Goal: Information Seeking & Learning: Learn about a topic

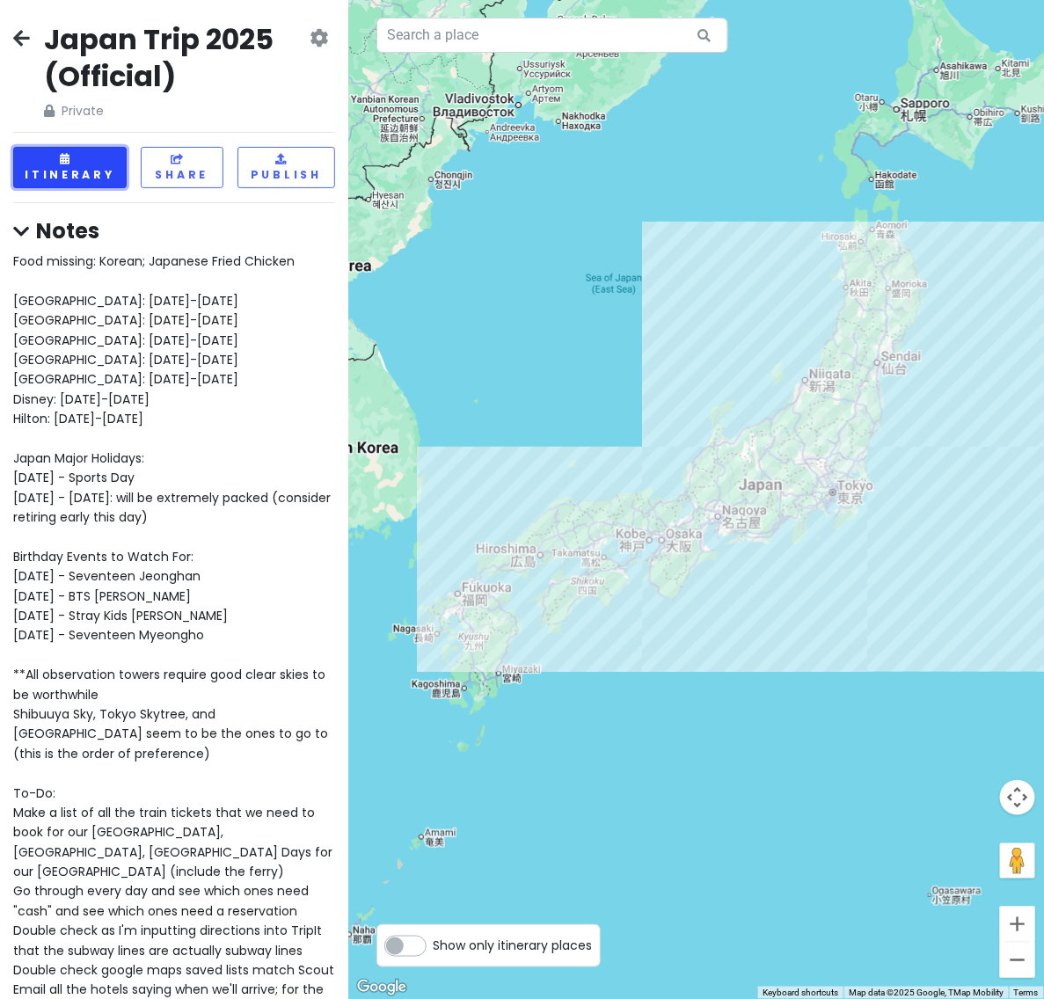
click at [77, 164] on button "Itinerary" at bounding box center [69, 167] width 113 height 41
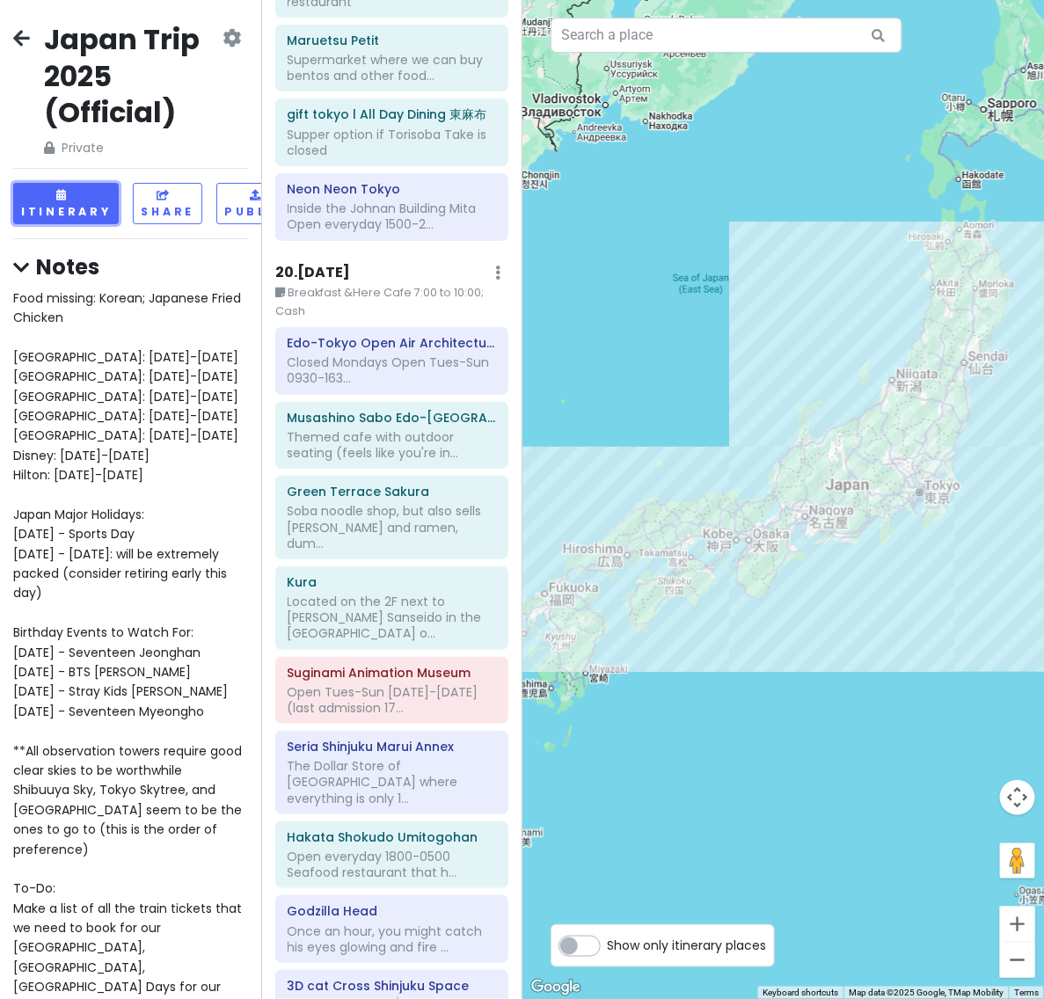
scroll to position [14224, 0]
click at [397, 355] on div "Closed Mondays Open Tues-Sun 0930-163..." at bounding box center [391, 371] width 208 height 32
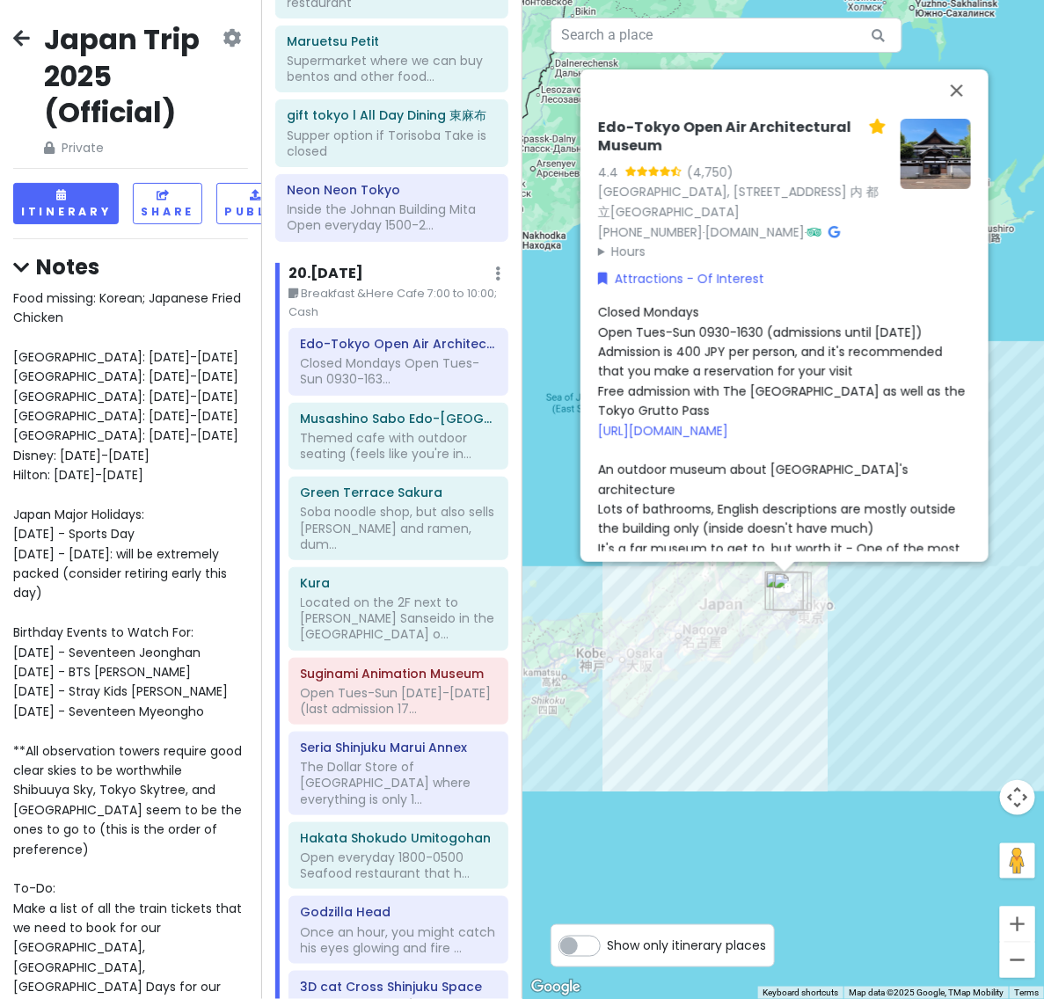
scroll to position [295, 0]
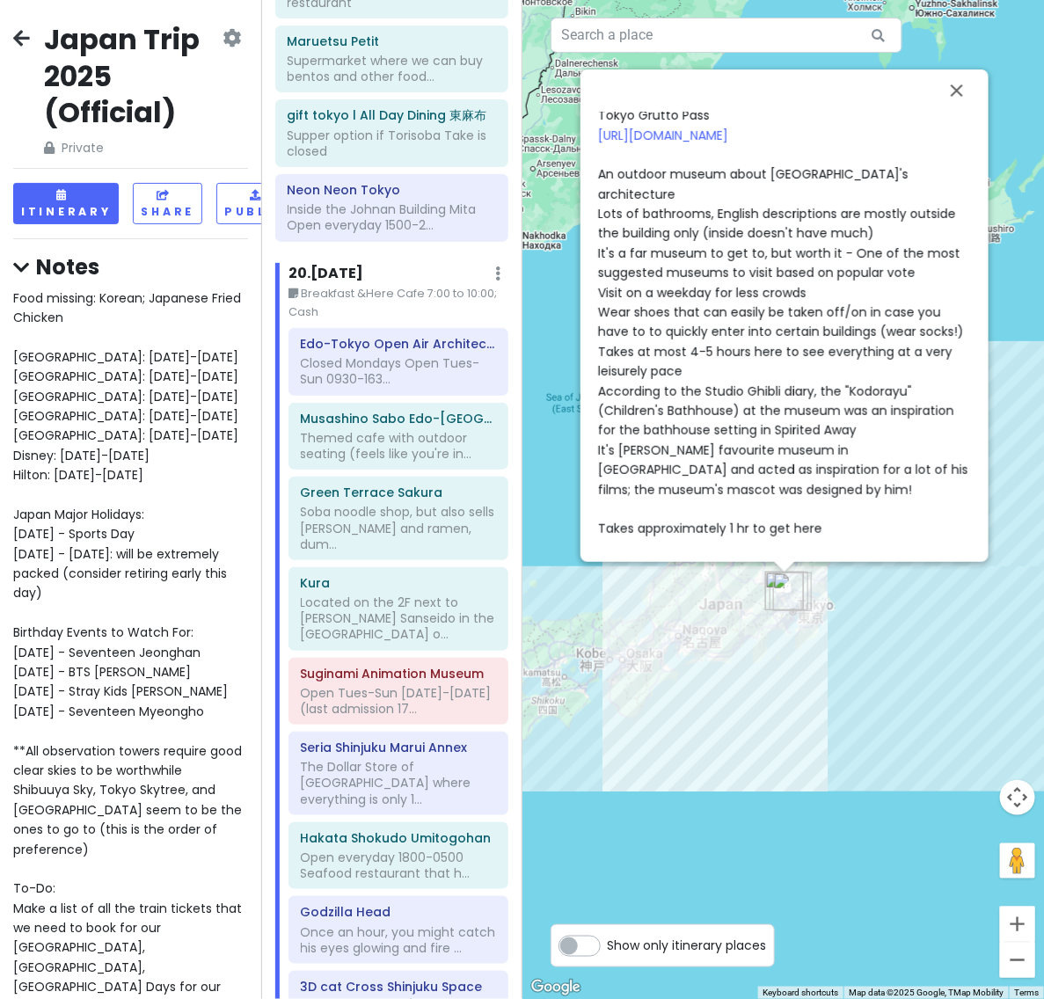
click at [860, 396] on div "Closed Mondays Open Tues-Sun 0930-1630 (admissions until [DATE]) Admission is 4…" at bounding box center [784, 273] width 373 height 532
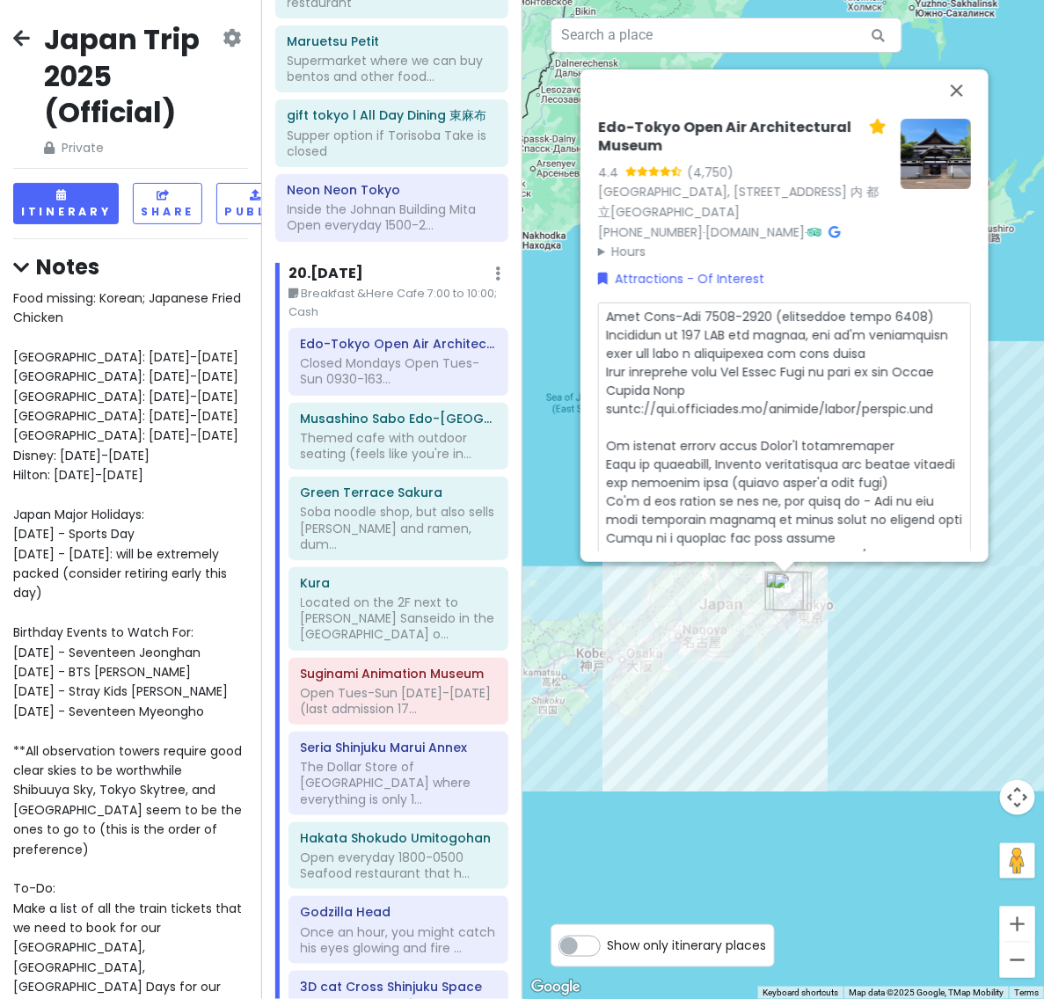
scroll to position [334, 0]
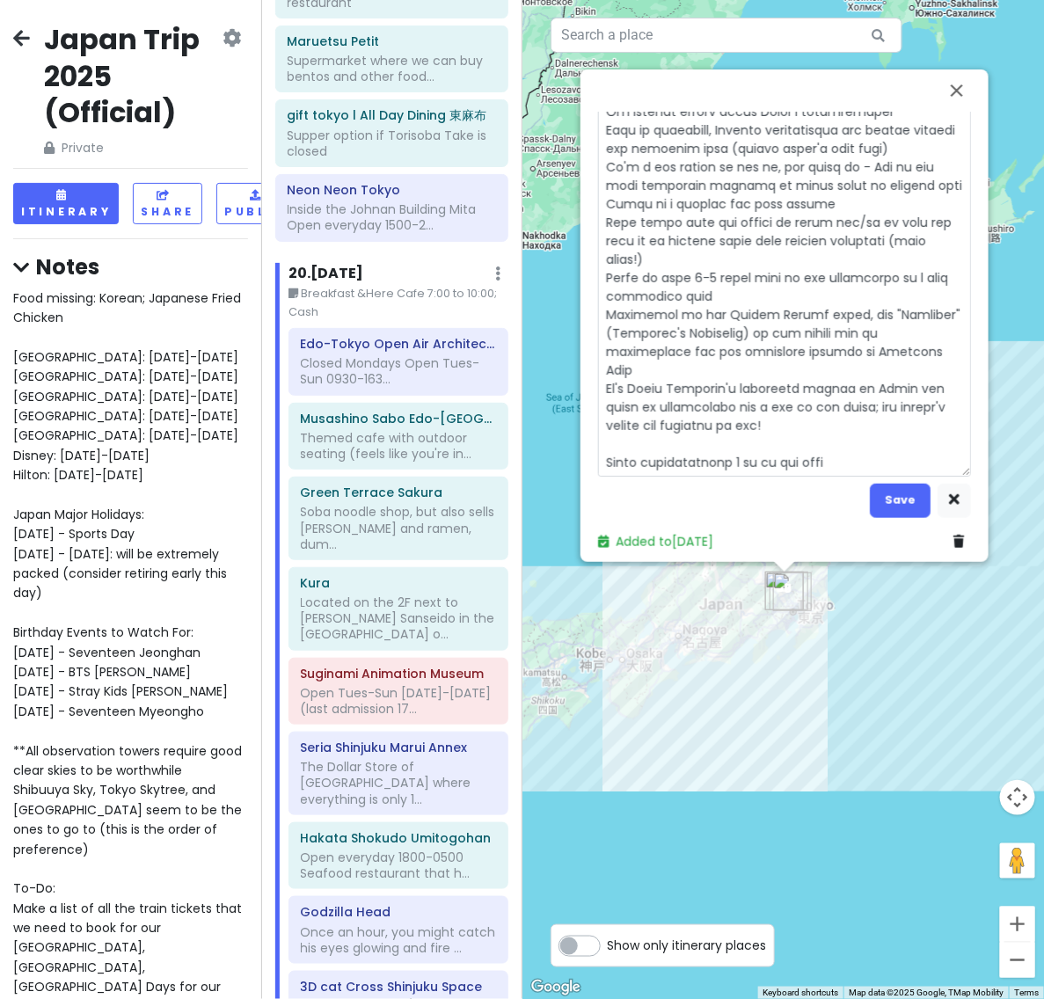
click at [870, 446] on textarea at bounding box center [784, 222] width 373 height 508
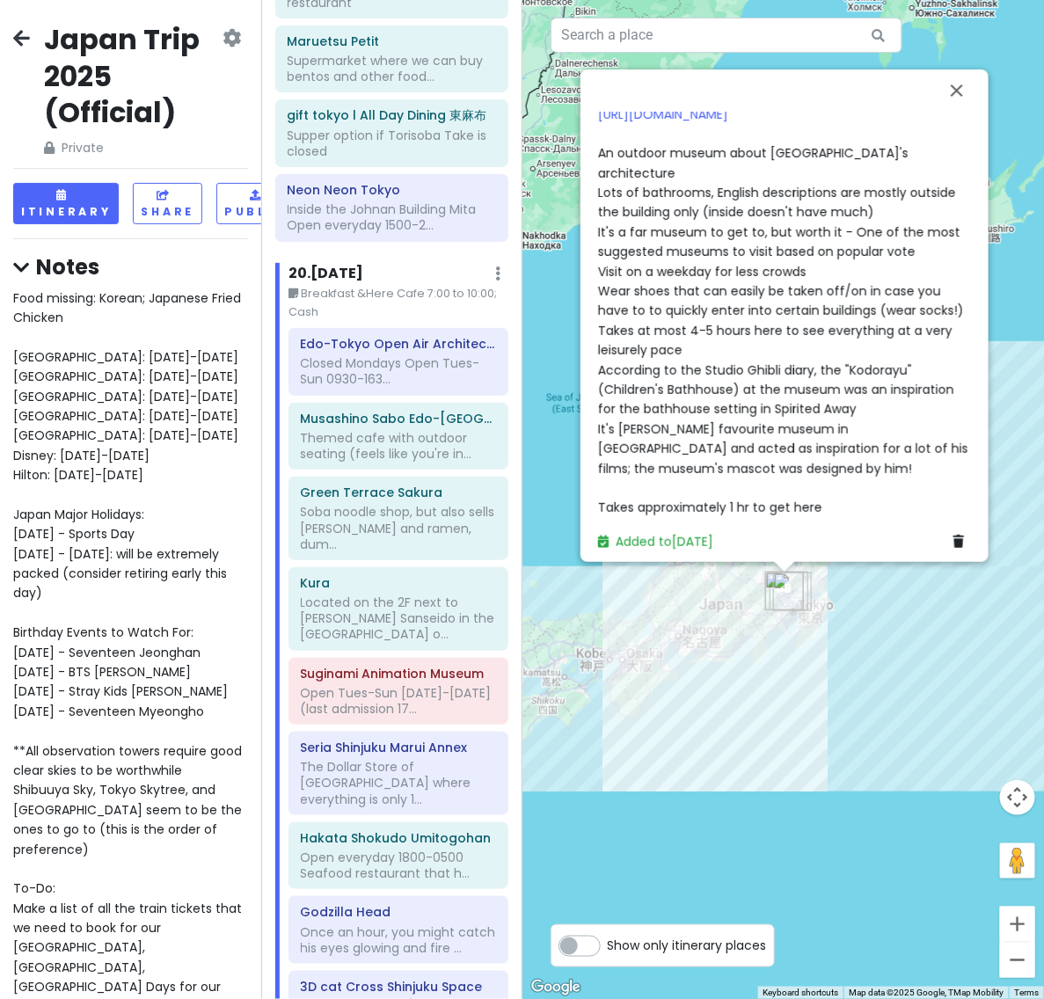
scroll to position [295, 0]
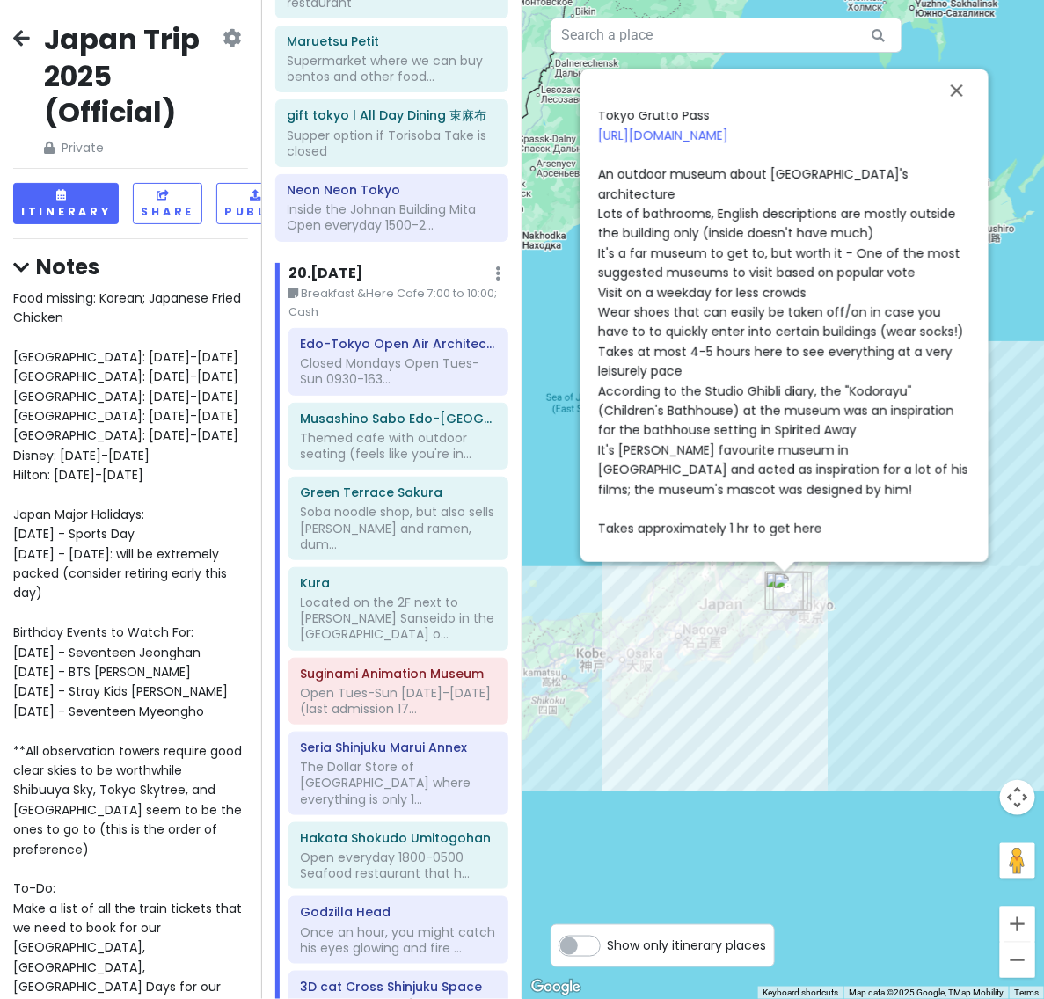
click at [721, 422] on span "Closed Mondays Open Tues-Sun 0930-1630 (admissions until [DATE]) Admission is 4…" at bounding box center [785, 272] width 374 height 529
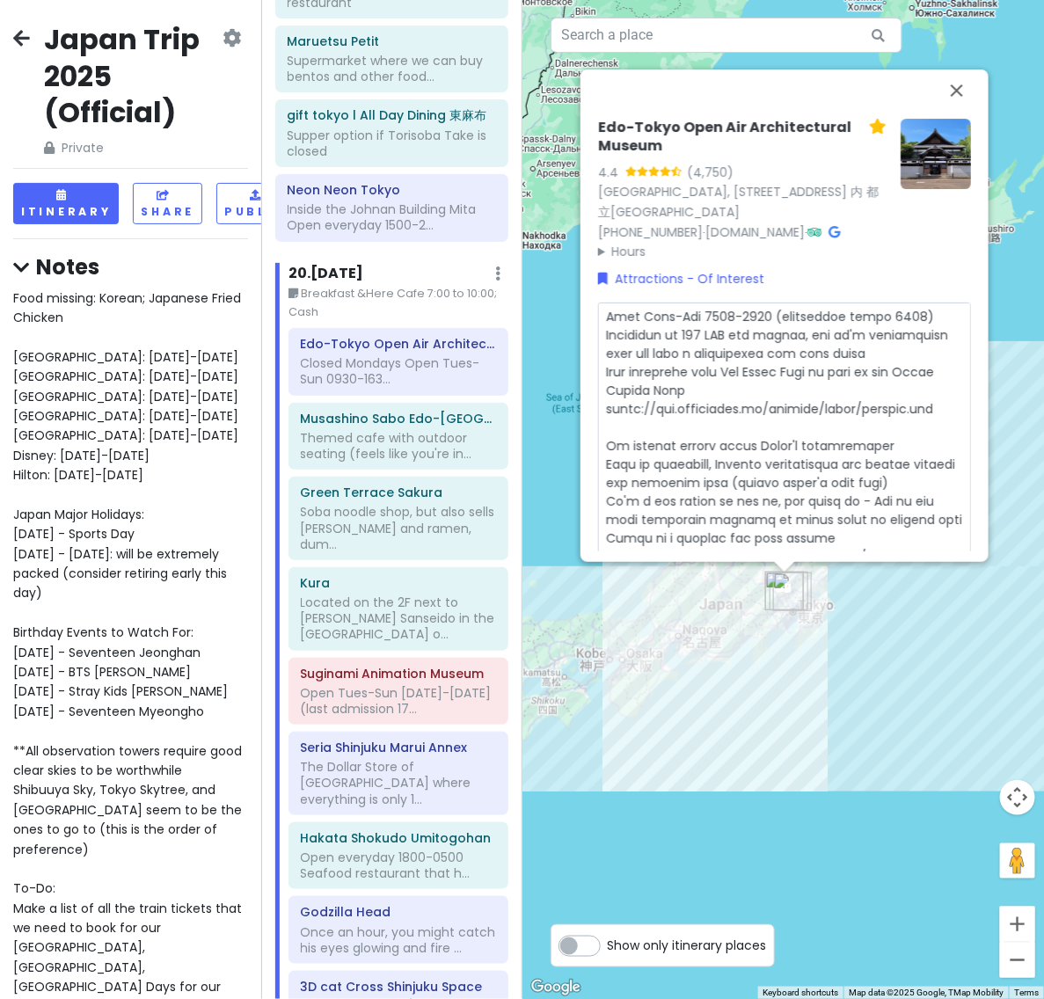
scroll to position [334, 0]
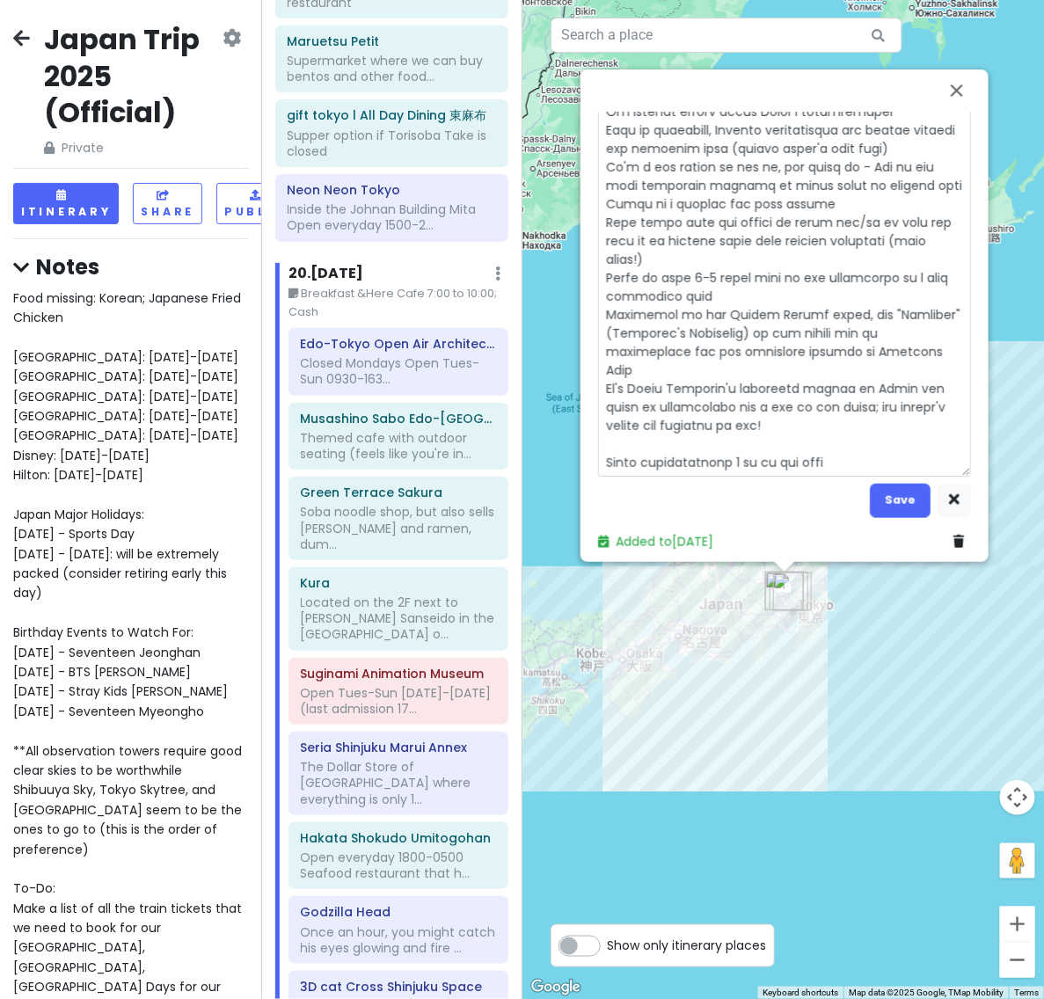
click at [888, 445] on textarea at bounding box center [784, 222] width 373 height 508
type textarea "x"
type textarea "Closed Mondays Open Tues-Sun 0930-1630 (admissions until [DATE]) Admission is 4…"
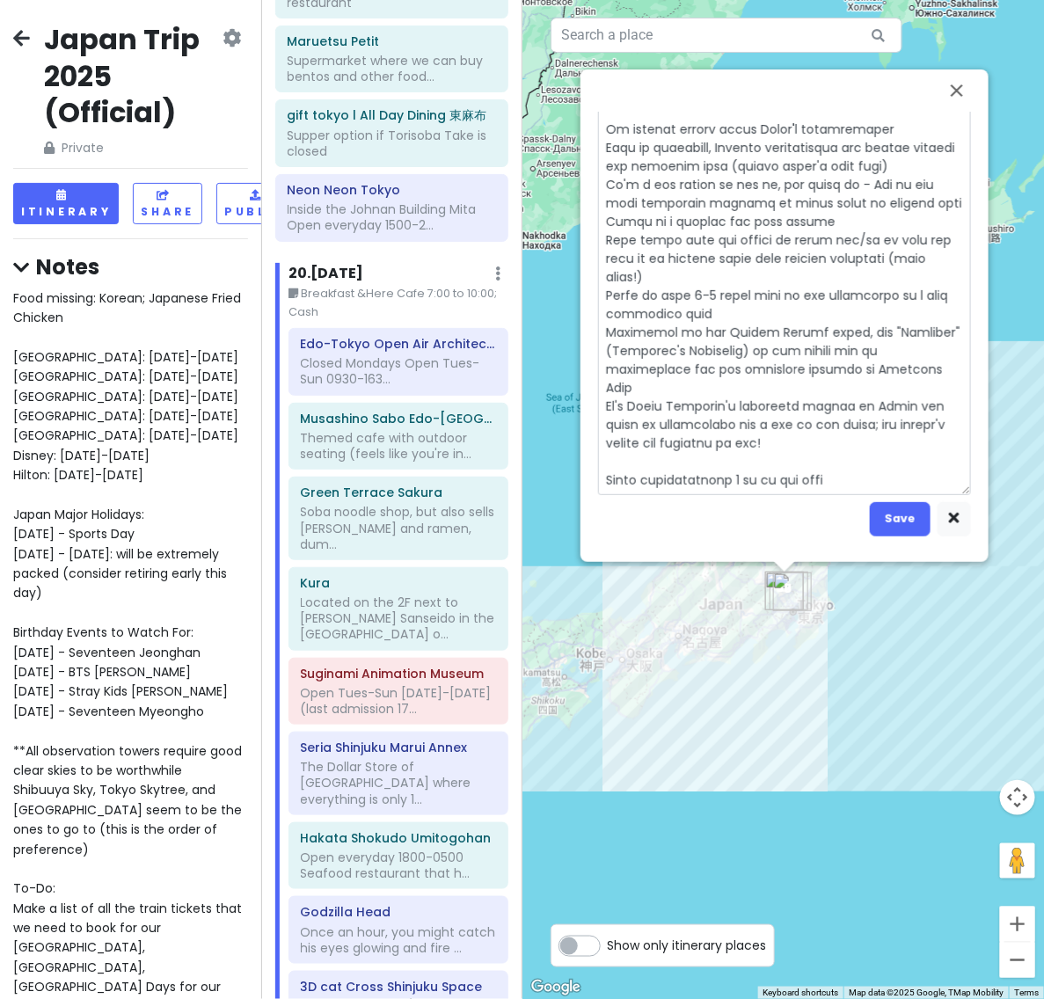
type textarea "x"
type textarea "Closed Mondays Open Tues-Sun 0930-1630 (admissions until [DATE]) Admission is 4…"
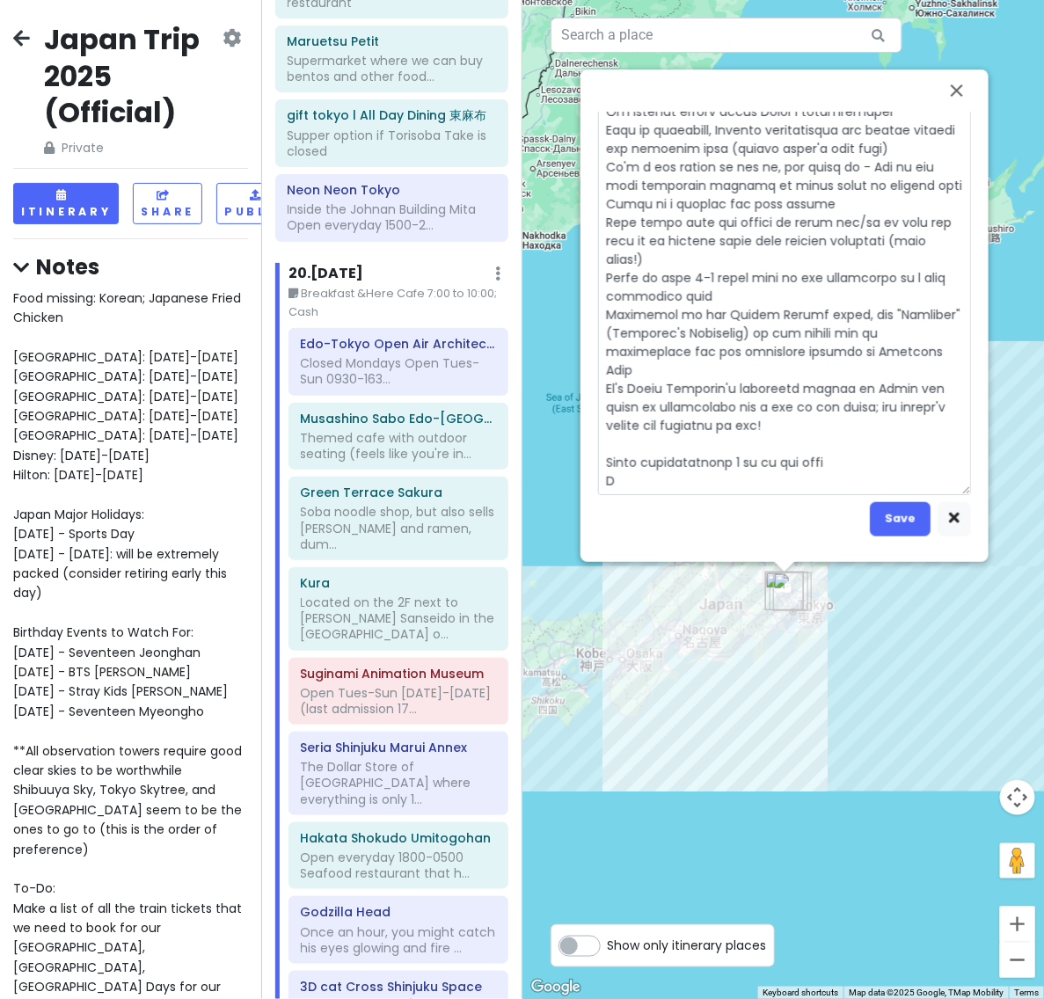
type textarea "x"
type textarea "Closed Mondays Open Tues-Sun 0930-1630 (admissions until [DATE]) Admission is 4…"
type textarea "x"
type textarea "Closed Mondays Open Tues-Sun 0930-1630 (admissions until [DATE]) Admission is 4…"
type textarea "x"
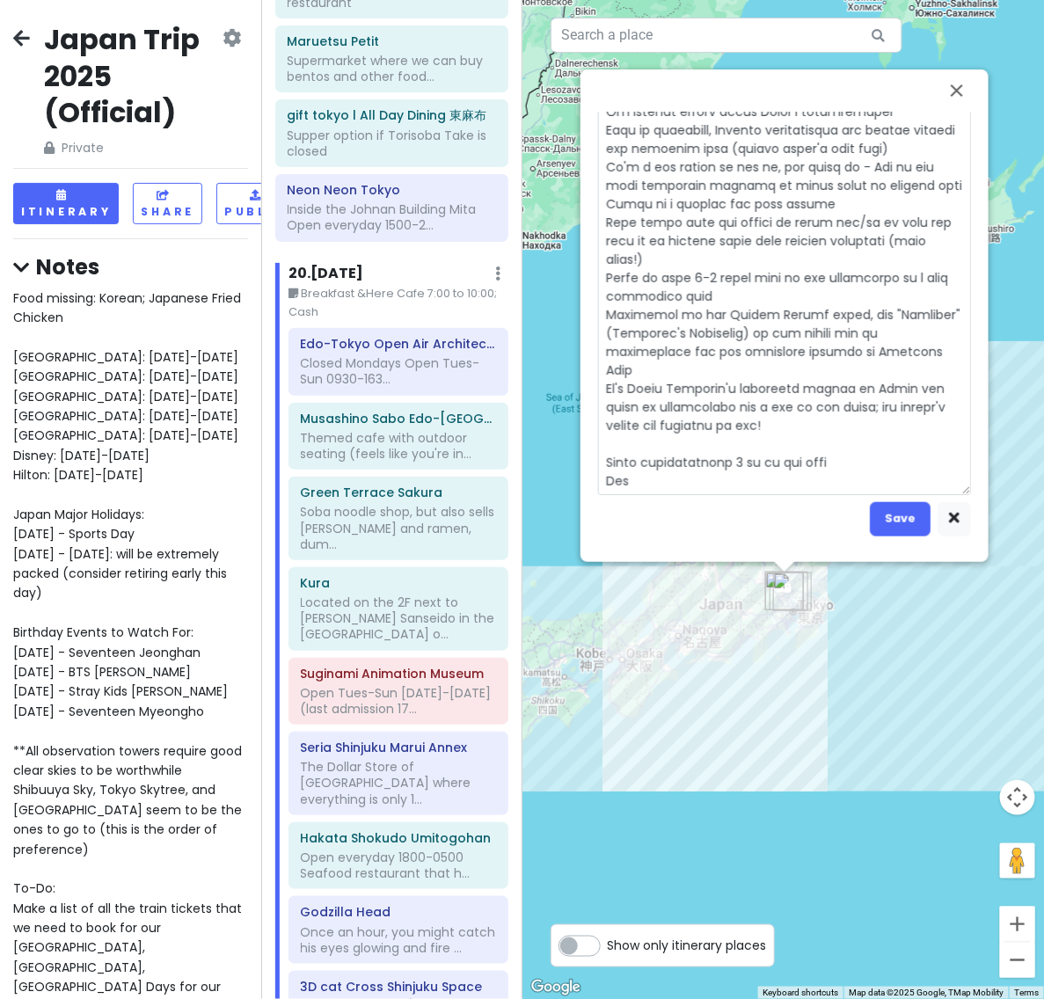
type textarea "Closed Mondays Open Tues-Sun 0930-1630 (admissions until [DATE]) Admission is 4…"
type textarea "x"
type textarea "Closed Mondays Open Tues-Sun 0930-1630 (admissions until [DATE]) Admission is 4…"
type textarea "x"
type textarea "Closed Mondays Open Tues-Sun 0930-1630 (admissions until [DATE]) Admission is 4…"
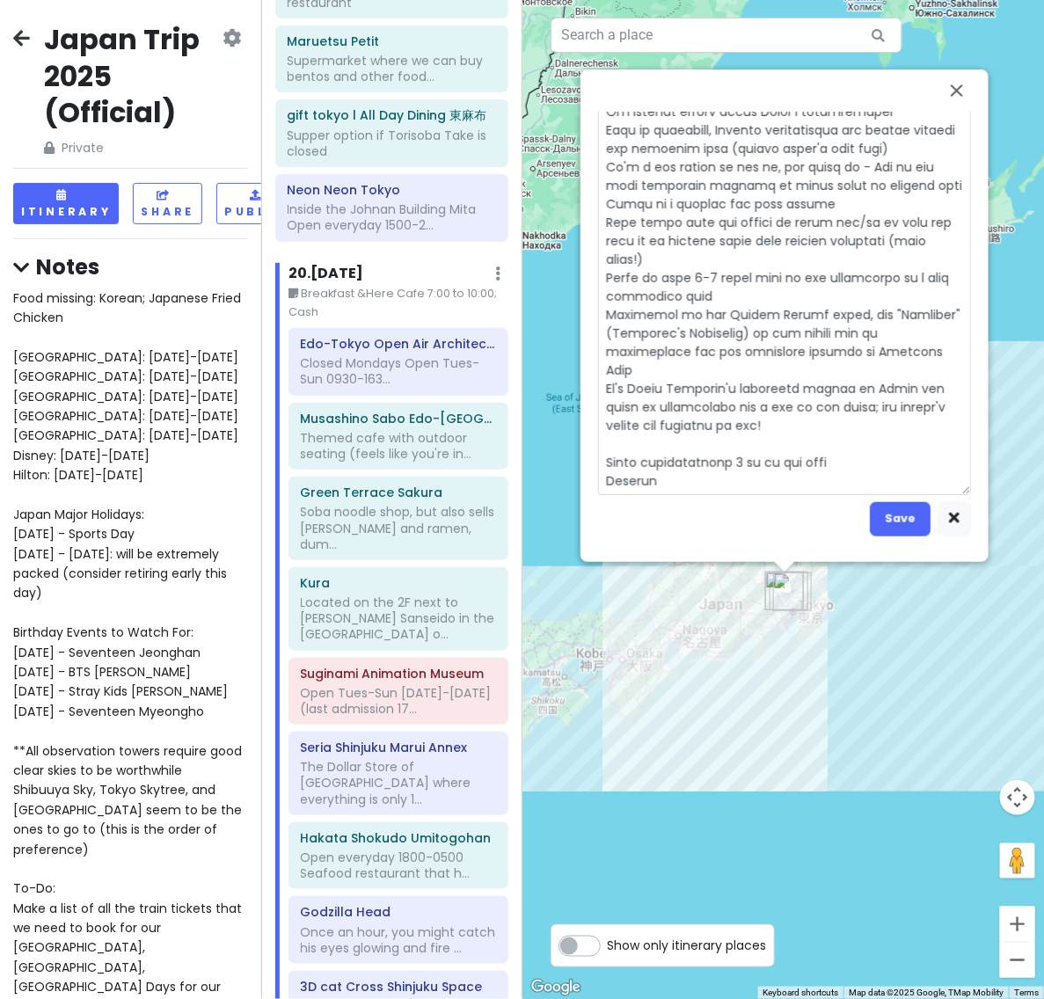
type textarea "x"
type textarea "Closed Mondays Open Tues-Sun 0930-1630 (admissions until [DATE]) Admission is 4…"
type textarea "x"
type textarea "Closed Mondays Open Tues-Sun 0930-1630 (admissions until [DATE]) Admission is 4…"
type textarea "x"
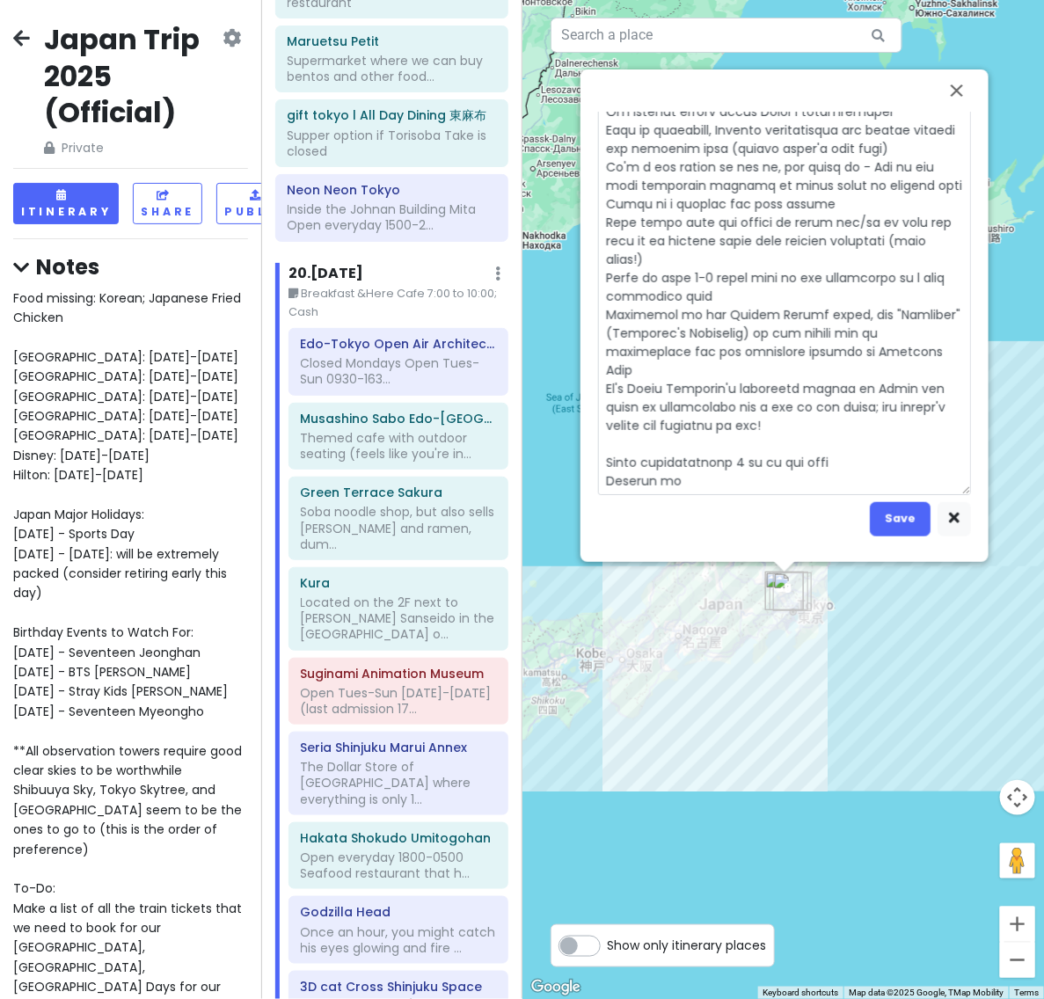
type textarea "Closed Mondays Open Tues-Sun 0930-1630 (admissions until [DATE]) Admission is 4…"
type textarea "x"
type textarea "Closed Mondays Open Tues-Sun 0930-1630 (admissions until [DATE]) Admission is 4…"
type textarea "x"
type textarea "Closed Mondays Open Tues-Sun 0930-1630 (admissions until [DATE]) Admission is 4…"
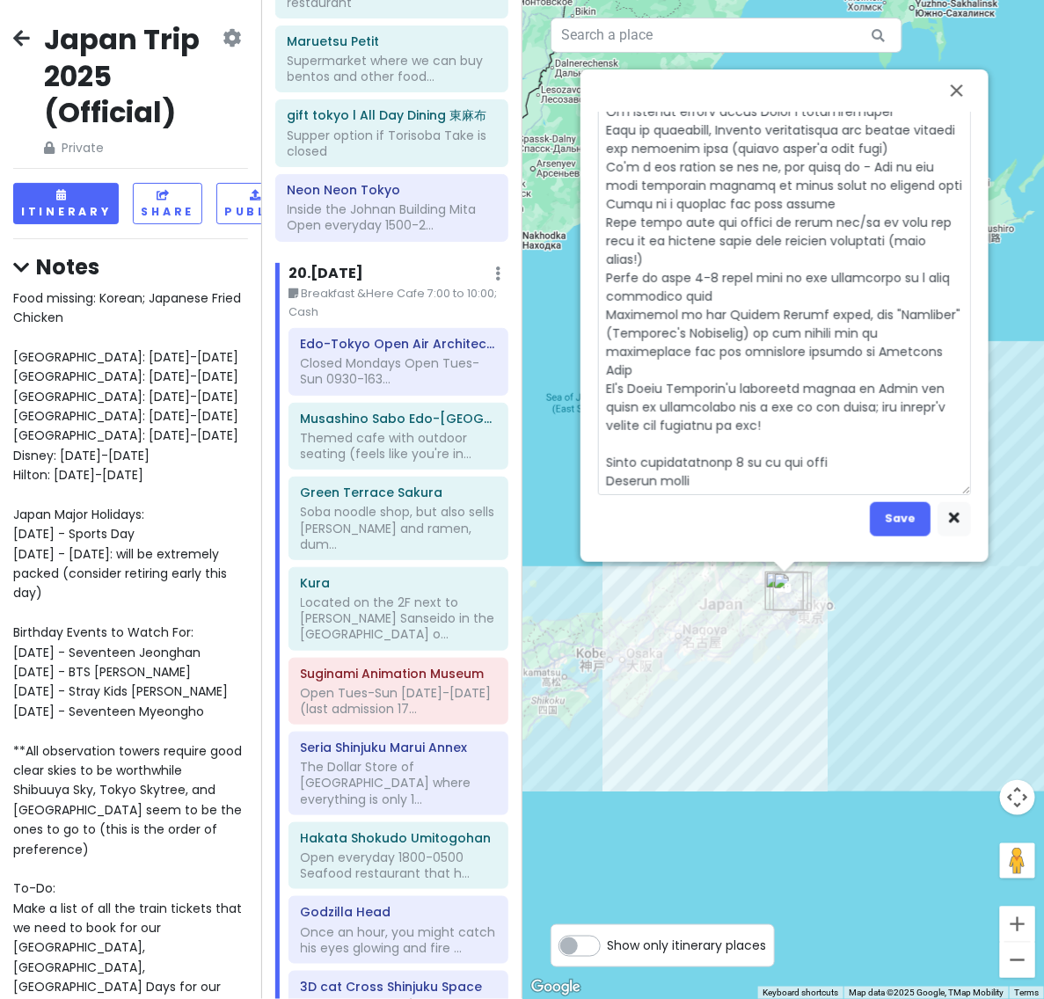
type textarea "x"
type textarea "Closed Mondays Open Tues-Sun 0930-1630 (admissions until [DATE]) Admission is 4…"
type textarea "x"
type textarea "Closed Mondays Open Tues-Sun 0930-1630 (admissions until [DATE]) Admission is 4…"
type textarea "x"
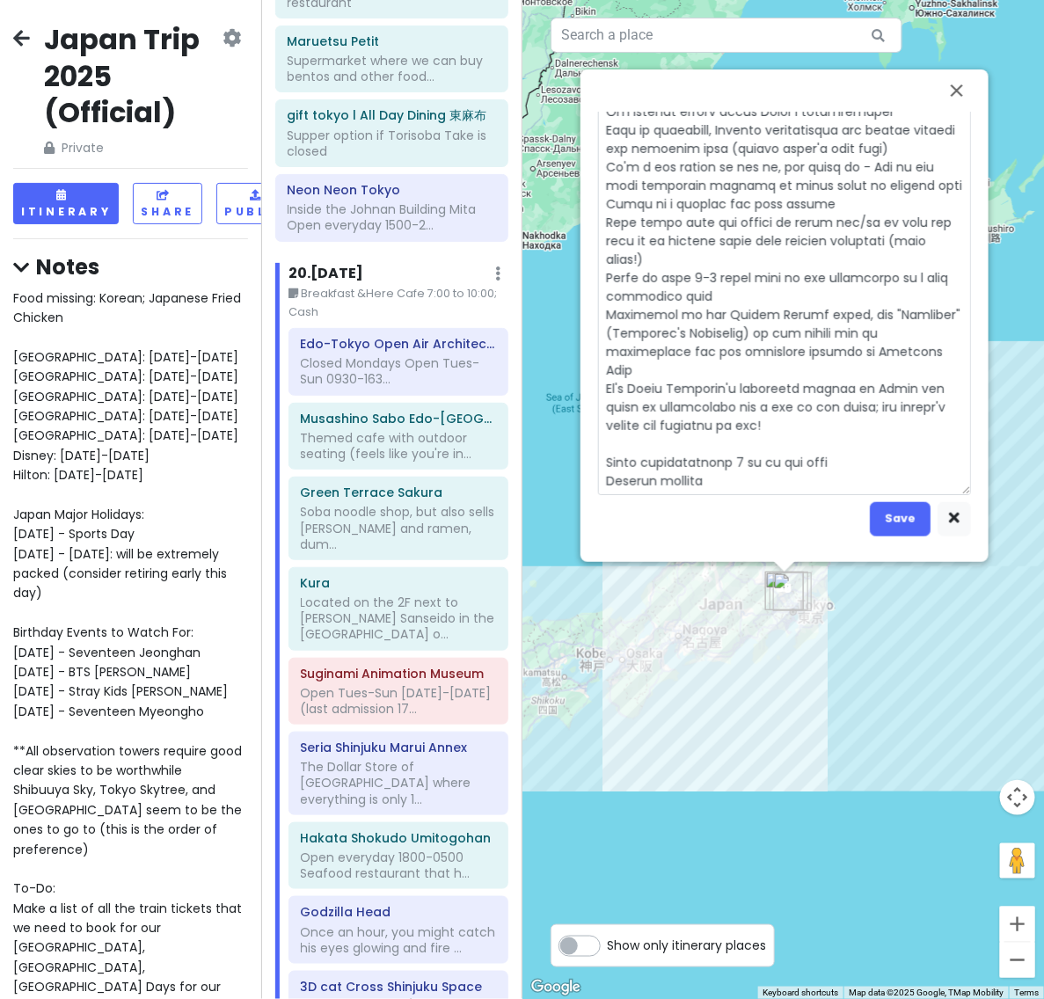
type textarea "Closed Mondays Open Tues-Sun 0930-1630 (admissions until [DATE]) Admission is 4…"
type textarea "x"
type textarea "Closed Mondays Open Tues-Sun 0930-1630 (admissions until [DATE]) Admission is 4…"
type textarea "x"
type textarea "Closed Mondays Open Tues-Sun 0930-1630 (admissions until [DATE]) Admission is 4…"
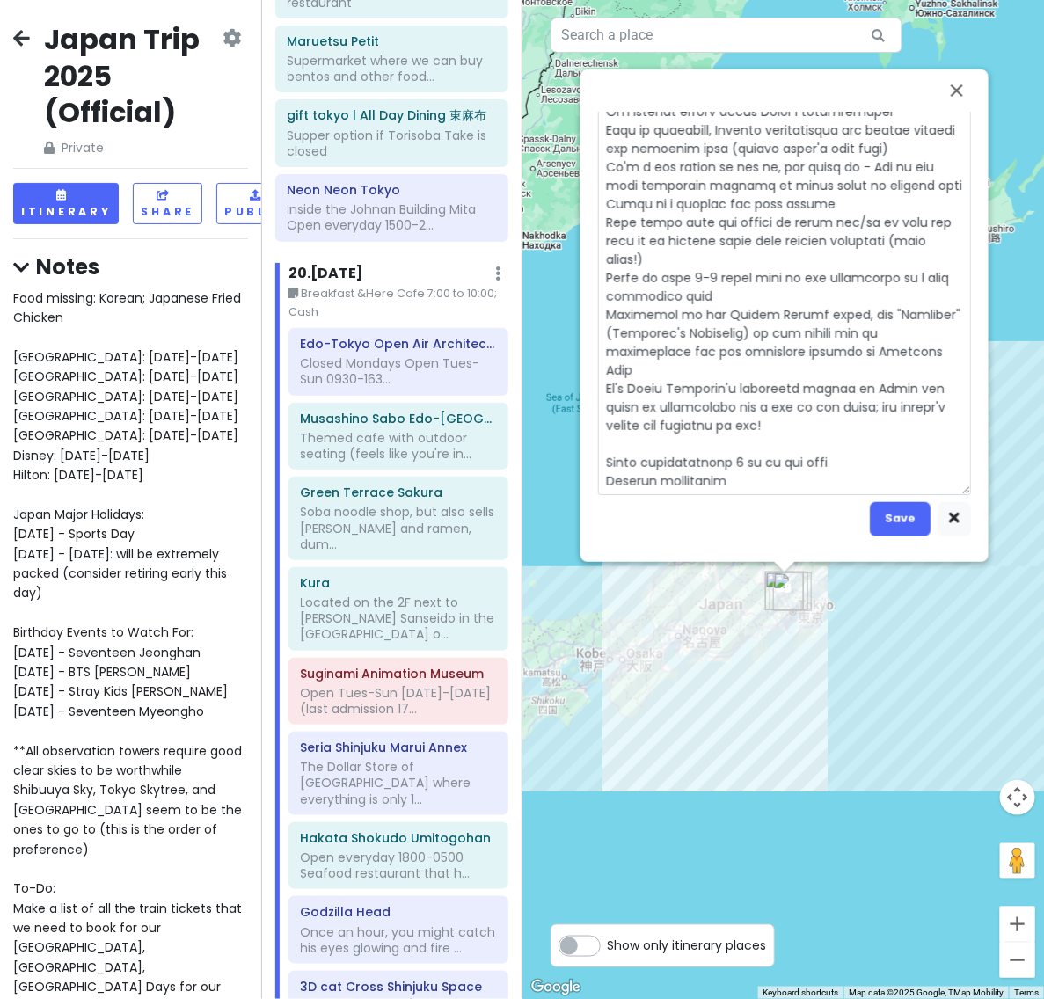
type textarea "x"
type textarea "Closed Mondays Open Tues-Sun 0930-1630 (admissions until [DATE]) Admission is 4…"
type textarea "x"
type textarea "Closed Mondays Open Tues-Sun 0930-1630 (admissions until [DATE]) Admission is 4…"
type textarea "x"
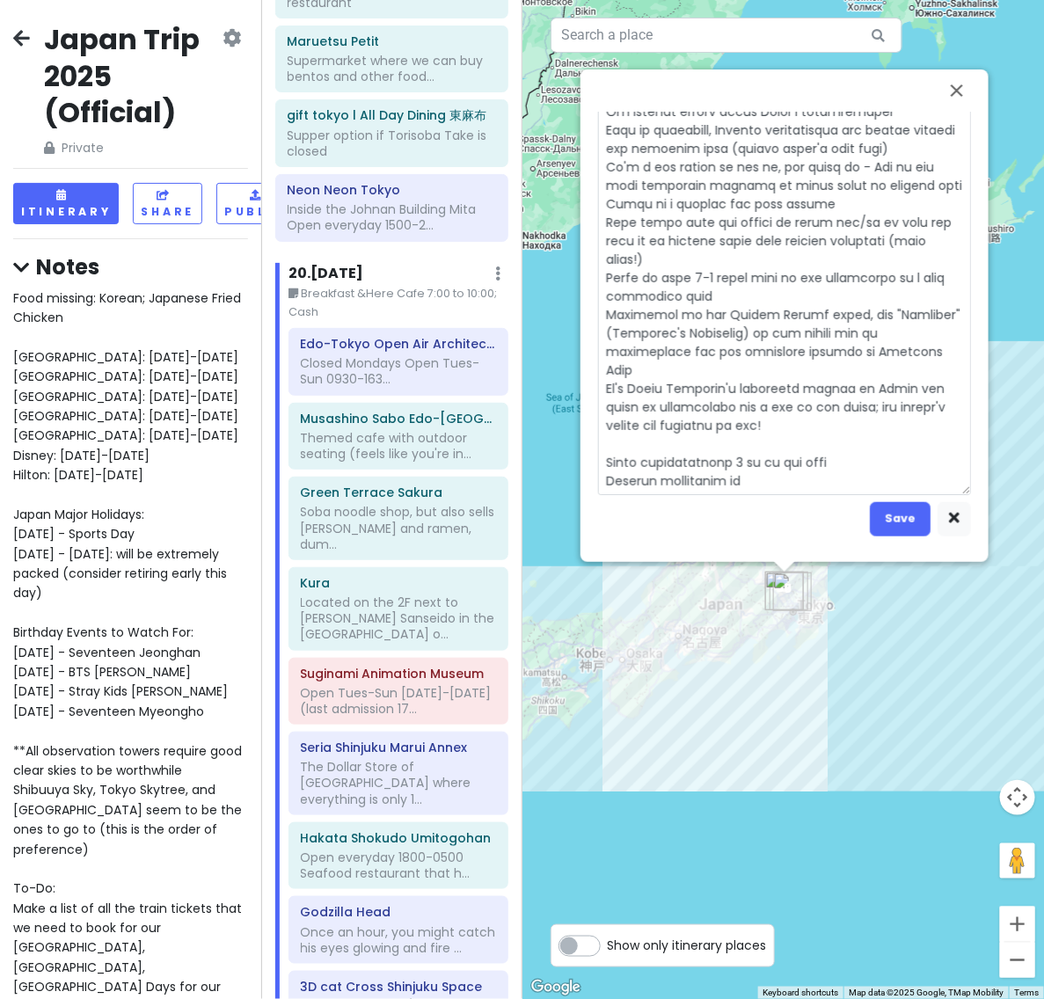
type textarea "Closed Mondays Open Tues-Sun 0930-1630 (admissions until [DATE]) Admission is 4…"
type textarea "x"
type textarea "Closed Mondays Open Tues-Sun 0930-1630 (admissions until [DATE]) Admission is 4…"
type textarea "x"
type textarea "Closed Mondays Open Tues-Sun 0930-1630 (admissions until [DATE]) Admission is 4…"
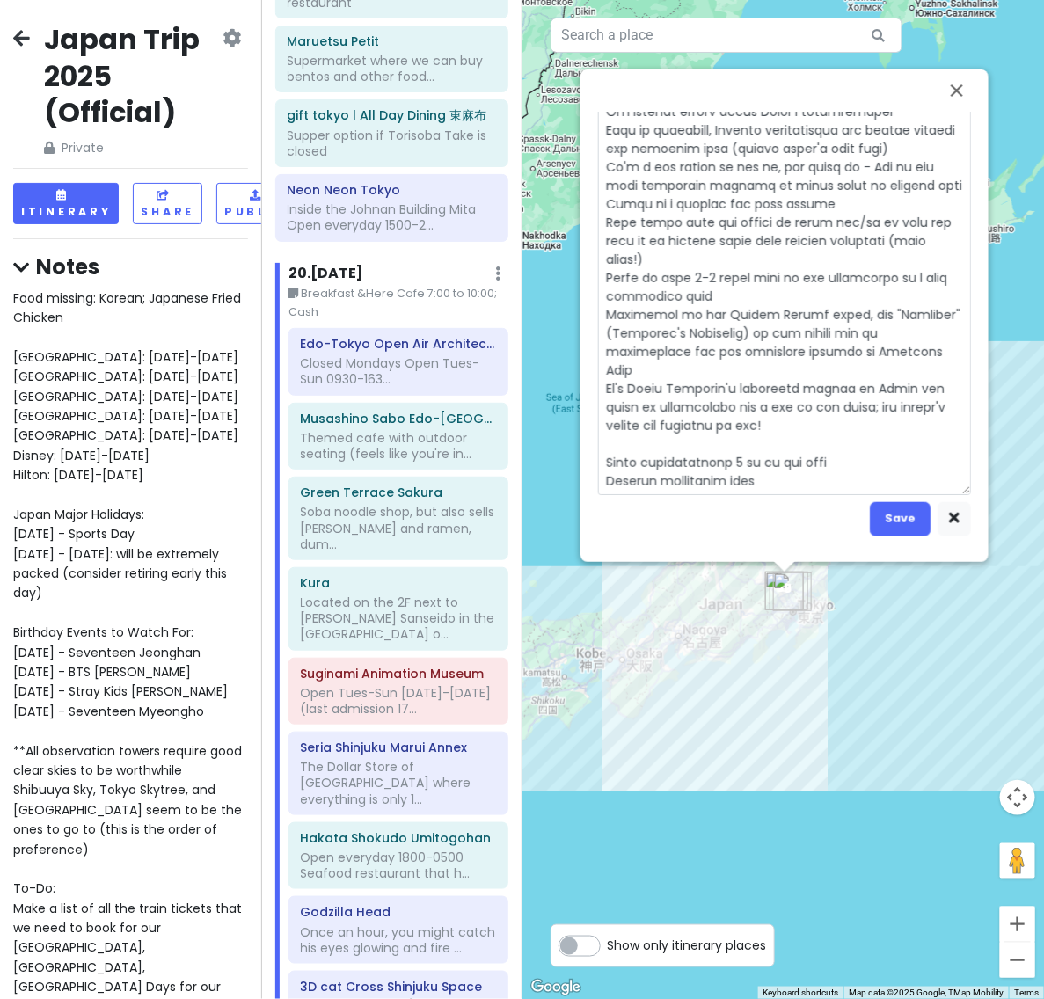
type textarea "x"
type textarea "Closed Mondays Open Tues-Sun 0930-1630 (admissions until [DATE]) Admission is 4…"
type textarea "x"
type textarea "Closed Mondays Open Tues-Sun 0930-1630 (admissions until [DATE]) Admission is 4…"
type textarea "x"
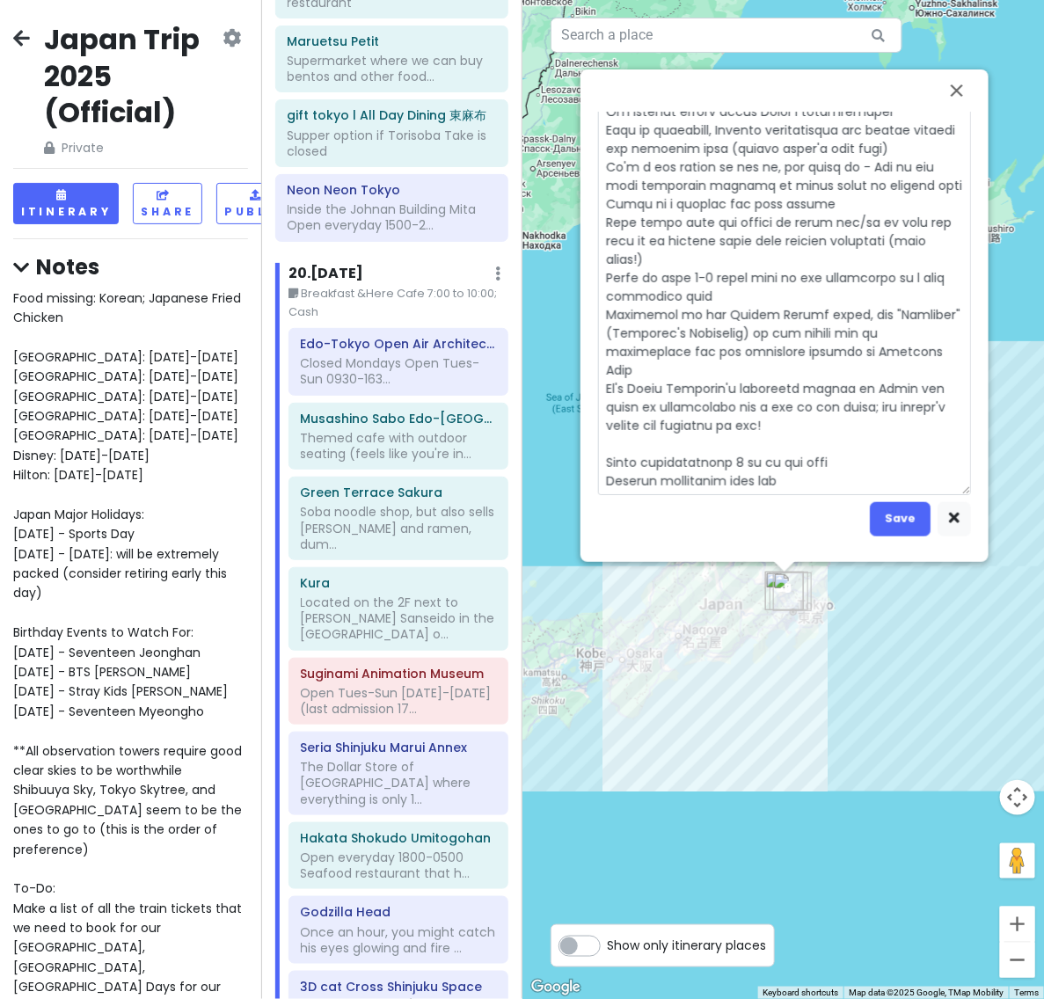
type textarea "Closed Mondays Open Tues-Sun 0930-1630 (admissions until [DATE]) Admission is 4…"
type textarea "x"
type textarea "Closed Mondays Open Tues-Sun 0930-1630 (admissions until [DATE]) Admission is 4…"
type textarea "x"
type textarea "Closed Mondays Open Tues-Sun 0930-1630 (admissions until [DATE]) Admission is 4…"
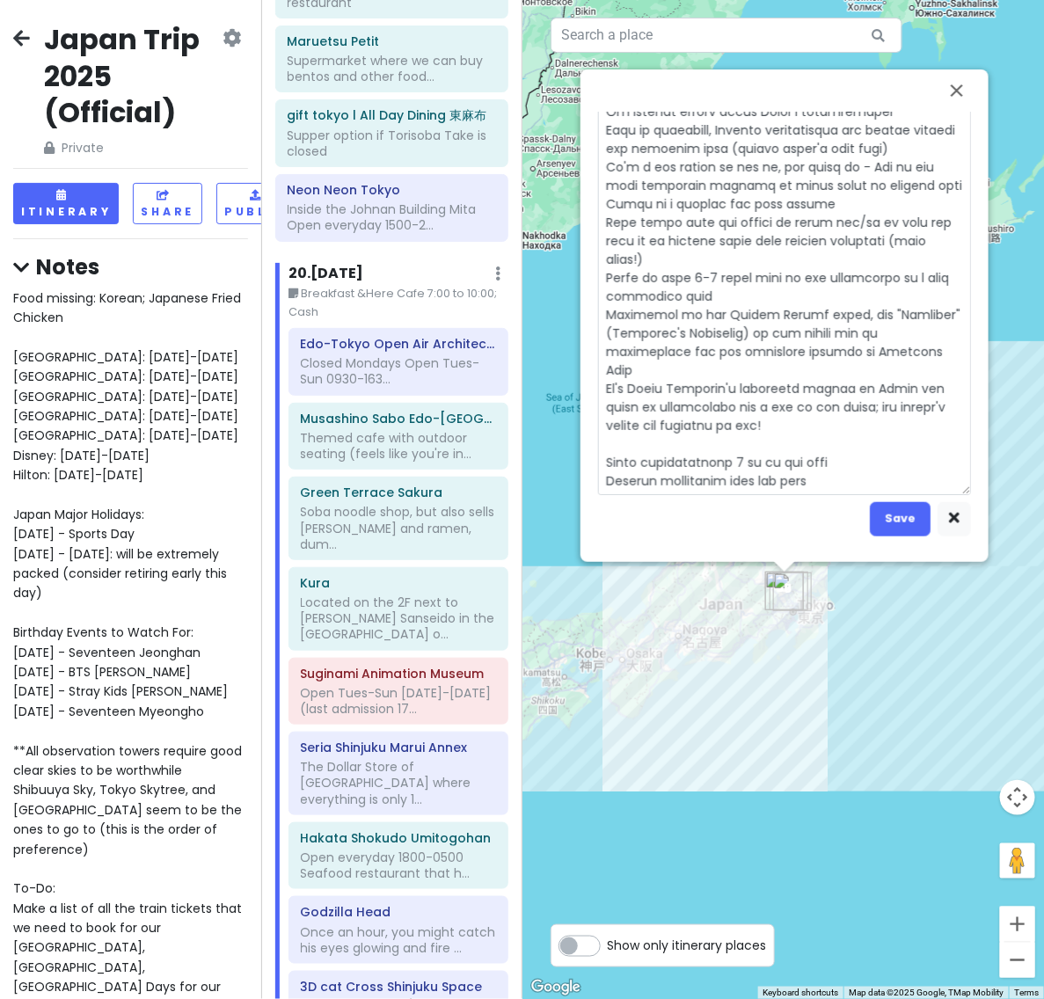
type textarea "x"
type textarea "Closed Mondays Open Tues-Sun 0930-1630 (admissions until [DATE]) Admission is 4…"
type textarea "x"
type textarea "Closed Mondays Open Tues-Sun 0930-1630 (admissions until [DATE]) Admission is 4…"
type textarea "x"
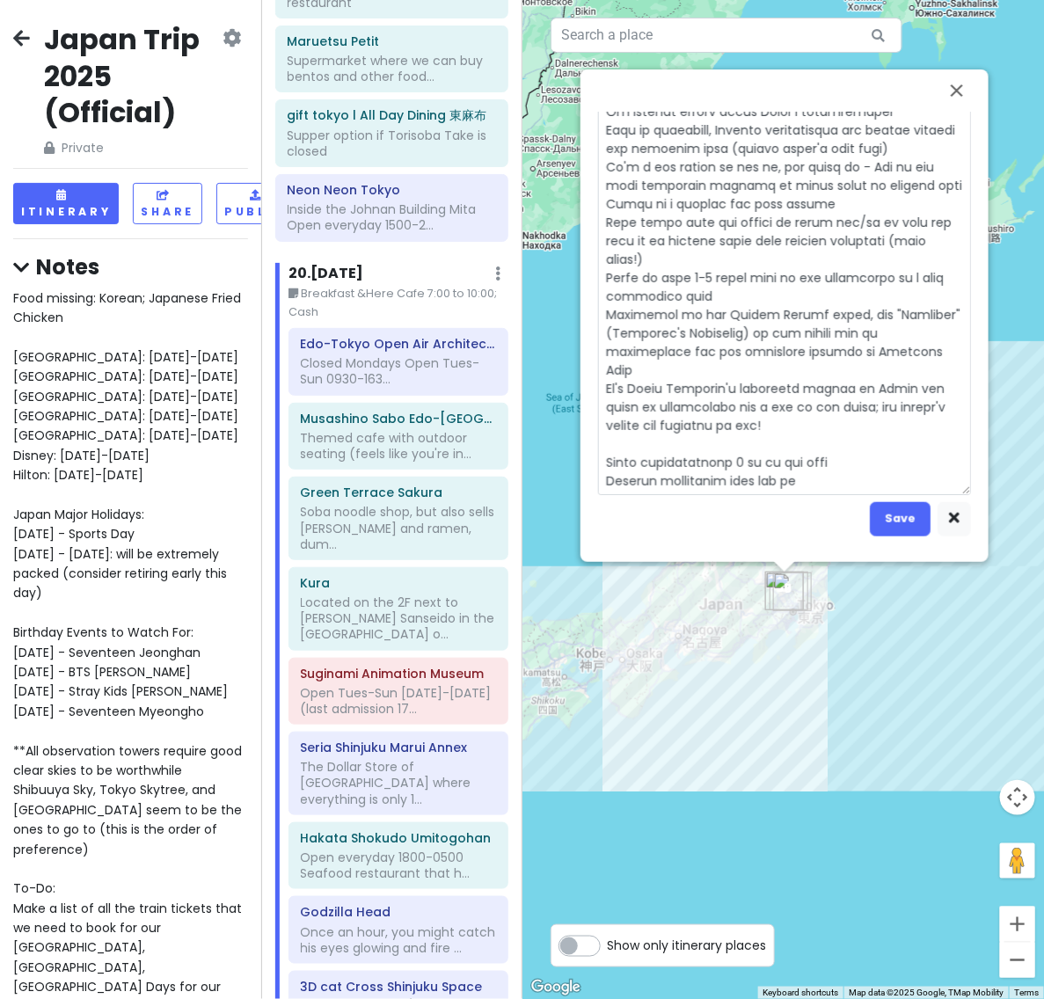
type textarea "Closed Mondays Open Tues-Sun 0930-1630 (admissions until [DATE]) Admission is 4…"
type textarea "x"
type textarea "Closed Mondays Open Tues-Sun 0930-1630 (admissions until [DATE]) Admission is 4…"
type textarea "x"
type textarea "Closed Mondays Open Tues-Sun 0930-1630 (admissions until [DATE]) Admission is 4…"
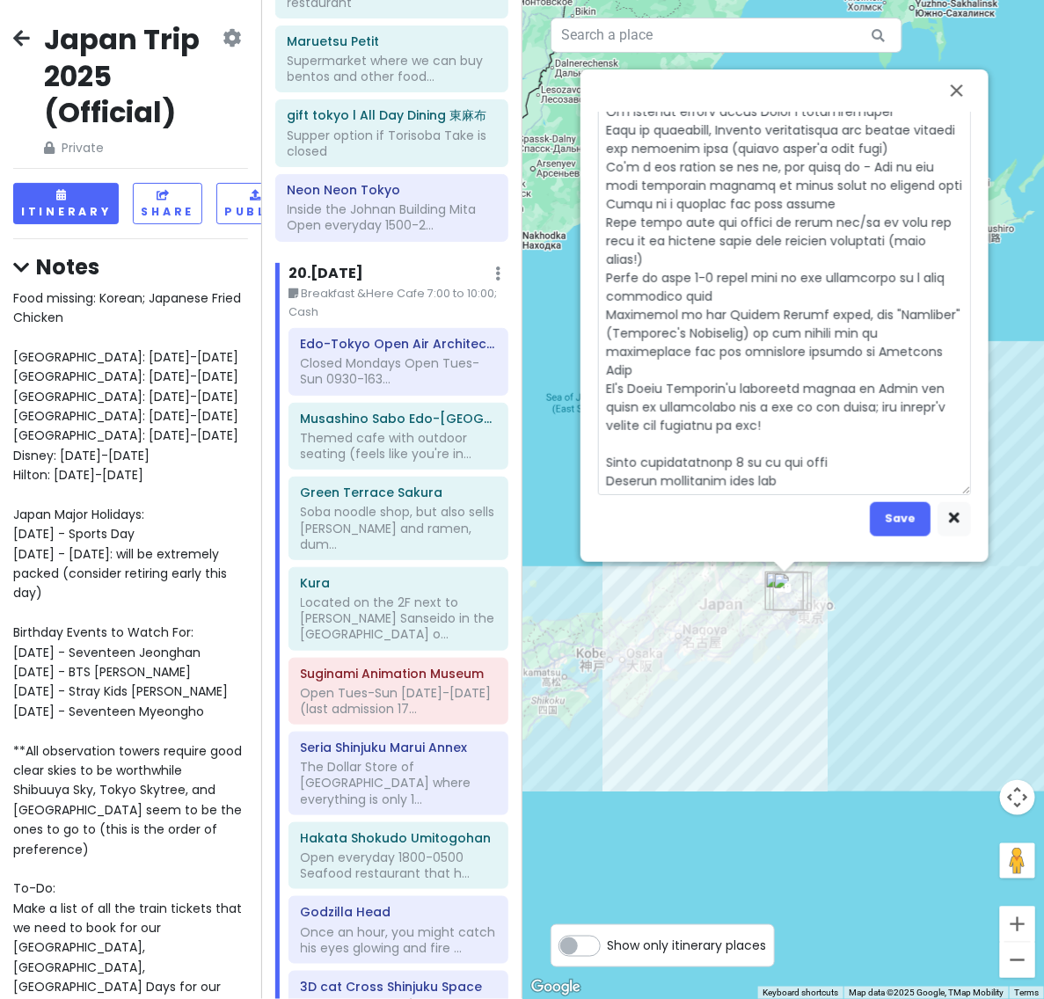
type textarea "x"
type textarea "Closed Mondays Open Tues-Sun 0930-1630 (admissions until [DATE]) Admission is 4…"
type textarea "x"
type textarea "Closed Mondays Open Tues-Sun 0930-1630 (admissions until [DATE]) Admission is 4…"
type textarea "x"
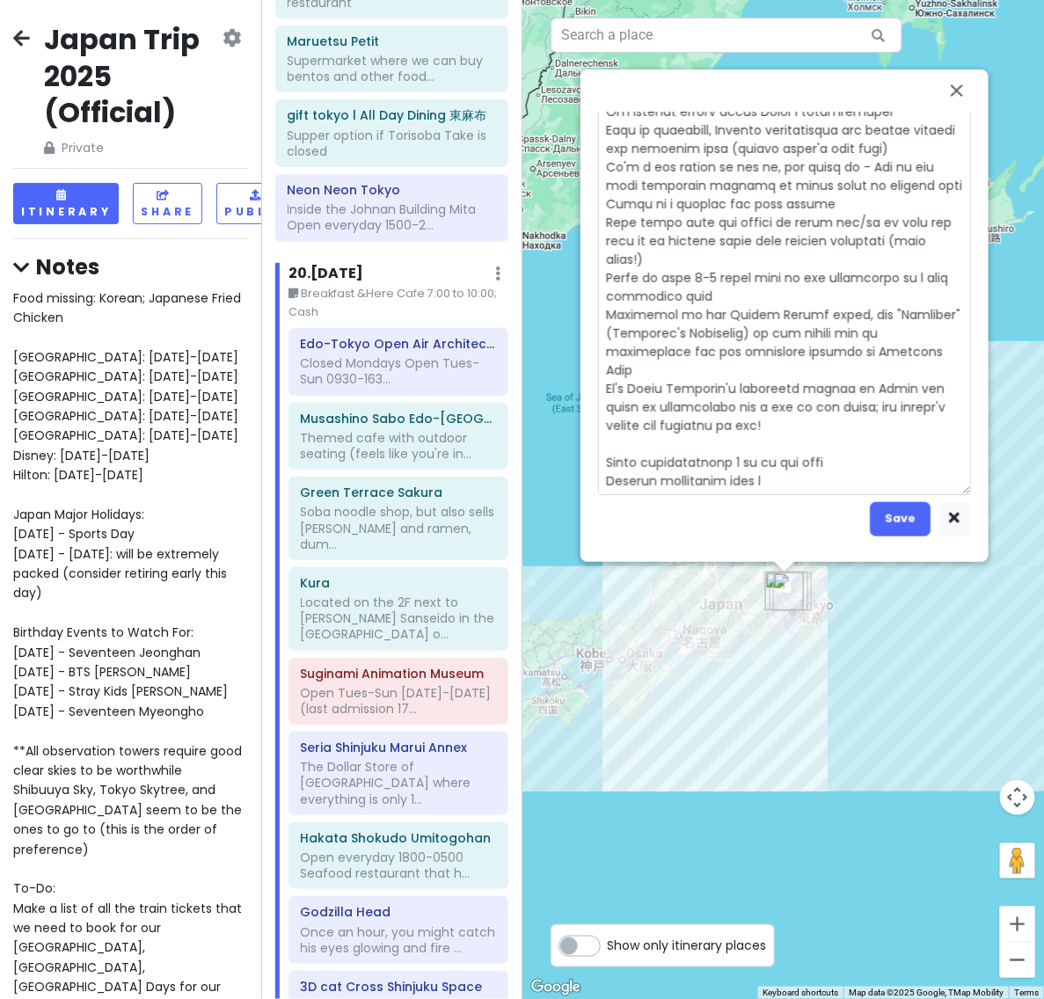
type textarea "Closed Mondays Open Tues-Sun 0930-1630 (admissions until [DATE]) Admission is 4…"
type textarea "x"
type textarea "Closed Mondays Open Tues-Sun 0930-1630 (admissions until [DATE]) Admission is 4…"
type textarea "x"
type textarea "Closed Mondays Open Tues-Sun 0930-1630 (admissions until [DATE]) Admission is 4…"
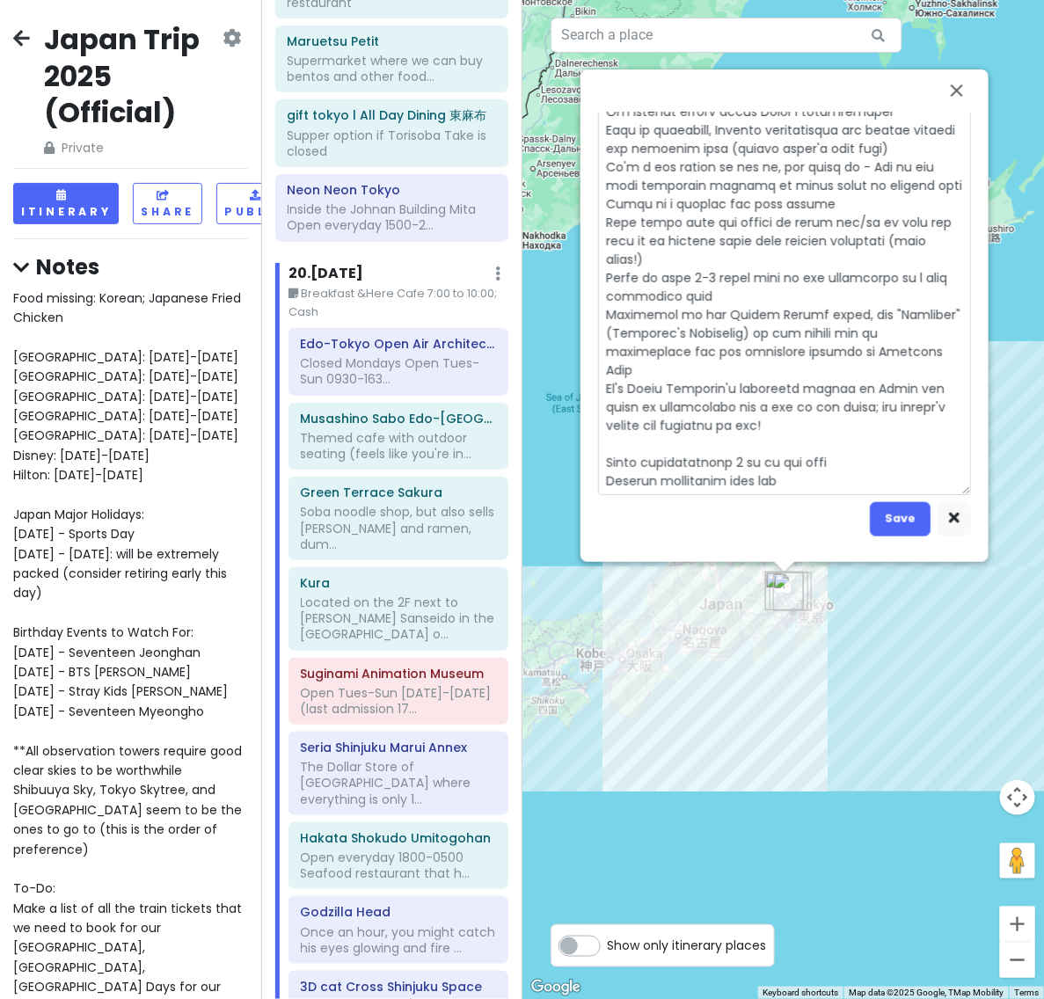
type textarea "x"
type textarea "Closed Mondays Open Tues-Sun 0930-1630 (admissions until [DATE]) Admission is 4…"
type textarea "x"
type textarea "Closed Mondays Open Tues-Sun 0930-1630 (admissions until [DATE]) Admission is 4…"
type textarea "x"
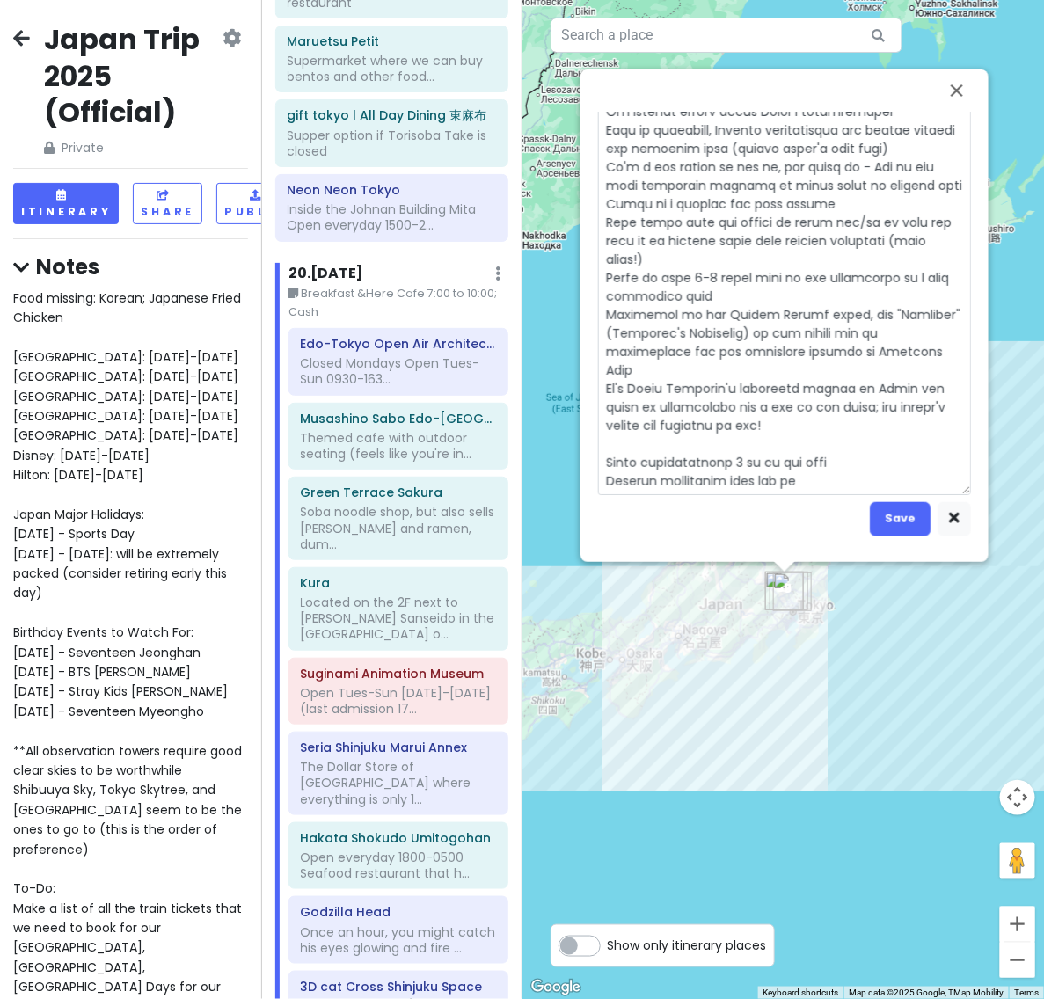
type textarea "Closed Mondays Open Tues-Sun 0930-1630 (admissions until [DATE]) Admission is 4…"
type textarea "x"
type textarea "Closed Mondays Open Tues-Sun 0930-1630 (admissions until [DATE]) Admission is 4…"
type textarea "x"
type textarea "Closed Mondays Open Tues-Sun 0930-1630 (admissions until [DATE]) Admission is 4…"
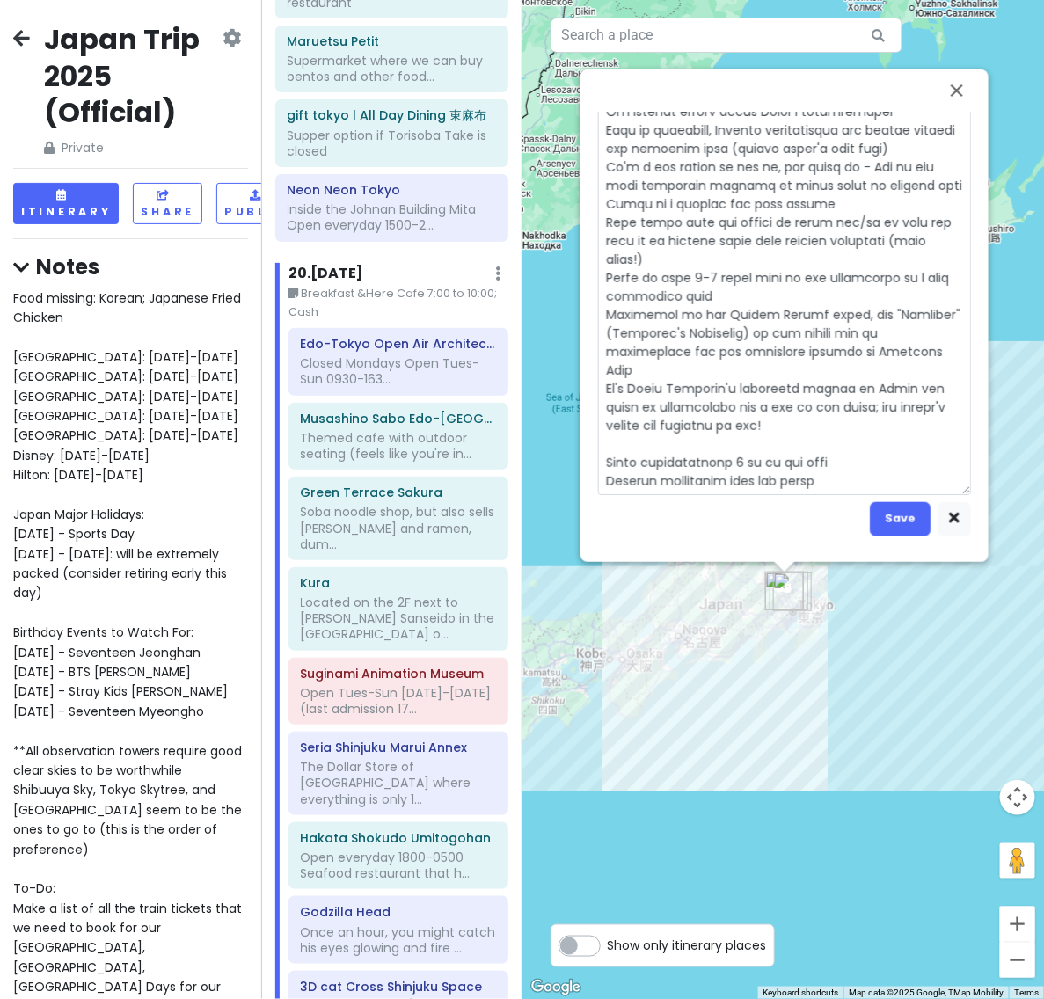
type textarea "x"
type textarea "Closed Mondays Open Tues-Sun 0930-1630 (admissions until [DATE]) Admission is 4…"
type textarea "x"
type textarea "Closed Mondays Open Tues-Sun 0930-1630 (admissions until [DATE]) Admission is 4…"
type textarea "x"
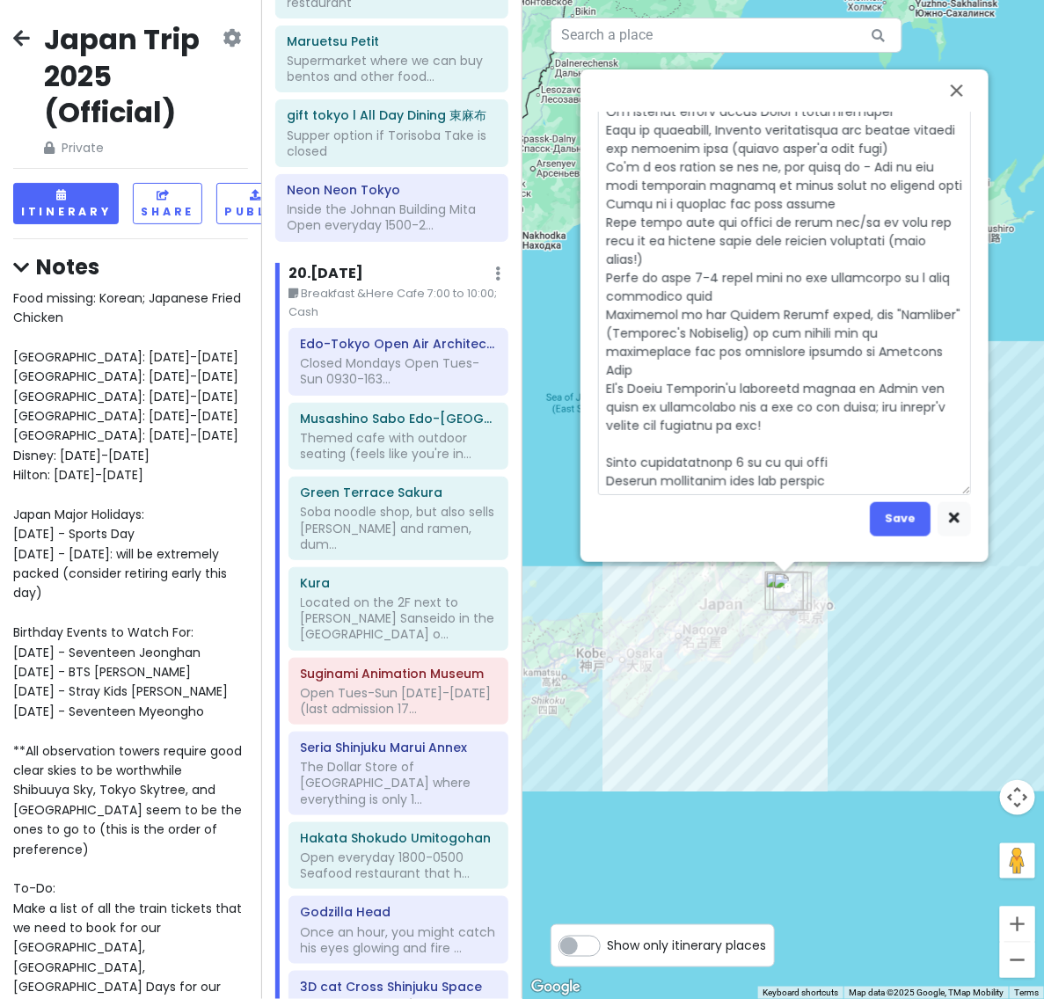
type textarea "Closed Mondays Open Tues-Sun 0930-1630 (admissions until [DATE]) Admission is 4…"
type textarea "x"
type textarea "Closed Mondays Open Tues-Sun 0930-1630 (admissions until [DATE]) Admission is 4…"
type textarea "x"
type textarea "Closed Mondays Open Tues-Sun 0930-1630 (admissions until [DATE]) Admission is 4…"
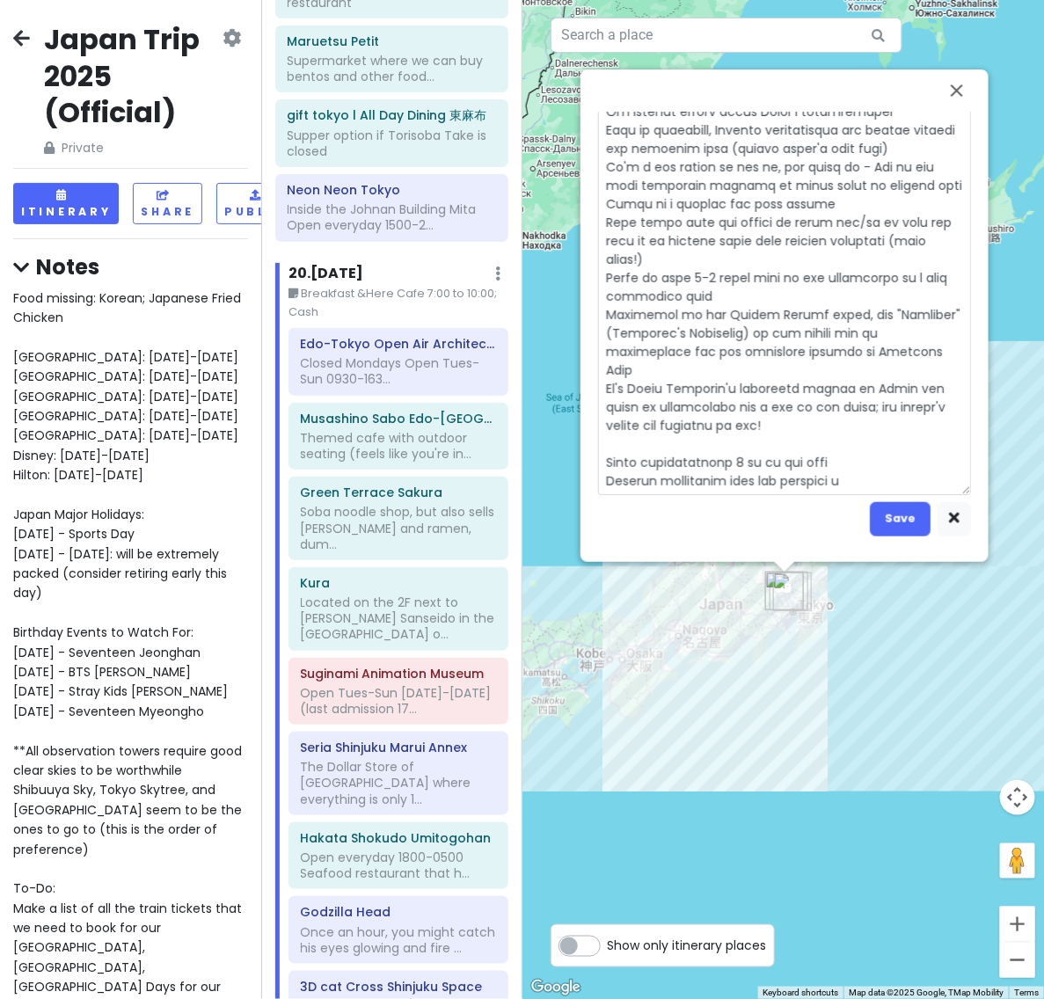
type textarea "x"
type textarea "Closed Mondays Open Tues-Sun 0930-1630 (admissions until [DATE]) Admission is 4…"
type textarea "x"
type textarea "Closed Mondays Open Tues-Sun 0930-1630 (admissions until [DATE]) Admission is 4…"
type textarea "x"
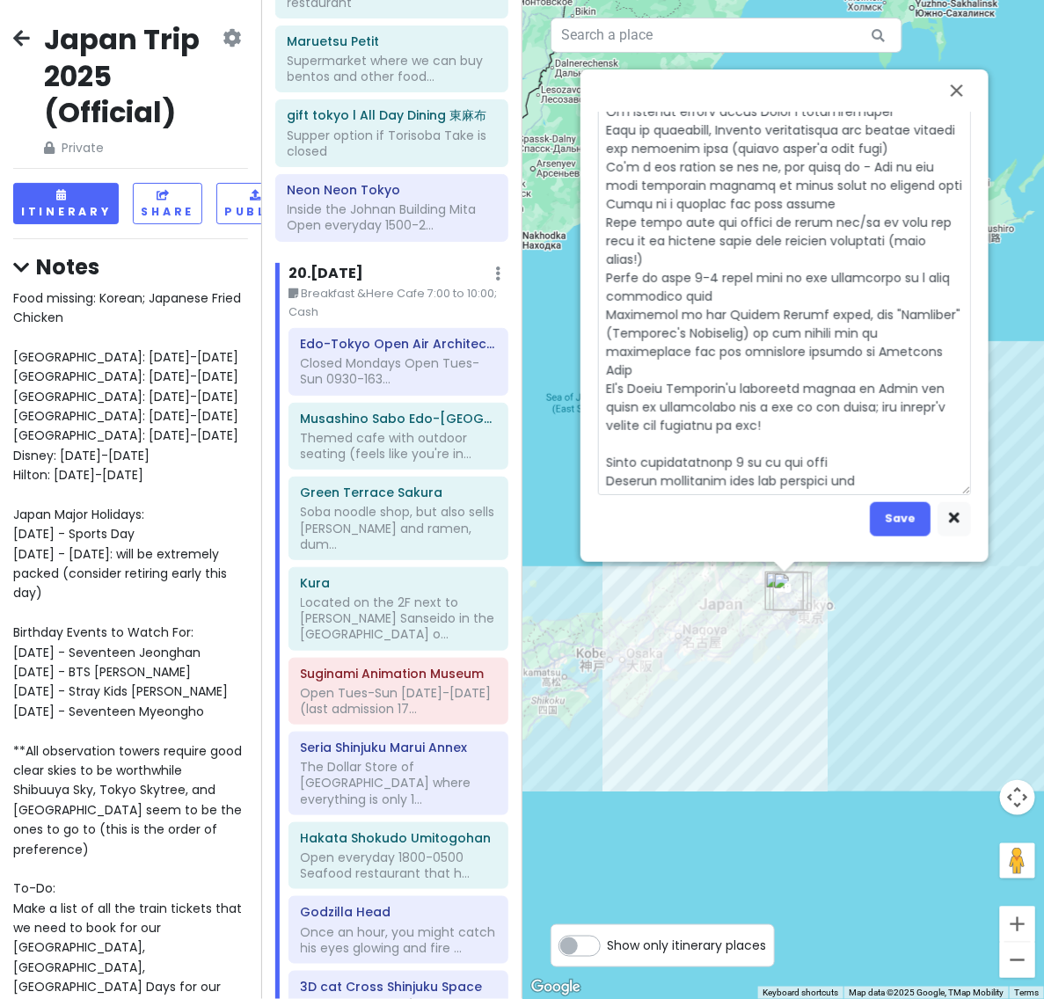
type textarea "Closed Mondays Open Tues-Sun 0930-1630 (admissions until [DATE]) Admission is 4…"
type textarea "x"
type textarea "Closed Mondays Open Tues-Sun 0930-1630 (admissions until [DATE]) Admission is 4…"
type textarea "x"
type textarea "Closed Mondays Open Tues-Sun 0930-1630 (admissions until [DATE]) Admission is 4…"
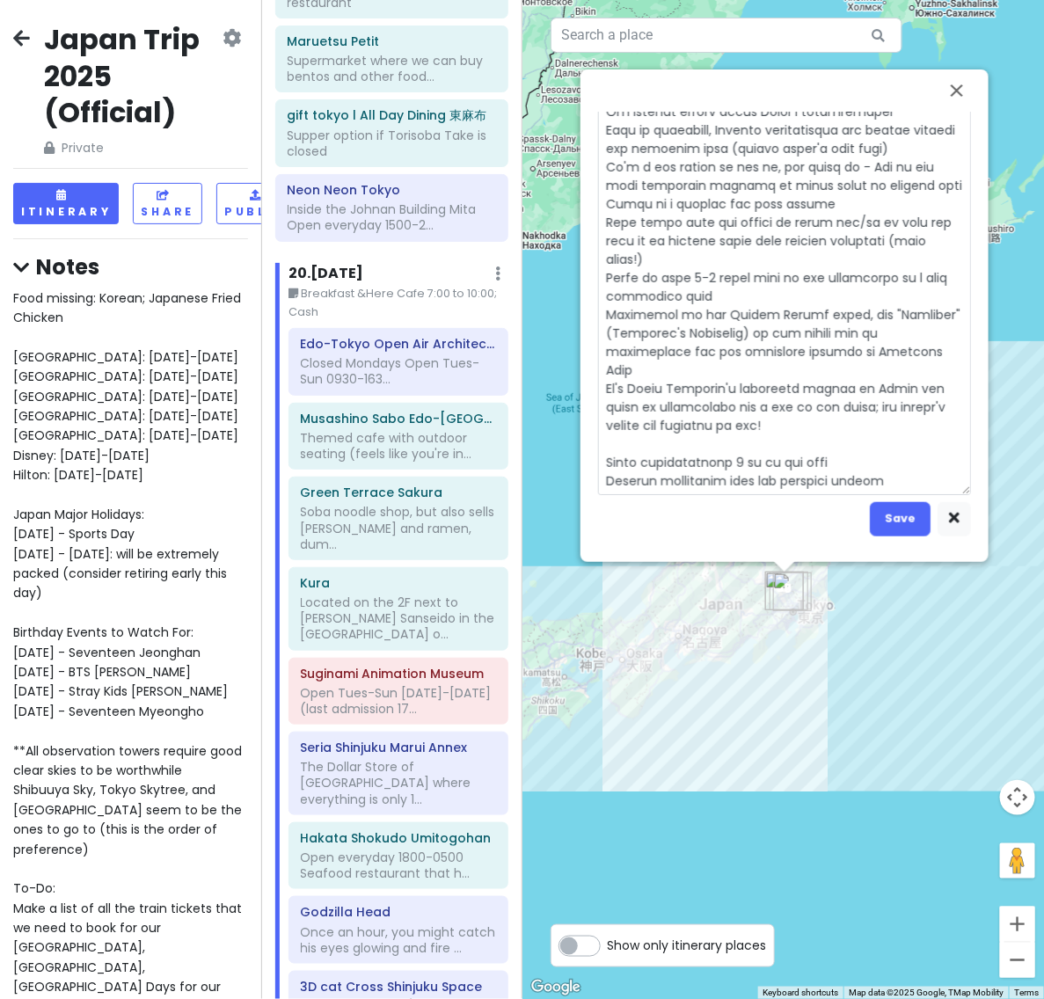
type textarea "x"
type textarea "Closed Mondays Open Tues-Sun 0930-1630 (admissions until [DATE]) Admission is 4…"
type textarea "x"
type textarea "Closed Mondays Open Tues-Sun 0930-1630 (admissions until [DATE]) Admission is 4…"
type textarea "x"
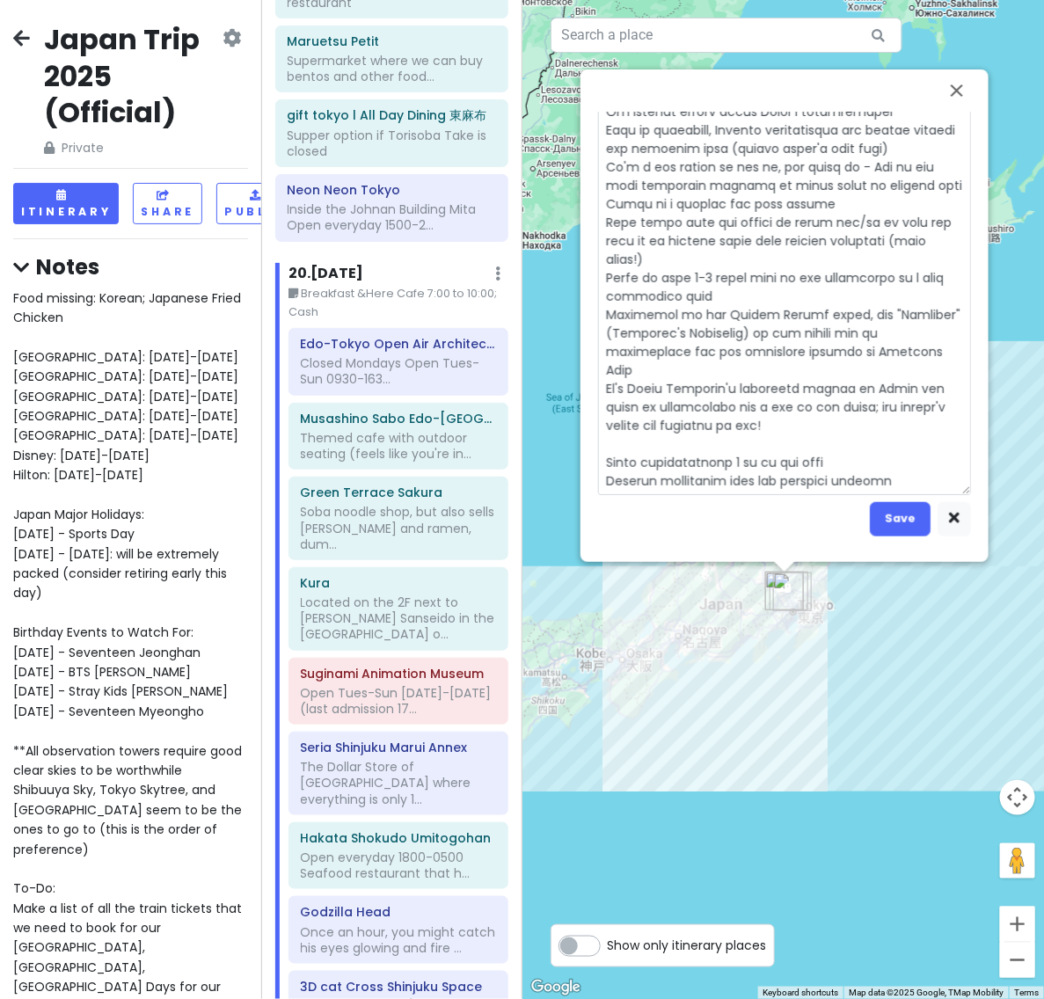
type textarea "Closed Mondays Open Tues-Sun 0930-1630 (admissions until [DATE]) Admission is 4…"
type textarea "x"
type textarea "Closed Mondays Open Tues-Sun 0930-1630 (admissions until [DATE]) Admission is 4…"
type textarea "x"
type textarea "Closed Mondays Open Tues-Sun 0930-1630 (admissions until [DATE]) Admission is 4…"
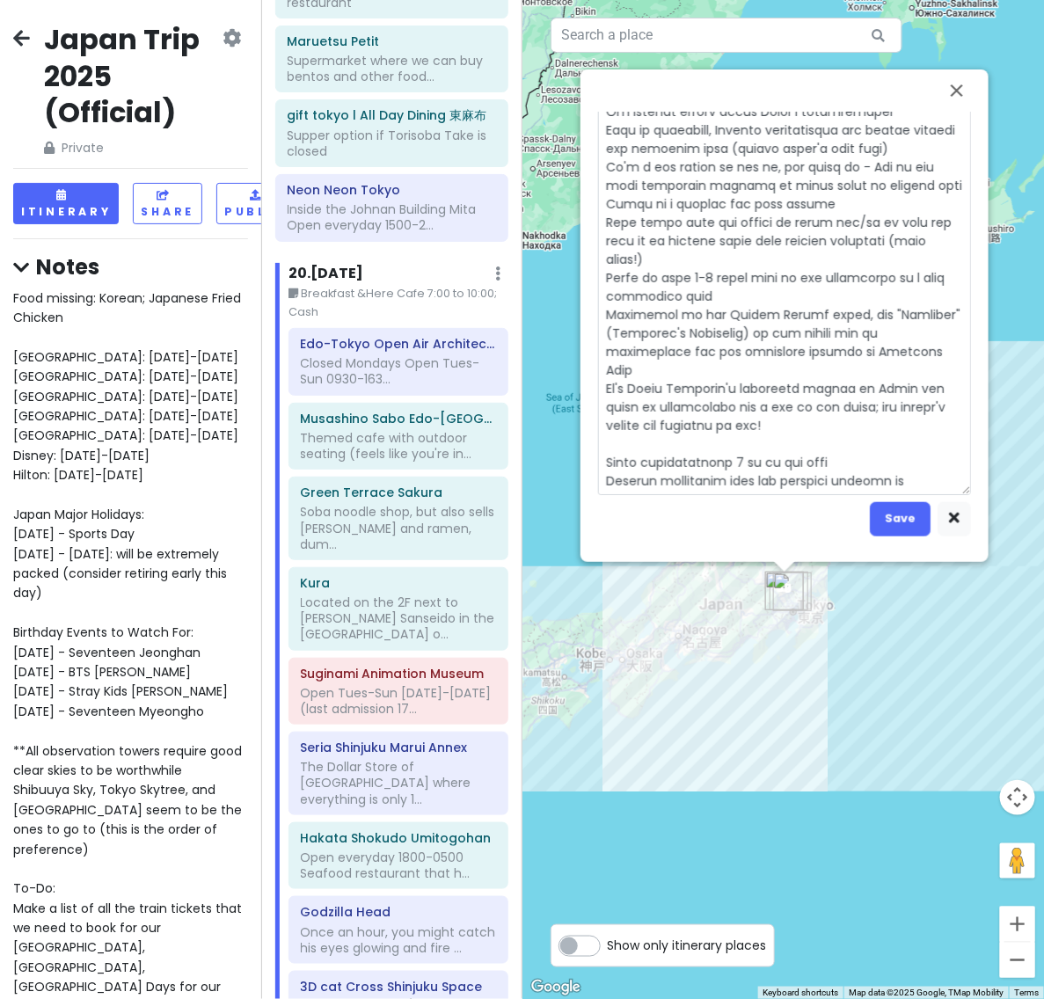
type textarea "x"
type textarea "Closed Mondays Open Tues-Sun 0930-1630 (admissions until [DATE]) Admission is 4…"
type textarea "x"
type textarea "Closed Mondays Open Tues-Sun 0930-1630 (admissions until [DATE]) Admission is 4…"
type textarea "x"
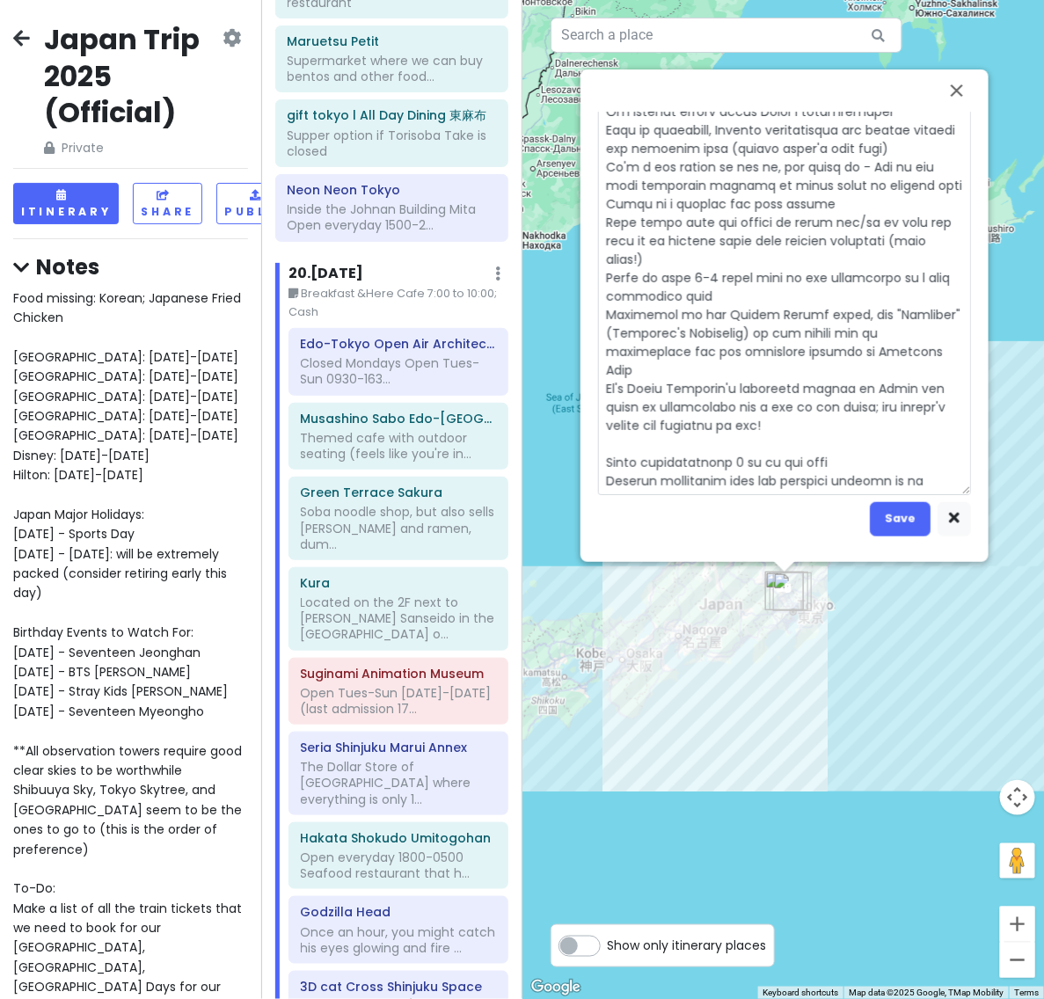
type textarea "Closed Mondays Open Tues-Sun 0930-1630 (admissions until [DATE]) Admission is 4…"
type textarea "x"
type textarea "Closed Mondays Open Tues-Sun 0930-1630 (admissions until [DATE]) Admission is 4…"
type textarea "x"
type textarea "Closed Mondays Open Tues-Sun 0930-1630 (admissions until [DATE]) Admission is 4…"
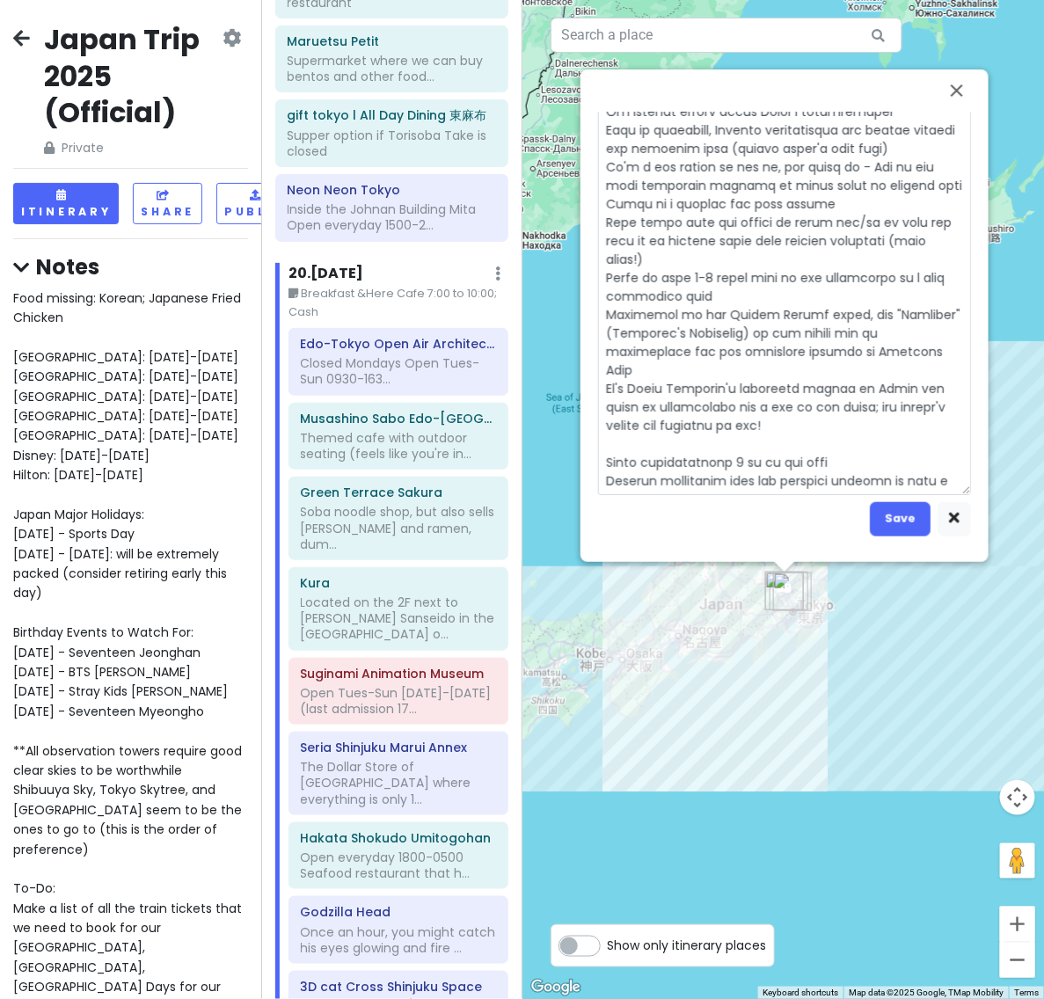
type textarea "x"
type textarea "Closed Mondays Open Tues-Sun 0930-1630 (admissions until [DATE]) Admission is 4…"
type textarea "x"
type textarea "Closed Mondays Open Tues-Sun 0930-1630 (admissions until [DATE]) Admission is 4…"
type textarea "x"
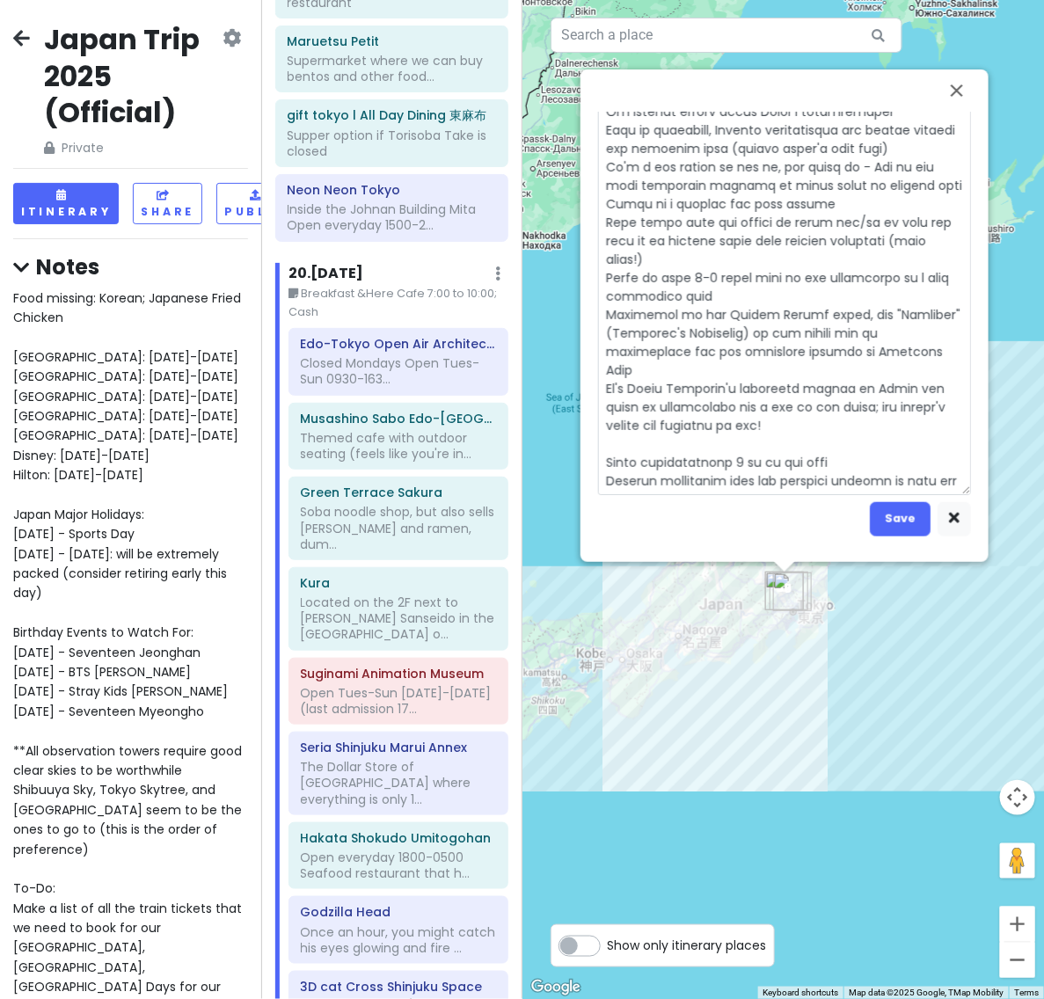
type textarea "Closed Mondays Open Tues-Sun 0930-1630 (admissions until [DATE]) Admission is 4…"
type textarea "x"
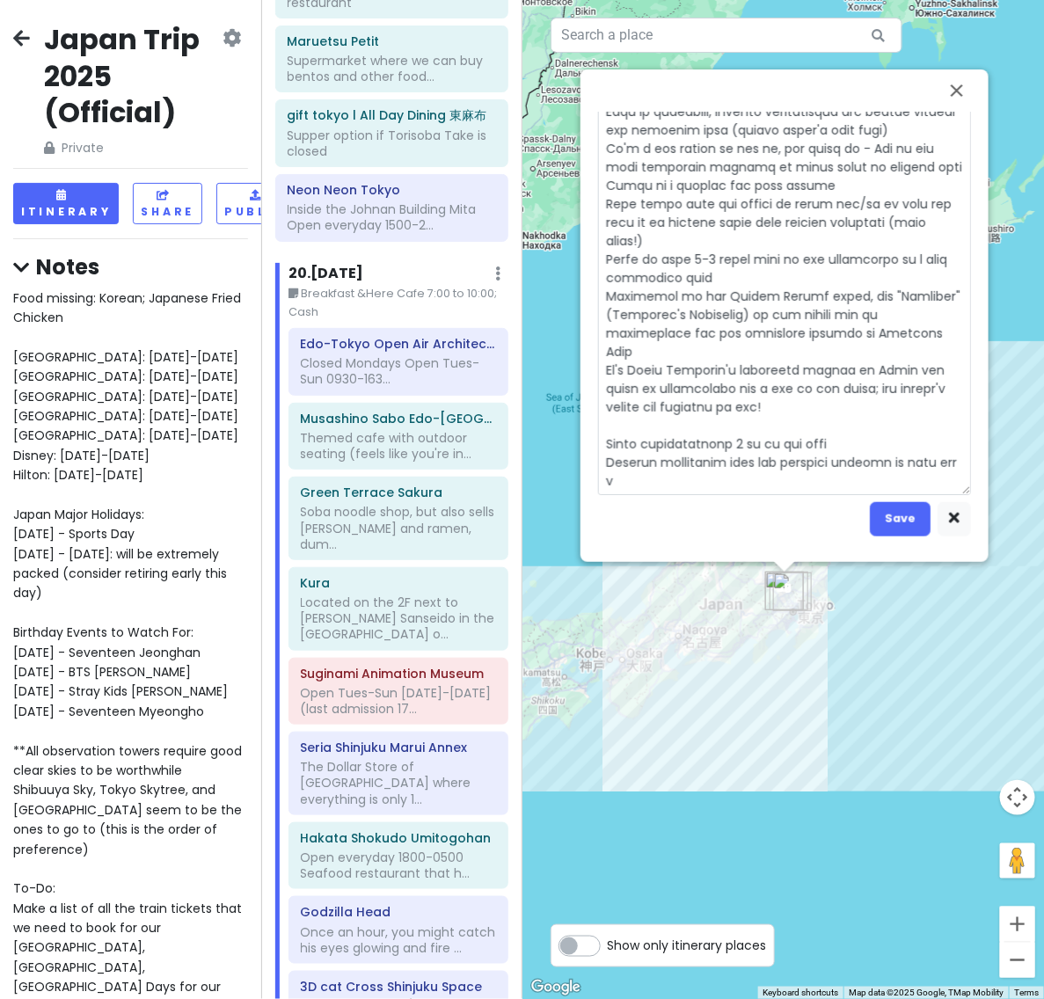
type textarea "Closed Mondays Open Tues-Sun 0930-1630 (admissions until [DATE]) Admission is 4…"
type textarea "x"
type textarea "Closed Mondays Open Tues-Sun 0930-1630 (admissions until [DATE]) Admission is 4…"
type textarea "x"
type textarea "Closed Mondays Open Tues-Sun 0930-1630 (admissions until [DATE]) Admission is 4…"
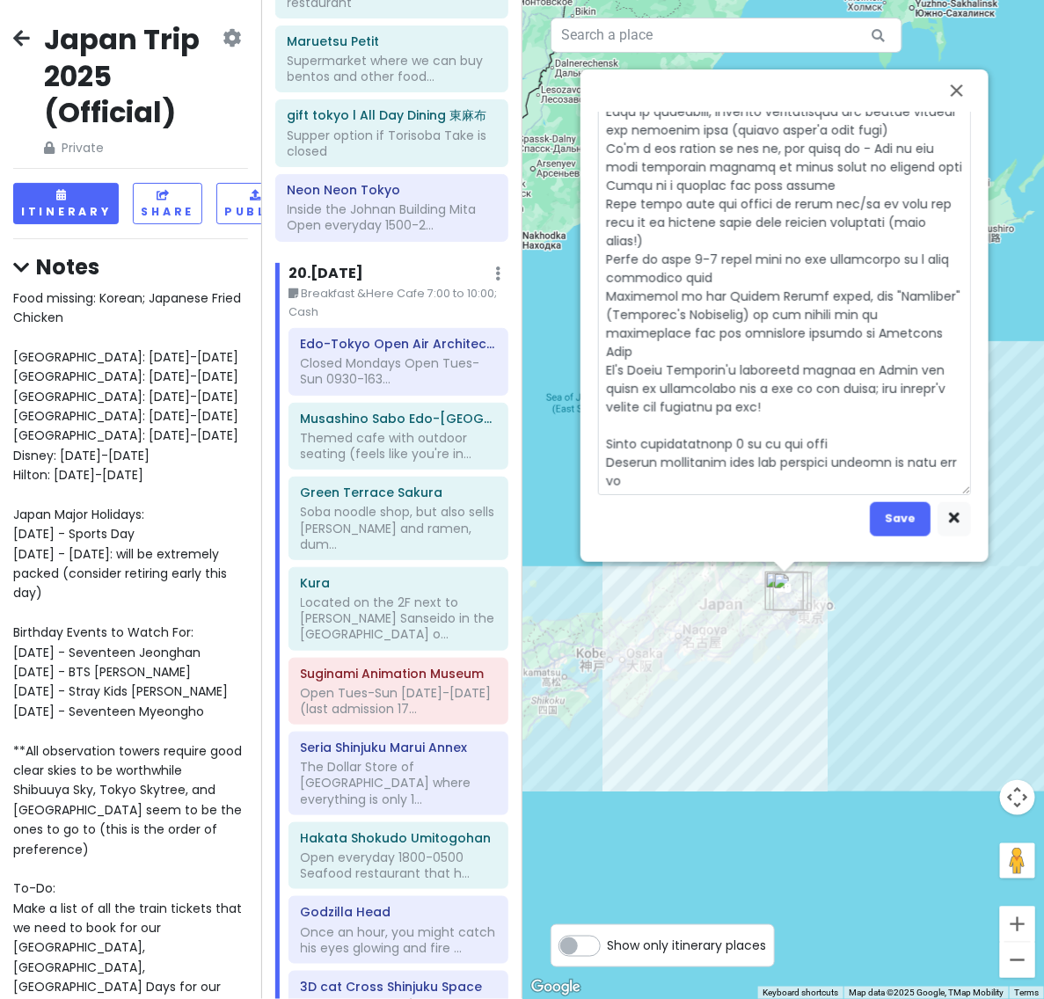
type textarea "x"
type textarea "Closed Mondays Open Tues-Sun 0930-1630 (admissions until [DATE]) Admission is 4…"
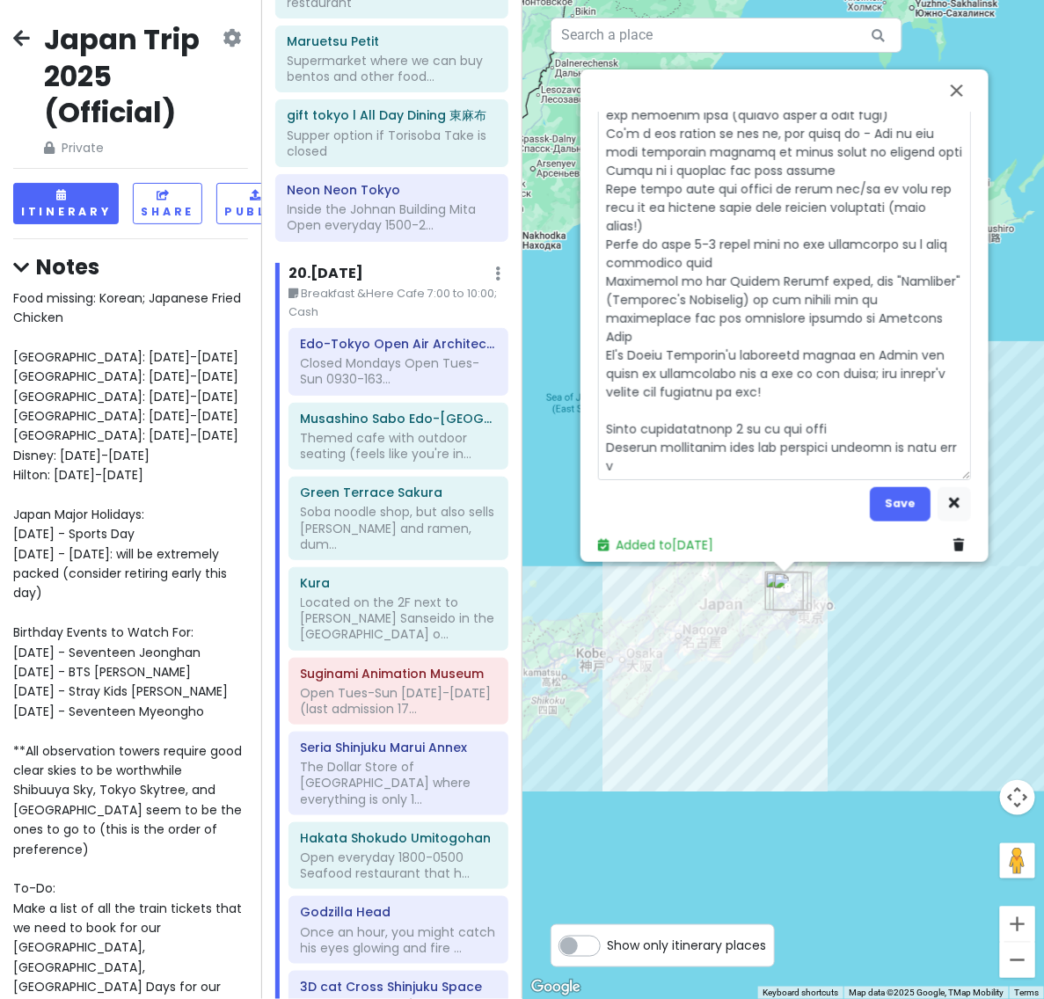
type textarea "x"
type textarea "Closed Mondays Open Tues-Sun 0930-1630 (admissions until [DATE]) Admission is 4…"
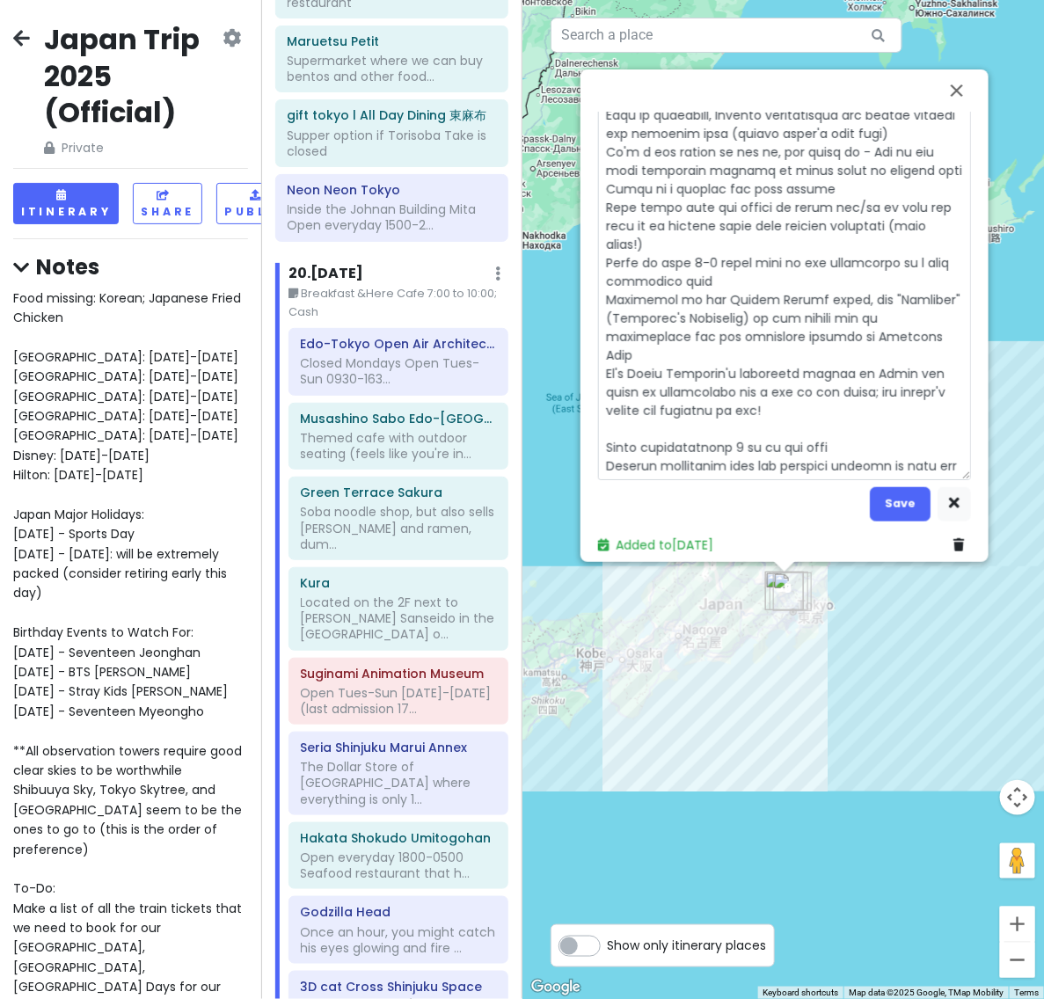
type textarea "x"
type textarea "Closed Mondays Open Tues-Sun 0930-1630 (admissions until [DATE]) Admission is 4…"
type textarea "x"
type textarea "Closed Mondays Open Tues-Sun 0930-1630 (admissions until [DATE]) Admission is 4…"
type textarea "x"
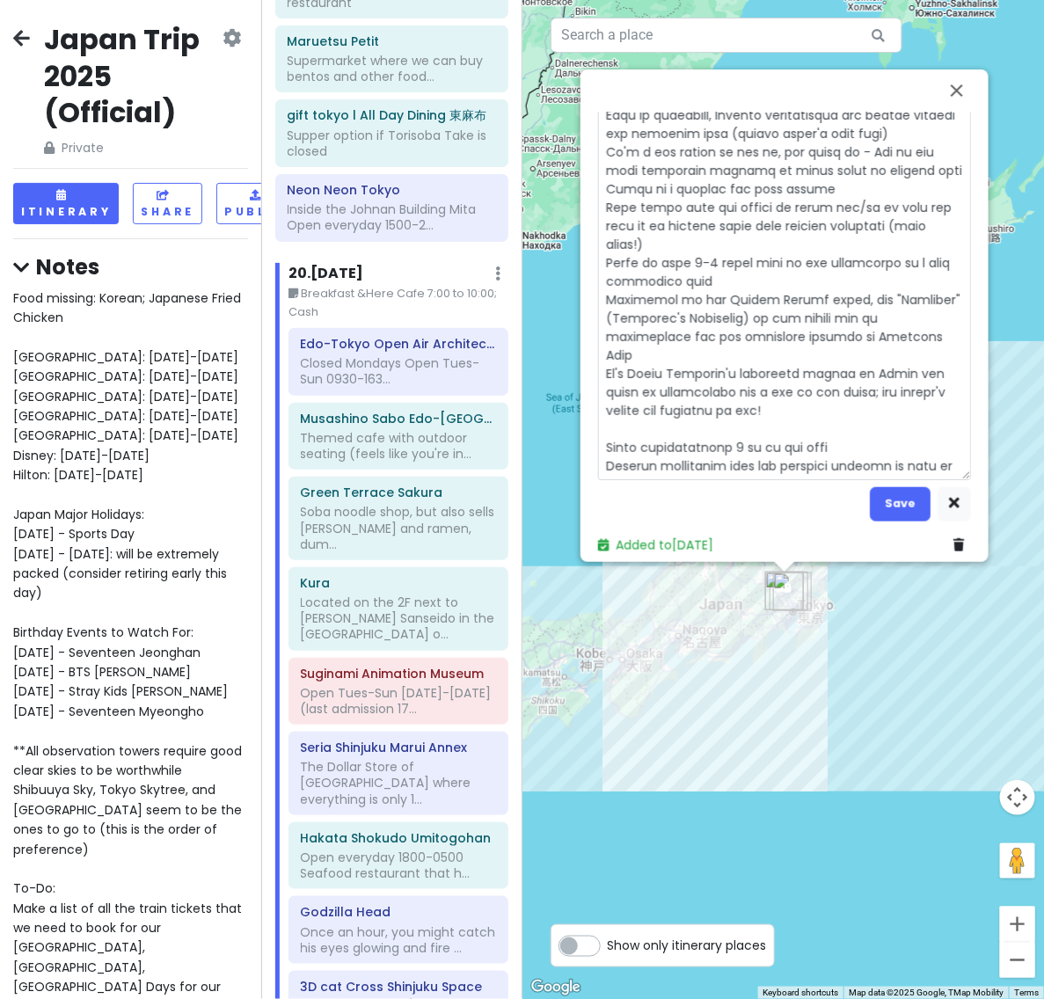
type textarea "Closed Mondays Open Tues-Sun 0930-1630 (admissions until [DATE]) Admission is 4…"
type textarea "x"
type textarea "Closed Mondays Open Tues-Sun 0930-1630 (admissions until [DATE]) Admission is 4…"
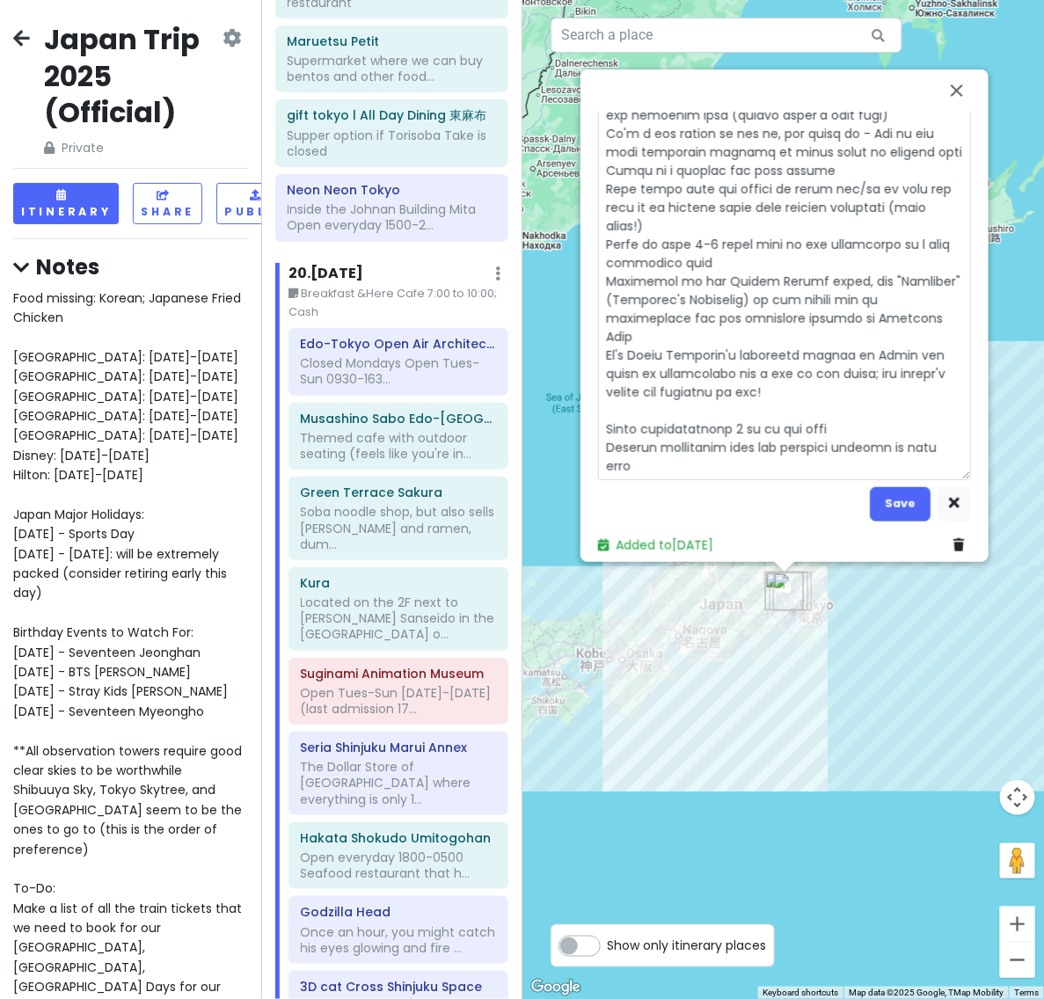
type textarea "x"
type textarea "Closed Mondays Open Tues-Sun 0930-1630 (admissions until [DATE]) Admission is 4…"
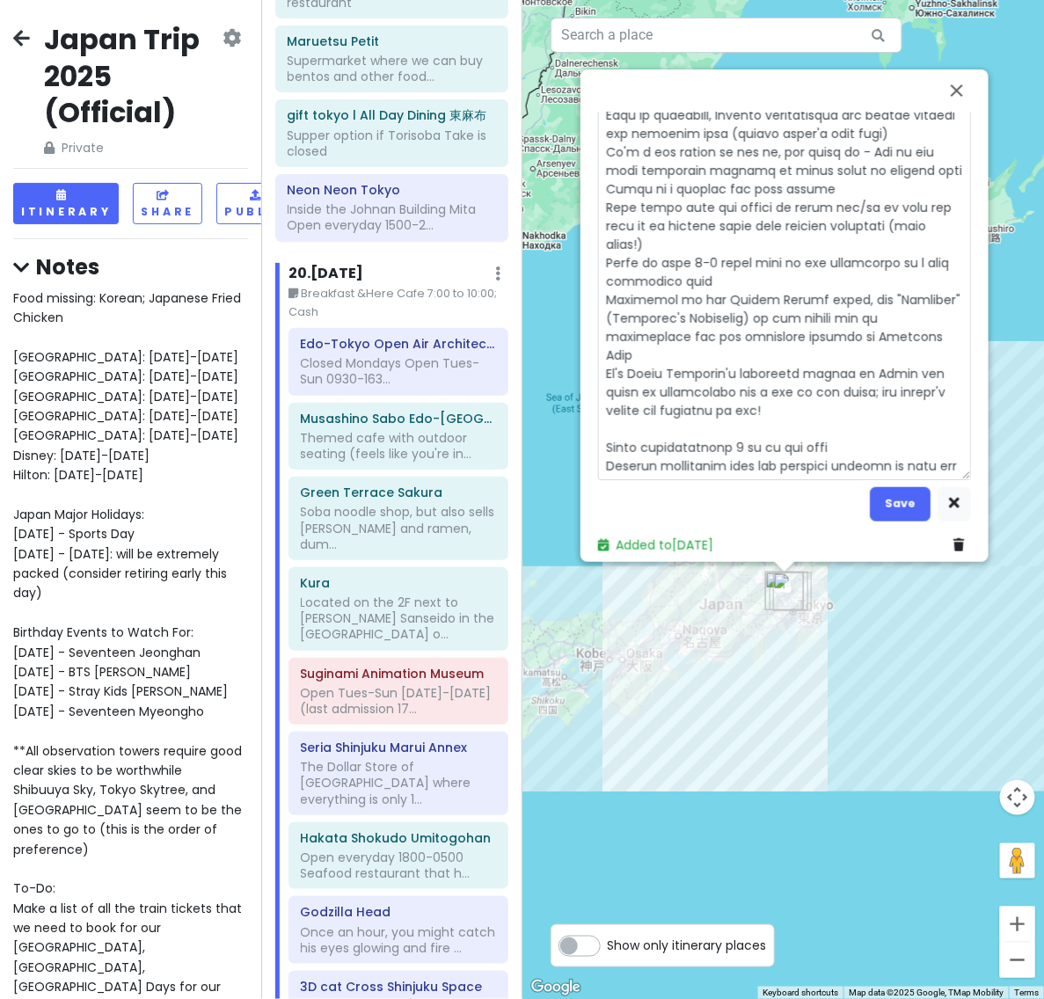
type textarea "x"
type textarea "Closed Mondays Open Tues-Sun 0930-1630 (admissions until [DATE]) Admission is 4…"
type textarea "x"
type textarea "Closed Mondays Open Tues-Sun 0930-1630 (admissions until [DATE]) Admission is 4…"
type textarea "x"
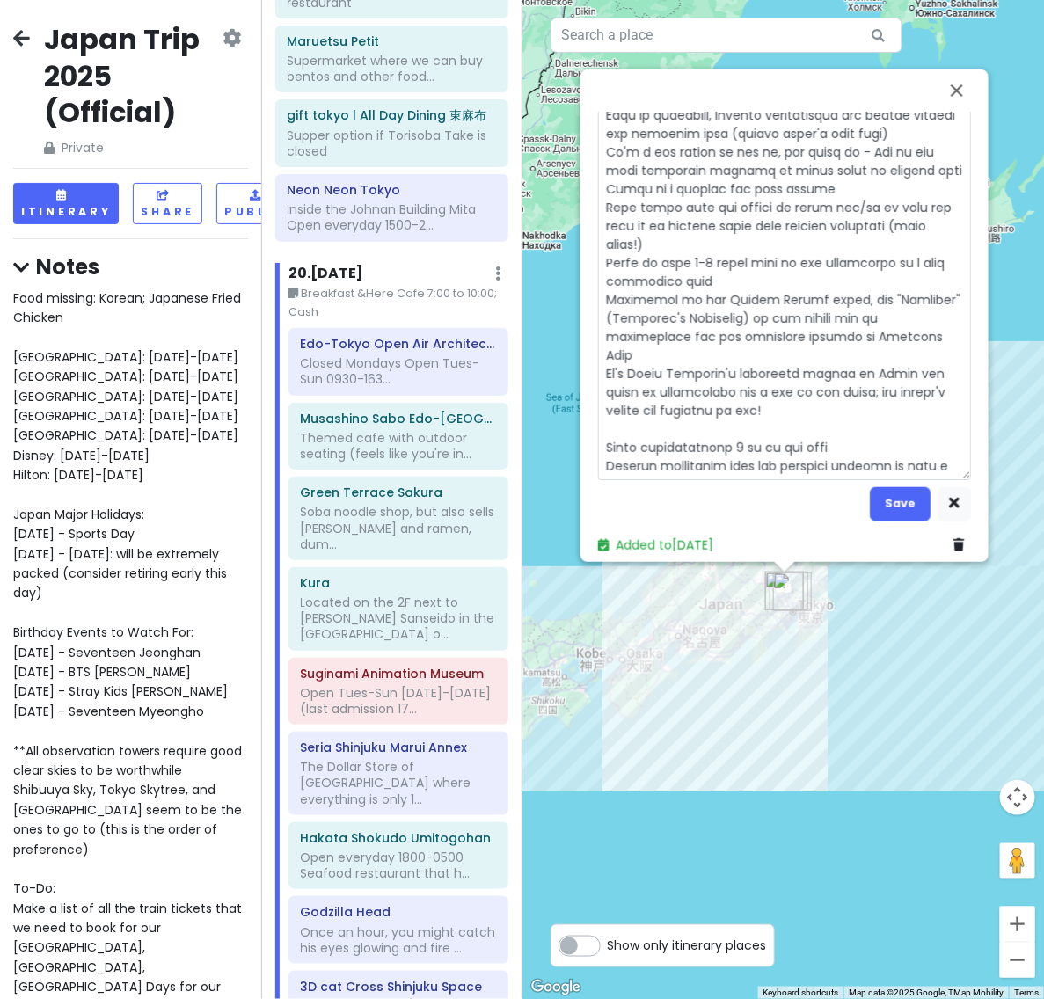
type textarea "Closed Mondays Open Tues-Sun 0930-1630 (admissions until [DATE]) Admission is 4…"
type textarea "x"
type textarea "Closed Mondays Open Tues-Sun 0930-1630 (admissions until [DATE]) Admission is 4…"
type textarea "x"
type textarea "Closed Mondays Open Tues-Sun 0930-1630 (admissions until [DATE]) Admission is 4…"
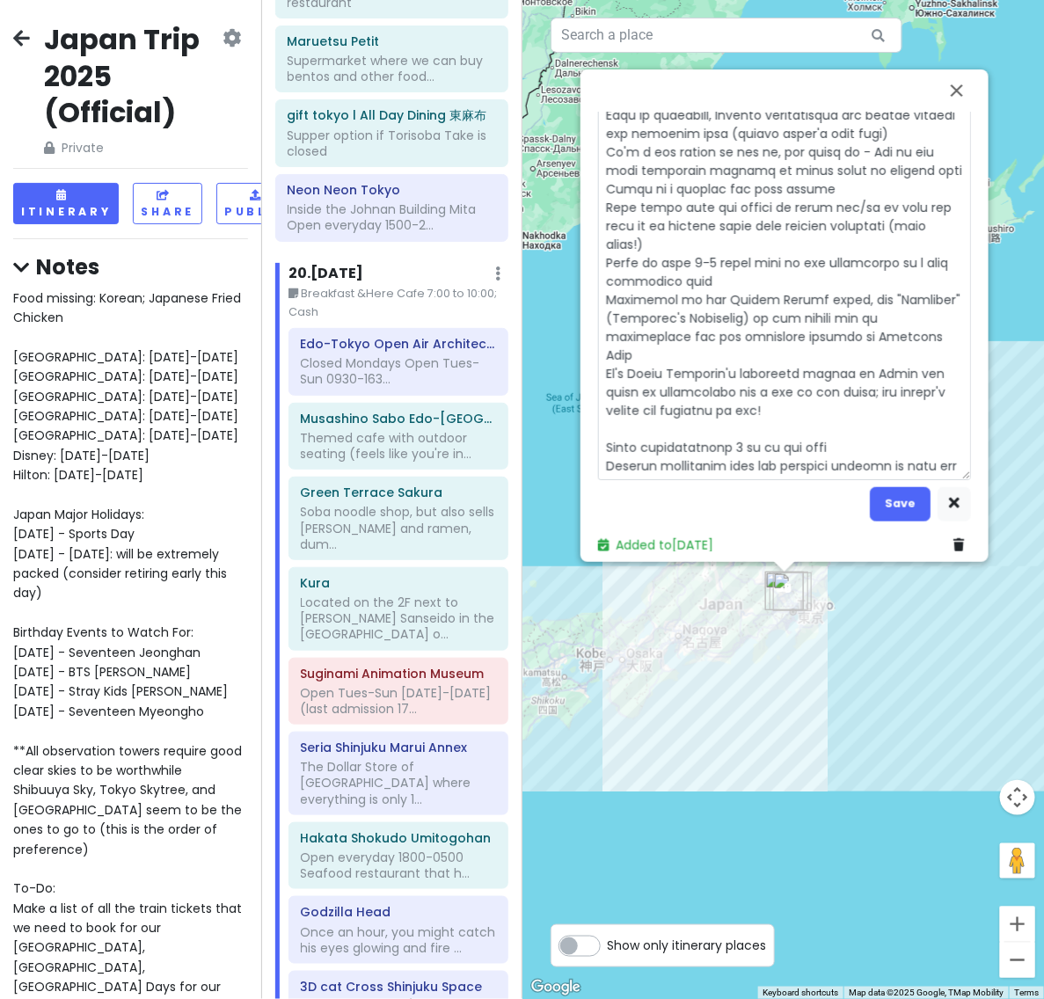
type textarea "x"
type textarea "Closed Mondays Open Tues-Sun 0930-1630 (admissions until [DATE]) Admission is 4…"
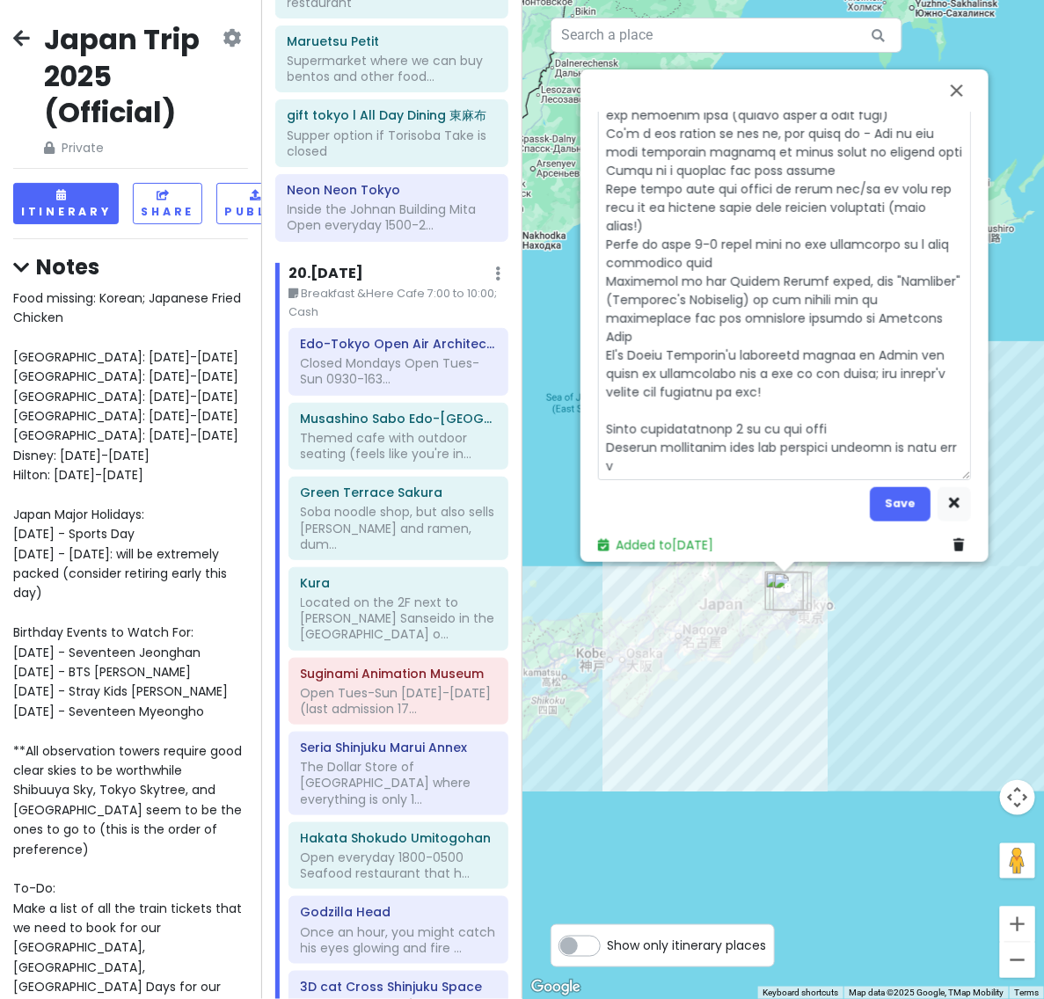
type textarea "x"
type textarea "Closed Mondays Open Tues-Sun 0930-1630 (admissions until [DATE]) Admission is 4…"
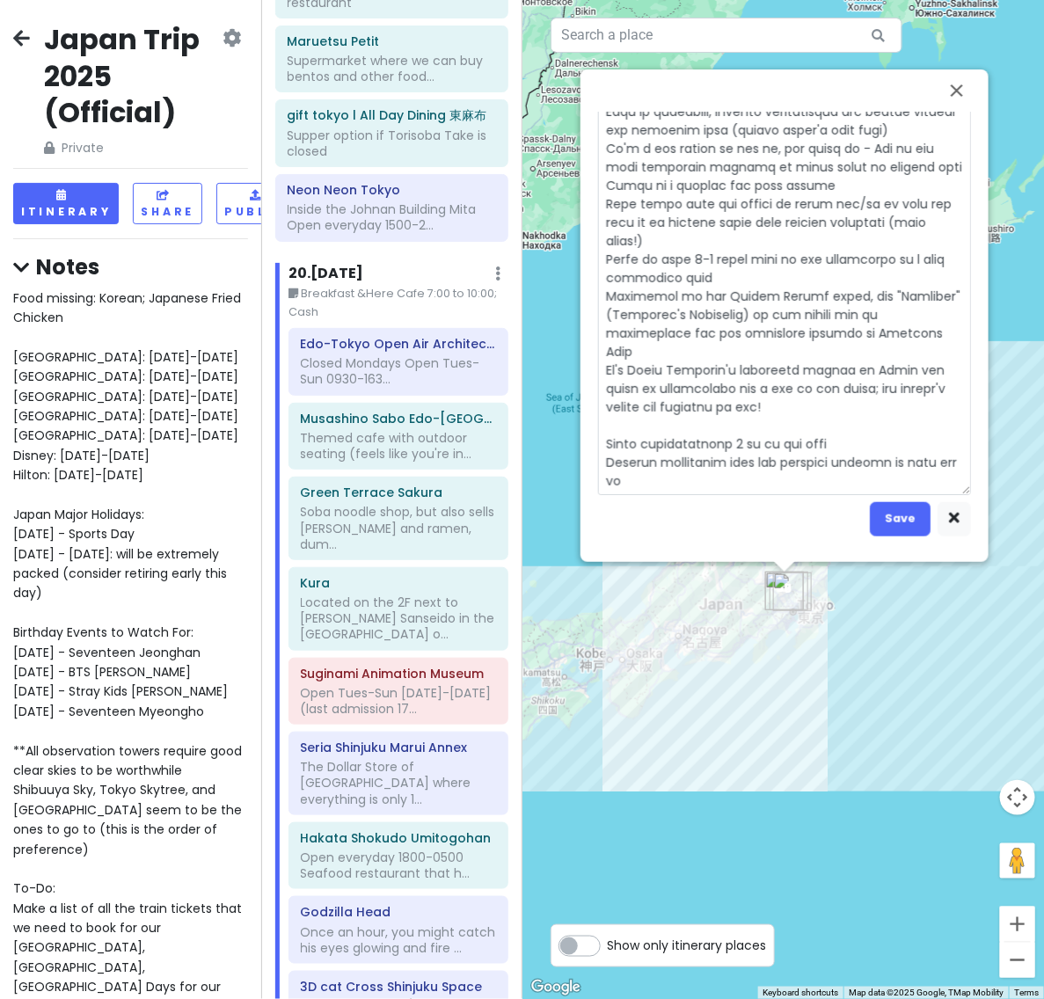
type textarea "x"
type textarea "Closed Mondays Open Tues-Sun 0930-1630 (admissions until [DATE]) Admission is 4…"
type textarea "x"
type textarea "Closed Mondays Open Tues-Sun 0930-1630 (admissions until [DATE]) Admission is 4…"
type textarea "x"
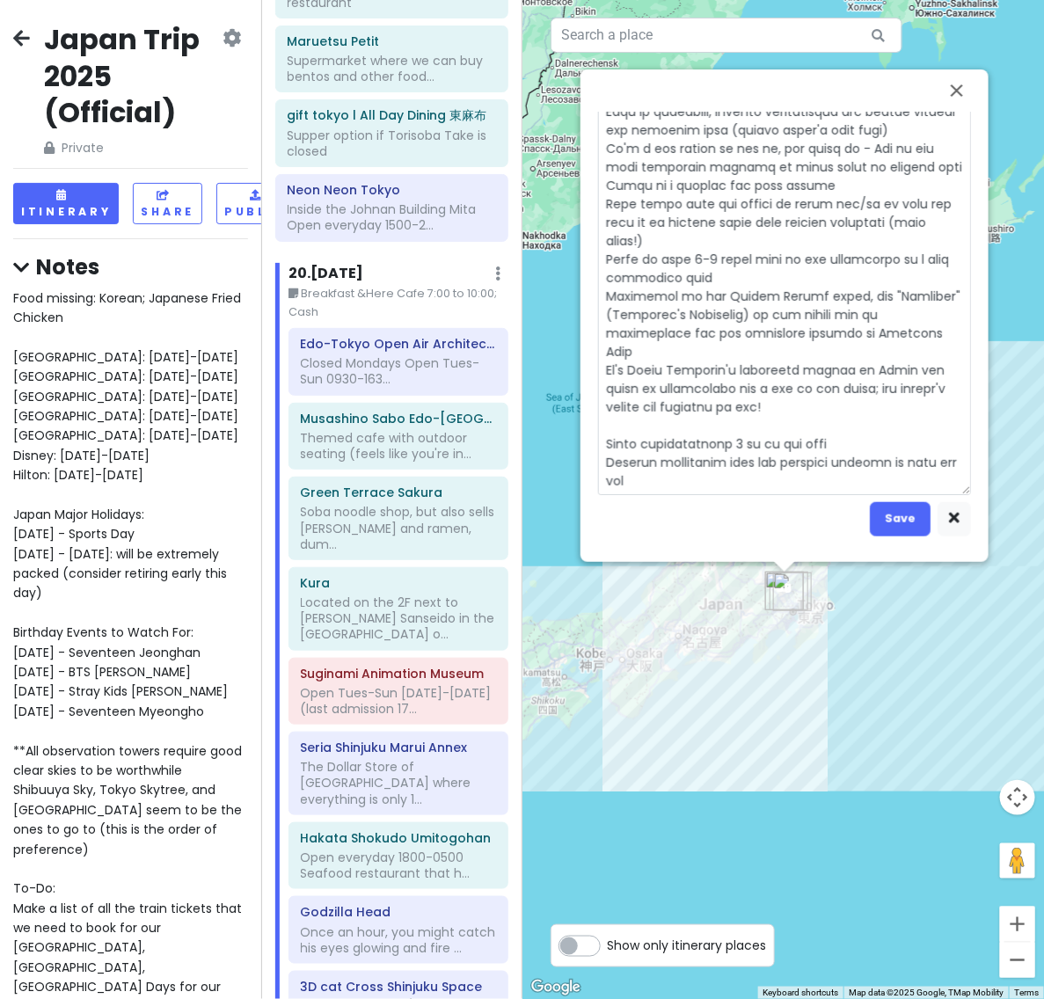
type textarea "Closed Mondays Open Tues-Sun 0930-1630 (admissions until [DATE]) Admission is 4…"
type textarea "x"
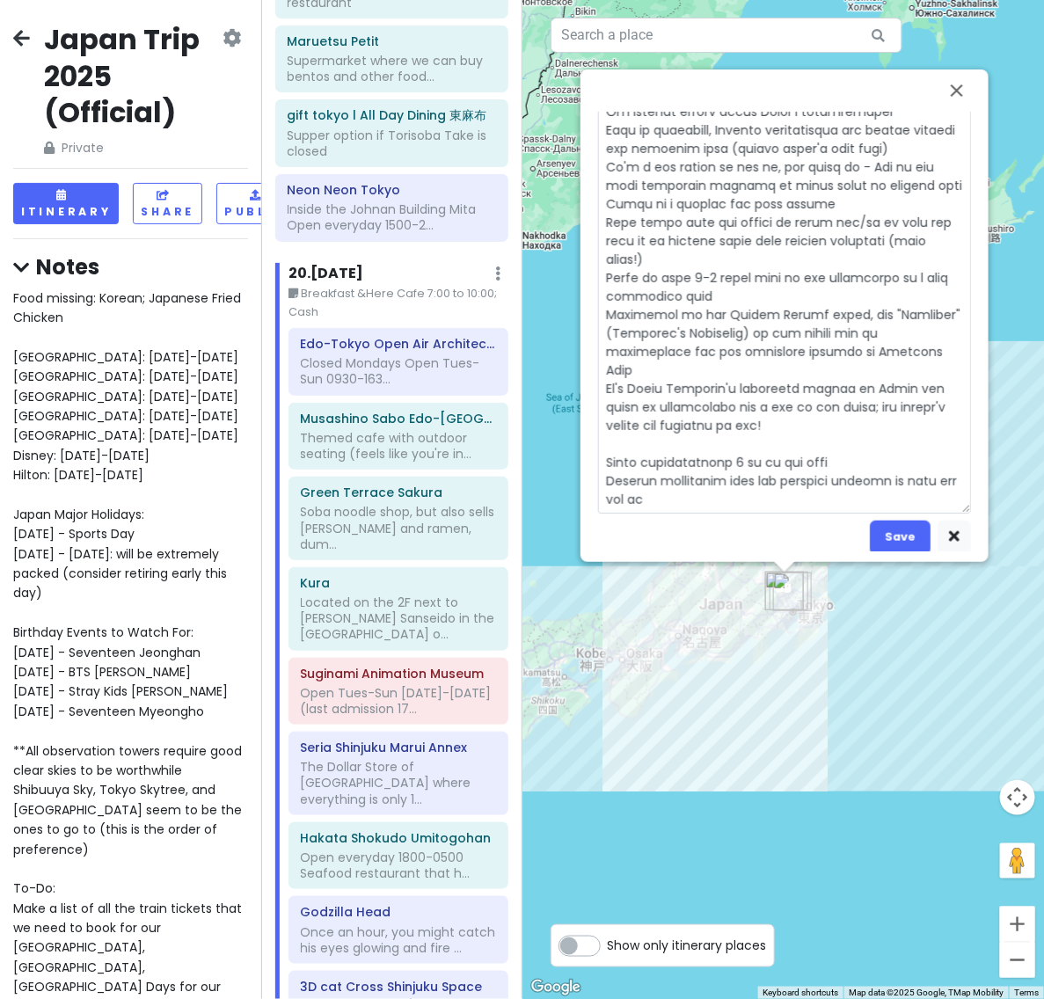
scroll to position [36, 0]
type textarea "Closed Mondays Open Tues-Sun 0930-1630 (admissions until [DATE]) Admission is 4…"
type textarea "x"
type textarea "Closed Mondays Open Tues-Sun 0930-1630 (admissions until [DATE]) Admission is 4…"
type textarea "x"
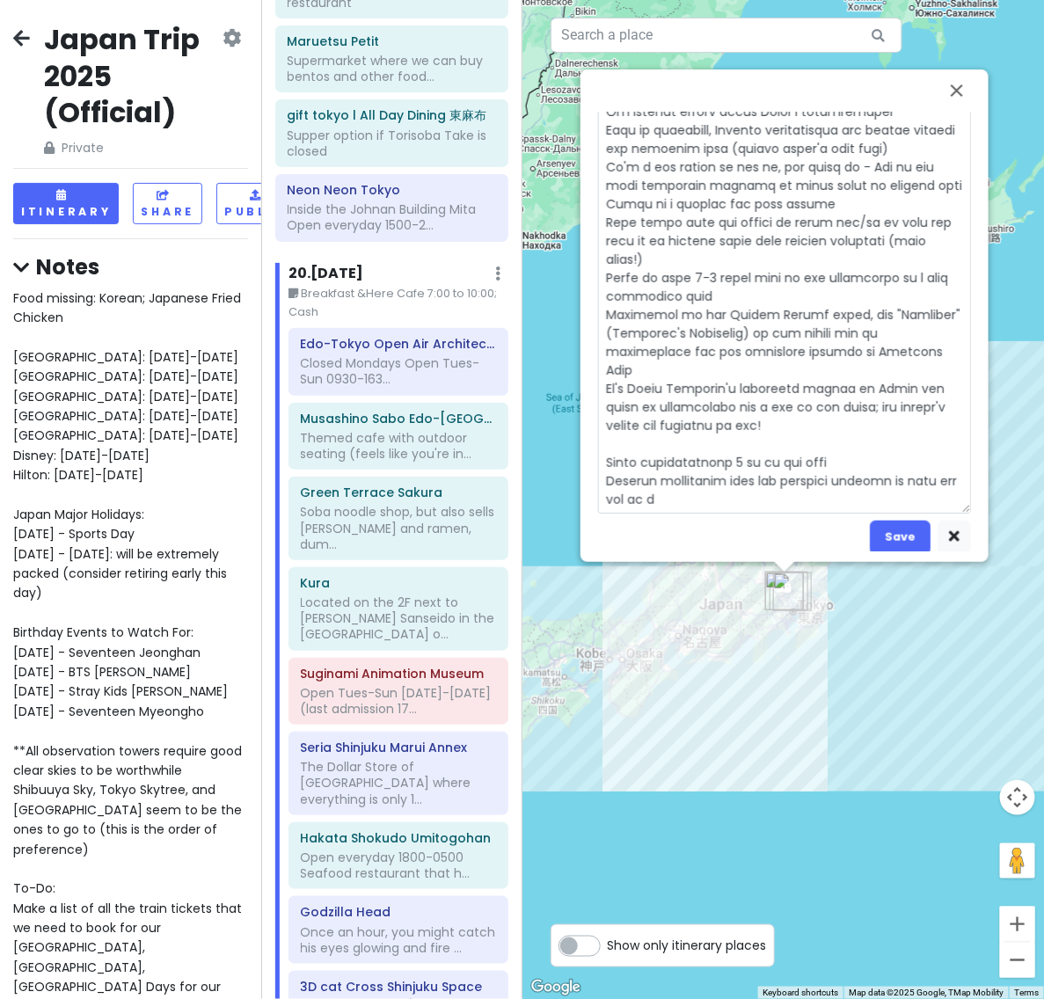
type textarea "Closed Mondays Open Tues-Sun 0930-1630 (admissions until [DATE]) Admission is 4…"
type textarea "x"
type textarea "Closed Mondays Open Tues-Sun 0930-1630 (admissions until [DATE]) Admission is 4…"
type textarea "x"
type textarea "Closed Mondays Open Tues-Sun 0930-1630 (admissions until [DATE]) Admission is 4…"
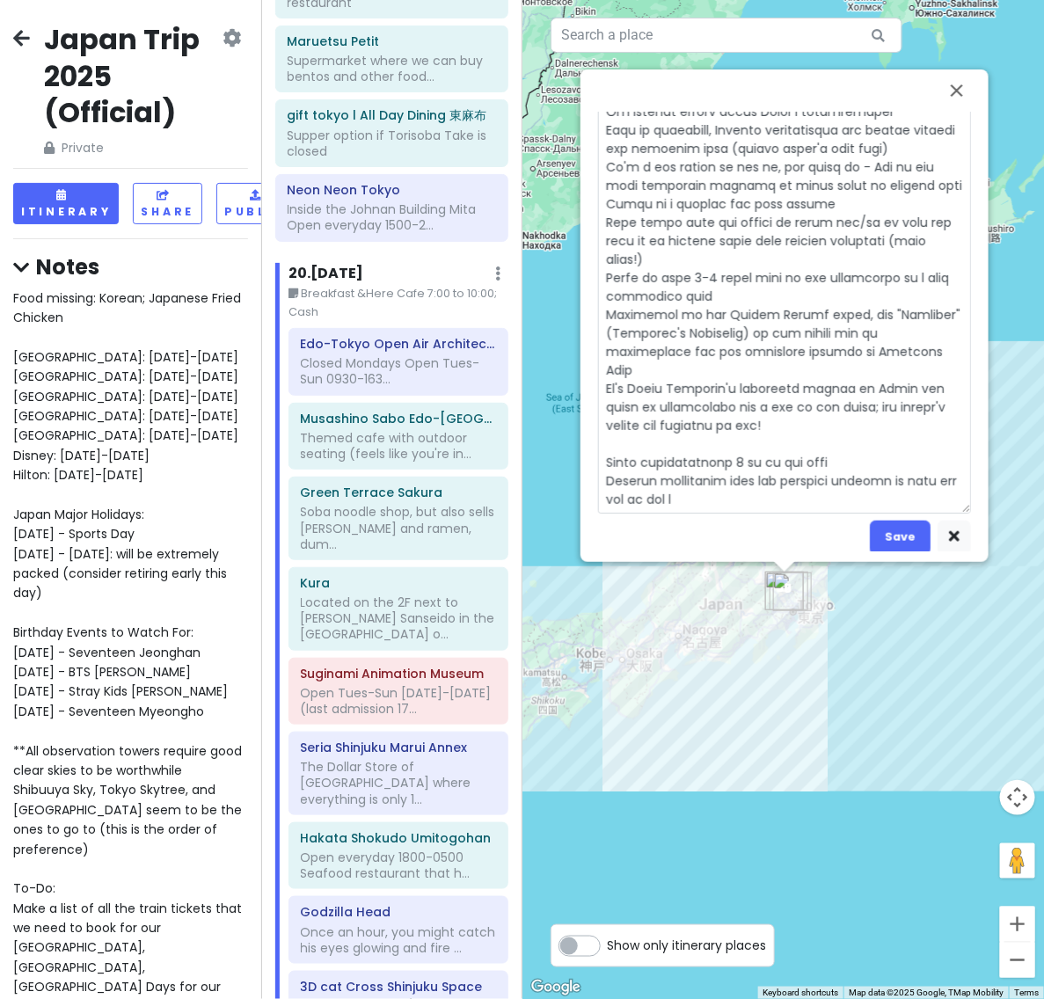
type textarea "x"
type textarea "Closed Mondays Open Tues-Sun 0930-1630 (admissions until [DATE]) Admission is 4…"
type textarea "x"
type textarea "Closed Mondays Open Tues-Sun 0930-1630 (admissions until [DATE]) Admission is 4…"
type textarea "x"
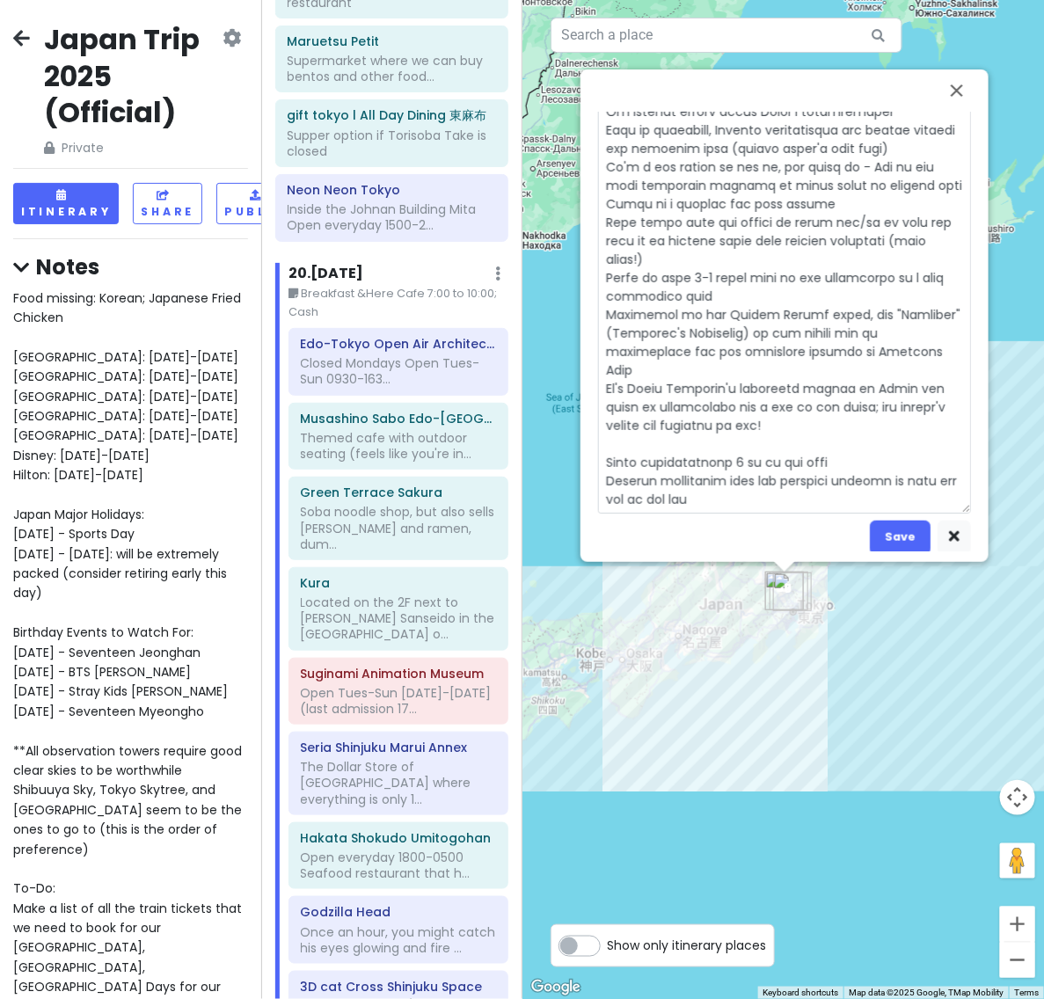
type textarea "Closed Mondays Open Tues-Sun 0930-1630 (admissions until [DATE]) Admission is 4…"
type textarea "x"
type textarea "Closed Mondays Open Tues-Sun 0930-1630 (admissions until [DATE]) Admission is 4…"
type textarea "x"
type textarea "Closed Mondays Open Tues-Sun 0930-1630 (admissions until [DATE]) Admission is 4…"
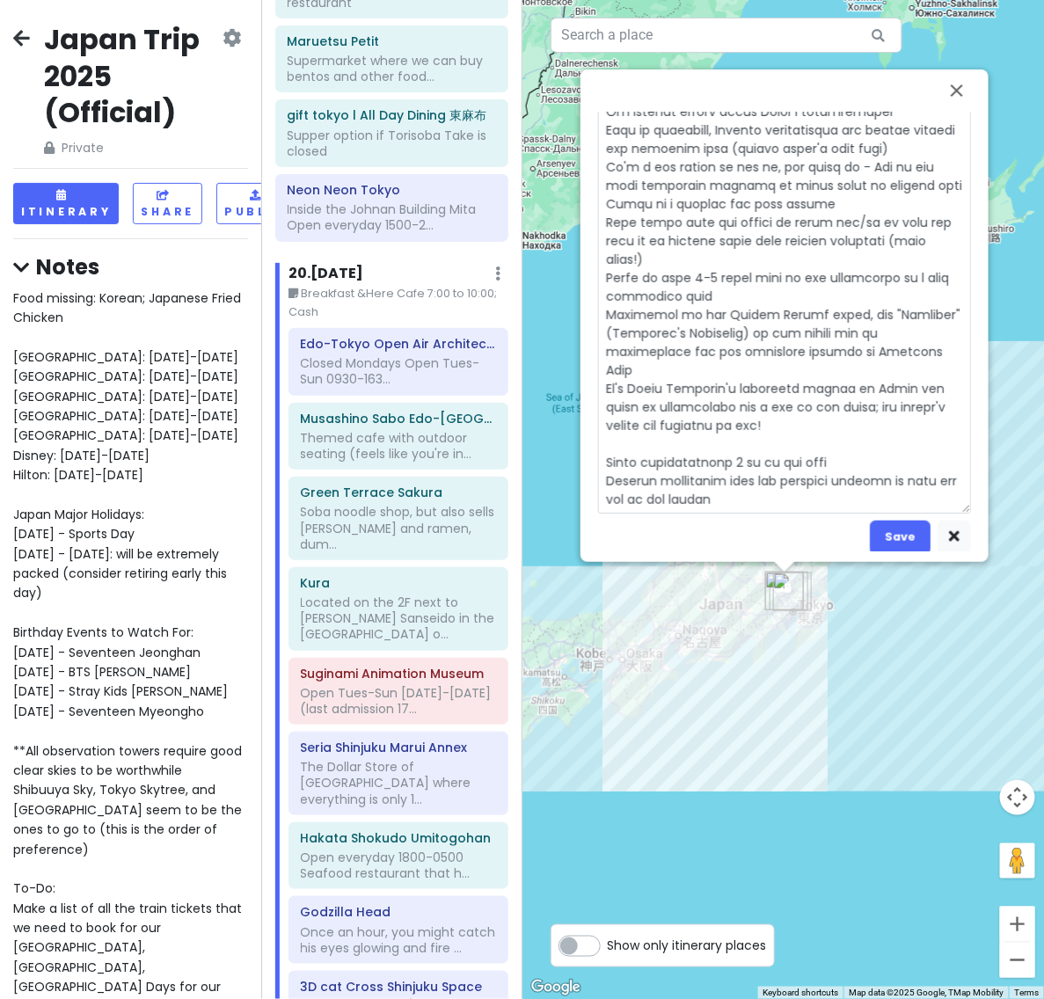
type textarea "x"
type textarea "Closed Mondays Open Tues-Sun 0930-1630 (admissions until [DATE]) Admission is 4…"
type textarea "x"
type textarea "Closed Mondays Open Tues-Sun 0930-1630 (admissions until [DATE]) Admission is 4…"
type textarea "x"
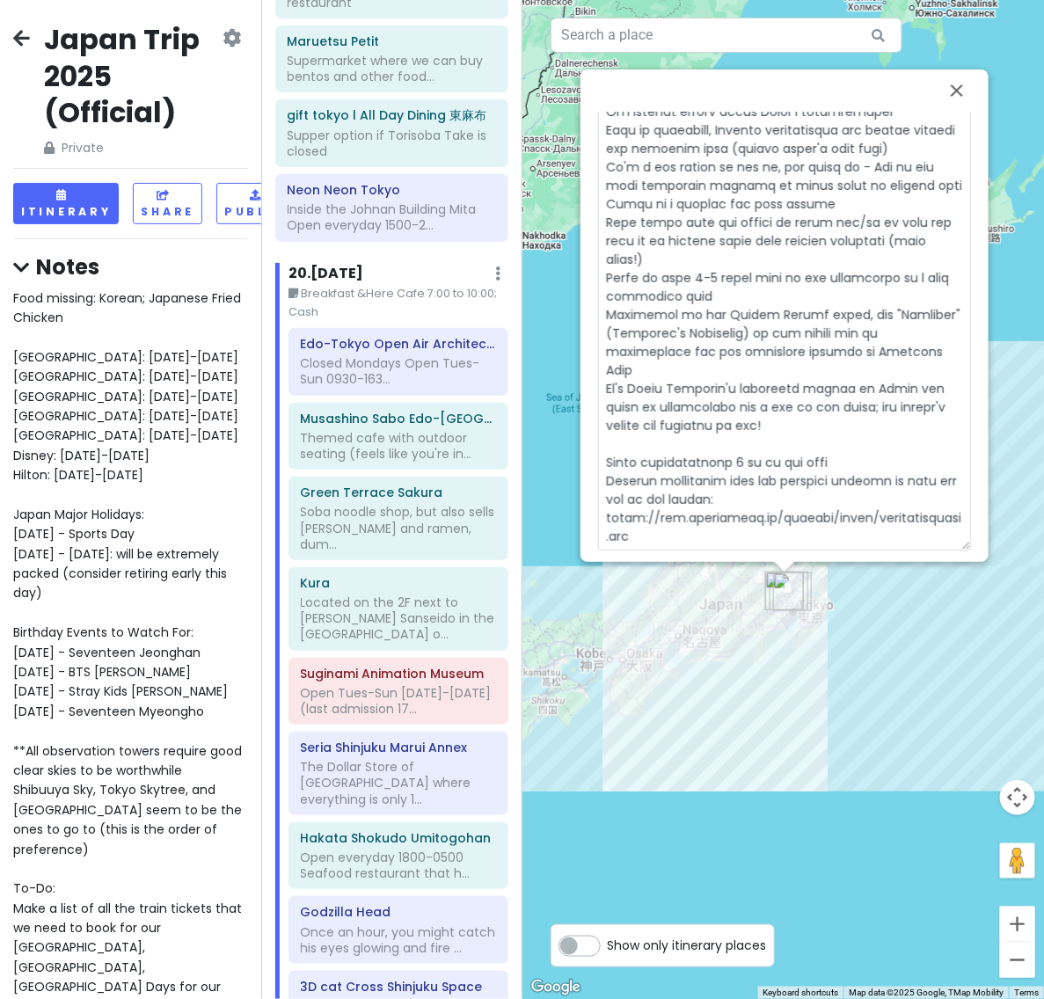
type textarea "Closed Mondays Open Tues-Sun 0930-1630 (admissions until [DATE]) Admission is 4…"
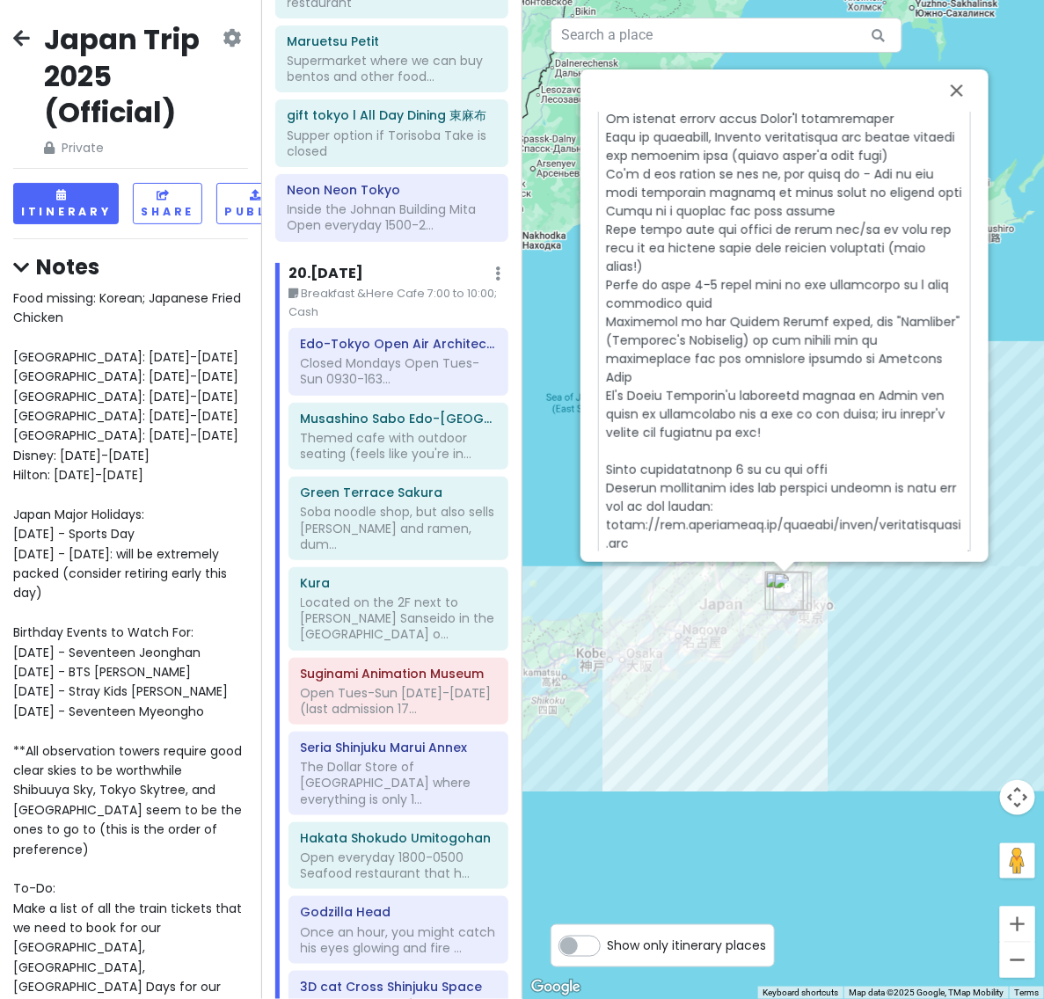
type textarea "x"
type textarea "Closed Mondays Open Tues-Sun 0930-1630 (admissions until [DATE]) Admission is 4…"
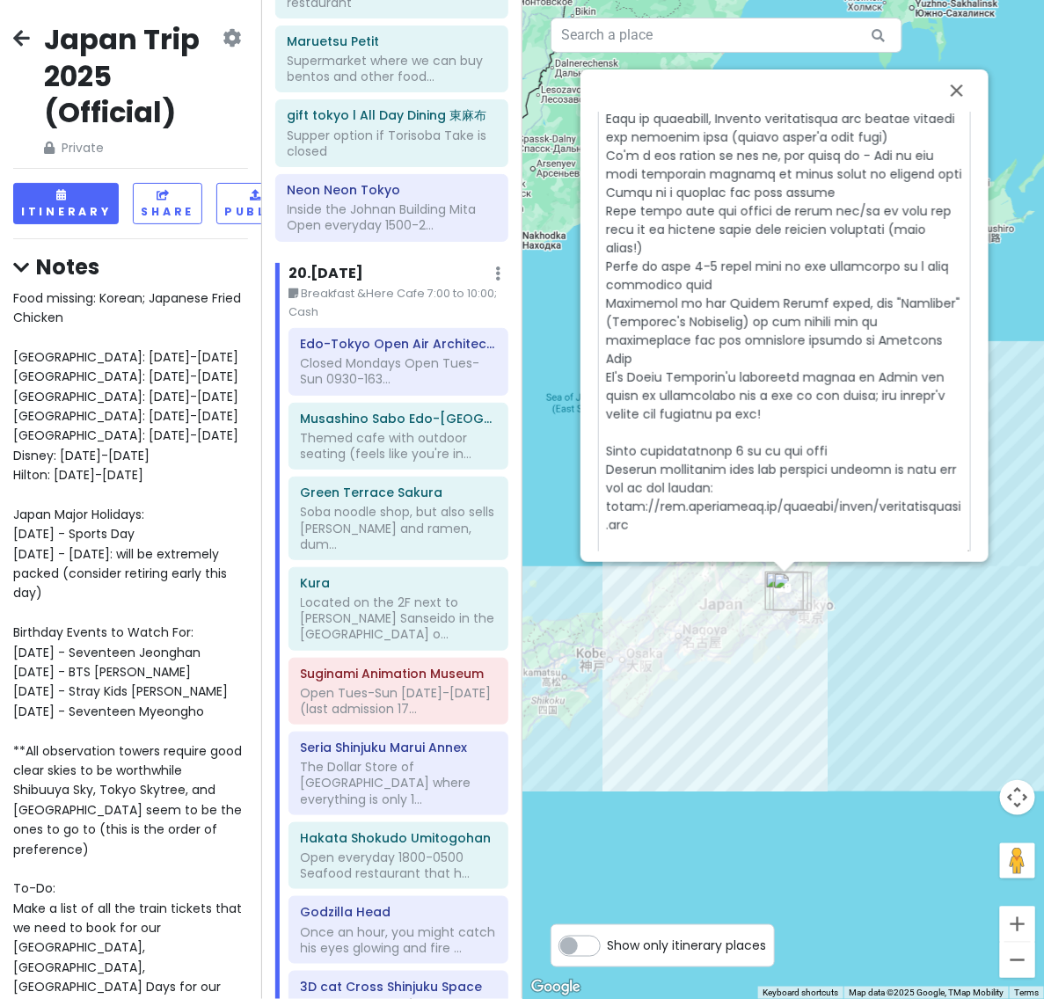
scroll to position [444, 0]
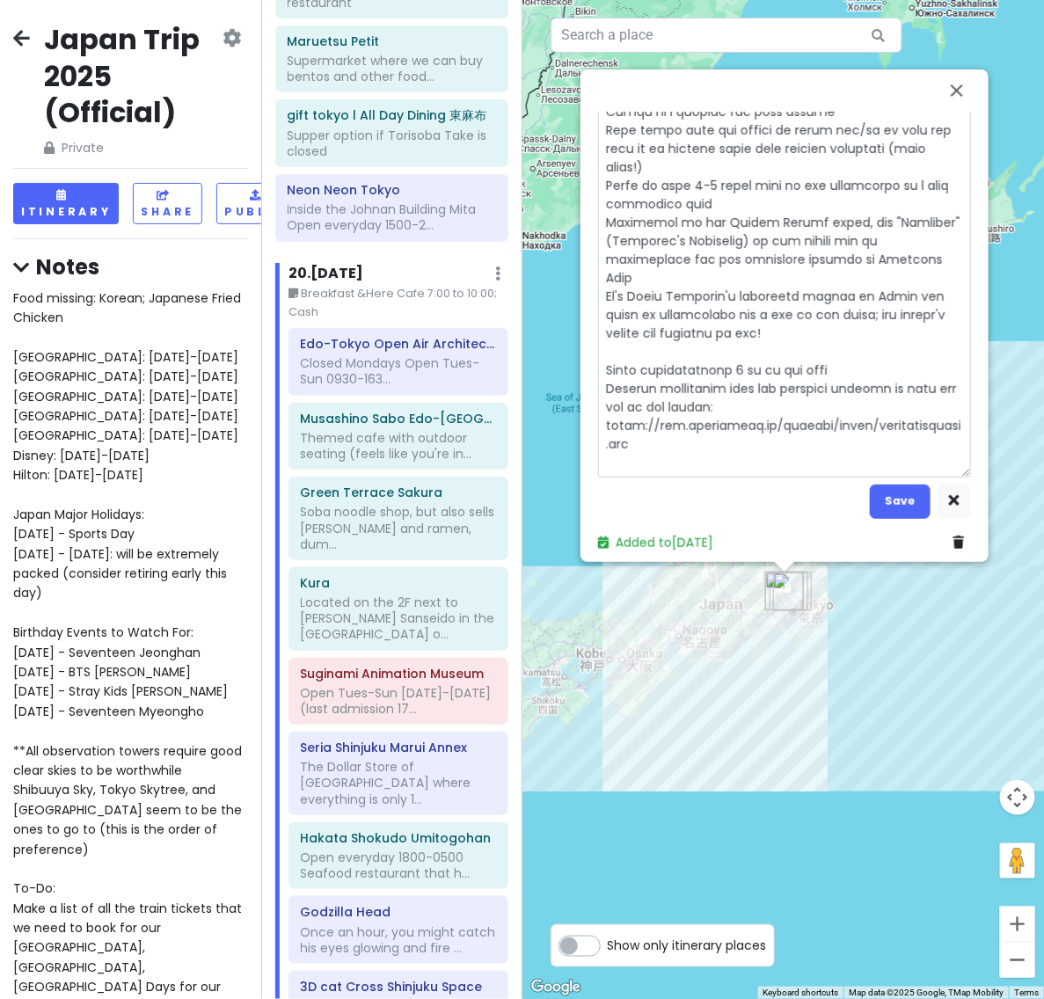
click at [882, 471] on div "Save" at bounding box center [784, 188] width 373 height 660
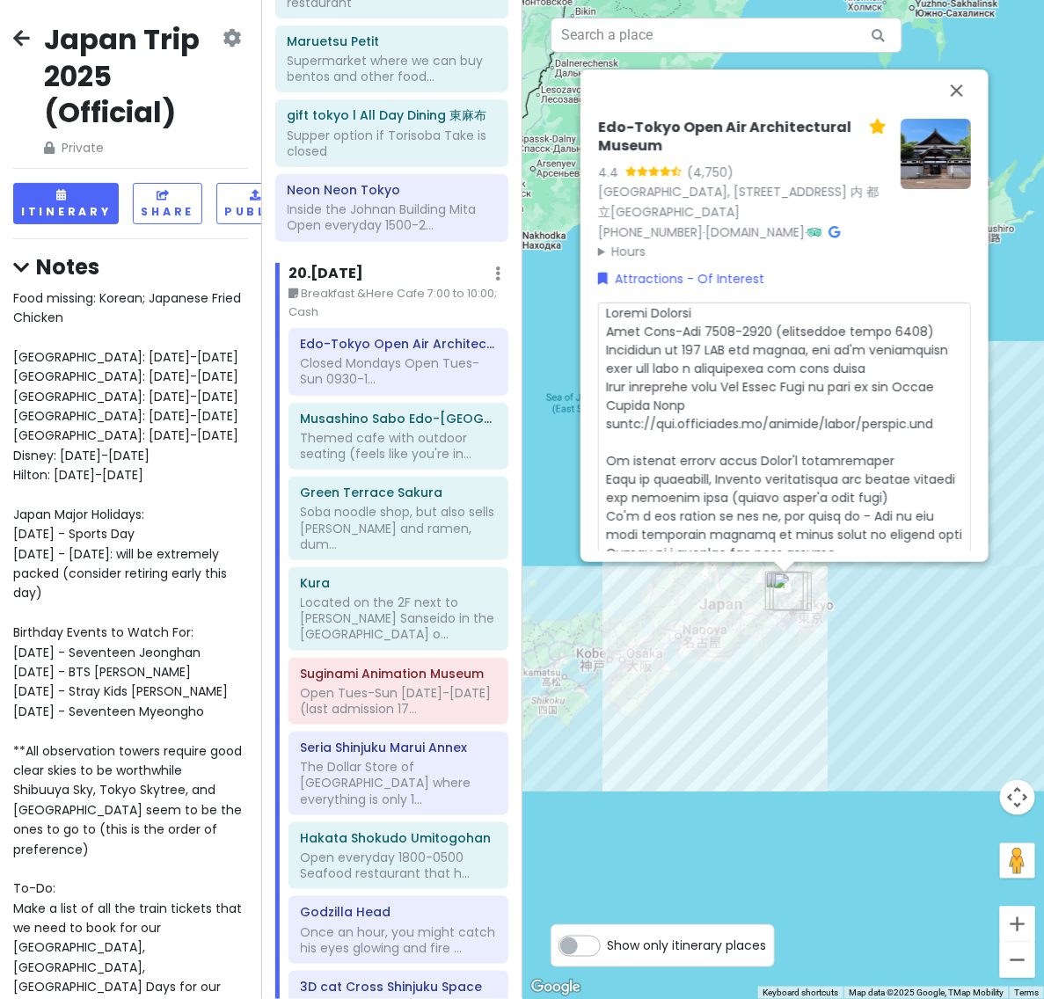
scroll to position [388, 0]
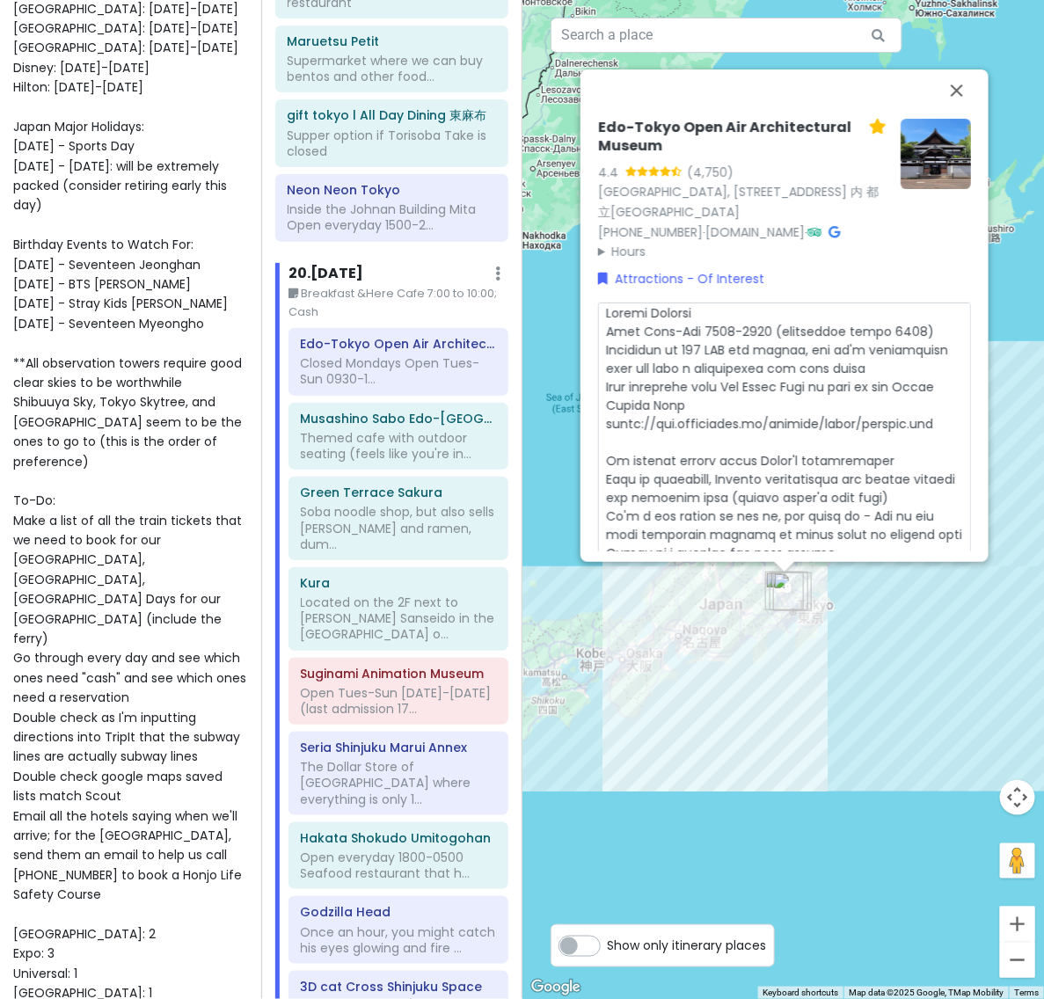
click at [67, 617] on span "Food missing: Korean; Japanese Fried Chicken [GEOGRAPHIC_DATA]: [DATE]-[DATE] […" at bounding box center [131, 816] width 236 height 1829
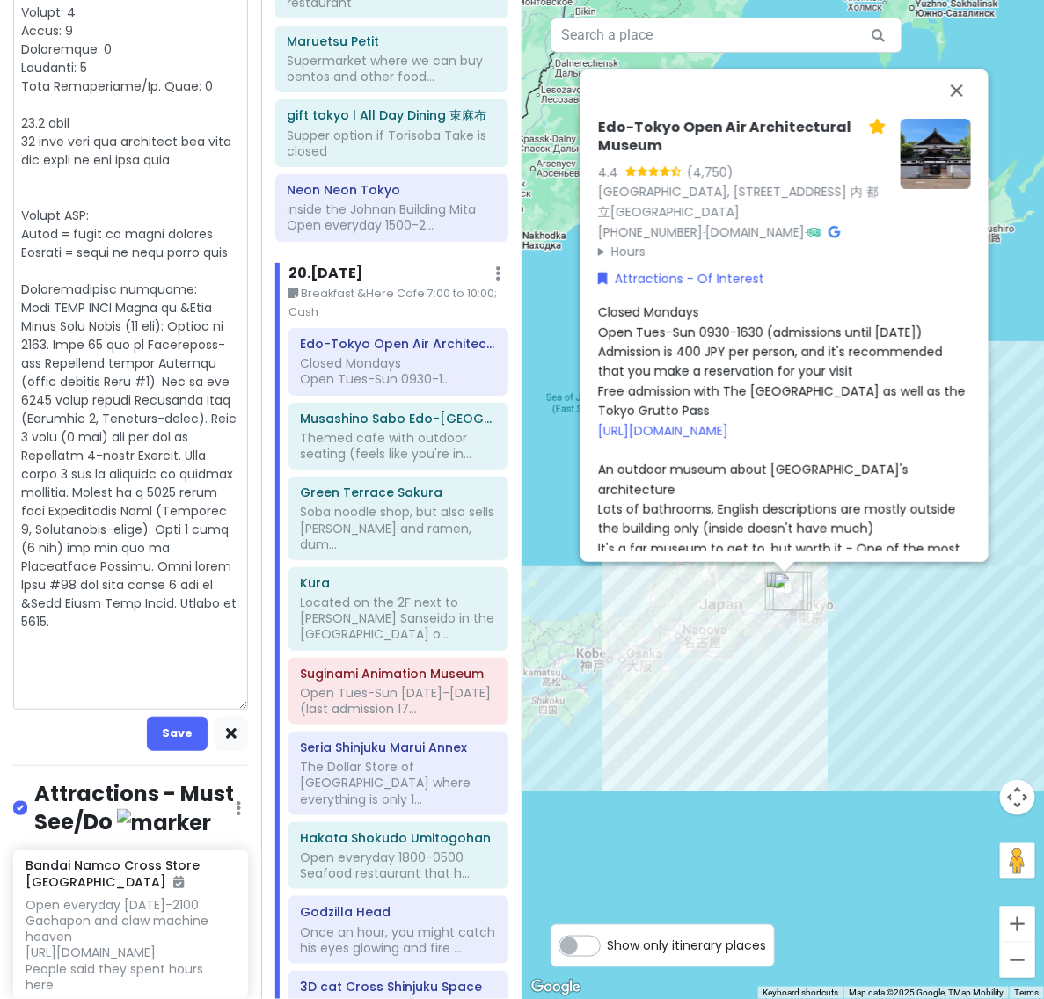
scroll to position [1380, 0]
drag, startPoint x: 185, startPoint y: 696, endPoint x: -13, endPoint y: 321, distance: 424.7
click at [0, 321] on html "Japan Trip 2025 (Official) Private Change Dates Make a Copy Delete Trip Give Fe…" at bounding box center [522, 499] width 1044 height 999
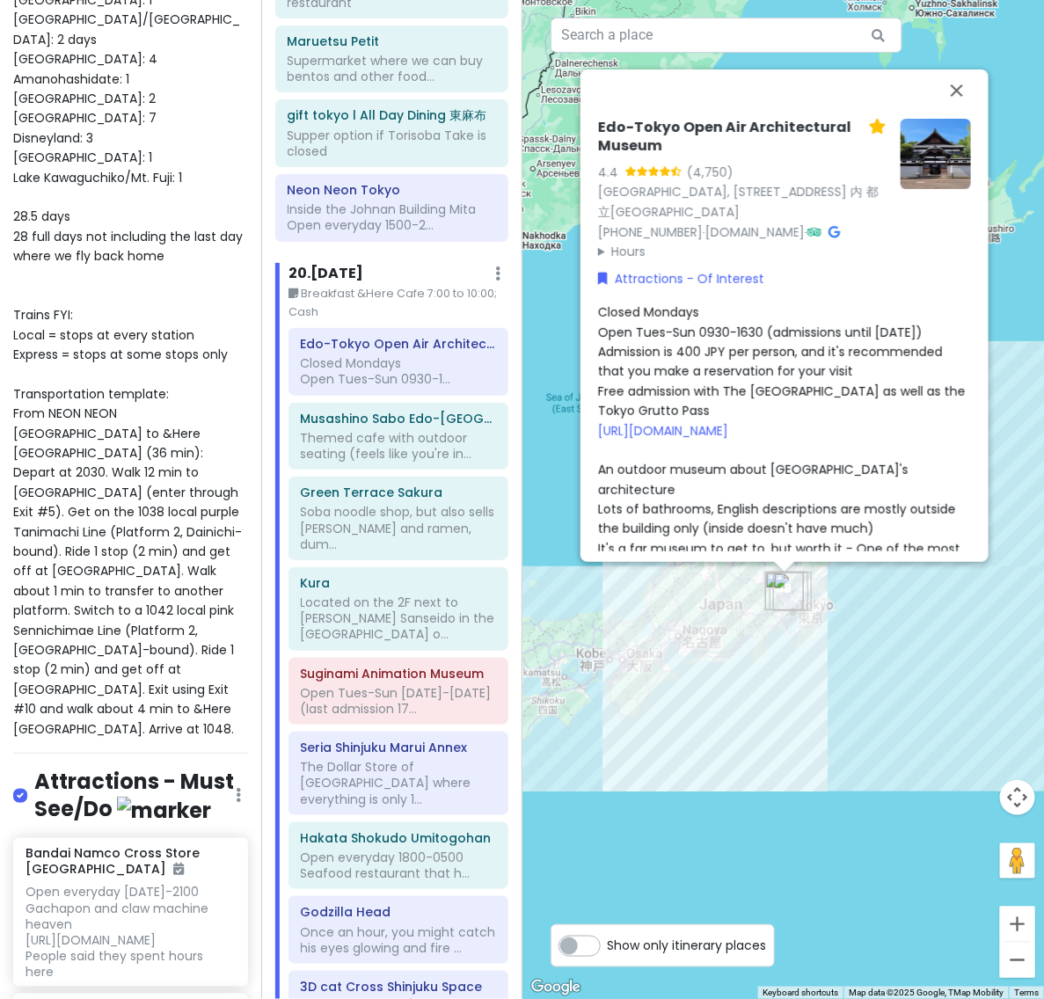
click at [835, 381] on span "Closed Mondays Open Tues-Sun 0930-1630 (admissions until [DATE]) Admission is 4…" at bounding box center [785, 567] width 374 height 529
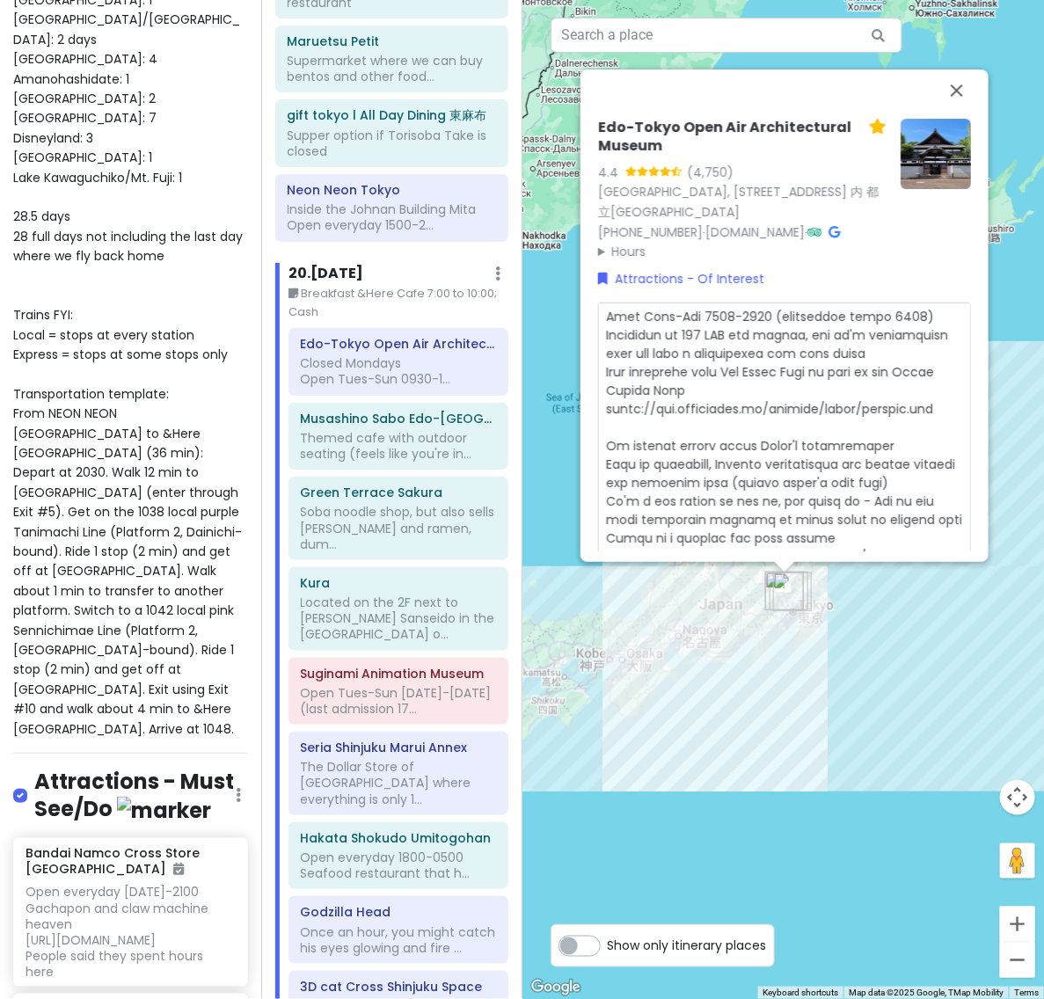
scroll to position [334, 0]
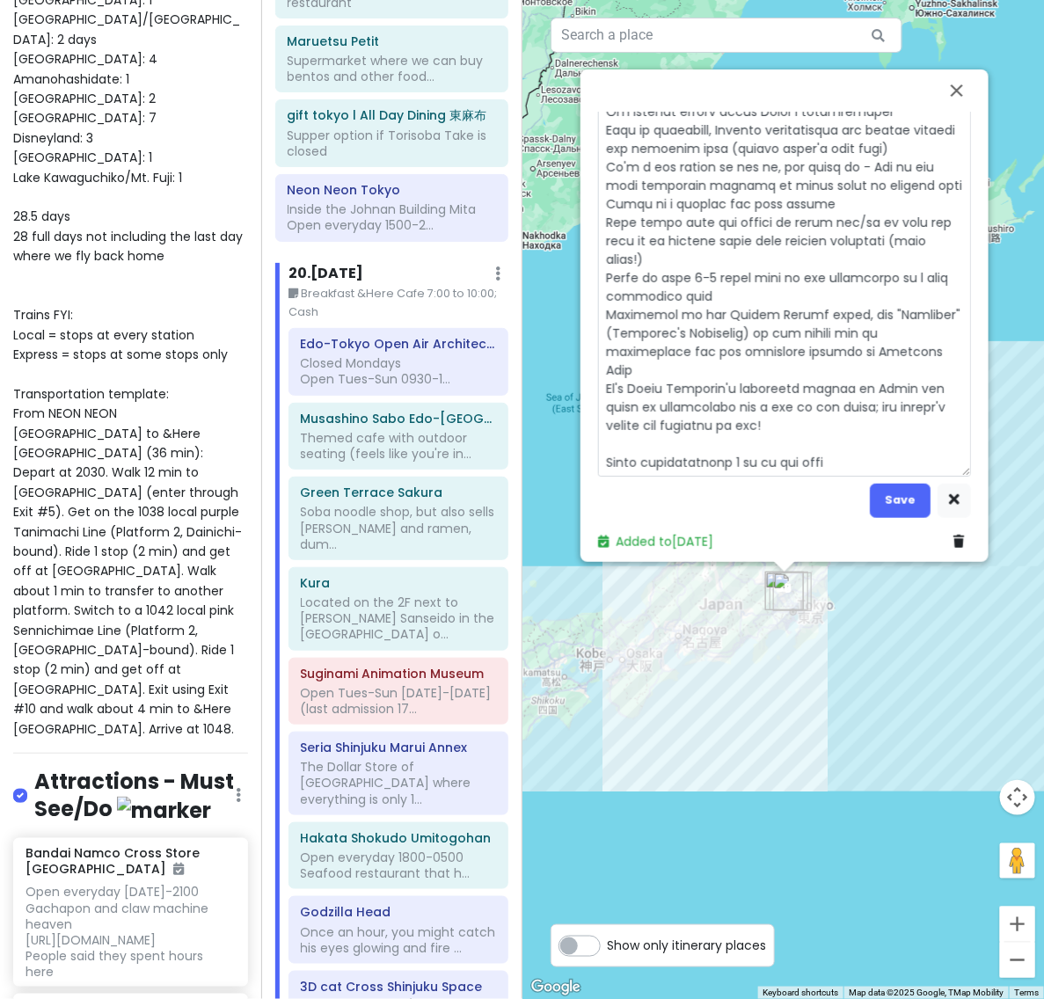
click at [913, 462] on textarea at bounding box center [784, 222] width 373 height 508
type textarea "x"
type textarea "Closed Mondays Open Tues-Sun 0930-1630 (admissions until [DATE]) Admission is 4…"
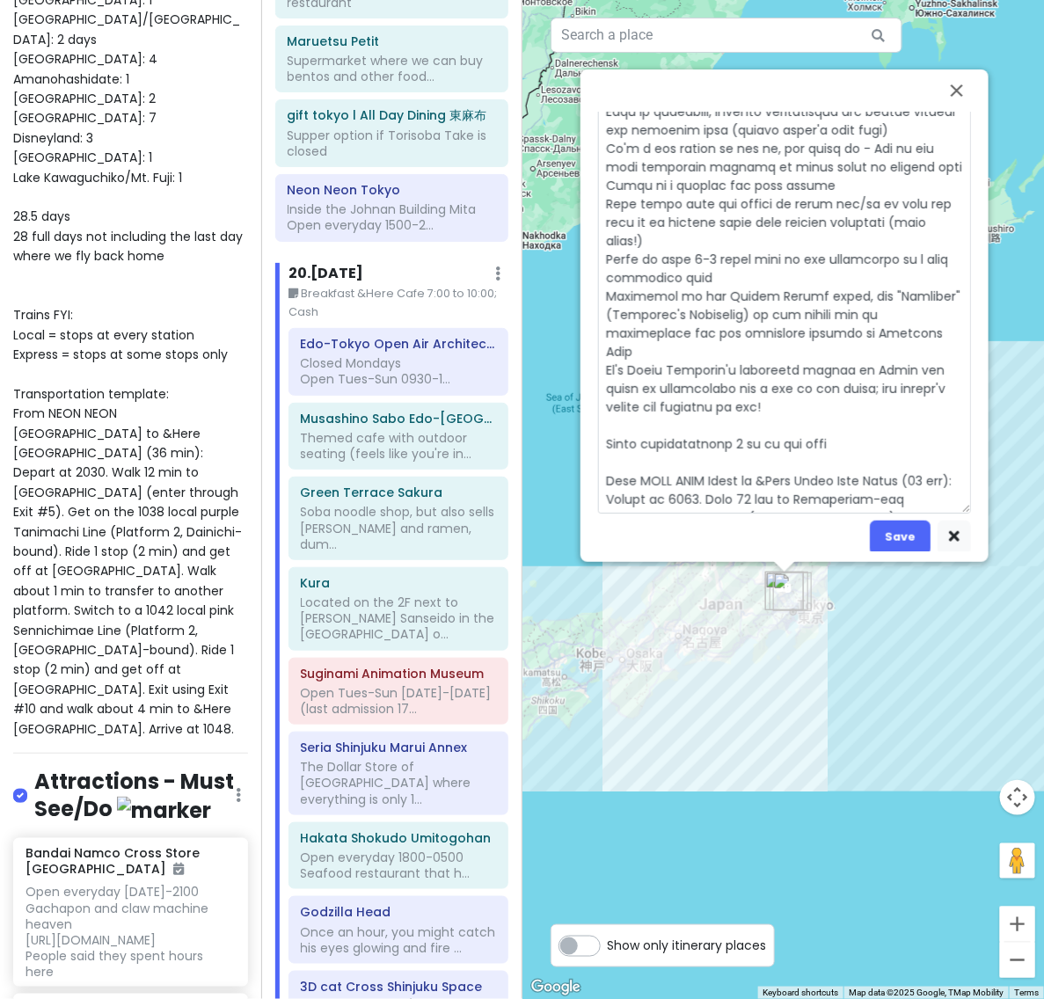
scroll to position [475, 0]
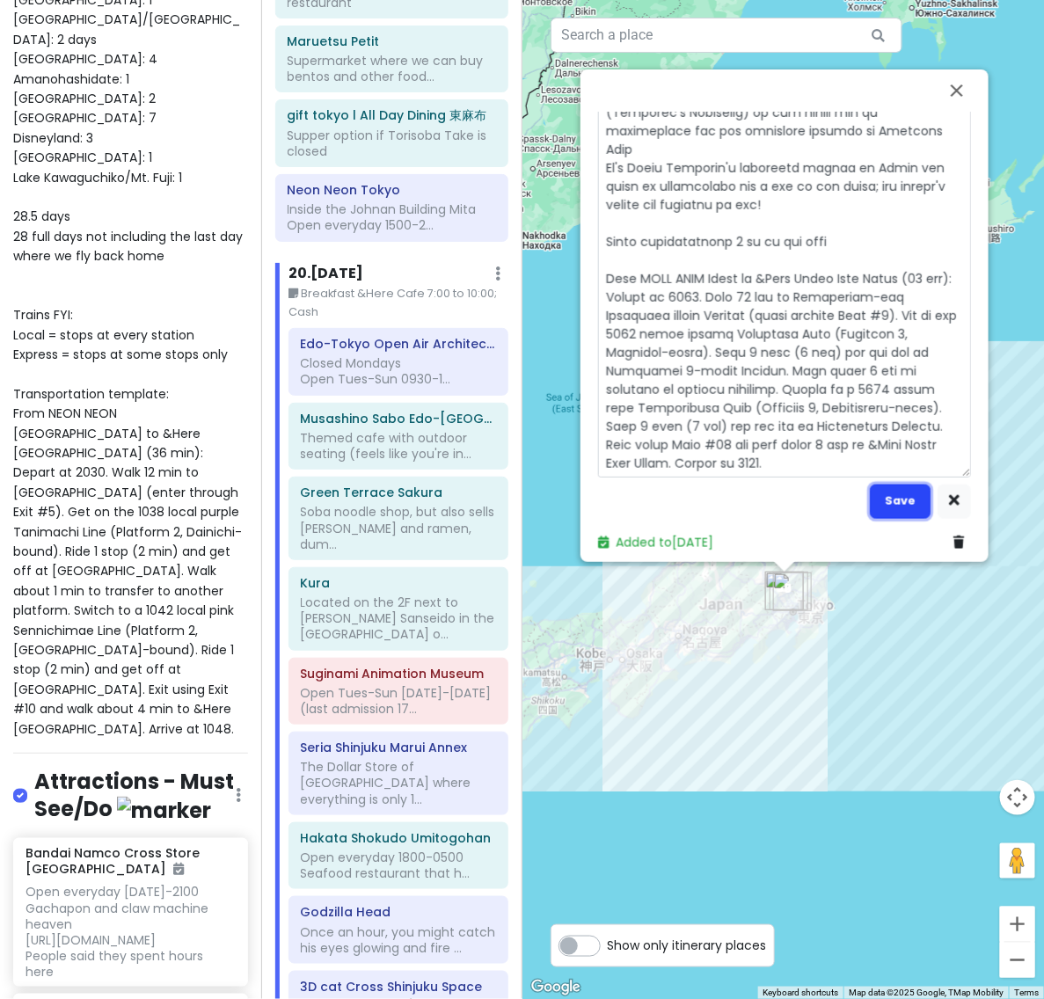
click at [904, 484] on button "Save" at bounding box center [899, 501] width 61 height 34
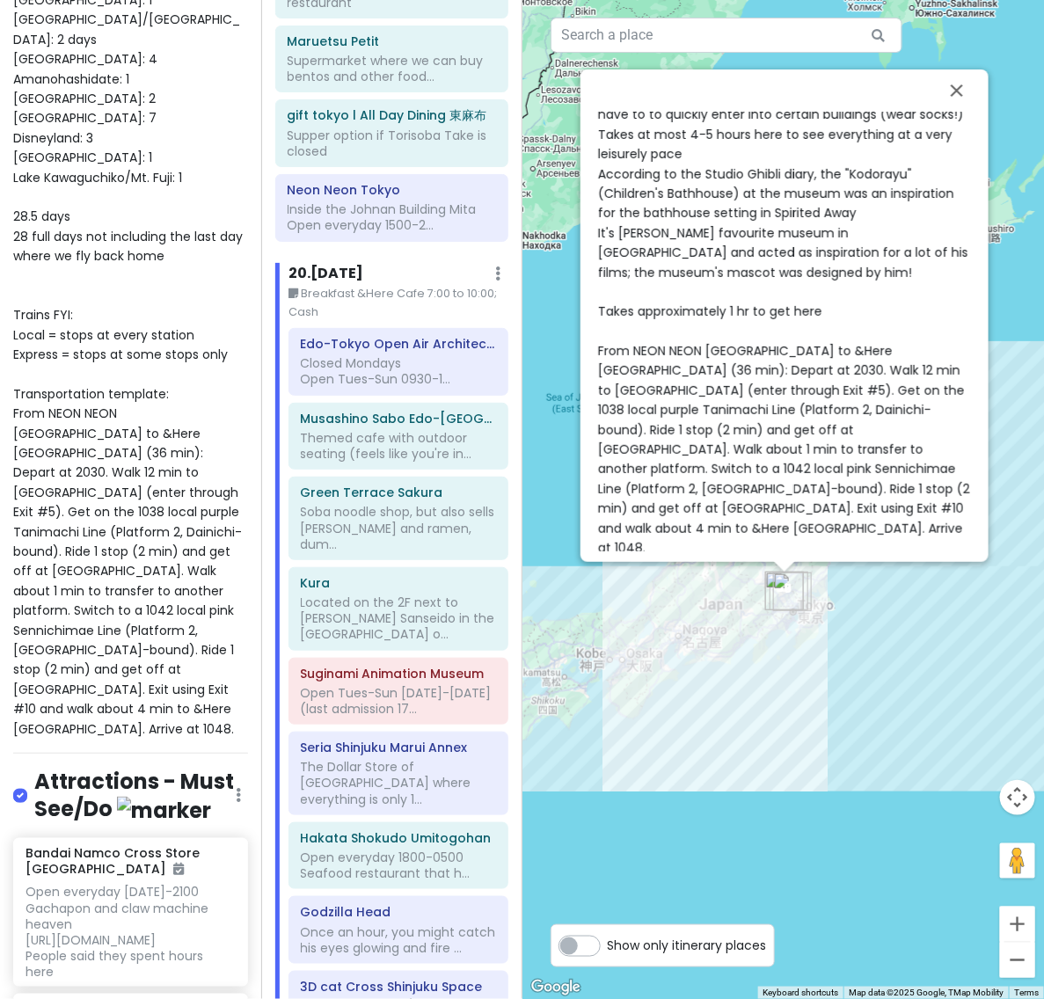
click at [798, 414] on span "Closed Mondays Open Tues-Sun 0930-1630 (admissions until [DATE]) Admission is 4…" at bounding box center [785, 174] width 375 height 766
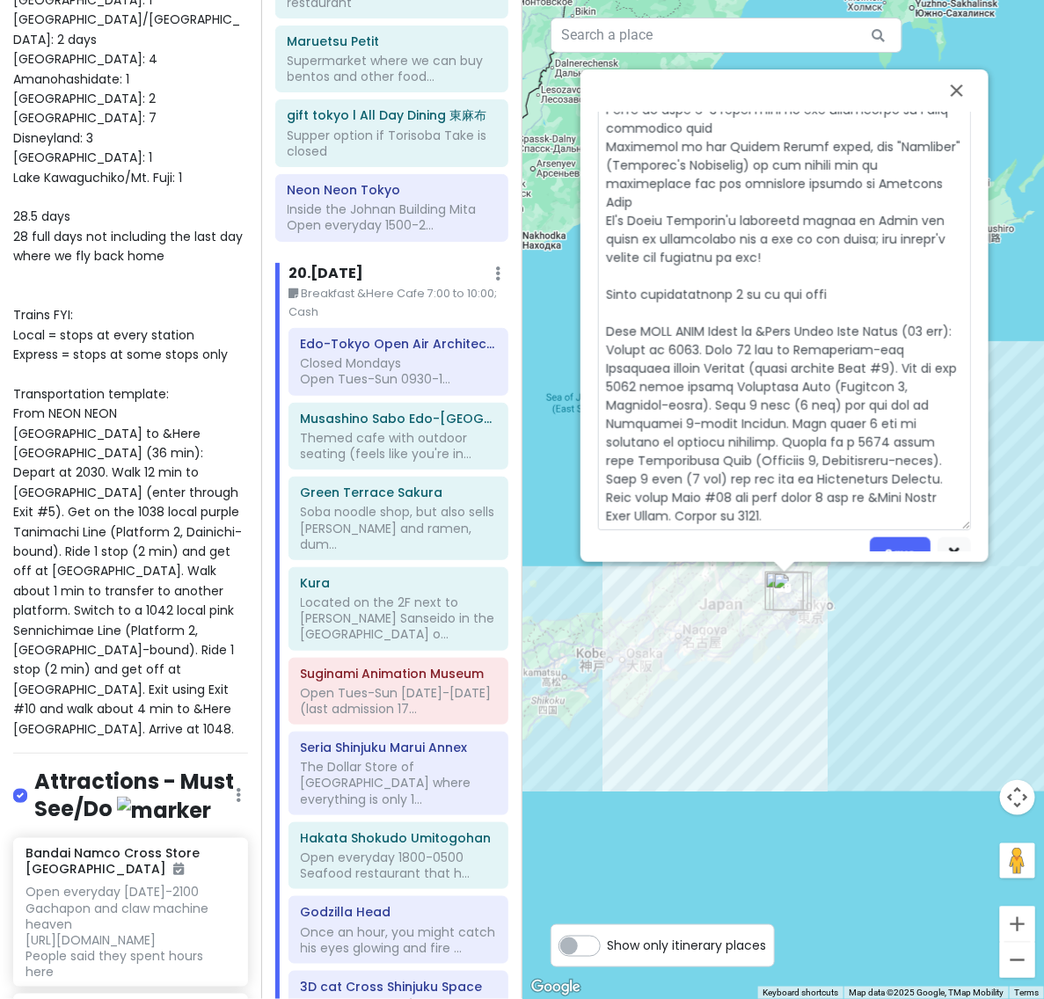
scroll to position [530, 0]
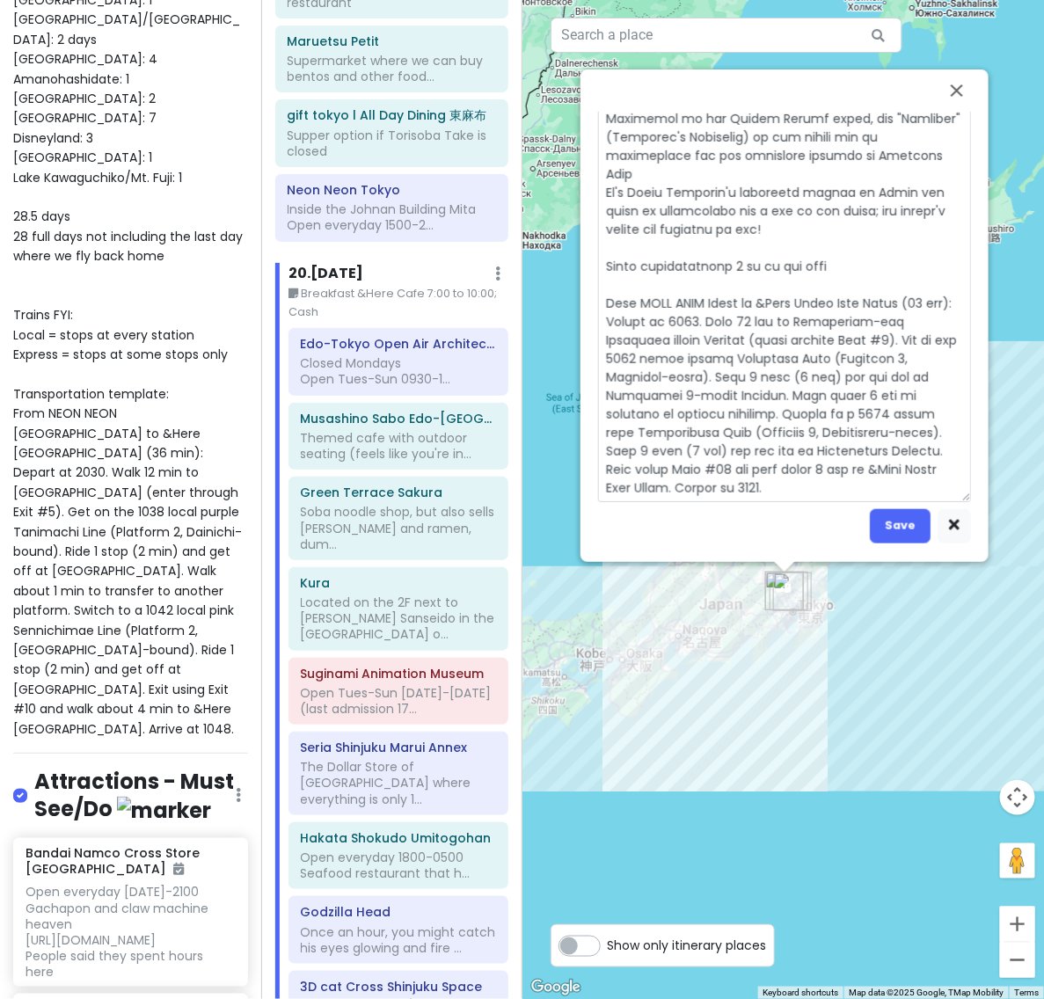
click at [864, 253] on textarea at bounding box center [784, 137] width 373 height 730
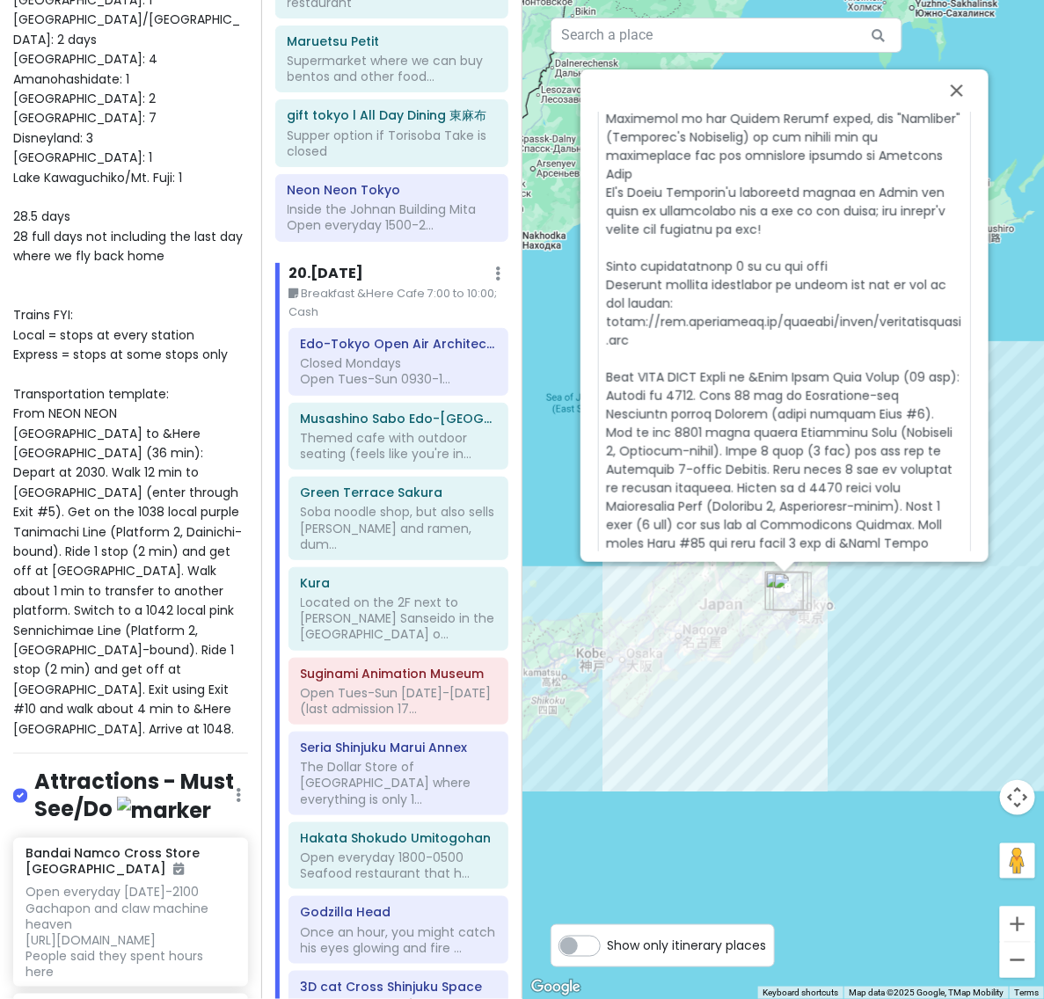
click at [849, 269] on textarea at bounding box center [784, 174] width 373 height 804
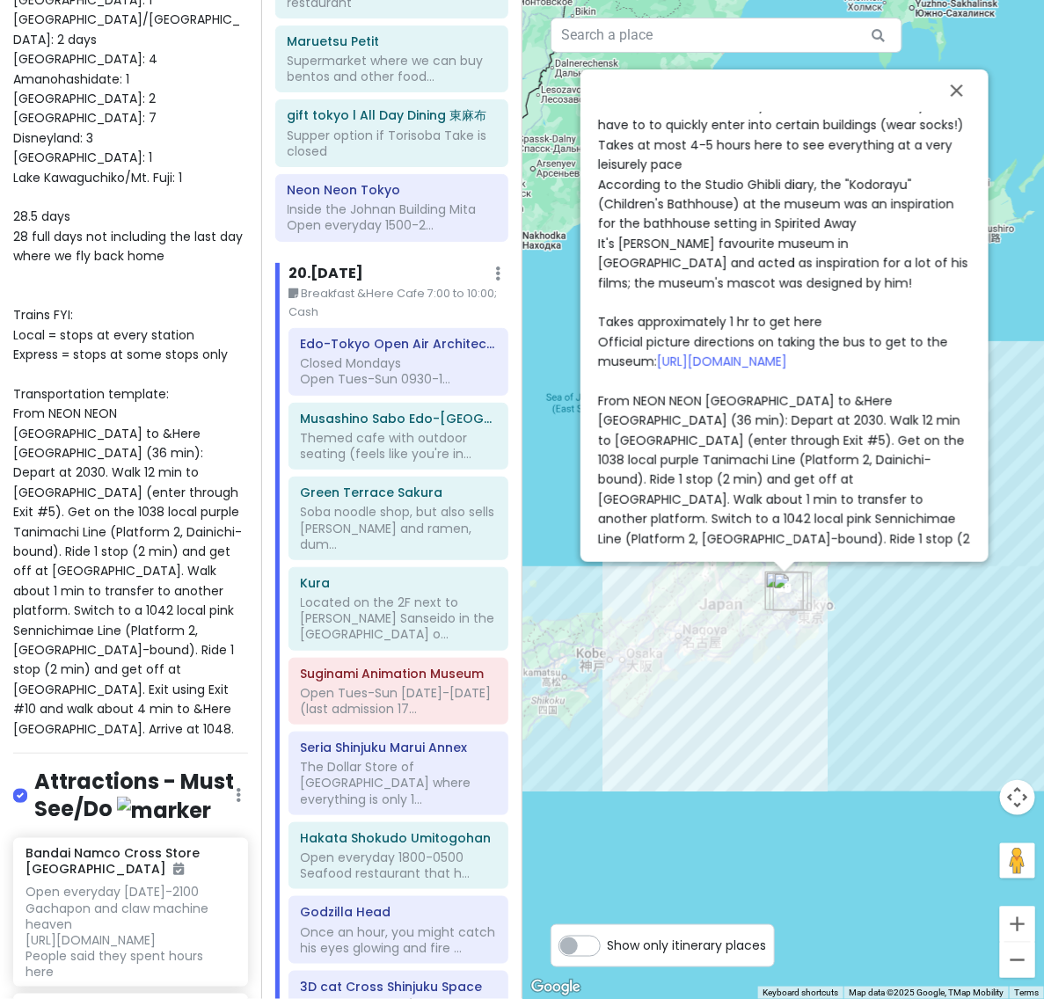
click at [886, 304] on span "Closed Mondays Open Tues-Sun 0930-1630 (admissions until [DATE]) Admission is 4…" at bounding box center [785, 203] width 375 height 805
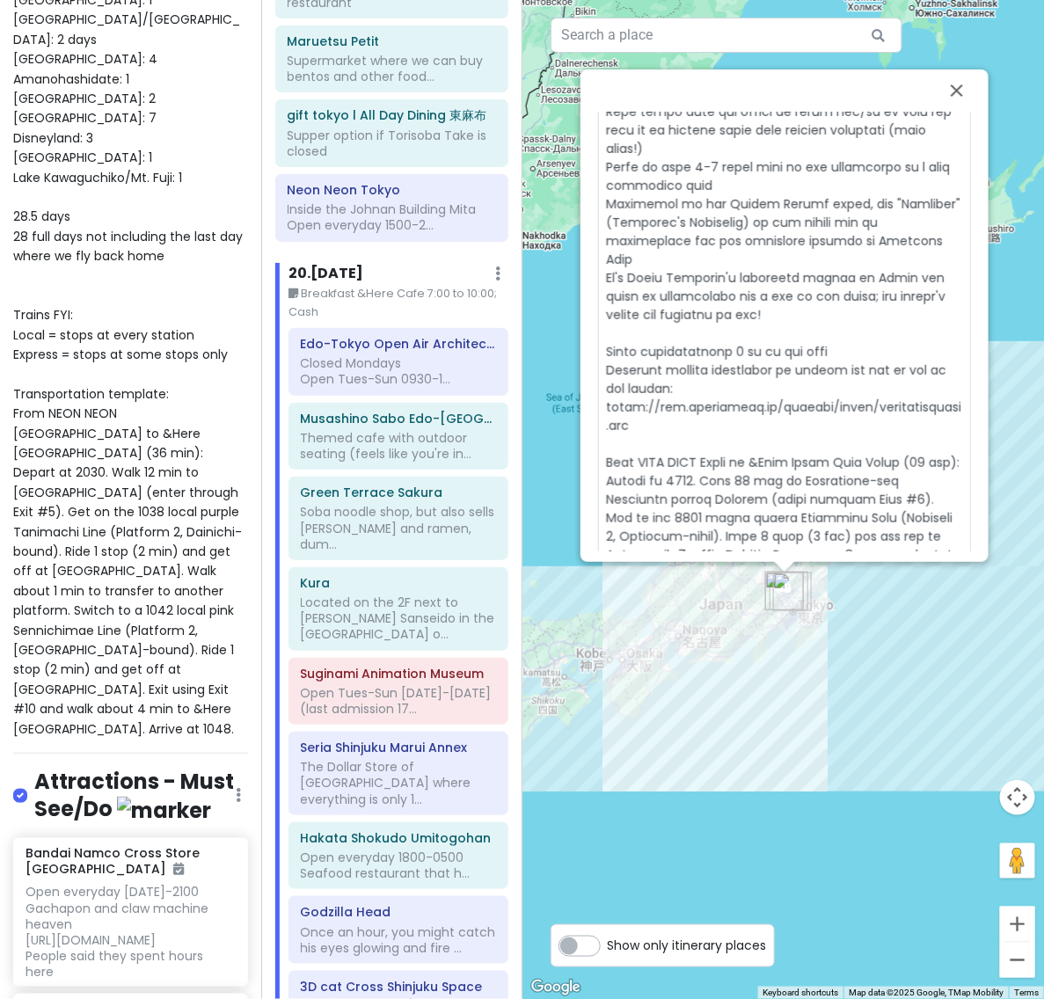
scroll to position [629, 0]
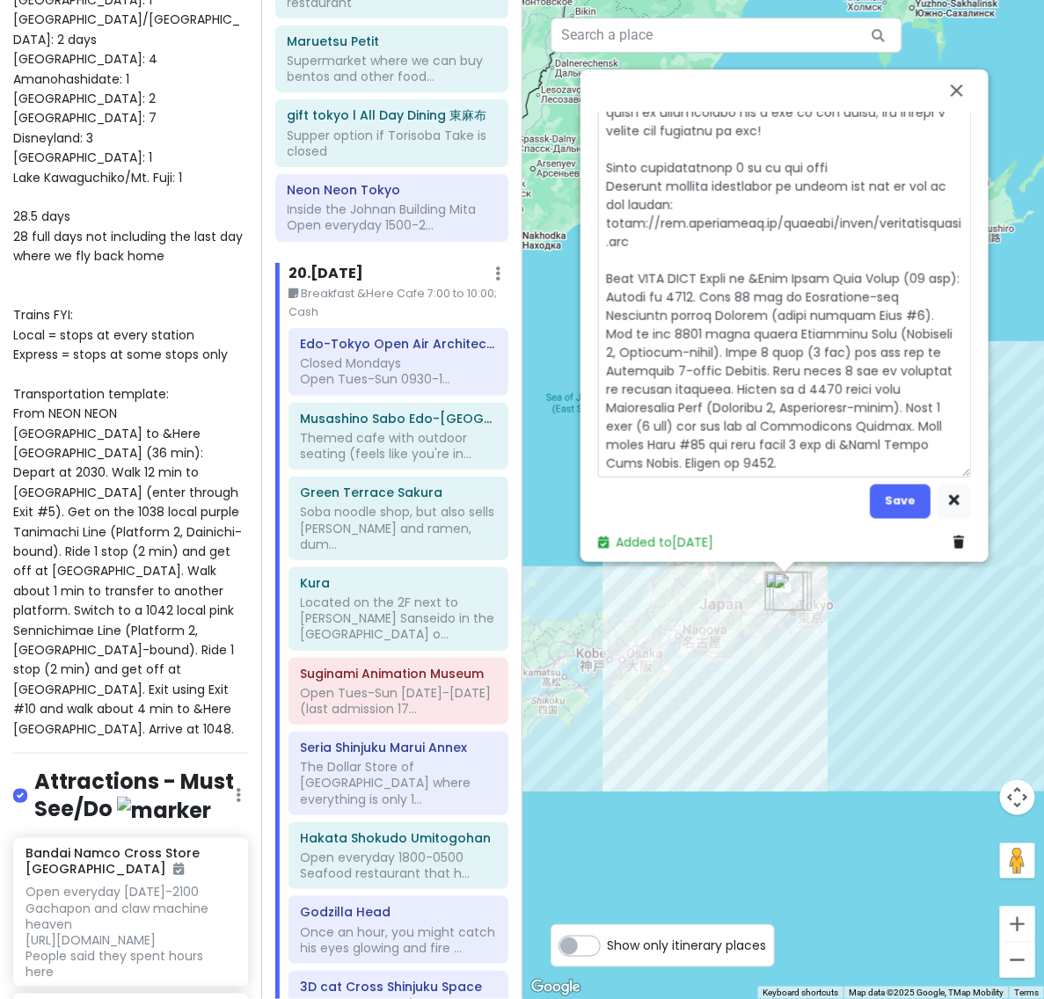
click at [845, 174] on textarea at bounding box center [784, 76] width 373 height 804
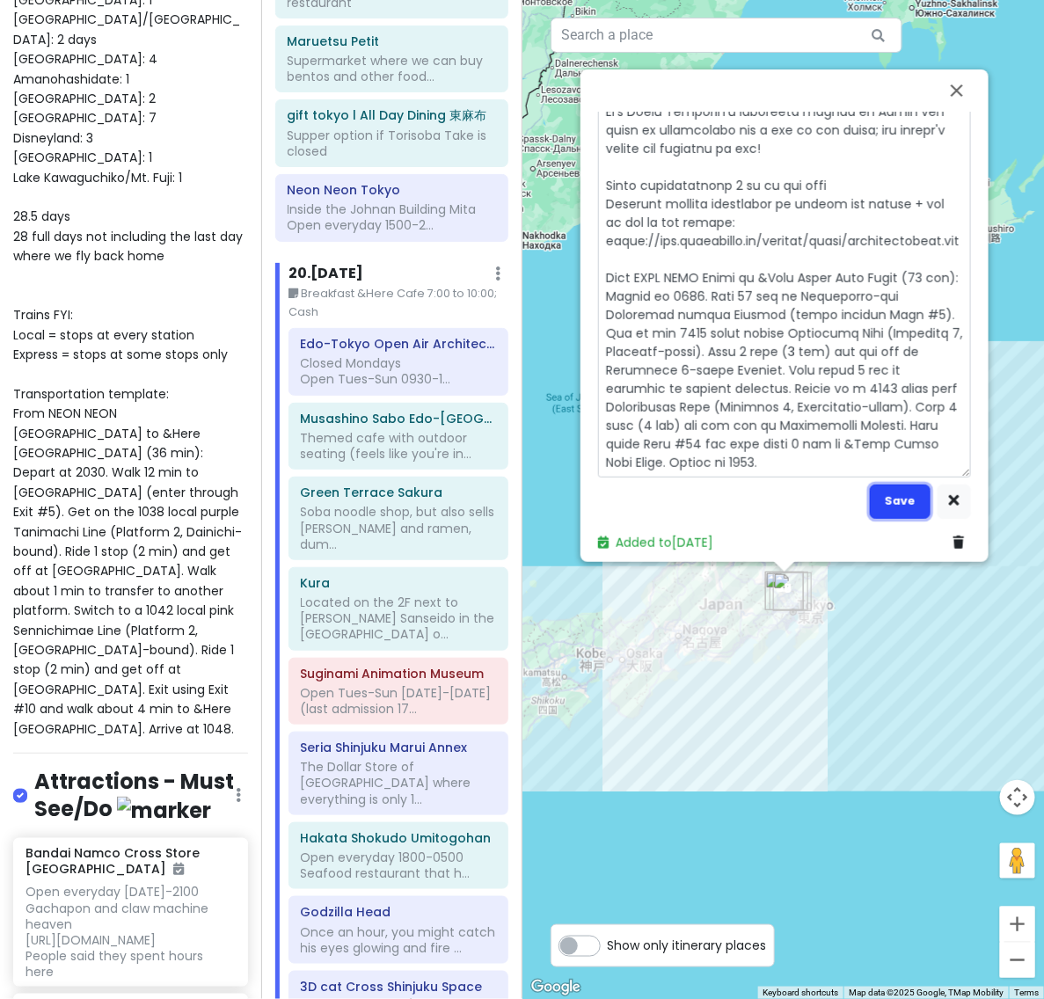
click at [906, 499] on button "Save" at bounding box center [899, 501] width 61 height 34
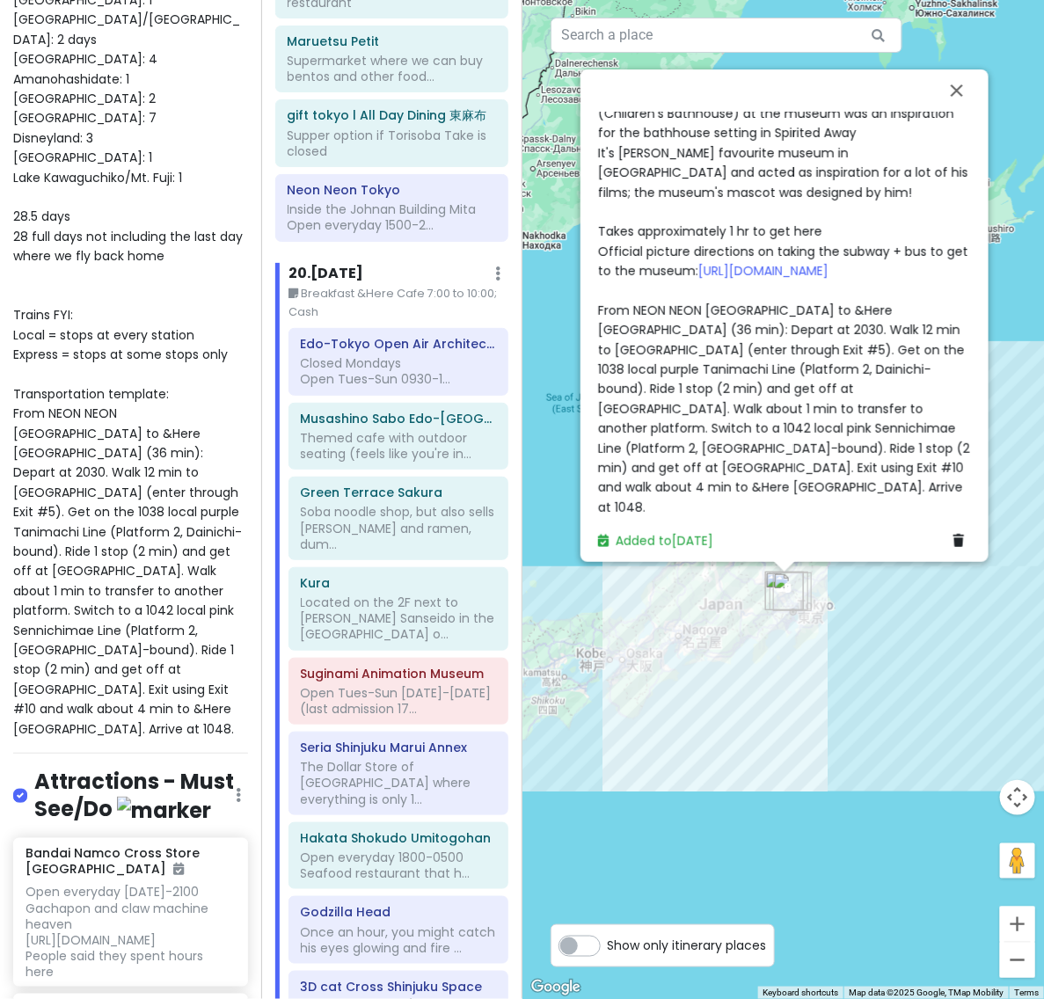
scroll to position [591, 0]
click at [876, 493] on div "Closed Mondays Open Tues-Sun 0930-1630 (admissions until [DATE]) Admission is 4…" at bounding box center [784, 115] width 373 height 807
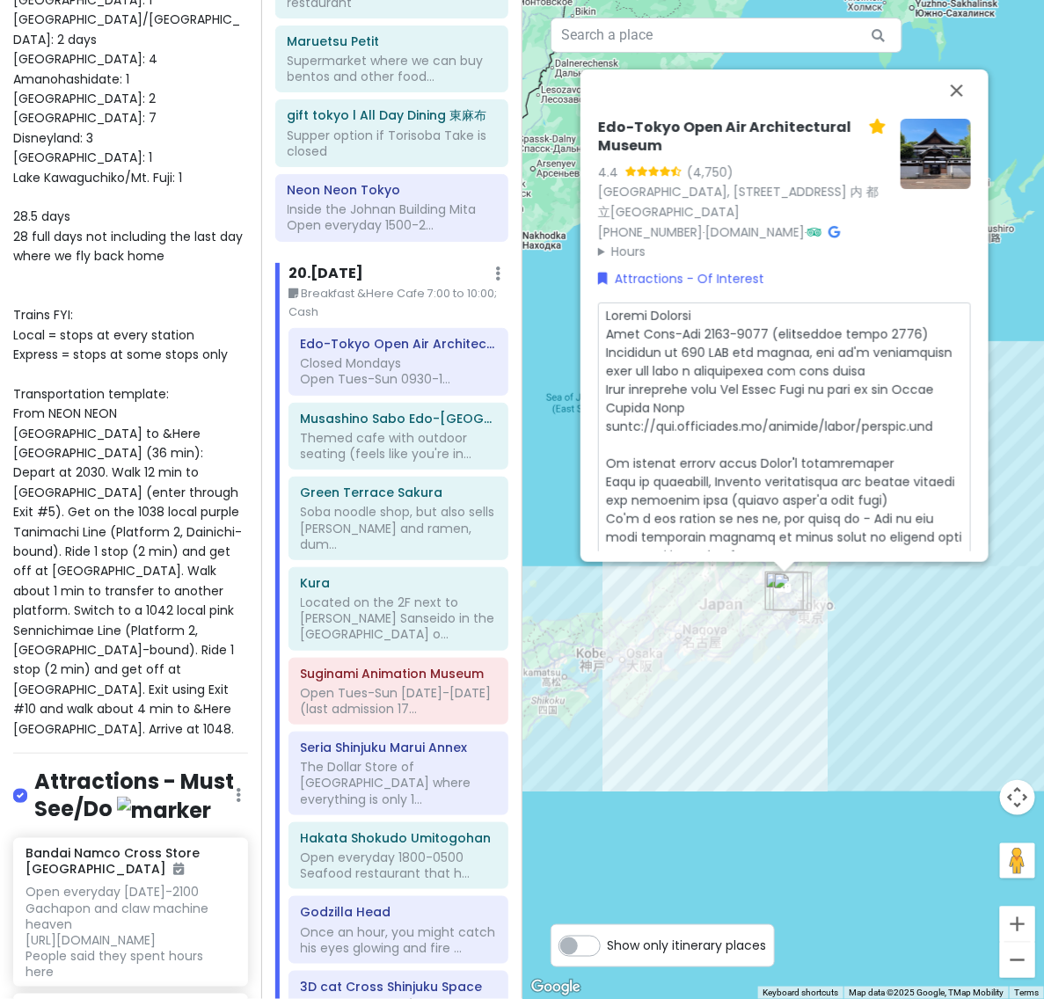
scroll to position [629, 0]
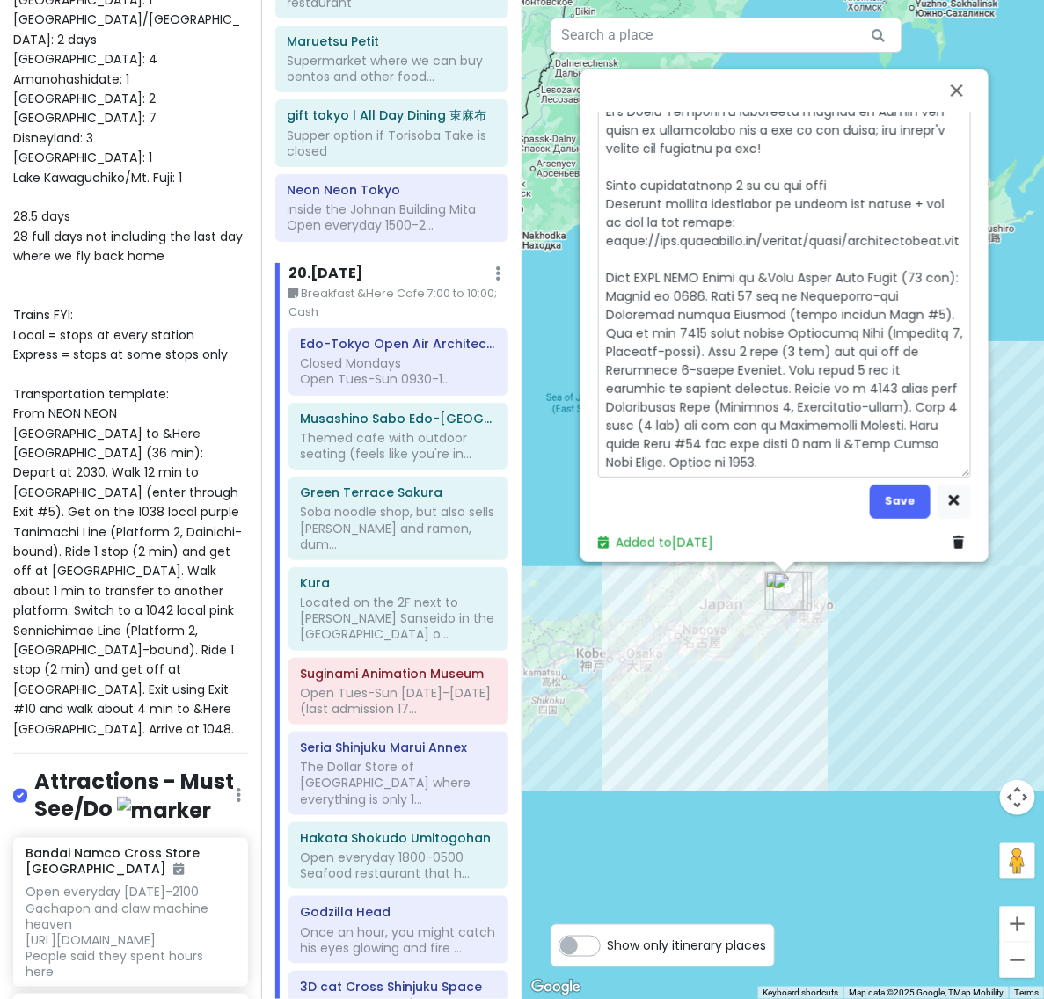
drag, startPoint x: 643, startPoint y: 266, endPoint x: 769, endPoint y: 265, distance: 126.6
click at [769, 265] on textarea at bounding box center [784, 76] width 373 height 804
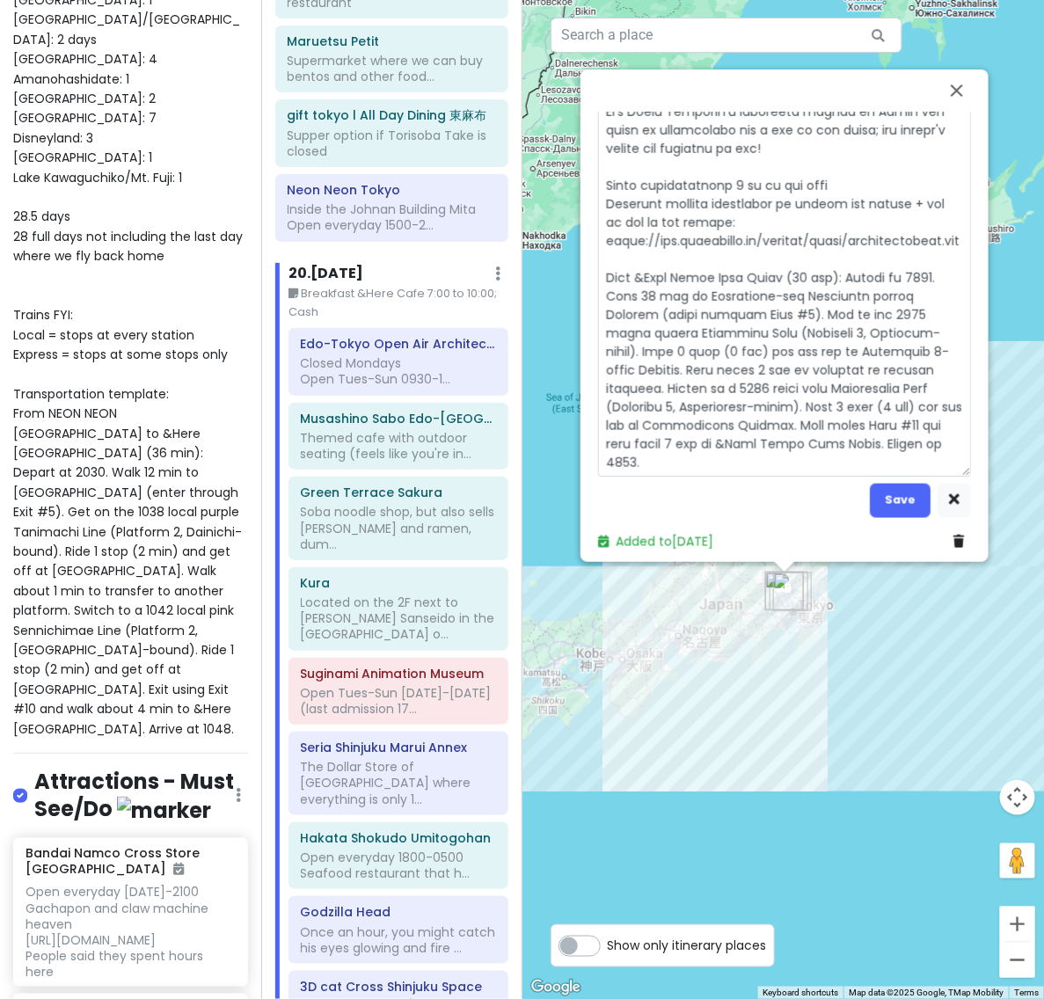
click at [791, 280] on textarea at bounding box center [784, 83] width 373 height 785
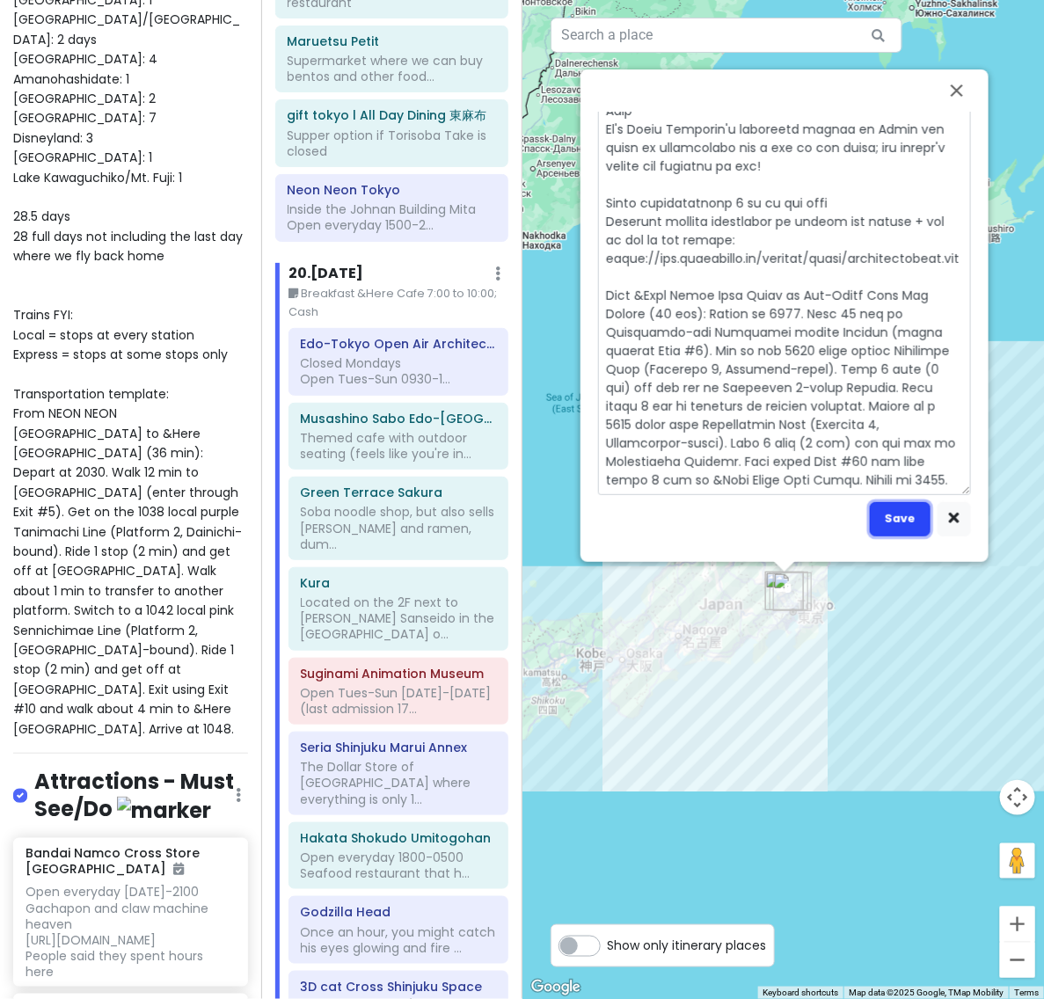
click at [903, 514] on button "Save" at bounding box center [899, 519] width 61 height 34
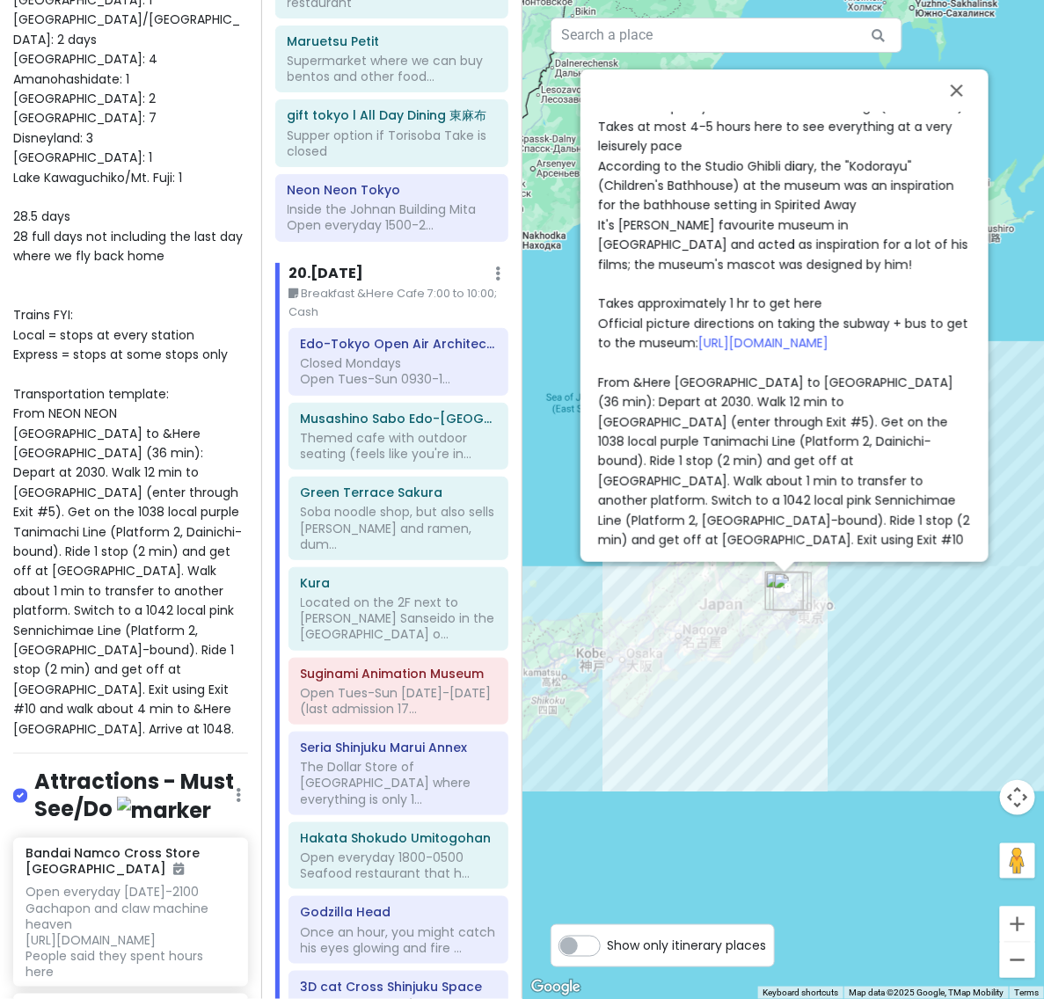
scroll to position [591, 0]
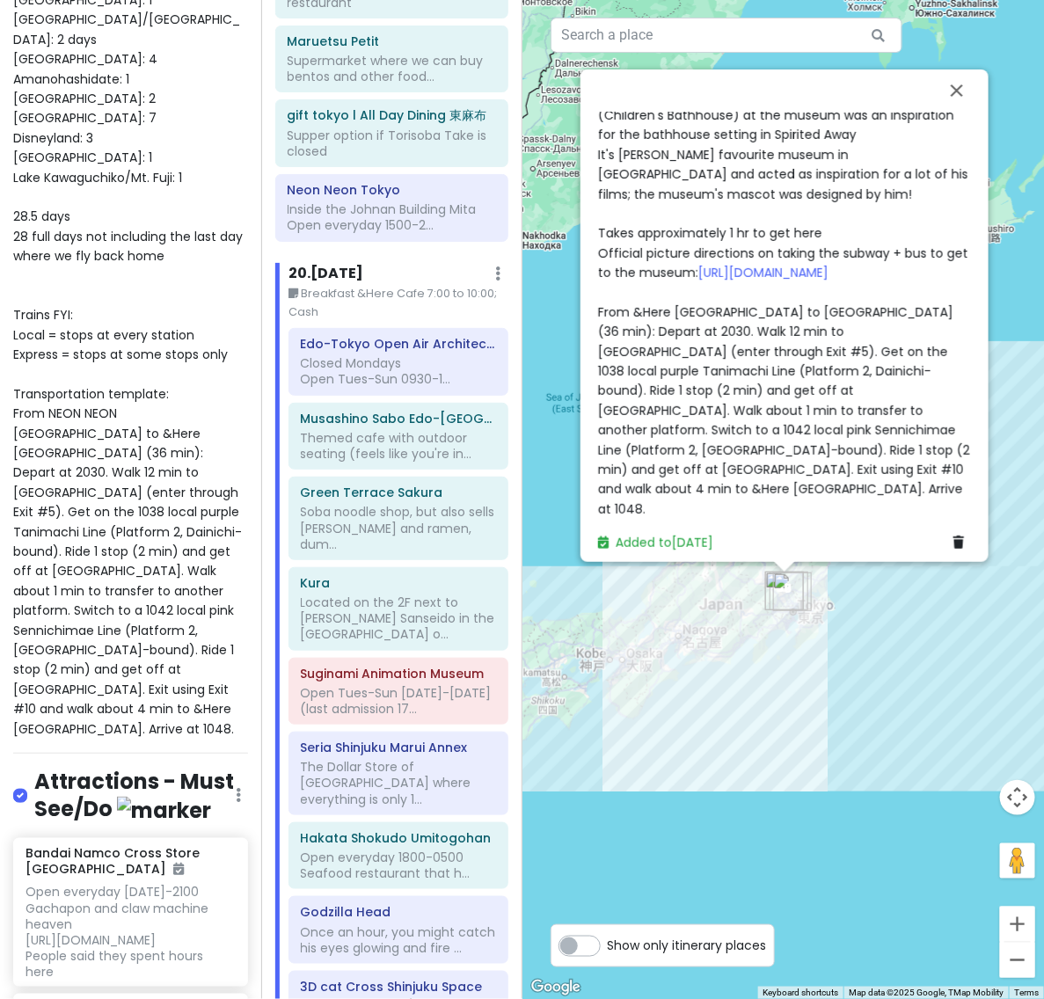
click at [783, 473] on span "Closed Mondays Open Tues-Sun 0930-1630 (admissions until [DATE]) Admission is 4…" at bounding box center [785, 115] width 375 height 805
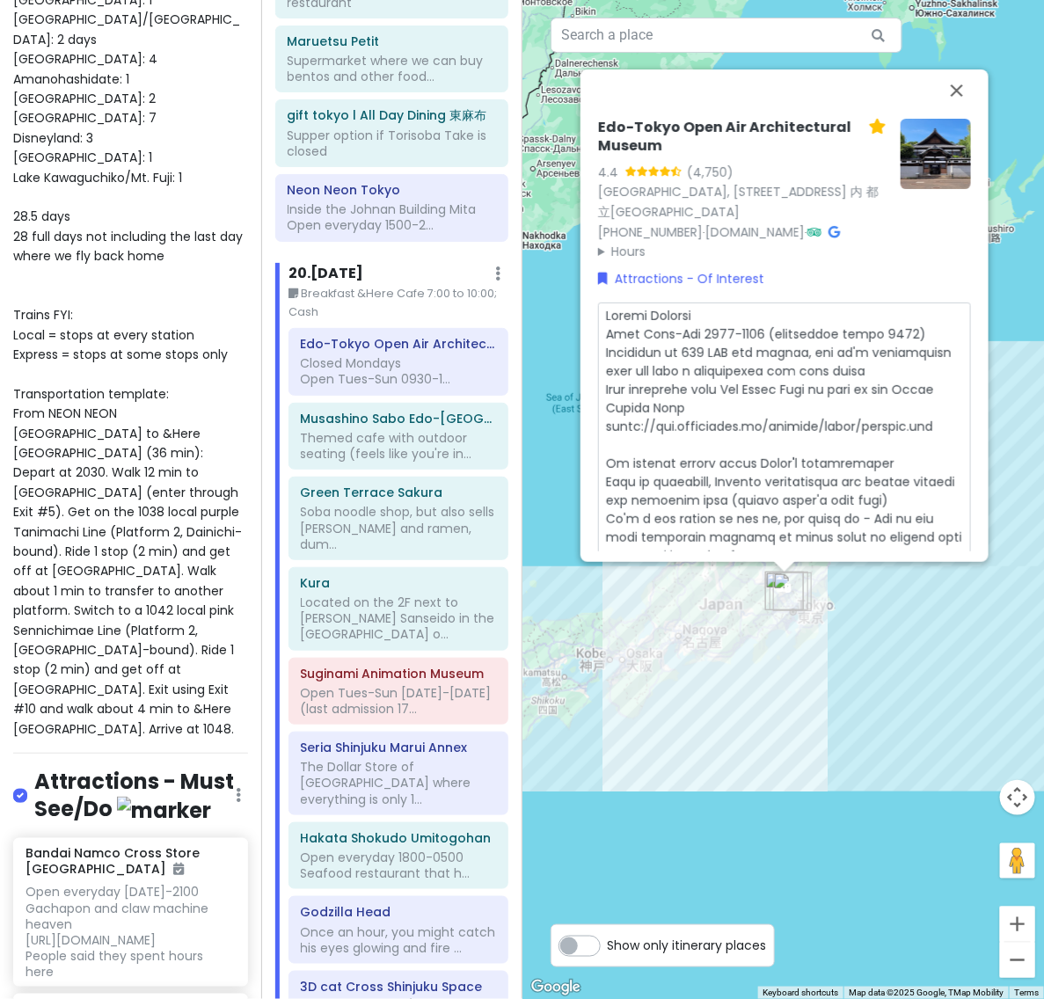
scroll to position [3, 0]
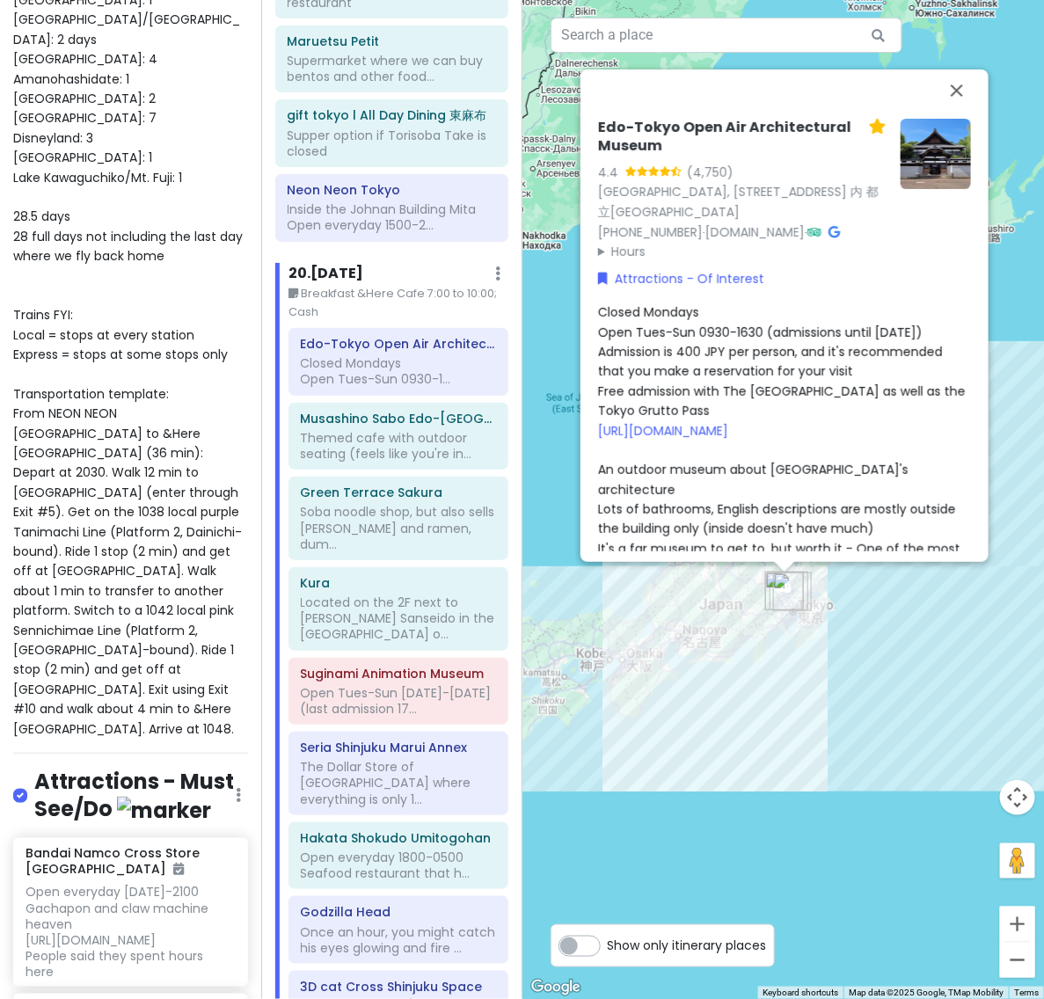
click at [782, 344] on span "Closed Mondays Open Tues-Sun 0930-1630 (admissions until [DATE]) Admission is 4…" at bounding box center [785, 705] width 375 height 805
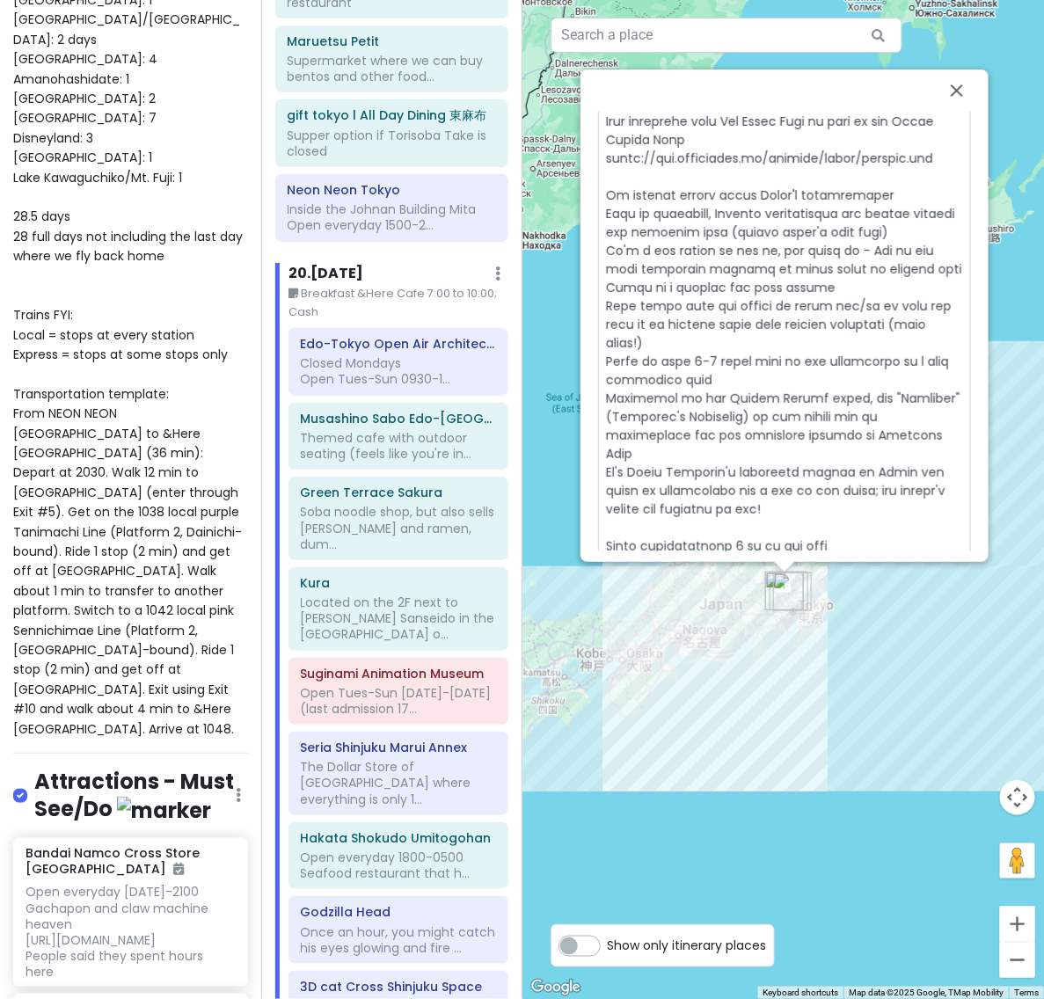
scroll to position [629, 0]
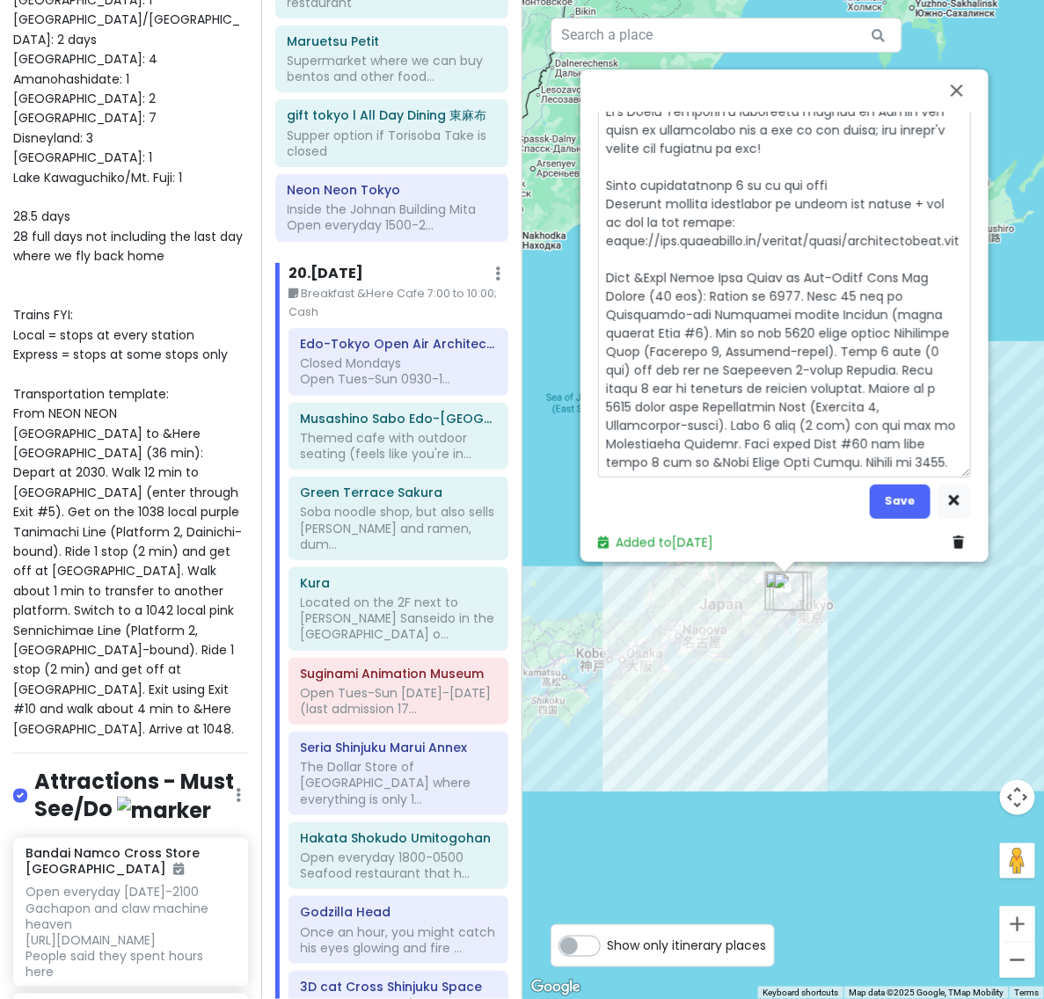
click at [673, 265] on textarea at bounding box center [784, 76] width 373 height 804
click at [901, 494] on button "Save" at bounding box center [899, 501] width 61 height 34
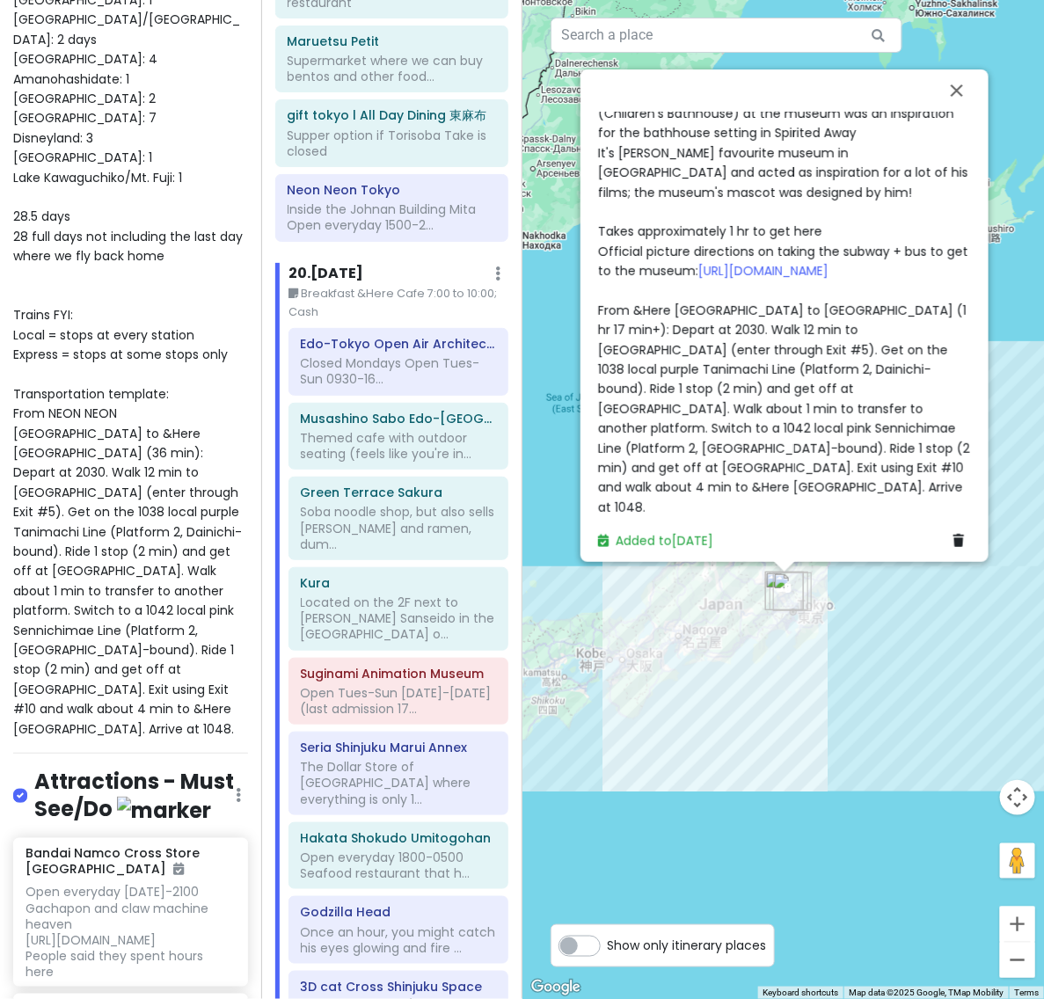
scroll to position [591, 0]
click at [864, 418] on span "Closed Mondays Open Tues-Sun 0930-1630 (admissions until [DATE]) Admission is 4…" at bounding box center [785, 115] width 375 height 805
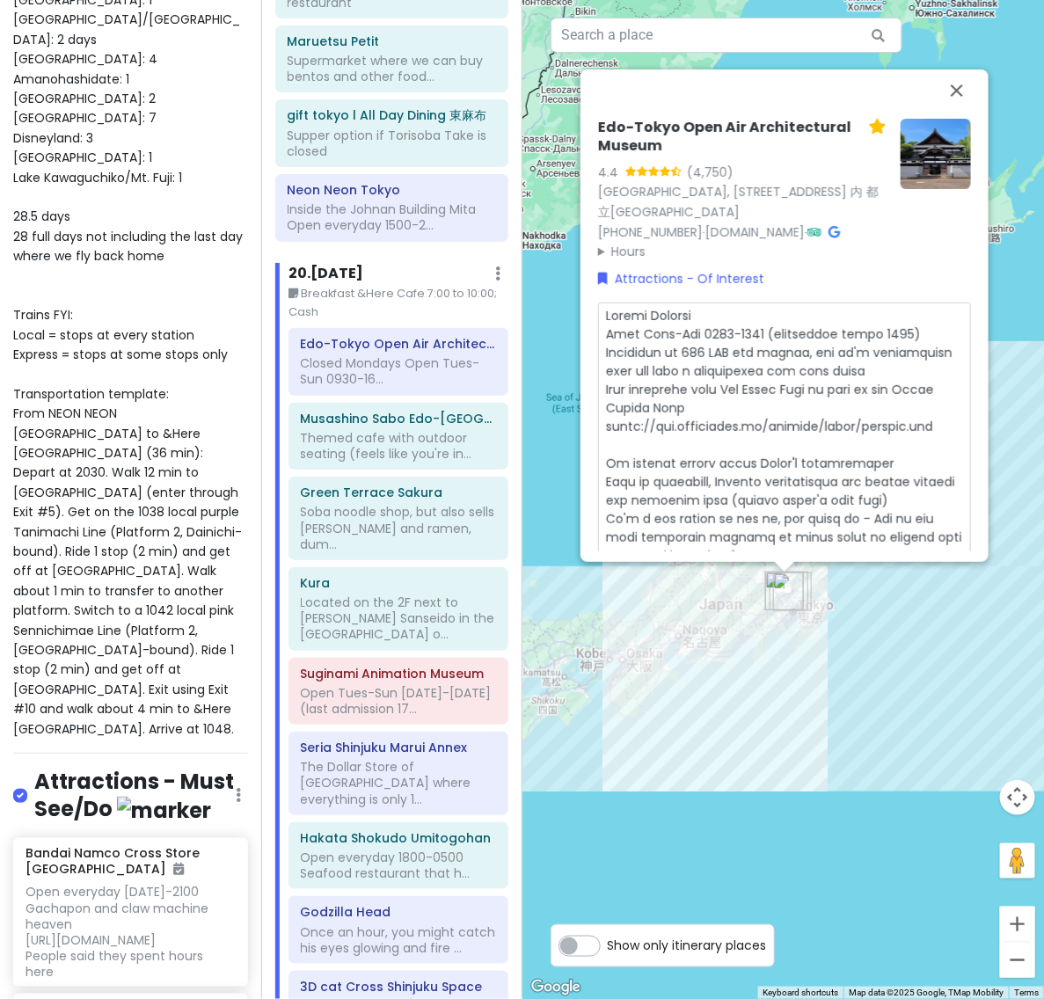
scroll to position [629, 0]
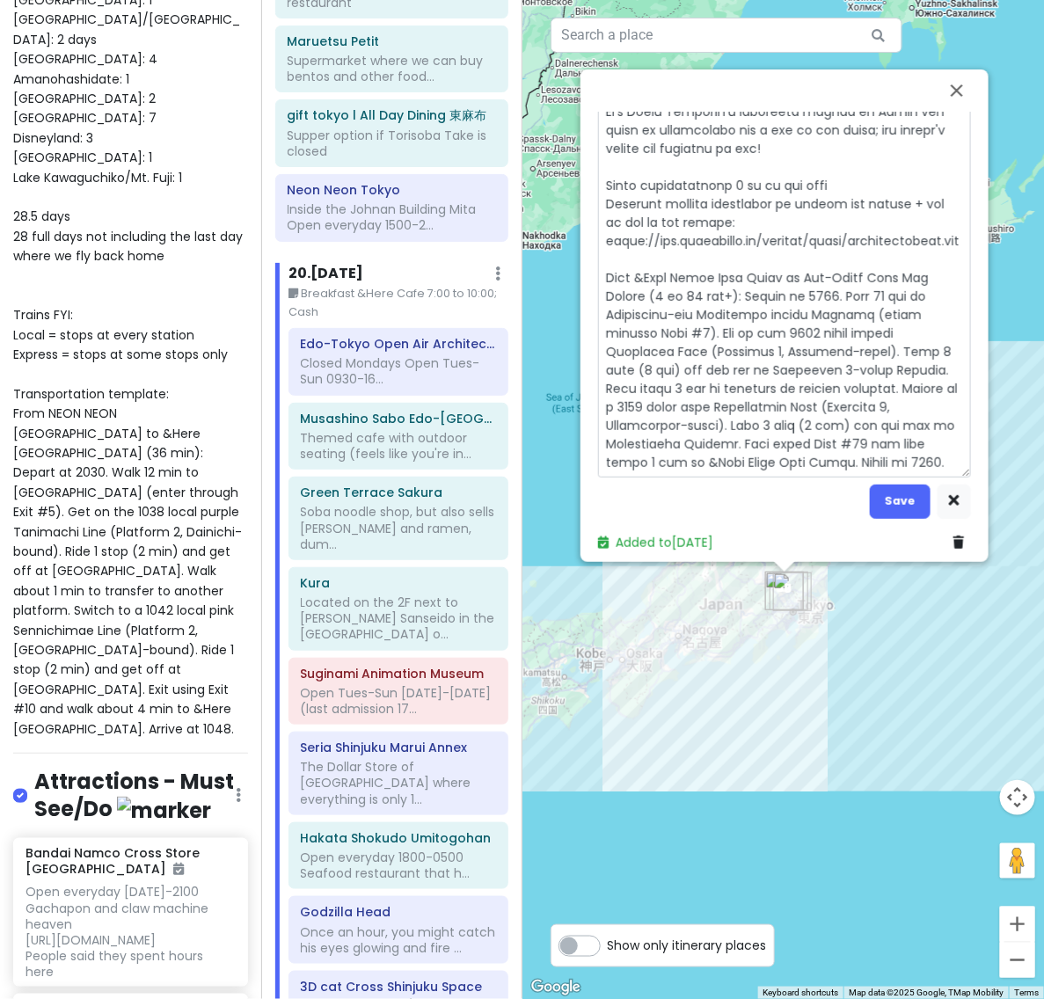
click at [832, 266] on textarea at bounding box center [784, 76] width 373 height 804
click at [910, 493] on button "Save" at bounding box center [899, 501] width 61 height 34
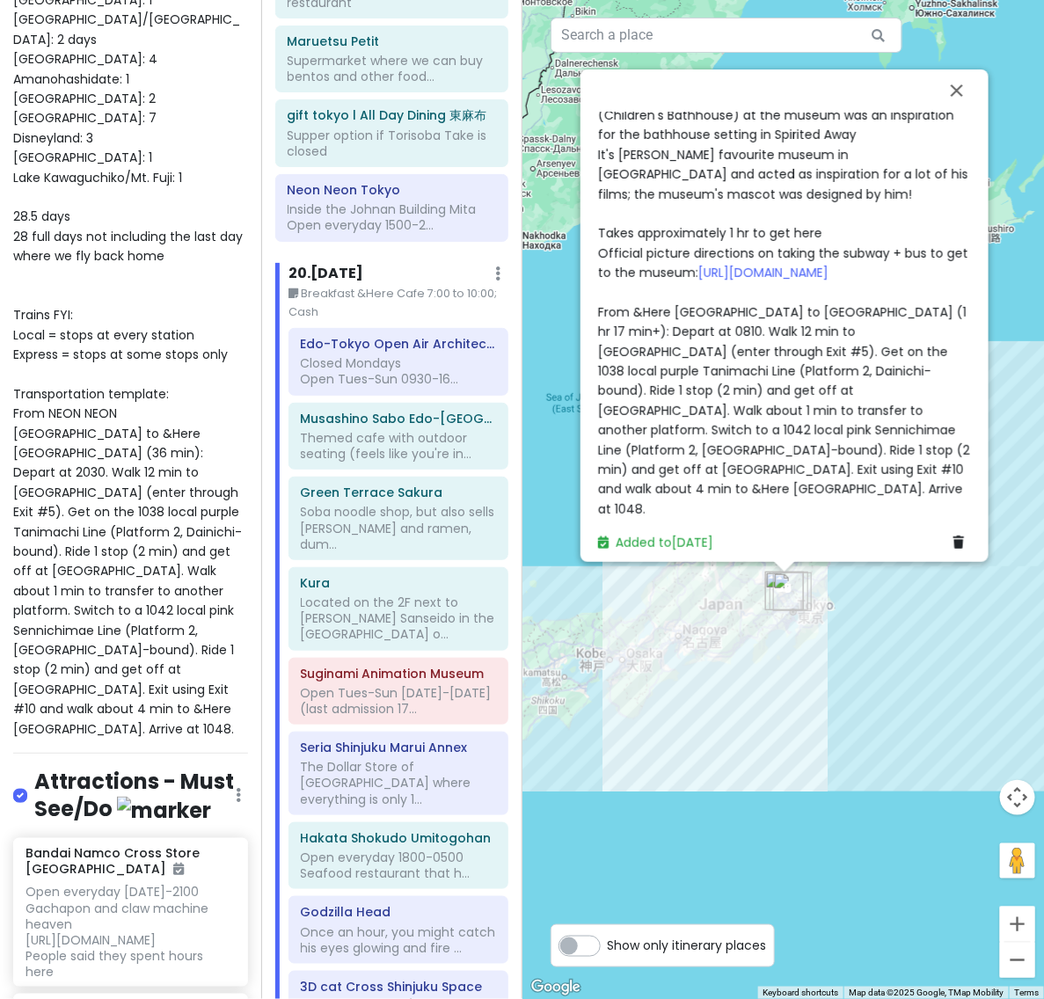
click at [880, 414] on span "Closed Mondays Open Tues-Sun 0930-1630 (admissions until [DATE]) Admission is 4…" at bounding box center [785, 115] width 375 height 805
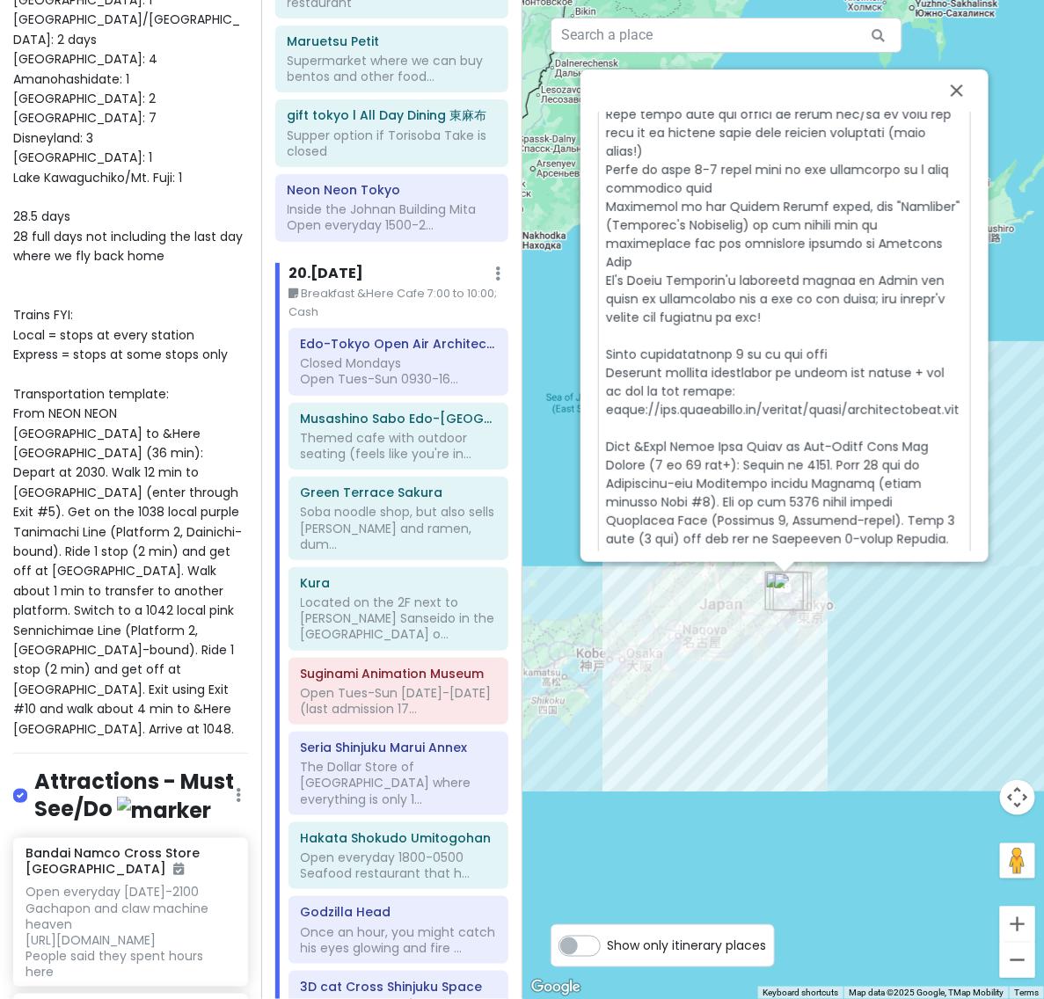
scroll to position [629, 0]
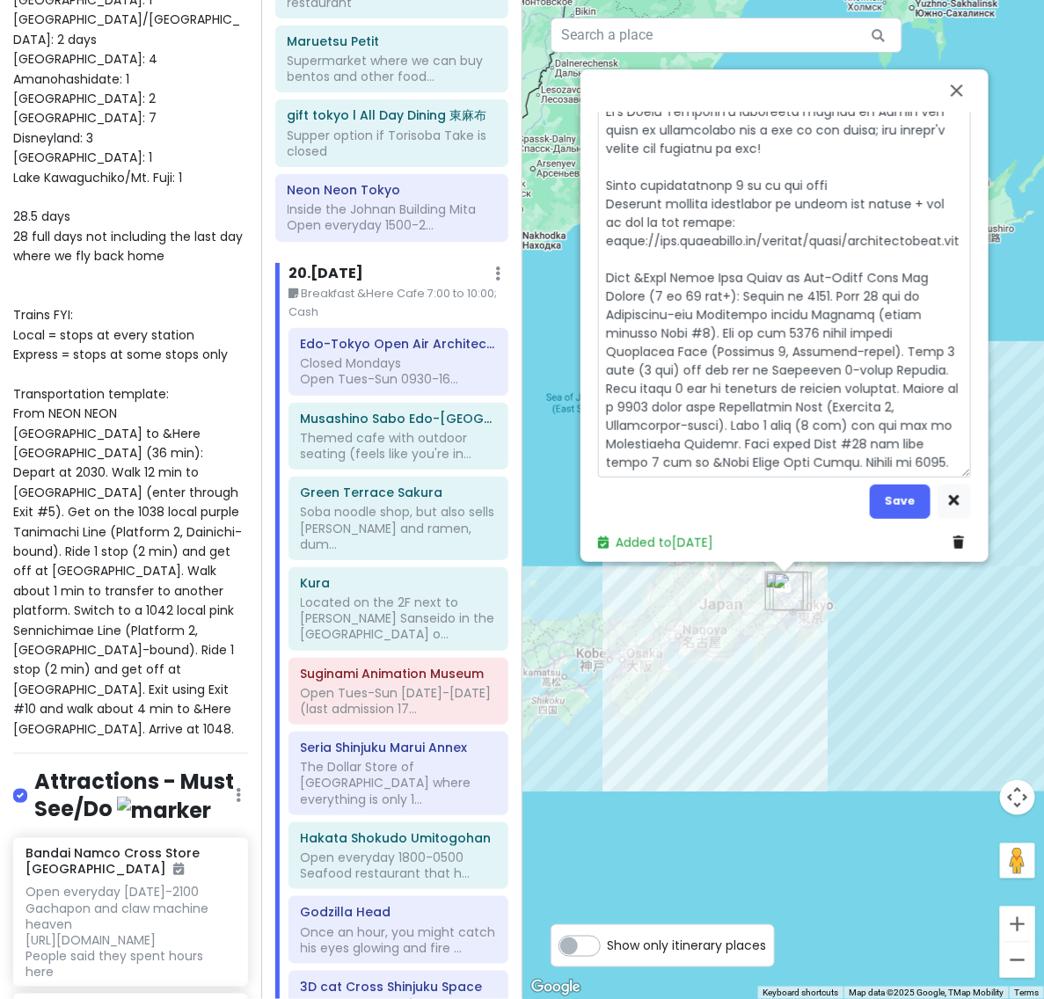
click at [884, 265] on textarea at bounding box center [784, 76] width 373 height 804
drag, startPoint x: 605, startPoint y: 295, endPoint x: 771, endPoint y: 287, distance: 166.3
click at [771, 287] on textarea at bounding box center [784, 76] width 373 height 804
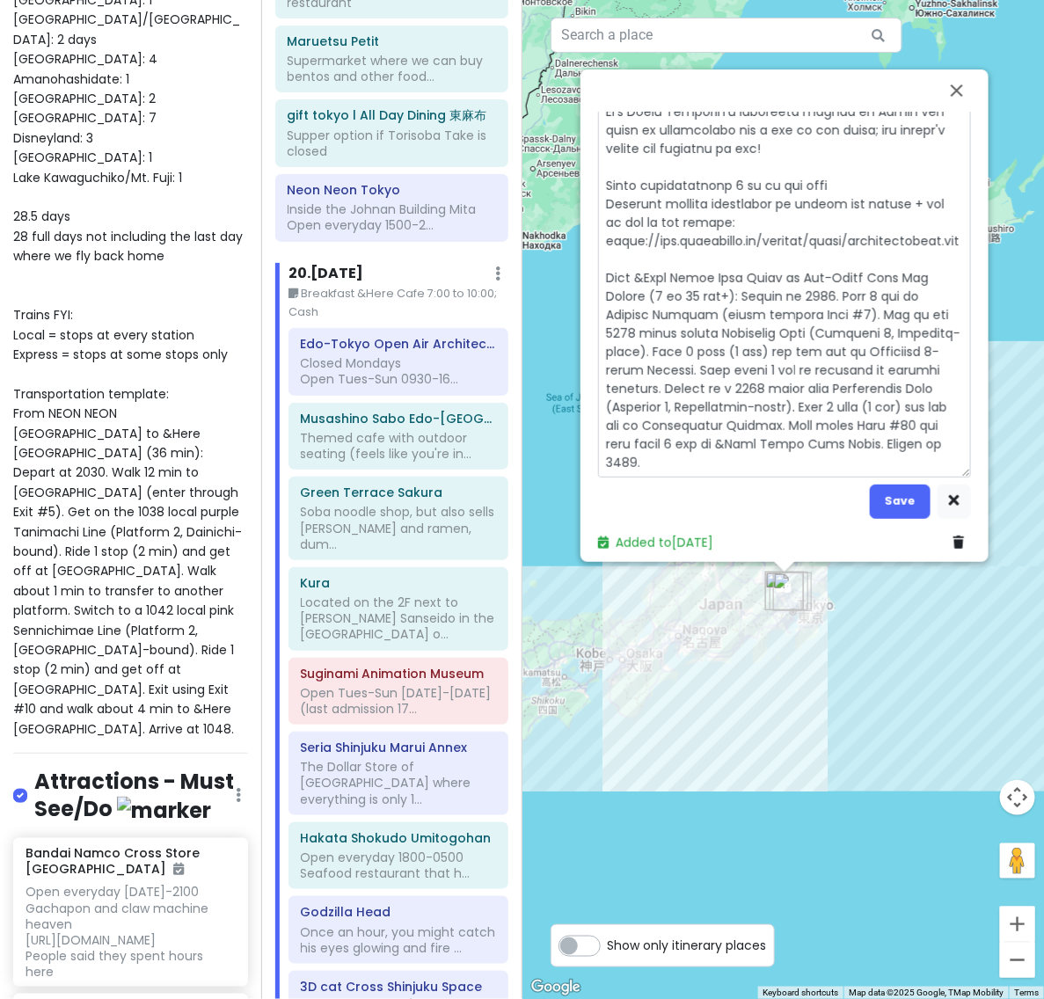
scroll to position [611, 0]
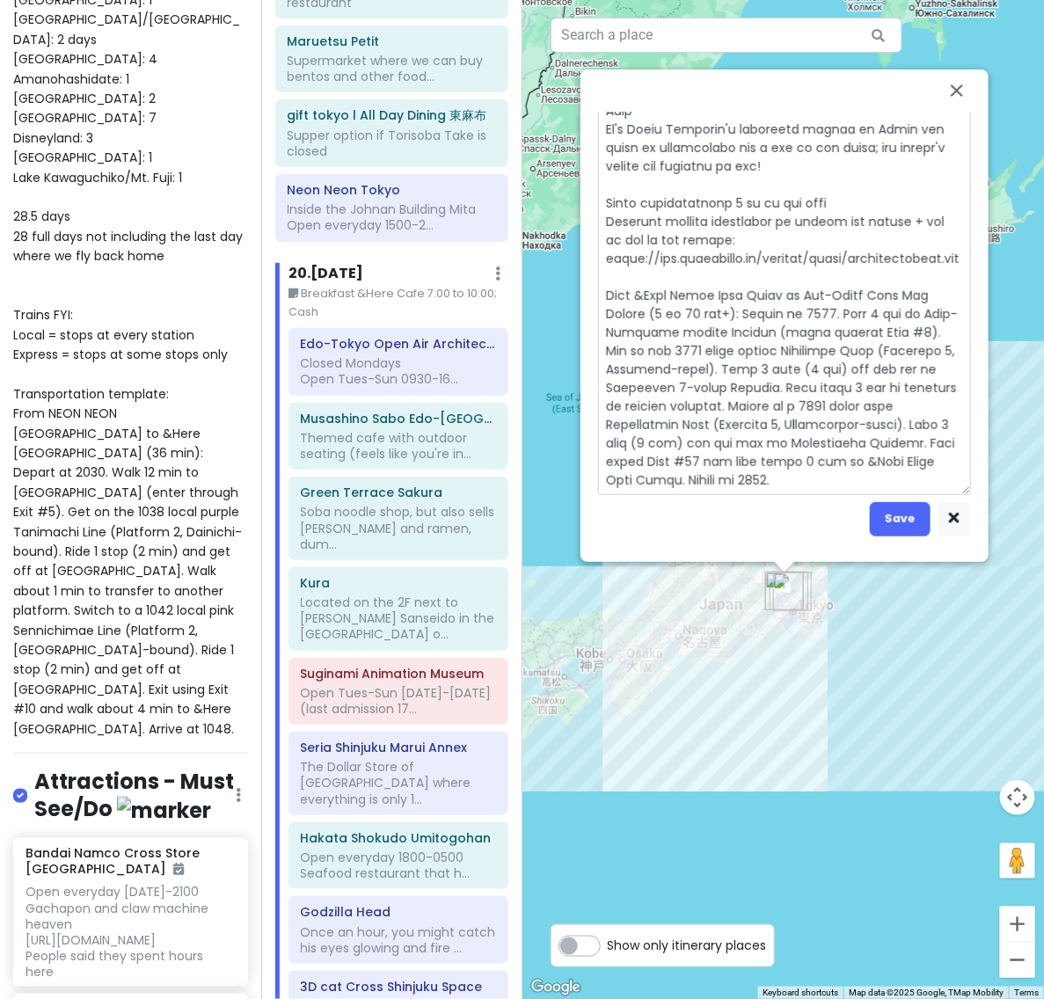
click at [920, 326] on textarea at bounding box center [784, 93] width 373 height 804
click at [693, 350] on textarea at bounding box center [784, 93] width 373 height 804
click at [778, 340] on textarea at bounding box center [784, 93] width 373 height 804
click at [854, 345] on textarea at bounding box center [784, 93] width 373 height 804
click at [920, 338] on textarea at bounding box center [784, 93] width 373 height 804
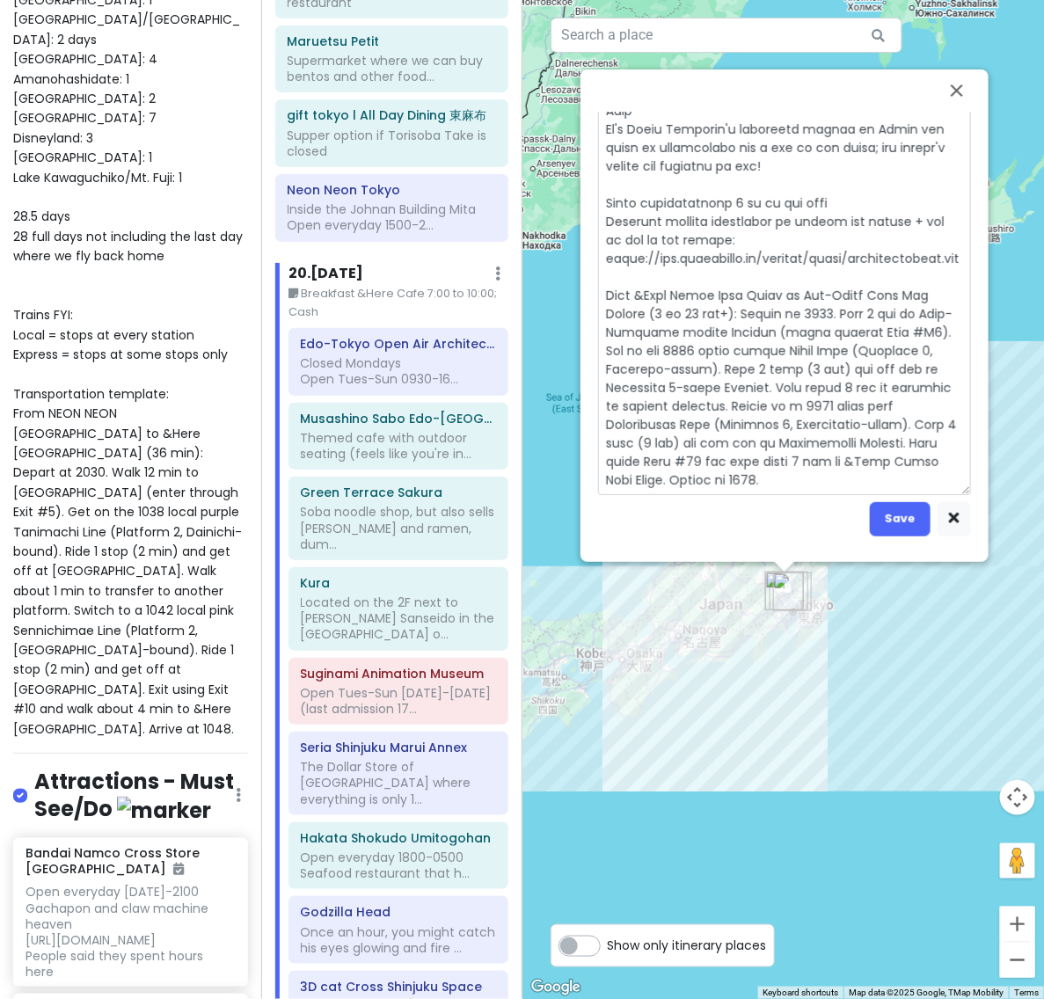
click at [652, 360] on textarea at bounding box center [784, 93] width 373 height 804
click at [750, 365] on textarea at bounding box center [784, 93] width 373 height 804
drag, startPoint x: 732, startPoint y: 384, endPoint x: 598, endPoint y: 383, distance: 134.5
click at [598, 383] on textarea at bounding box center [784, 93] width 373 height 804
click at [774, 375] on textarea at bounding box center [784, 93] width 373 height 804
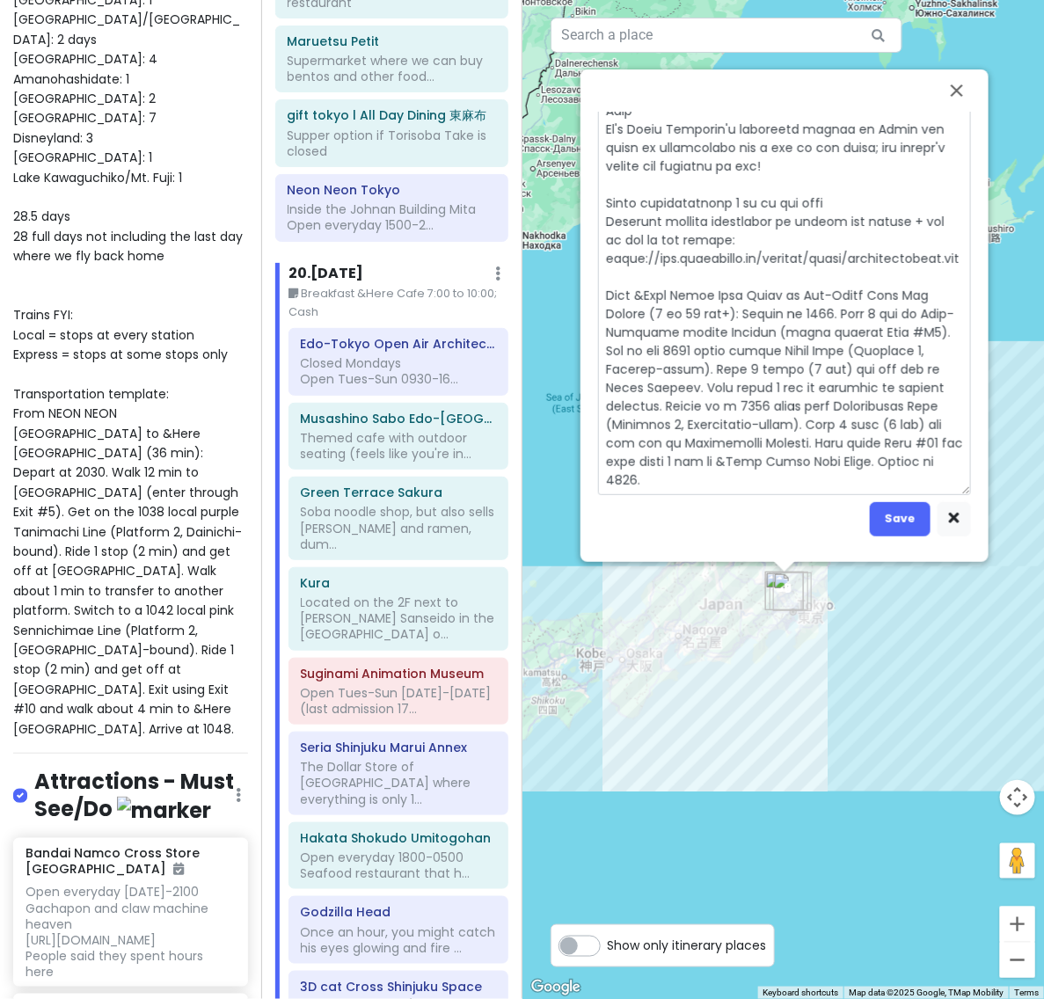
drag, startPoint x: 657, startPoint y: 389, endPoint x: 593, endPoint y: 392, distance: 63.4
click at [593, 392] on div "Edo-Tokyo Open Air Architectural Museum 4.4 (4,750) [GEOGRAPHIC_DATA], 〒184-[GE…" at bounding box center [784, 332] width 387 height 440
click at [912, 502] on button "Save" at bounding box center [899, 519] width 61 height 34
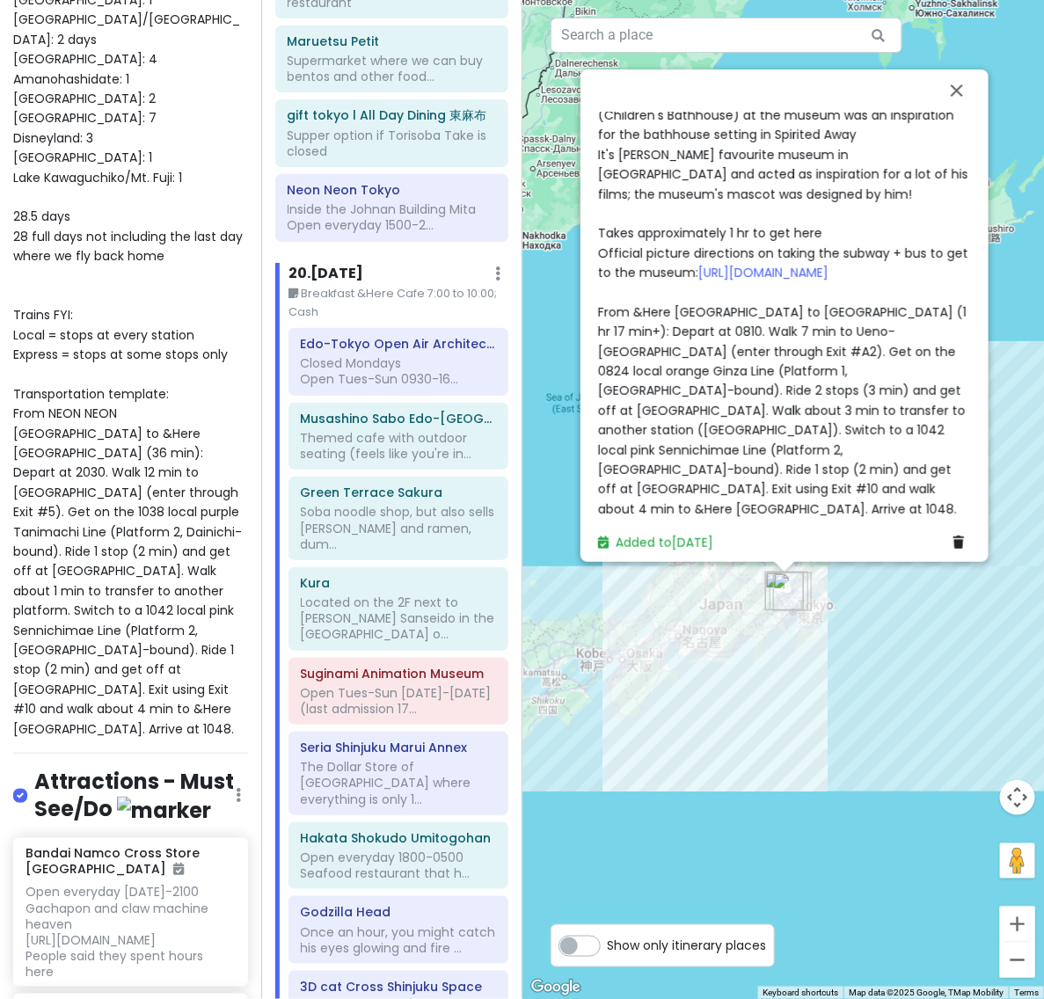
click at [731, 366] on span "Closed Mondays Open Tues-Sun 0930-1630 (admissions until [DATE]) Admission is 4…" at bounding box center [785, 115] width 374 height 805
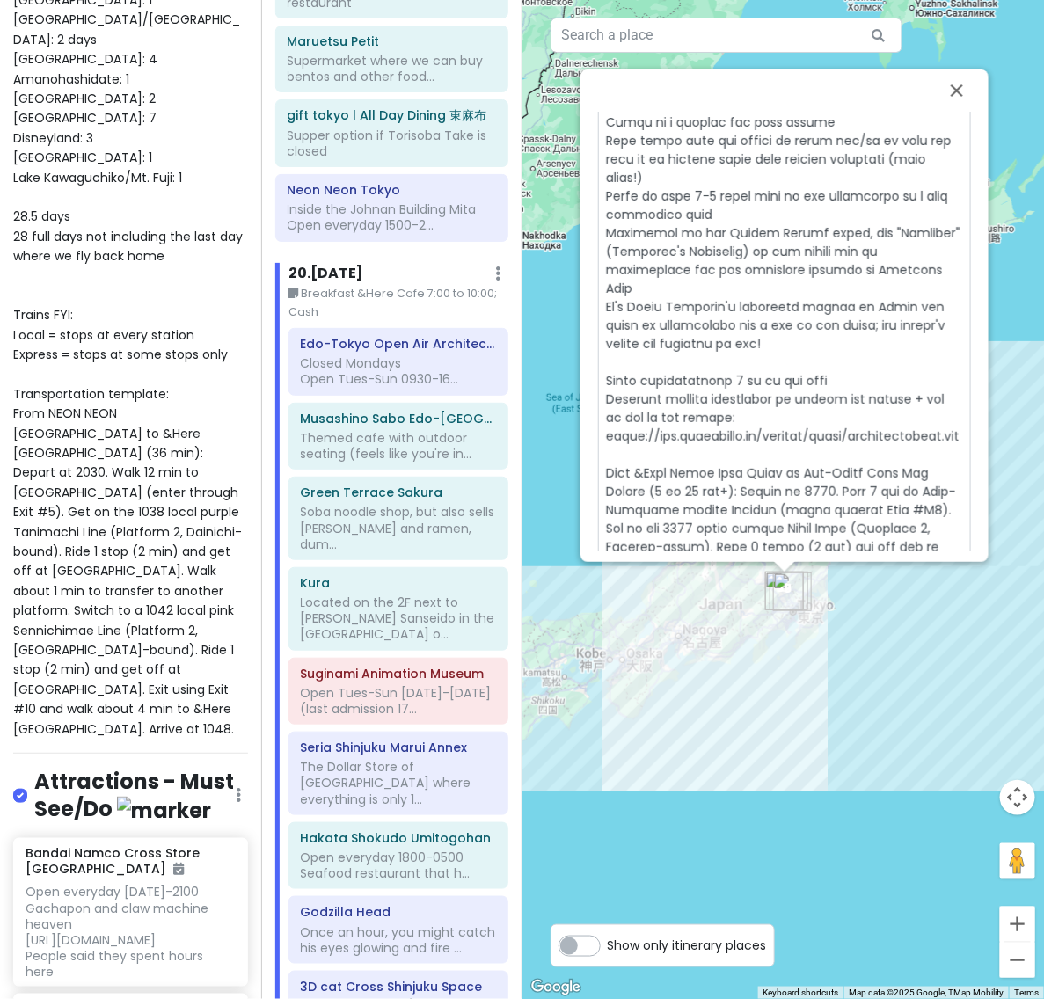
scroll to position [629, 0]
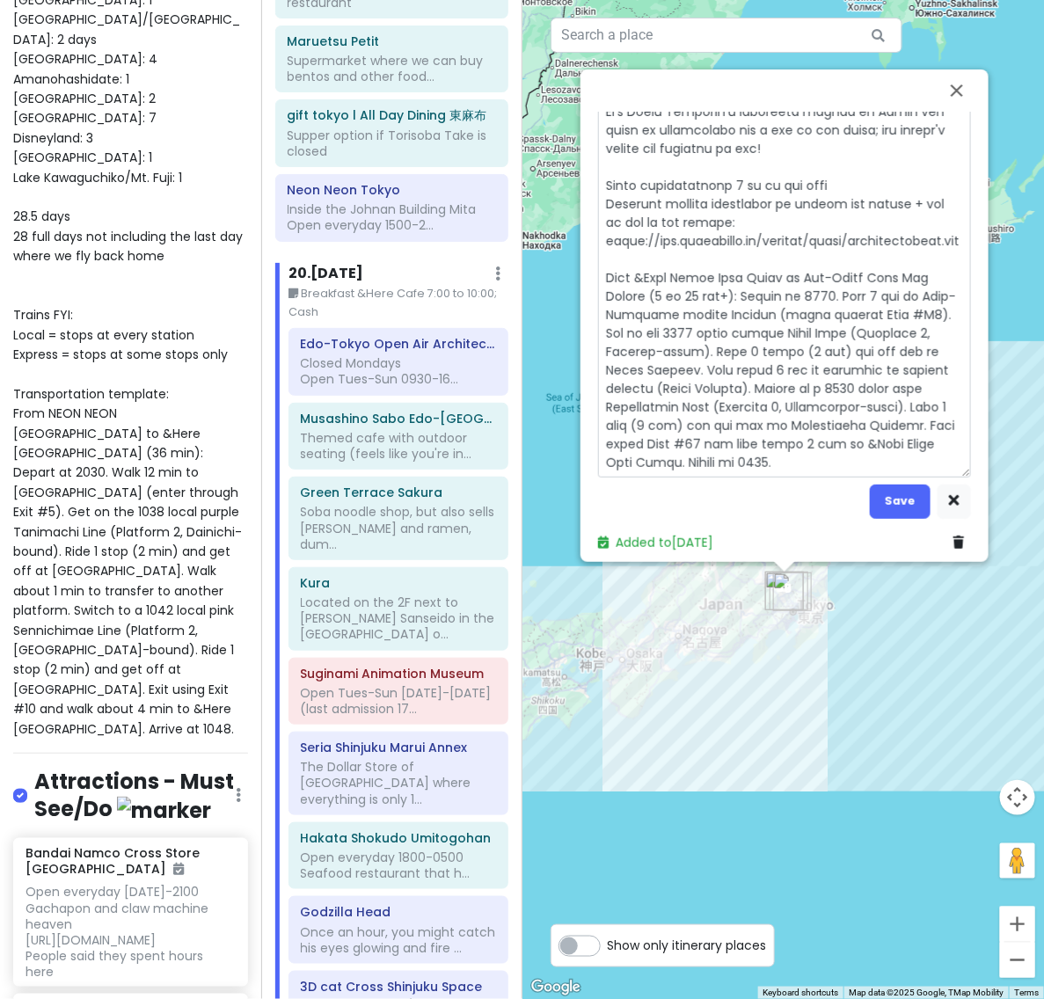
click at [658, 381] on textarea at bounding box center [784, 76] width 373 height 804
click at [890, 484] on button "Save" at bounding box center [899, 501] width 61 height 34
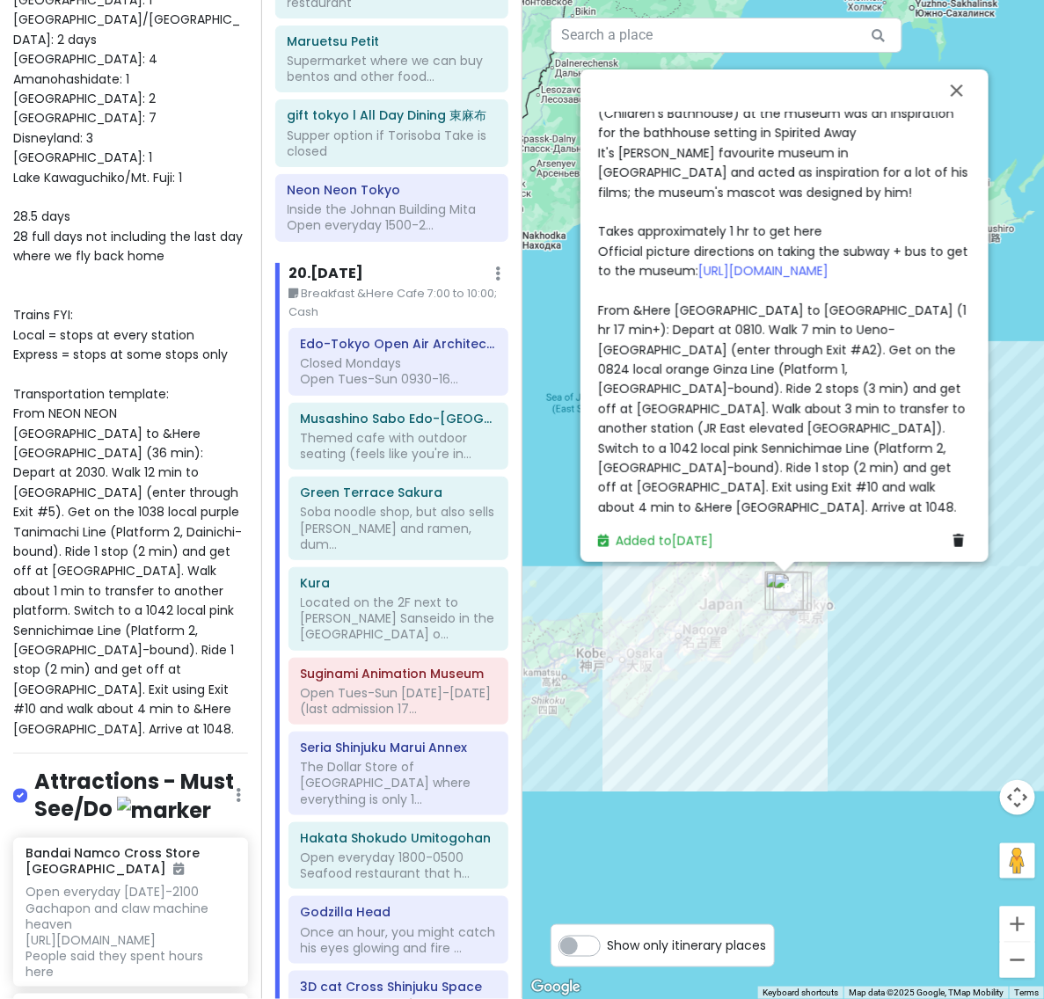
scroll to position [591, 0]
click at [943, 428] on div "Closed Mondays Open Tues-Sun 0930-1630 (admissions until [DATE]) Admission is 4…" at bounding box center [784, 115] width 373 height 807
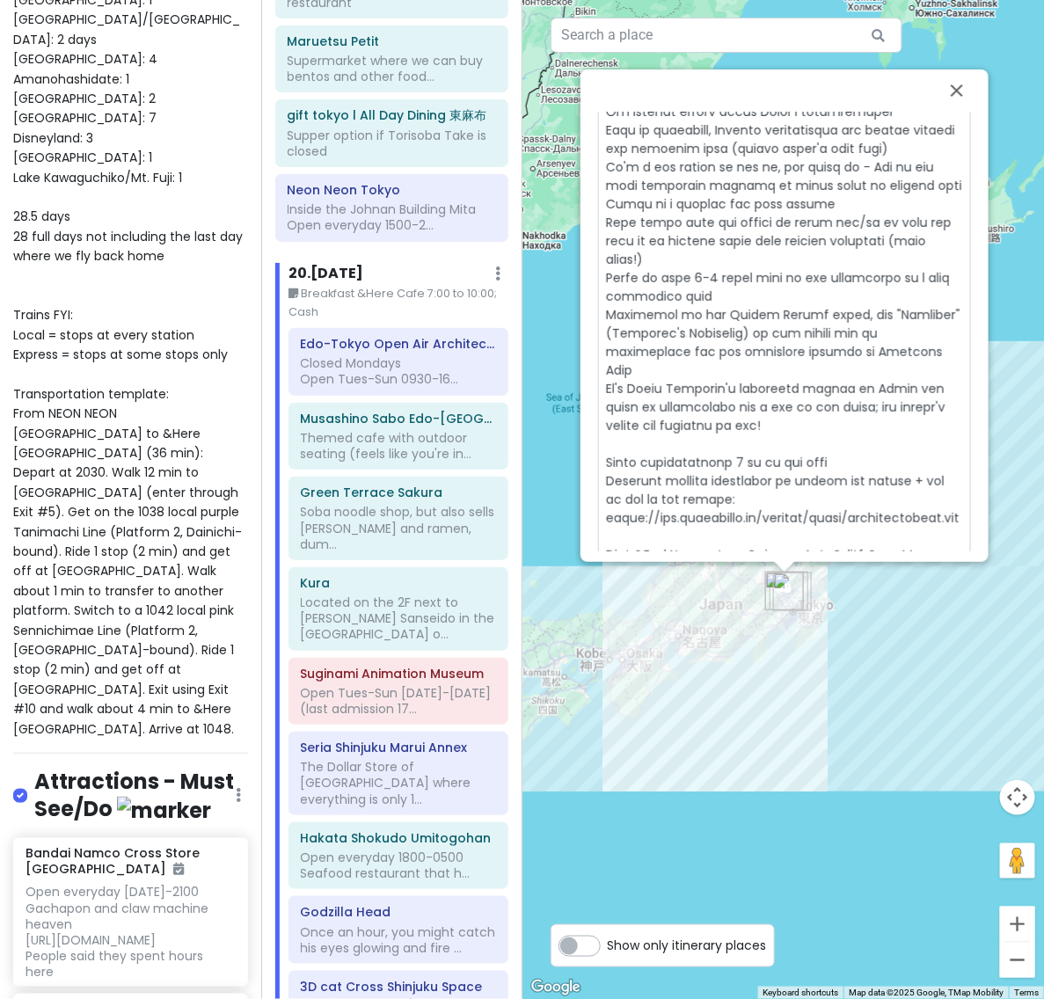
scroll to position [629, 0]
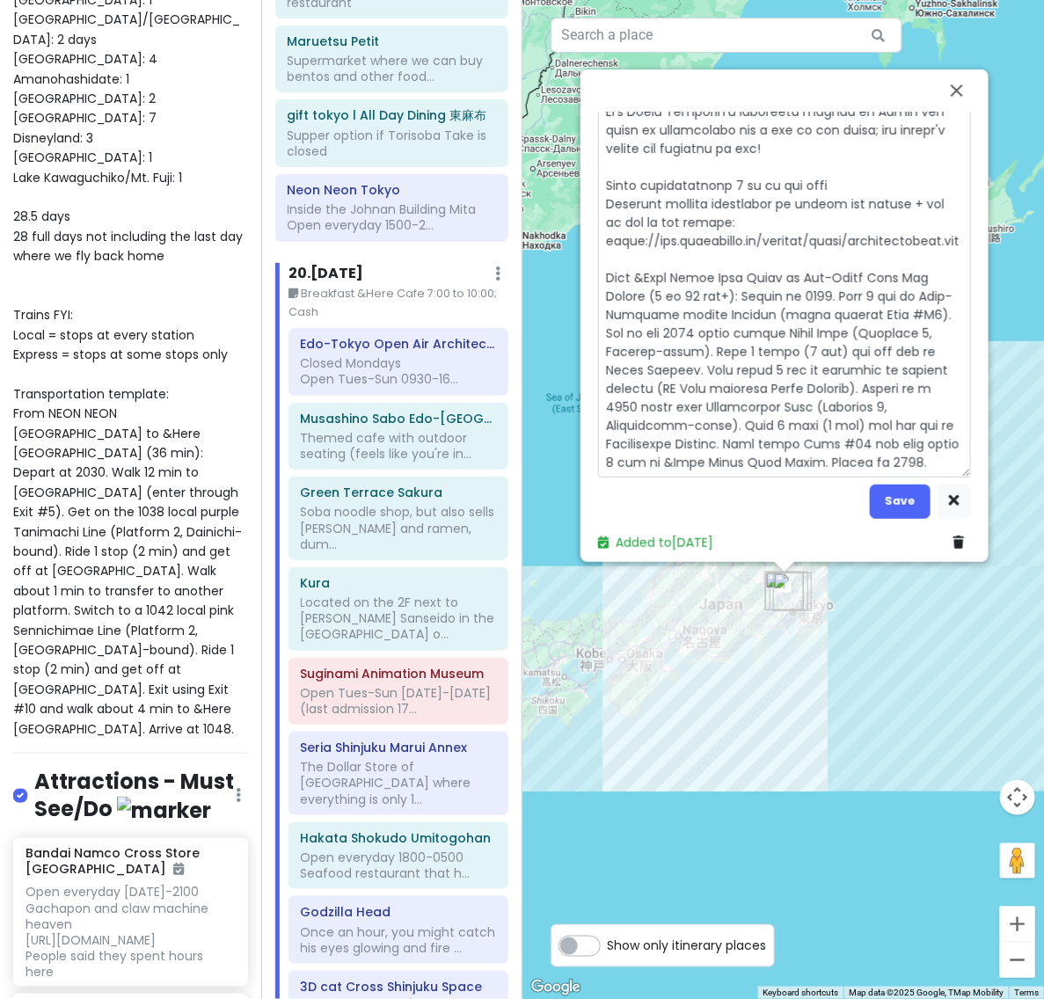
click at [633, 401] on textarea at bounding box center [784, 76] width 373 height 804
click at [692, 400] on textarea at bounding box center [784, 76] width 373 height 804
drag, startPoint x: 646, startPoint y: 416, endPoint x: 951, endPoint y: 270, distance: 338.2
click at [951, 270] on textarea at bounding box center [784, 76] width 373 height 804
click at [686, 409] on textarea at bounding box center [784, 76] width 373 height 804
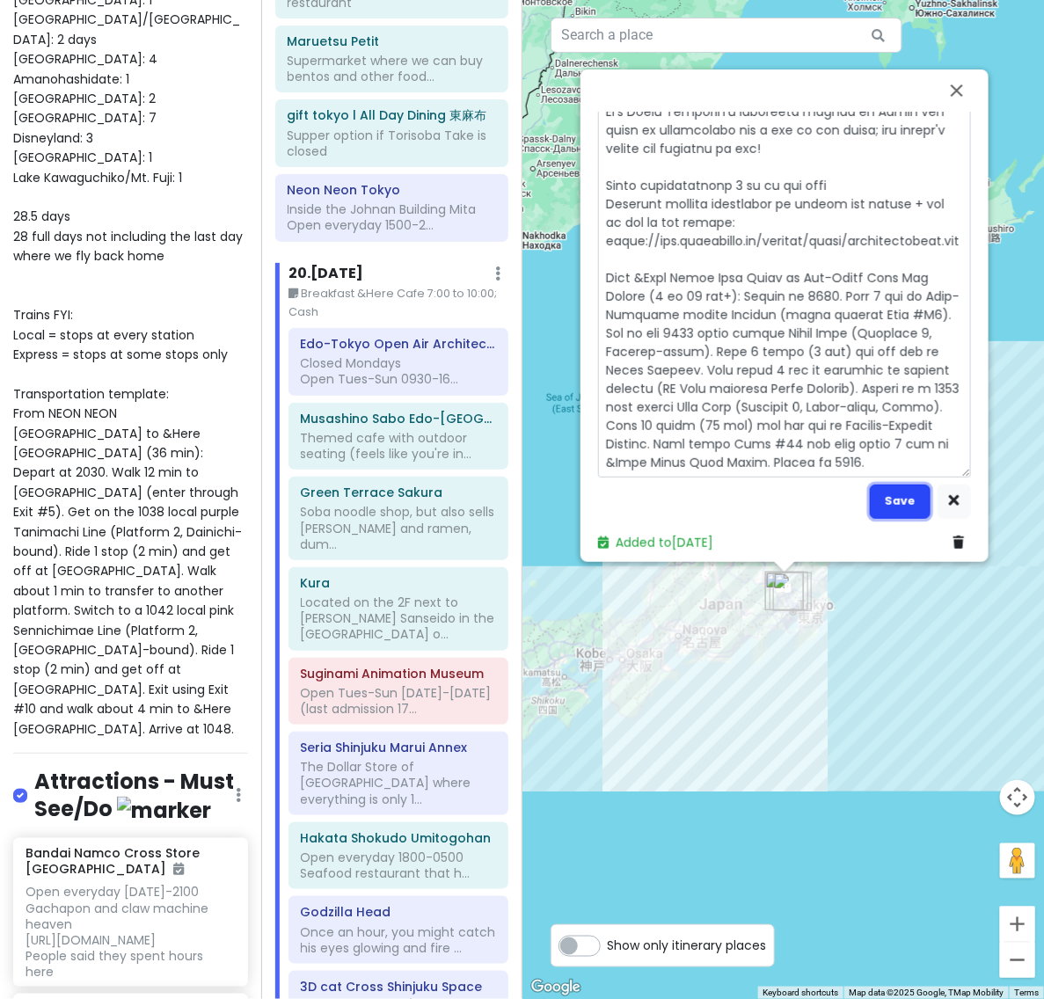
click at [902, 490] on button "Save" at bounding box center [899, 501] width 61 height 34
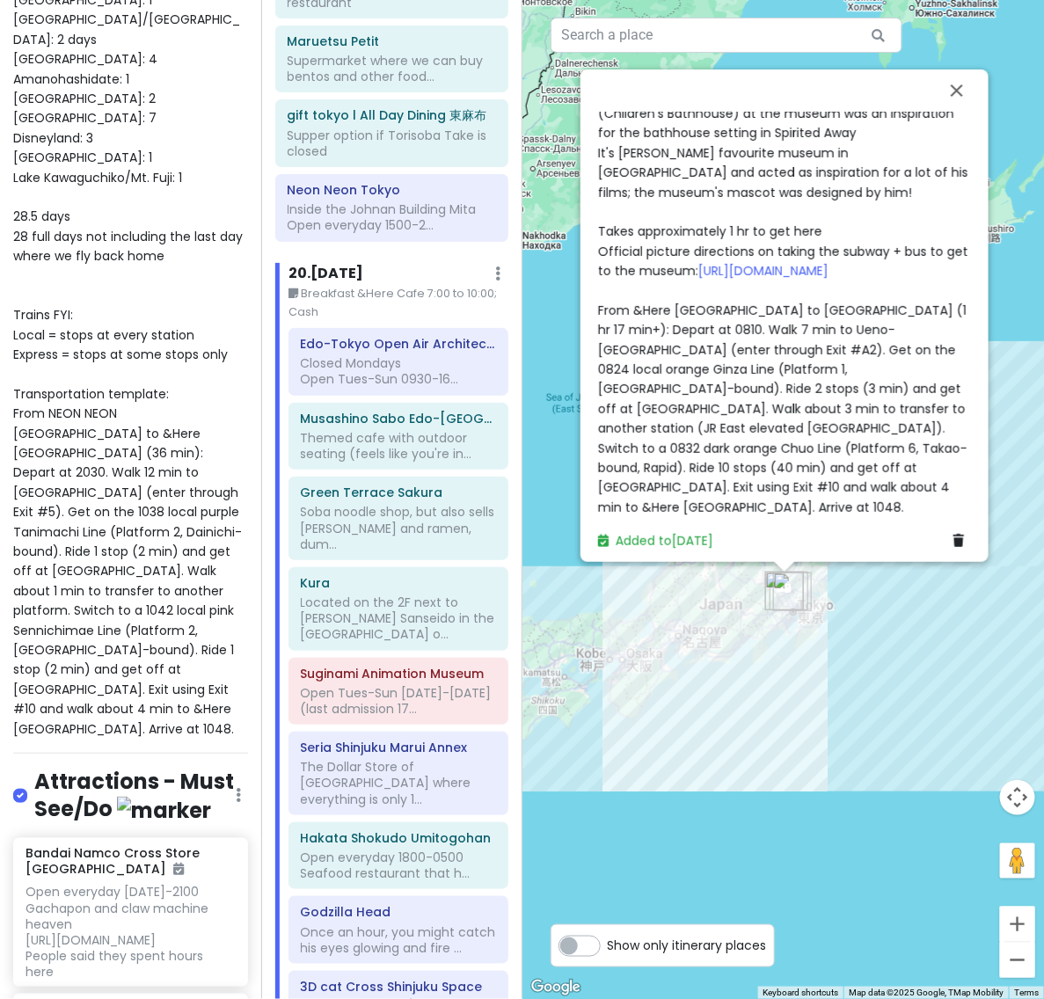
scroll to position [611, 0]
click at [662, 467] on div "Closed Mondays Open Tues-Sun 0930-1630 (admissions until [DATE]) Admission is 4…" at bounding box center [784, 113] width 373 height 807
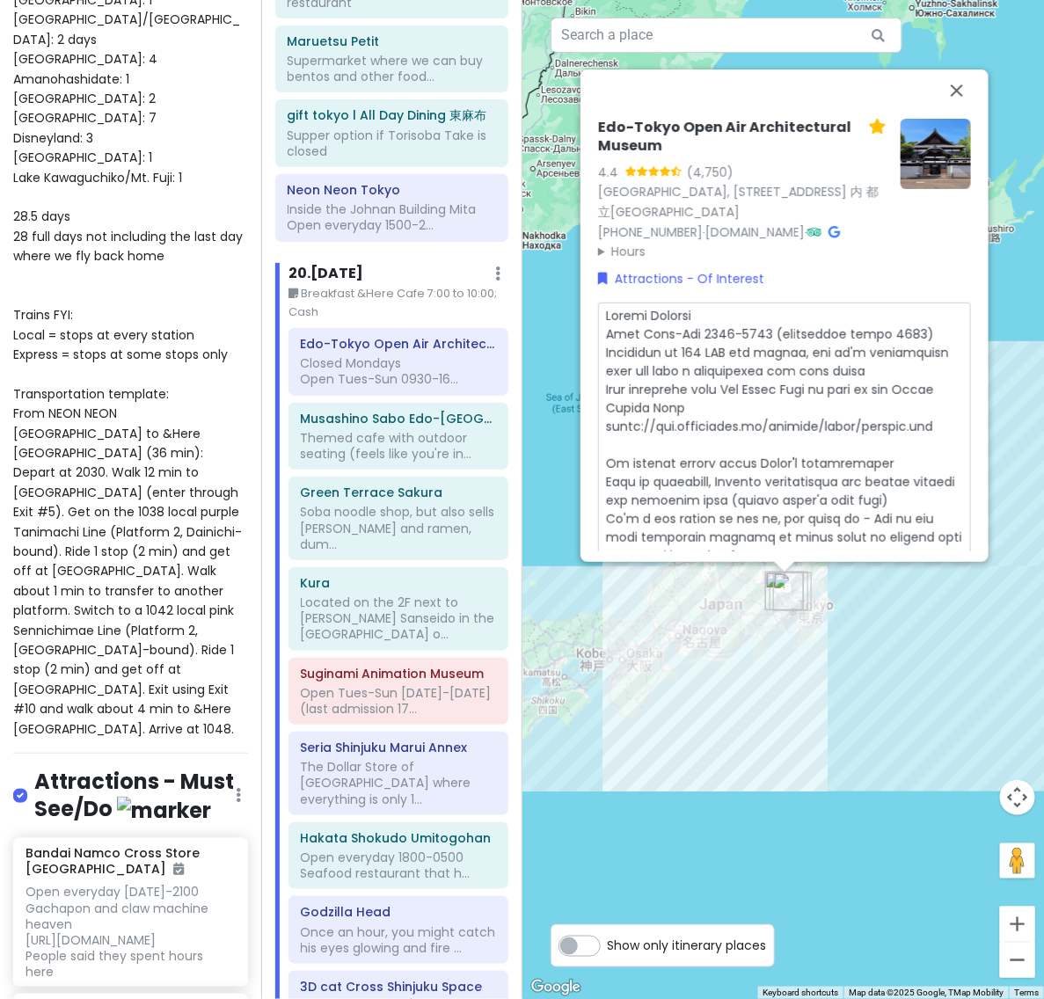
scroll to position [629, 0]
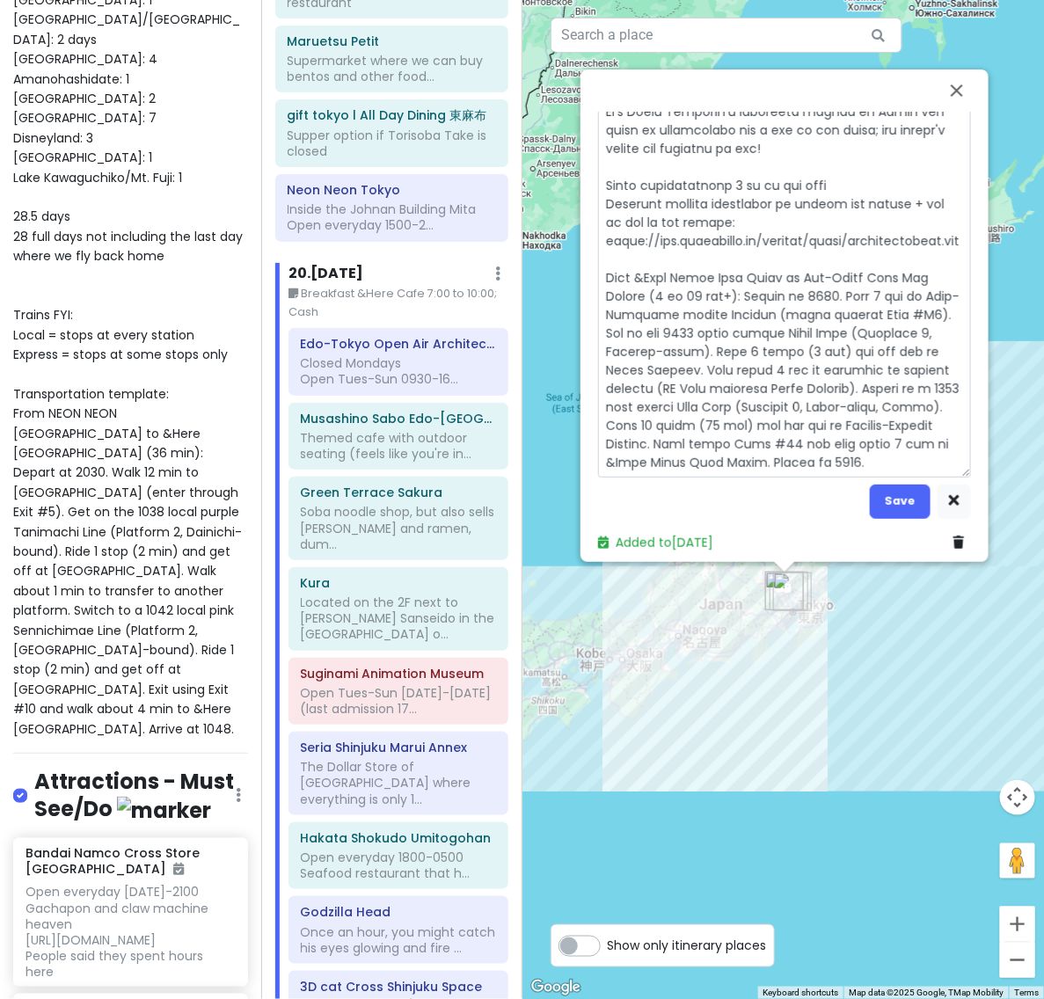
click at [814, 427] on textarea at bounding box center [784, 76] width 373 height 804
click at [913, 503] on button "Save" at bounding box center [899, 520] width 61 height 34
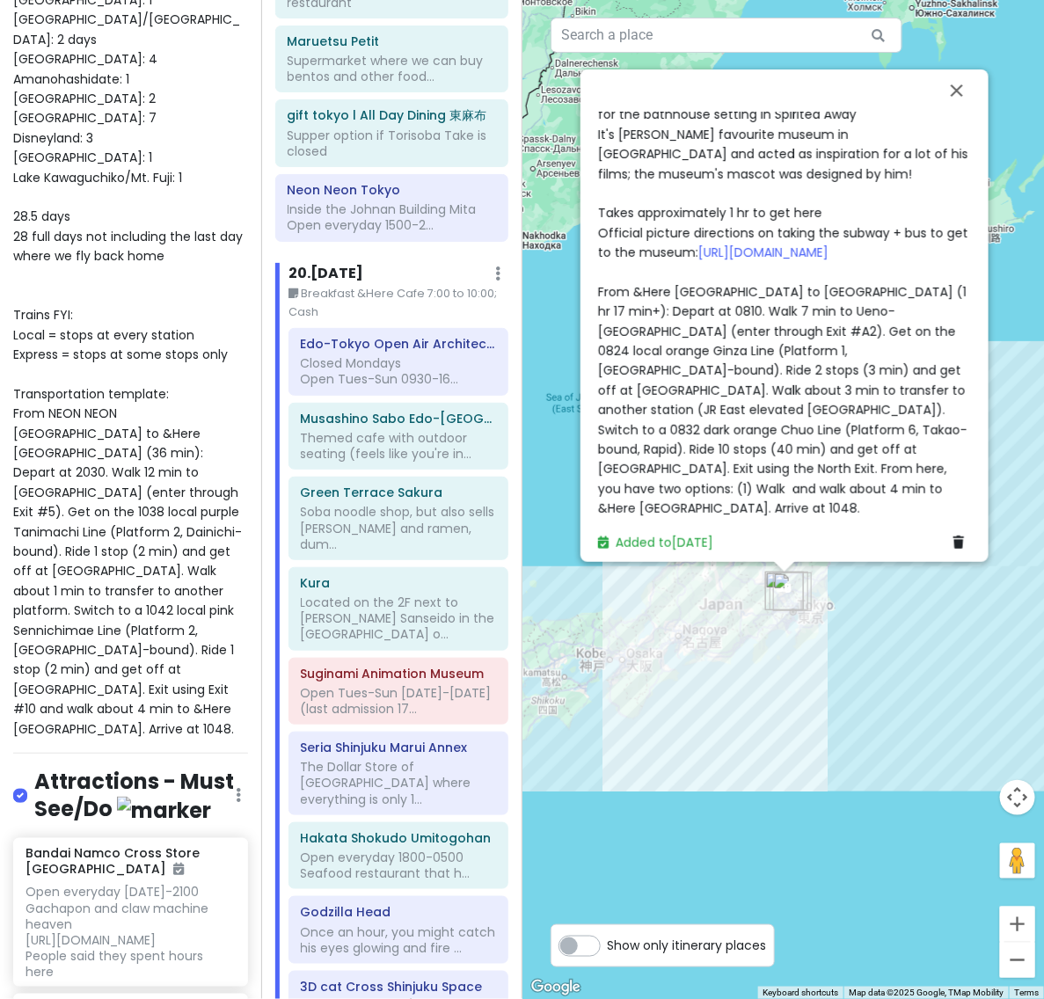
click at [805, 482] on span "Closed Mondays Open Tues-Sun 0930-1630 (admissions until [DATE]) Admission is 4…" at bounding box center [785, 104] width 374 height 825
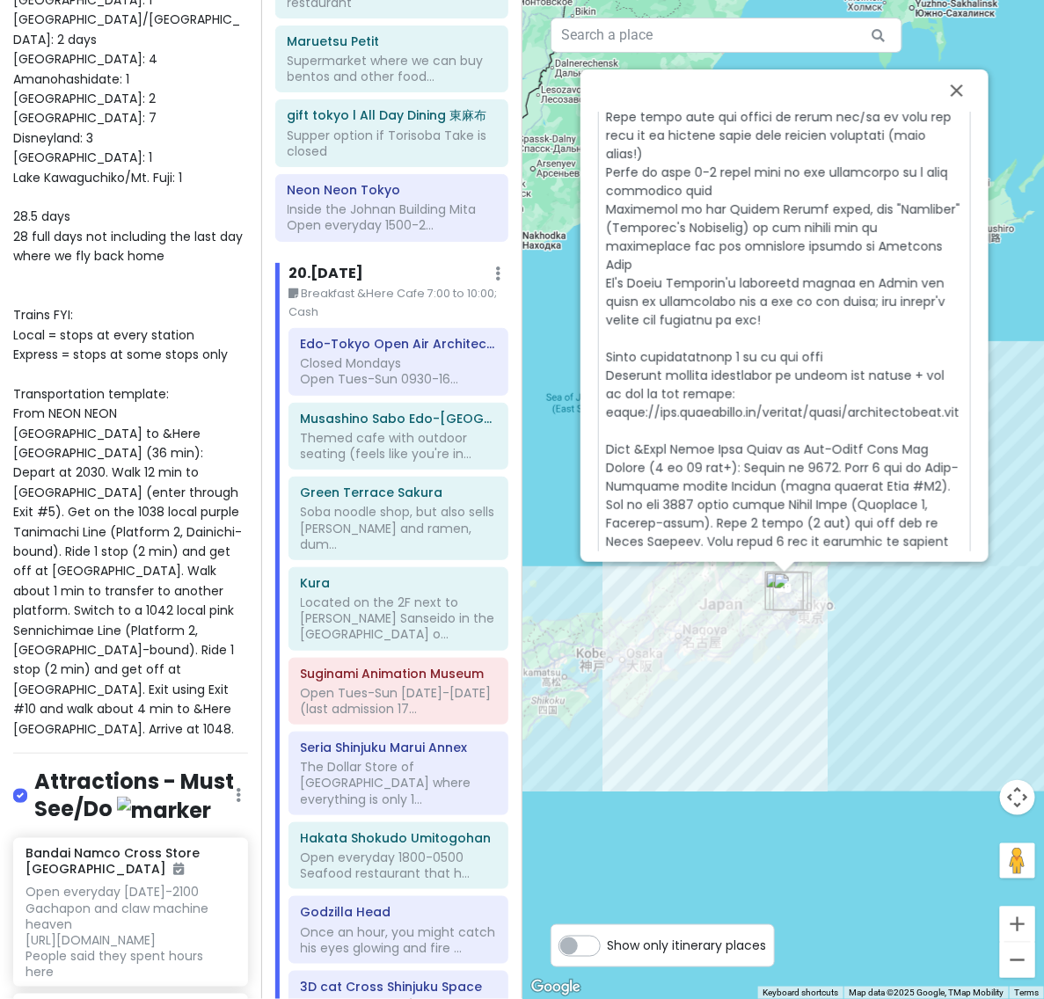
scroll to position [647, 0]
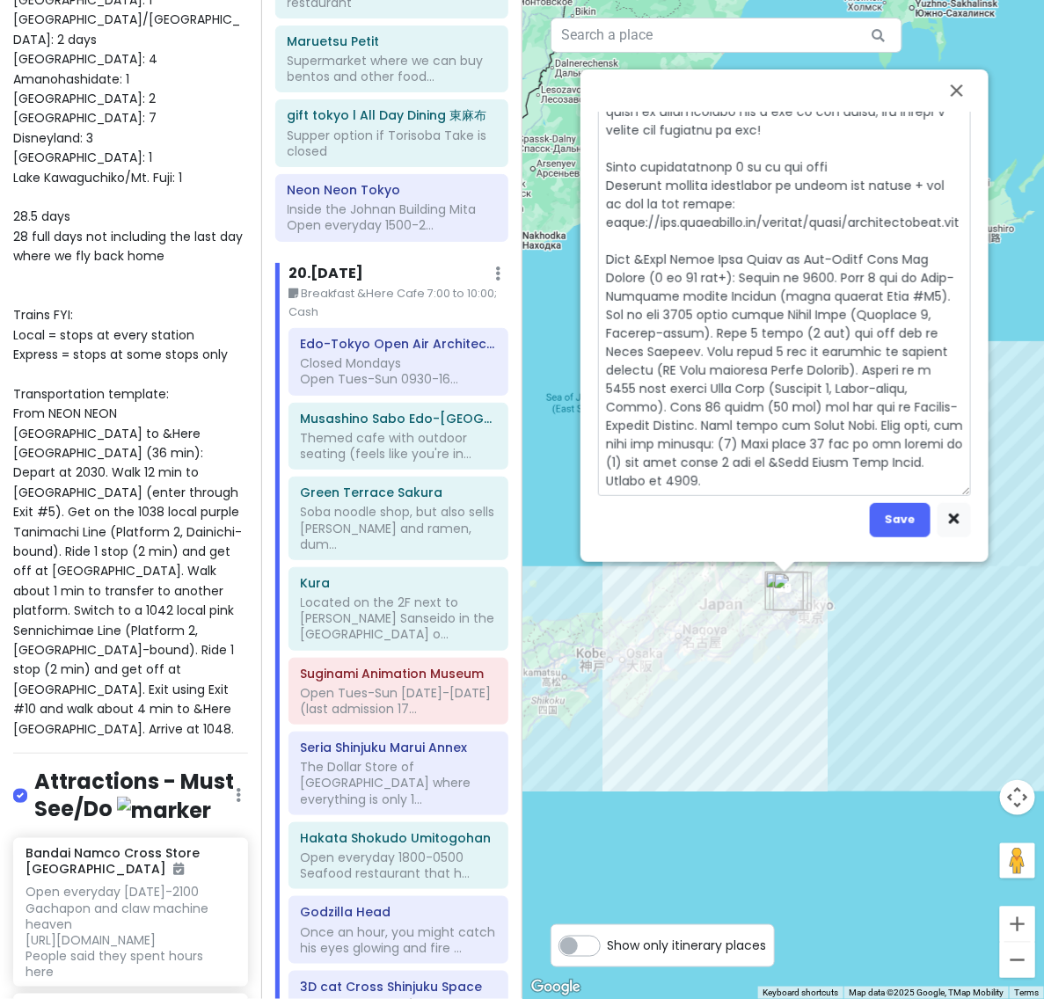
click at [737, 450] on textarea at bounding box center [784, 75] width 373 height 840
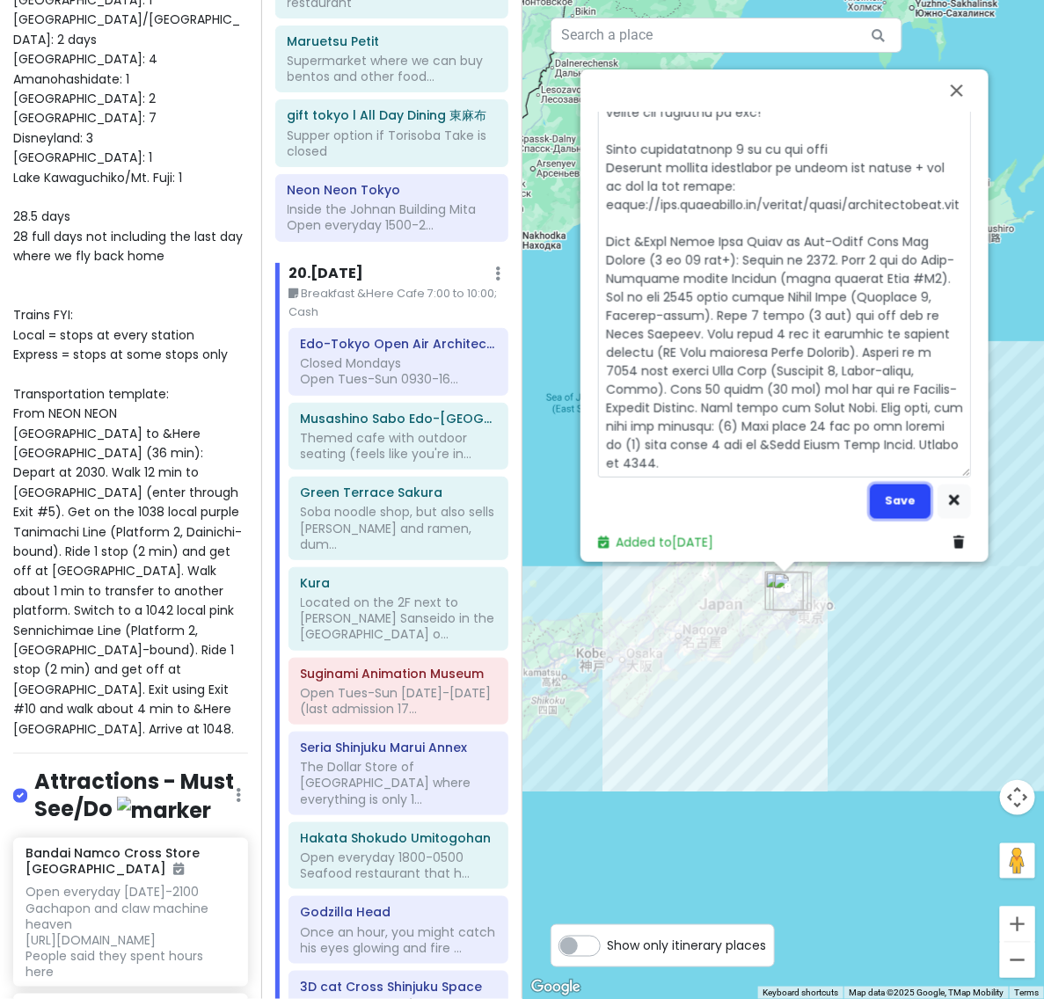
click at [898, 485] on button "Save" at bounding box center [899, 501] width 61 height 34
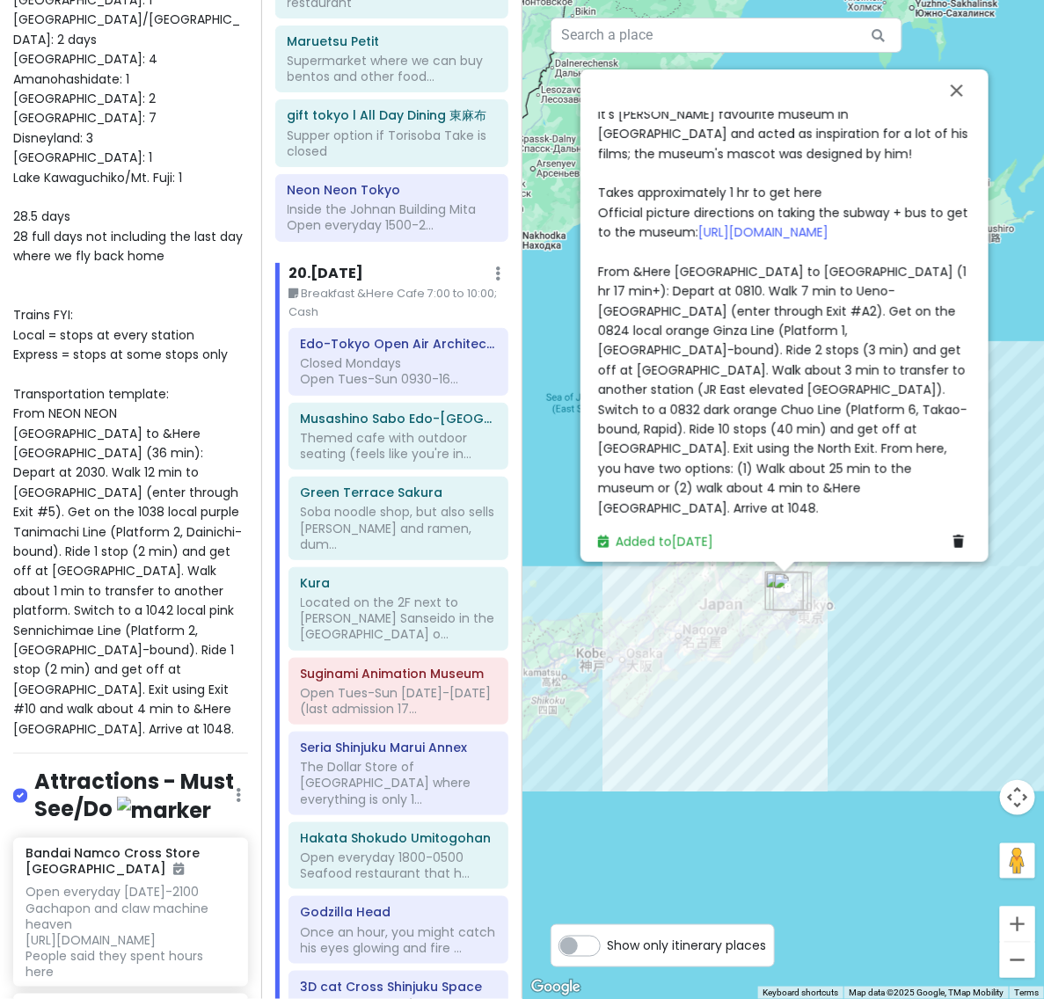
scroll to position [630, 0]
click at [823, 438] on span "Closed Mondays Open Tues-Sun 0930-1630 (admissions until [DATE]) Admission is 4…" at bounding box center [785, 95] width 374 height 844
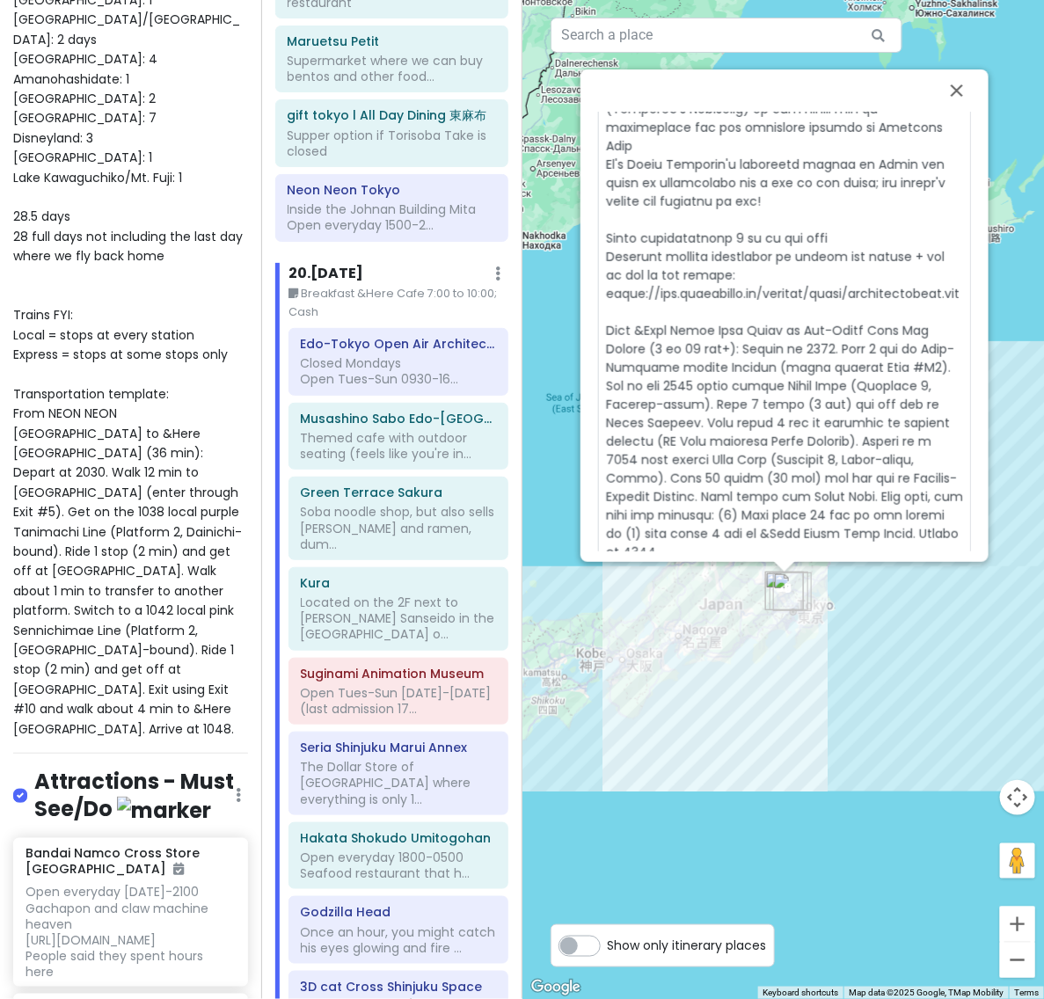
scroll to position [647, 0]
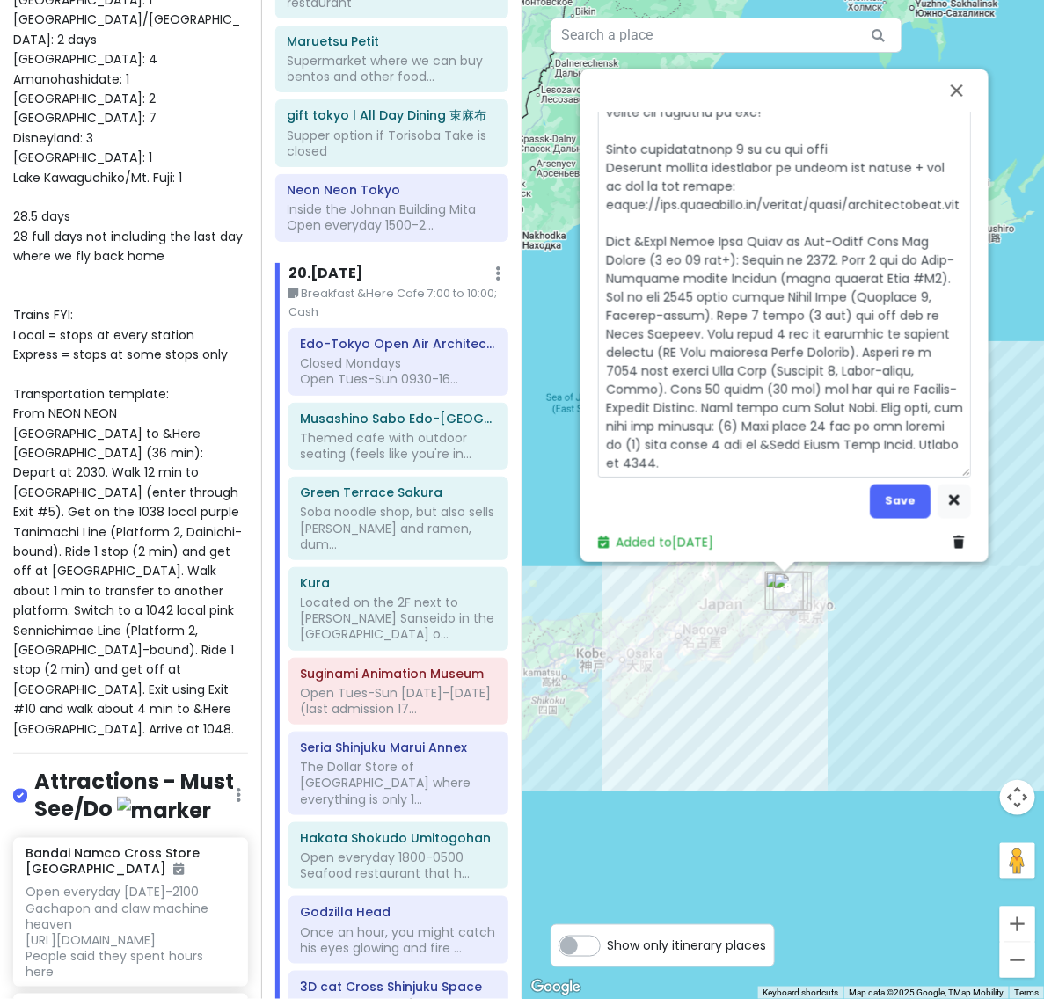
click at [780, 440] on textarea at bounding box center [784, 66] width 373 height 822
click at [810, 436] on textarea at bounding box center [784, 66] width 373 height 822
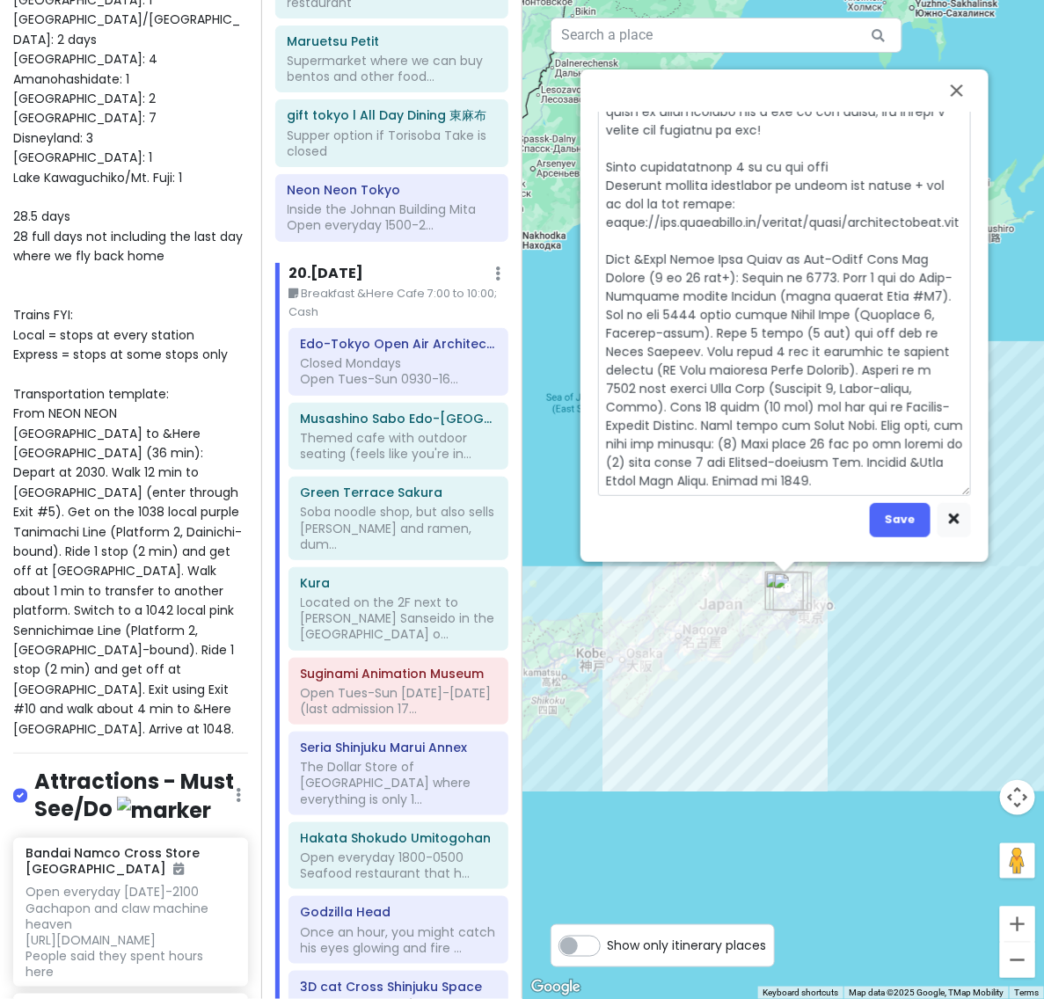
scroll to position [37, 0]
click at [901, 514] on button "Save" at bounding box center [899, 520] width 61 height 34
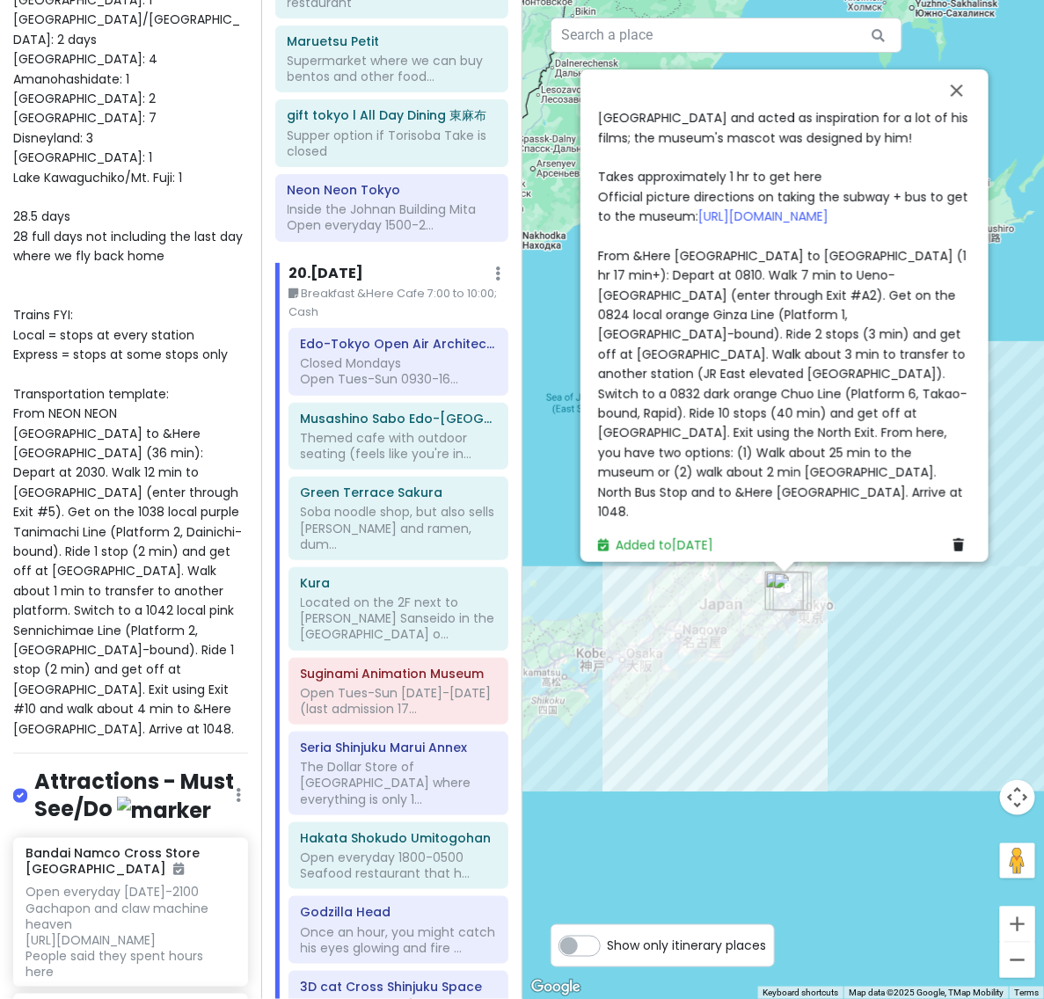
scroll to position [647, 0]
click at [769, 468] on span "Closed Mondays Open Tues-Sun 0930-1630 (admissions until [DATE]) Admission is 4…" at bounding box center [785, 88] width 374 height 864
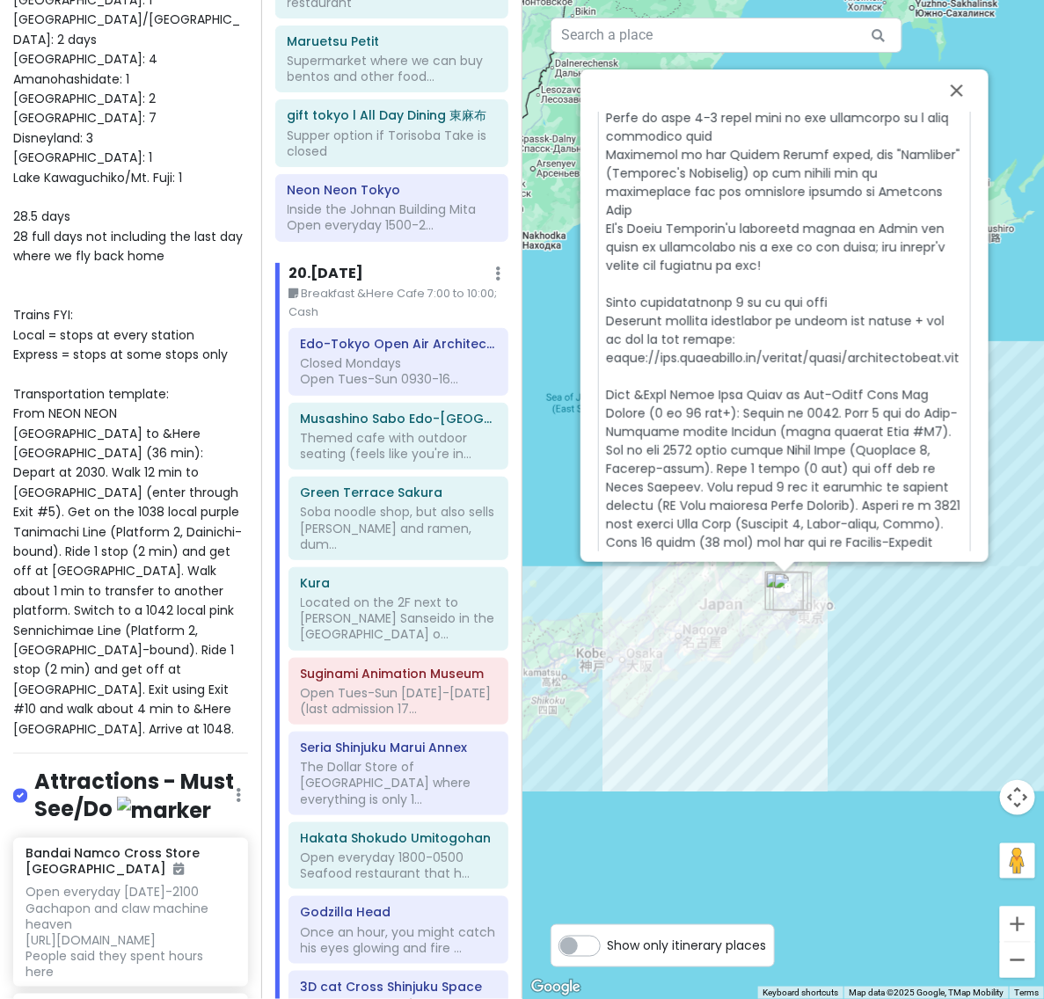
scroll to position [665, 0]
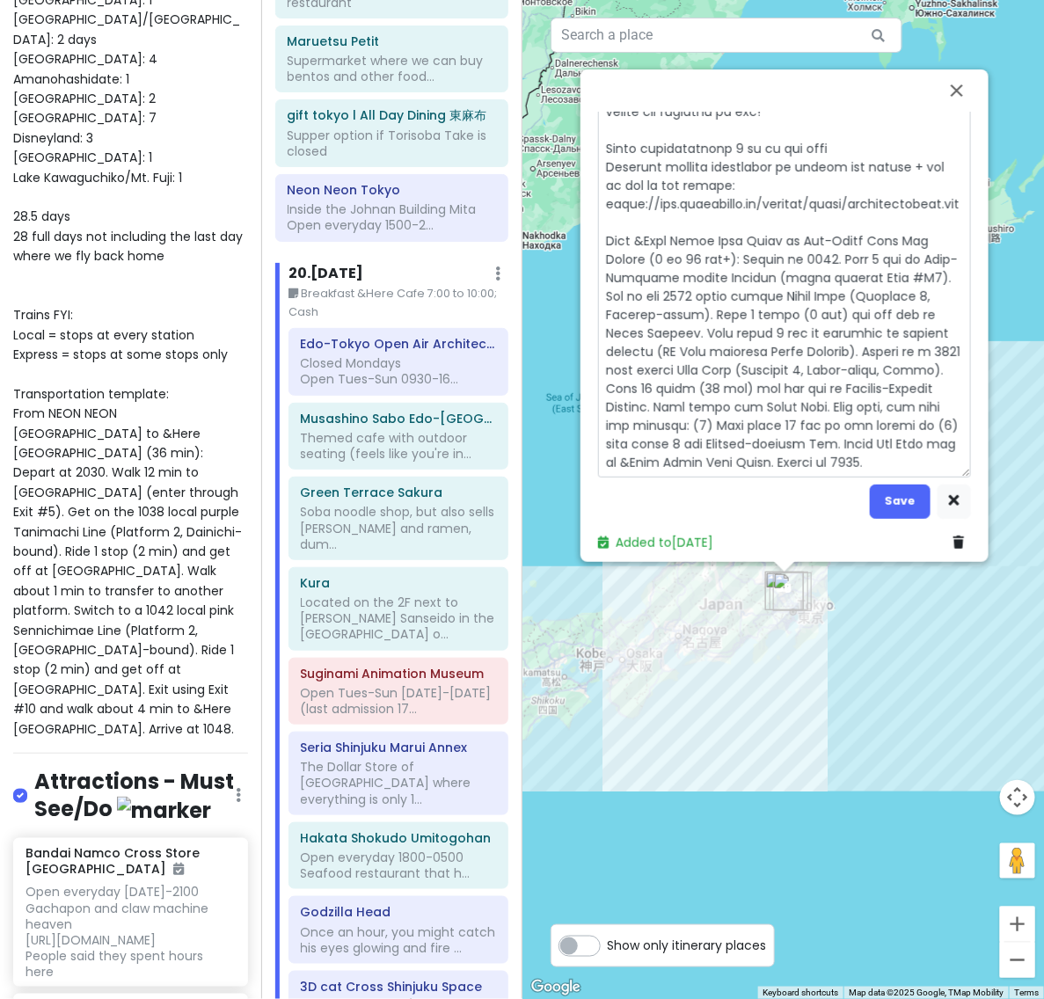
click at [696, 440] on textarea at bounding box center [784, 57] width 373 height 840
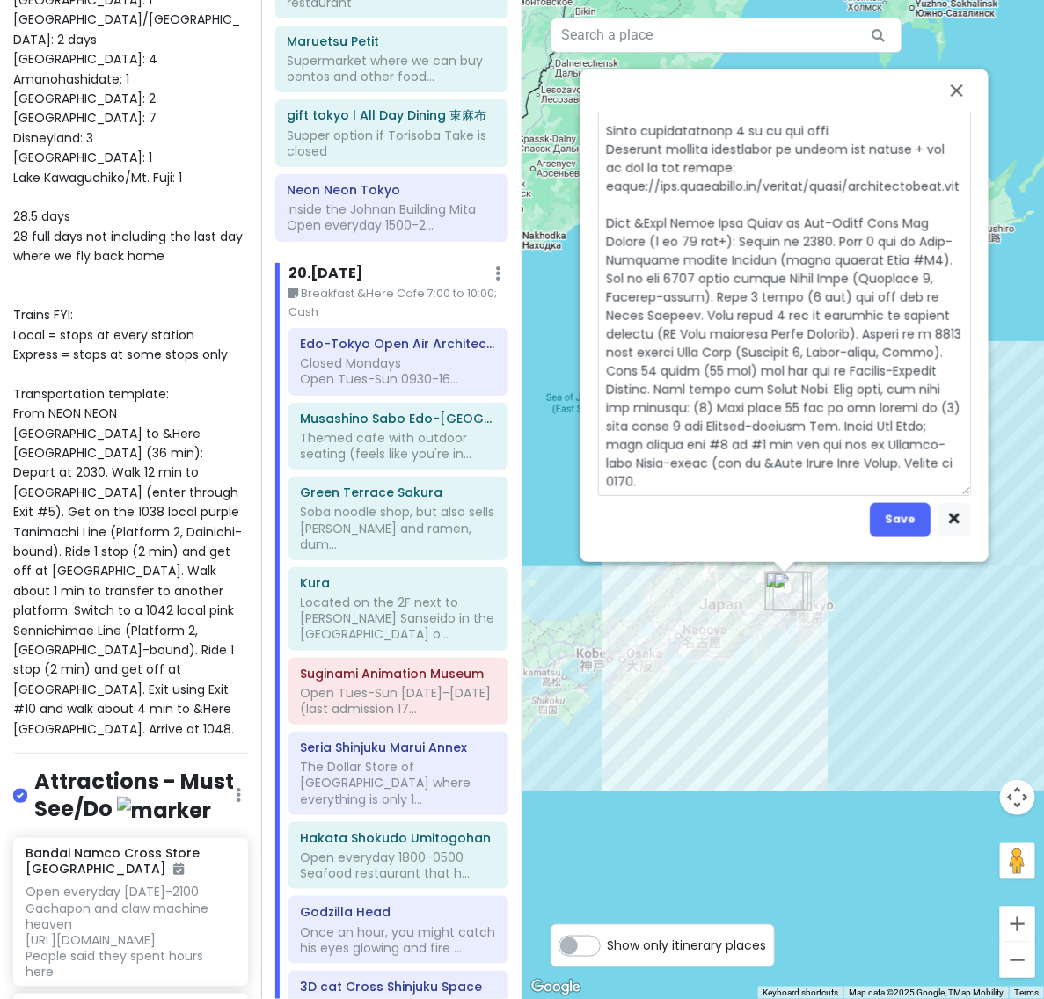
scroll to position [36, 0]
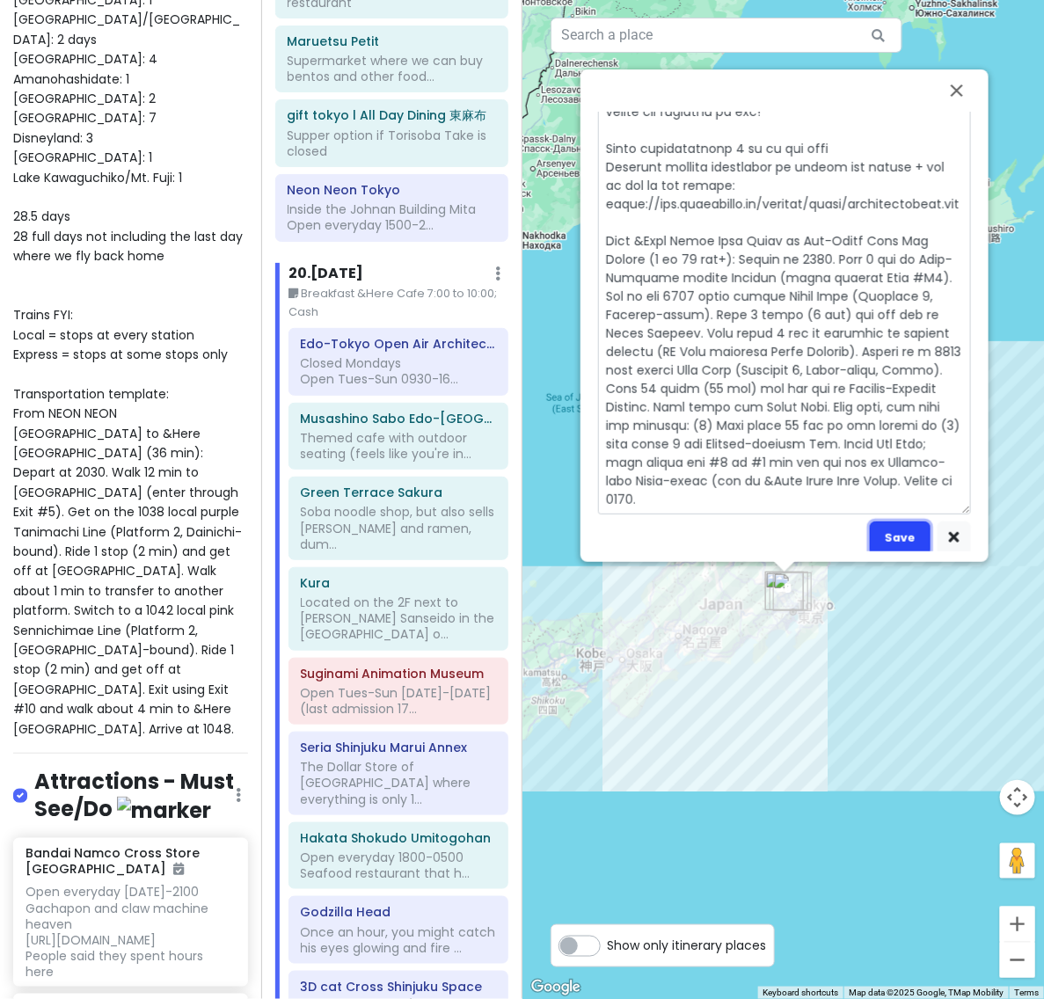
click at [888, 521] on button "Save" at bounding box center [899, 538] width 61 height 34
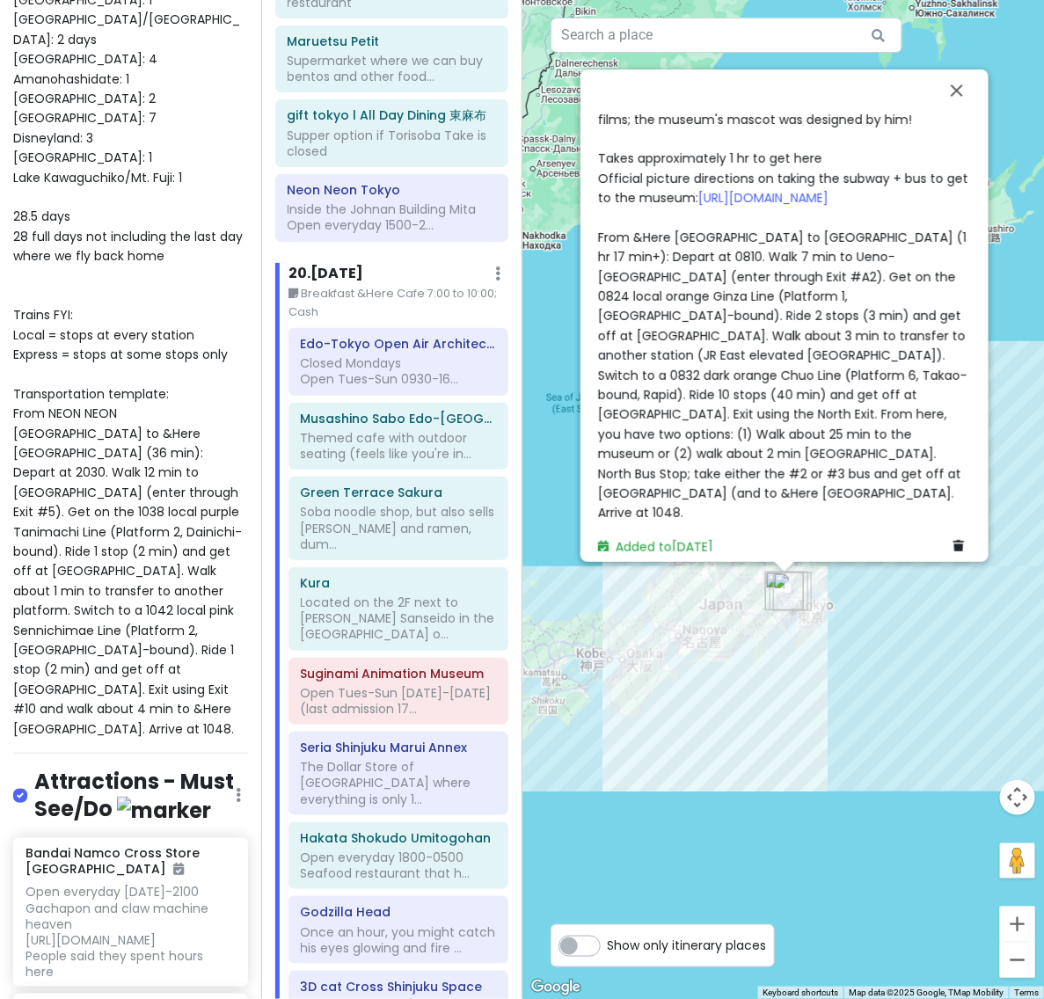
click at [819, 446] on span "Closed Mondays Open Tues-Sun 0930-1630 (admissions until [DATE]) Admission is 4…" at bounding box center [785, 80] width 374 height 884
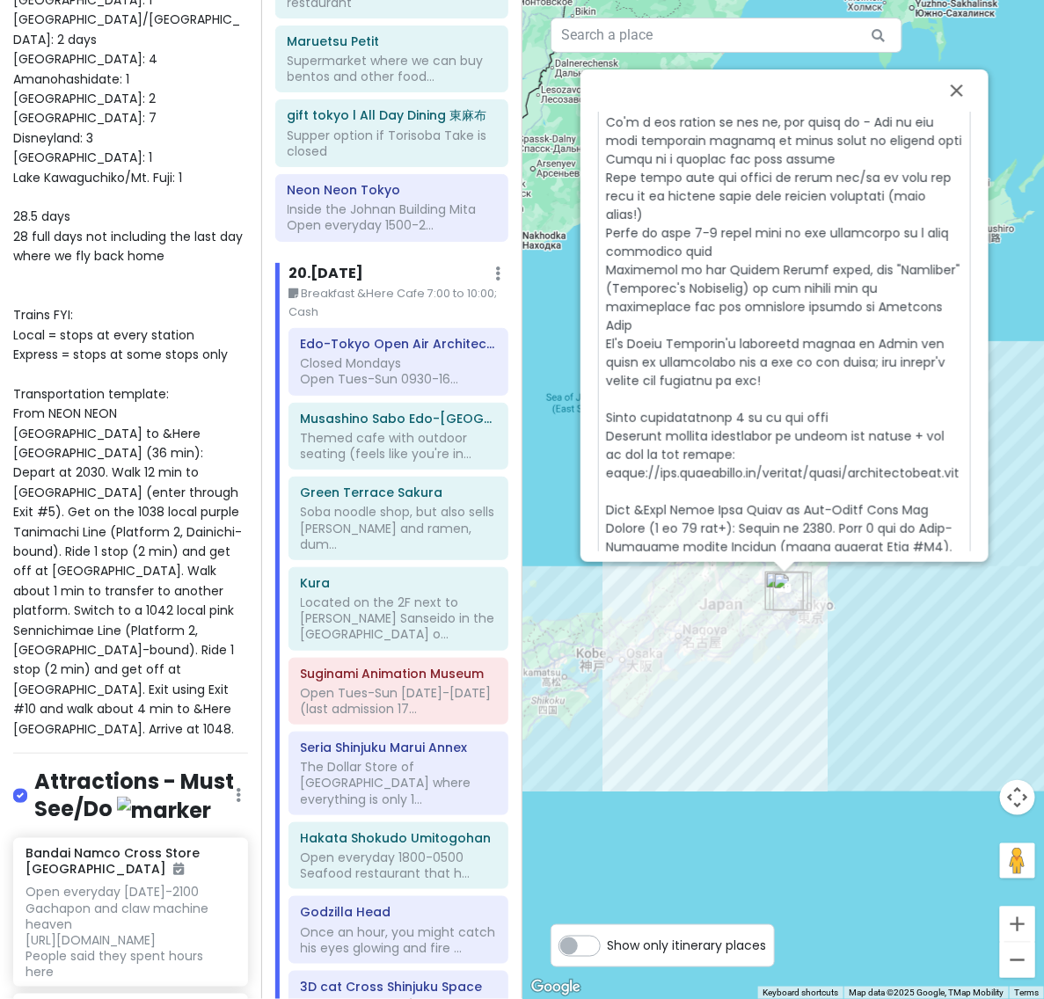
scroll to position [703, 0]
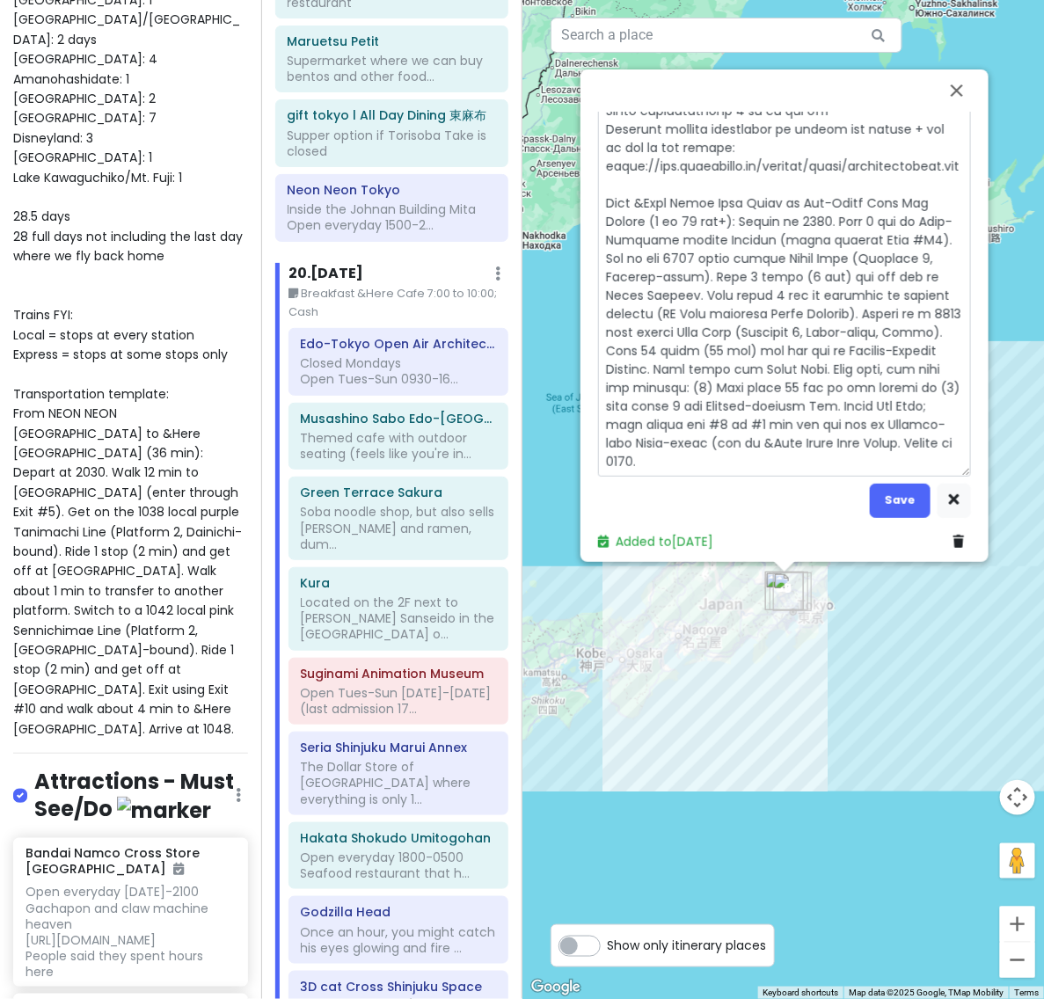
click at [789, 428] on textarea at bounding box center [784, 37] width 373 height 877
drag, startPoint x: 884, startPoint y: 437, endPoint x: 904, endPoint y: 440, distance: 19.7
click at [904, 440] on textarea at bounding box center [784, 37] width 373 height 877
drag, startPoint x: 728, startPoint y: 451, endPoint x: 880, endPoint y: 432, distance: 153.3
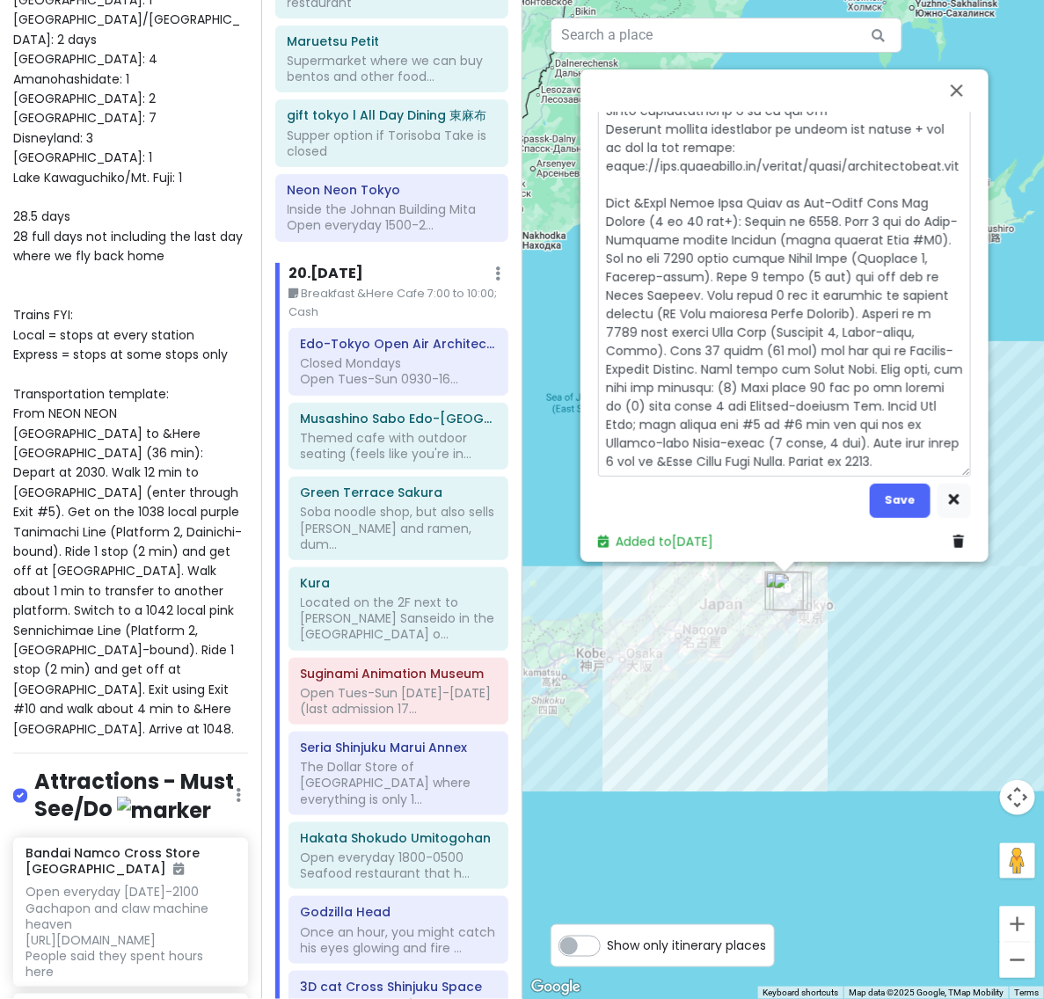
click at [880, 432] on textarea at bounding box center [784, 37] width 373 height 877
click at [687, 450] on textarea at bounding box center [784, 37] width 373 height 877
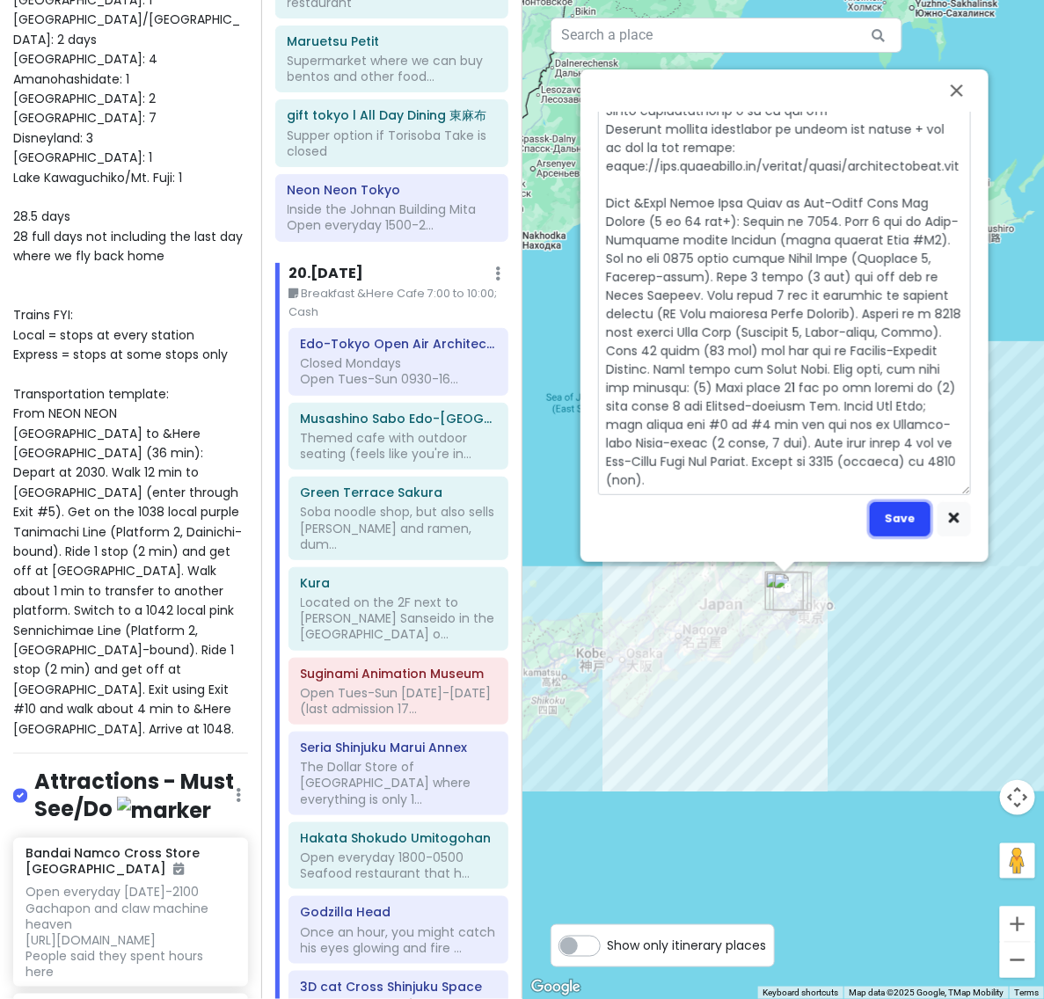
click at [905, 508] on button "Save" at bounding box center [899, 519] width 61 height 34
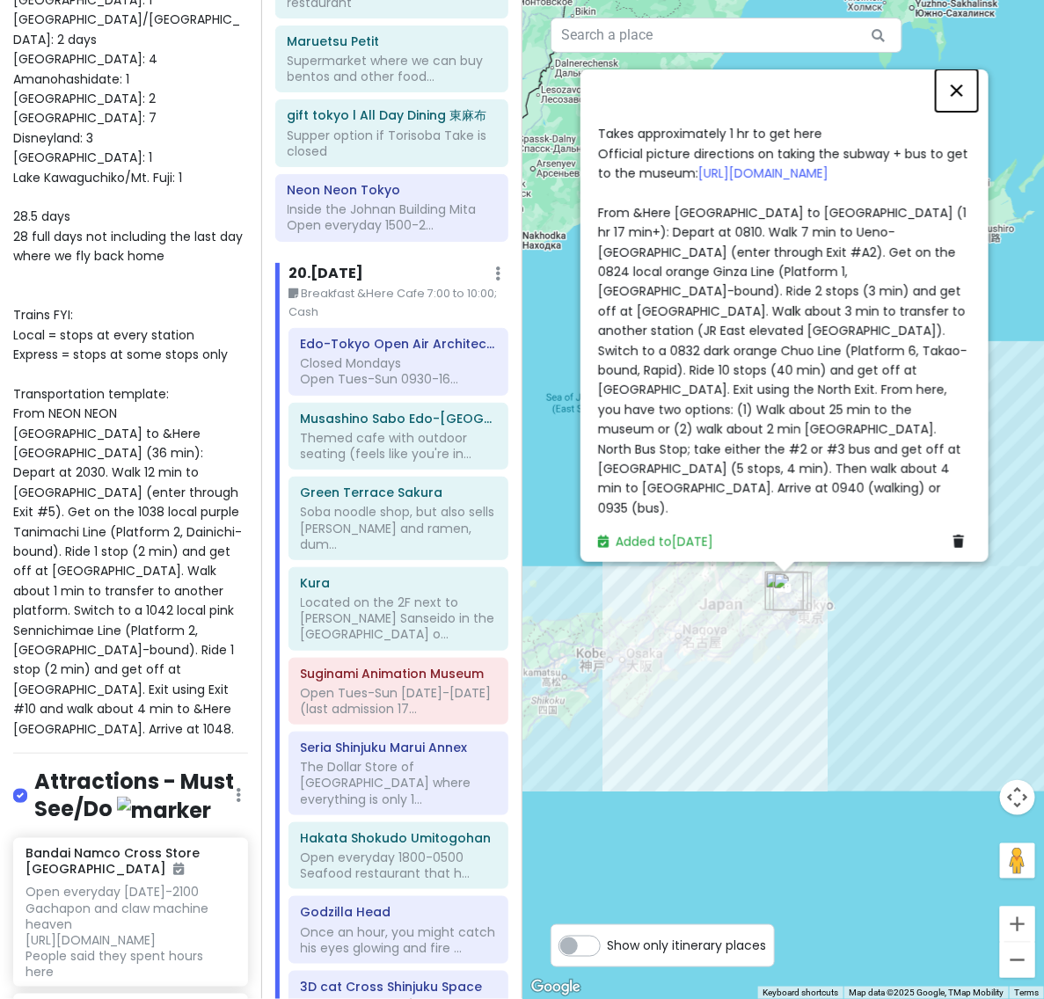
click at [968, 90] on button "Close" at bounding box center [956, 90] width 42 height 42
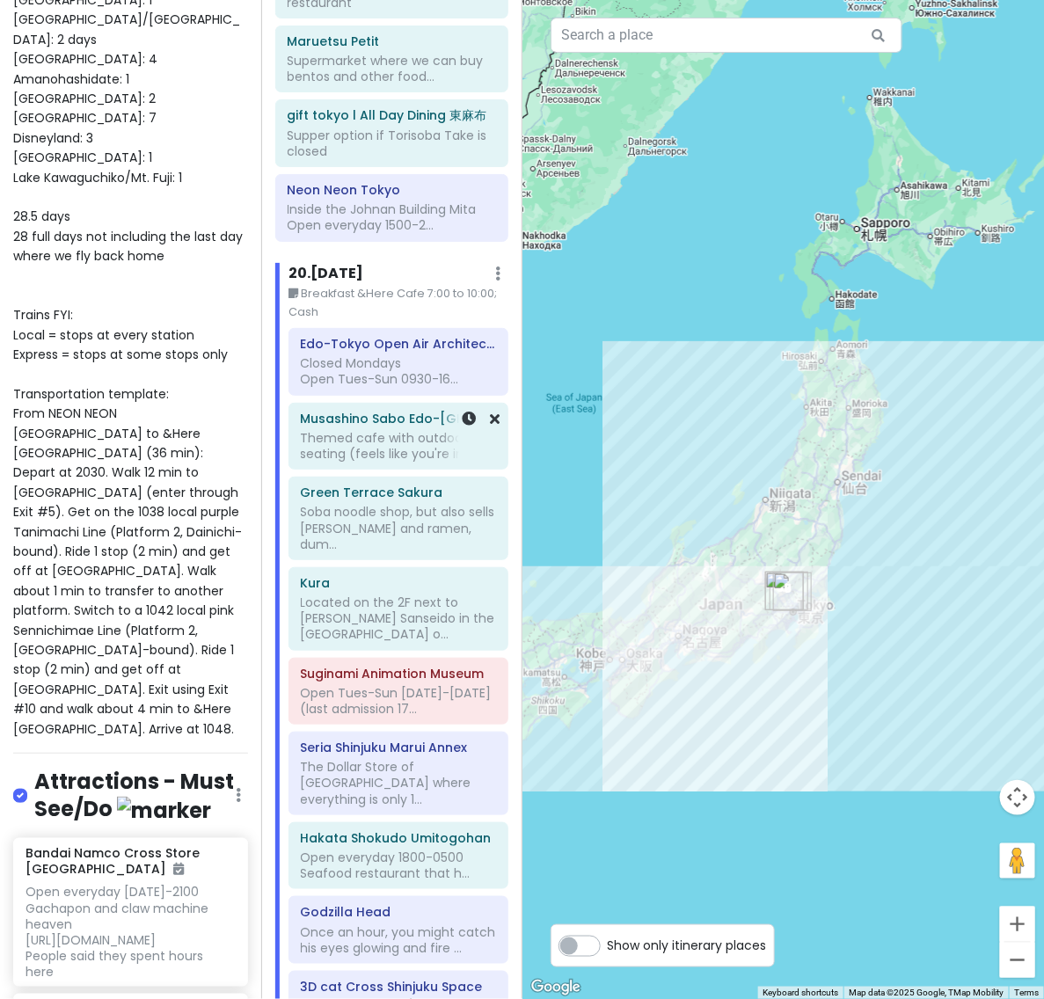
click at [396, 430] on div "Themed cafe with outdoor seating (feels like you're in..." at bounding box center [398, 446] width 195 height 32
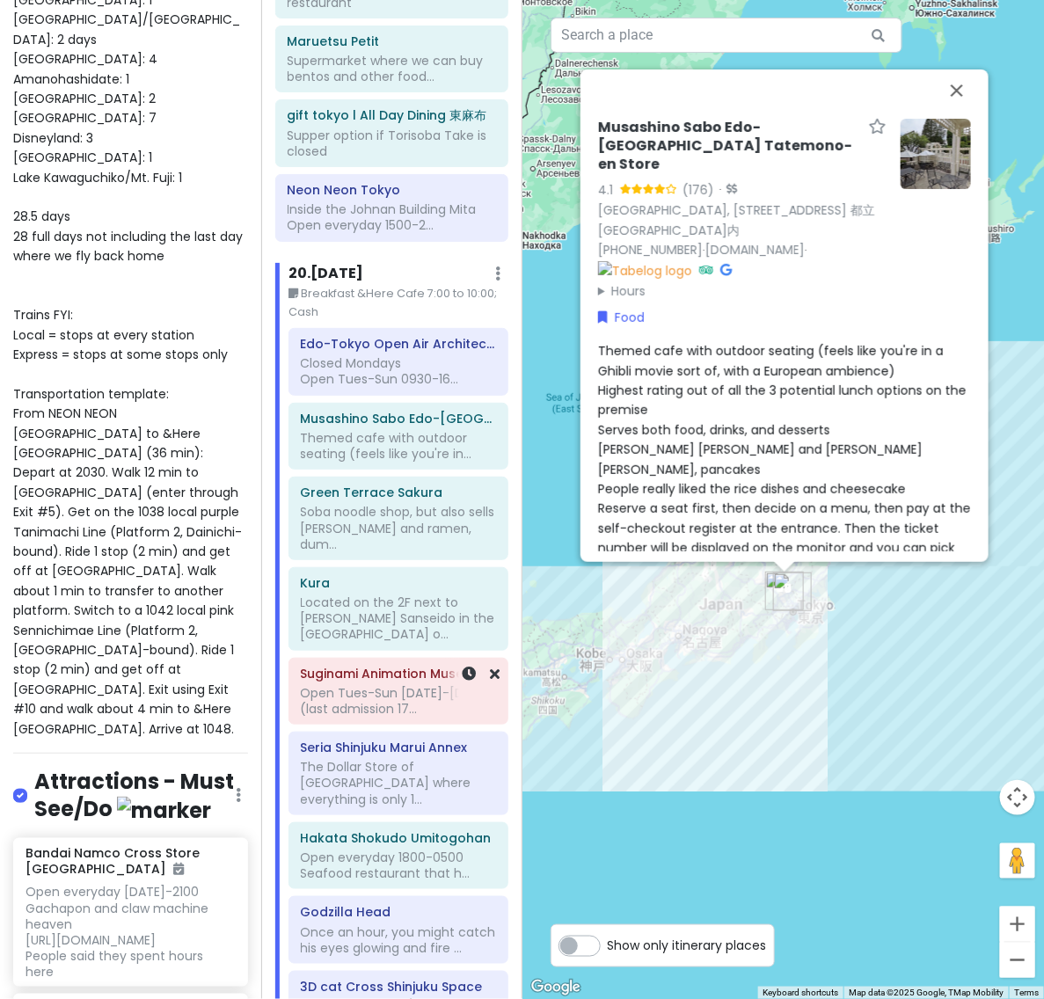
click at [379, 685] on div "Open Tues-Sun [DATE]-[DATE] (last admission 17..." at bounding box center [398, 701] width 195 height 32
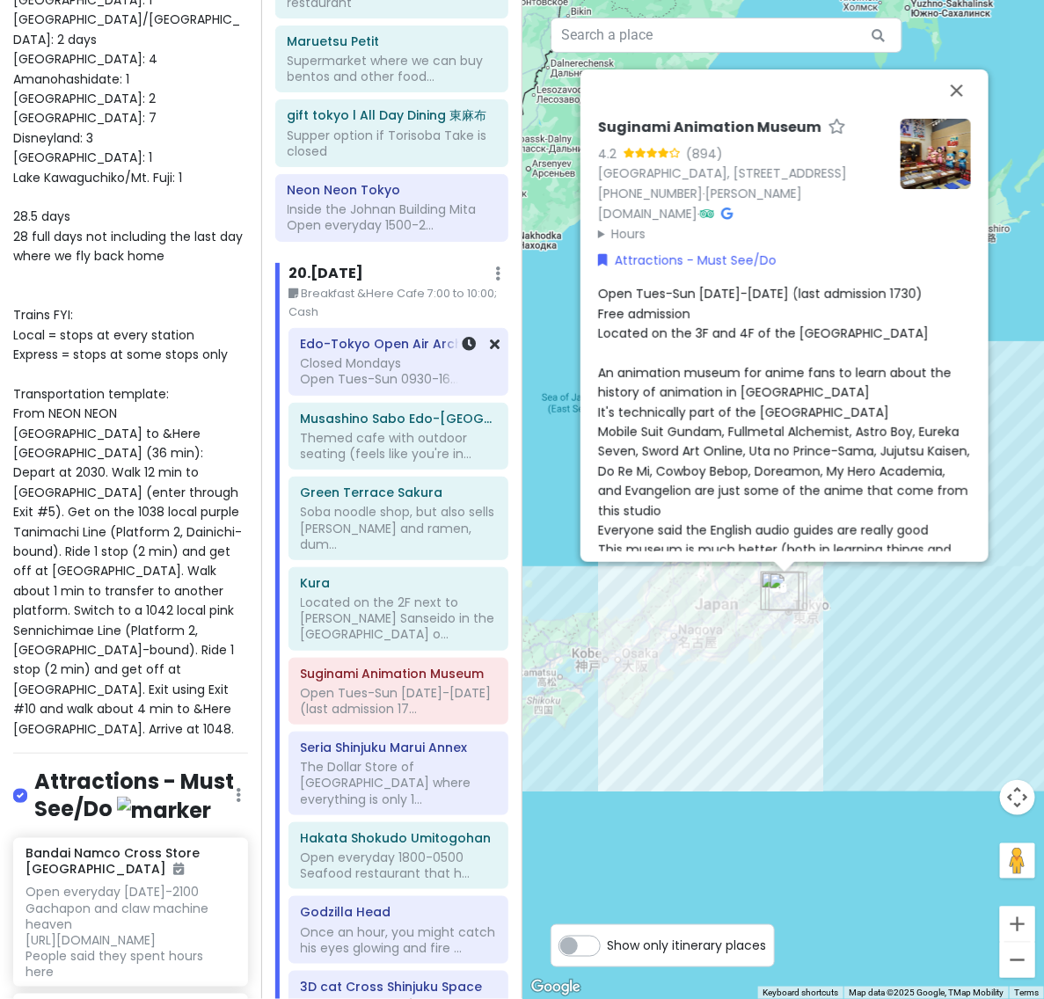
click at [398, 329] on div "Edo-Tokyo Open Air Architectural Museum Closed Mondays Open Tues-Sun 0930-16..." at bounding box center [398, 362] width 218 height 66
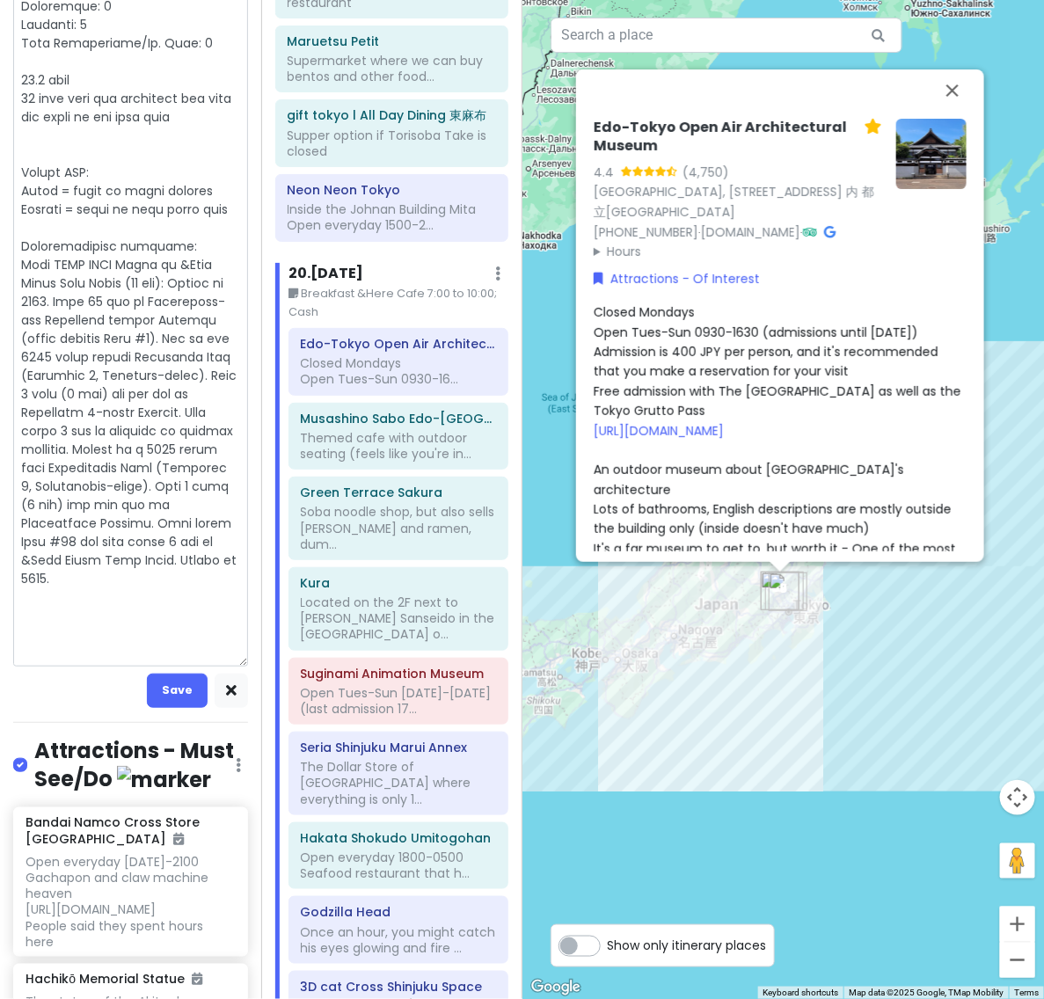
scroll to position [1422, 0]
drag, startPoint x: 171, startPoint y: 661, endPoint x: -9, endPoint y: 282, distance: 419.6
click at [0, 282] on html "Japan Trip 2025 (Official) Private Change Dates Make a Copy Delete Trip Give Fe…" at bounding box center [522, 499] width 1044 height 999
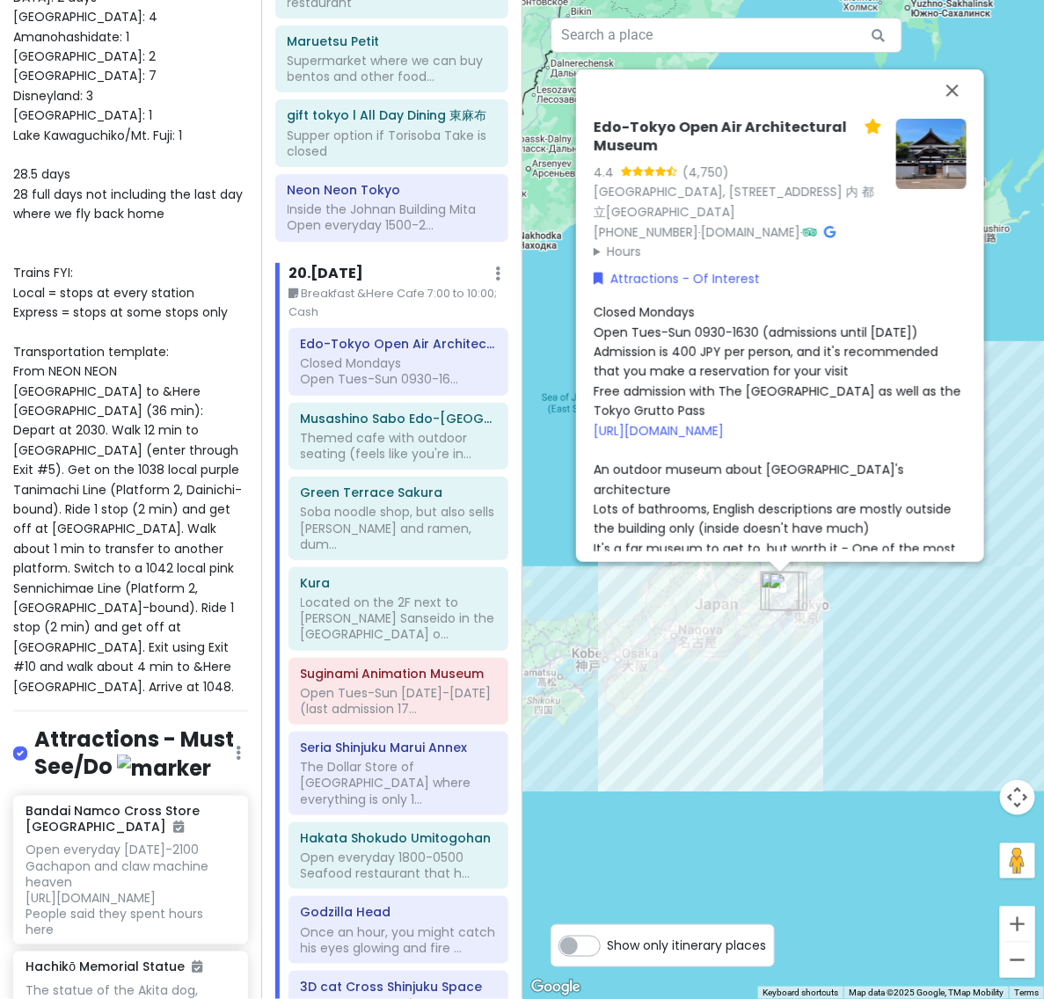
click at [686, 363] on span "Closed Mondays Open Tues-Sun 0930-1630 (admissions until [DATE]) Admission is 4…" at bounding box center [780, 755] width 374 height 904
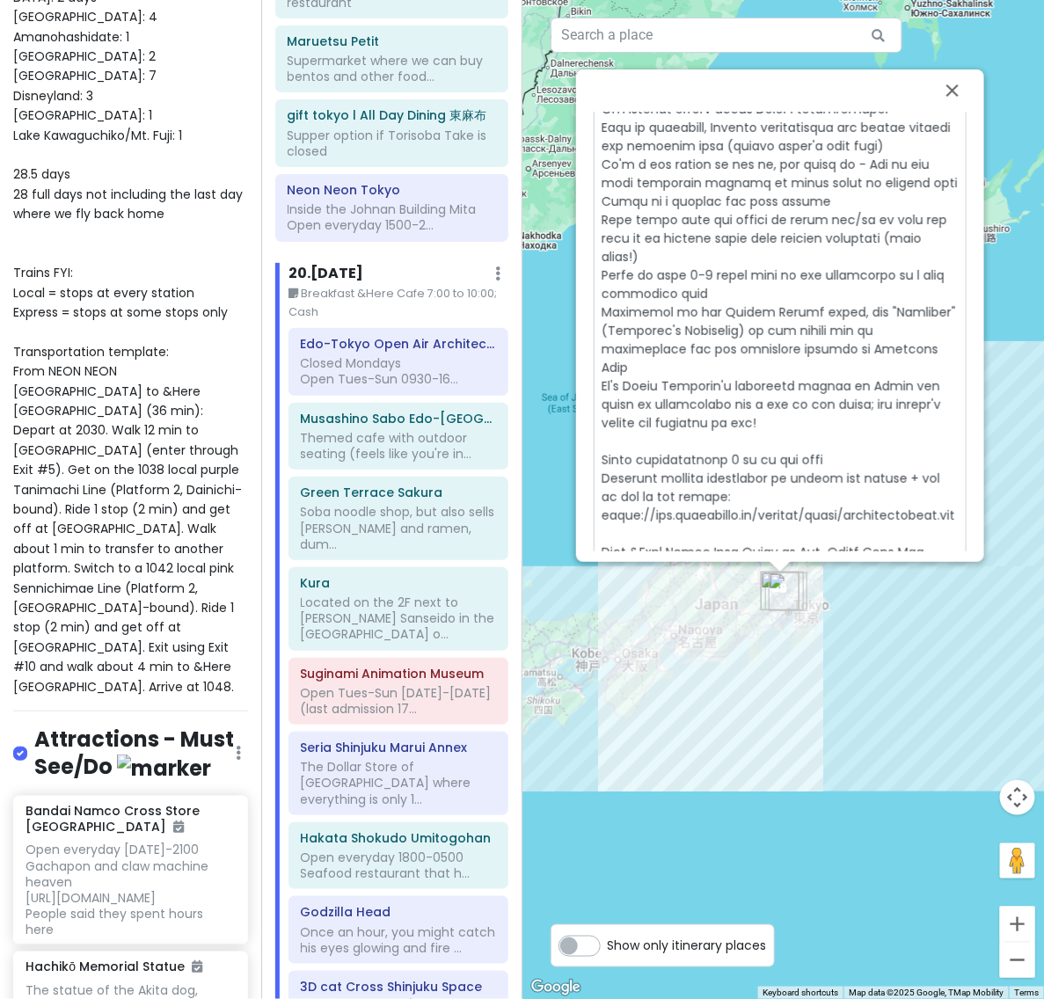
scroll to position [721, 0]
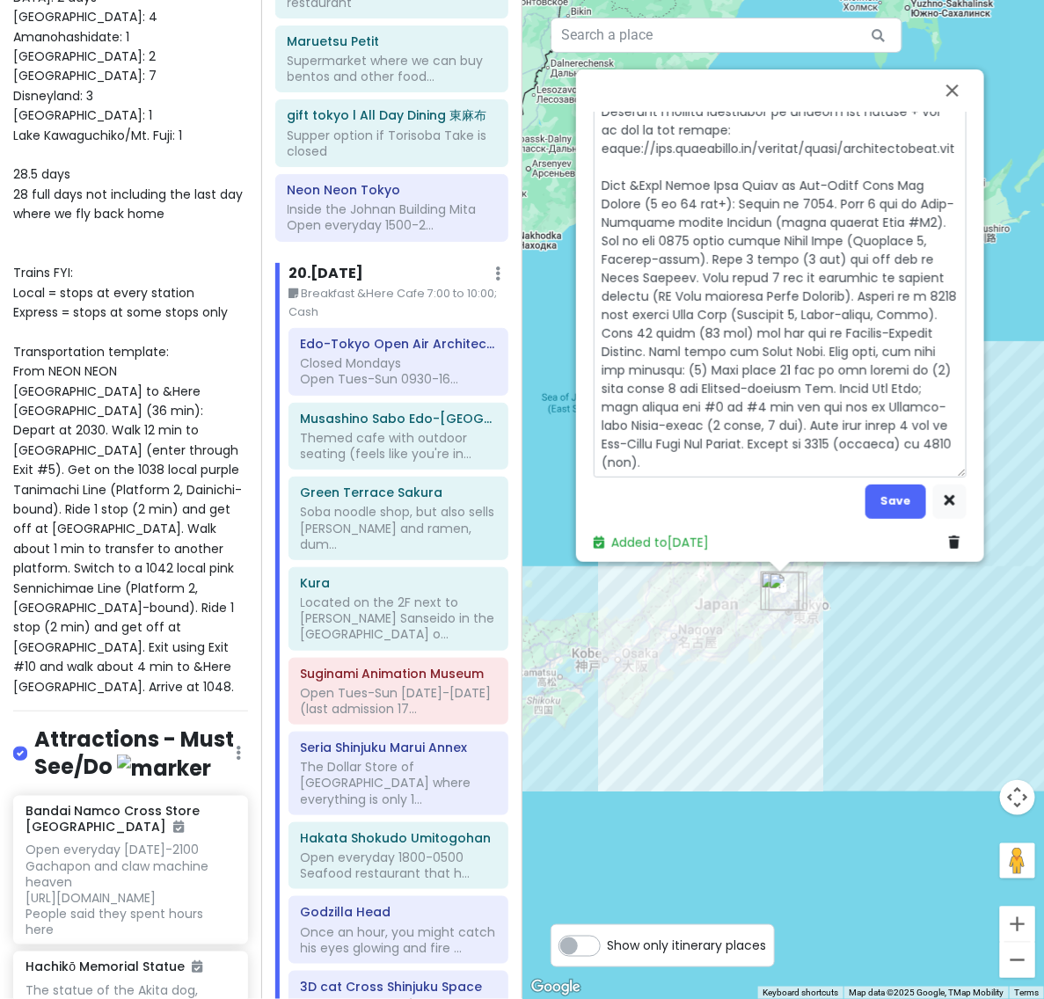
click at [877, 449] on textarea at bounding box center [779, 30] width 373 height 896
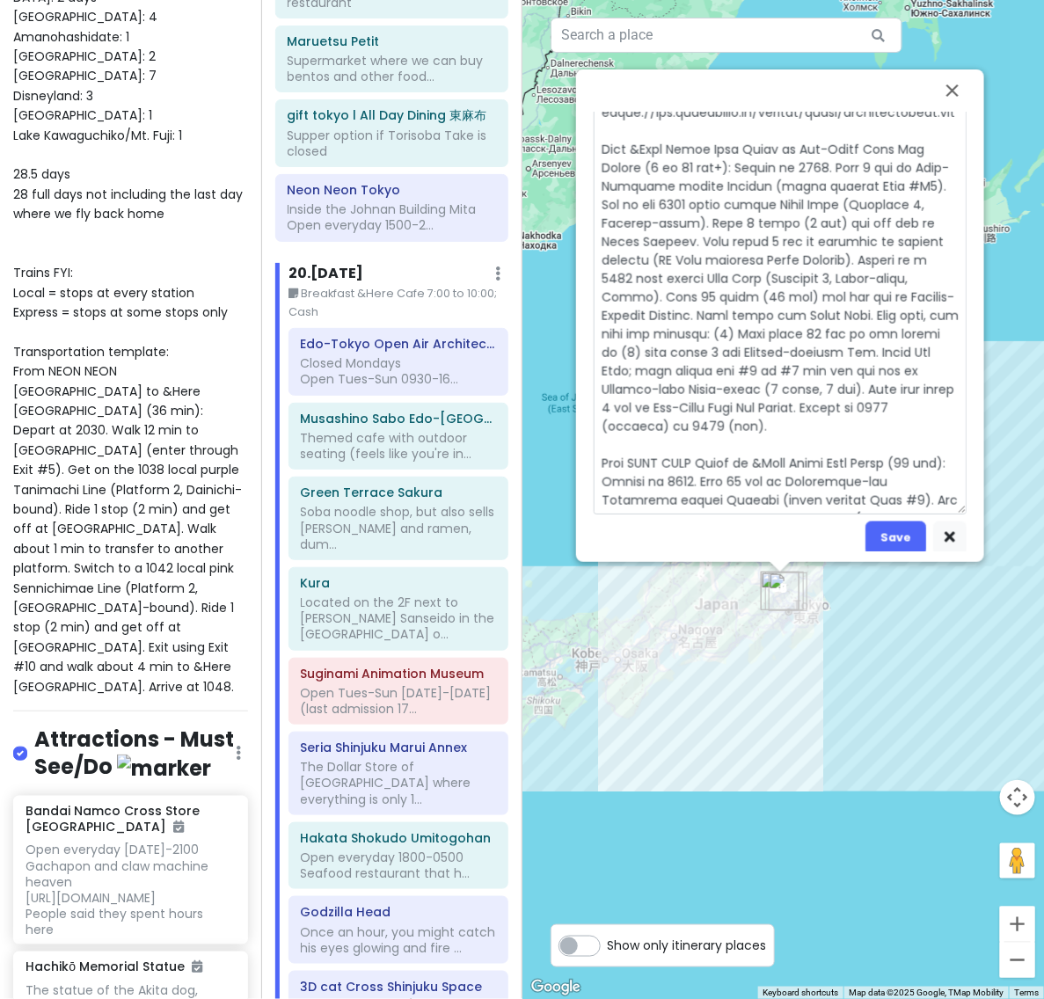
scroll to position [862, 0]
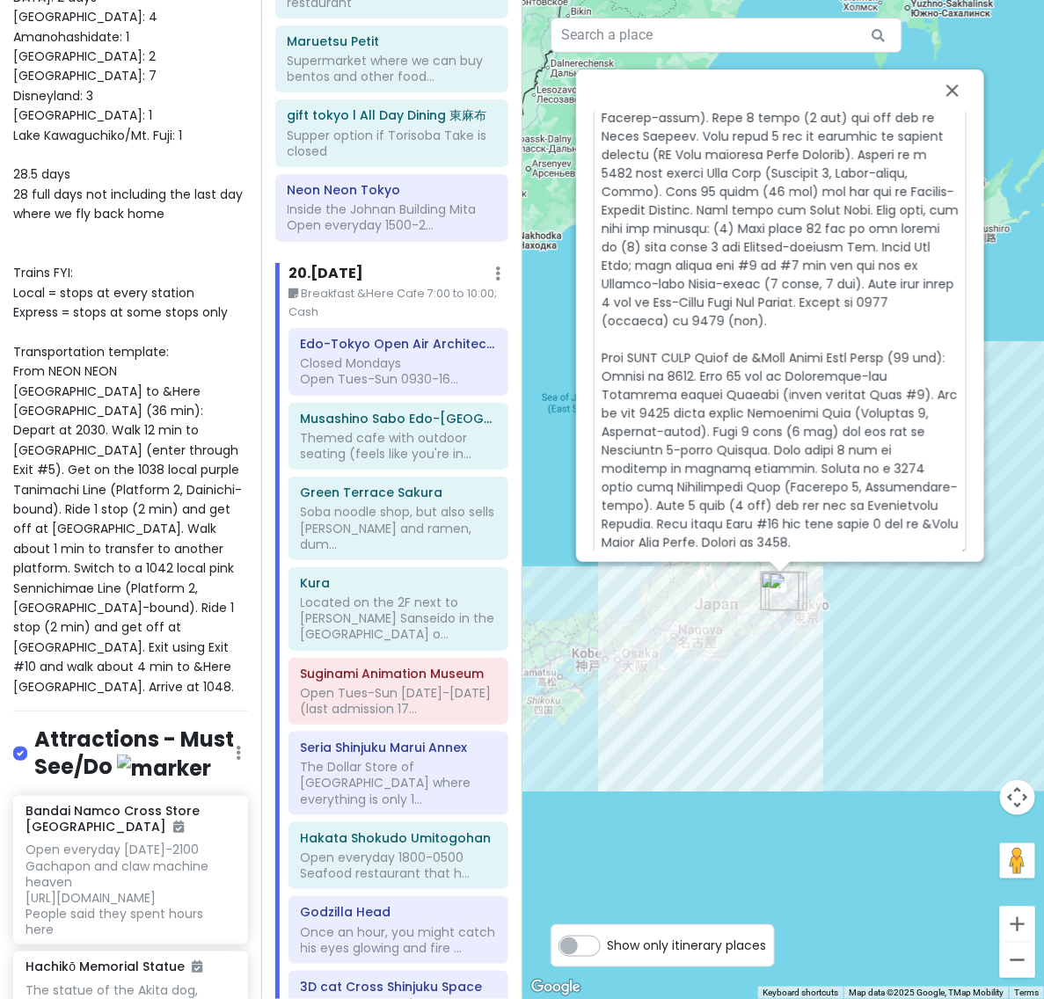
drag, startPoint x: 638, startPoint y: 347, endPoint x: 740, endPoint y: 347, distance: 102.0
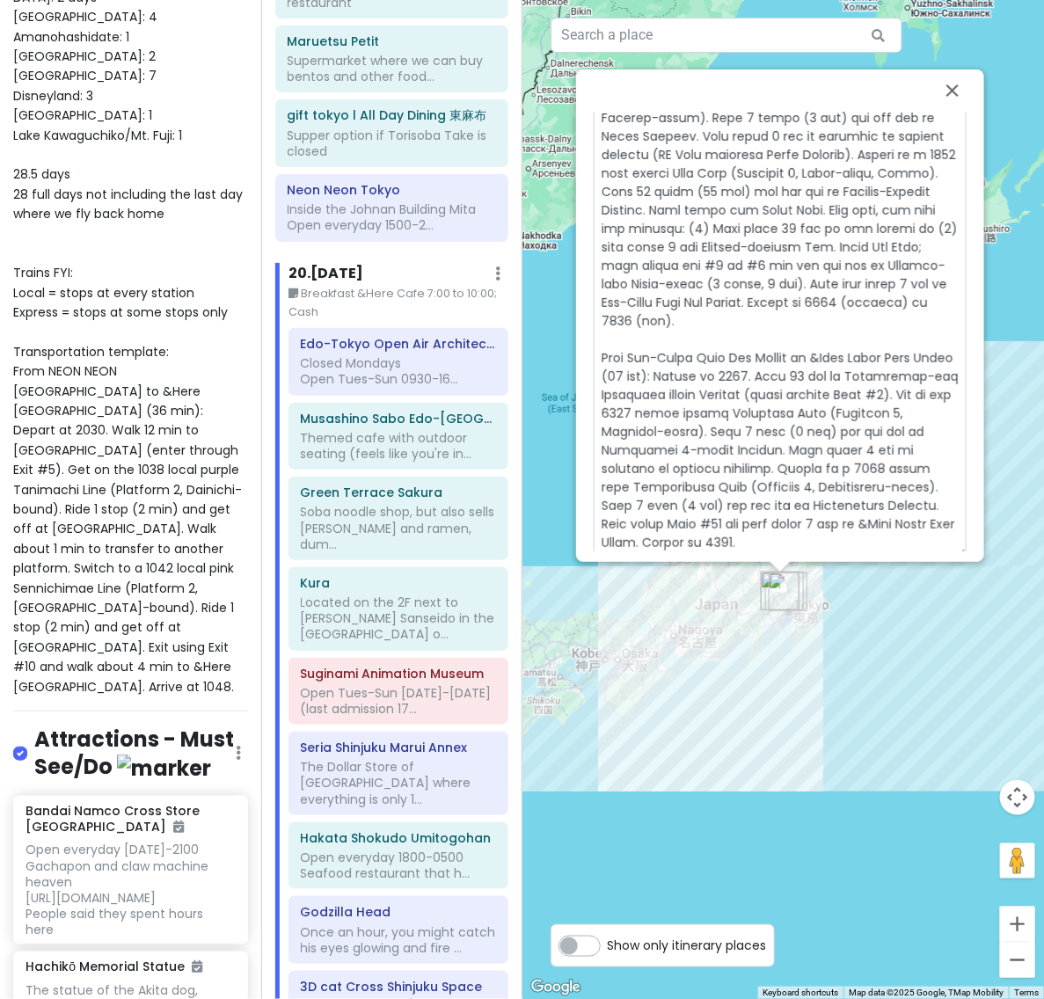
drag, startPoint x: 833, startPoint y: 352, endPoint x: 673, endPoint y: 363, distance: 159.5
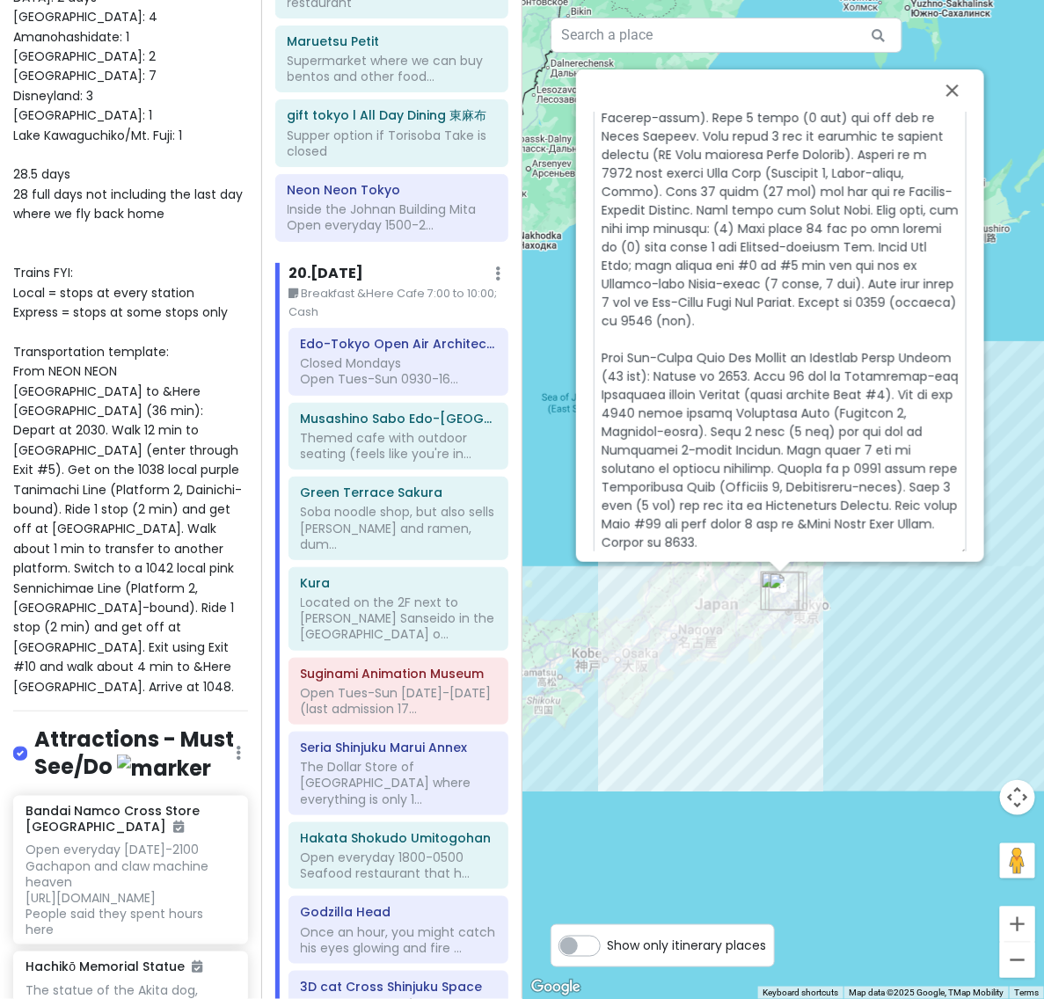
scroll to position [942, 0]
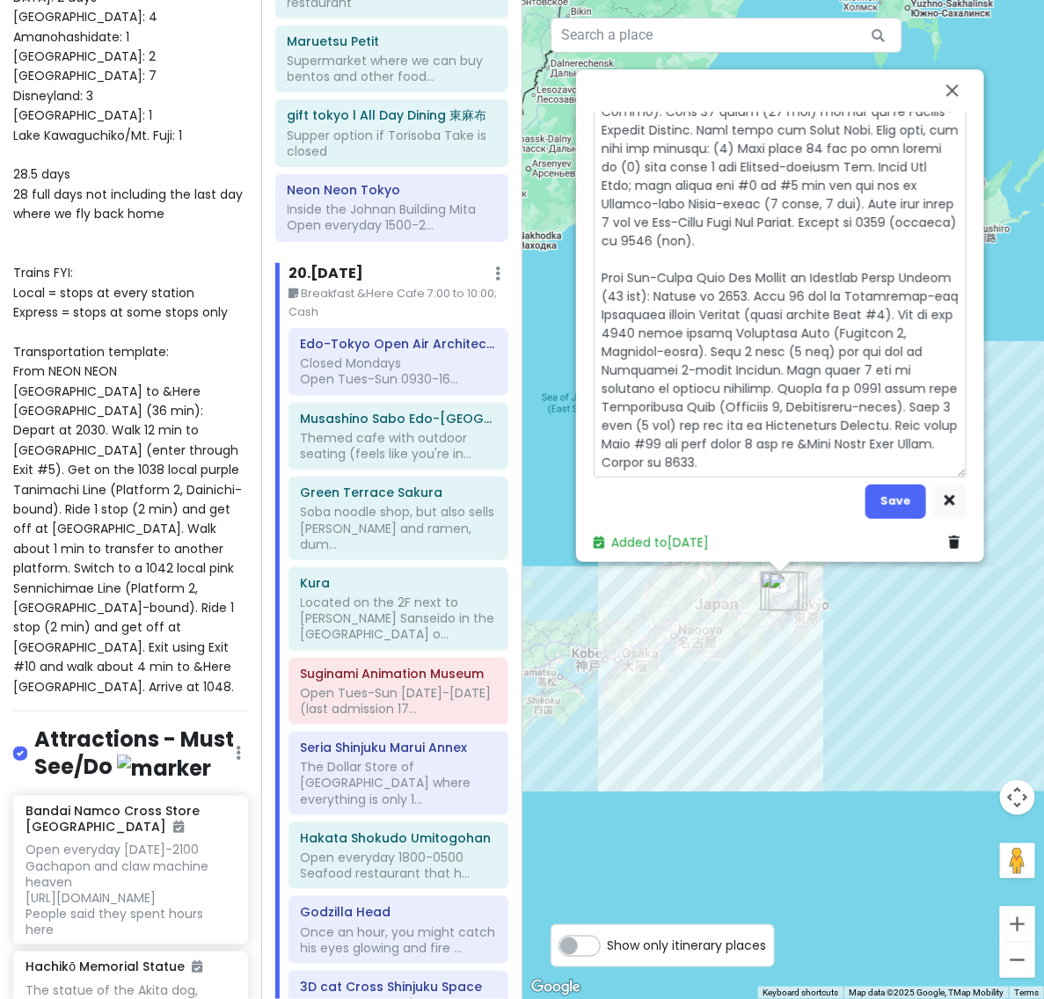
drag, startPoint x: 767, startPoint y: 284, endPoint x: 587, endPoint y: 283, distance: 179.3
click at [587, 283] on div "Edo-Tokyo Open Air Architectural Museum 4.4 (4,750) [GEOGRAPHIC_DATA], 〒184-[GE…" at bounding box center [779, 332] width 387 height 440
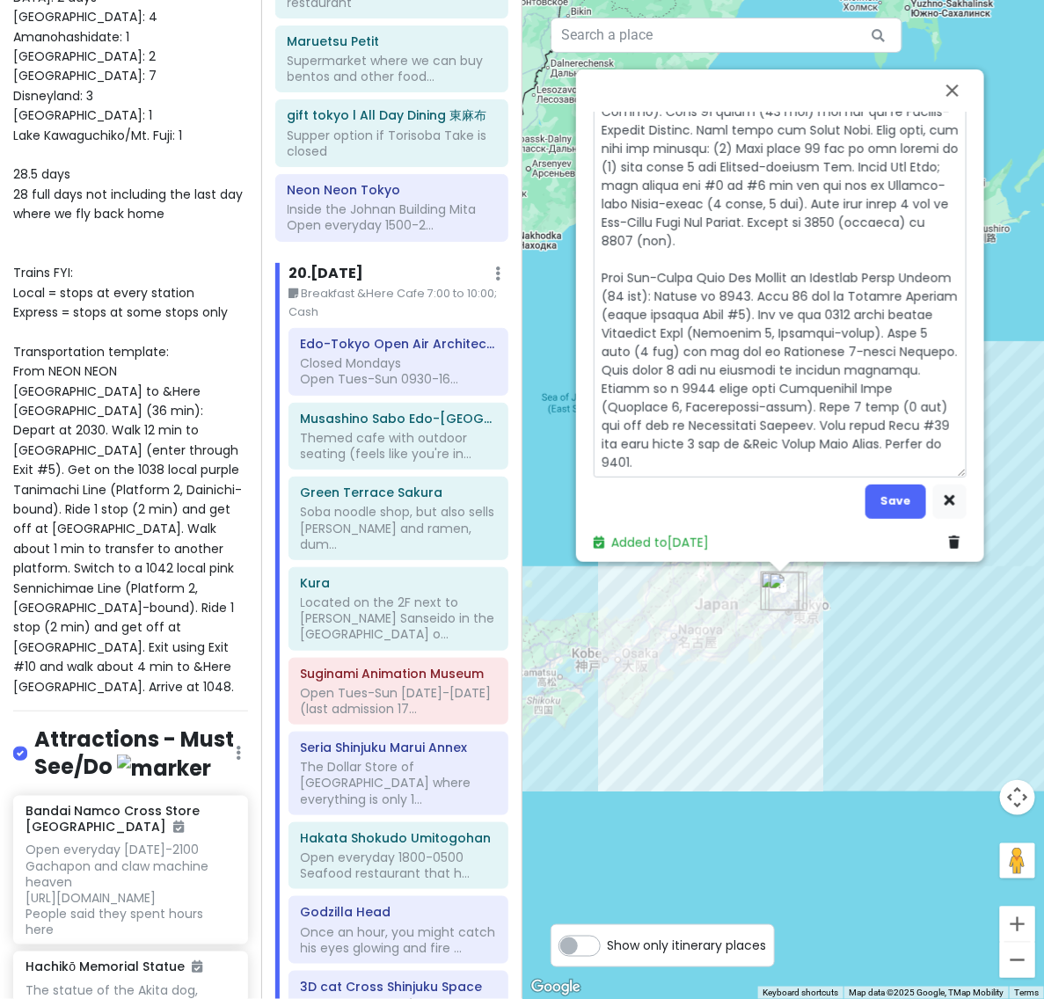
scroll to position [924, 0]
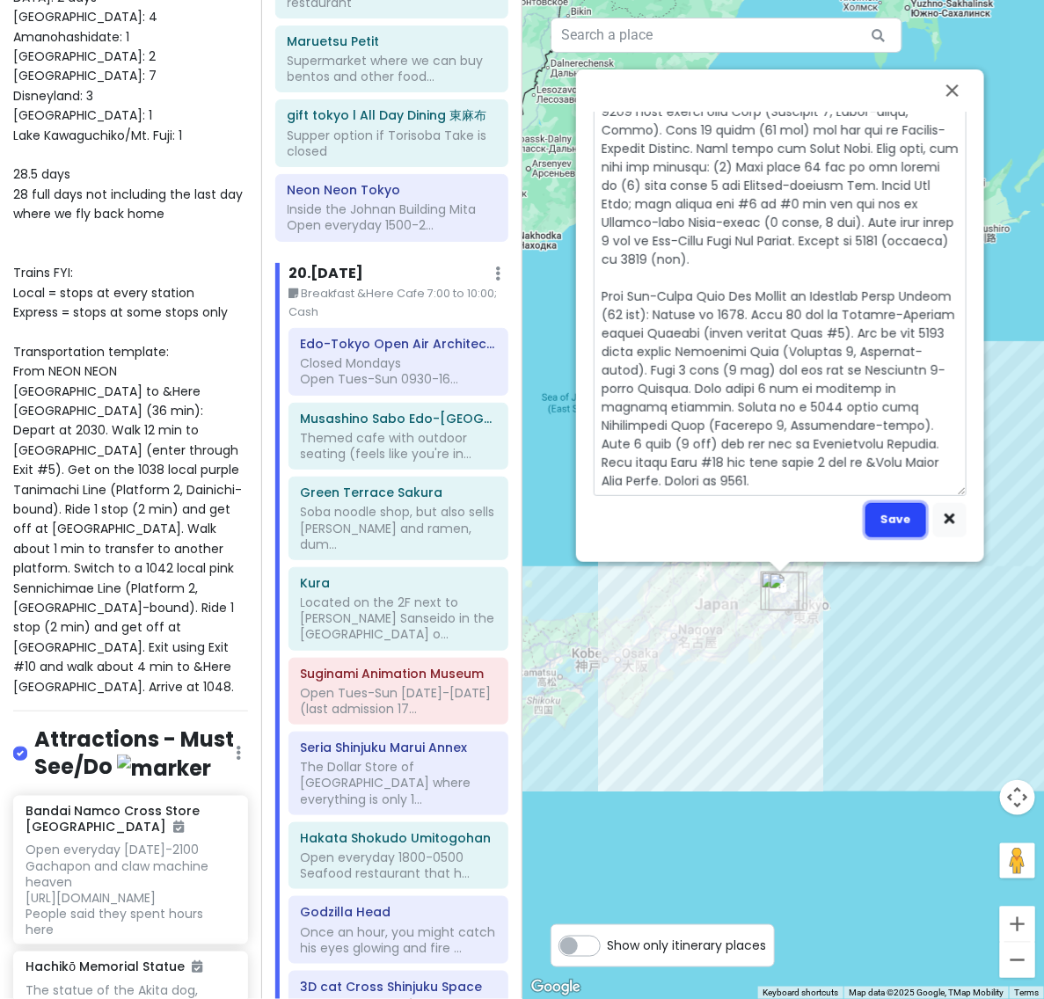
click at [901, 520] on button "Save" at bounding box center [895, 520] width 61 height 34
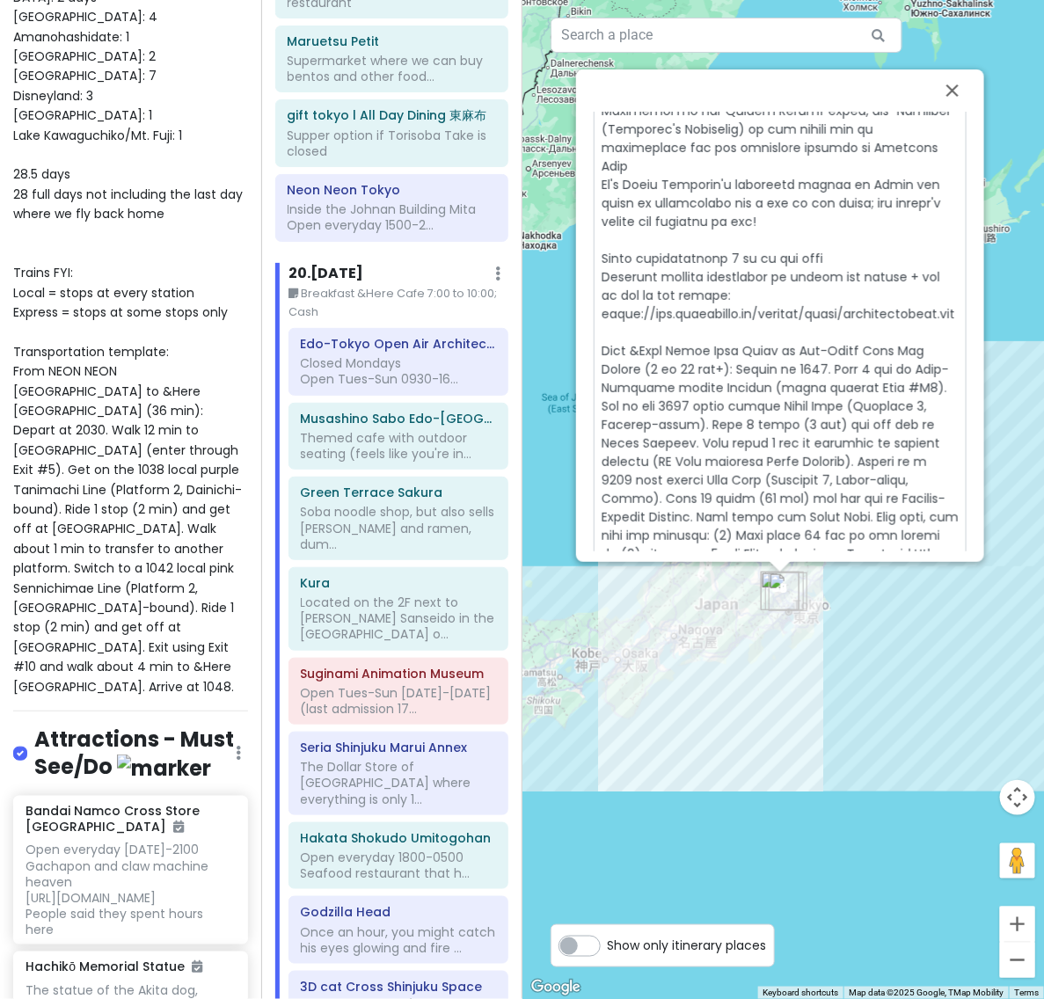
scroll to position [556, 11]
drag, startPoint x: 882, startPoint y: 376, endPoint x: 913, endPoint y: 378, distance: 30.8
click at [913, 378] on textarea at bounding box center [779, 305] width 373 height 1117
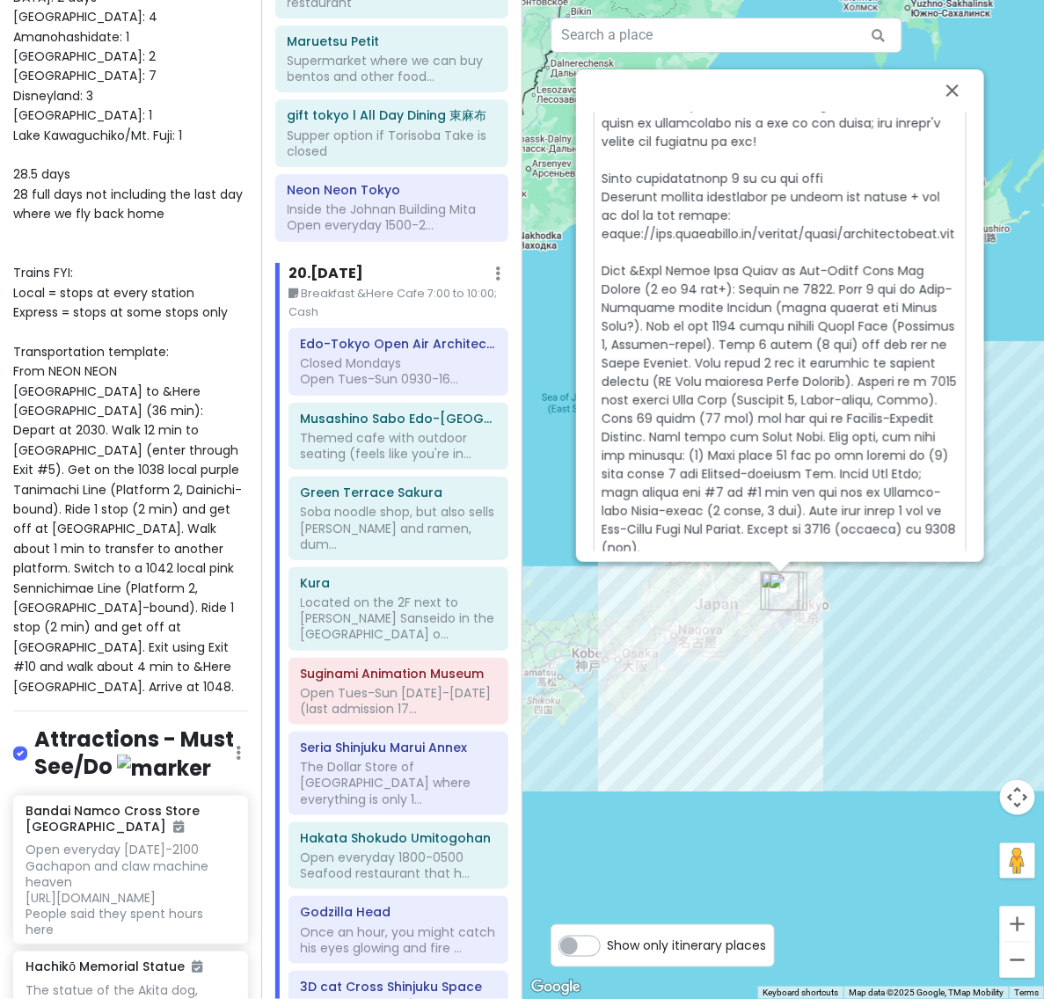
scroll to position [657, 11]
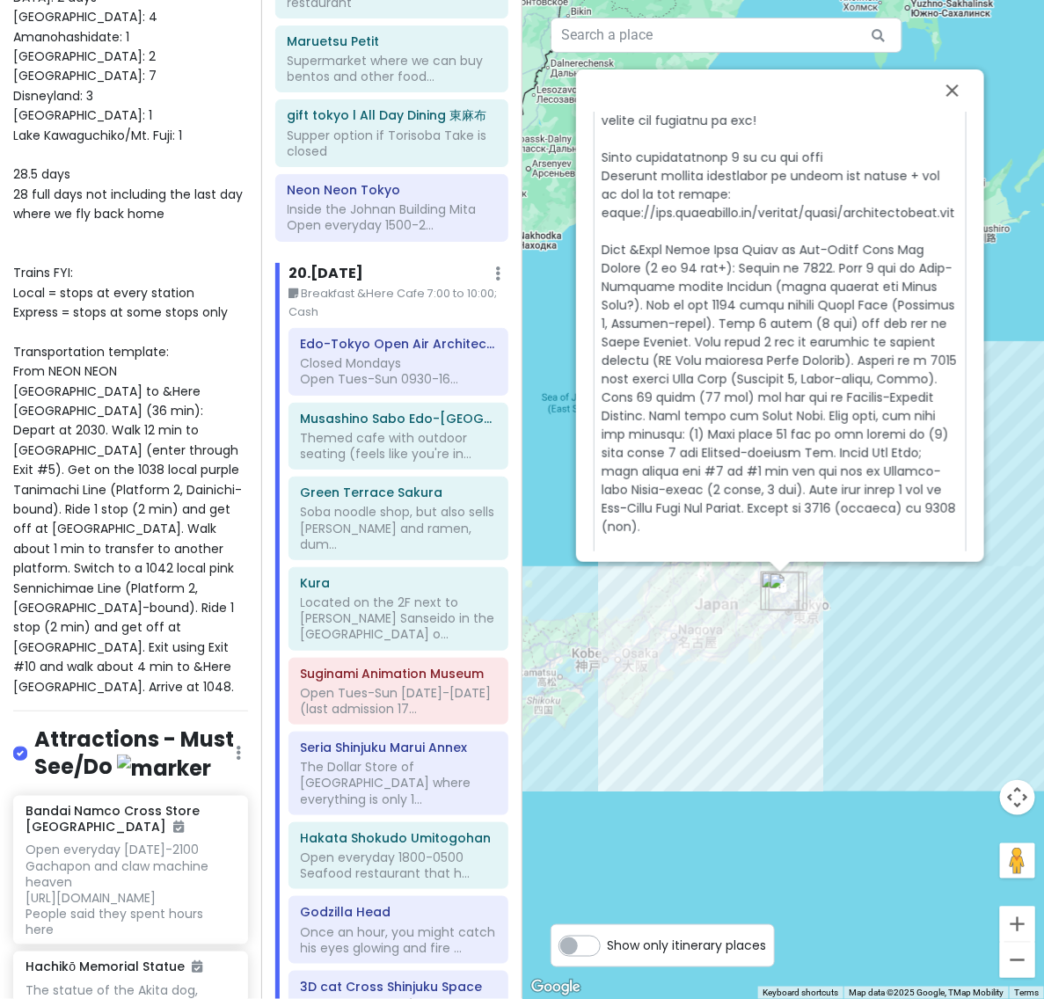
click at [719, 291] on textarea at bounding box center [779, 204] width 373 height 1117
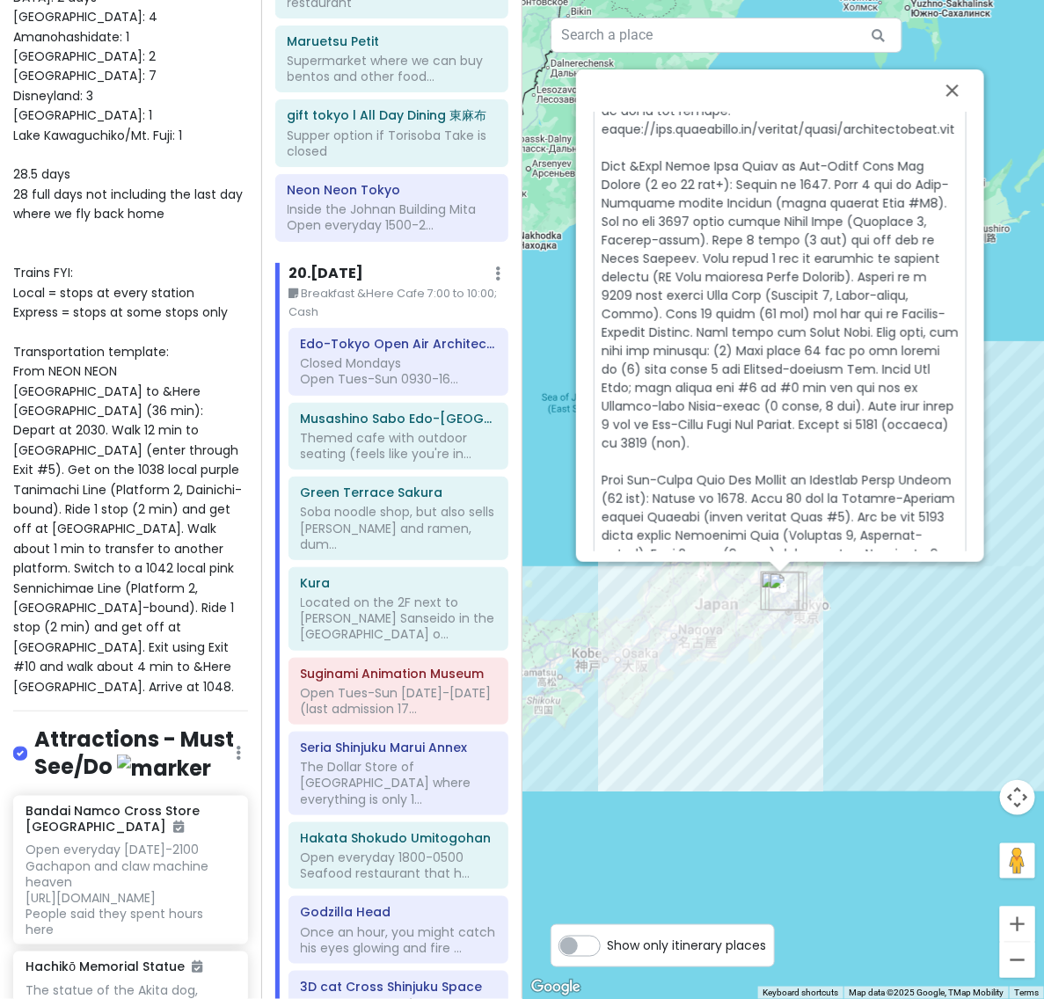
scroll to position [942, 11]
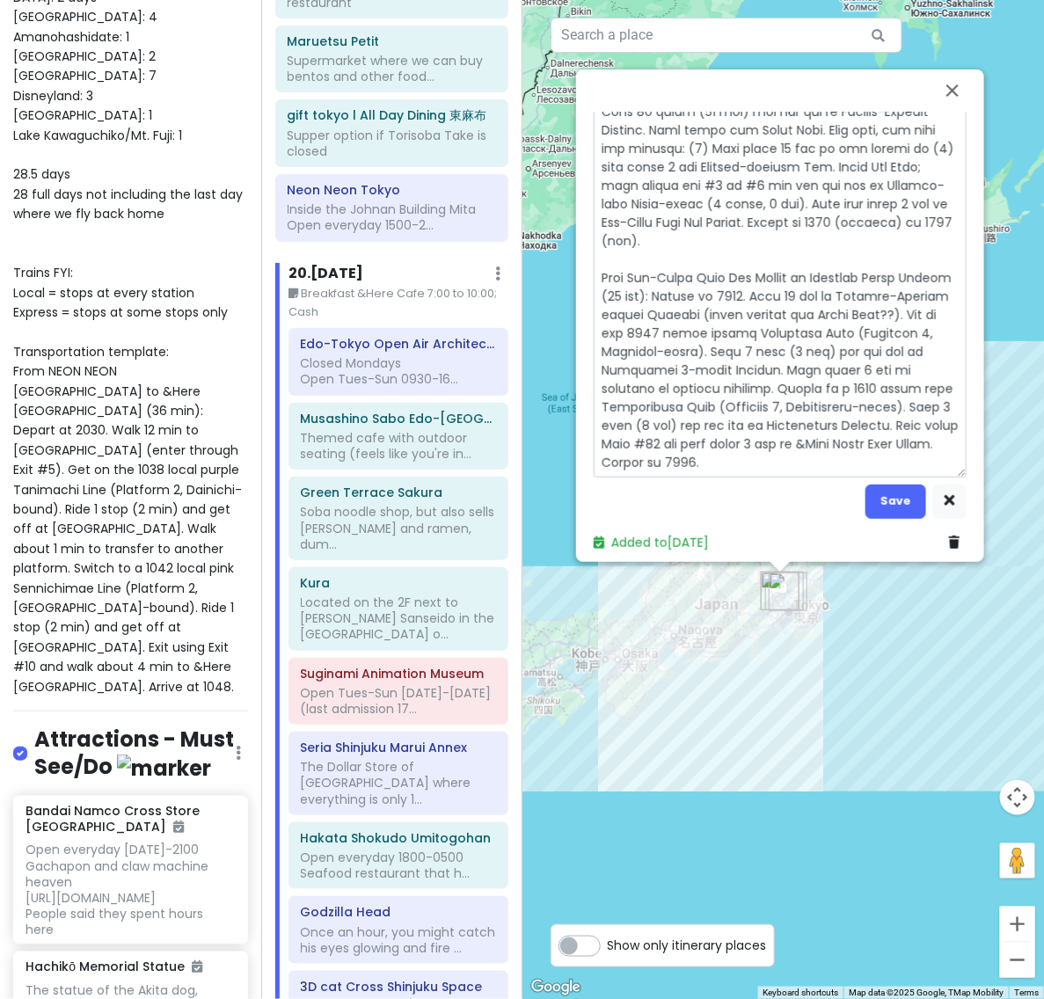
drag, startPoint x: 738, startPoint y: 323, endPoint x: 767, endPoint y: 323, distance: 28.1
drag, startPoint x: 854, startPoint y: 322, endPoint x: 912, endPoint y: 318, distance: 58.1
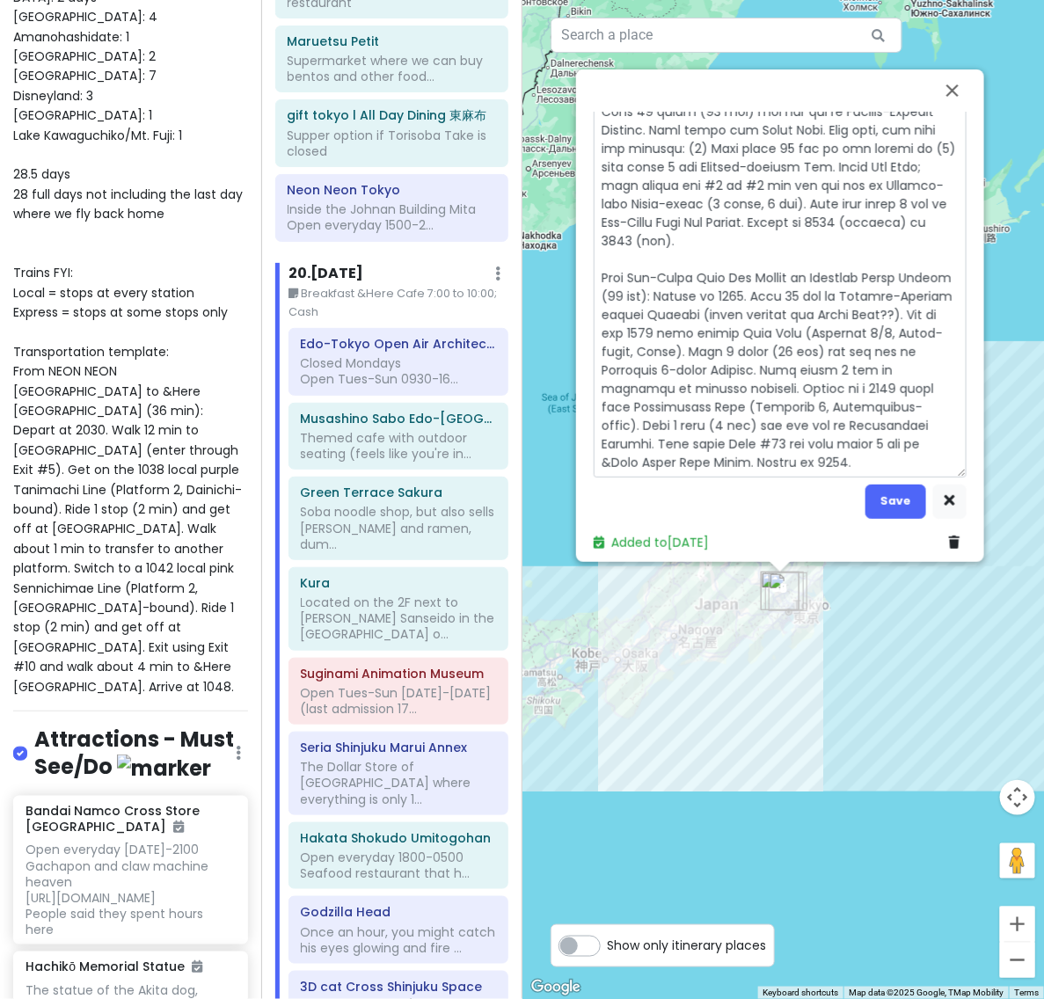
drag, startPoint x: 692, startPoint y: 372, endPoint x: 713, endPoint y: 366, distance: 22.0
drag, startPoint x: 706, startPoint y: 367, endPoint x: 835, endPoint y: 357, distance: 129.6
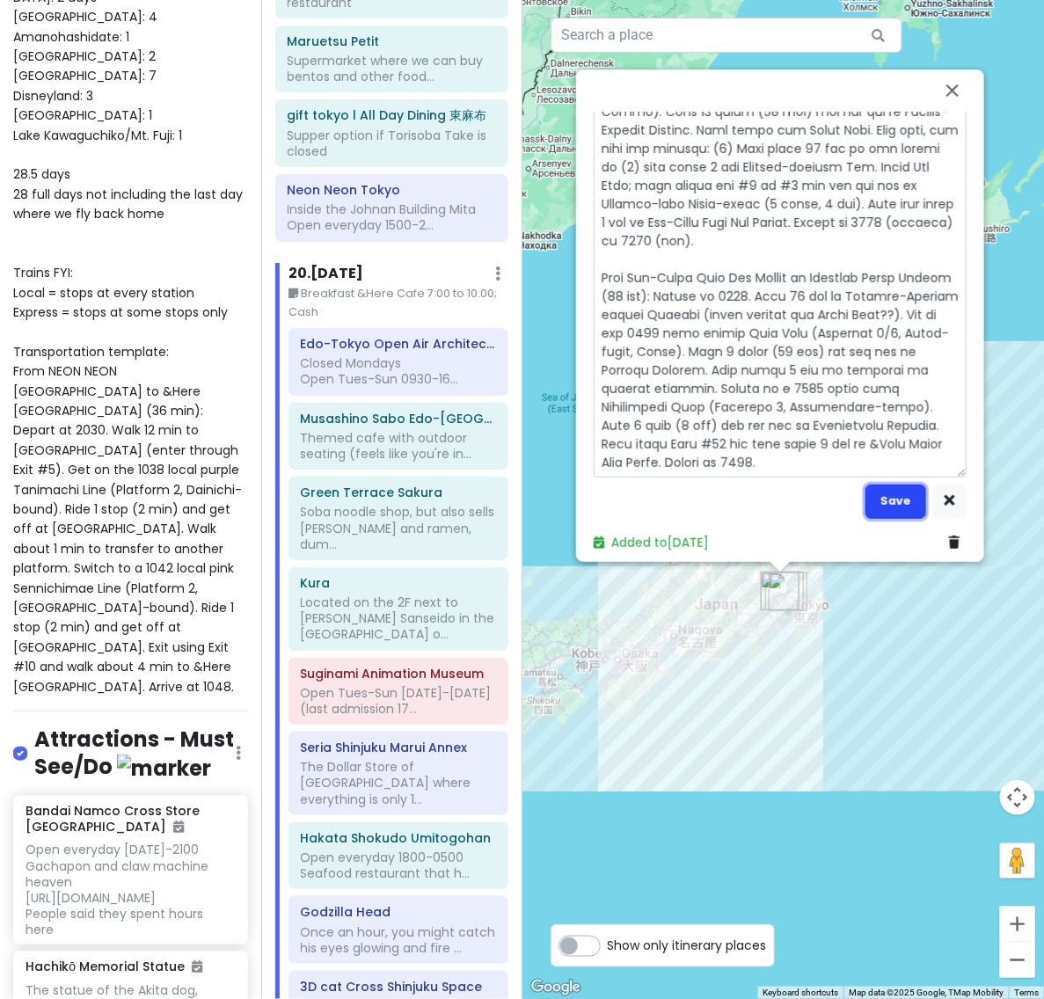
click at [879, 484] on button "Save" at bounding box center [895, 501] width 61 height 34
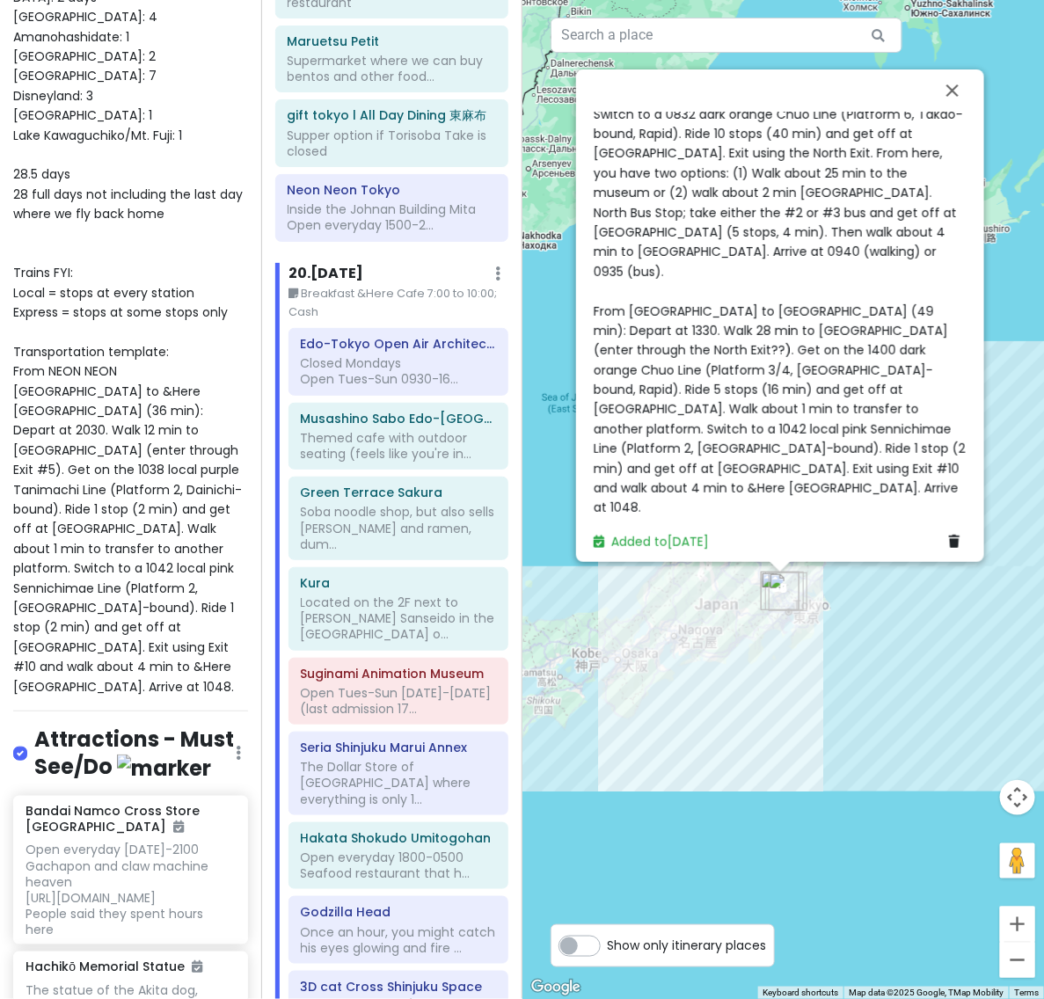
scroll to position [906, 11]
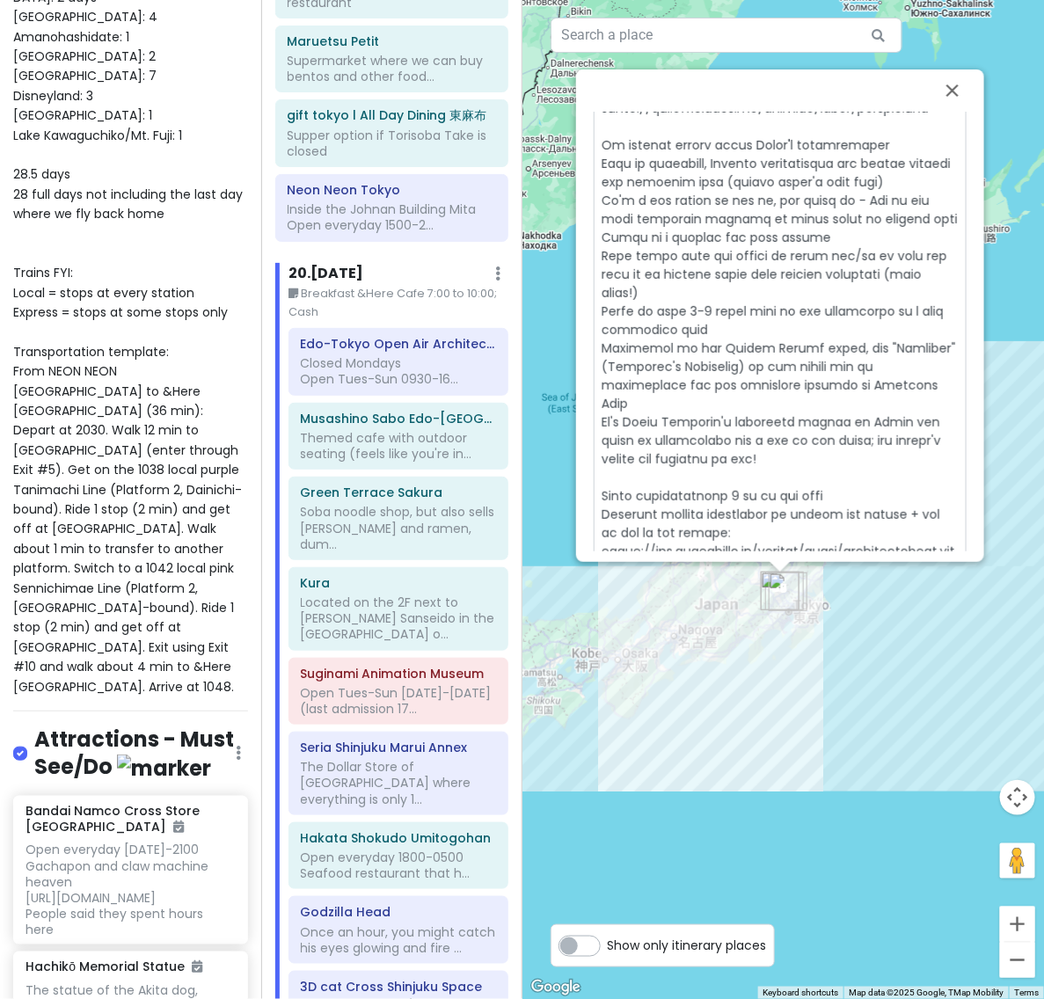
scroll to position [942, 0]
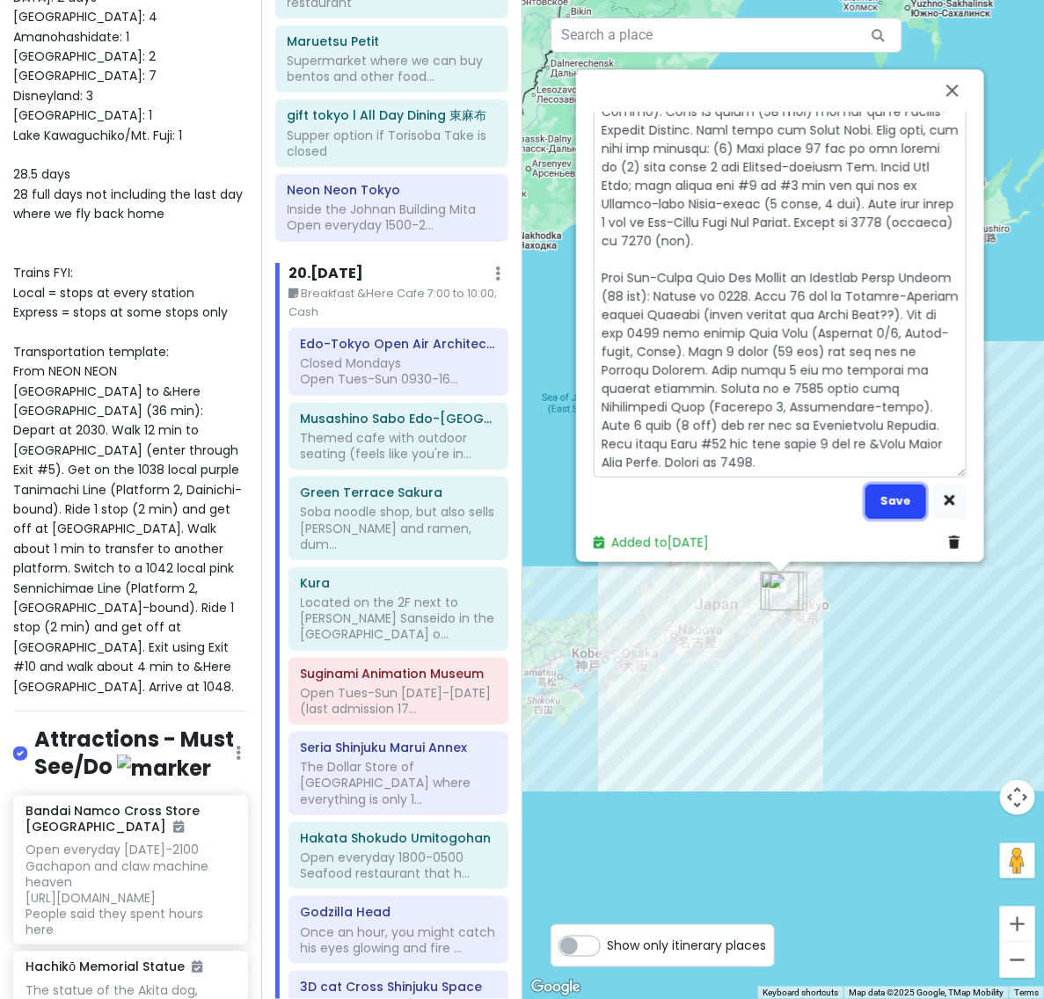
click at [895, 501] on button "Save" at bounding box center [895, 501] width 61 height 34
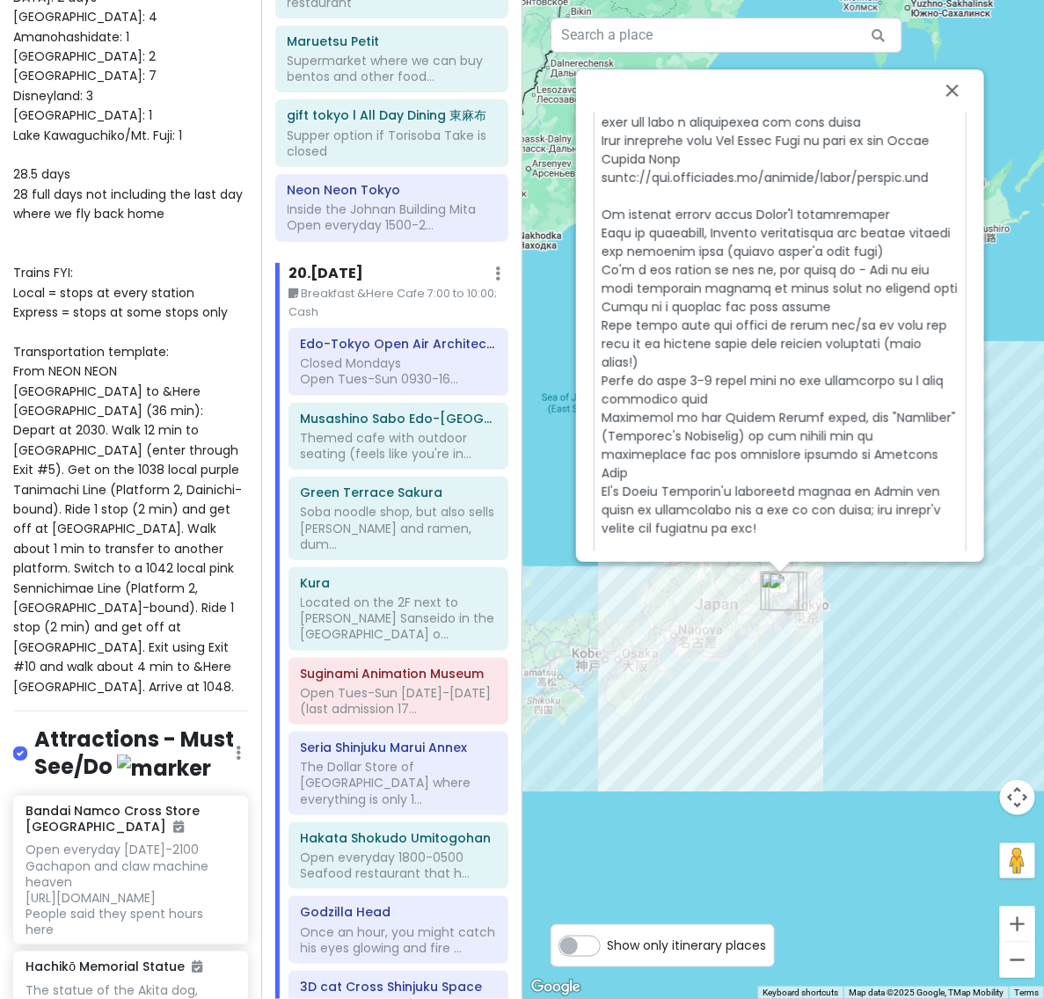
scroll to position [251, 0]
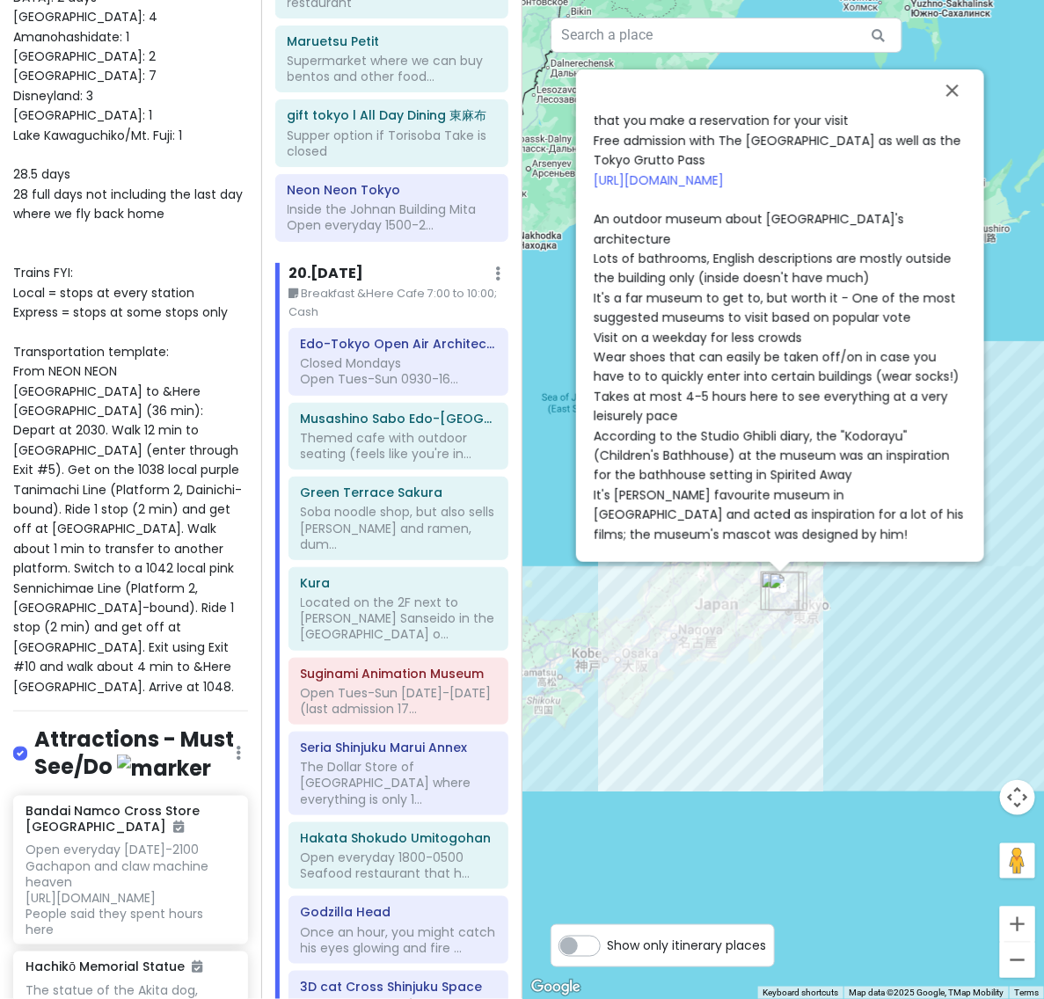
click at [851, 433] on div "Closed Mondays Open Tues-Sun 0930-1630 (admissions until [DATE]) Admission is 4…" at bounding box center [779, 623] width 373 height 1142
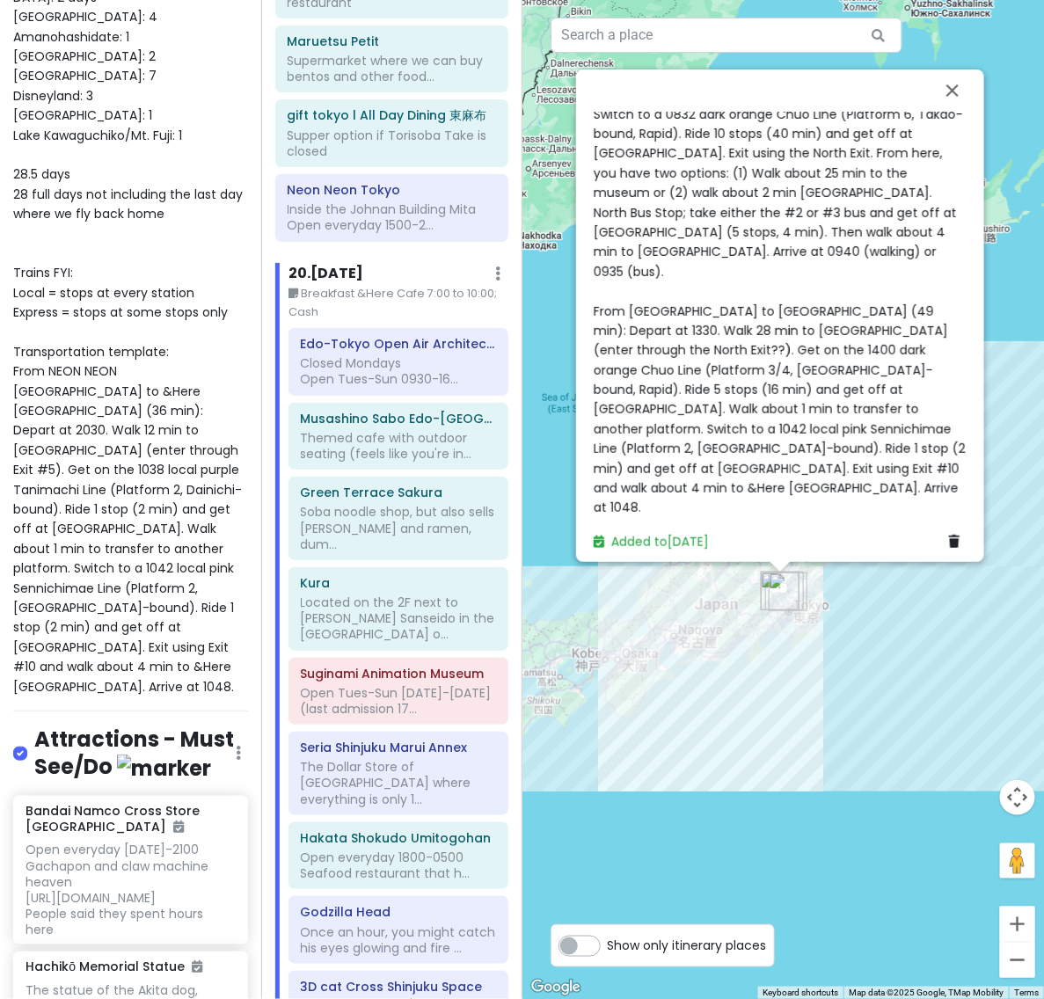
scroll to position [906, 0]
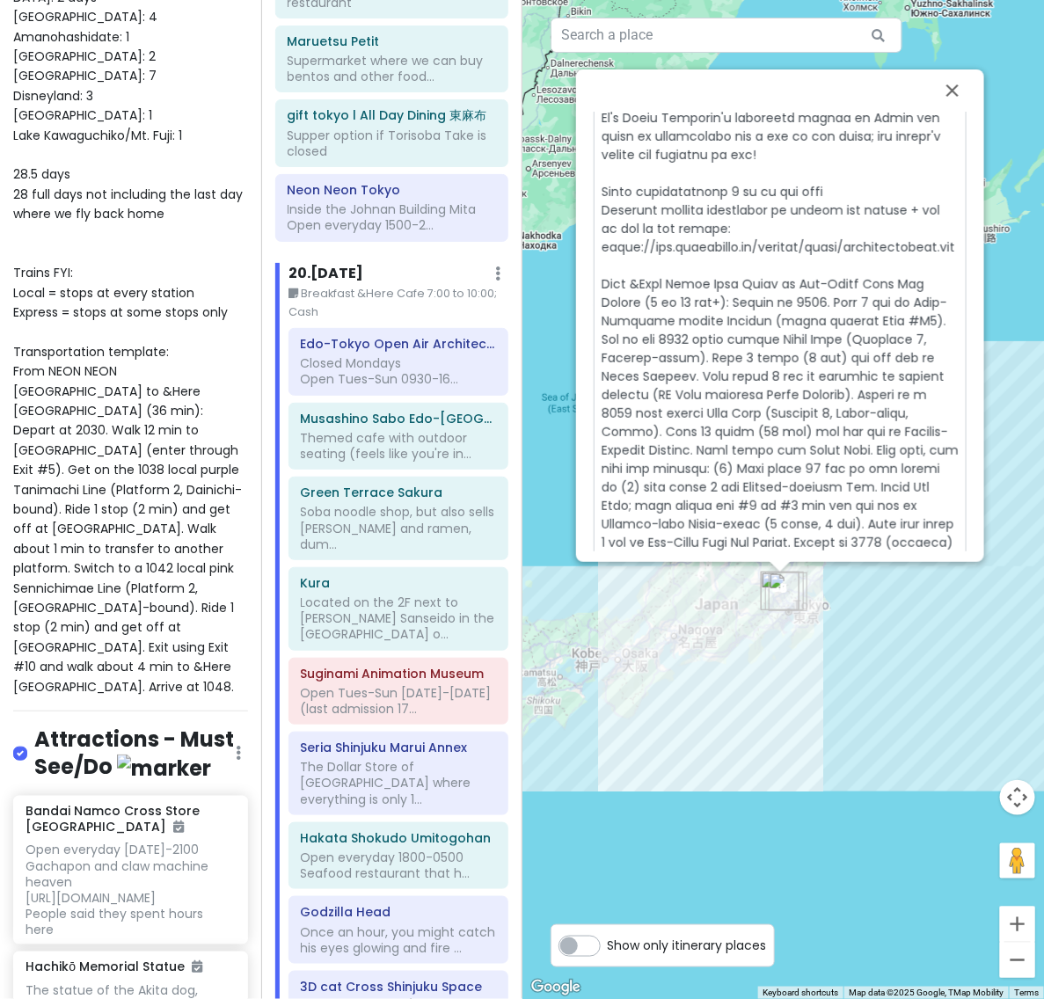
scroll to position [942, 0]
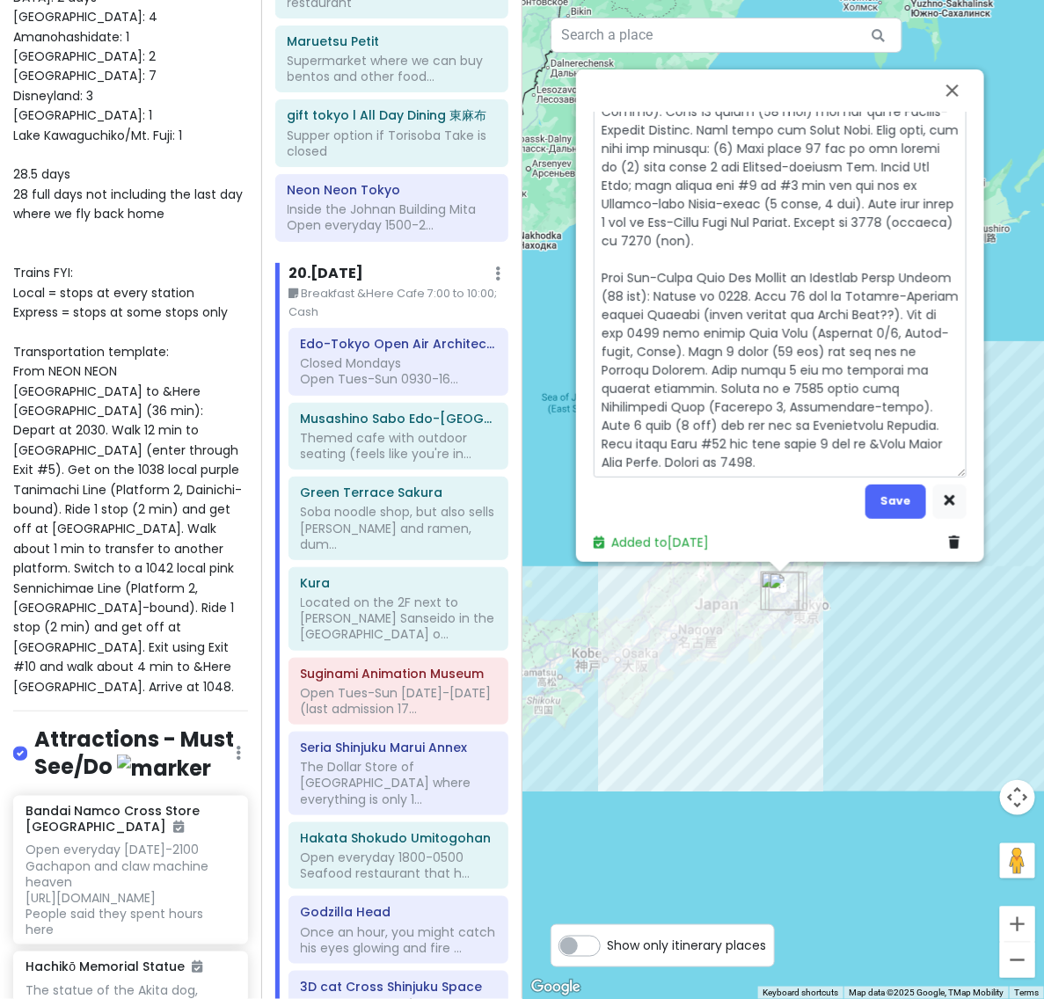
drag, startPoint x: 828, startPoint y: 370, endPoint x: 884, endPoint y: 400, distance: 62.9
drag, startPoint x: 826, startPoint y: 363, endPoint x: 643, endPoint y: 432, distance: 196.1
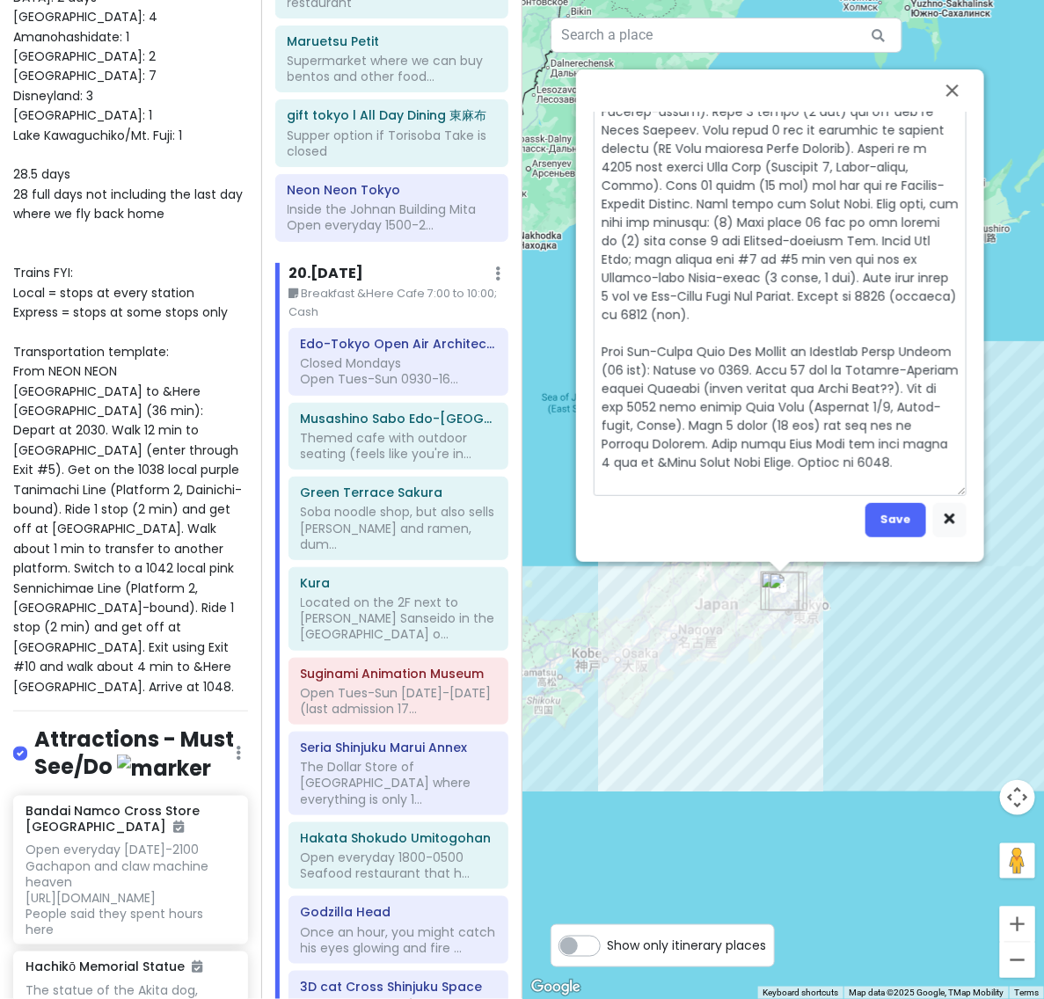
scroll to position [36, 0]
drag, startPoint x: 762, startPoint y: 453, endPoint x: 907, endPoint y: 449, distance: 145.1
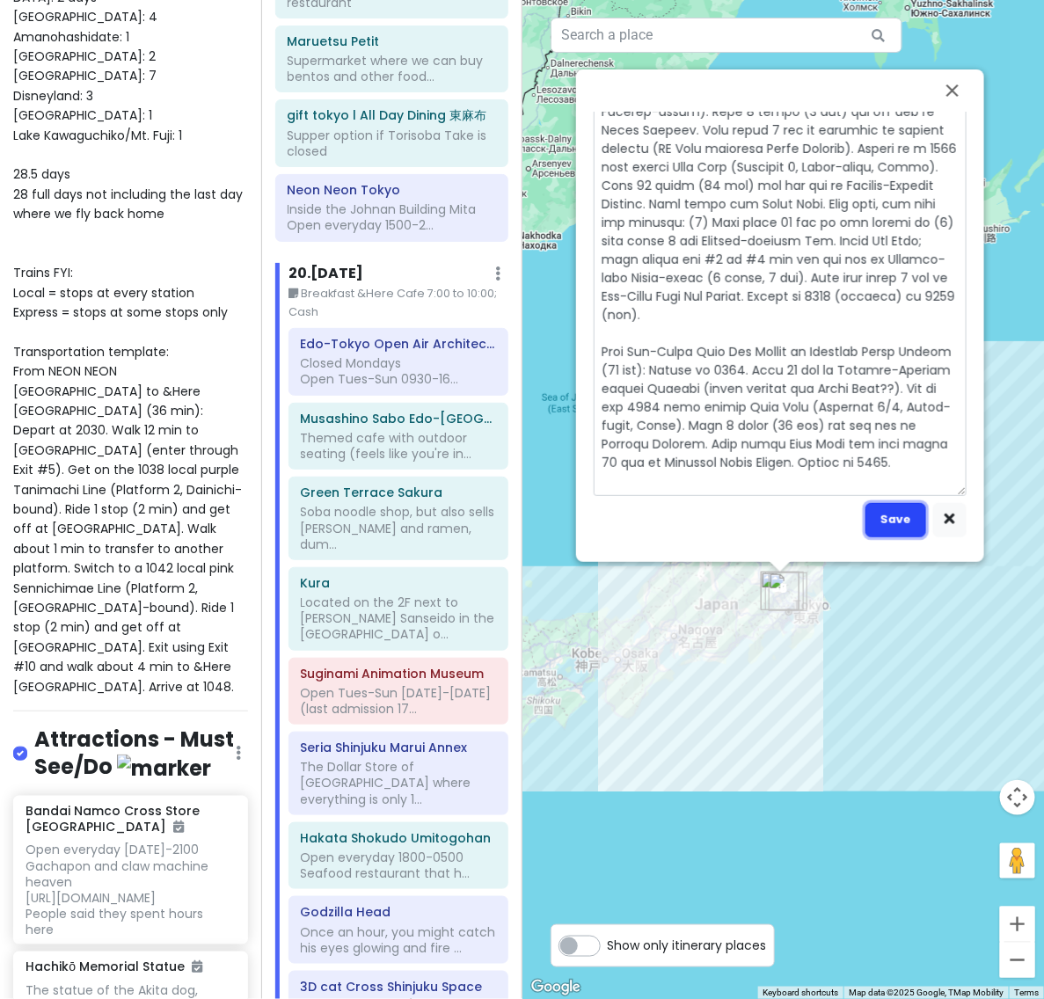
click at [920, 503] on button "Save" at bounding box center [895, 520] width 61 height 34
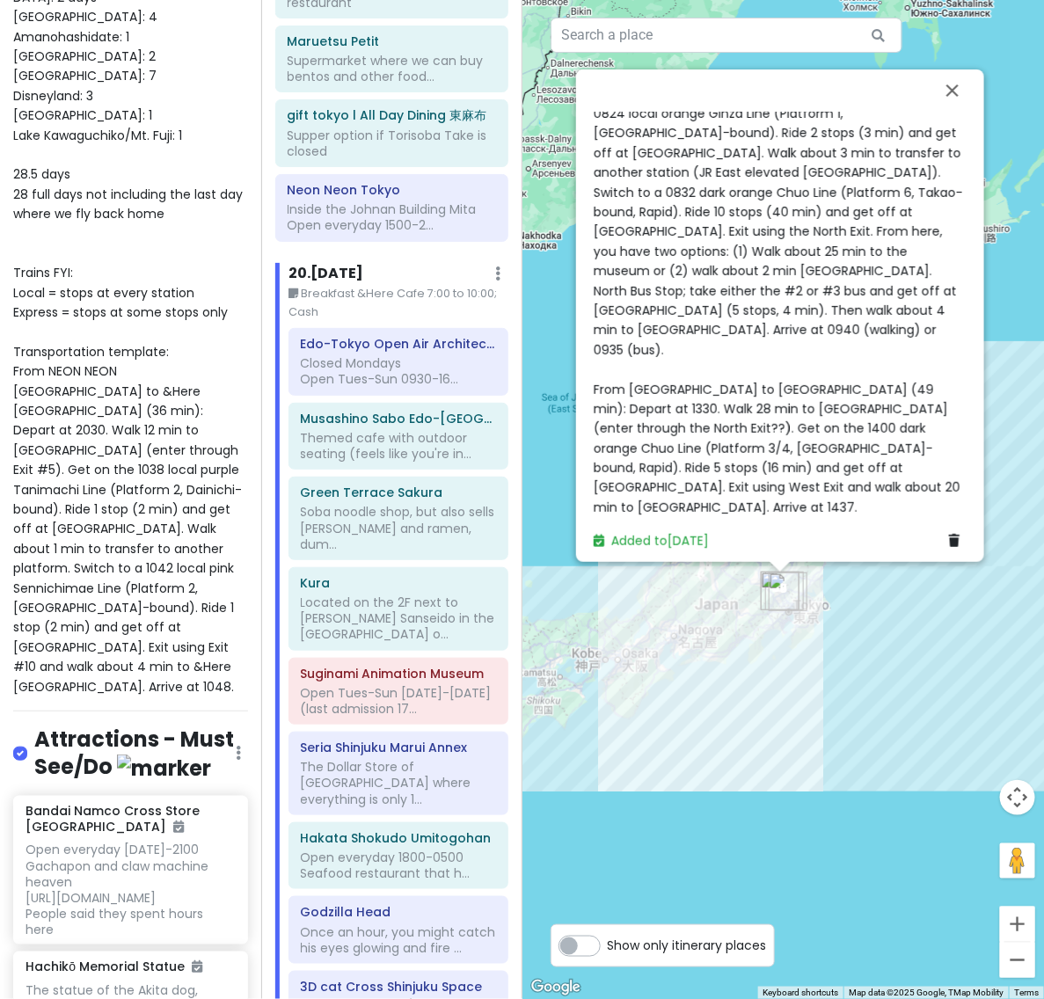
scroll to position [847, 0]
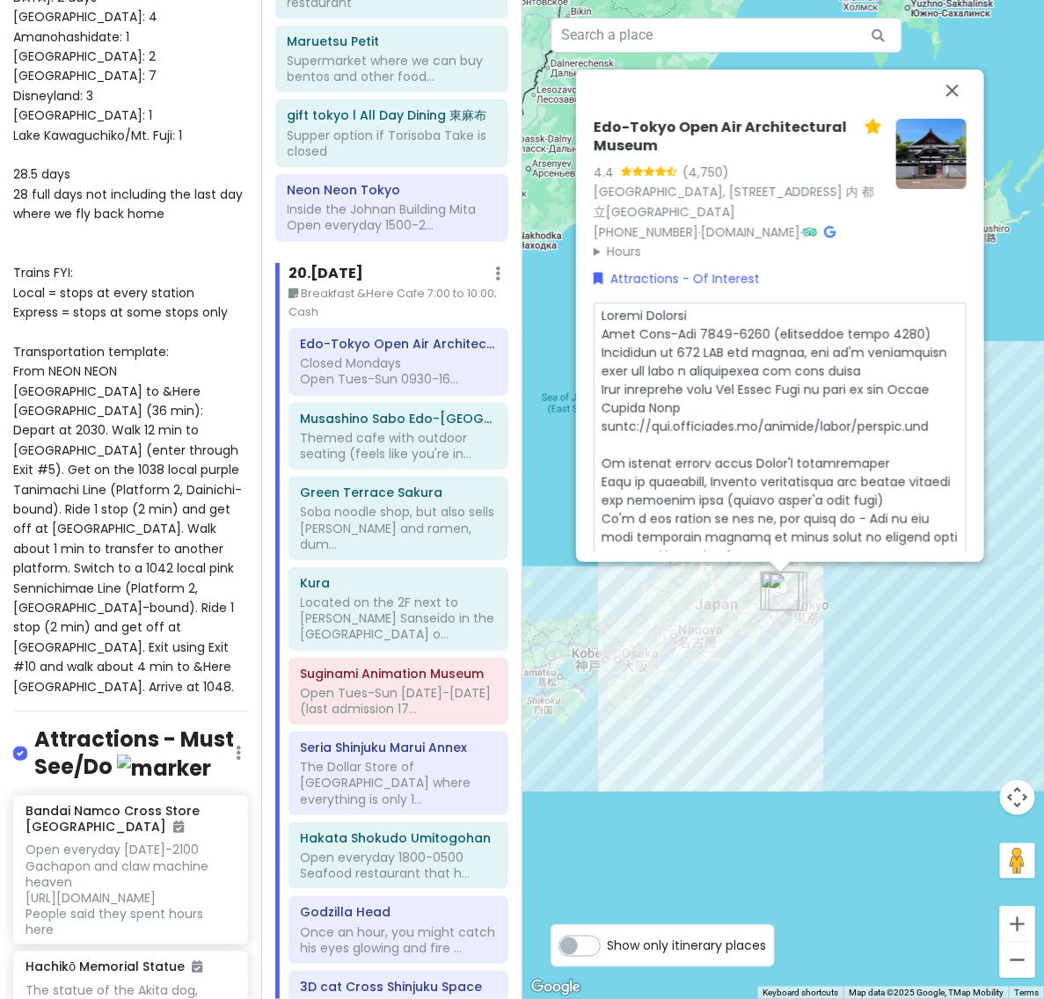
scroll to position [36, 0]
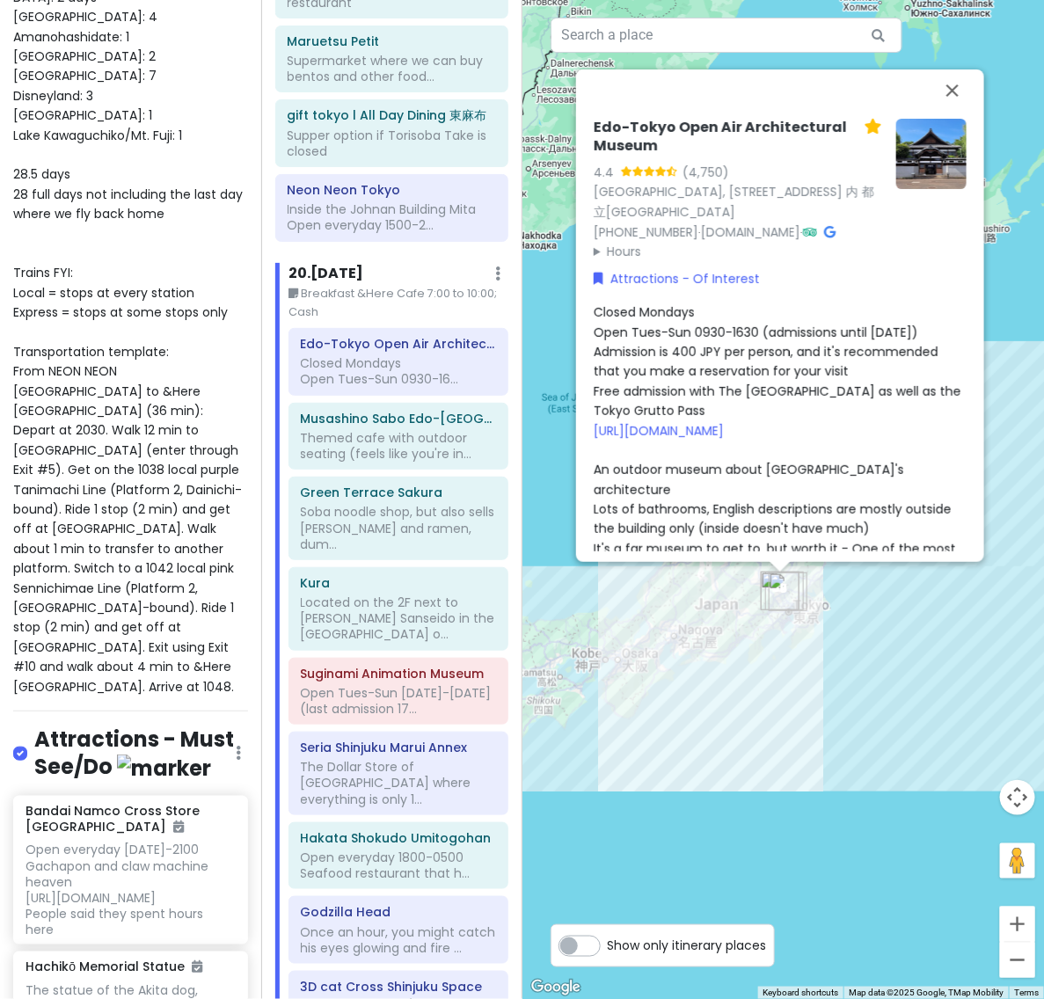
click at [803, 486] on span "Closed Mondays Open Tues-Sun 0930-1630 (admissions until [DATE]) Admission is 4…" at bounding box center [780, 833] width 374 height 1061
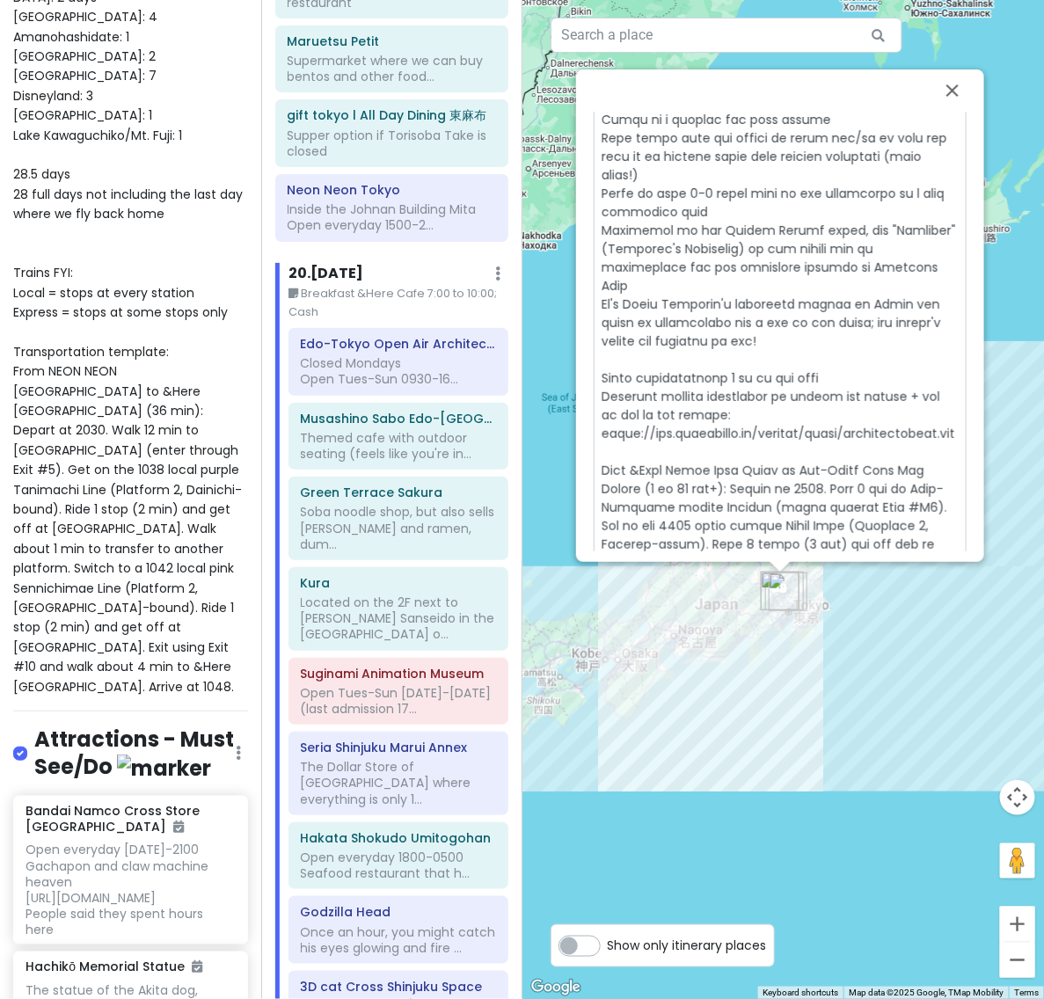
scroll to position [888, 0]
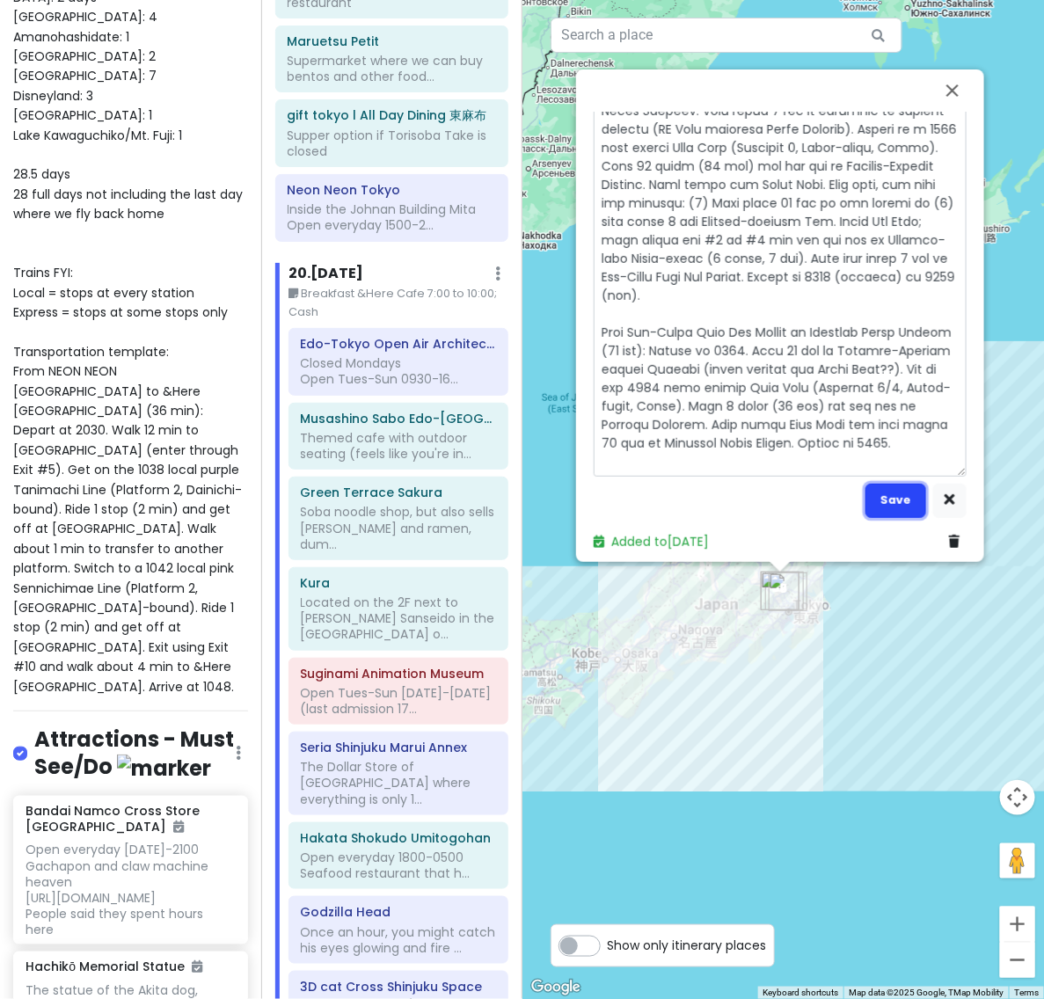
click at [876, 488] on button "Save" at bounding box center [895, 501] width 61 height 34
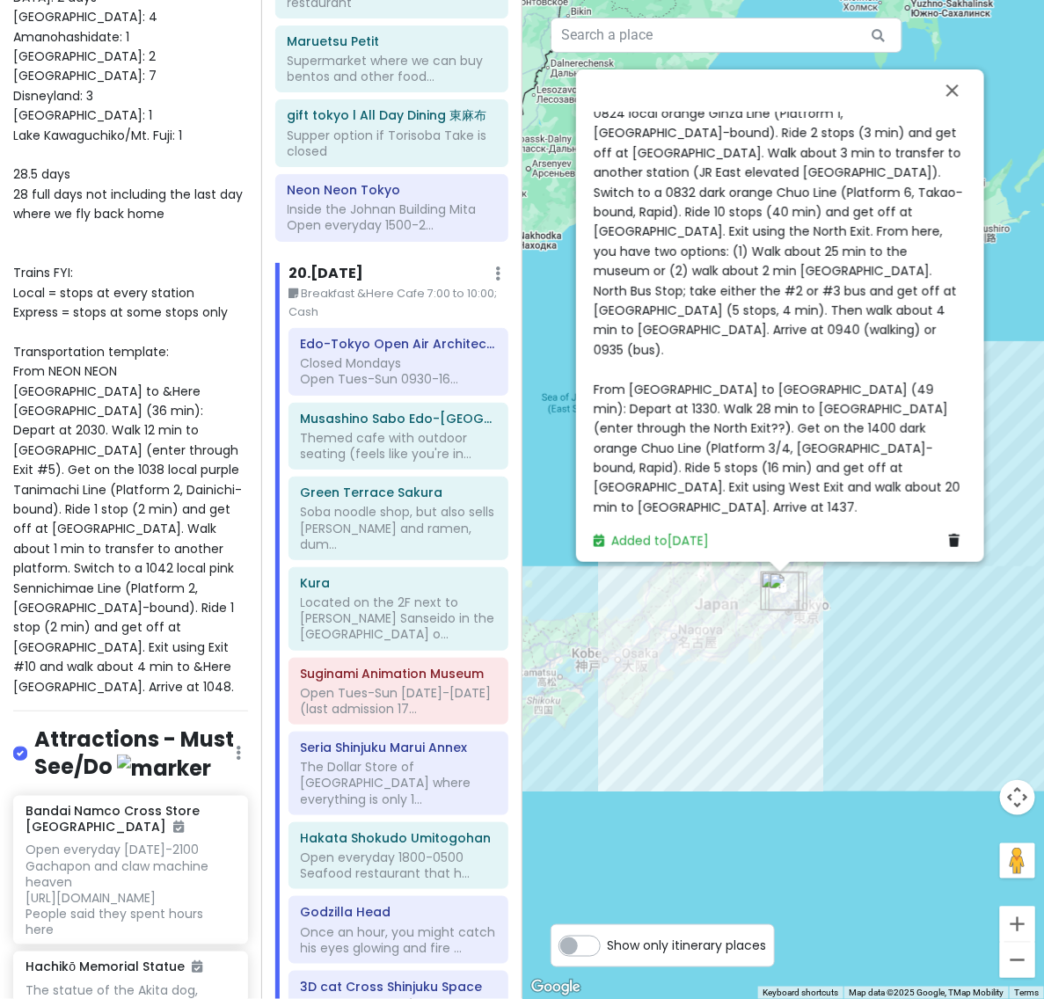
scroll to position [847, 0]
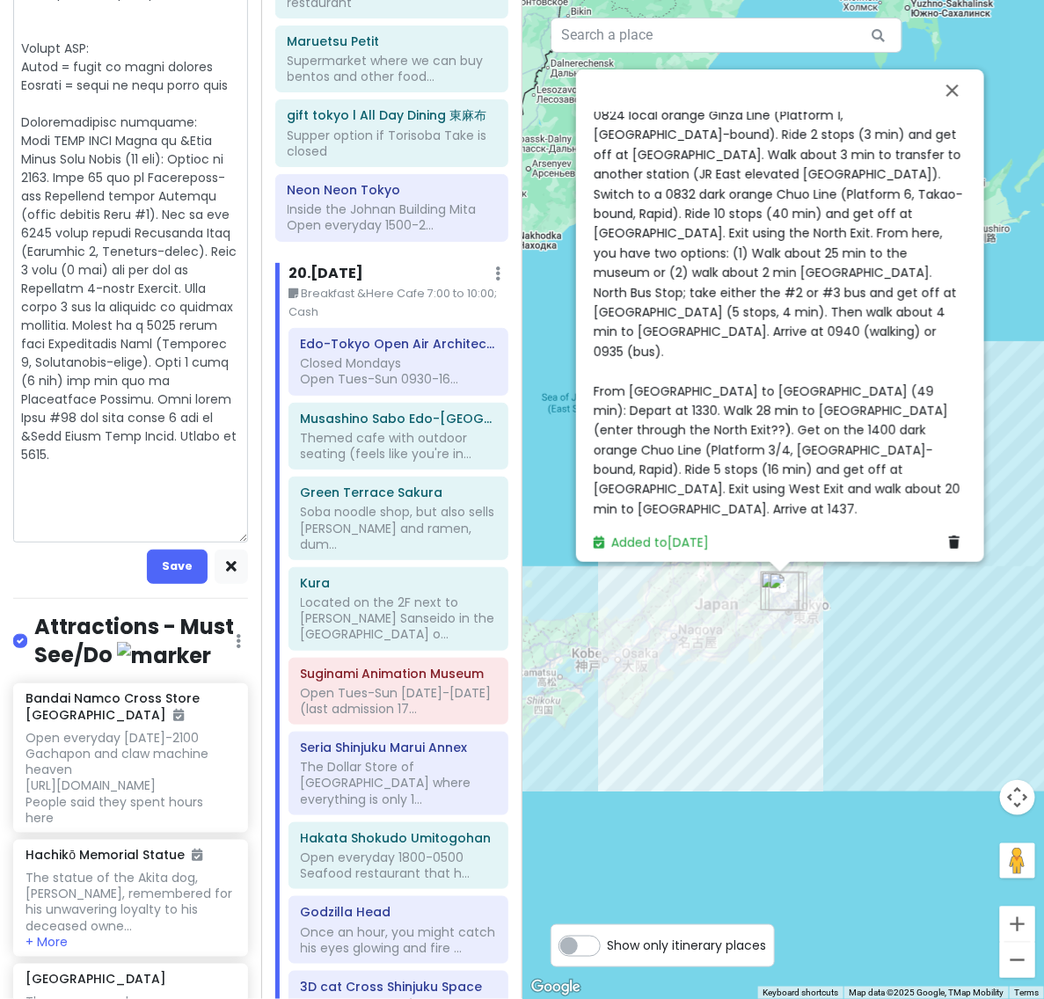
scroll to position [1545, 0]
drag, startPoint x: 15, startPoint y: 165, endPoint x: 208, endPoint y: 542, distance: 423.8
click at [382, 685] on div "Open Tues-Sun [DATE]-[DATE] (last admission 17..." at bounding box center [398, 701] width 195 height 32
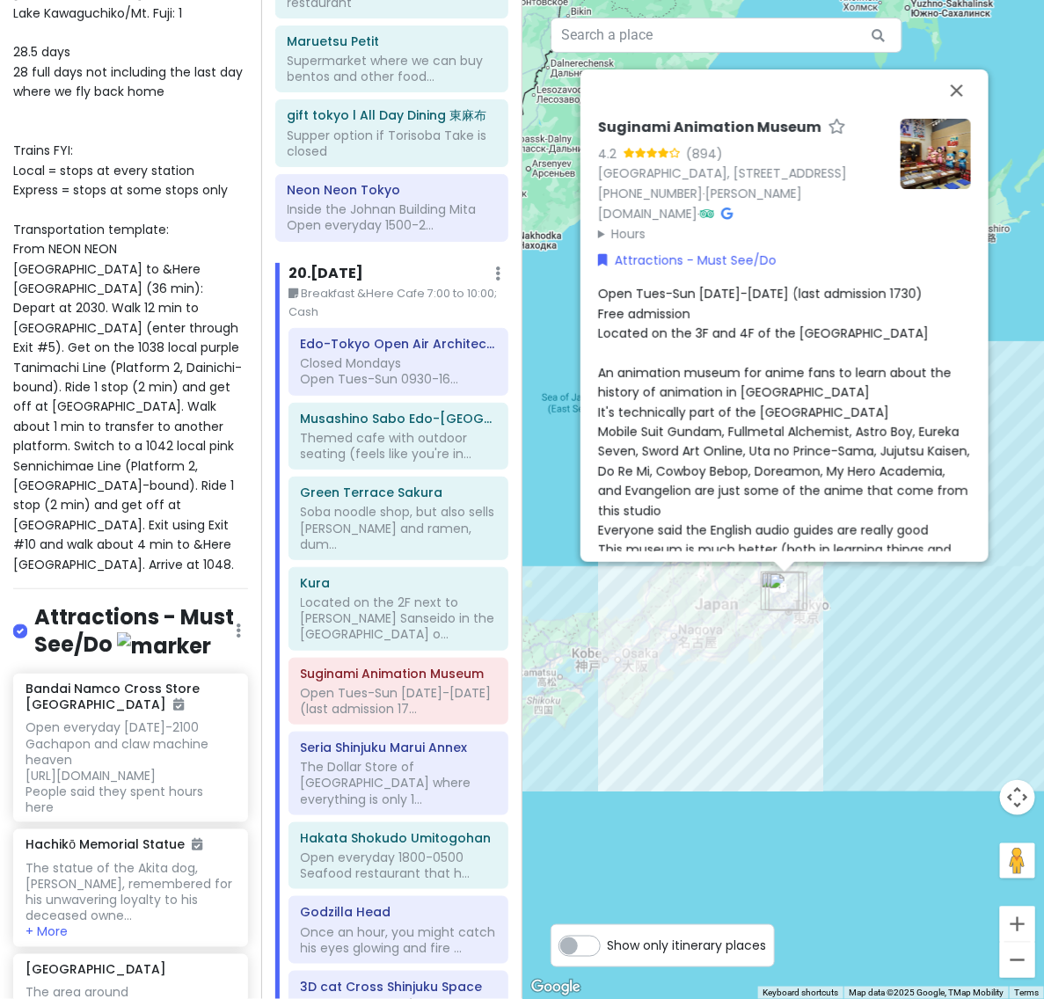
click at [718, 446] on span "Open Tues-Sun [DATE]-[DATE] (last admission 1730) Free admission Located on the…" at bounding box center [786, 549] width 376 height 529
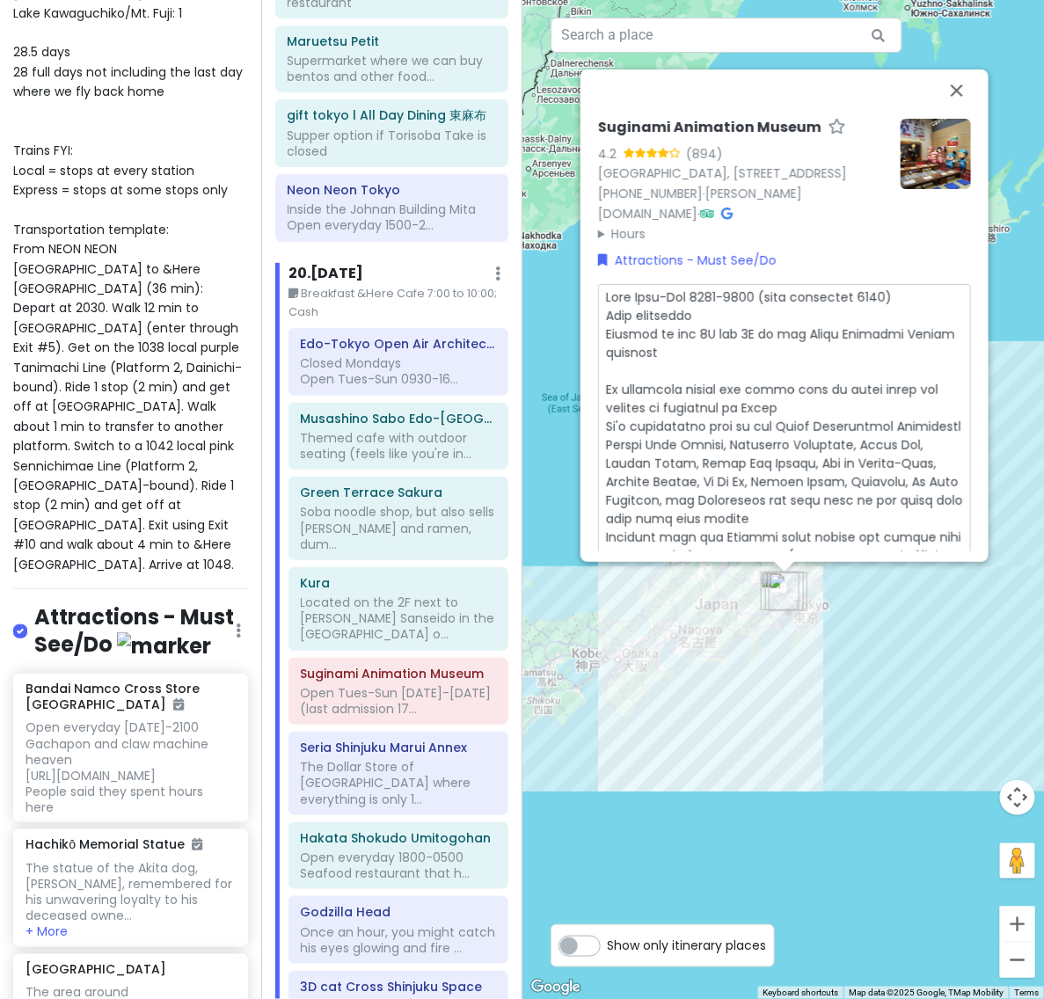
scroll to position [334, 0]
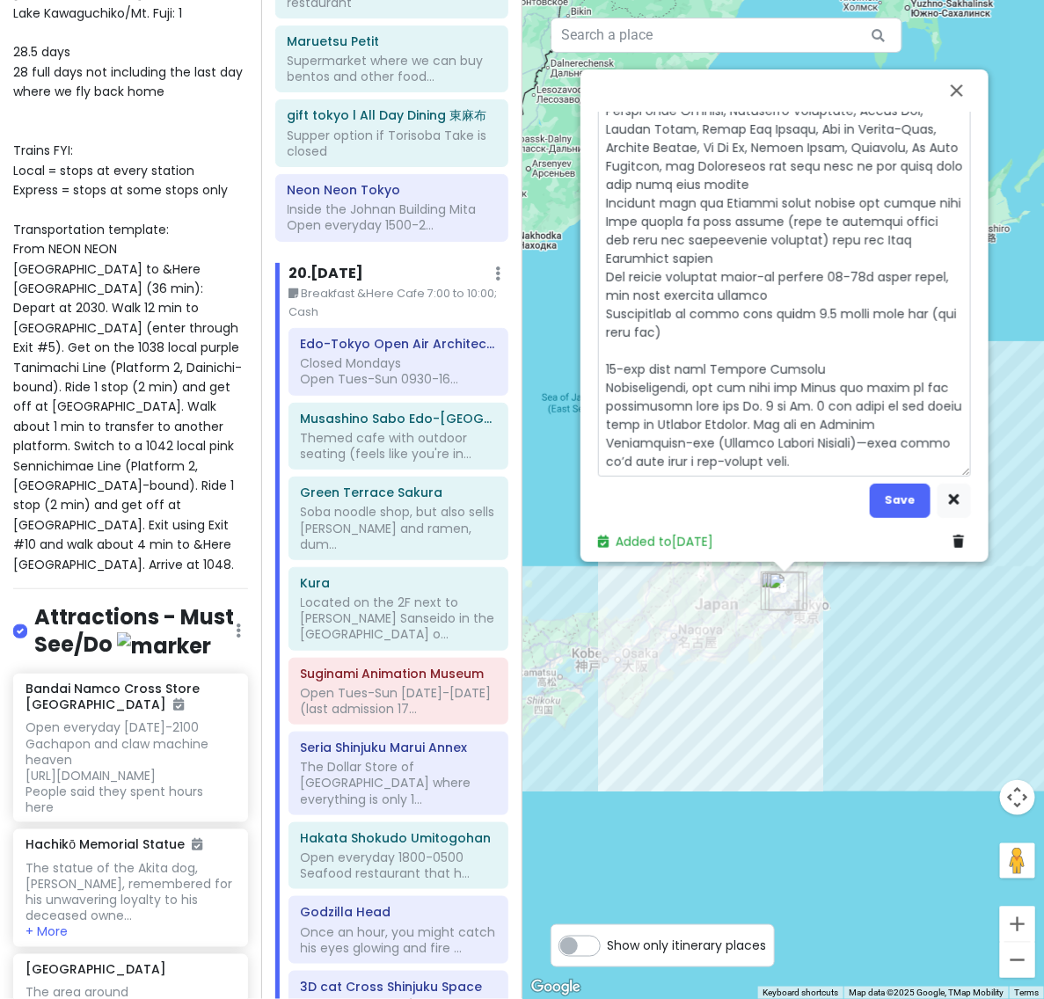
click at [782, 455] on textarea at bounding box center [784, 213] width 373 height 527
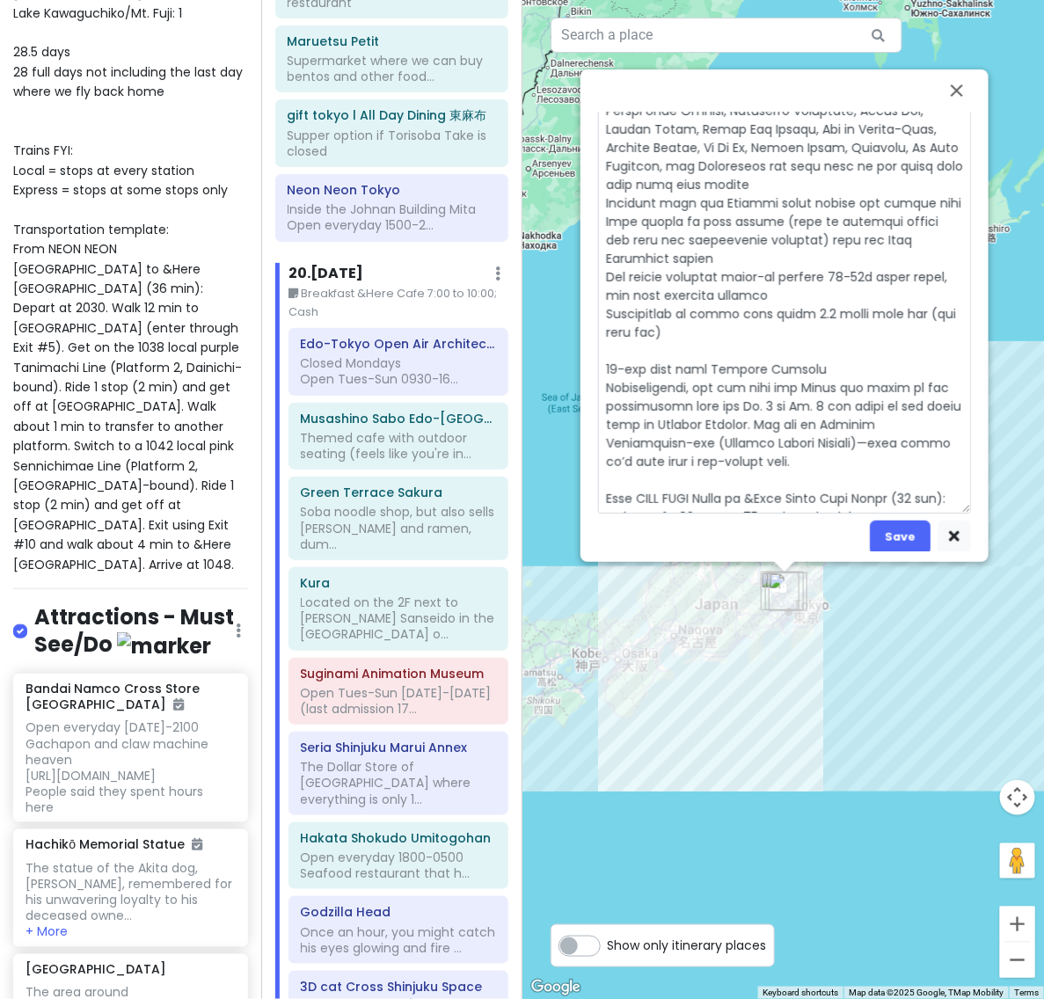
scroll to position [475, 0]
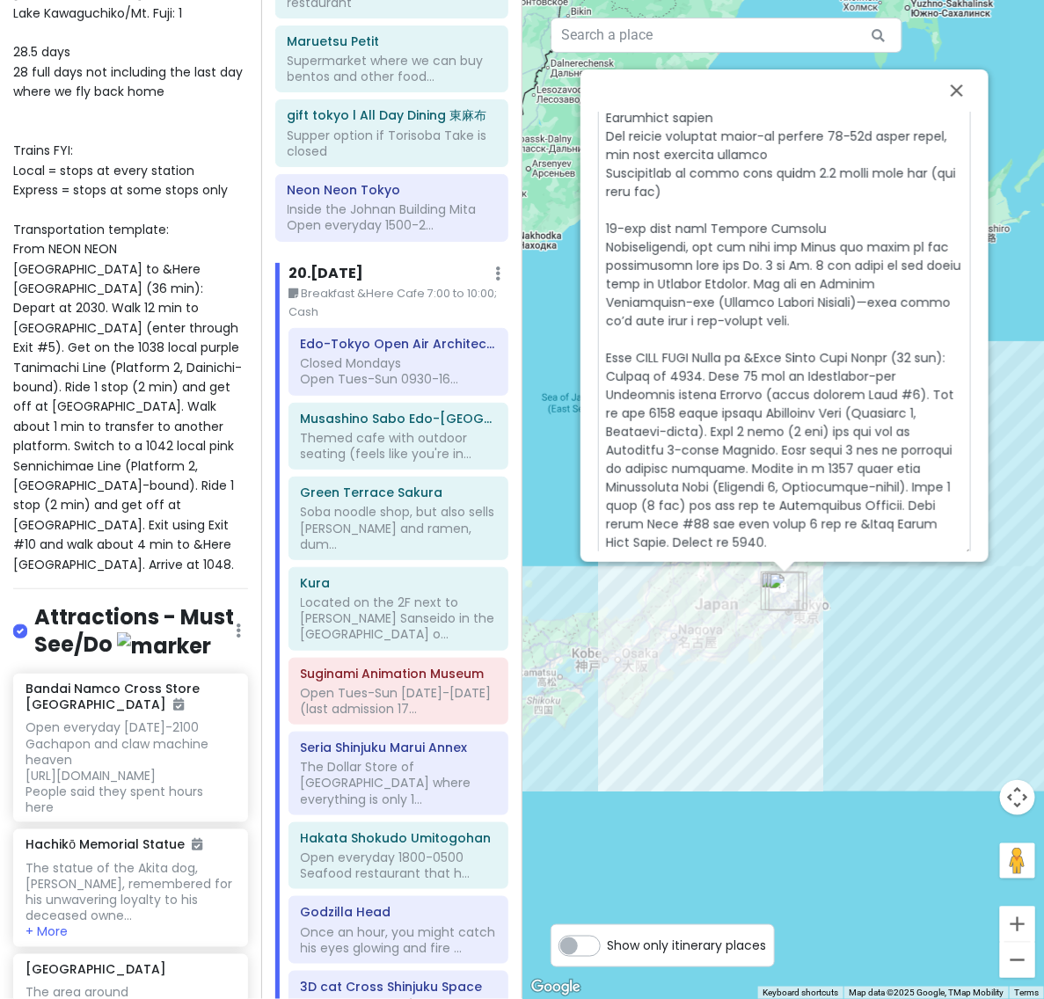
drag, startPoint x: 639, startPoint y: 352, endPoint x: 753, endPoint y: 352, distance: 114.3
click at [753, 352] on textarea at bounding box center [784, 183] width 373 height 748
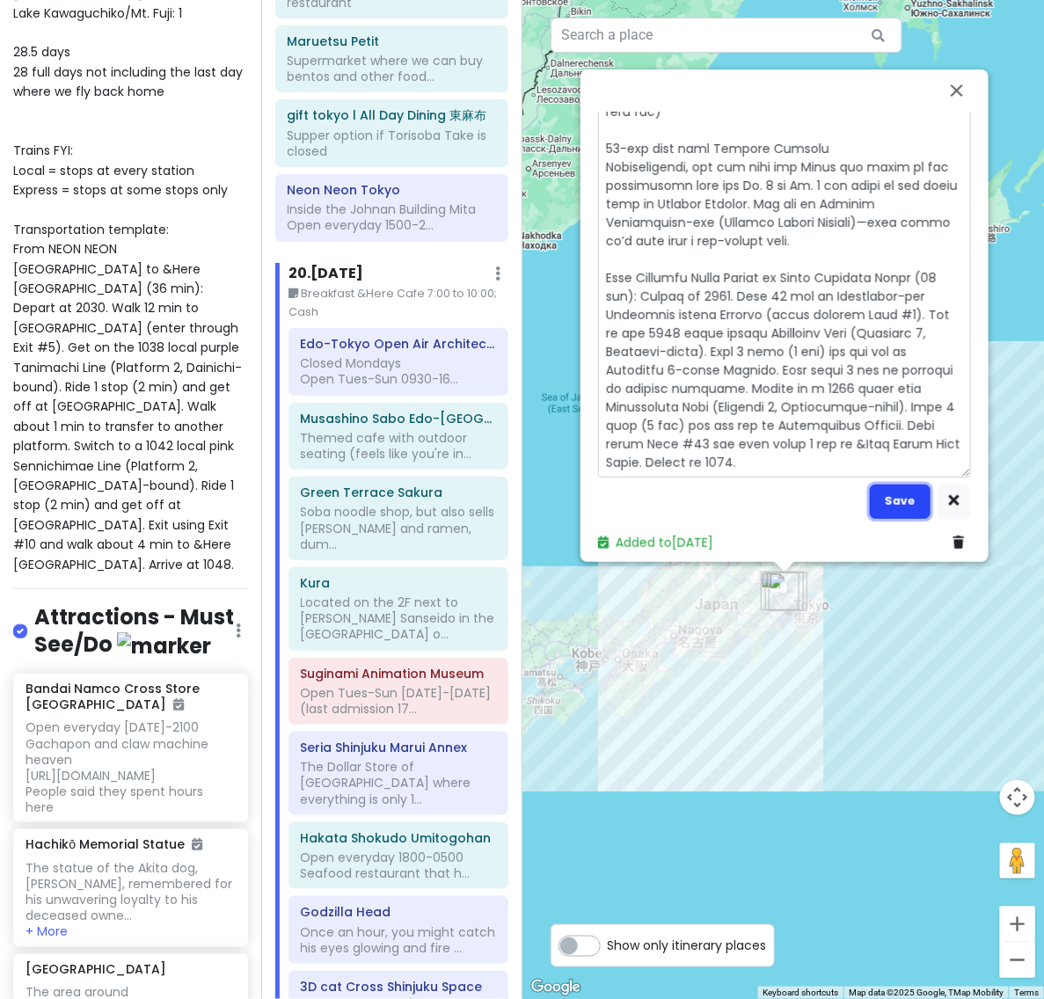
click at [886, 484] on button "Save" at bounding box center [899, 501] width 61 height 34
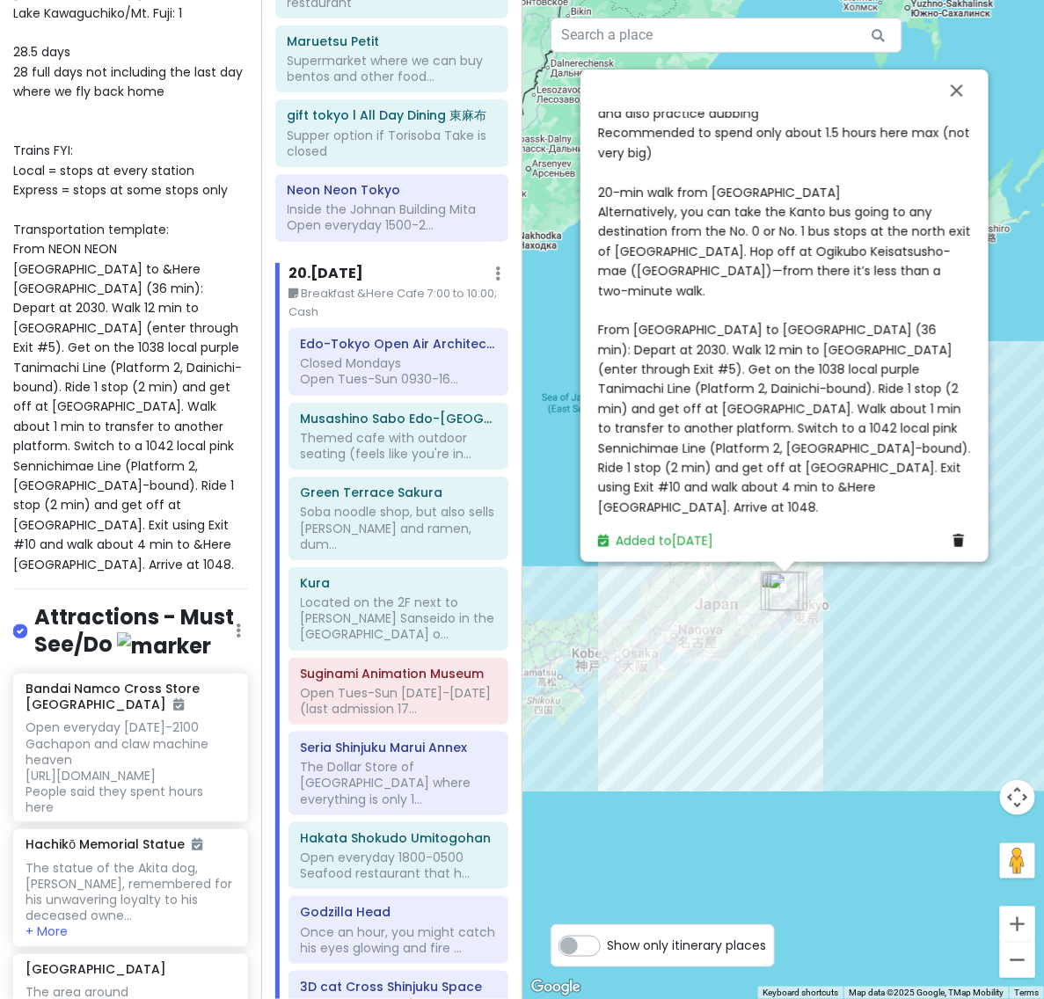
scroll to position [534, 0]
click at [864, 409] on span "Open Tues-Sun [DATE]-[DATE] (last admission 1730) Free admission Located on the…" at bounding box center [786, 142] width 376 height 745
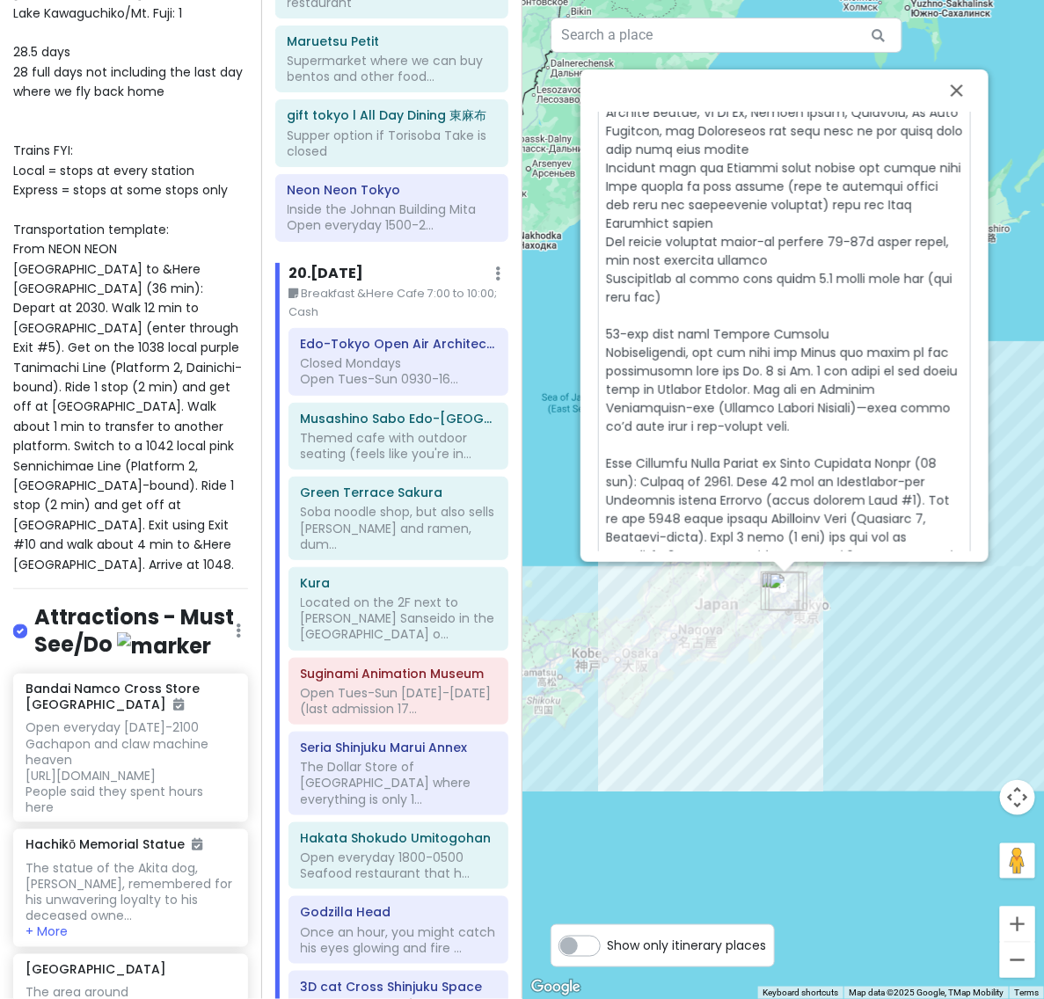
scroll to position [555, 0]
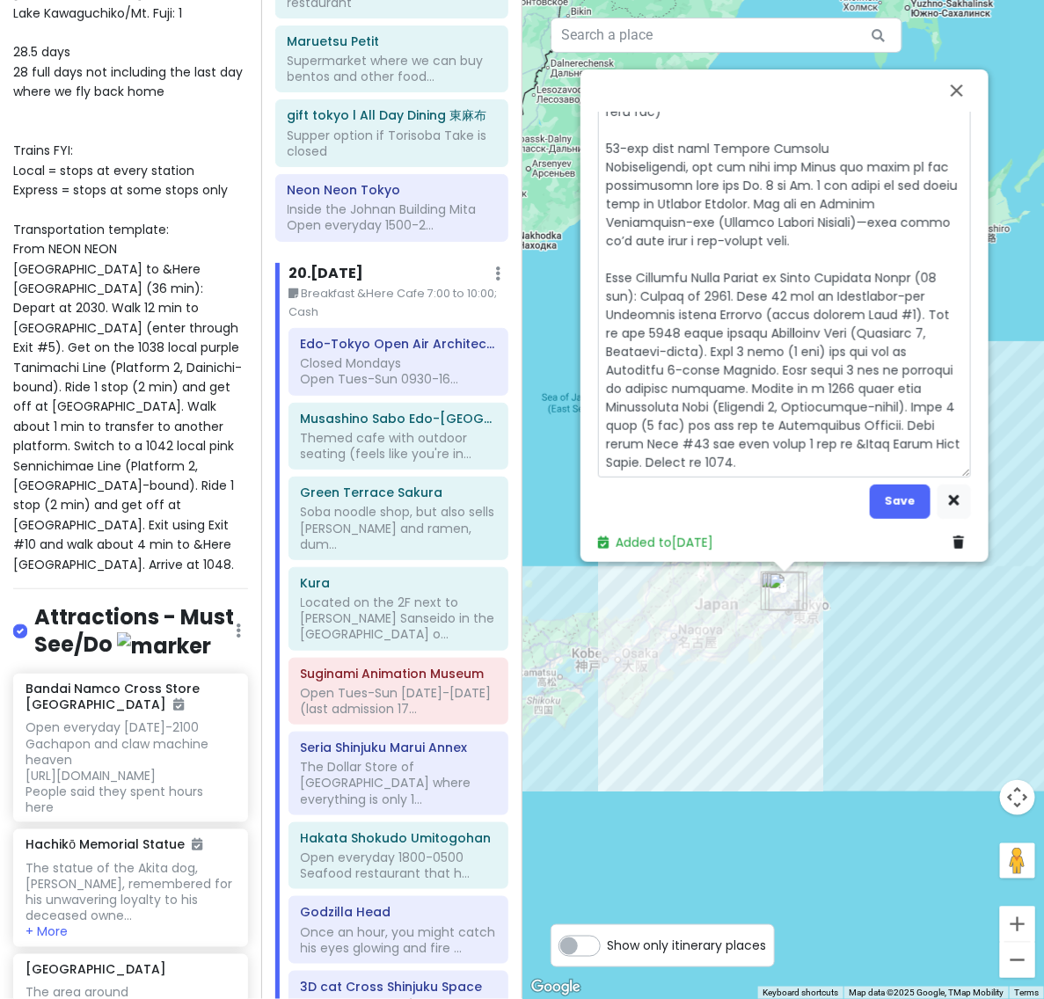
click at [958, 271] on textarea at bounding box center [784, 103] width 373 height 748
click at [722, 288] on textarea at bounding box center [784, 103] width 373 height 748
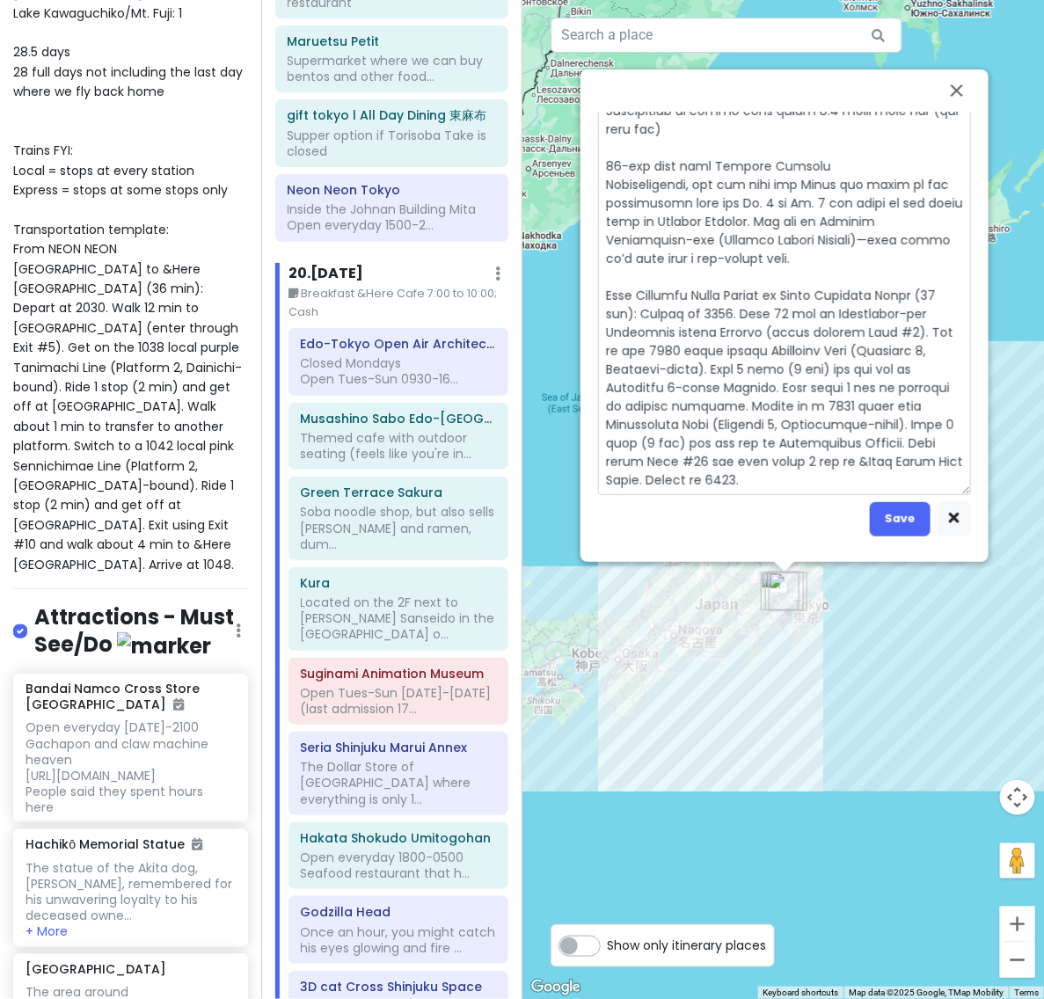
click at [778, 302] on textarea at bounding box center [784, 121] width 373 height 748
drag, startPoint x: 833, startPoint y: 299, endPoint x: 923, endPoint y: 303, distance: 90.7
click at [923, 303] on textarea at bounding box center [784, 121] width 373 height 748
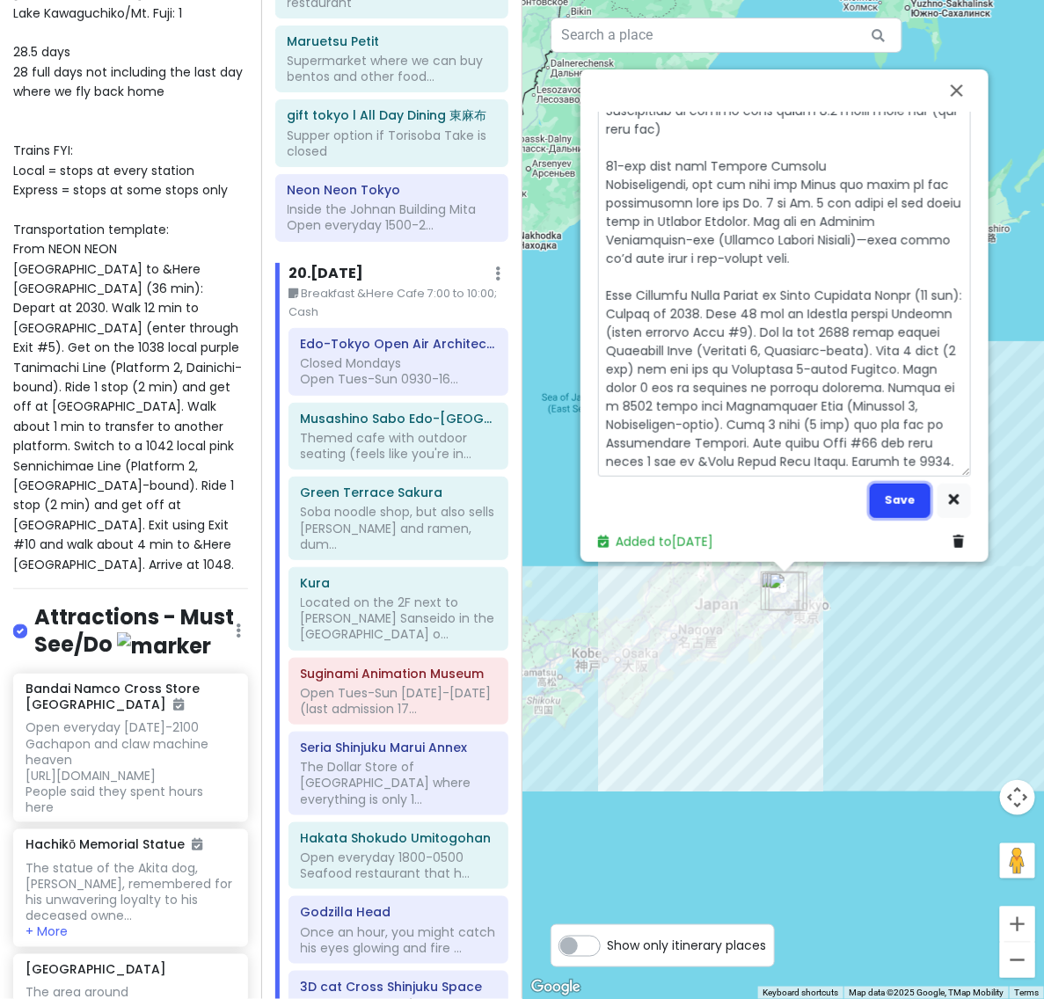
click at [902, 499] on button "Save" at bounding box center [899, 501] width 61 height 34
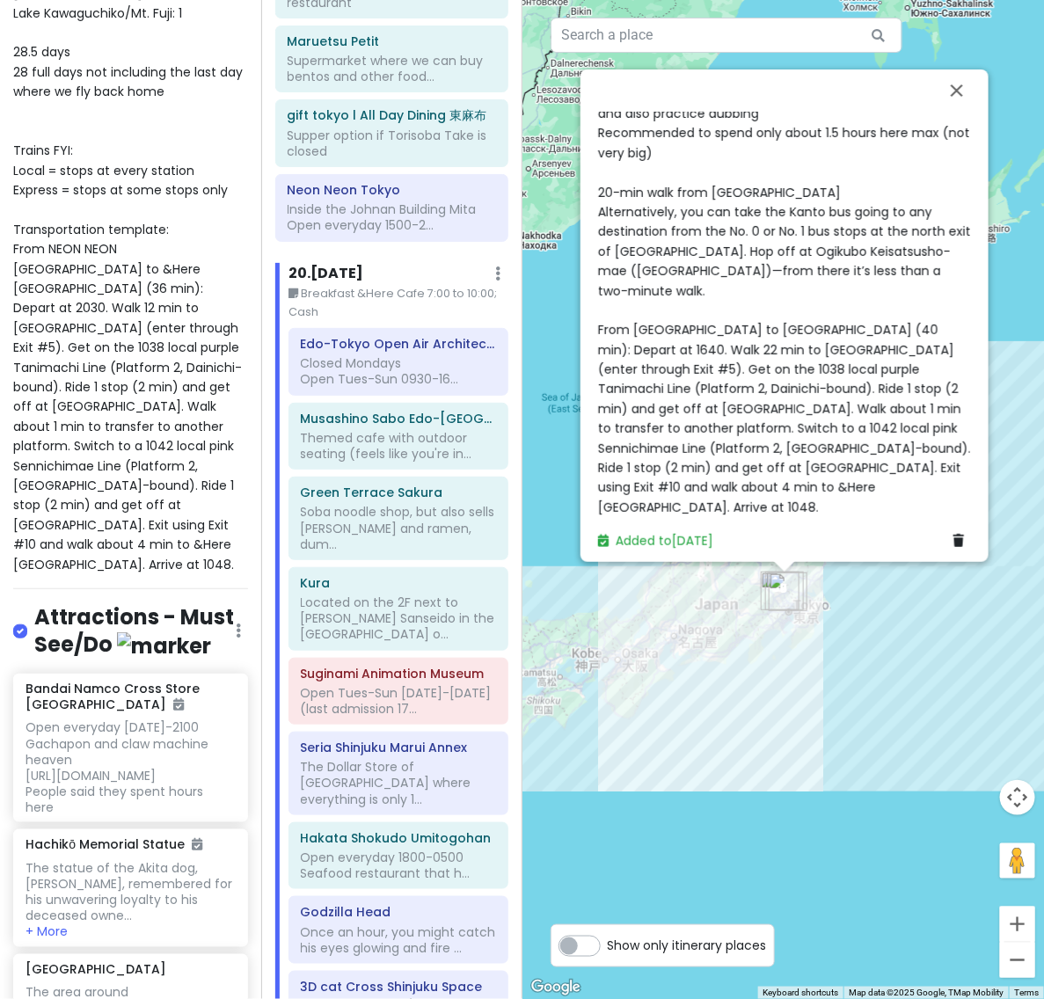
click at [810, 367] on div "Open Tues-Sun [DATE]-[DATE] (last admission 1730) Free admission Located on the…" at bounding box center [784, 143] width 373 height 748
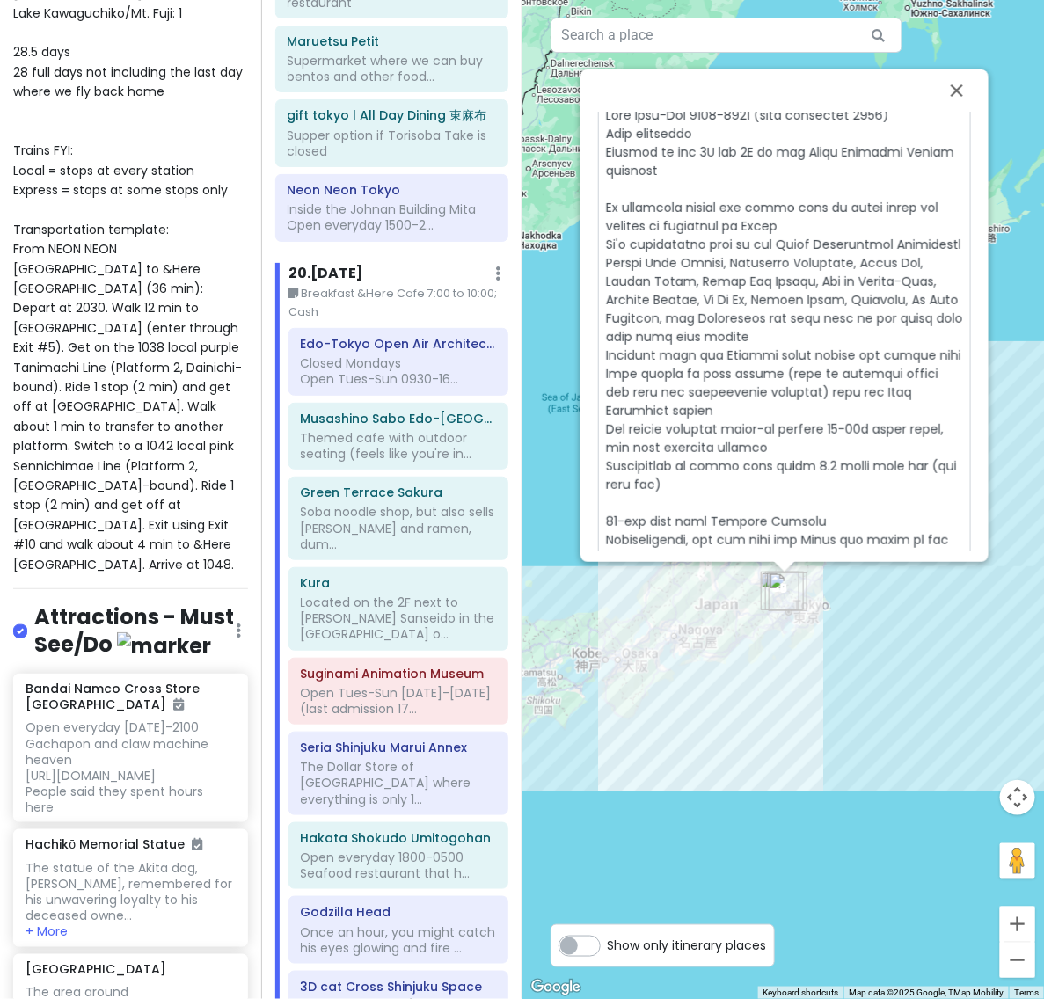
scroll to position [537, 0]
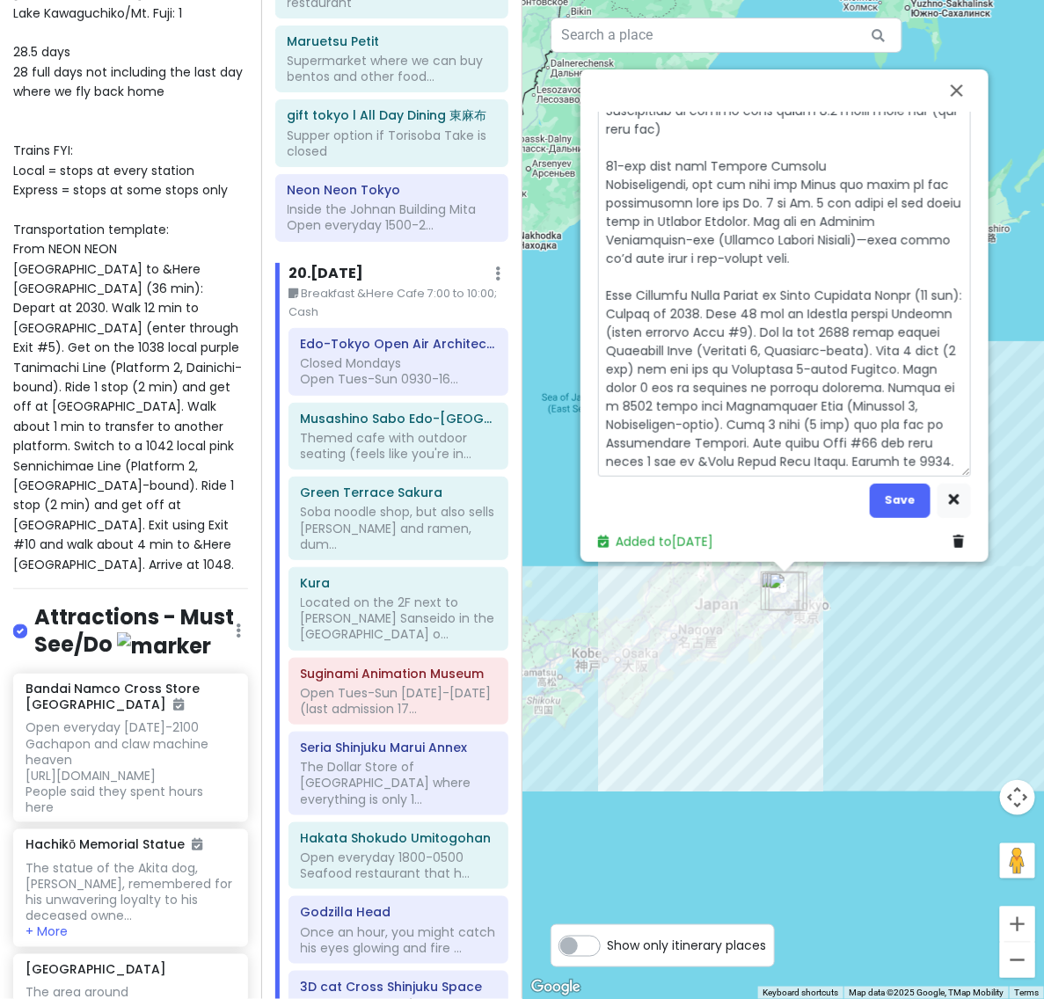
click at [833, 302] on textarea at bounding box center [784, 112] width 373 height 730
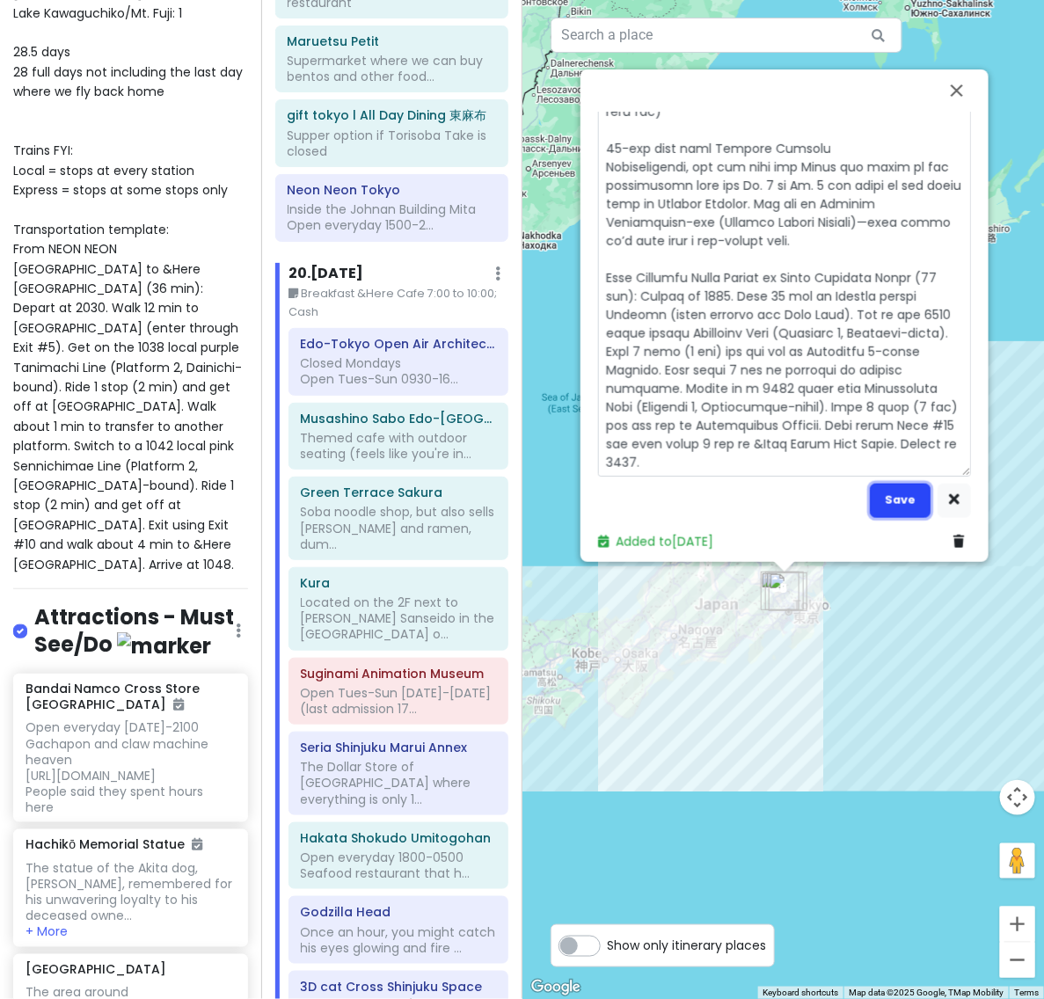
click at [904, 484] on button "Save" at bounding box center [899, 501] width 61 height 34
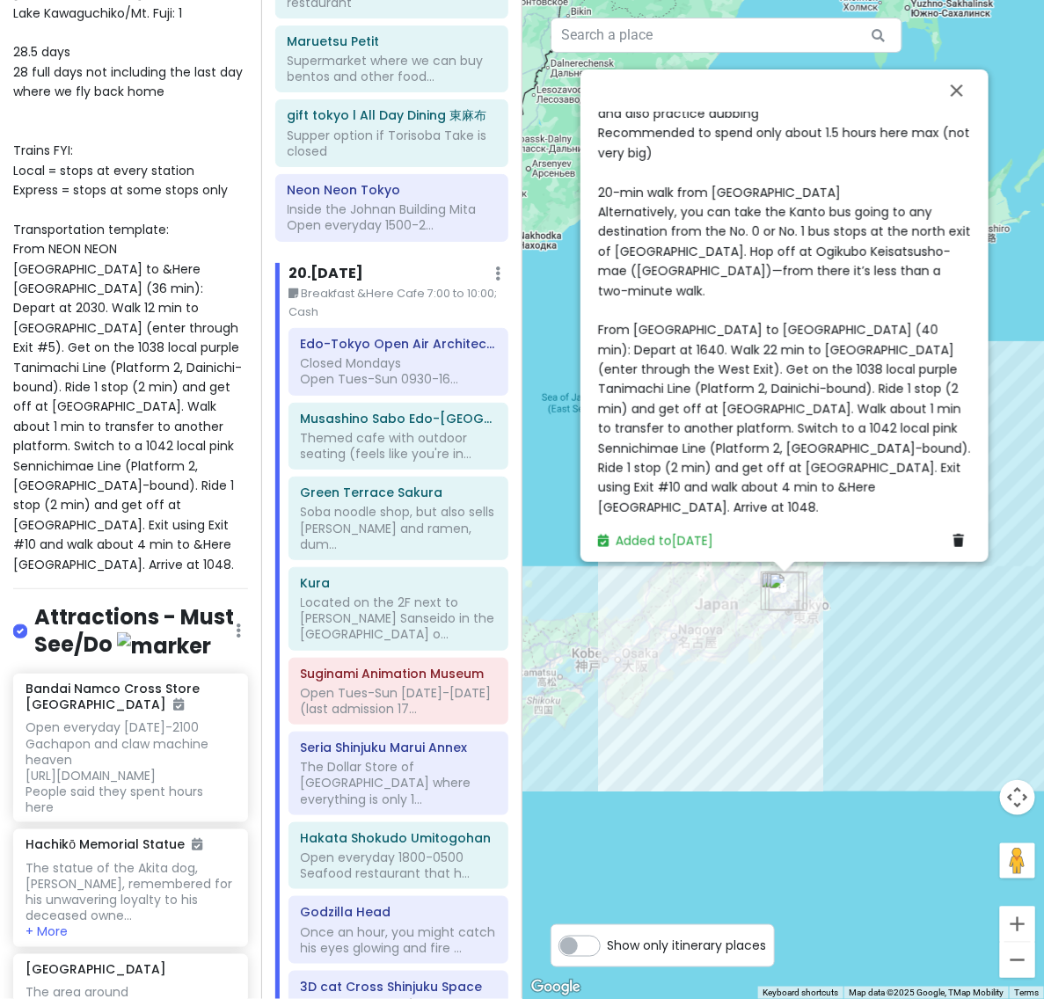
click at [815, 449] on span "Open Tues-Sun [DATE]-[DATE] (last admission 1730) Free admission Located on the…" at bounding box center [786, 142] width 376 height 745
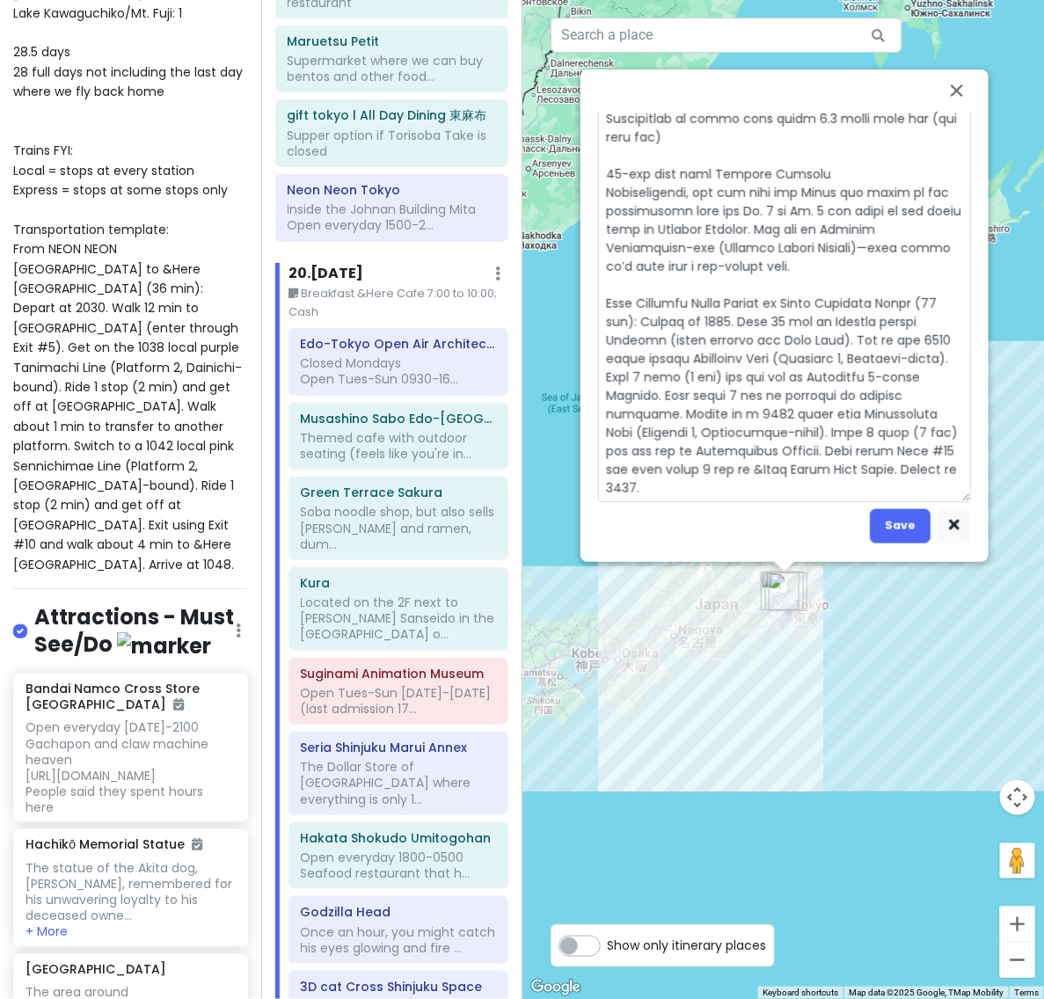
scroll to position [537, 0]
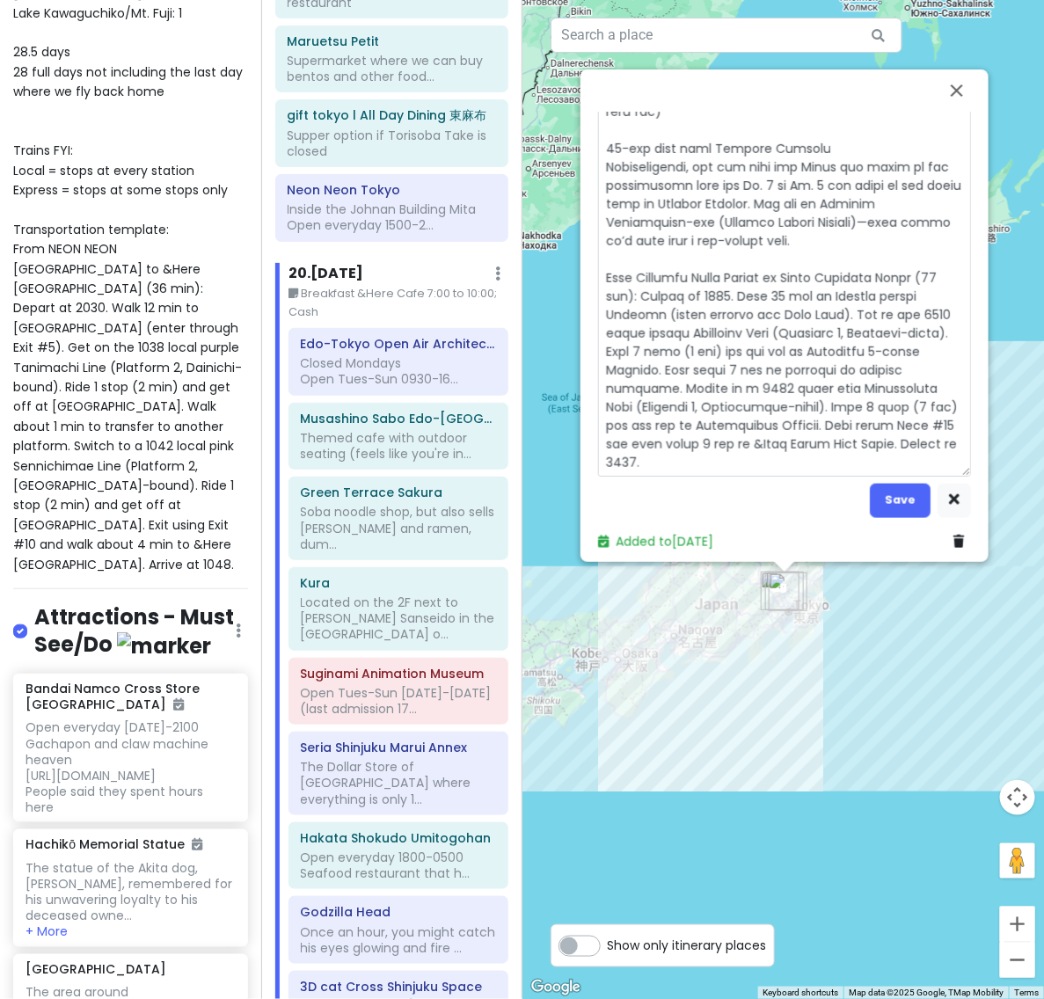
click at [651, 328] on textarea at bounding box center [784, 112] width 373 height 730
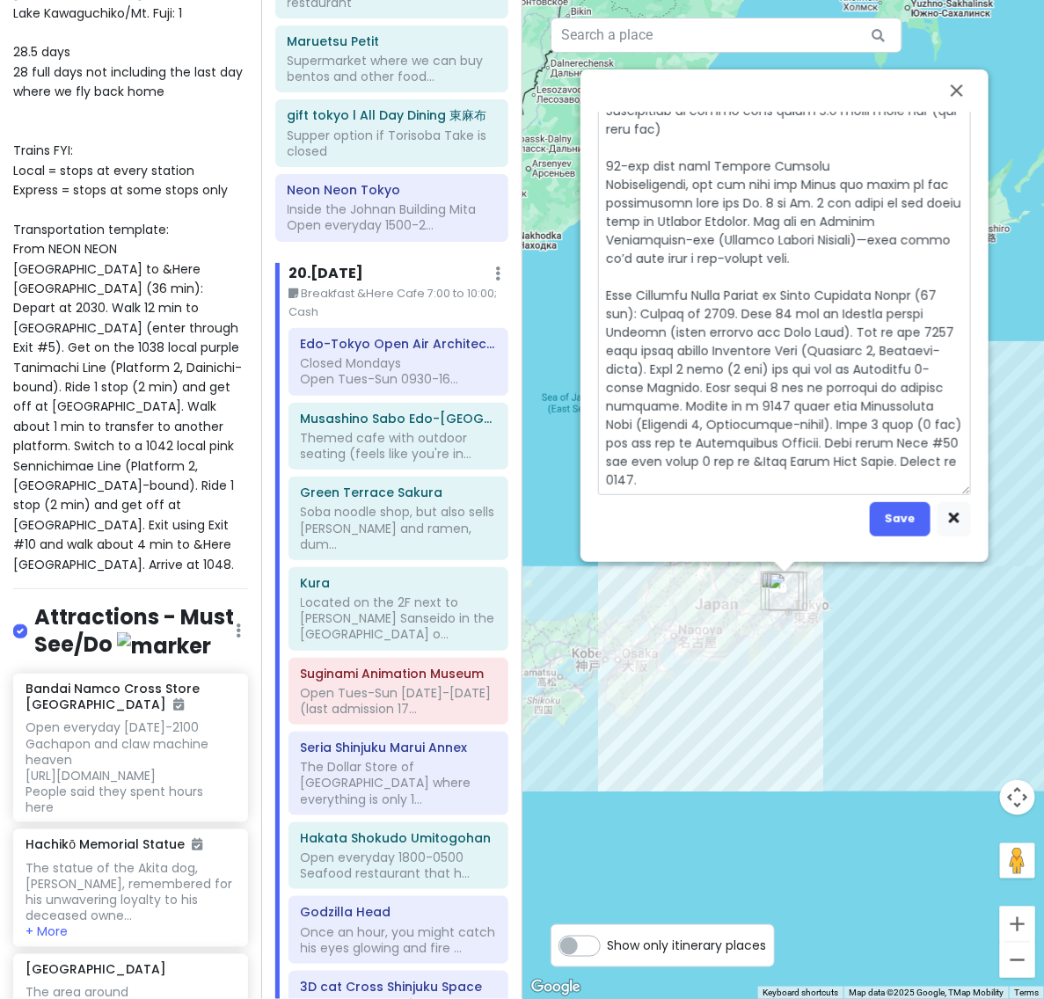
scroll to position [0, 0]
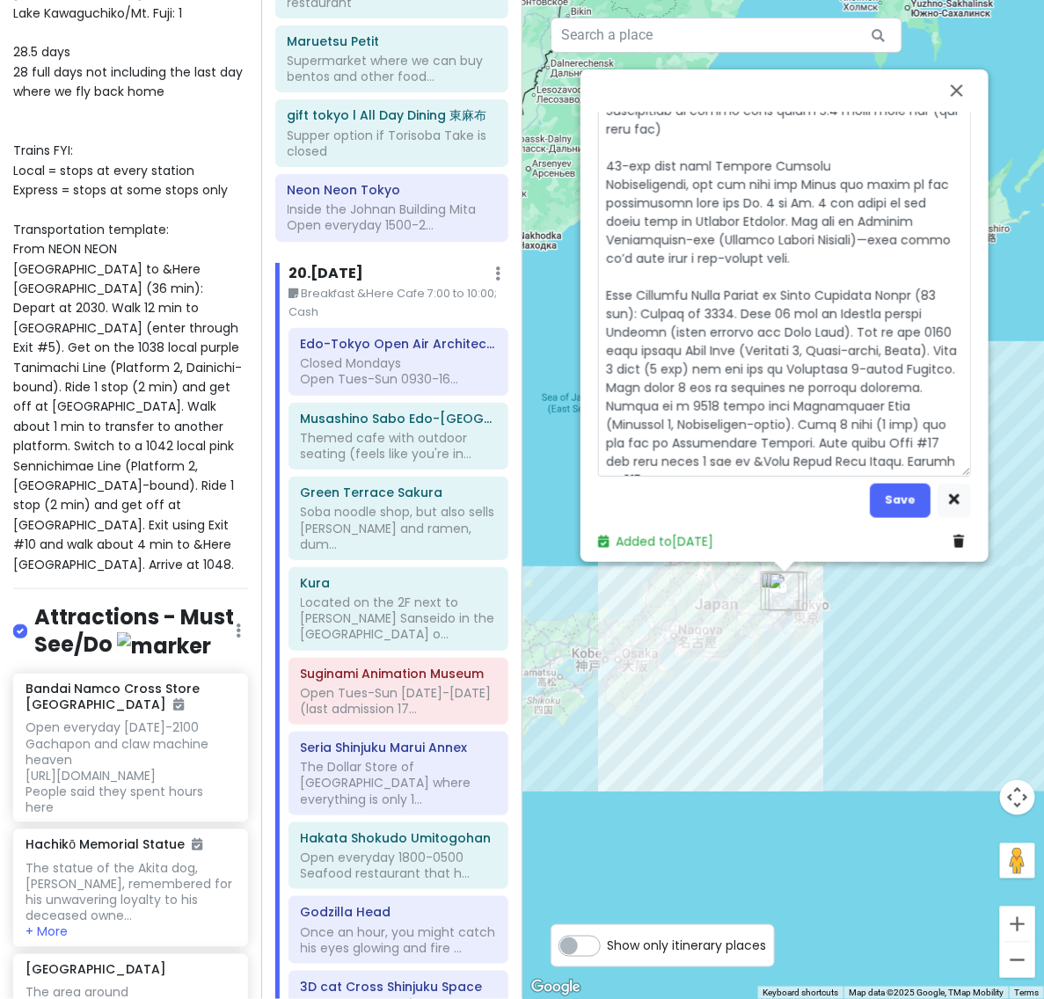
click at [949, 348] on textarea at bounding box center [784, 112] width 373 height 730
click at [917, 362] on textarea at bounding box center [784, 112] width 373 height 730
click at [651, 381] on textarea at bounding box center [784, 112] width 373 height 730
drag, startPoint x: 894, startPoint y: 361, endPoint x: 739, endPoint y: 432, distance: 170.0
click at [739, 432] on textarea at bounding box center [784, 112] width 373 height 730
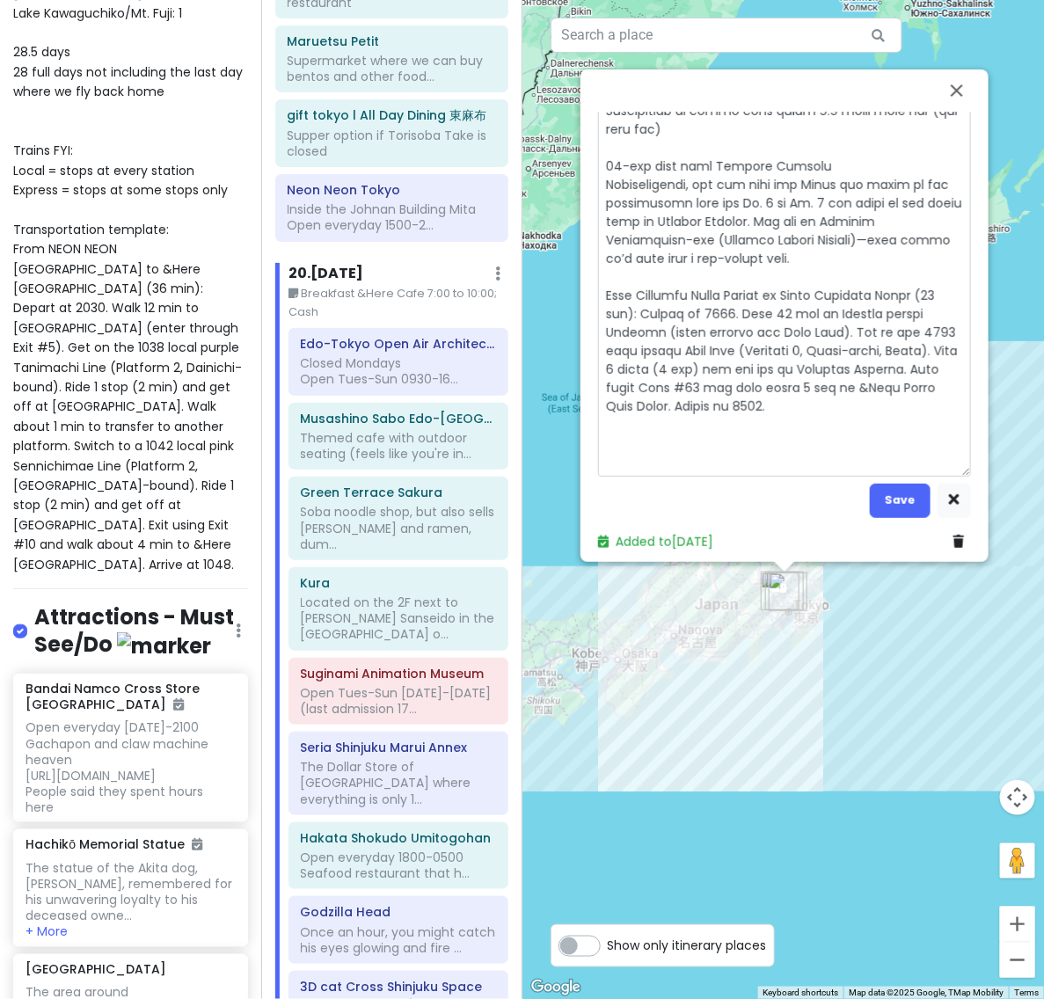
scroll to position [481, 0]
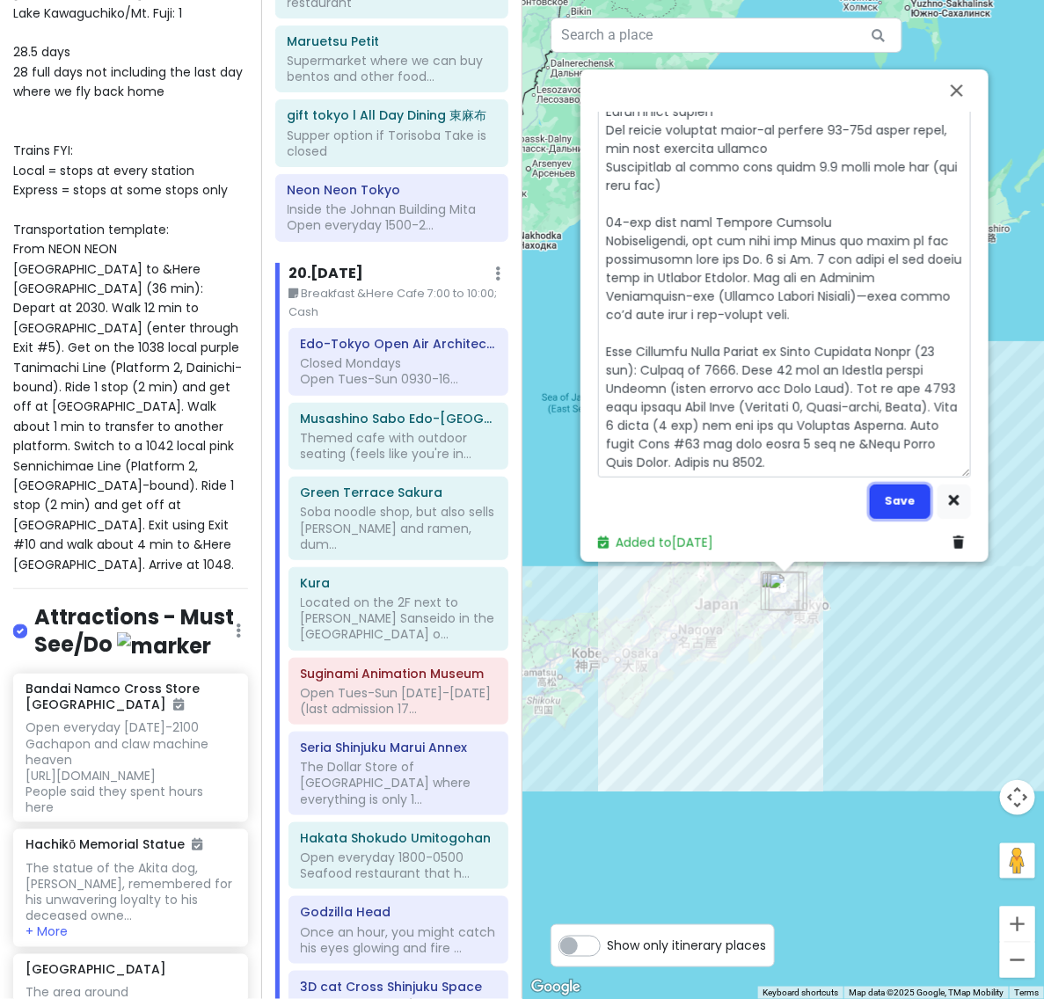
click at [890, 491] on button "Save" at bounding box center [899, 501] width 61 height 34
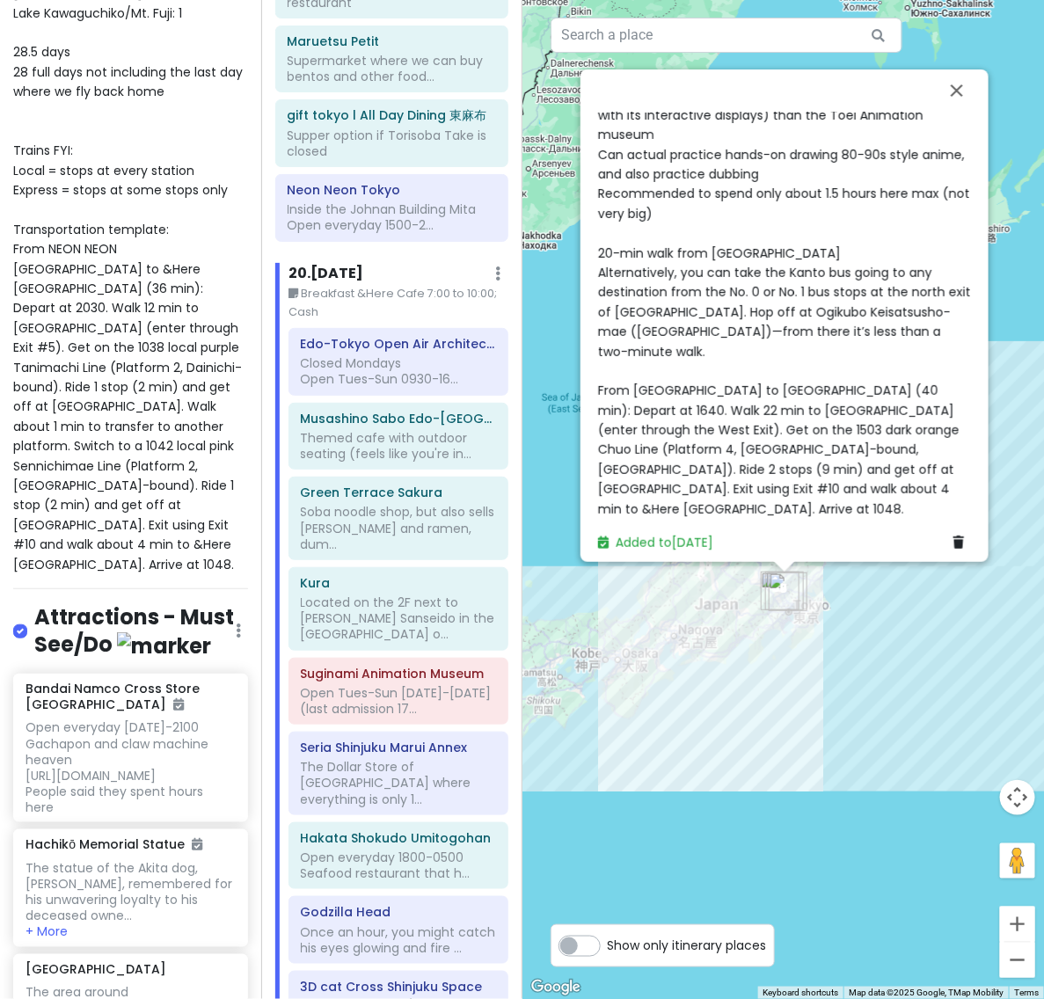
click at [783, 446] on span "Open Tues-Sun [DATE]-[DATE] (last admission 1730) Free admission Located on the…" at bounding box center [786, 173] width 376 height 687
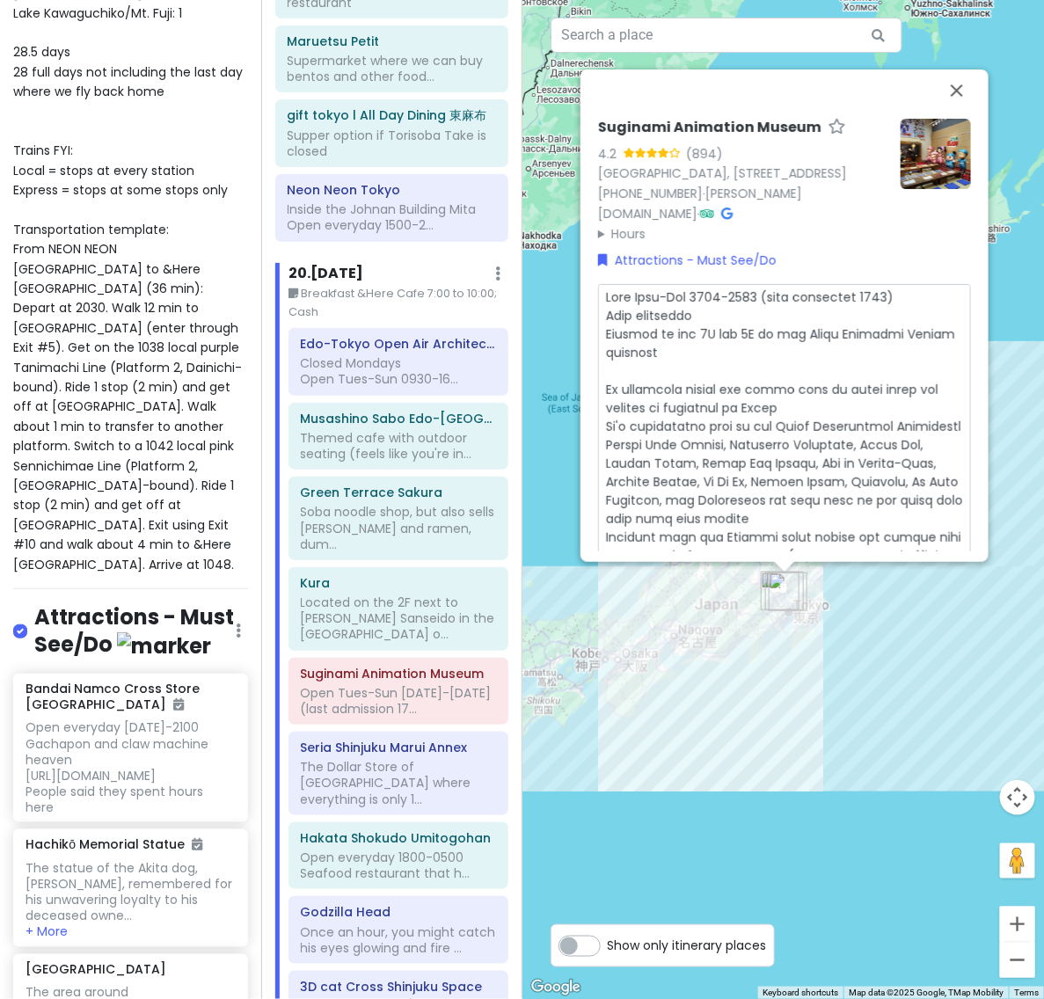
scroll to position [481, 0]
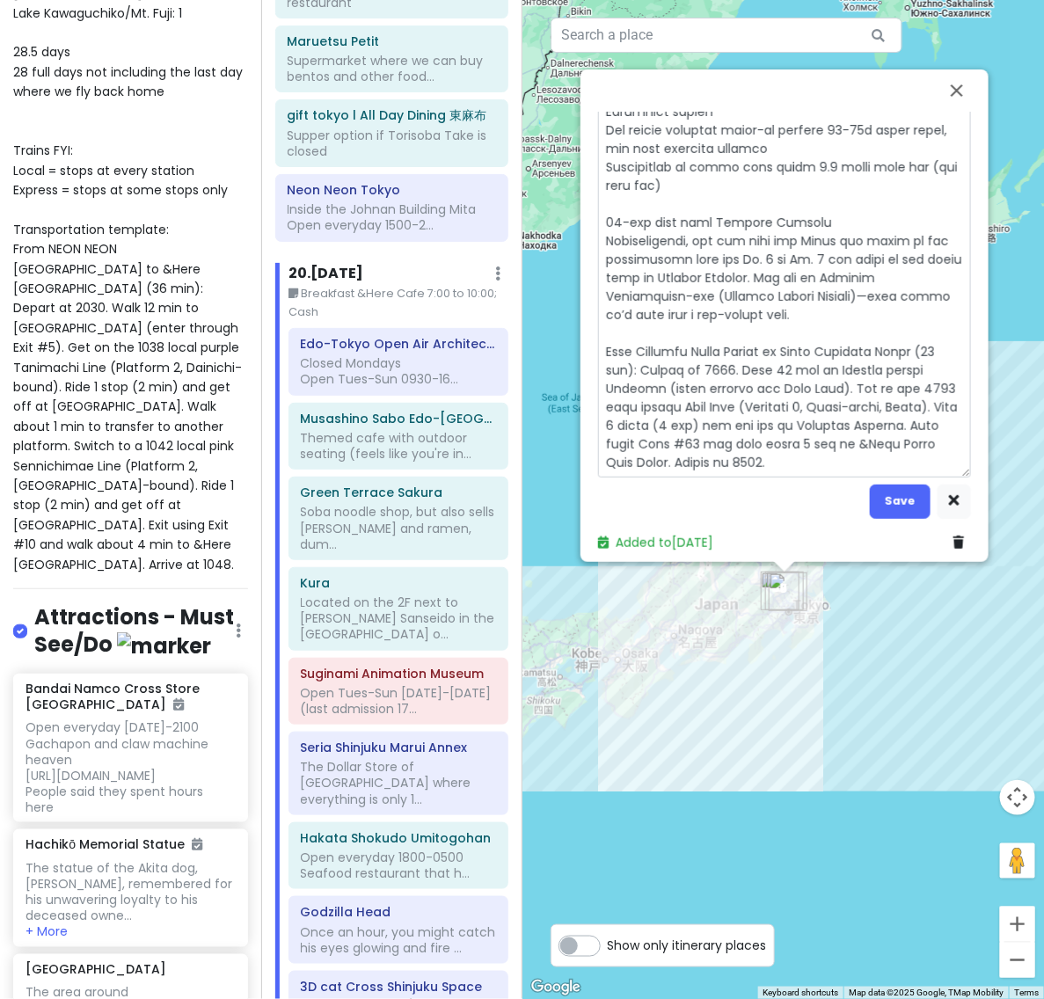
click at [646, 438] on textarea at bounding box center [784, 140] width 373 height 674
click at [829, 438] on textarea at bounding box center [784, 140] width 373 height 674
drag, startPoint x: 870, startPoint y: 447, endPoint x: 737, endPoint y: 458, distance: 134.1
click at [737, 458] on textarea at bounding box center [784, 140] width 373 height 674
click at [884, 429] on textarea at bounding box center [784, 140] width 373 height 674
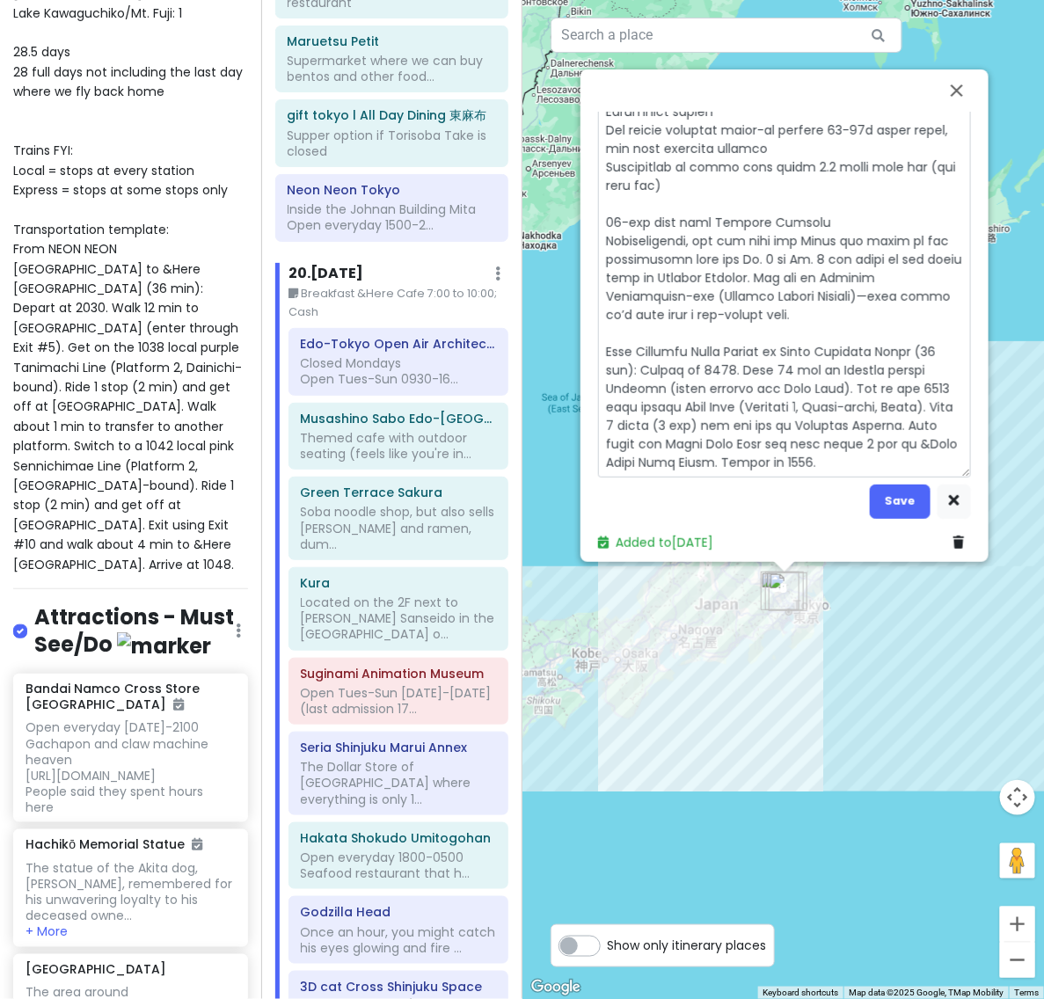
scroll to position [481, 11]
drag, startPoint x: 869, startPoint y: 435, endPoint x: 649, endPoint y: 479, distance: 224.1
click at [649, 479] on div "Save" at bounding box center [784, 161] width 373 height 716
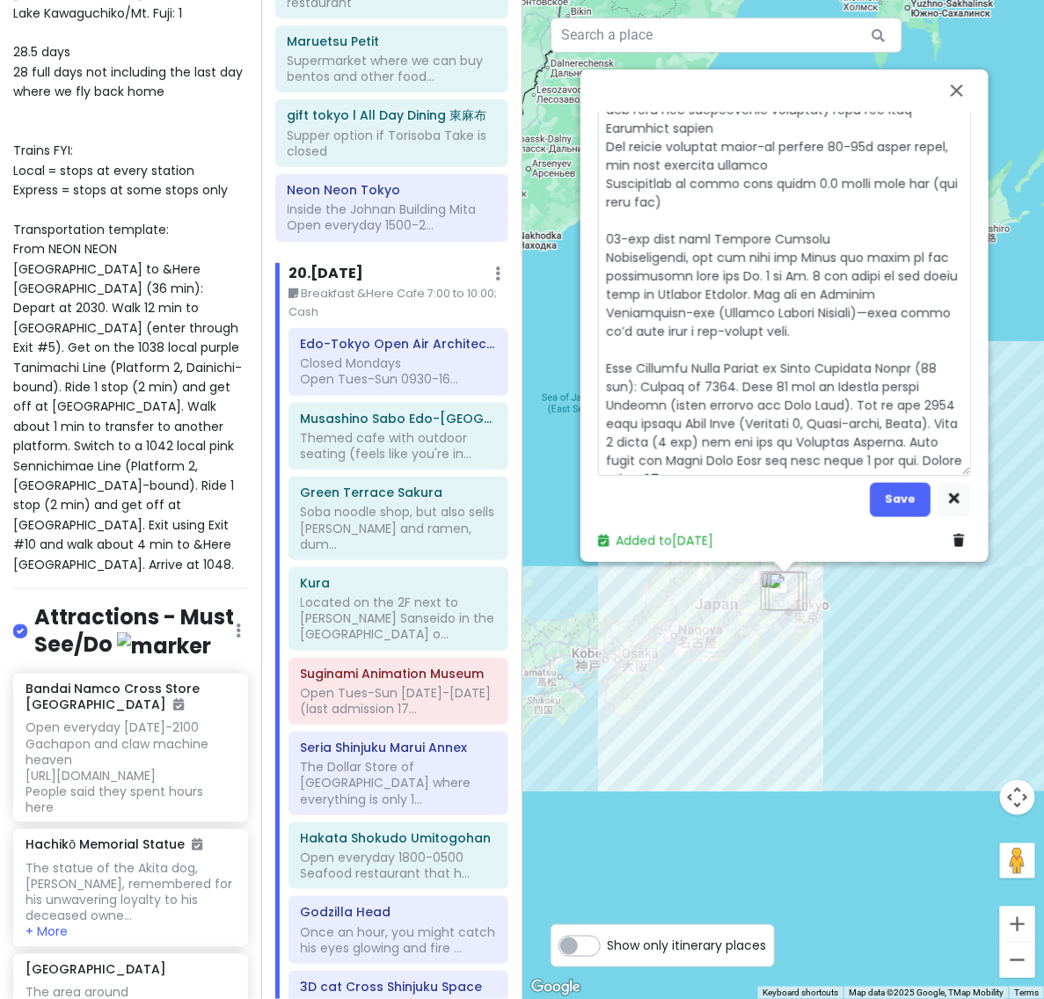
scroll to position [462, 11]
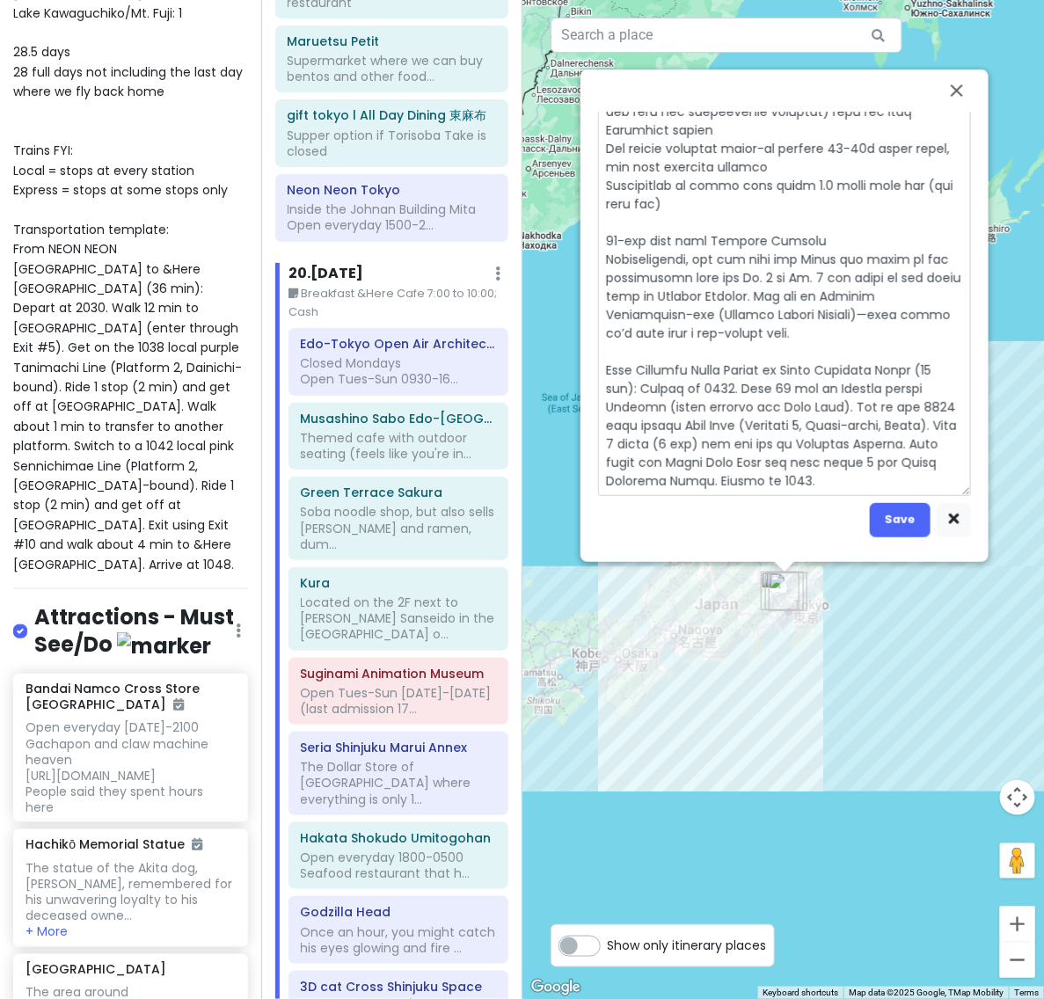
click at [709, 473] on textarea at bounding box center [784, 159] width 373 height 674
click at [880, 524] on button "Save" at bounding box center [899, 520] width 61 height 34
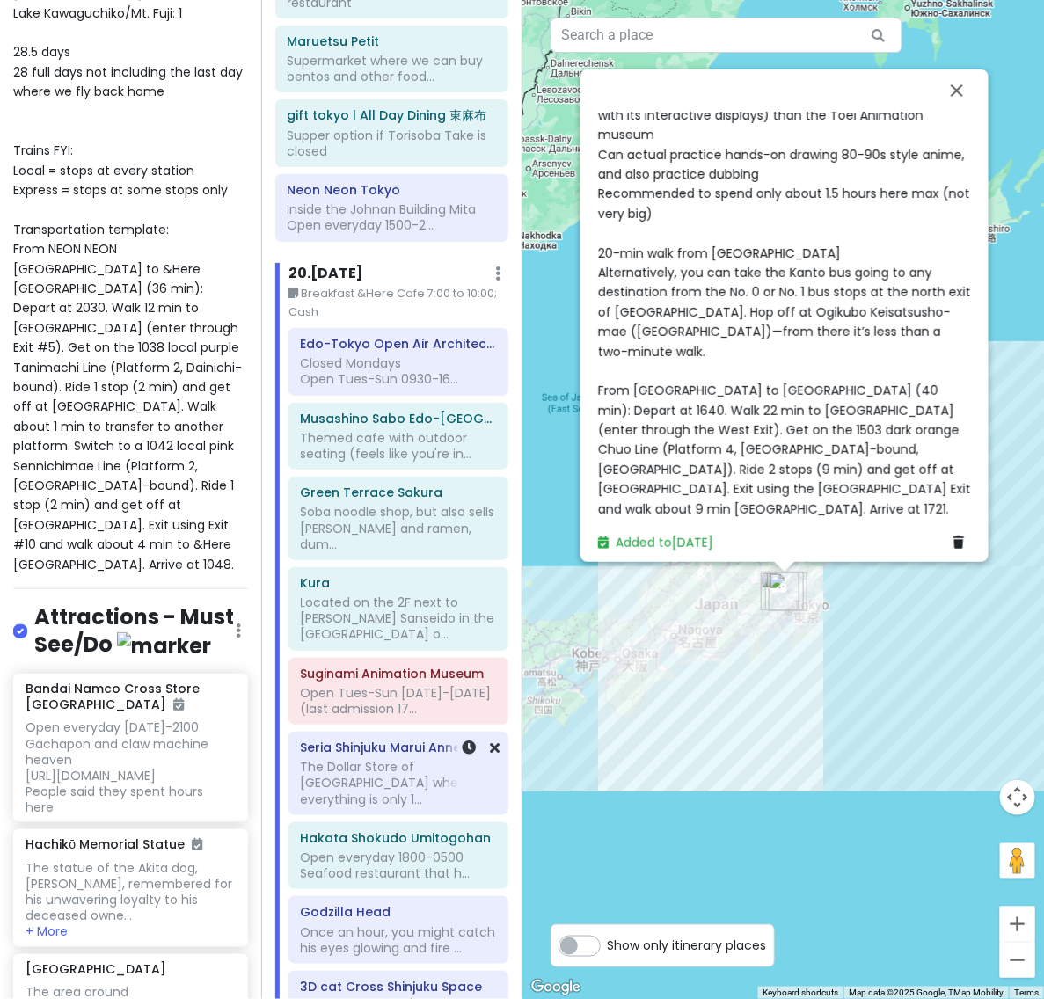
click at [365, 759] on div "The Dollar Store of [GEOGRAPHIC_DATA] where everything is only 1..." at bounding box center [398, 783] width 195 height 48
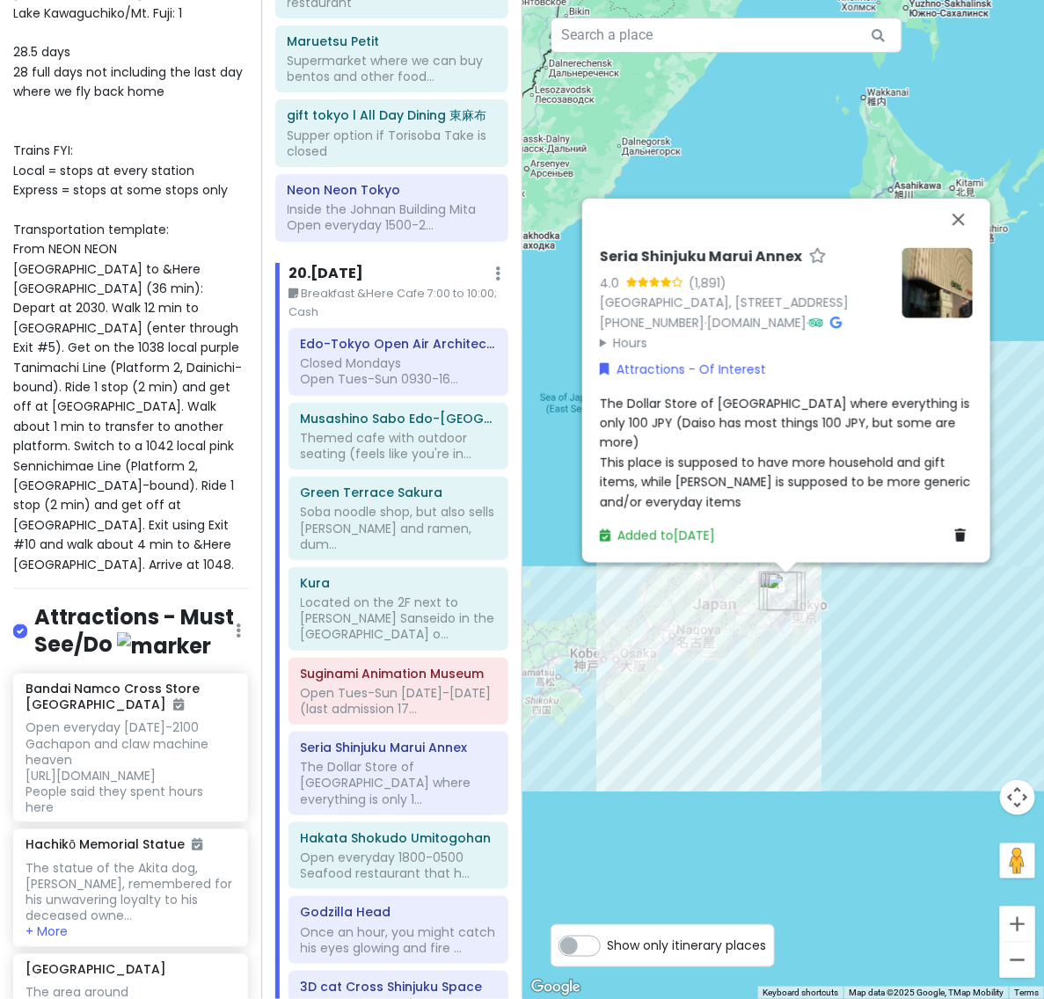
click at [731, 459] on span "The Dollar Store of [GEOGRAPHIC_DATA] where everything is only 100 JPY (Daiso h…" at bounding box center [787, 452] width 374 height 116
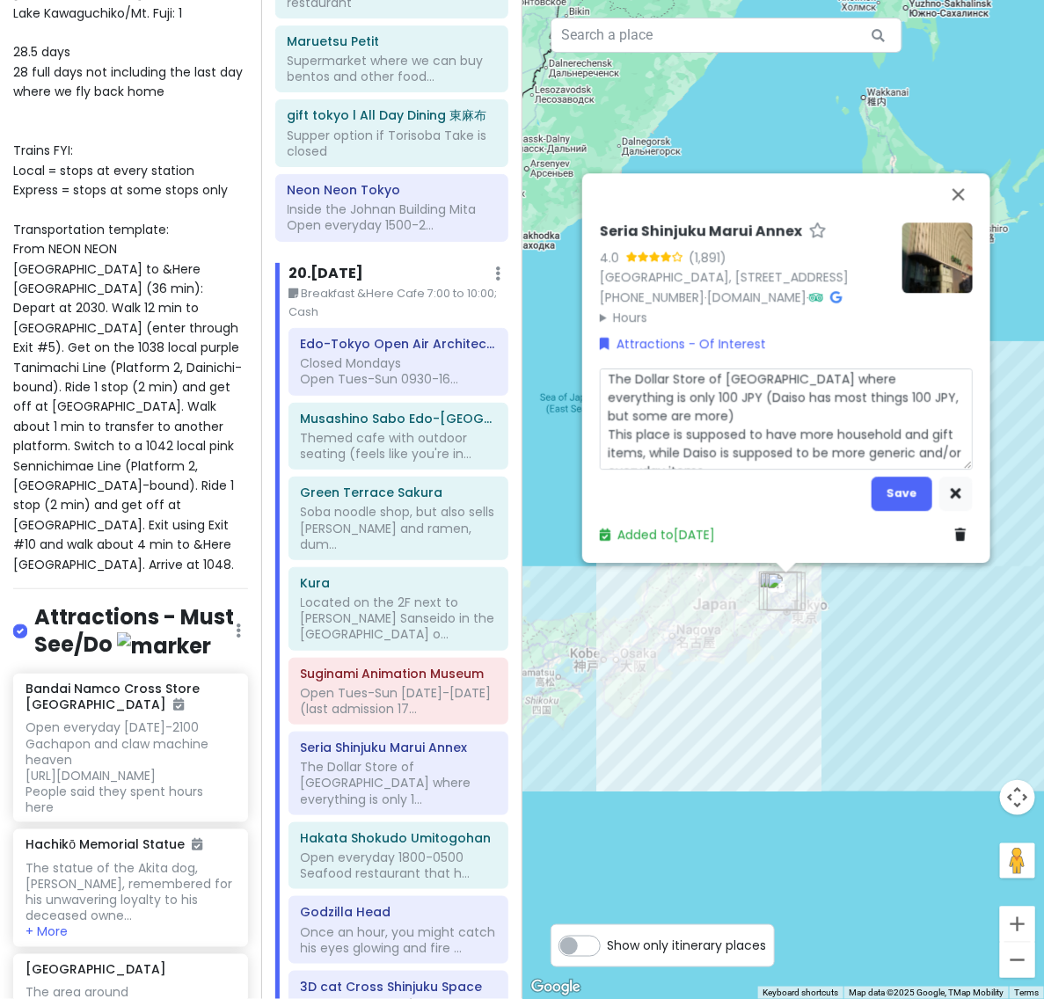
scroll to position [18, 0]
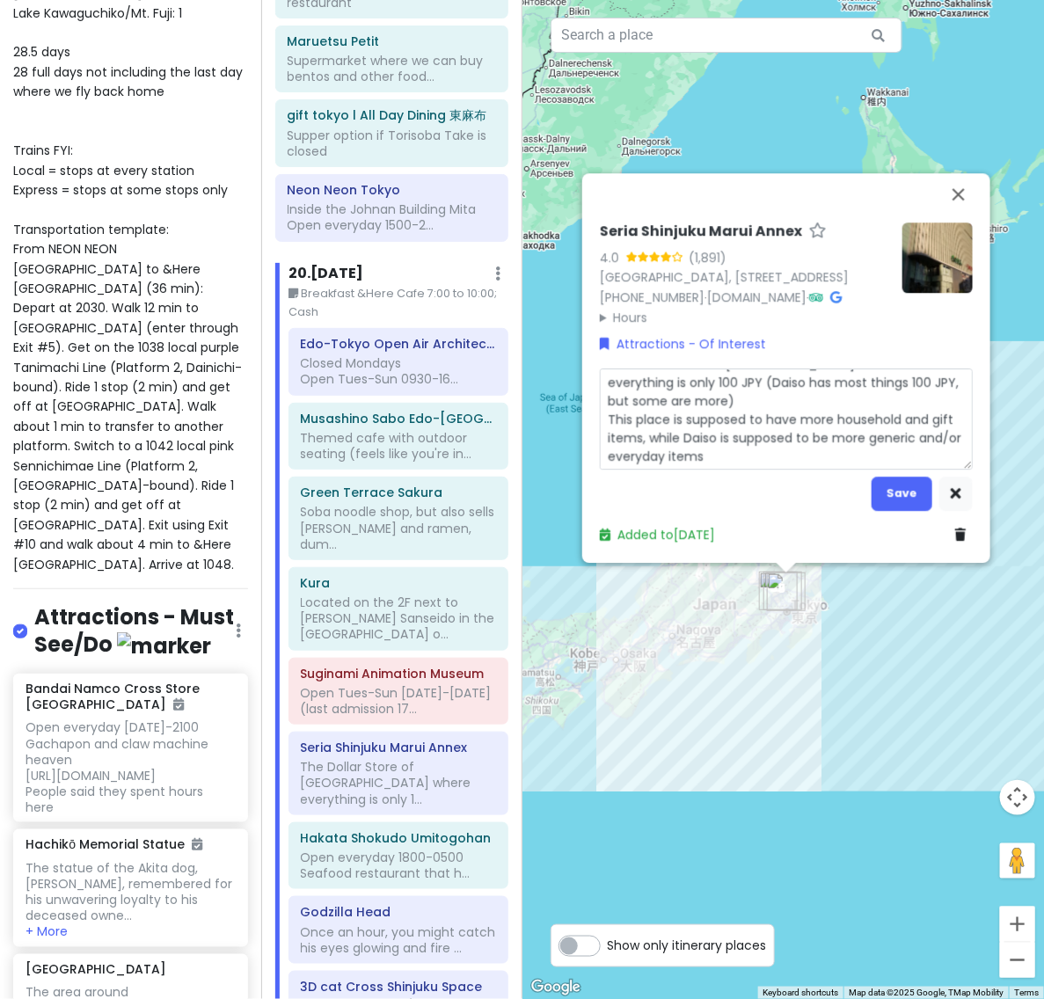
click at [838, 454] on textarea "The Dollar Store of [GEOGRAPHIC_DATA] where everything is only 100 JPY (Daiso h…" at bounding box center [786, 419] width 373 height 102
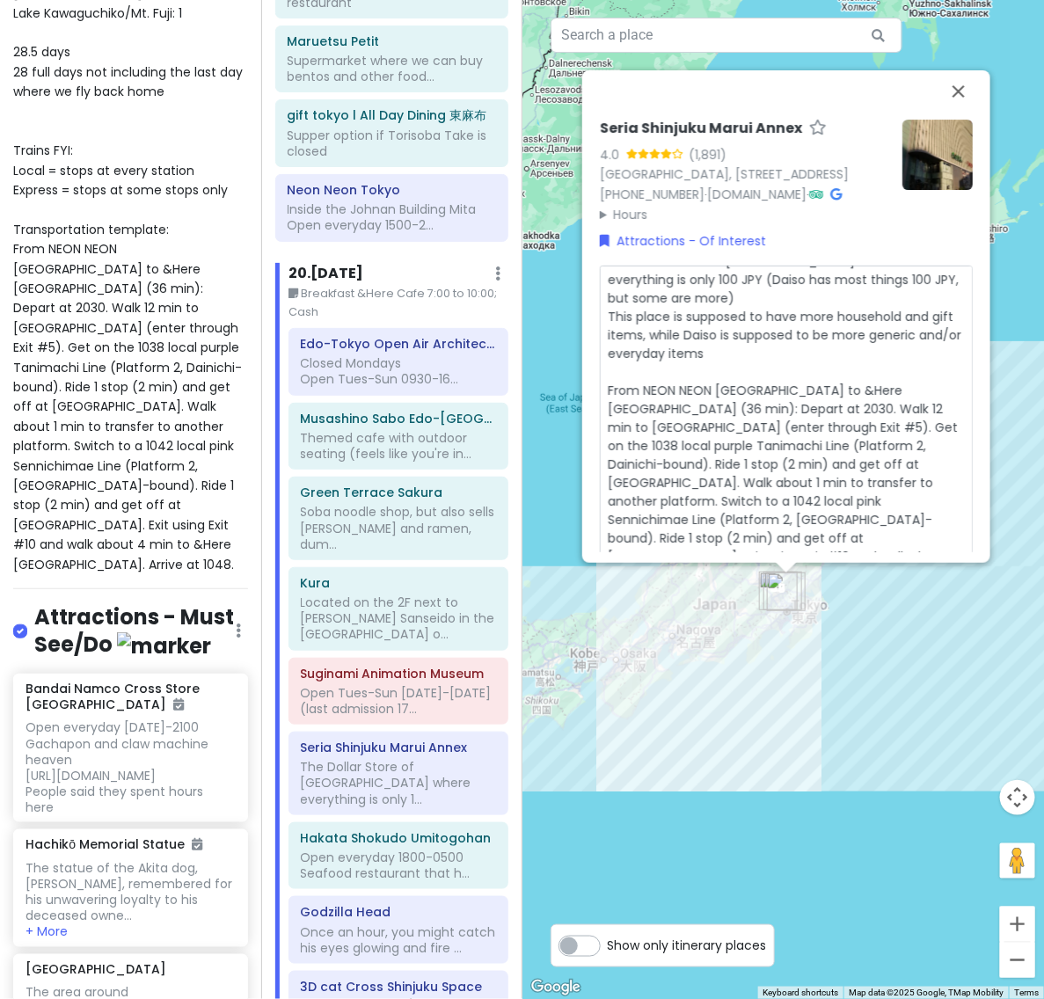
scroll to position [90, 0]
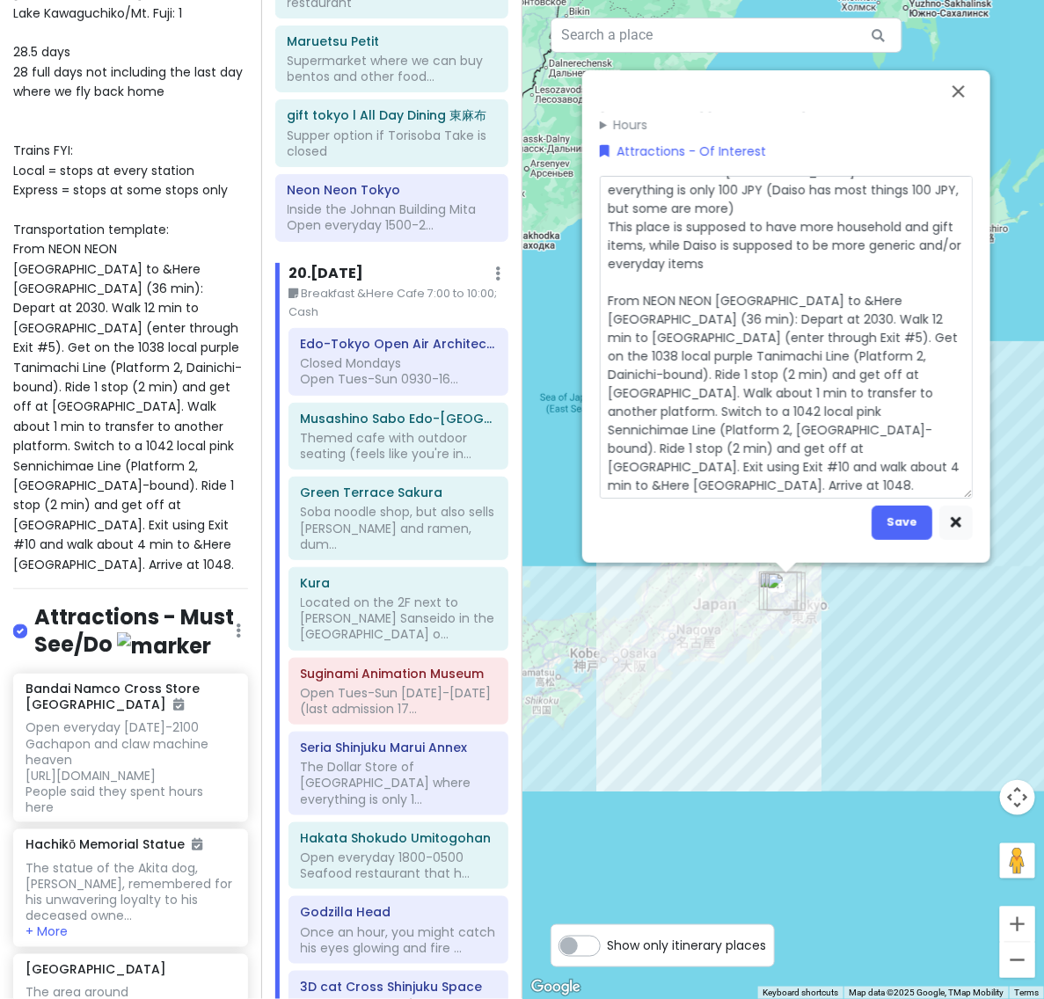
drag, startPoint x: 646, startPoint y: 345, endPoint x: 752, endPoint y: 345, distance: 105.5
click at [752, 345] on textarea "The Dollar Store of [GEOGRAPHIC_DATA] where everything is only 100 JPY (Daiso h…" at bounding box center [786, 338] width 373 height 324
drag, startPoint x: 783, startPoint y: 337, endPoint x: 913, endPoint y: 353, distance: 130.2
click at [913, 353] on textarea "The Dollar Store of [GEOGRAPHIC_DATA] where everything is only 100 JPY (Daiso h…" at bounding box center [786, 338] width 373 height 324
click at [815, 350] on textarea "The Dollar Store of [GEOGRAPHIC_DATA] where everything is only 100 JPY (Daiso h…" at bounding box center [786, 338] width 373 height 324
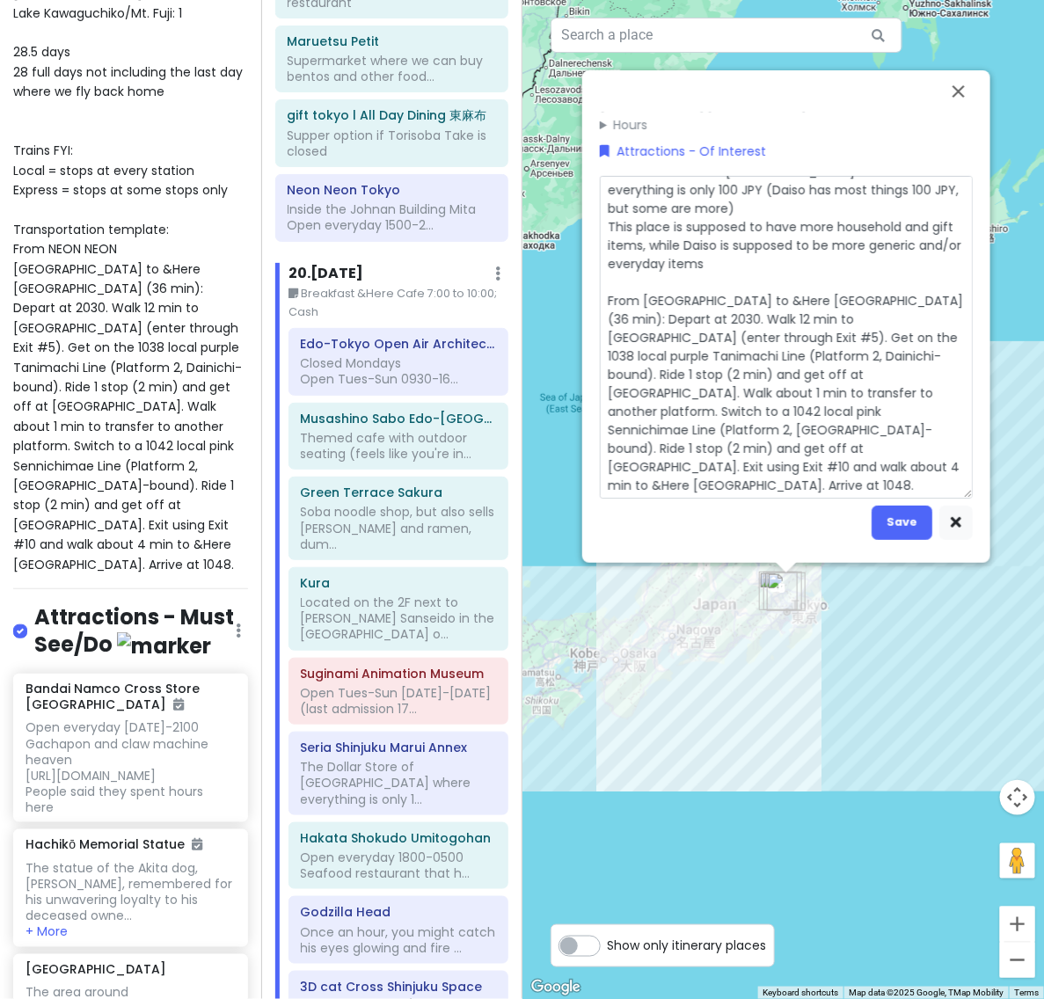
drag, startPoint x: 783, startPoint y: 350, endPoint x: 939, endPoint y: 345, distance: 155.7
click at [939, 345] on textarea "The Dollar Store of [GEOGRAPHIC_DATA] where everything is only 100 JPY (Daiso h…" at bounding box center [786, 338] width 373 height 324
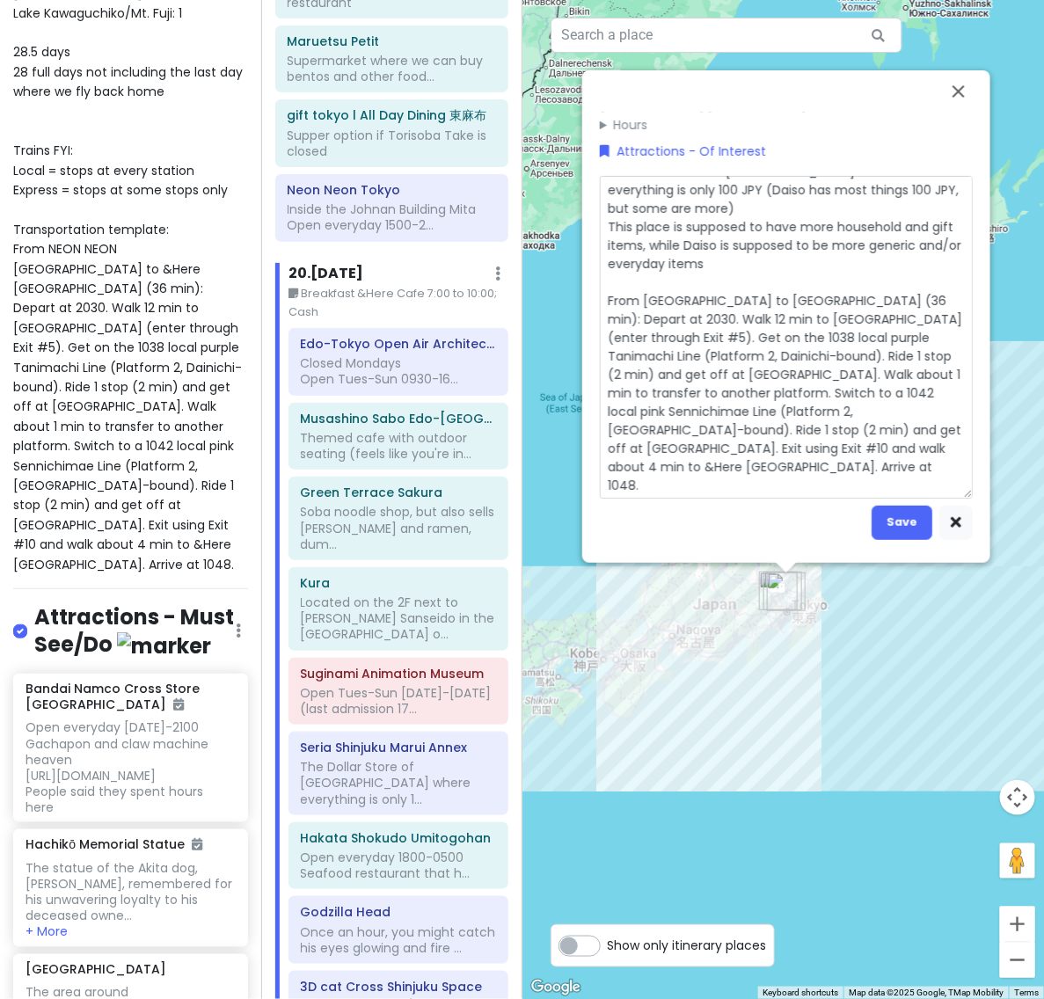
click at [696, 370] on textarea "The Dollar Store of [GEOGRAPHIC_DATA] where everything is only 100 JPY (Daiso h…" at bounding box center [786, 338] width 373 height 324
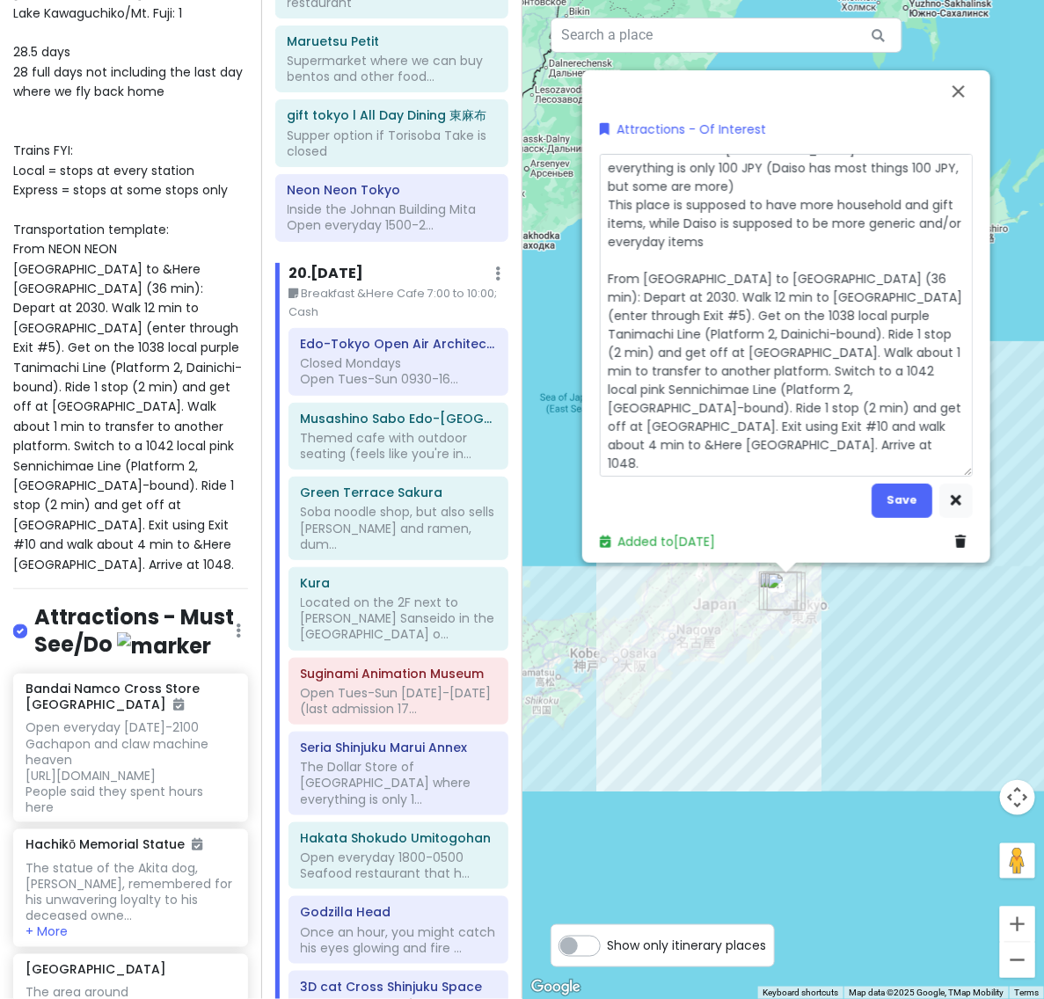
drag, startPoint x: 682, startPoint y: 371, endPoint x: 955, endPoint y: 459, distance: 286.4
click at [955, 459] on textarea "The Dollar Store of [GEOGRAPHIC_DATA] where everything is only 100 JPY (Daiso h…" at bounding box center [786, 316] width 373 height 324
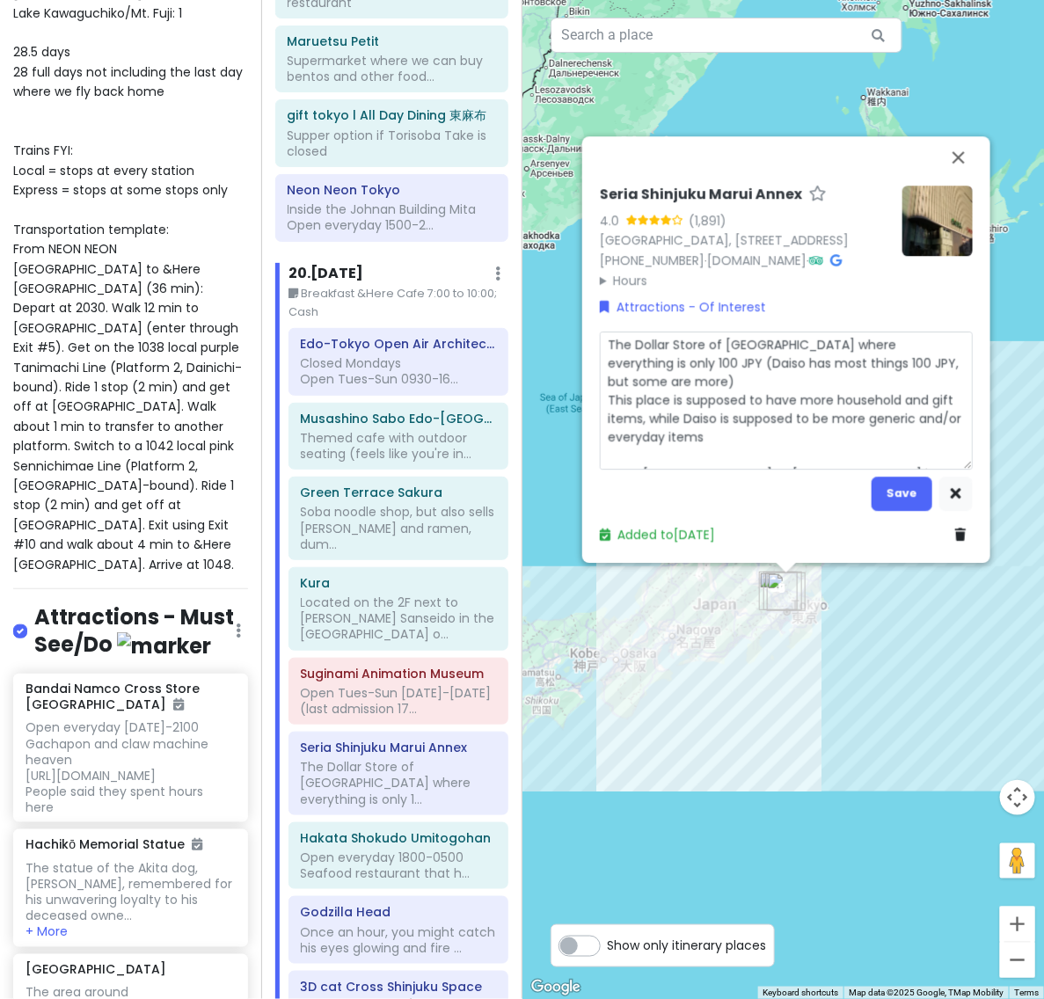
scroll to position [15, 0]
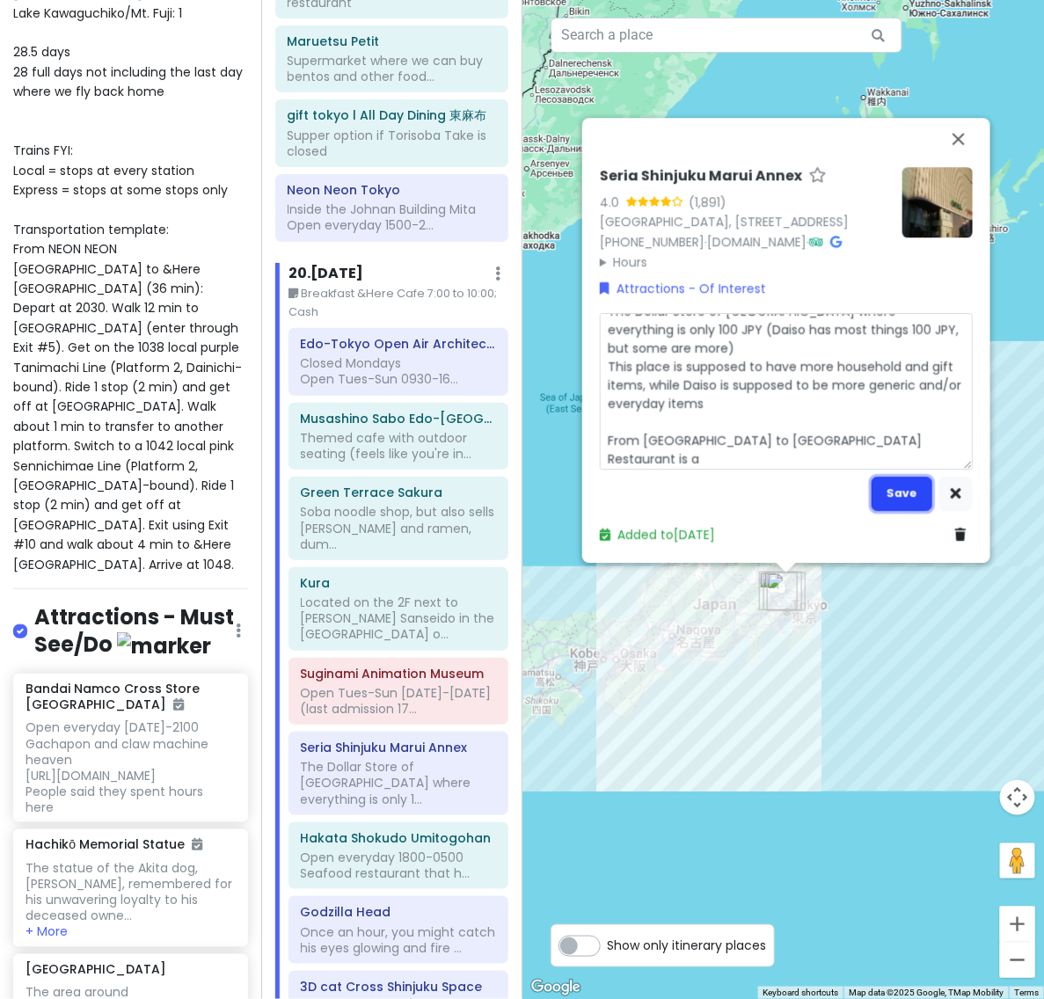
click at [884, 504] on button "Save" at bounding box center [901, 493] width 61 height 34
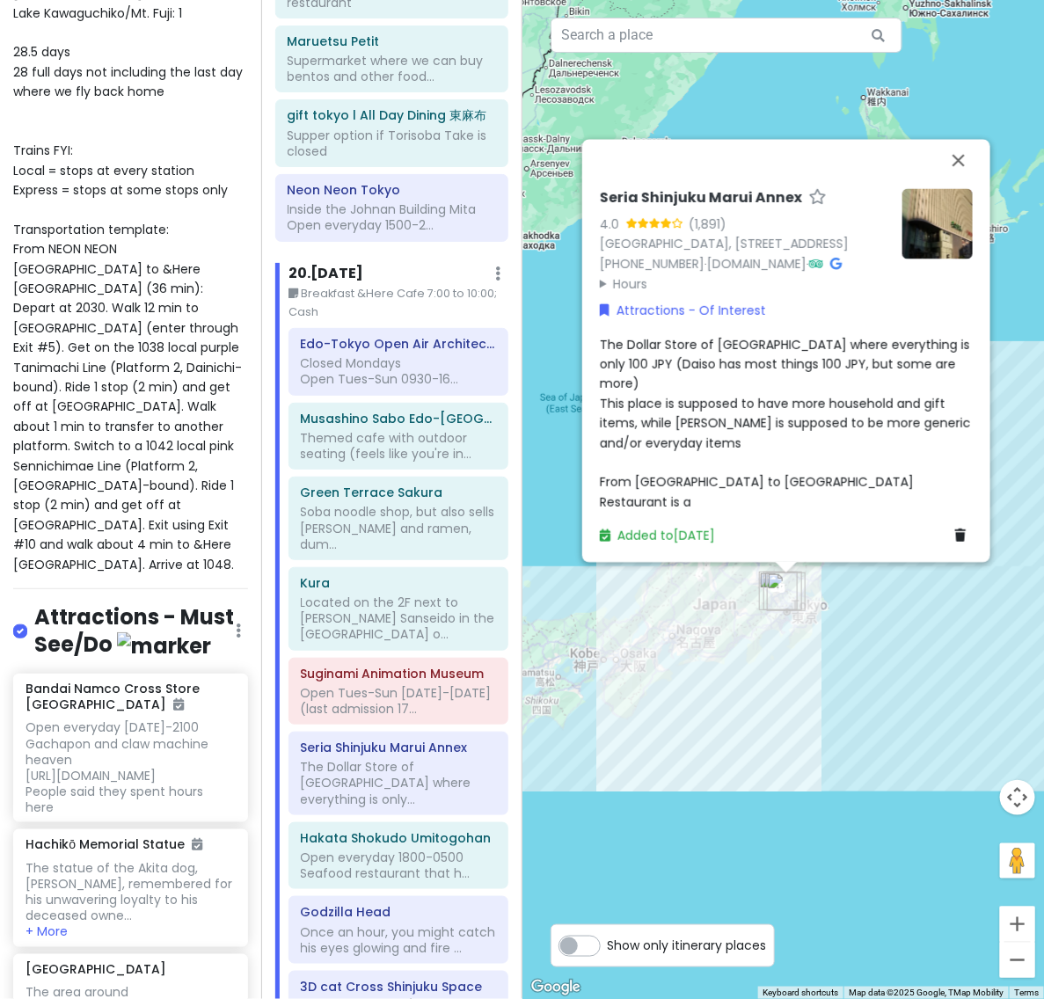
click at [767, 427] on span "The Dollar Store of [GEOGRAPHIC_DATA] where everything is only 100 JPY (Daiso h…" at bounding box center [787, 422] width 374 height 175
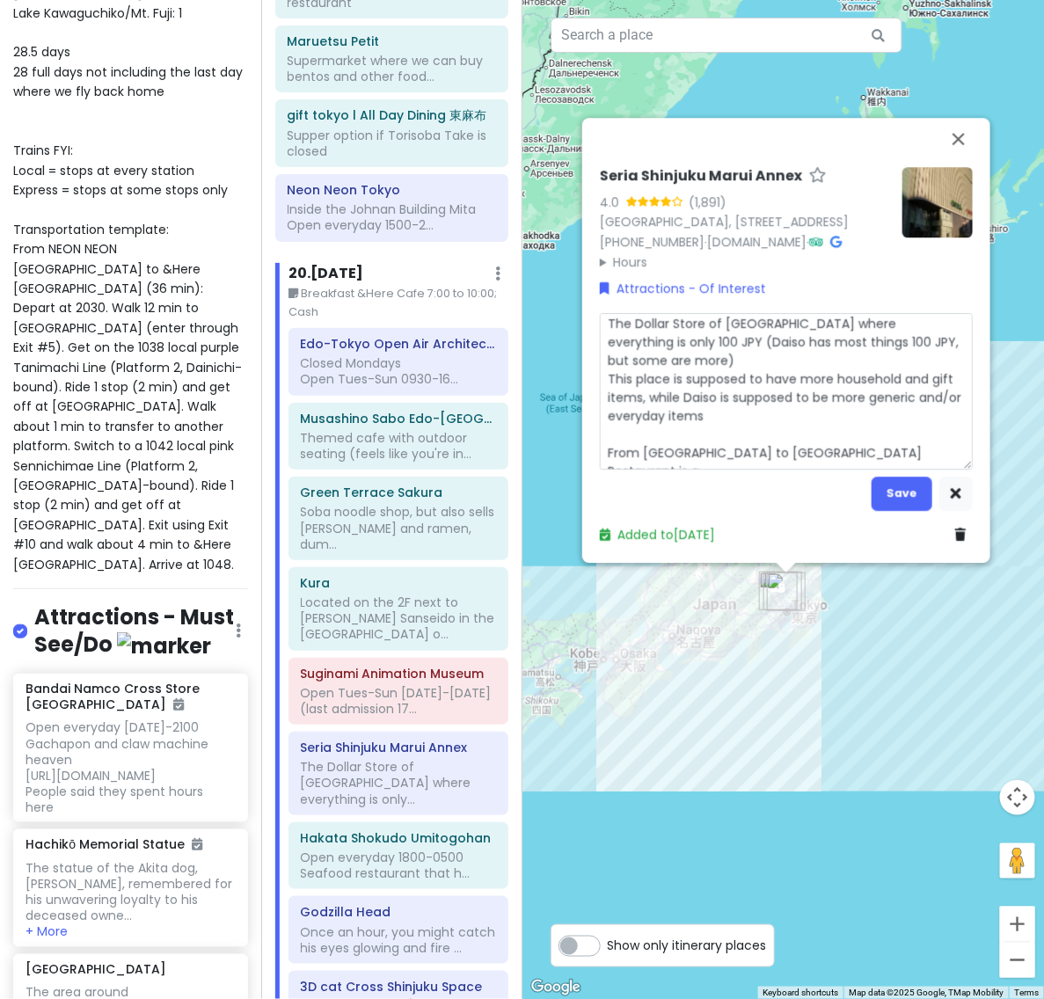
scroll to position [18, 0]
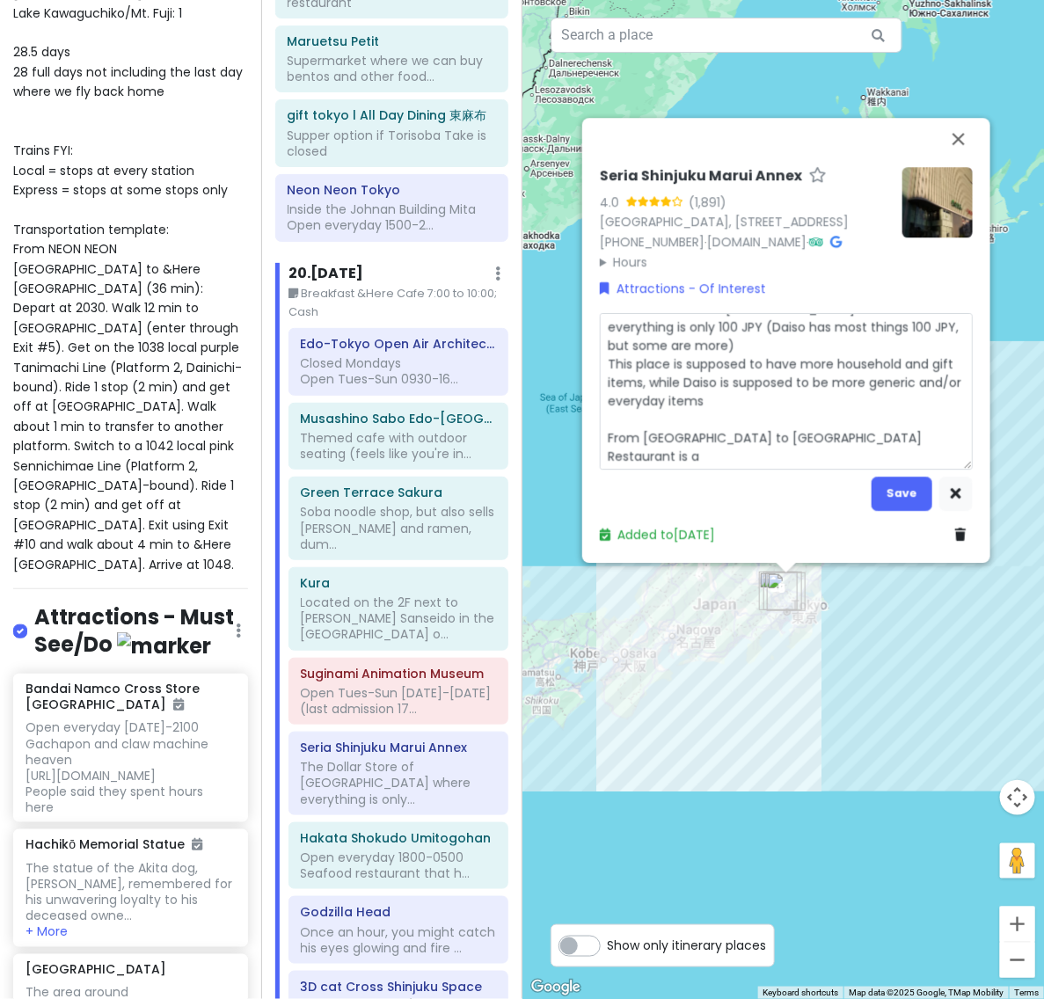
click at [770, 463] on textarea "The Dollar Store of [GEOGRAPHIC_DATA] where everything is only 100 JPY (Daiso h…" at bounding box center [786, 391] width 373 height 157
click at [913, 511] on button "Save" at bounding box center [901, 493] width 61 height 34
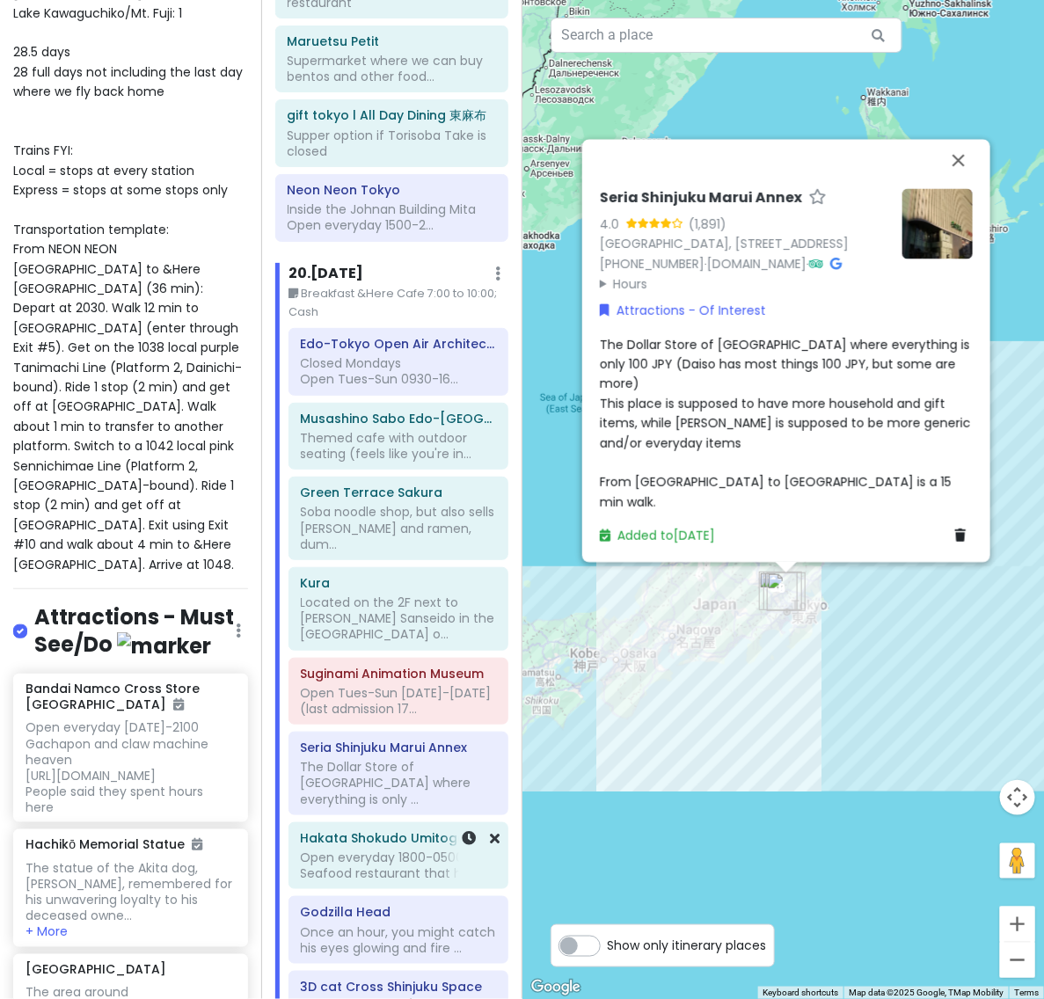
click at [396, 849] on div "Open everyday 1800-0500 Seafood restaurant that h..." at bounding box center [398, 865] width 195 height 32
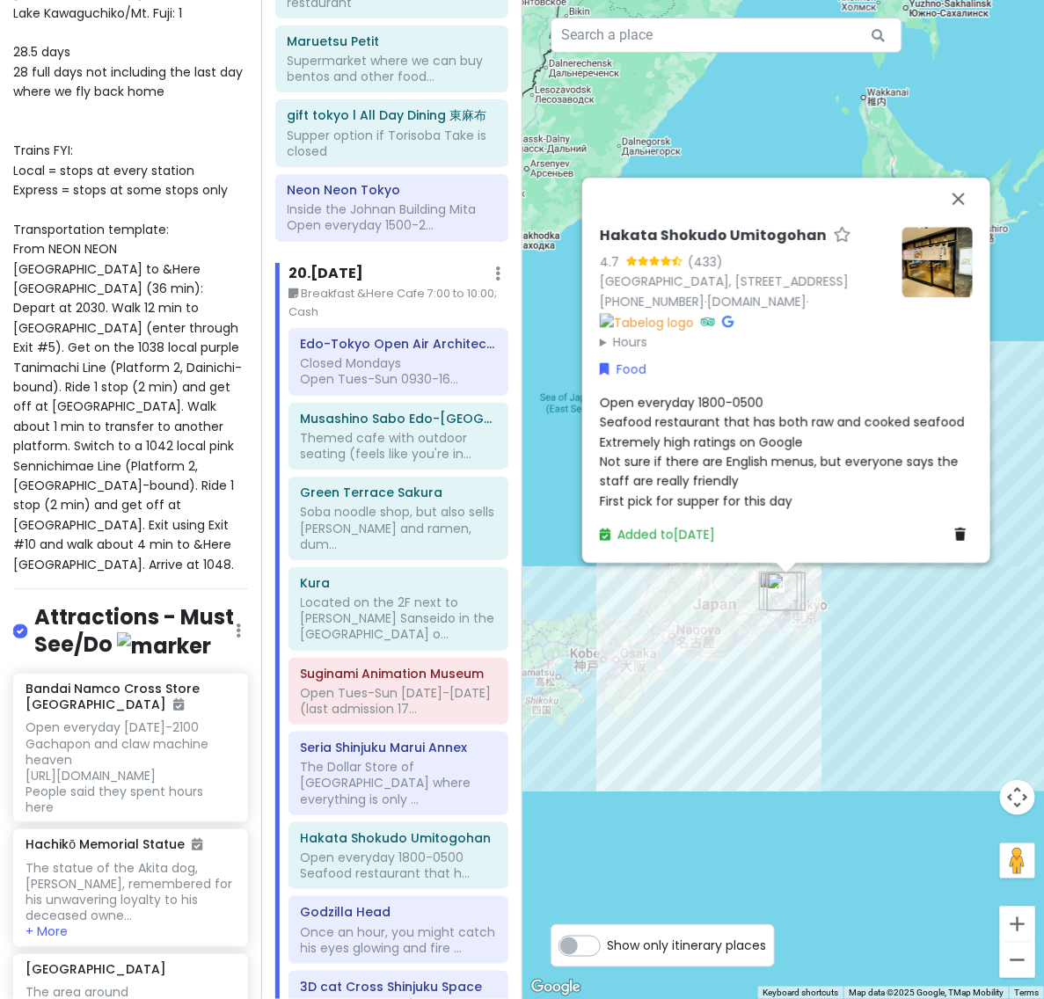
click at [701, 431] on span "Open everyday 1800-0500 Seafood restaurant that has both raw and cooked seafood…" at bounding box center [782, 452] width 365 height 116
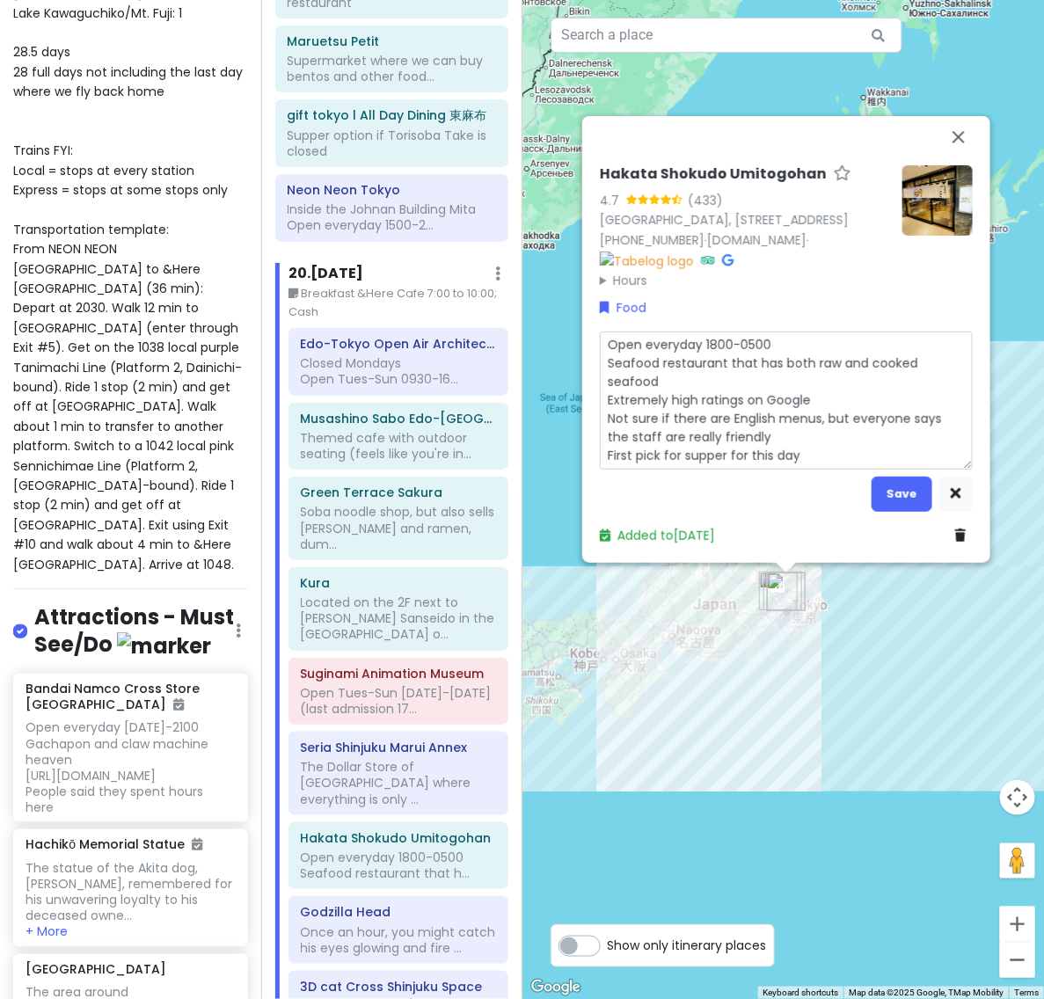
click at [855, 455] on textarea "Open everyday 1800-0500 Seafood restaurant that has both raw and cooked seafood…" at bounding box center [786, 400] width 373 height 139
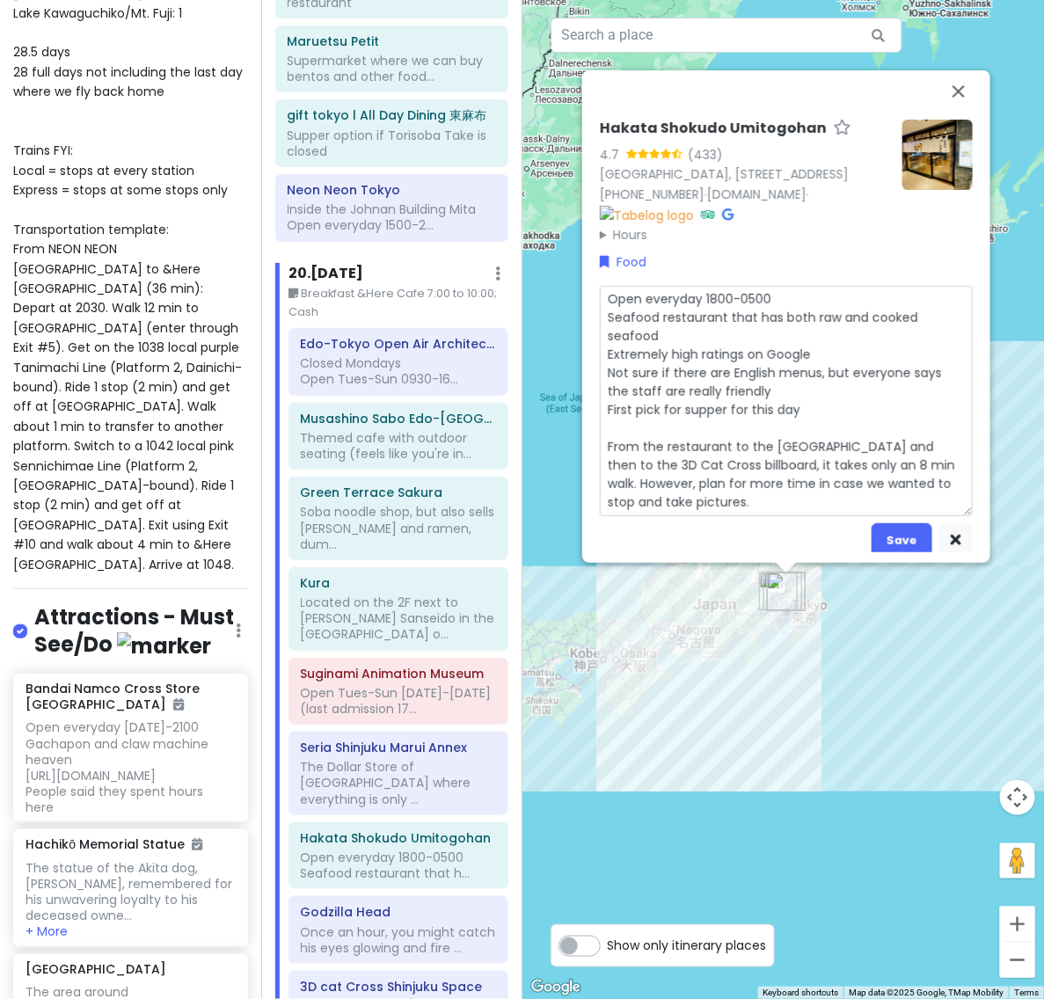
click at [851, 272] on div "Food" at bounding box center [786, 261] width 373 height 19
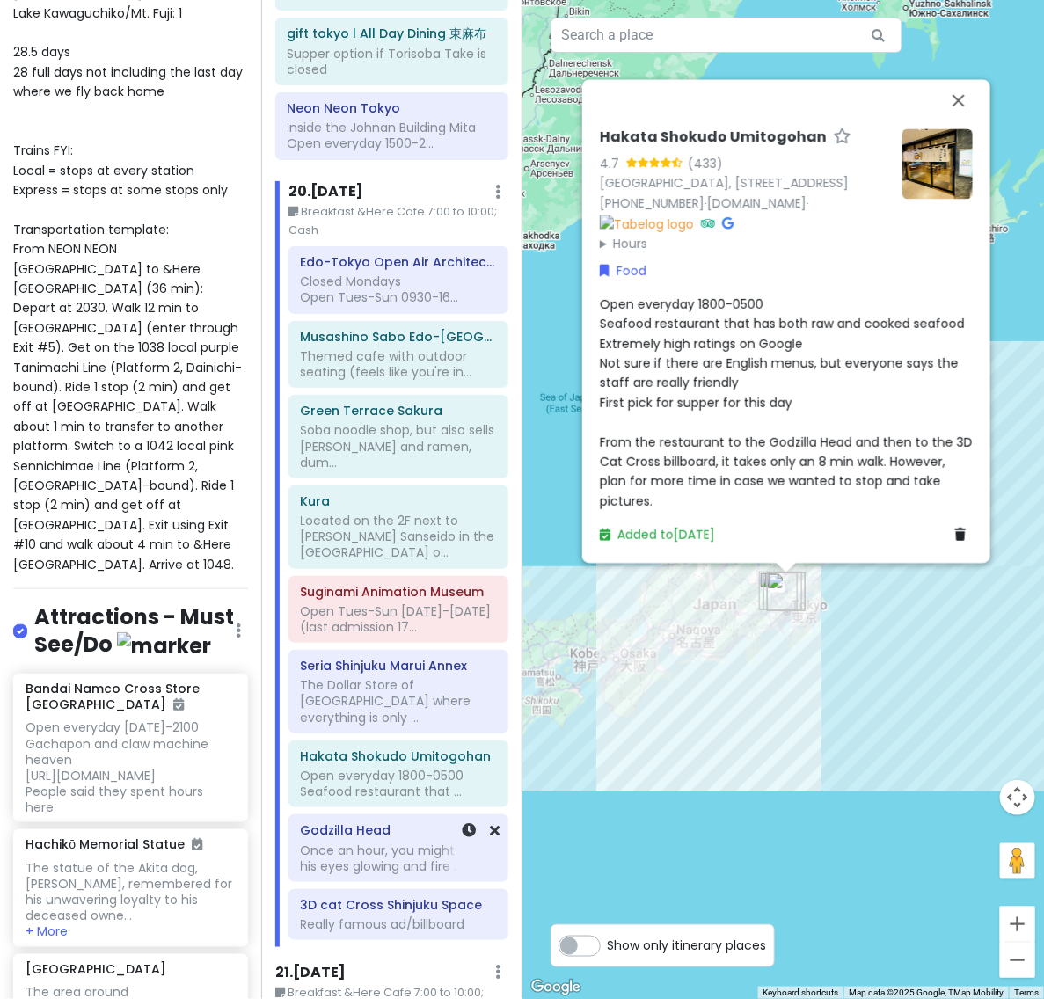
scroll to position [14307, 0]
click at [380, 891] on div "3D cat Cross Shinjuku Space Really famous ad/billboard" at bounding box center [398, 913] width 195 height 44
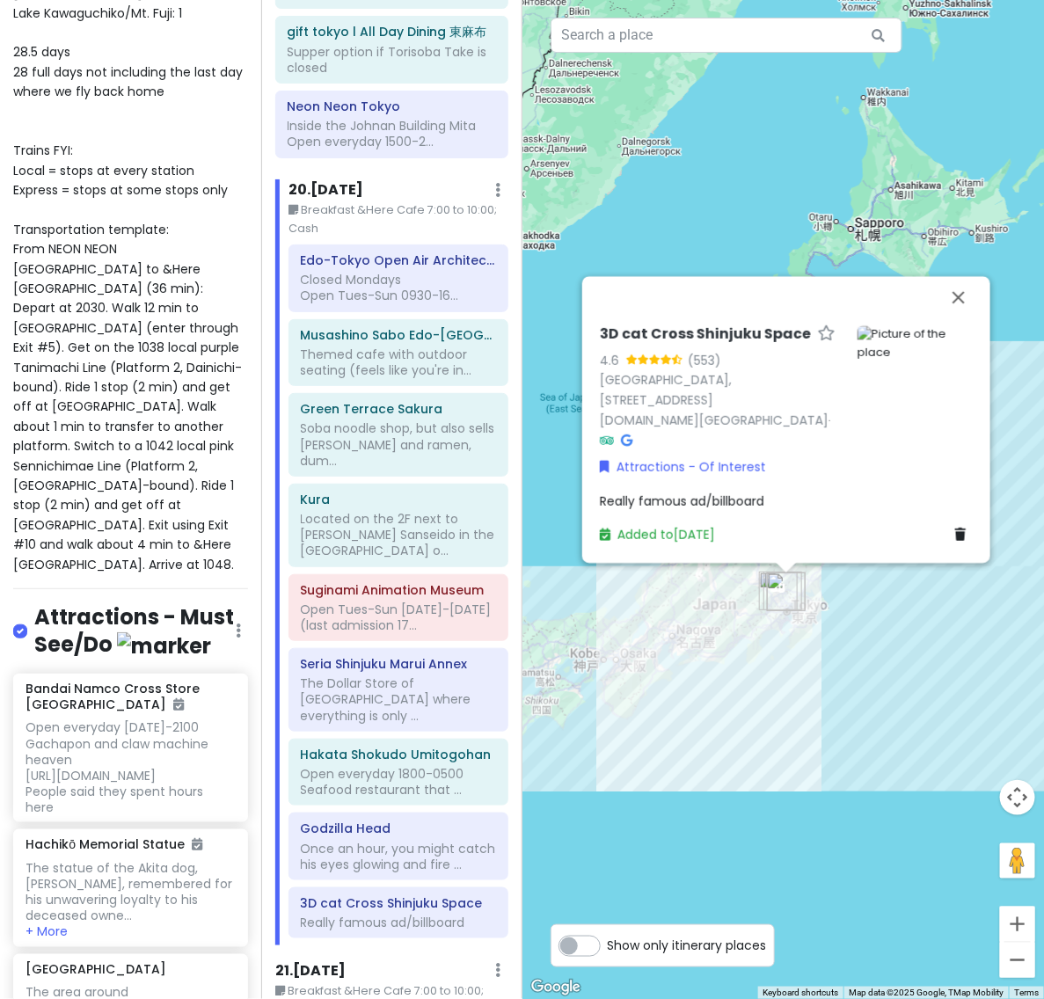
click at [664, 492] on span "Really famous ad/billboard" at bounding box center [682, 501] width 164 height 18
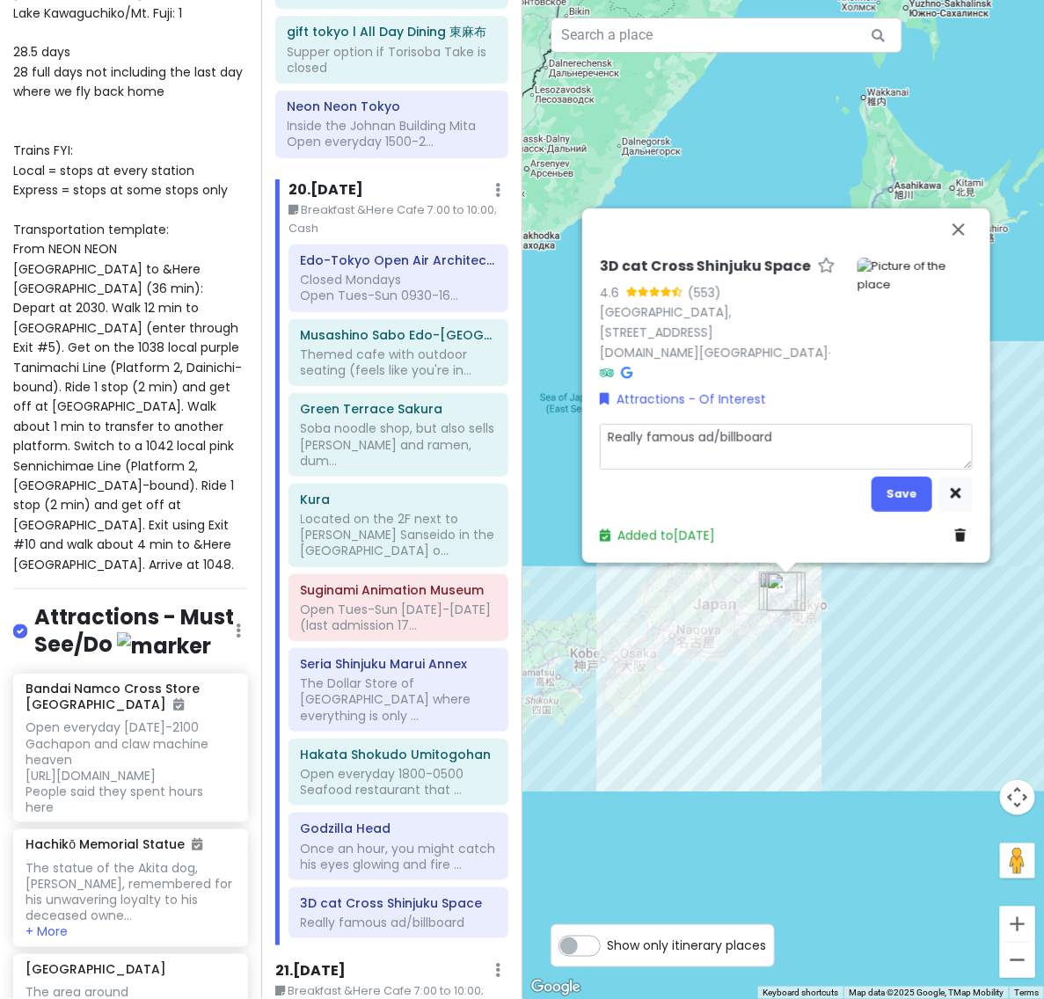
click at [818, 460] on textarea "Really famous ad/billboard" at bounding box center [786, 447] width 373 height 47
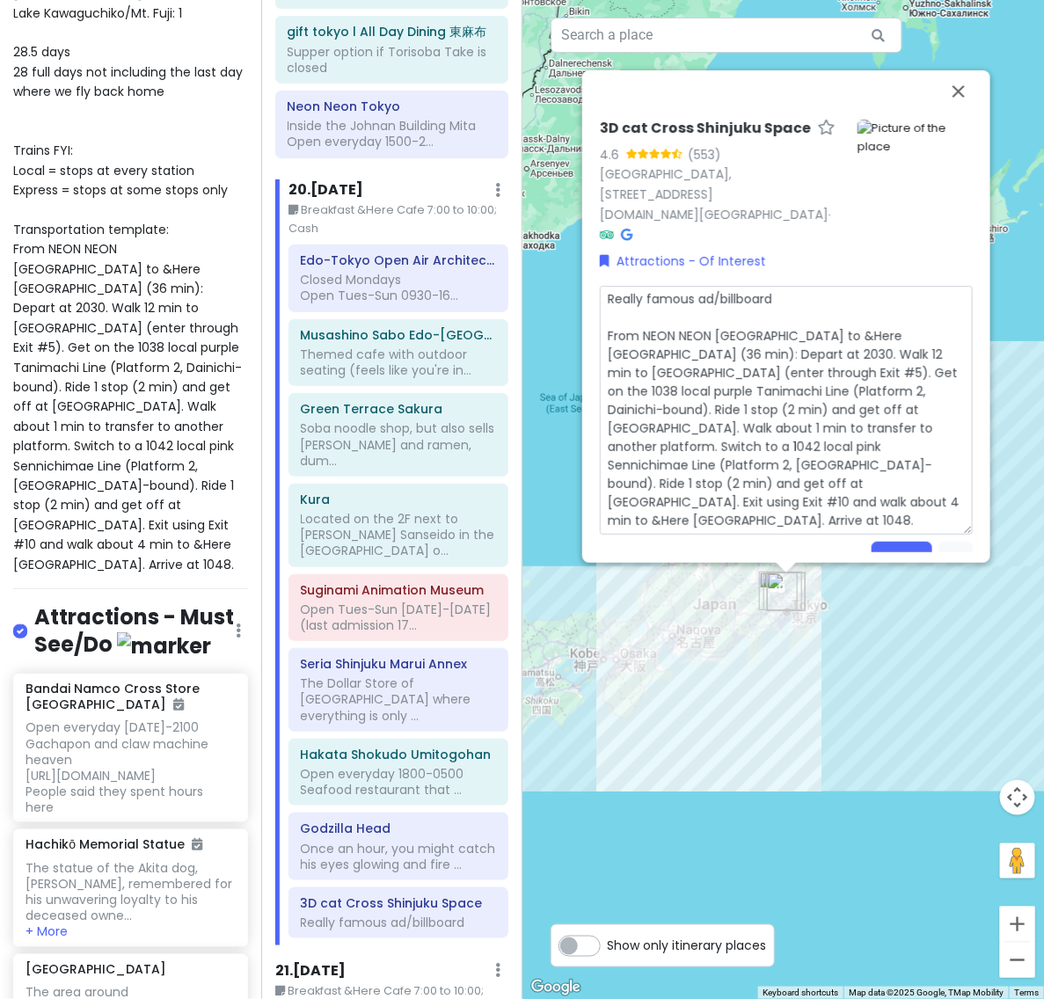
drag, startPoint x: 644, startPoint y: 325, endPoint x: 749, endPoint y: 327, distance: 104.6
click at [749, 327] on textarea "Really famous ad/billboard From NEON NEON [GEOGRAPHIC_DATA] to &Here [GEOGRAPHI…" at bounding box center [786, 411] width 373 height 250
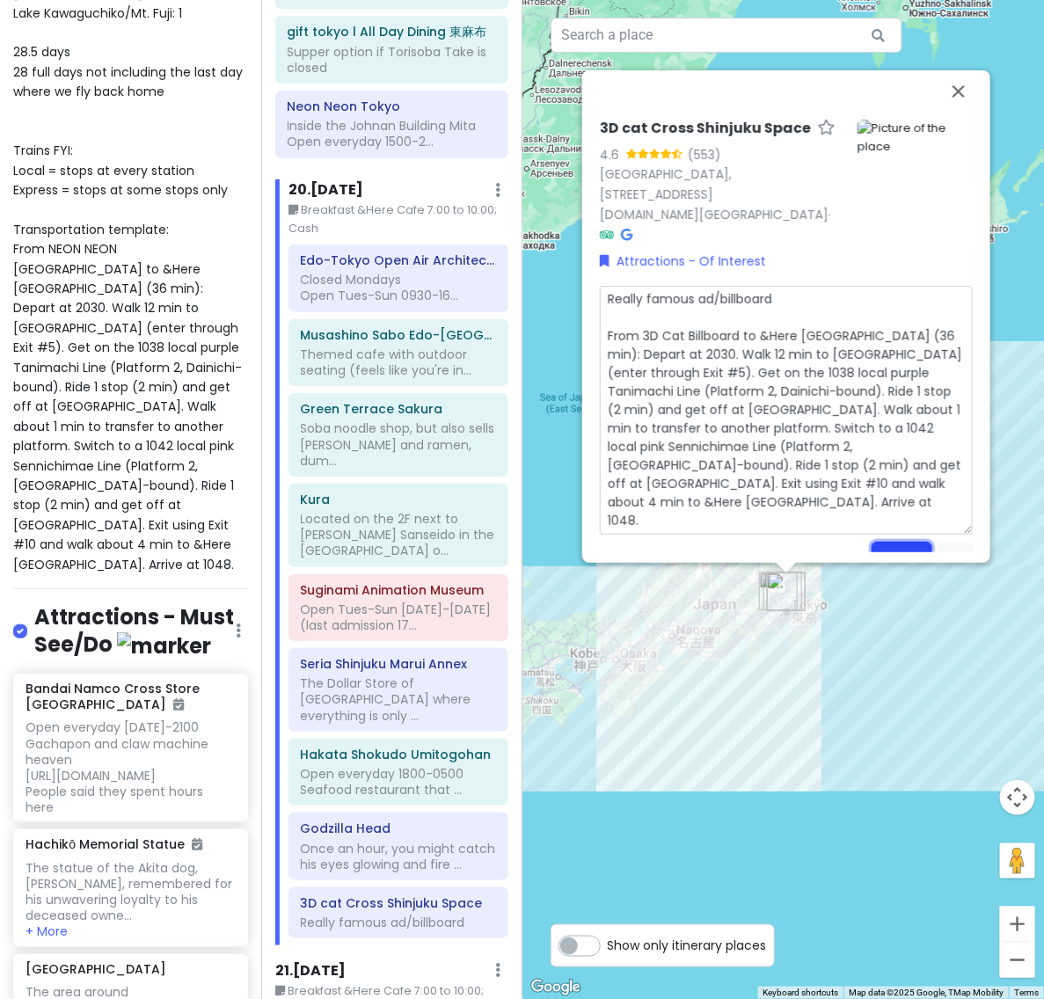
click at [904, 542] on button "Save" at bounding box center [901, 559] width 61 height 34
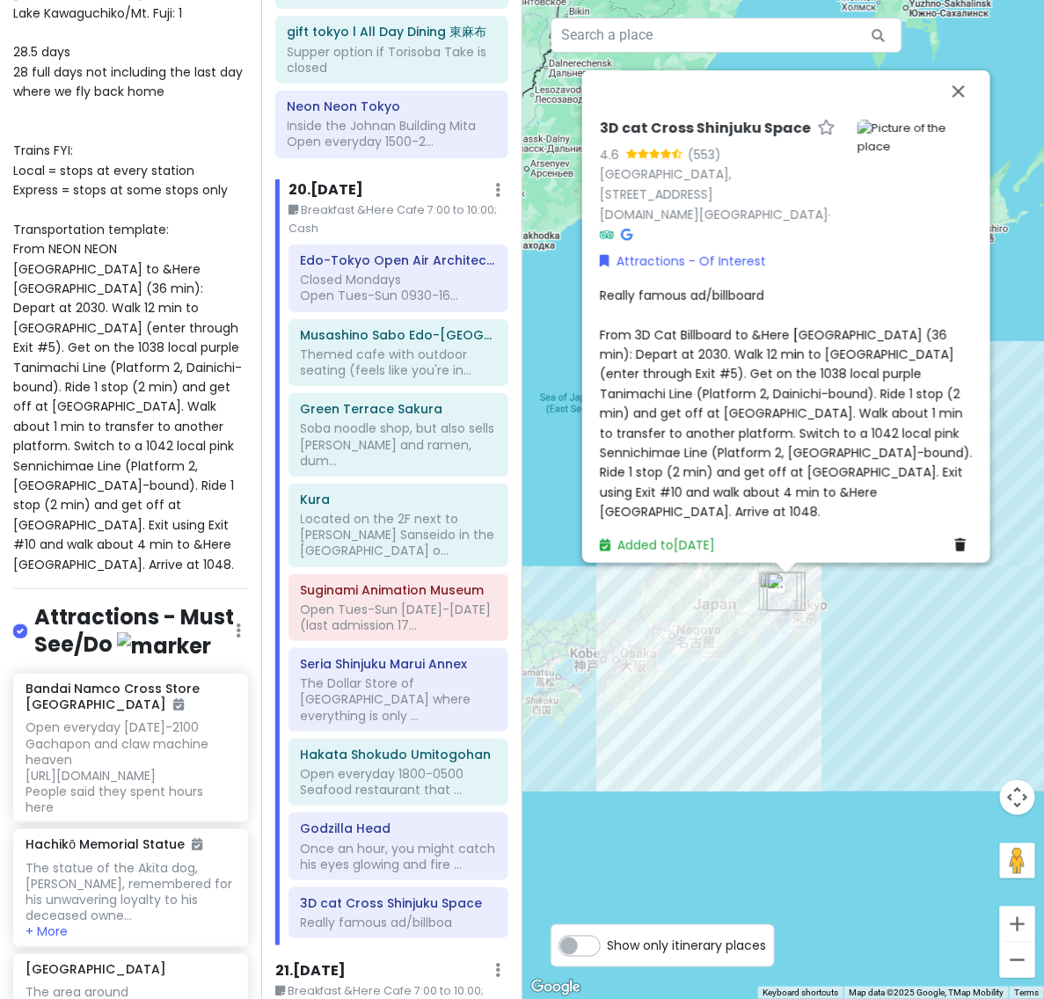
scroll to position [2, 0]
click at [784, 455] on span "Really famous ad/billboard From 3D Cat Billboard to &Here [GEOGRAPHIC_DATA] (36…" at bounding box center [788, 402] width 376 height 234
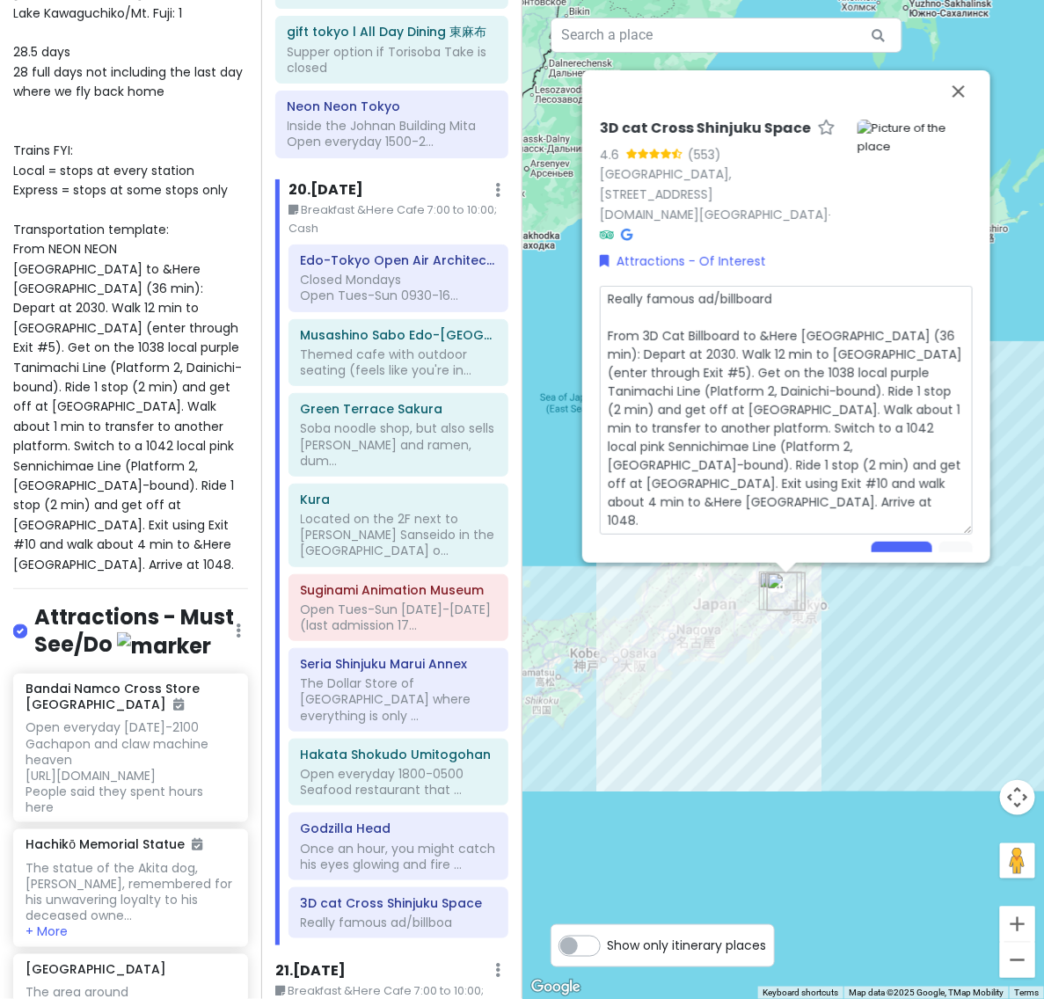
scroll to position [57, 0]
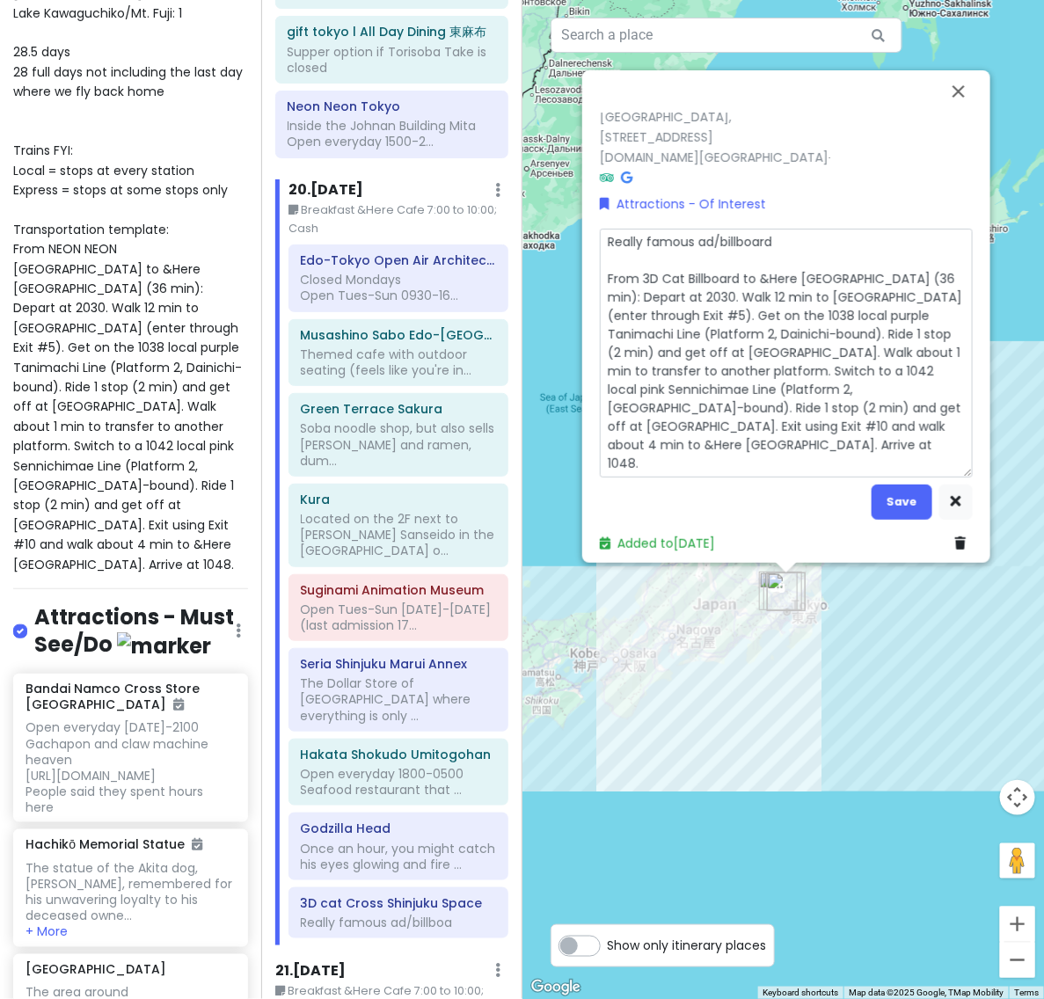
click at [924, 270] on textarea "Really famous ad/billboard From 3D Cat Billboard to &Here [GEOGRAPHIC_DATA] (36…" at bounding box center [786, 354] width 373 height 250
click at [885, 484] on button "Save" at bounding box center [901, 501] width 61 height 34
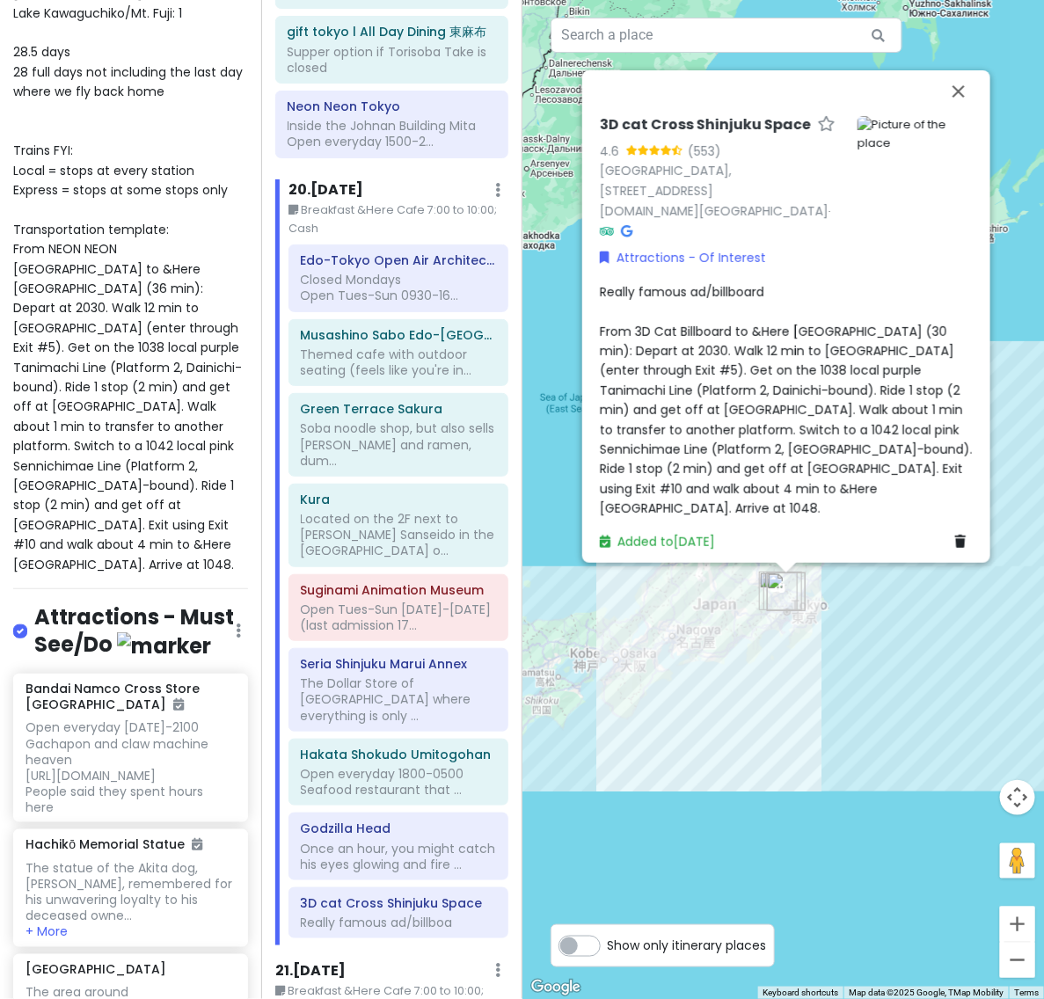
scroll to position [2, 0]
click at [396, 252] on h6 "Edo-Tokyo Open Air Architectural Museum" at bounding box center [398, 260] width 195 height 16
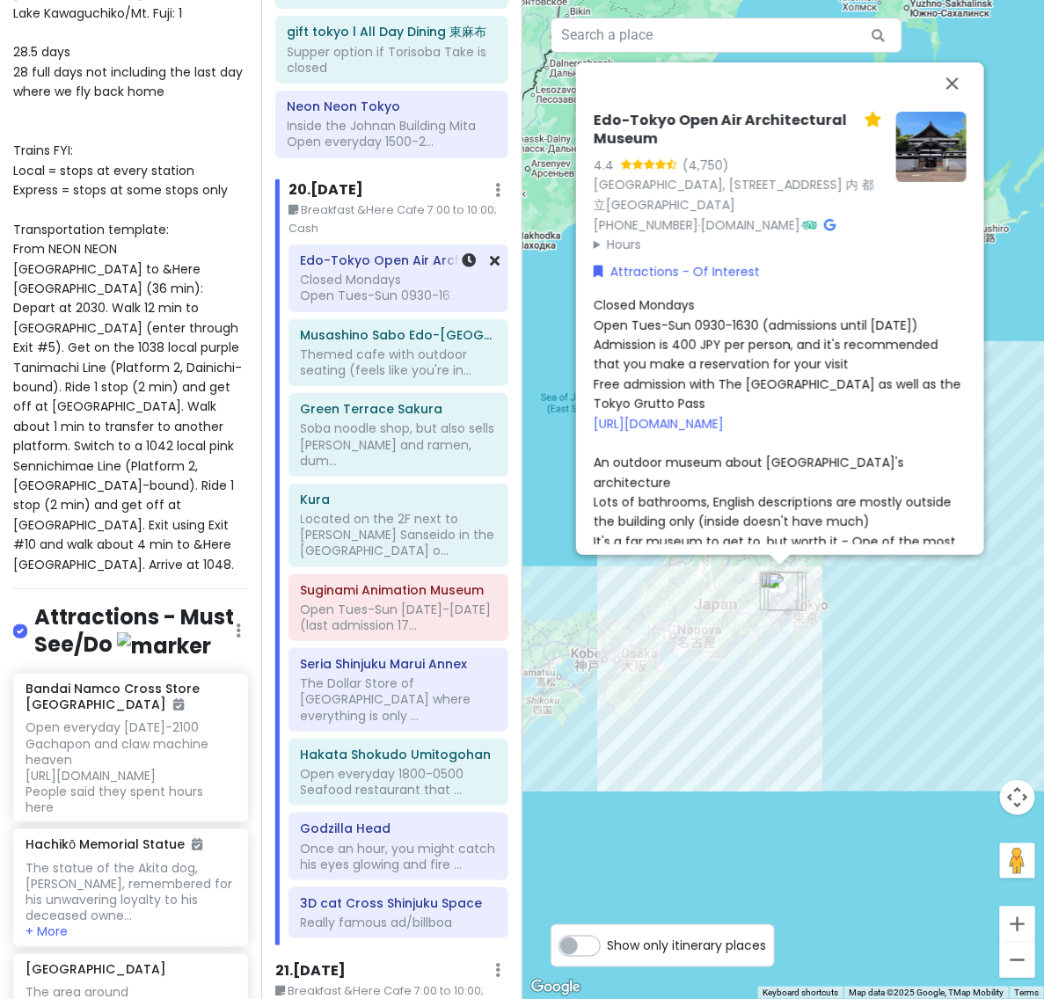
click at [396, 252] on h6 "Edo-Tokyo Open Air Architectural Museum" at bounding box center [398, 260] width 195 height 16
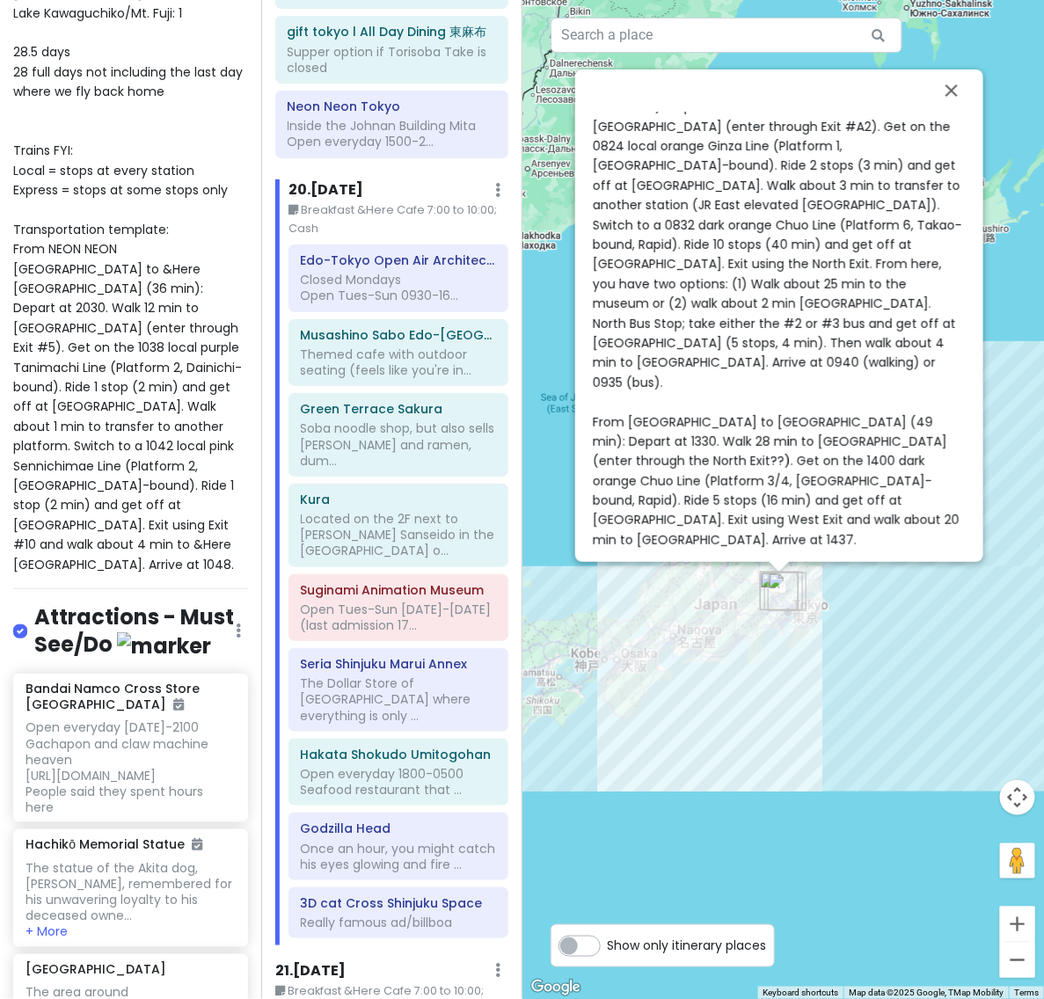
scroll to position [847, 0]
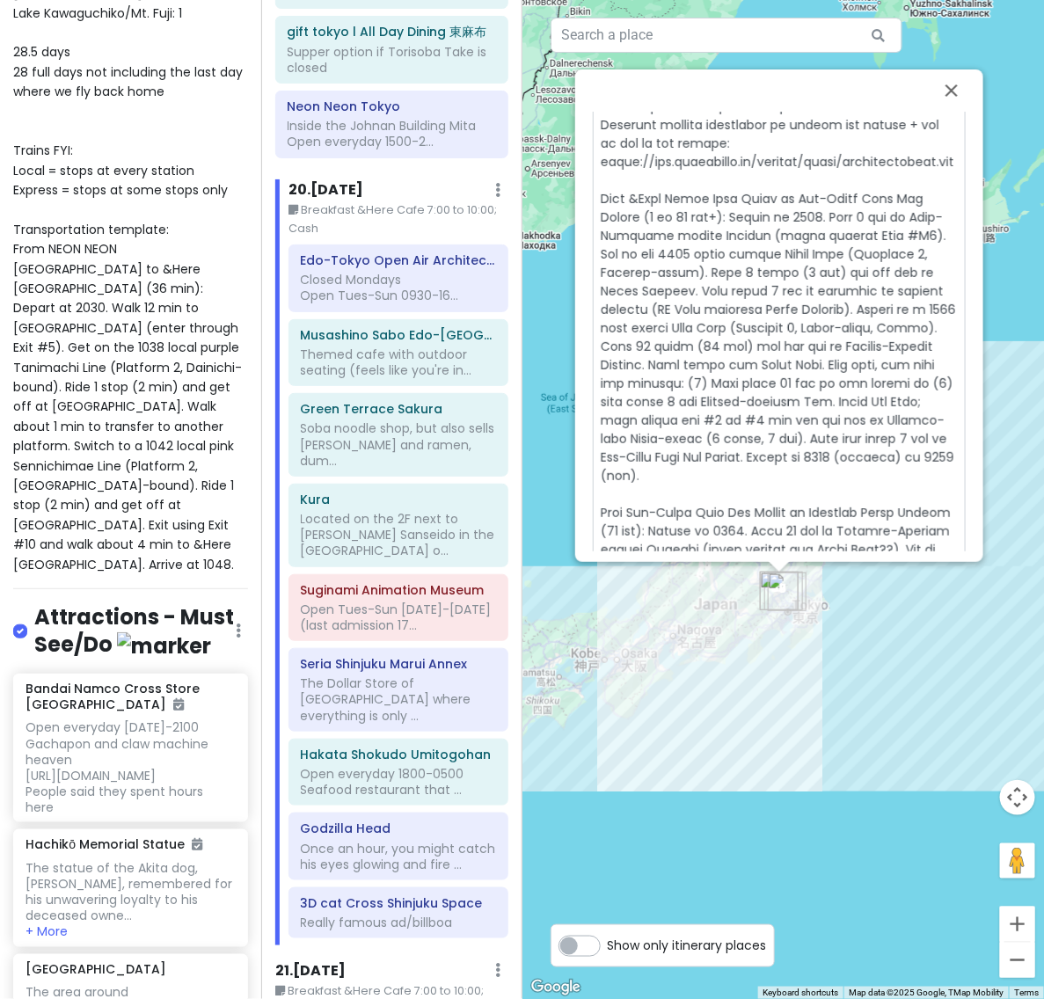
scroll to position [888, 0]
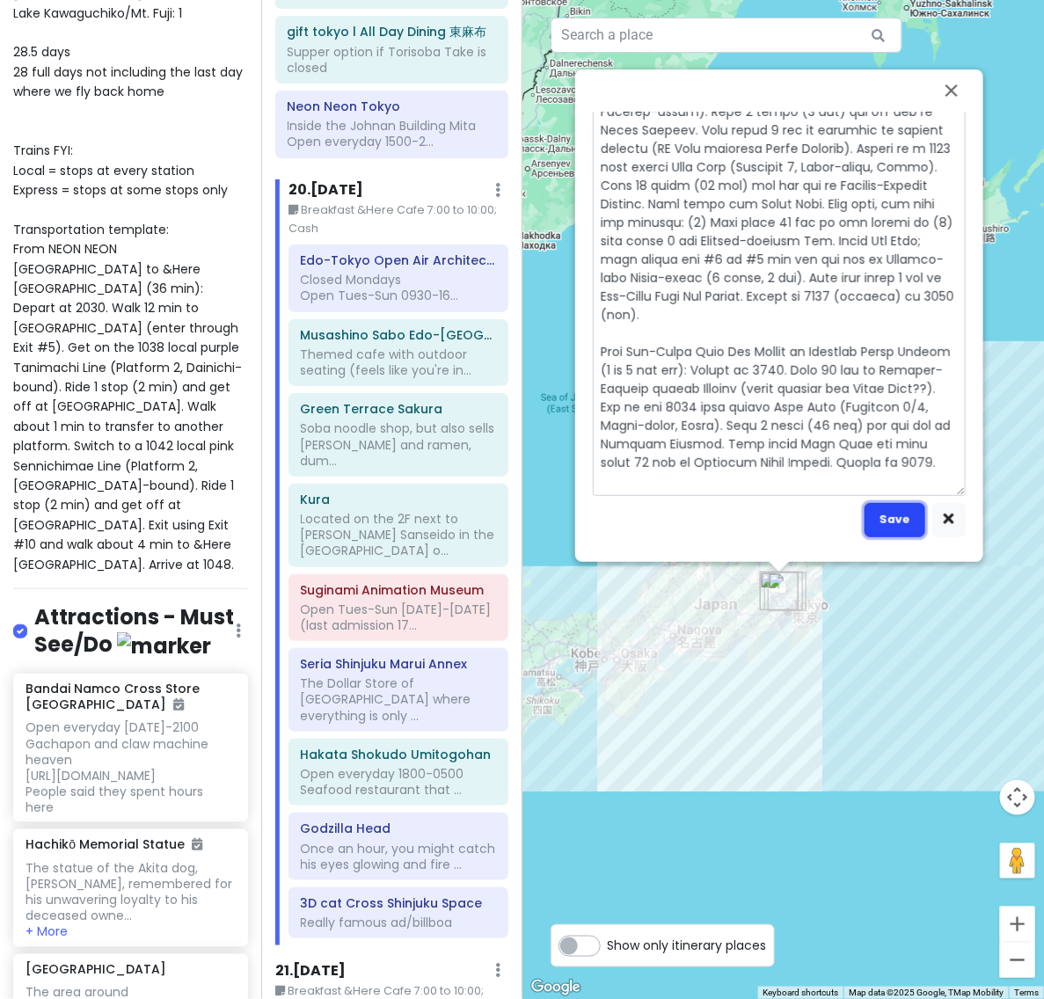
click at [897, 521] on button "Save" at bounding box center [894, 520] width 61 height 34
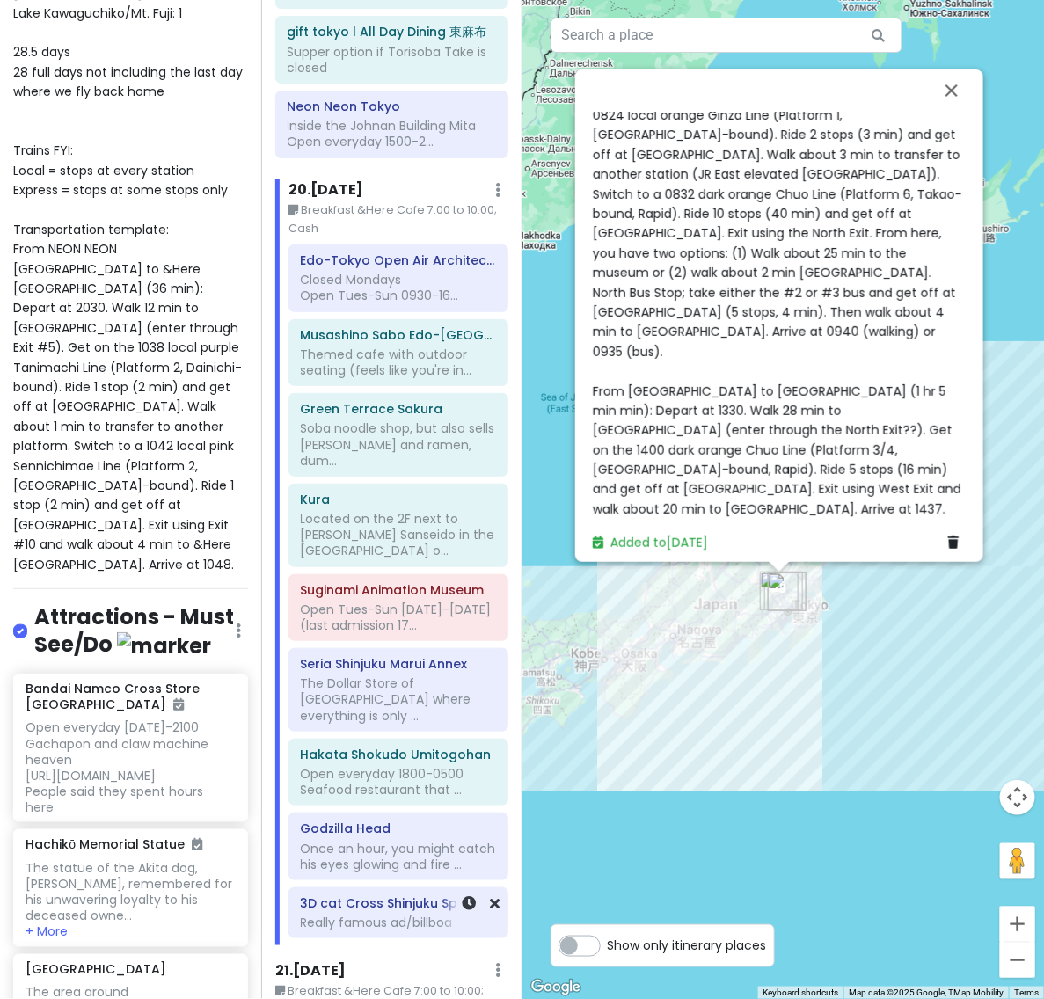
click at [397, 914] on div "Really famous ad/billboa" at bounding box center [398, 922] width 195 height 16
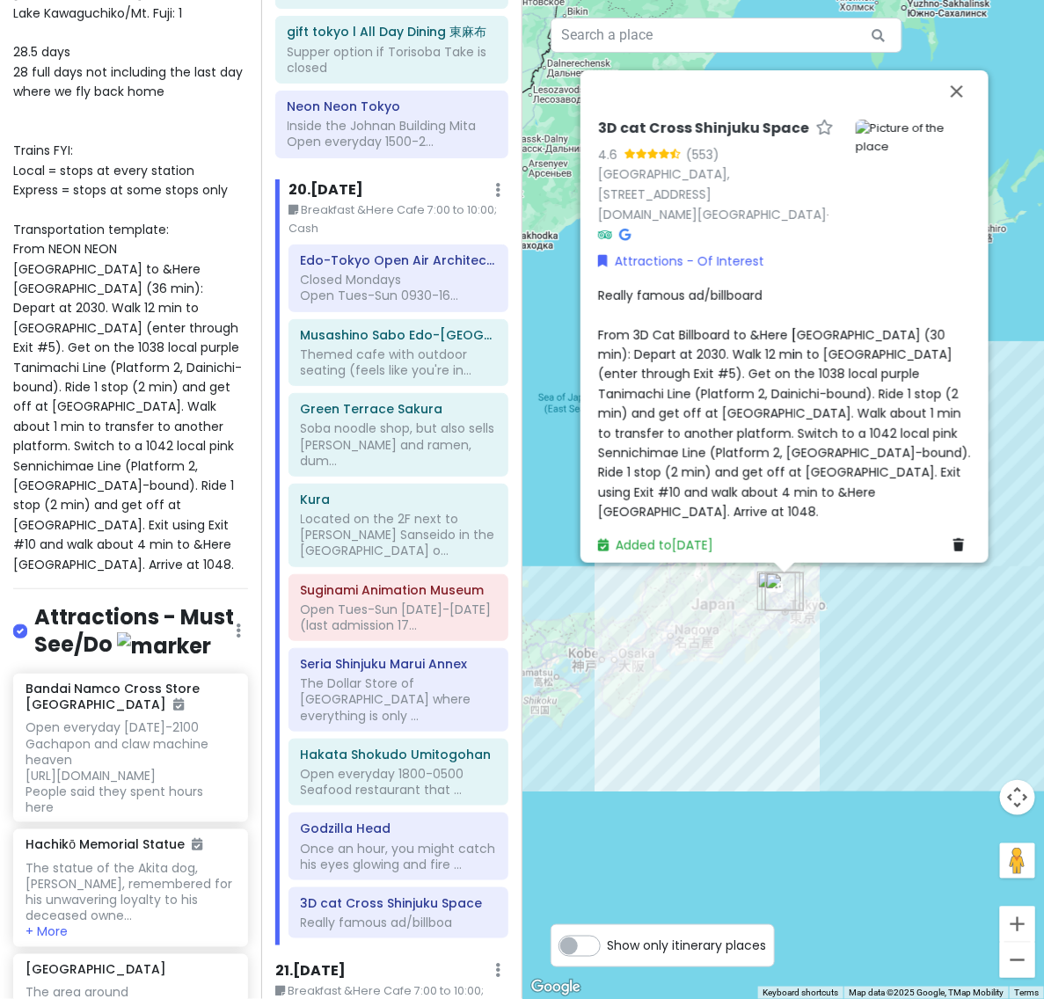
click at [728, 419] on span "Really famous ad/billboard From 3D Cat Billboard to &Here [GEOGRAPHIC_DATA] (30…" at bounding box center [786, 404] width 376 height 234
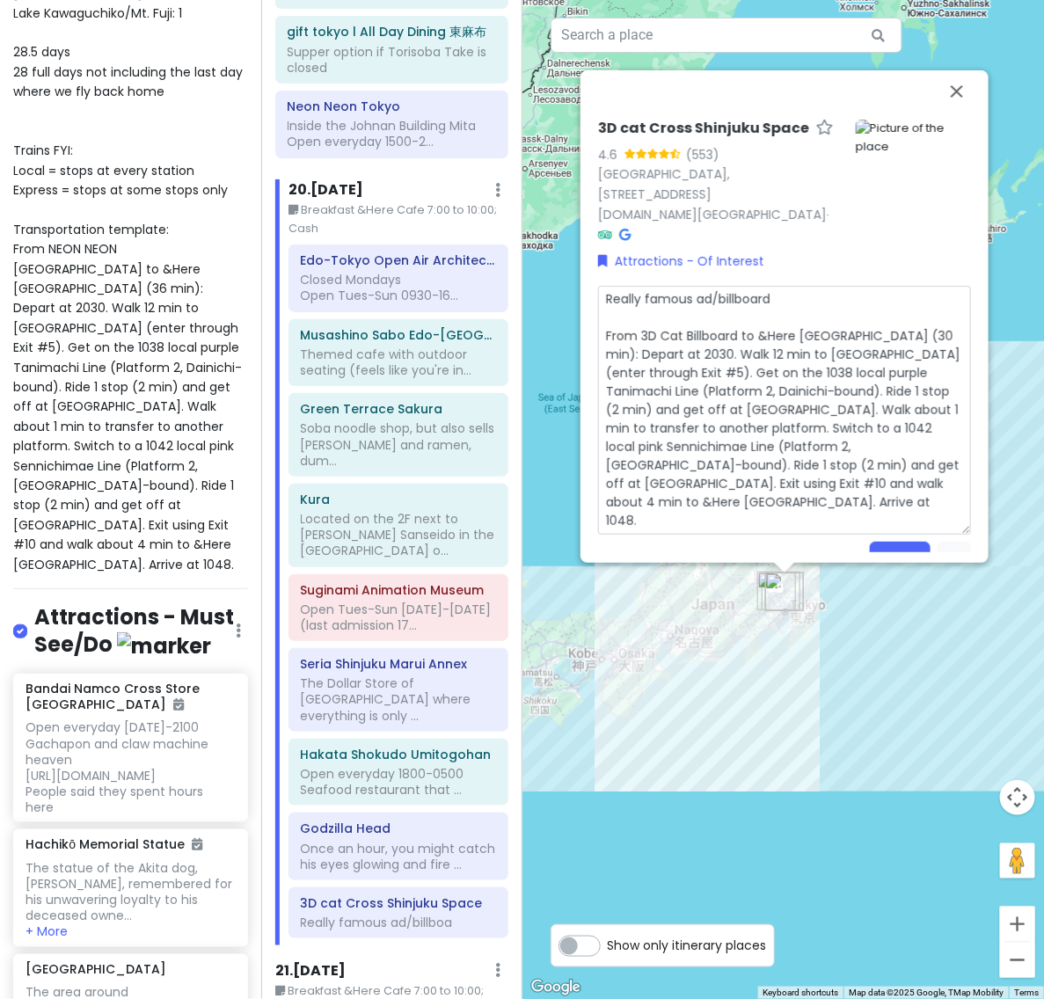
scroll to position [57, 0]
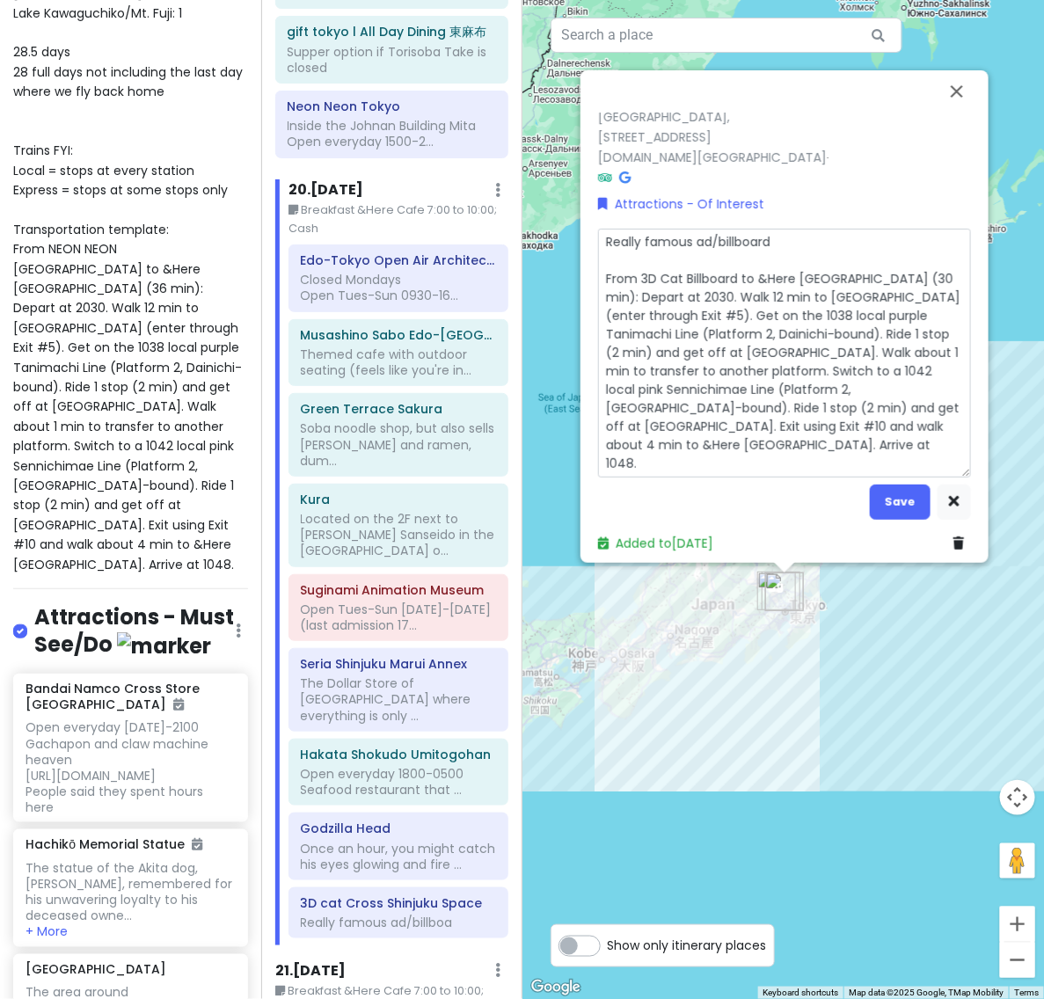
click at [732, 286] on textarea "Really famous ad/billboard From 3D Cat Billboard to &Here [GEOGRAPHIC_DATA] (30…" at bounding box center [784, 354] width 373 height 250
click at [775, 281] on textarea "Really famous ad/billboard From 3D Cat Billboard to &Here [GEOGRAPHIC_DATA] (30…" at bounding box center [784, 354] width 373 height 250
drag, startPoint x: 822, startPoint y: 290, endPoint x: 668, endPoint y: 304, distance: 154.5
click at [668, 304] on textarea "Really famous ad/billboard From 3D Cat Billboard to &Here [GEOGRAPHIC_DATA] (30…" at bounding box center [784, 354] width 373 height 250
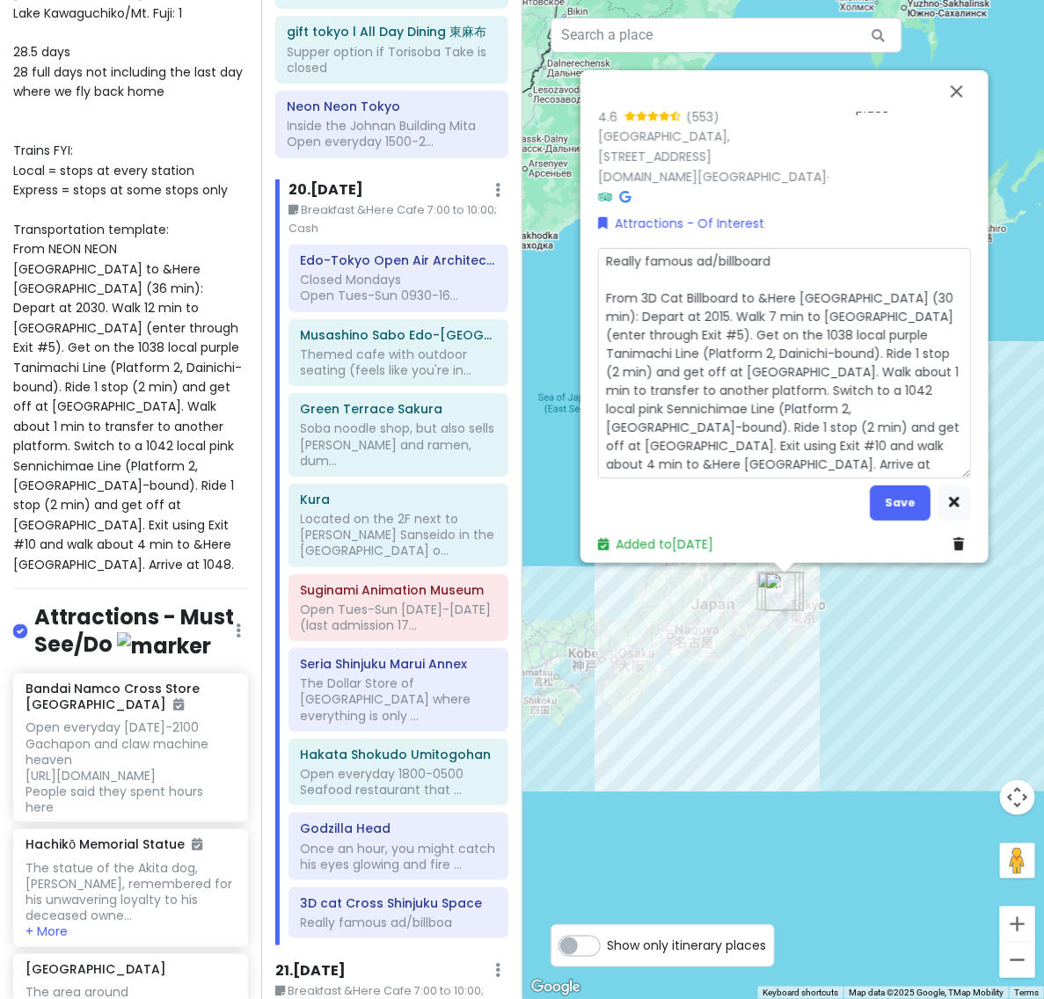
click at [833, 318] on textarea "Really famous ad/billboard From 3D Cat Billboard to &Here [GEOGRAPHIC_DATA] (30…" at bounding box center [784, 363] width 373 height 231
drag, startPoint x: 927, startPoint y: 327, endPoint x: 956, endPoint y: 326, distance: 28.1
click at [956, 326] on textarea "Really famous ad/billboard From 3D Cat Billboard to &Here [GEOGRAPHIC_DATA] (30…" at bounding box center [784, 363] width 373 height 231
click at [626, 343] on textarea "Really famous ad/billboard From 3D Cat Billboard to &Here [GEOGRAPHIC_DATA] (30…" at bounding box center [784, 363] width 373 height 231
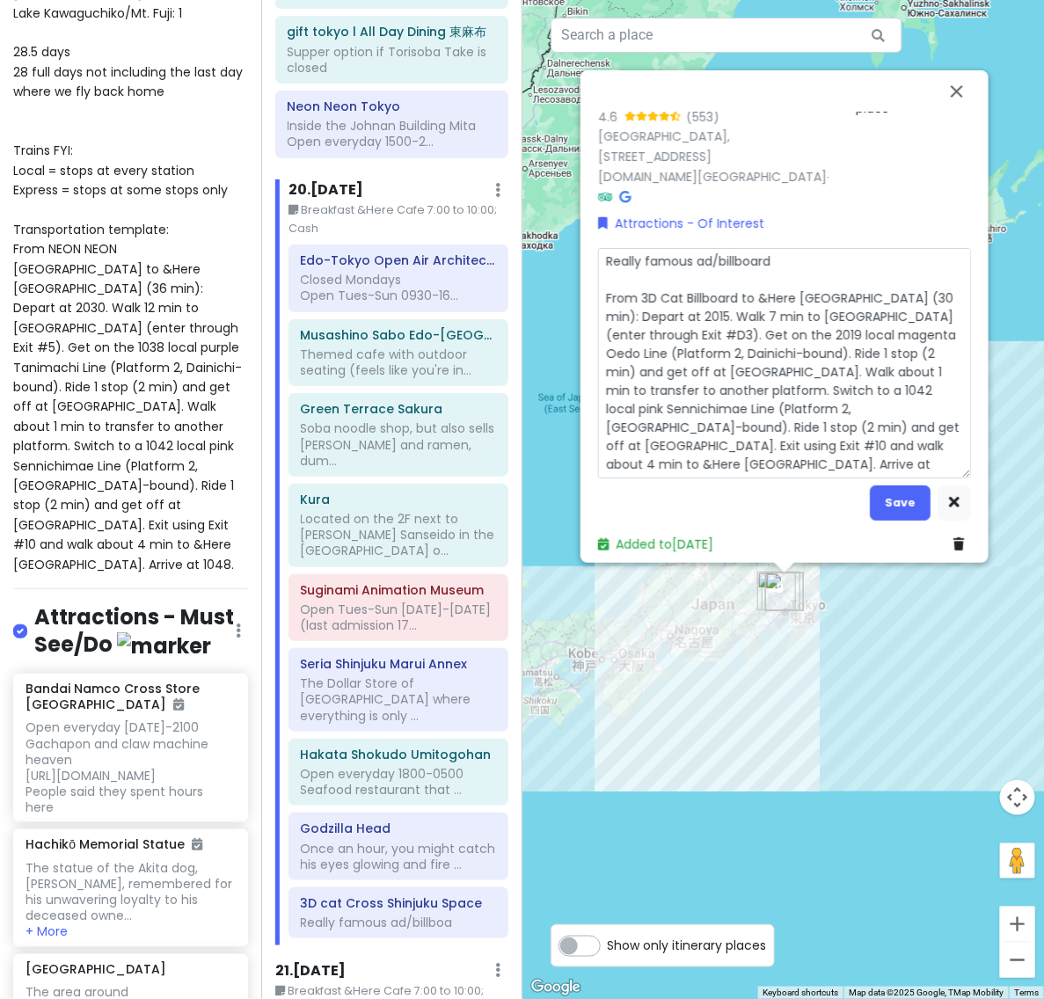
click at [818, 335] on textarea "Really famous ad/billboard From 3D Cat Billboard to &Here [GEOGRAPHIC_DATA] (30…" at bounding box center [784, 363] width 373 height 231
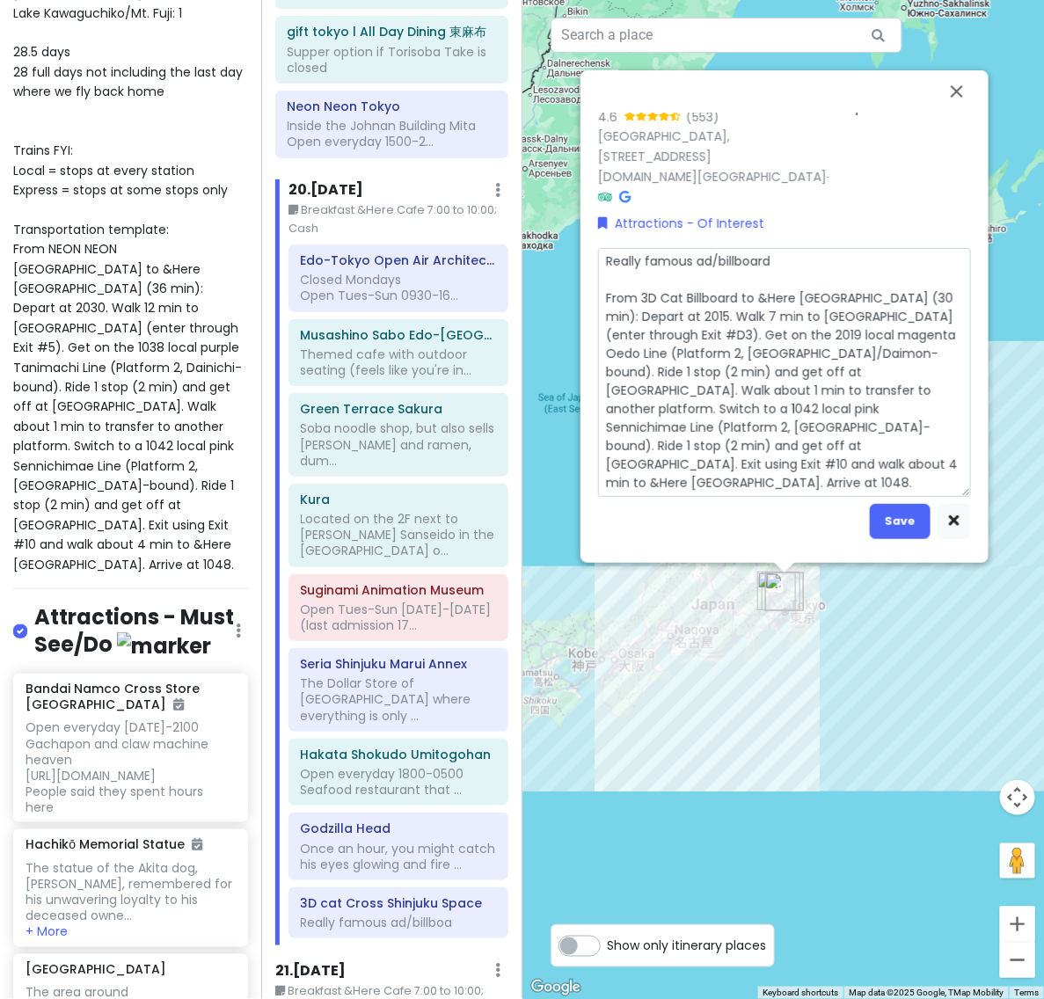
click at [681, 365] on textarea "Really famous ad/billboard From 3D Cat Billboard to &Here [GEOGRAPHIC_DATA] (30…" at bounding box center [784, 373] width 373 height 250
drag, startPoint x: 864, startPoint y: 367, endPoint x: 633, endPoint y: 378, distance: 231.5
click at [633, 378] on textarea "Really famous ad/billboard From 3D Cat Billboard to &Here [GEOGRAPHIC_DATA] (30…" at bounding box center [784, 373] width 373 height 250
drag, startPoint x: 731, startPoint y: 383, endPoint x: 816, endPoint y: 440, distance: 101.4
click at [816, 440] on textarea "Really famous ad/billboard From 3D Cat Billboard to &Here [GEOGRAPHIC_DATA] (30…" at bounding box center [784, 373] width 373 height 250
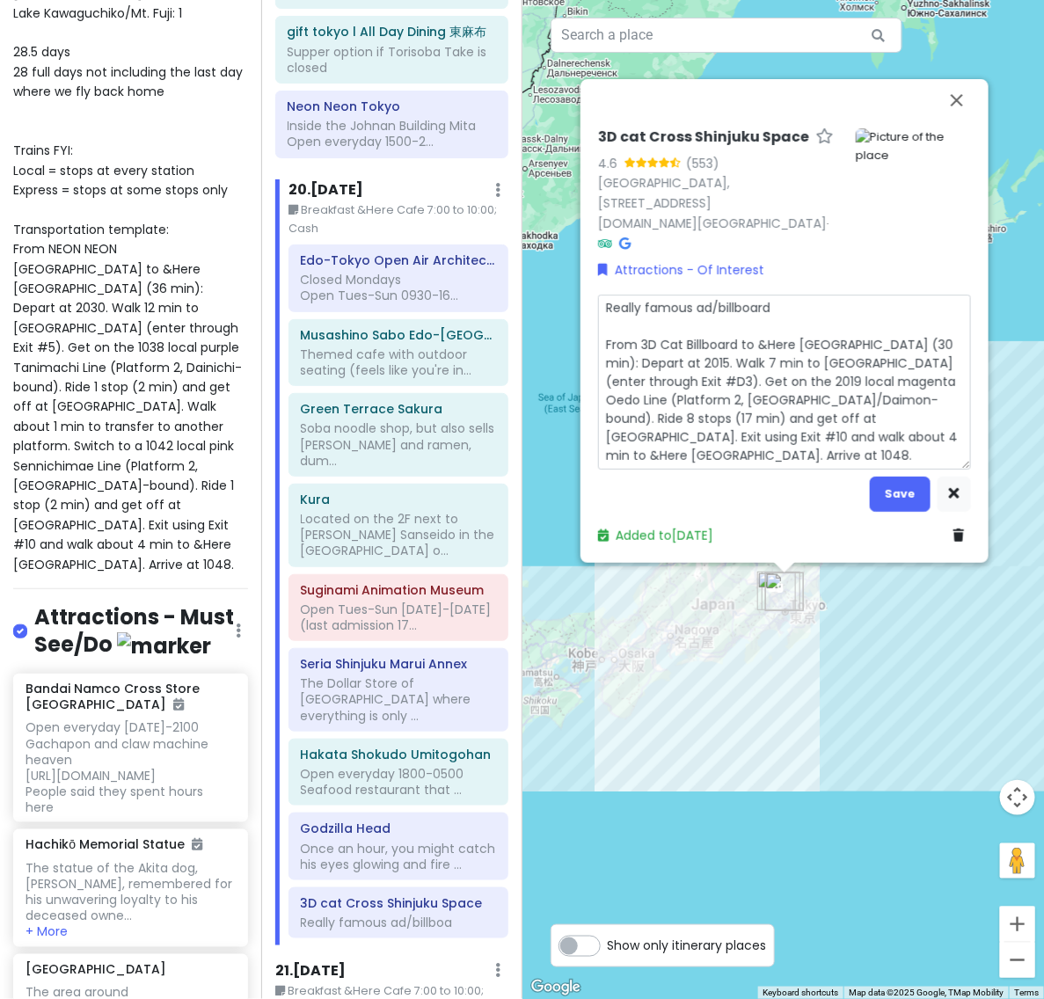
scroll to position [0, 0]
click at [910, 498] on button "Save" at bounding box center [899, 493] width 61 height 34
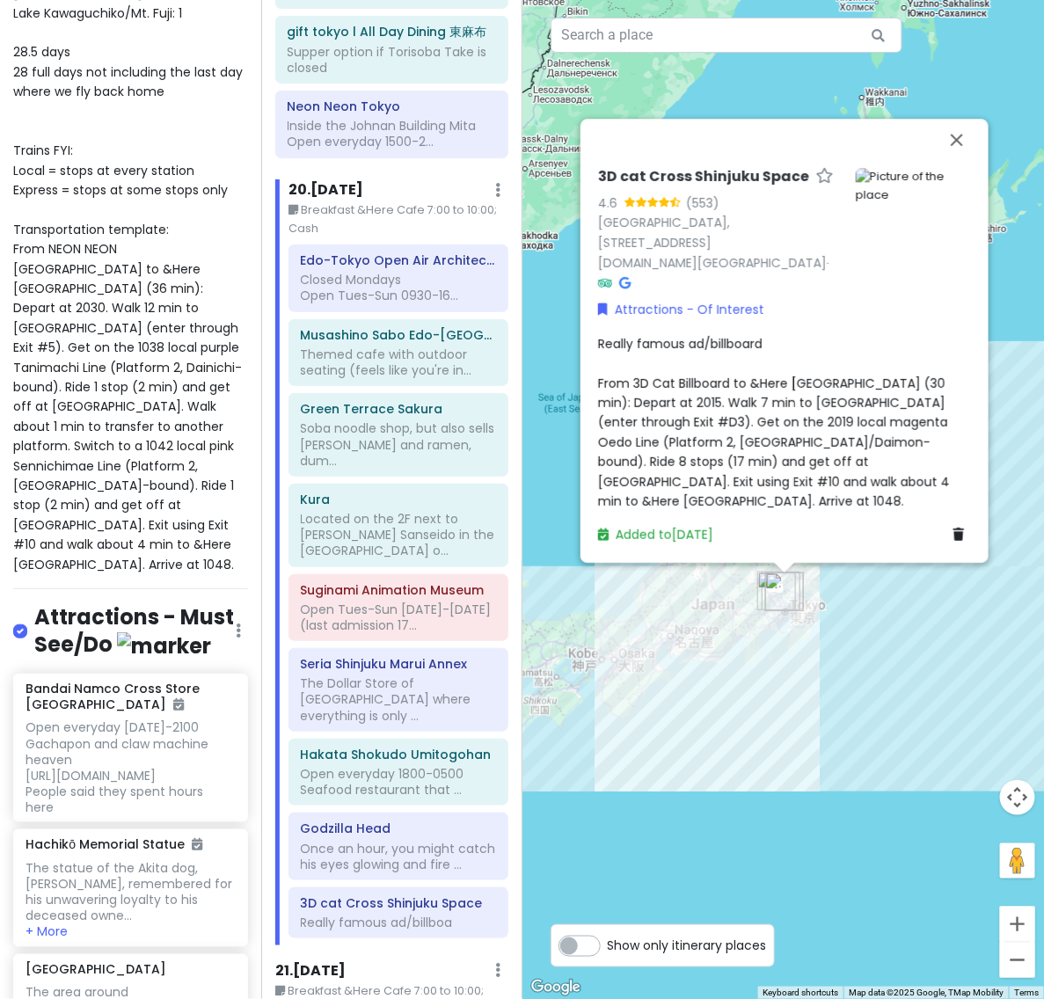
click at [807, 454] on span "Really famous ad/billboard From 3D Cat Billboard to &Here [GEOGRAPHIC_DATA] (30…" at bounding box center [775, 422] width 355 height 175
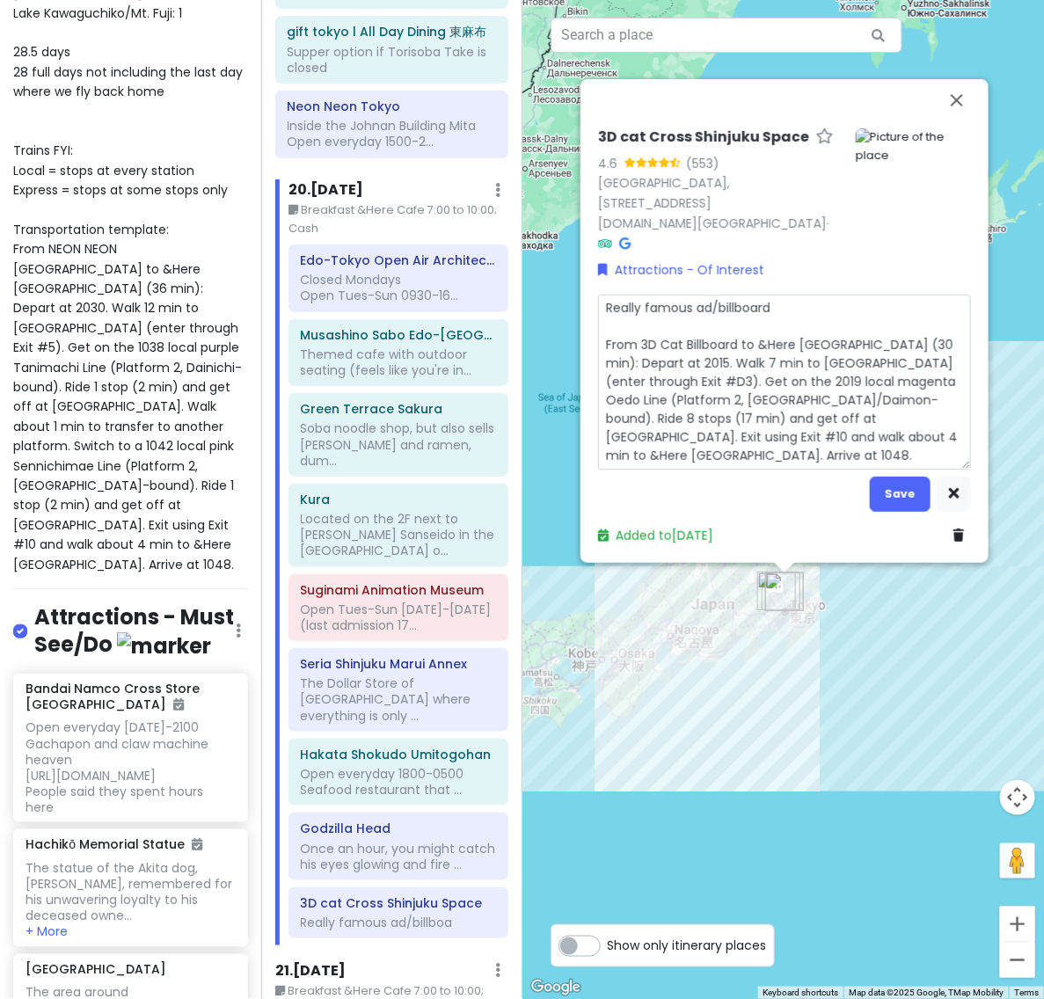
scroll to position [18, 0]
click at [941, 418] on textarea "Really famous ad/billboard From 3D Cat Billboard to &Here [GEOGRAPHIC_DATA] (30…" at bounding box center [784, 383] width 373 height 176
click at [710, 442] on textarea "Really famous ad/billboard From 3D Cat Billboard to &Here [GEOGRAPHIC_DATA] (30…" at bounding box center [784, 383] width 373 height 176
click at [644, 451] on textarea "Really famous ad/billboard From 3D Cat Billboard to &Here [GEOGRAPHIC_DATA] (30…" at bounding box center [784, 383] width 373 height 176
click at [903, 485] on button "Save" at bounding box center [899, 493] width 61 height 34
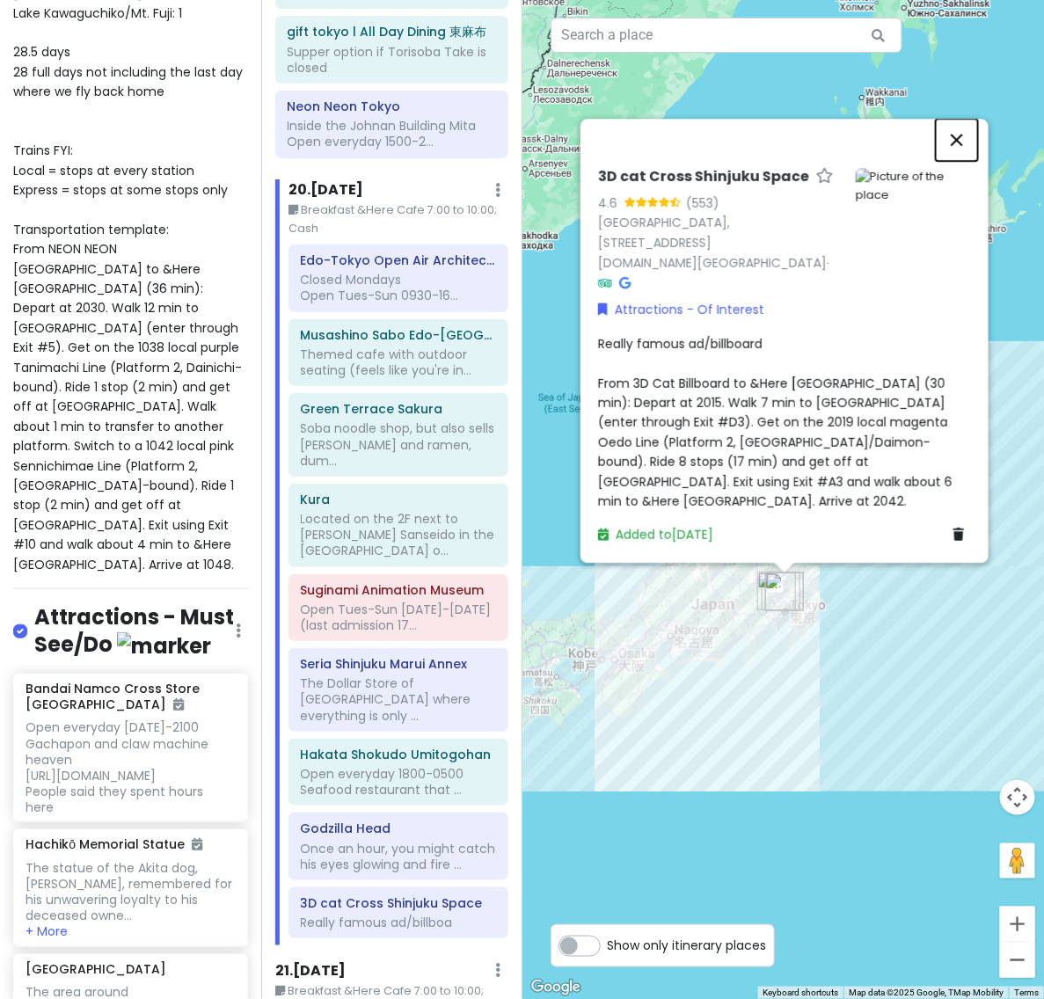
click at [965, 137] on button "Close" at bounding box center [956, 140] width 42 height 42
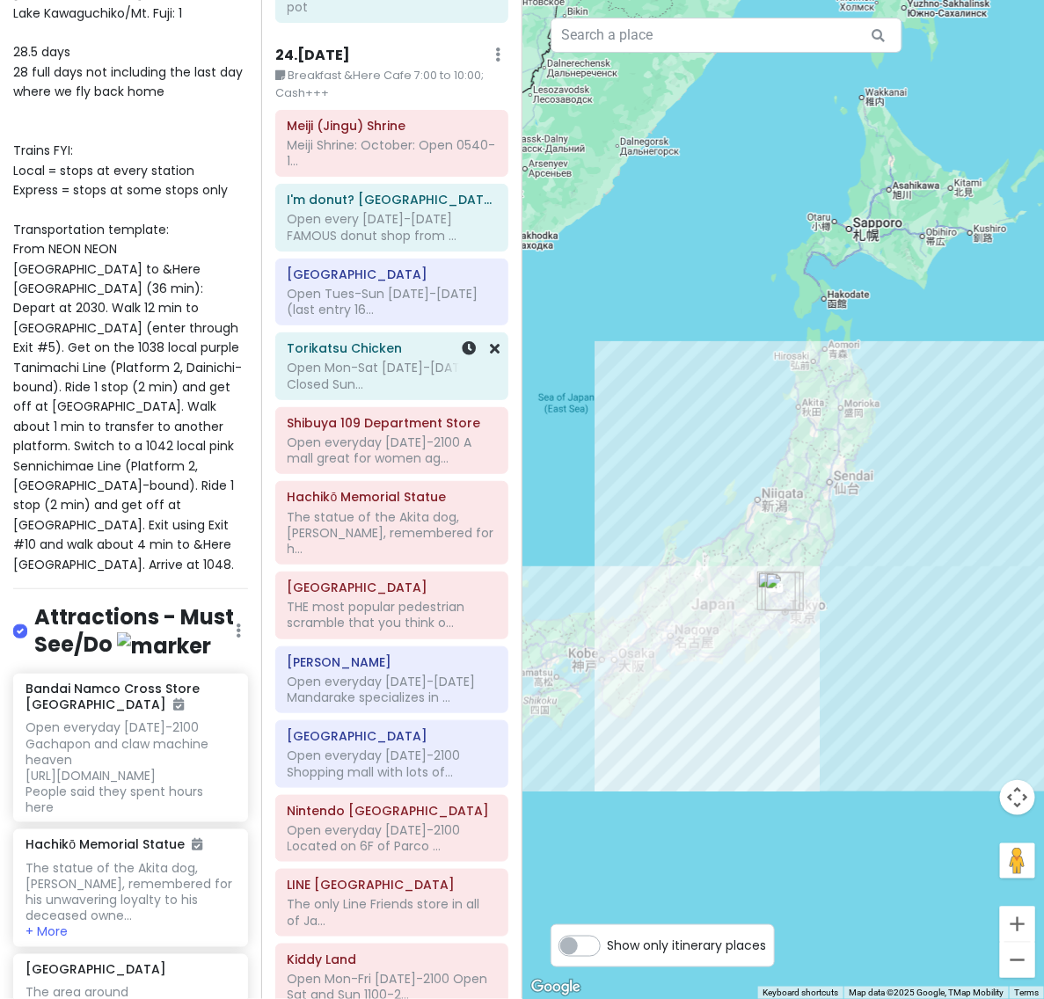
scroll to position [17201, 0]
click at [379, 138] on div "Meiji Shrine: October: Open 0540-1..." at bounding box center [391, 154] width 208 height 32
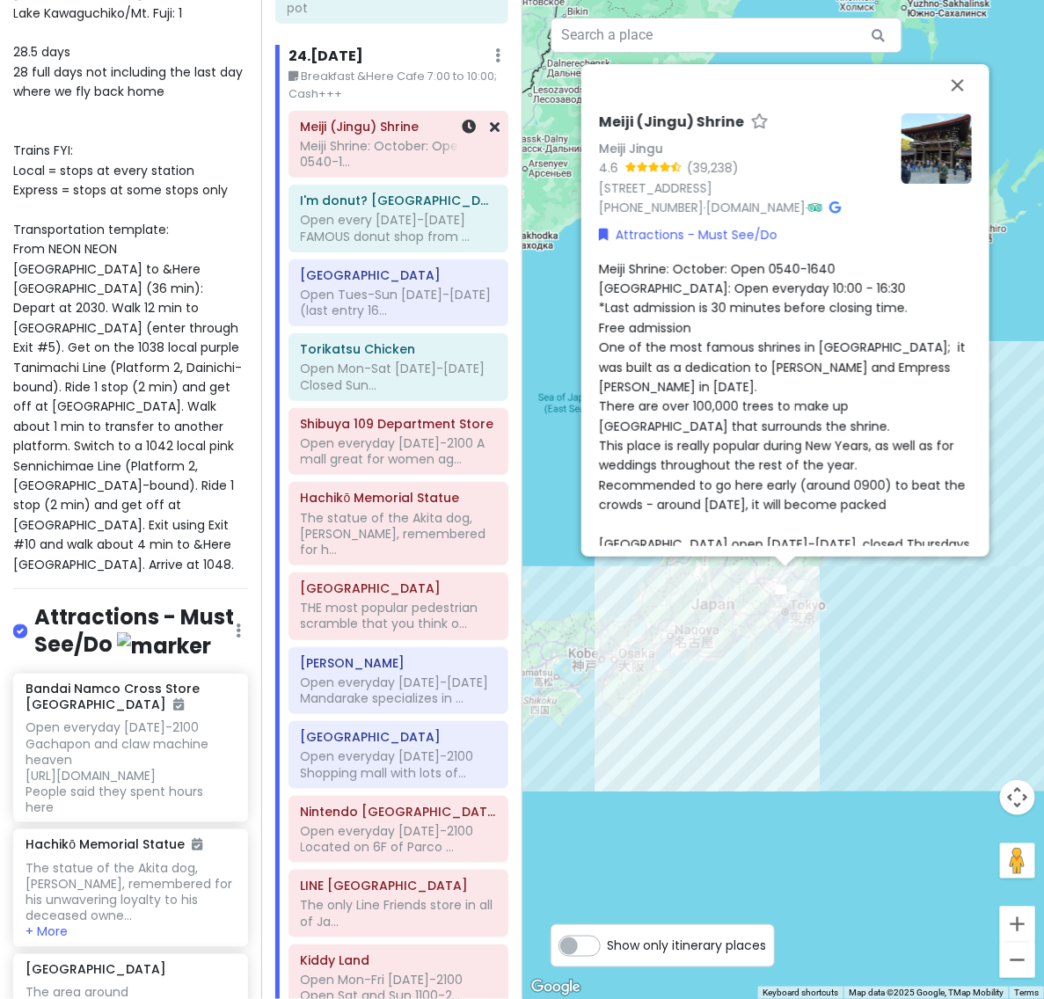
scroll to position [17169, 0]
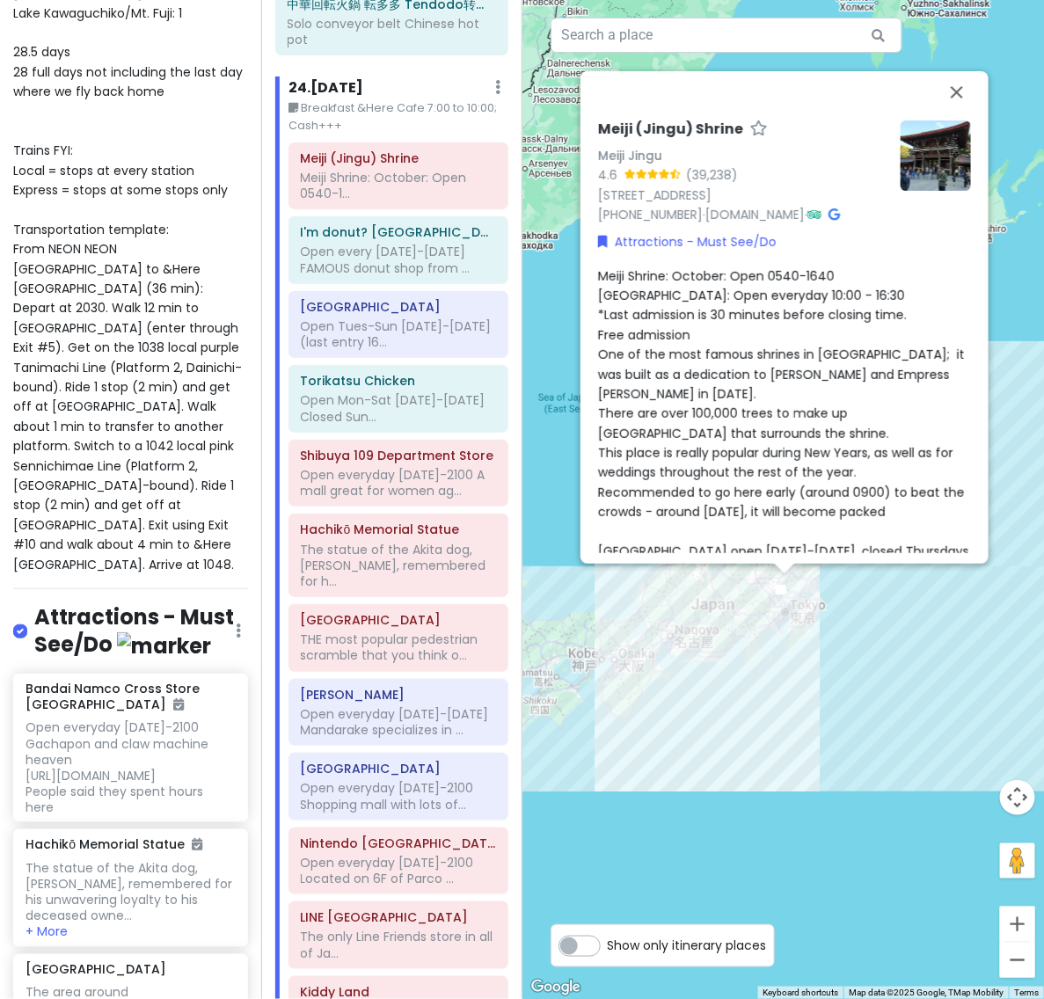
click at [815, 418] on div "Meiji Shrine: October: Open 0540-1640 [GEOGRAPHIC_DATA]: Open everyday 10:00 - …" at bounding box center [784, 699] width 373 height 866
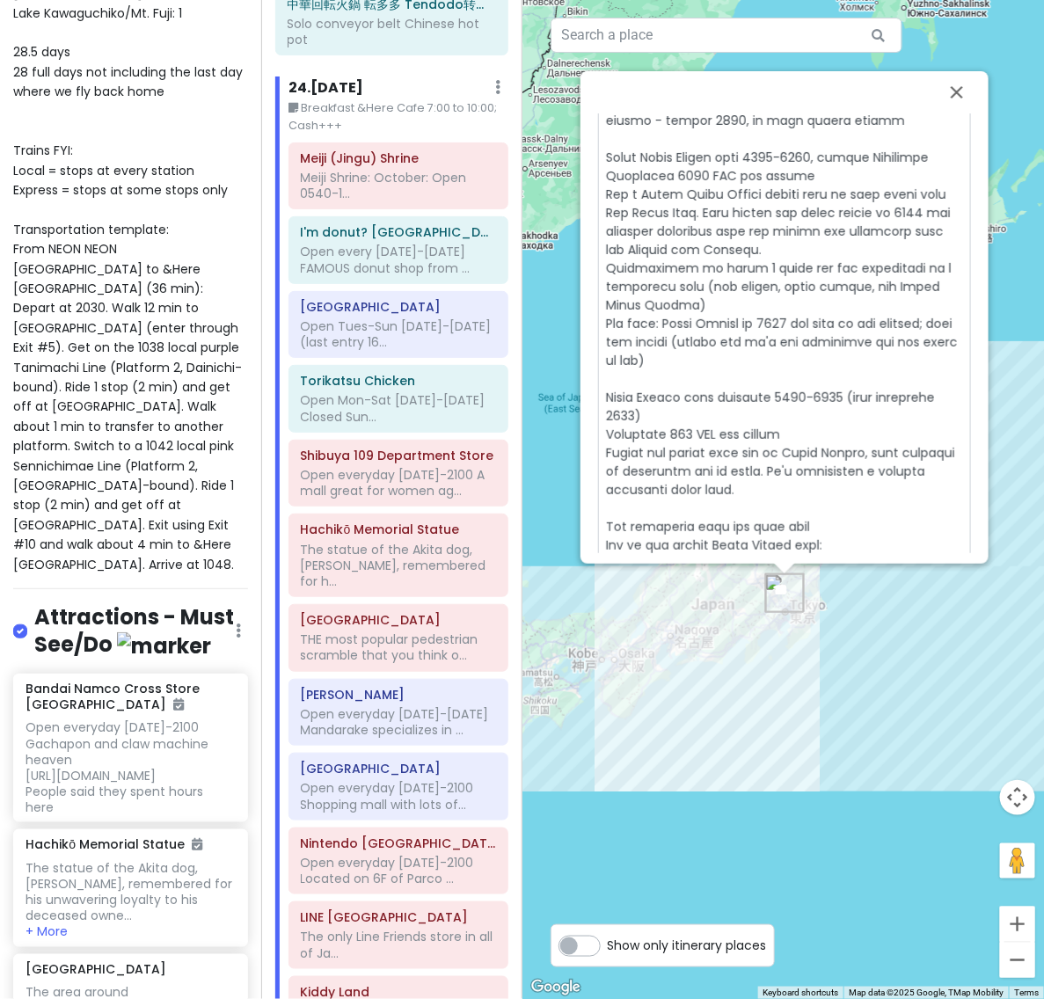
scroll to position [629, 0]
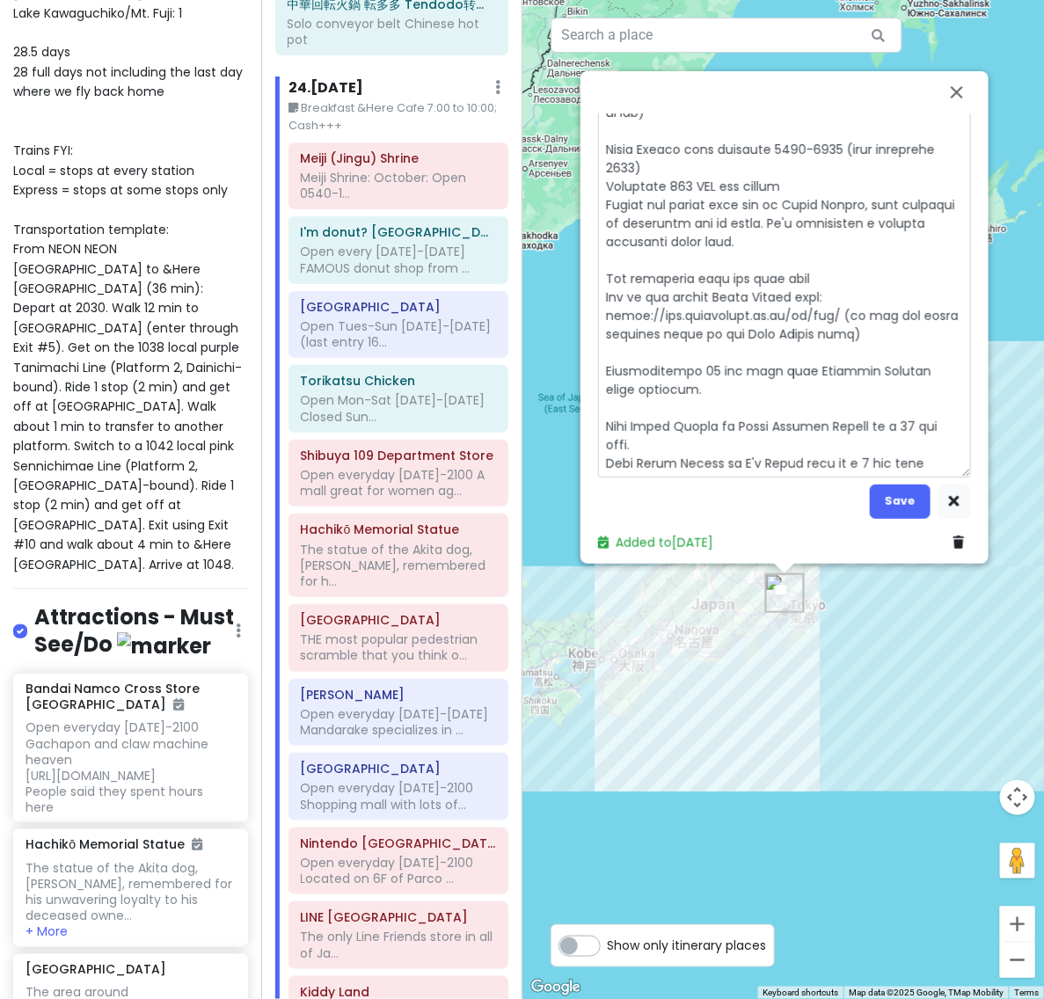
click at [942, 450] on textarea at bounding box center [784, 67] width 373 height 822
click at [811, 389] on textarea at bounding box center [784, 67] width 373 height 822
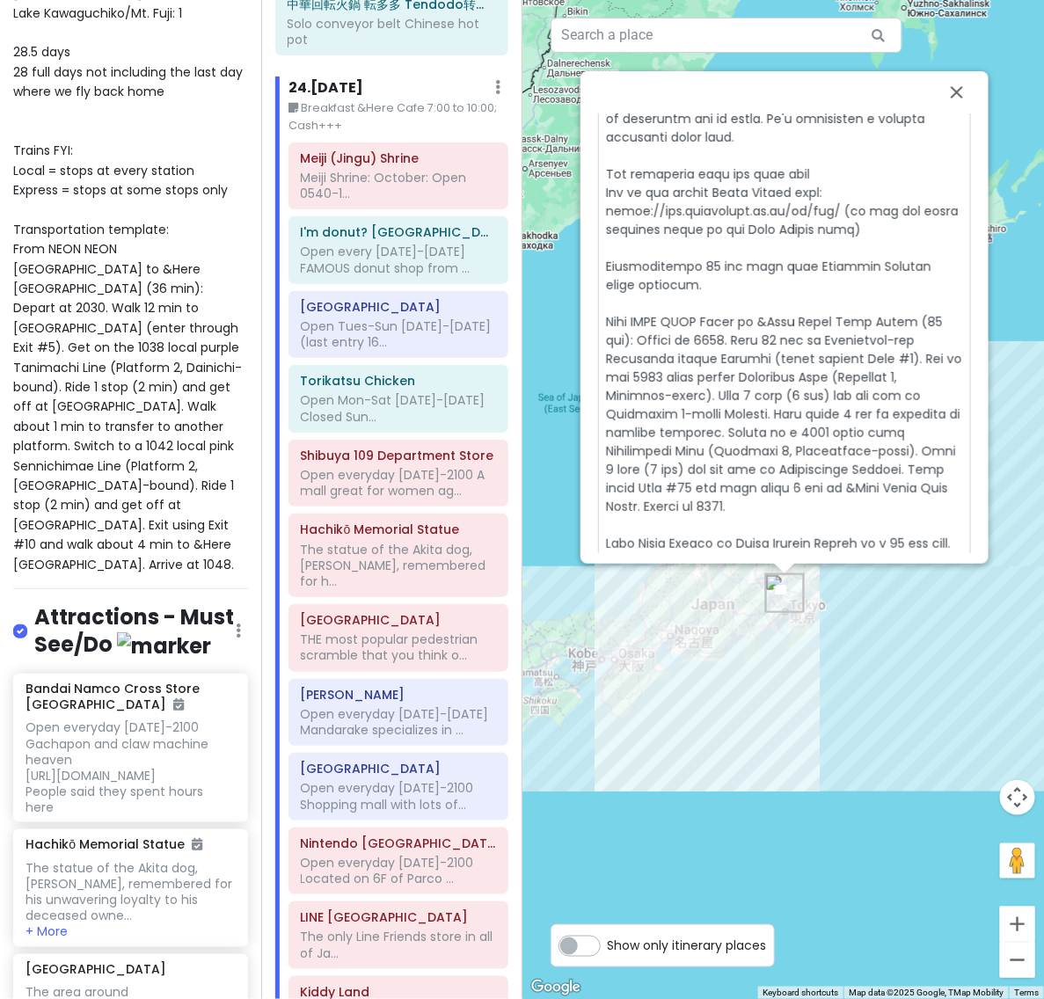
scroll to position [18, 0]
drag, startPoint x: 648, startPoint y: 331, endPoint x: 770, endPoint y: 331, distance: 122.2
click at [770, 331] on textarea at bounding box center [784, 74] width 373 height 1044
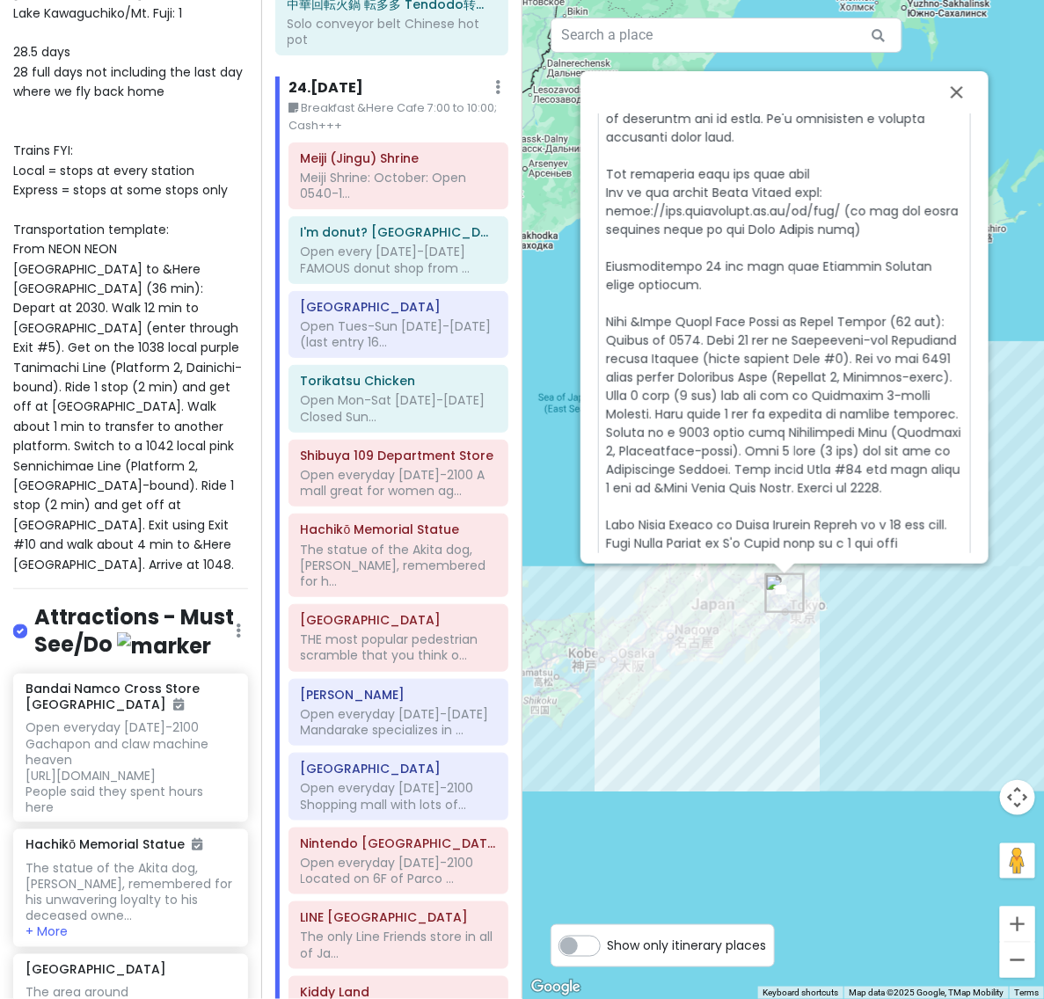
scroll to position [832, 0]
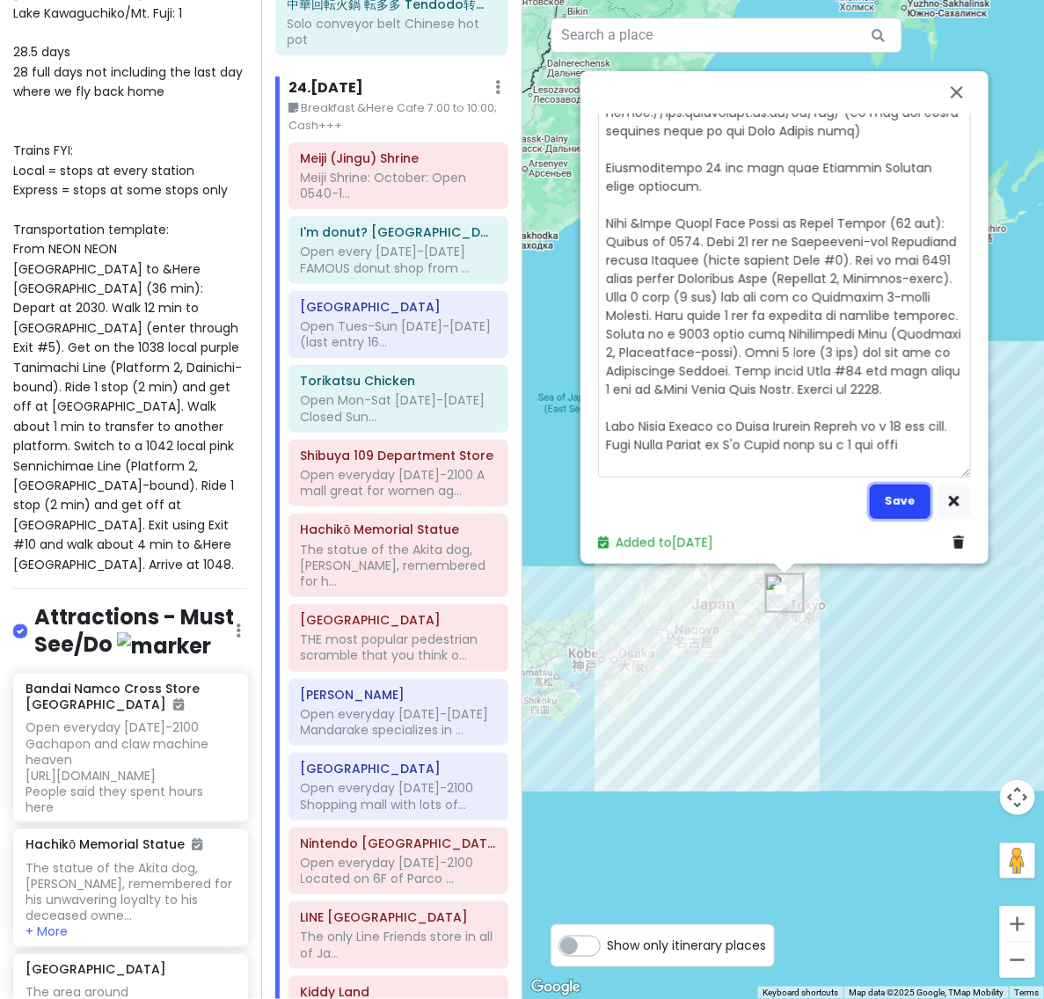
click at [891, 499] on button "Save" at bounding box center [899, 501] width 61 height 34
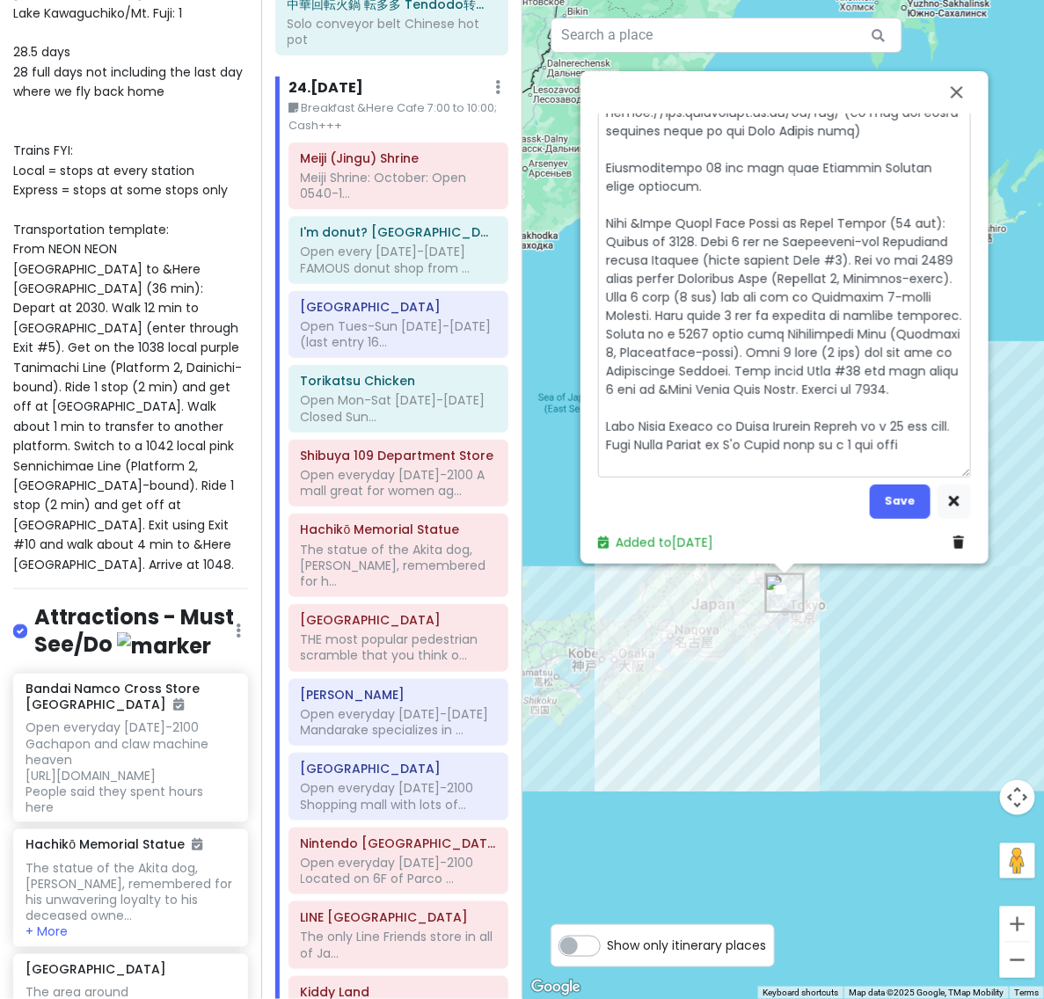
drag, startPoint x: 794, startPoint y: 202, endPoint x: 669, endPoint y: 238, distance: 129.9
drag, startPoint x: 791, startPoint y: 218, endPoint x: 665, endPoint y: 238, distance: 128.2
click at [899, 503] on button "Save" at bounding box center [899, 501] width 61 height 34
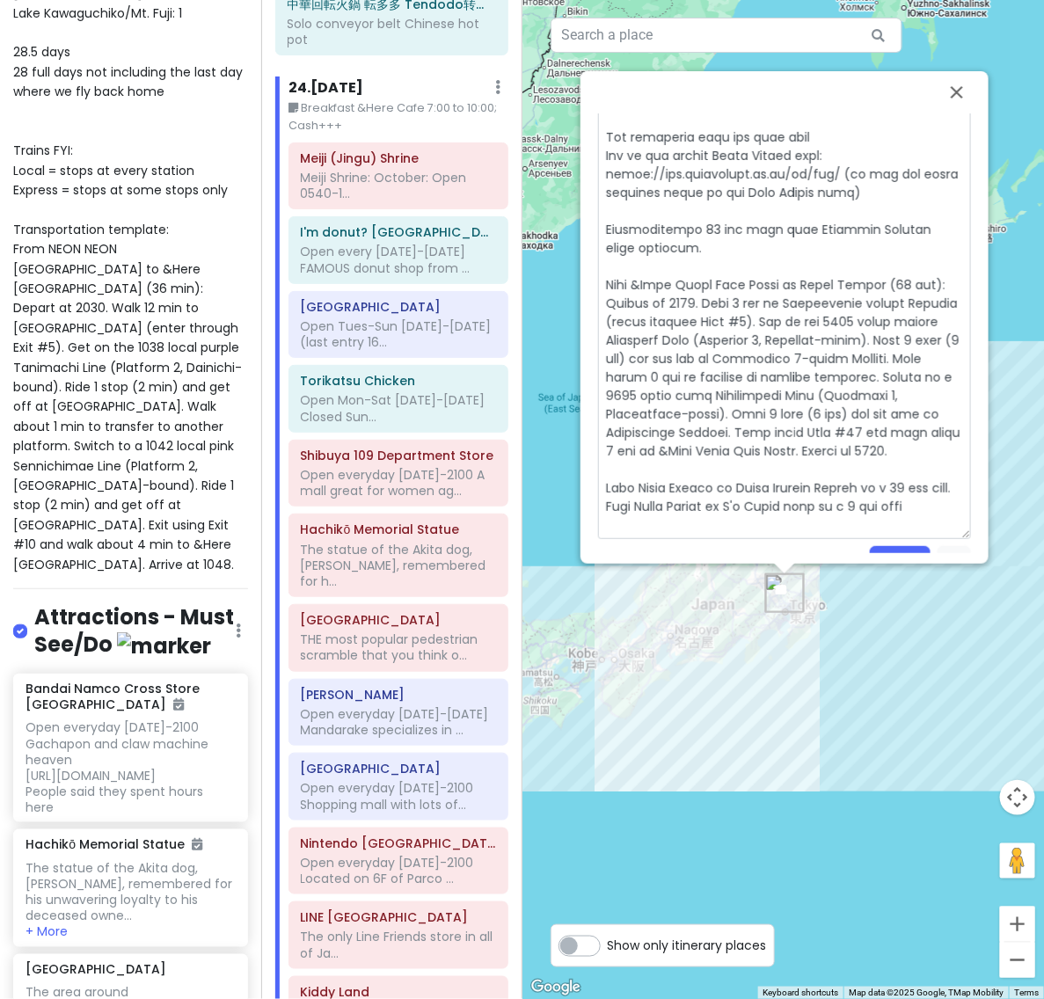
scroll to position [762, 0]
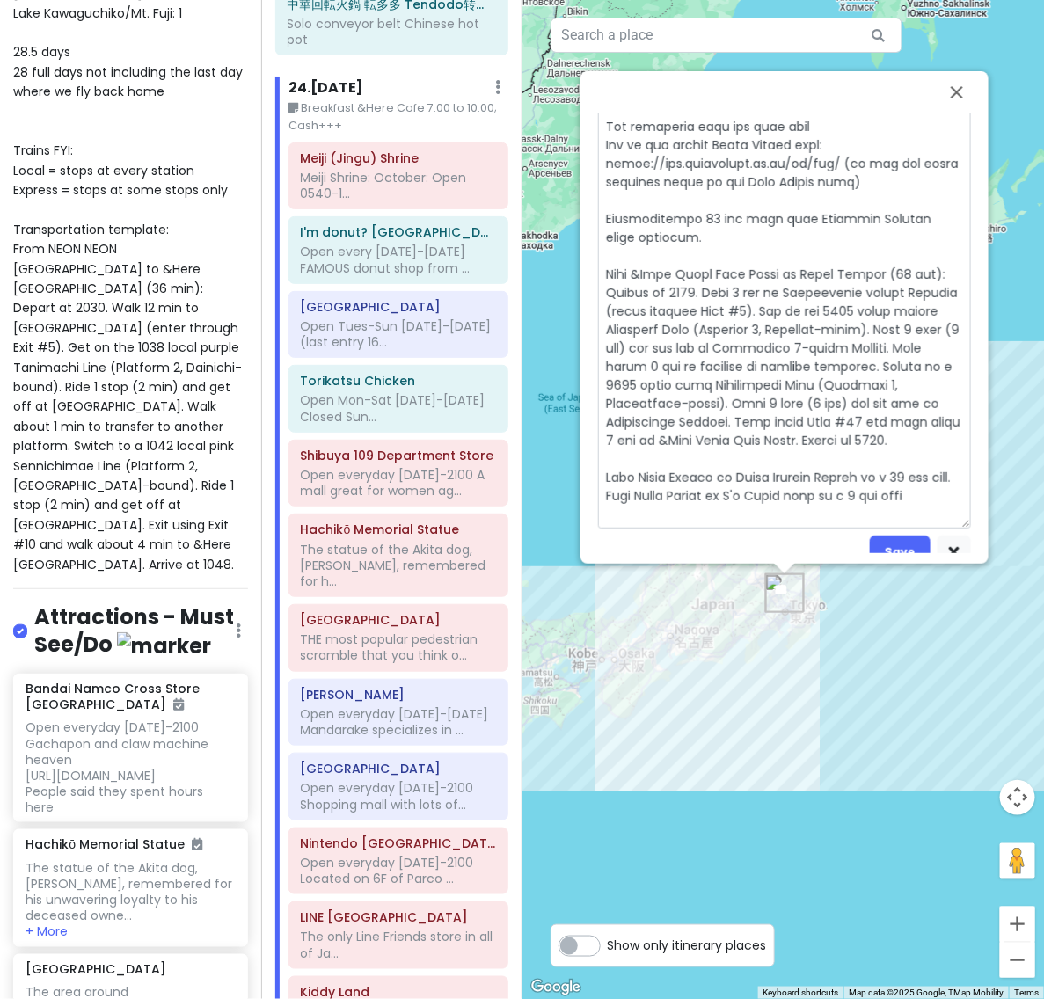
click at [784, 297] on textarea at bounding box center [784, 16] width 373 height 1025
click at [929, 305] on textarea at bounding box center [784, 16] width 373 height 1025
click at [675, 321] on textarea at bounding box center [784, 16] width 373 height 1025
click at [845, 314] on textarea at bounding box center [784, 16] width 373 height 1025
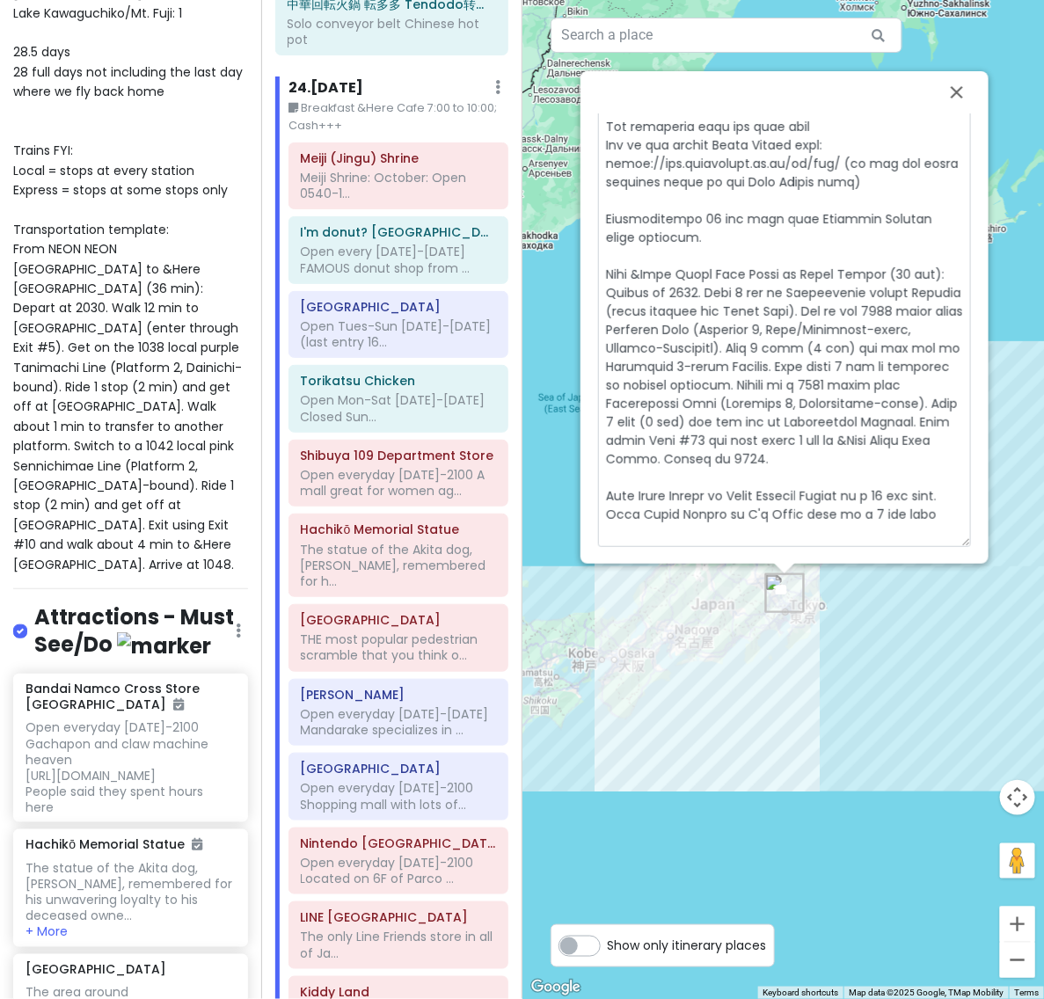
click at [920, 359] on textarea at bounding box center [784, 26] width 373 height 1044
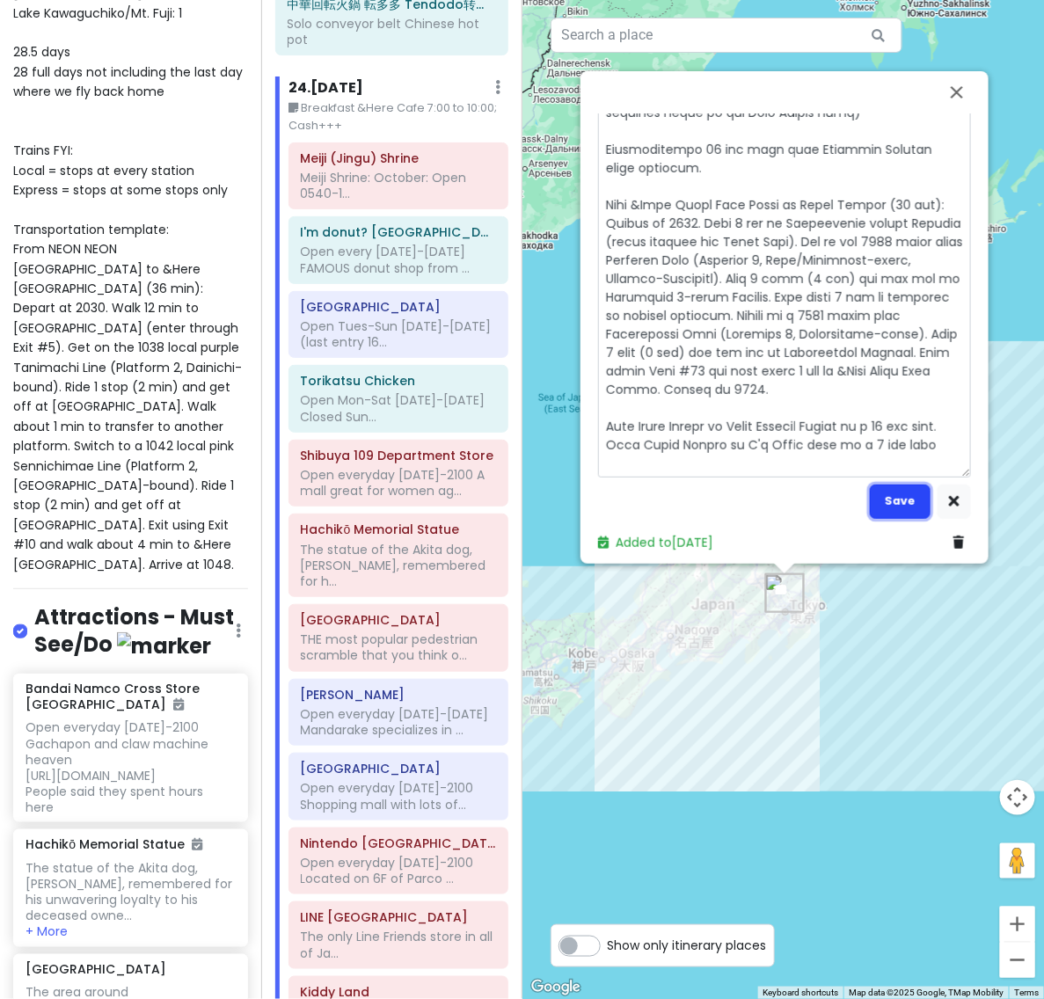
click at [895, 504] on button "Save" at bounding box center [899, 501] width 61 height 34
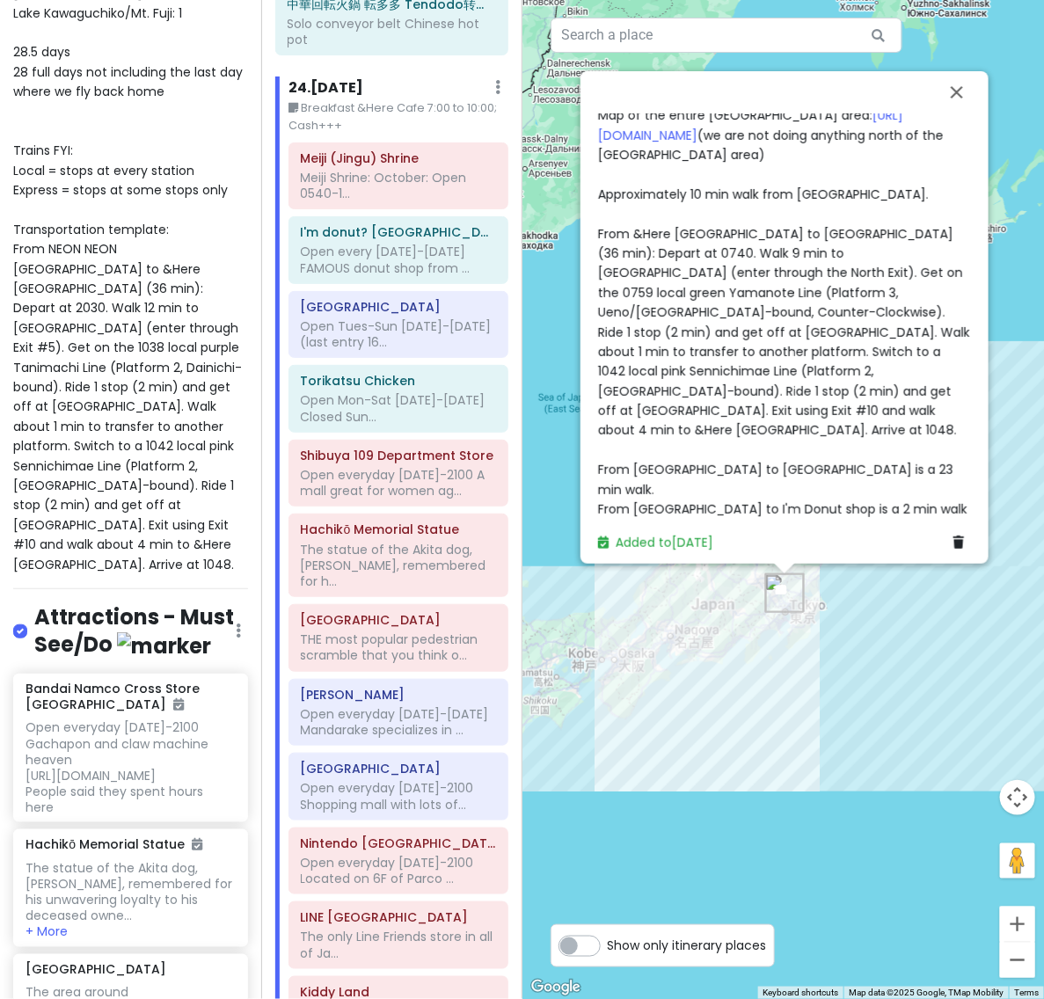
scroll to position [849, 0]
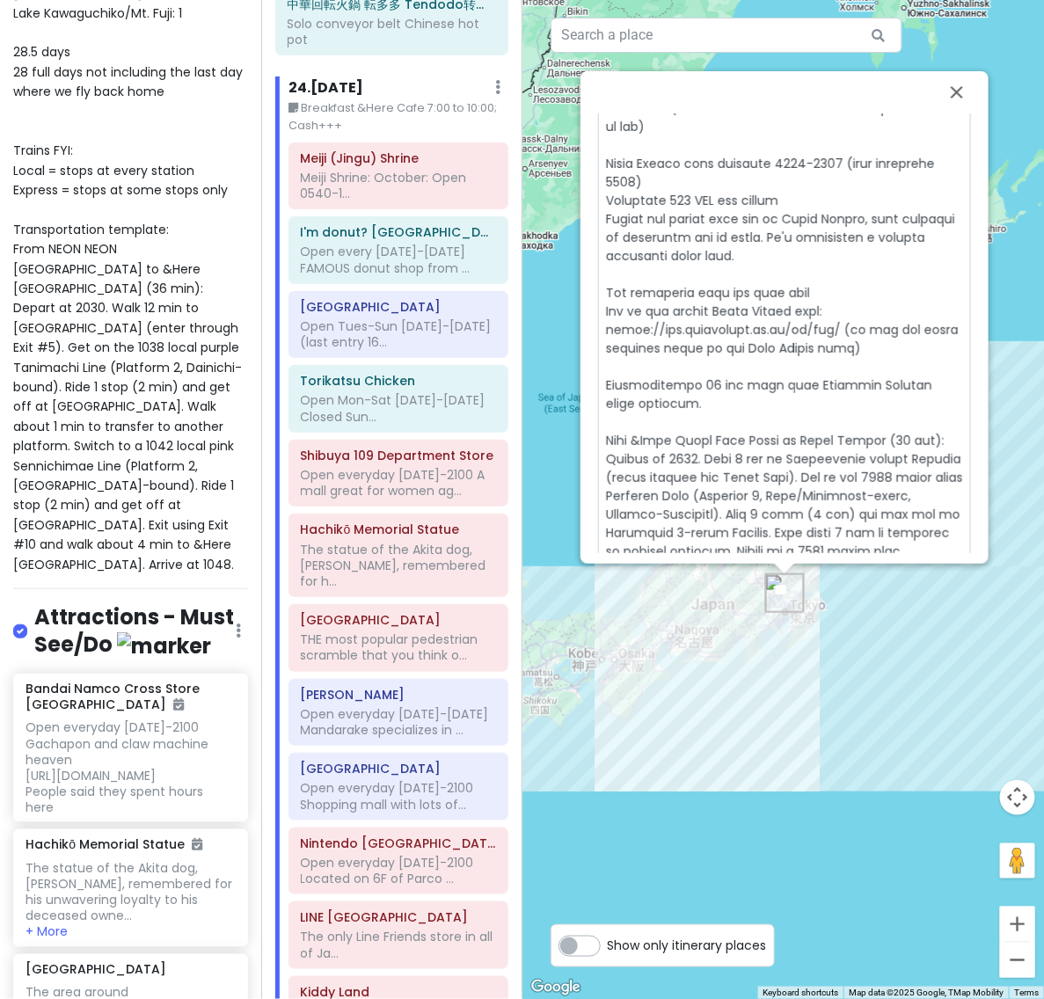
scroll to position [850, 0]
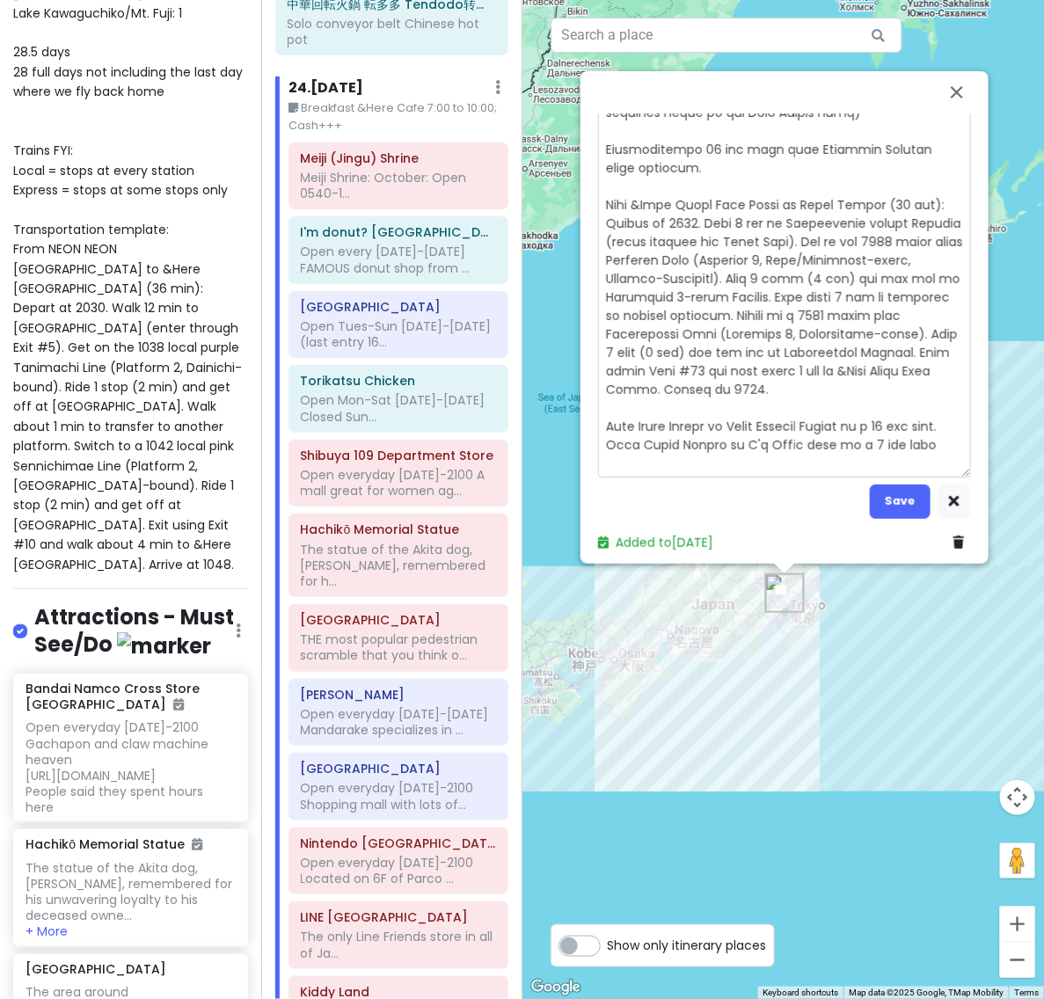
click at [907, 492] on button "Save" at bounding box center [899, 501] width 61 height 34
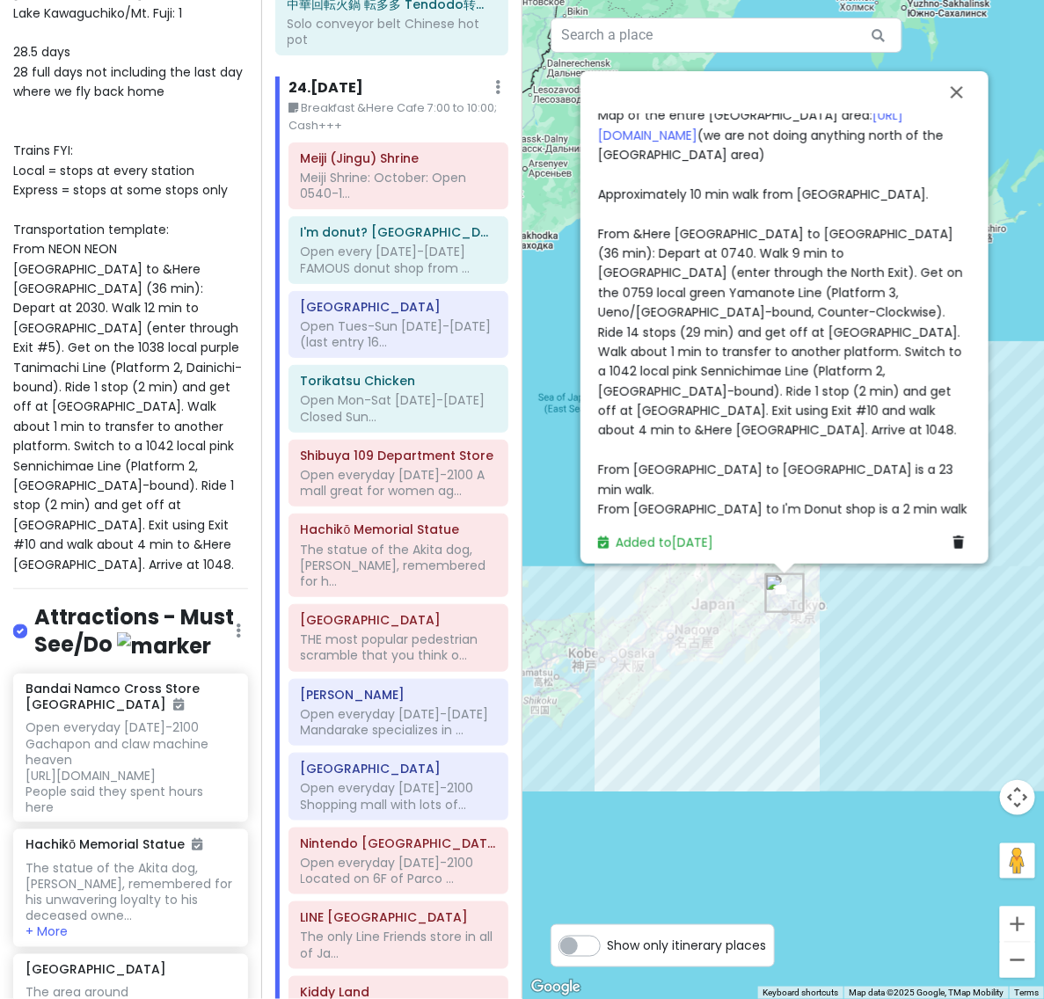
scroll to position [849, 0]
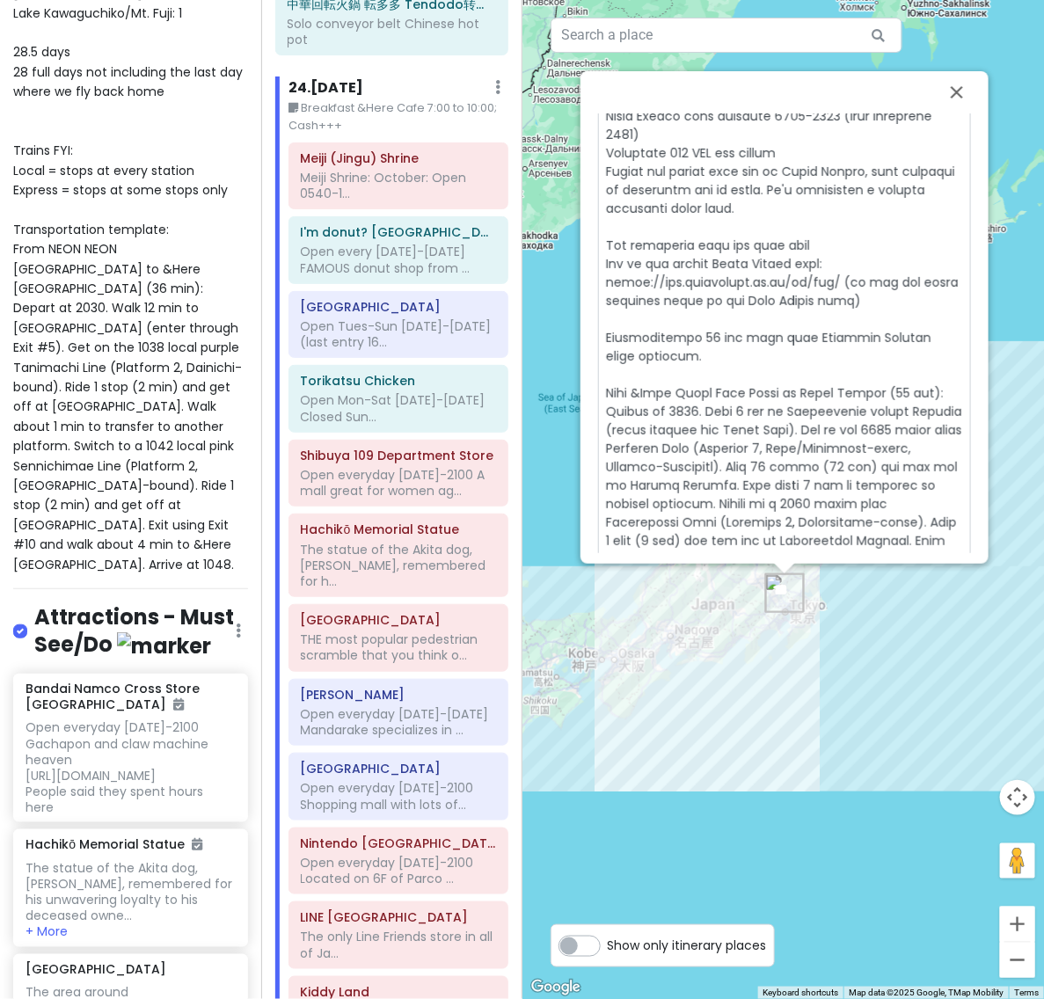
scroll to position [850, 0]
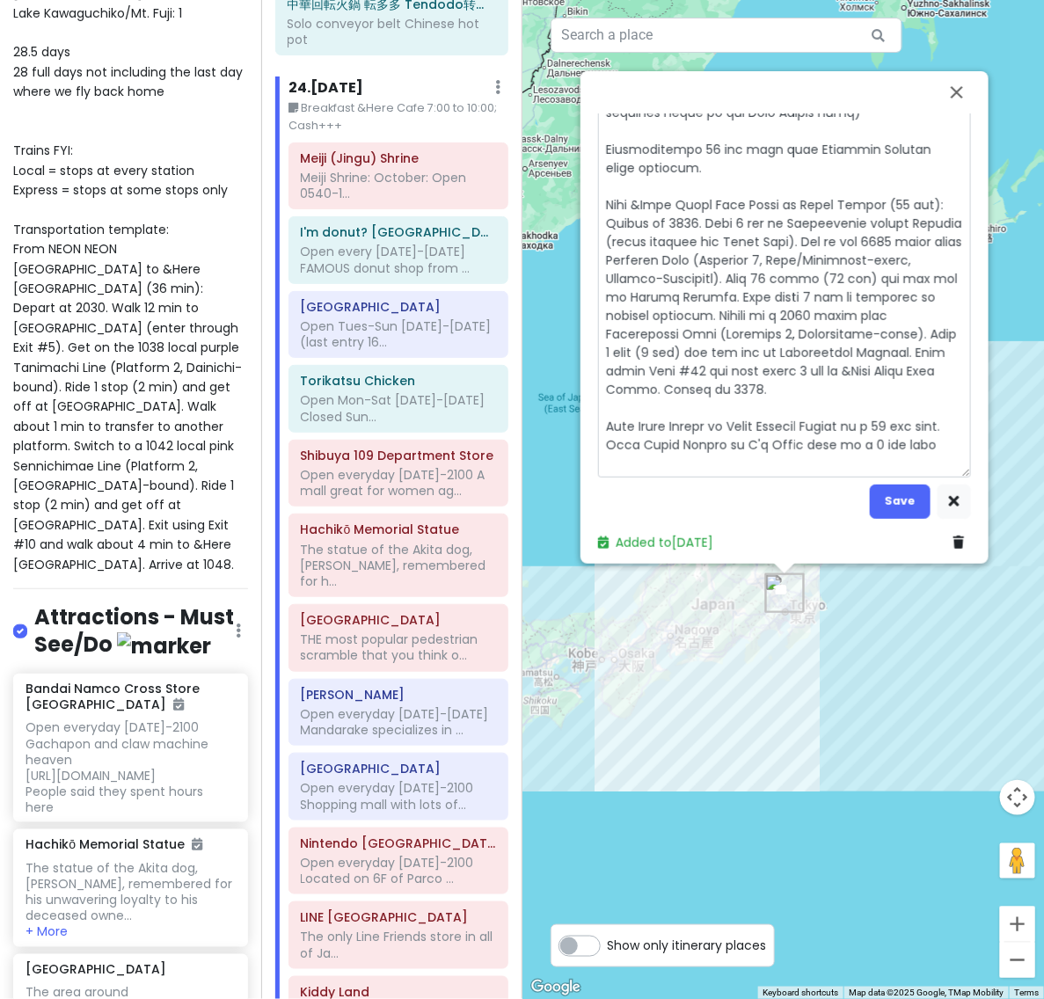
drag, startPoint x: 877, startPoint y: 287, endPoint x: 757, endPoint y: 365, distance: 143.6
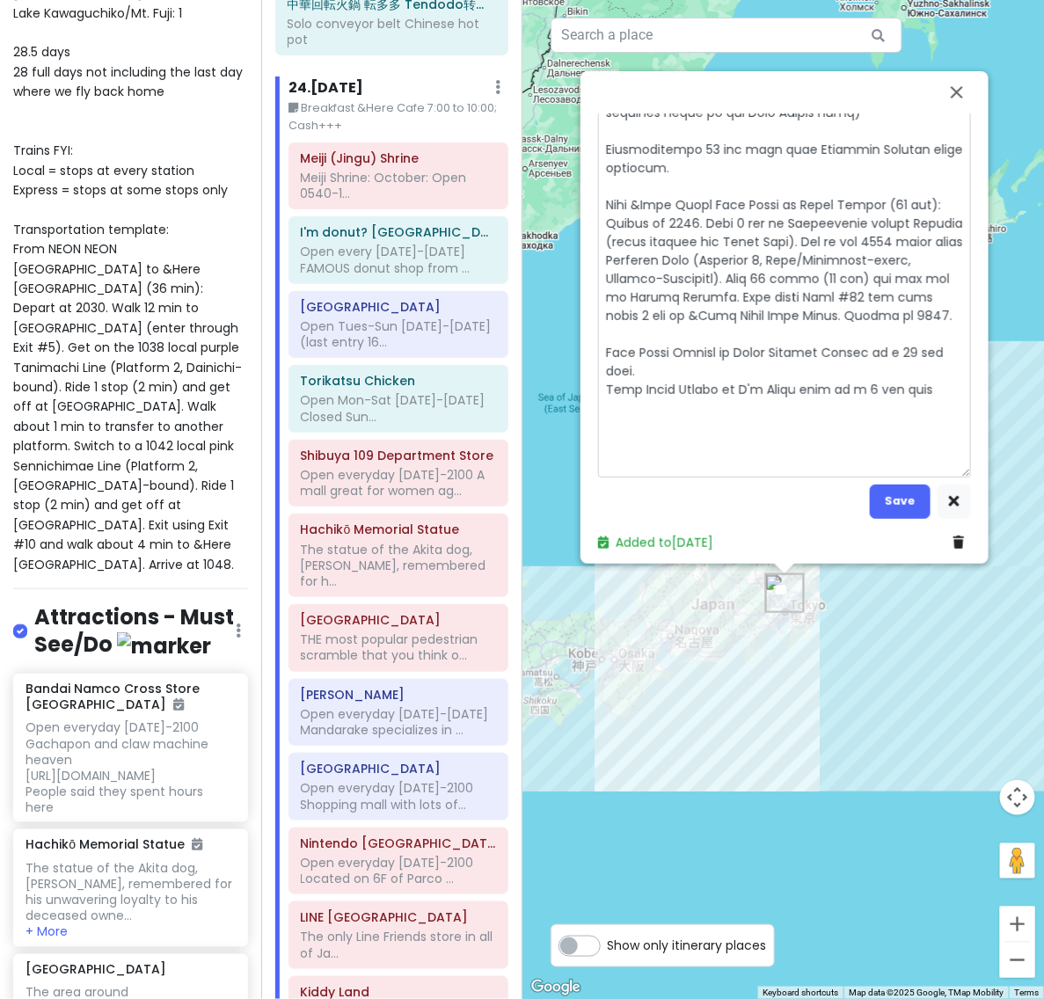
scroll to position [776, 0]
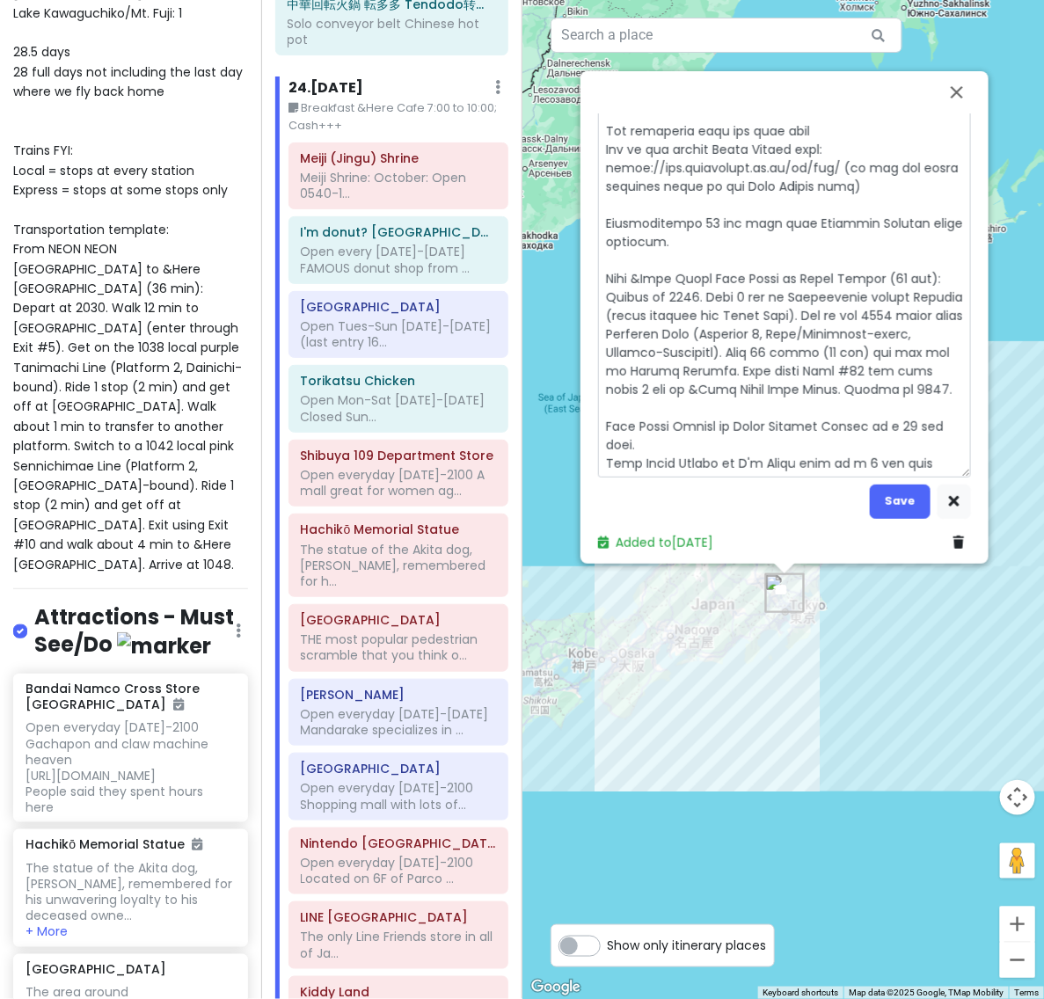
drag, startPoint x: 702, startPoint y: 391, endPoint x: 837, endPoint y: 383, distance: 135.6
drag, startPoint x: 692, startPoint y: 374, endPoint x: 847, endPoint y: 371, distance: 154.8
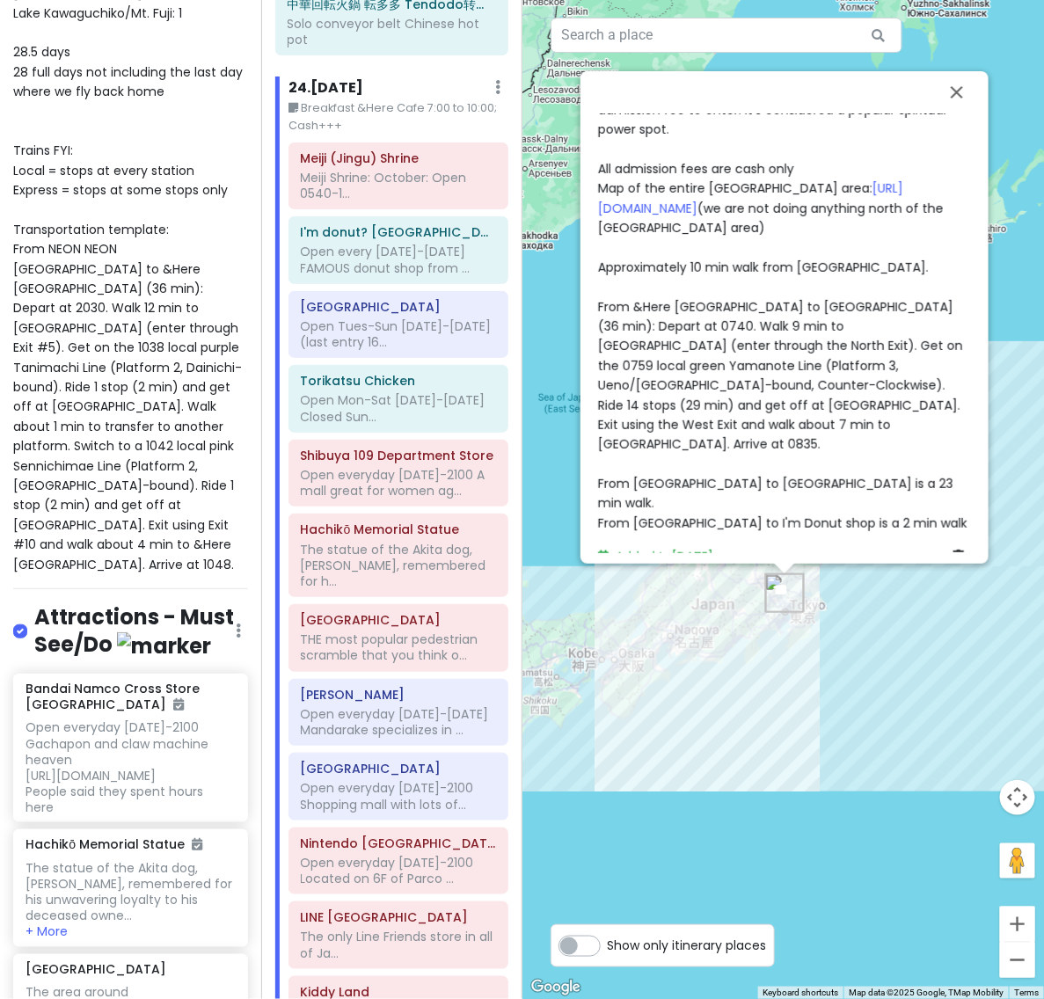
click at [885, 511] on div "Meiji (Jingu) Shrine Meiji Jingu 4.6 (39,238) 1-1 Yoyogikamizonochō, [GEOGRAPHI…" at bounding box center [784, 333] width 387 height 440
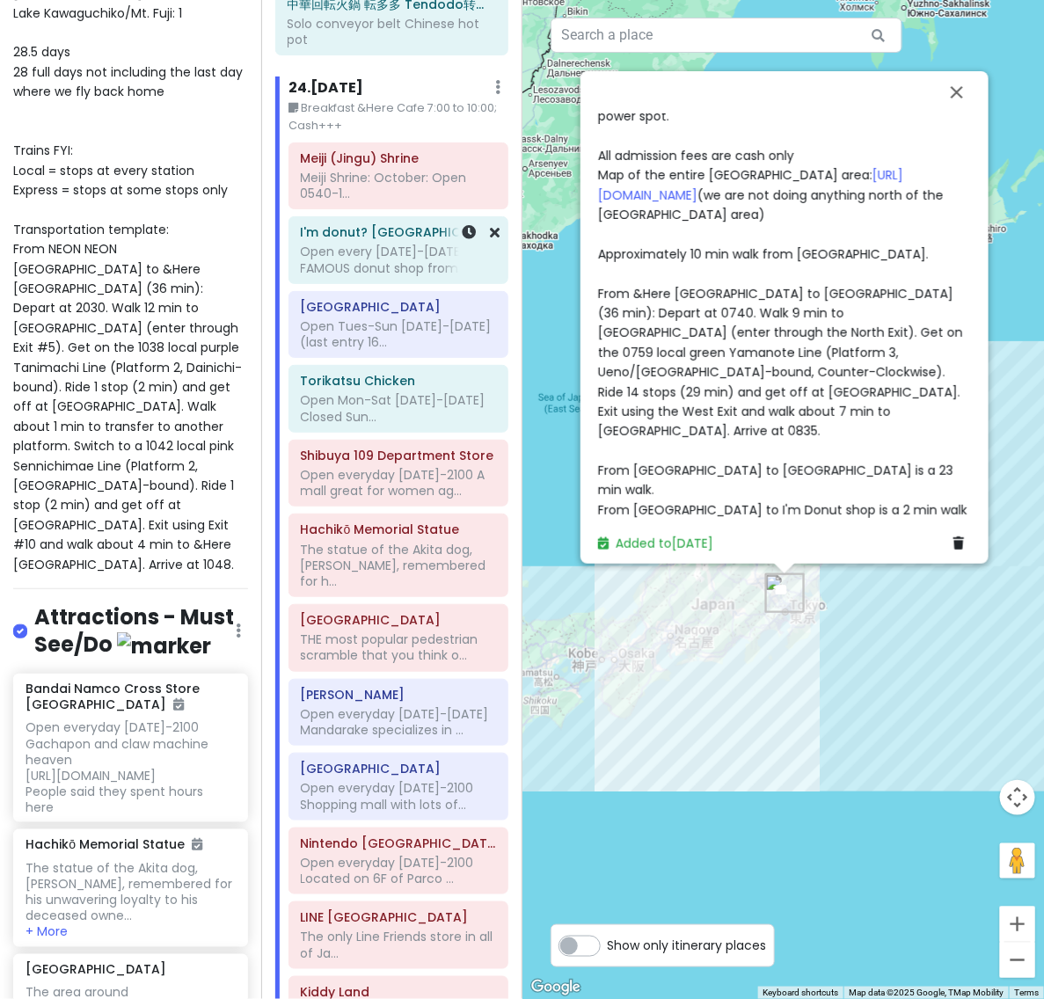
click at [396, 244] on div "Open every [DATE]-[DATE] FAMOUS donut shop from ..." at bounding box center [398, 260] width 195 height 32
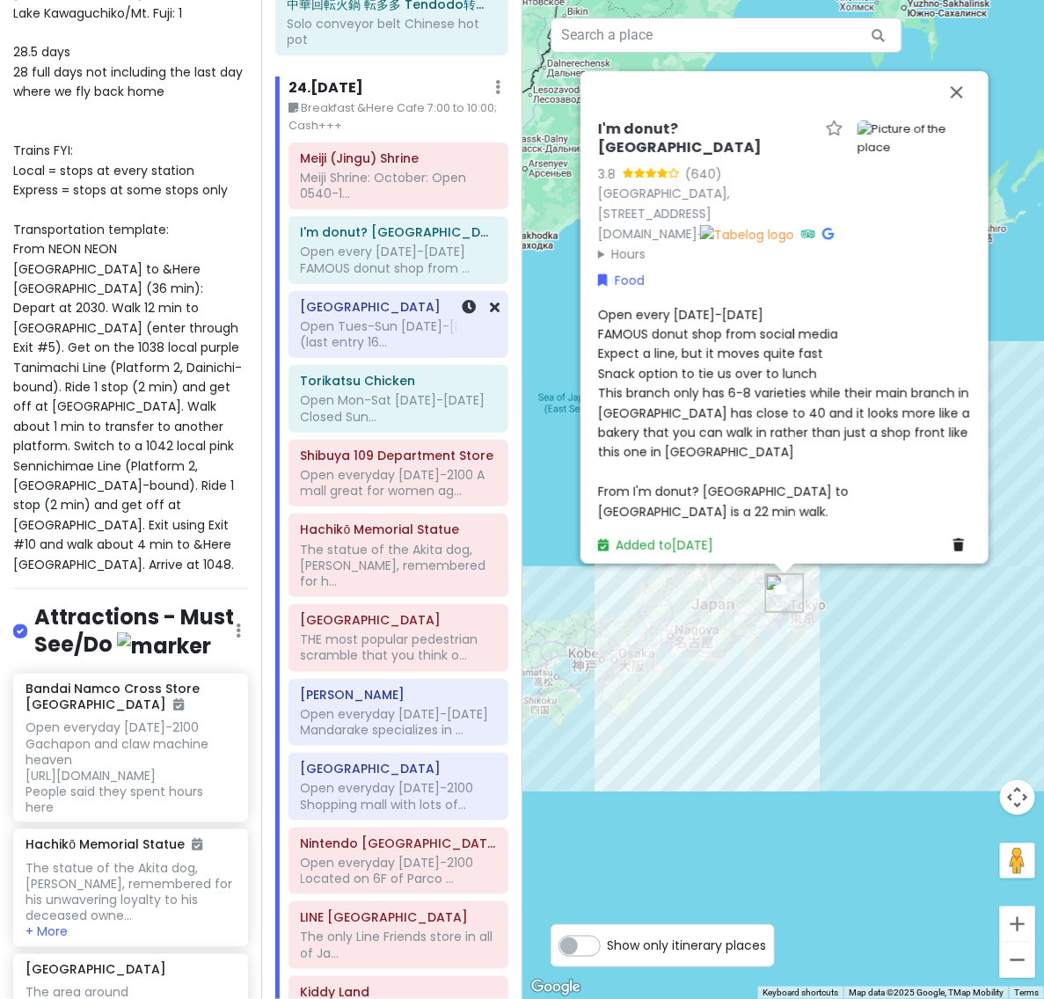
click at [376, 318] on div "Open Tues-Sun [DATE]-[DATE] (last entry 16..." at bounding box center [398, 334] width 195 height 32
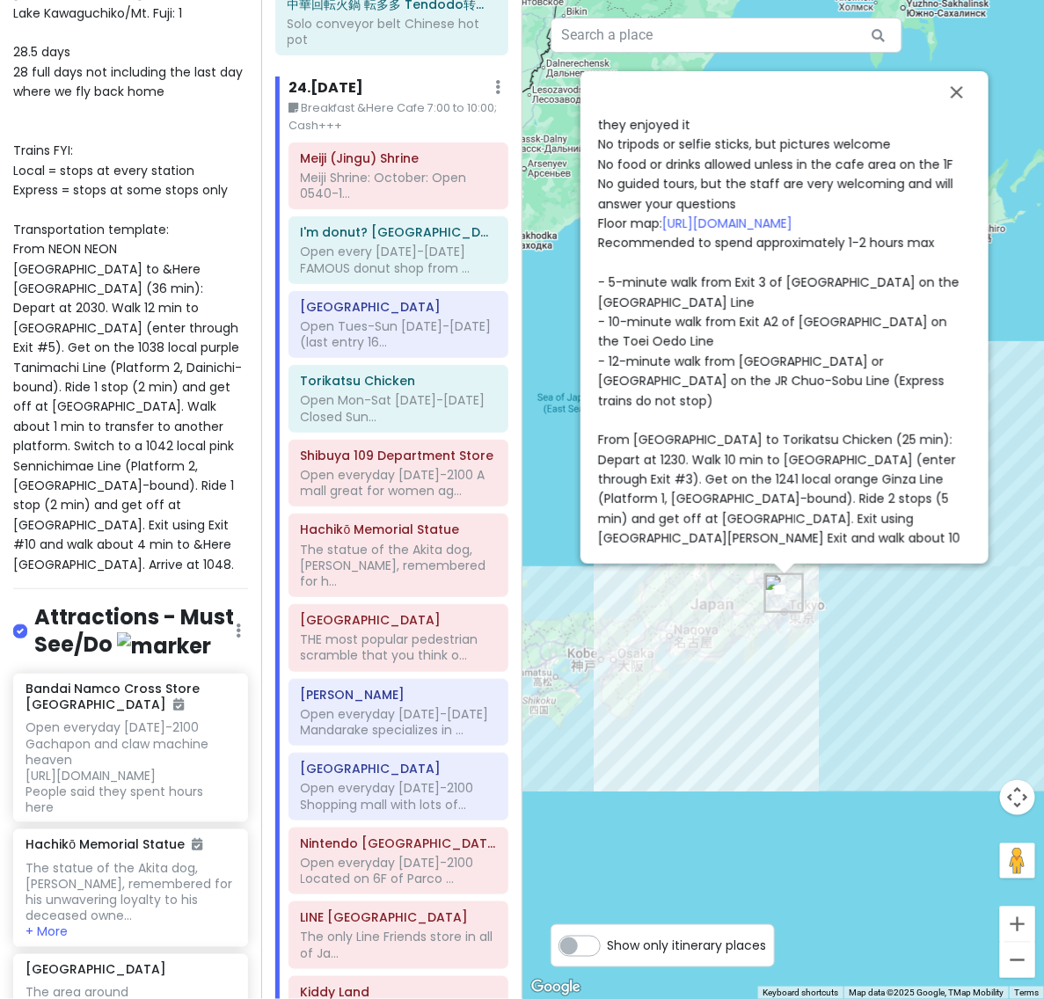
scroll to position [514, 0]
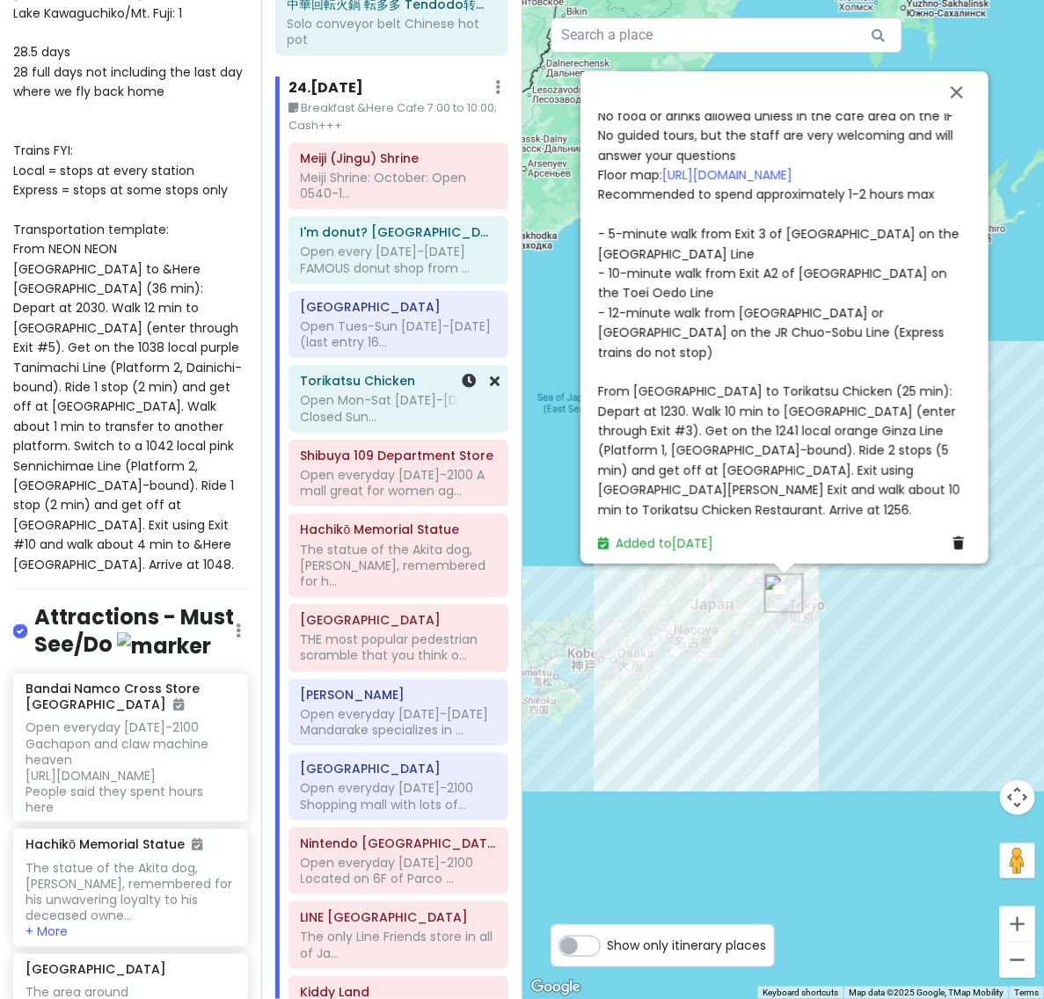
click at [396, 383] on div "Torikatsu Chicken Open Mon-Sat [DATE]-[DATE] Closed Sun..." at bounding box center [398, 399] width 218 height 66
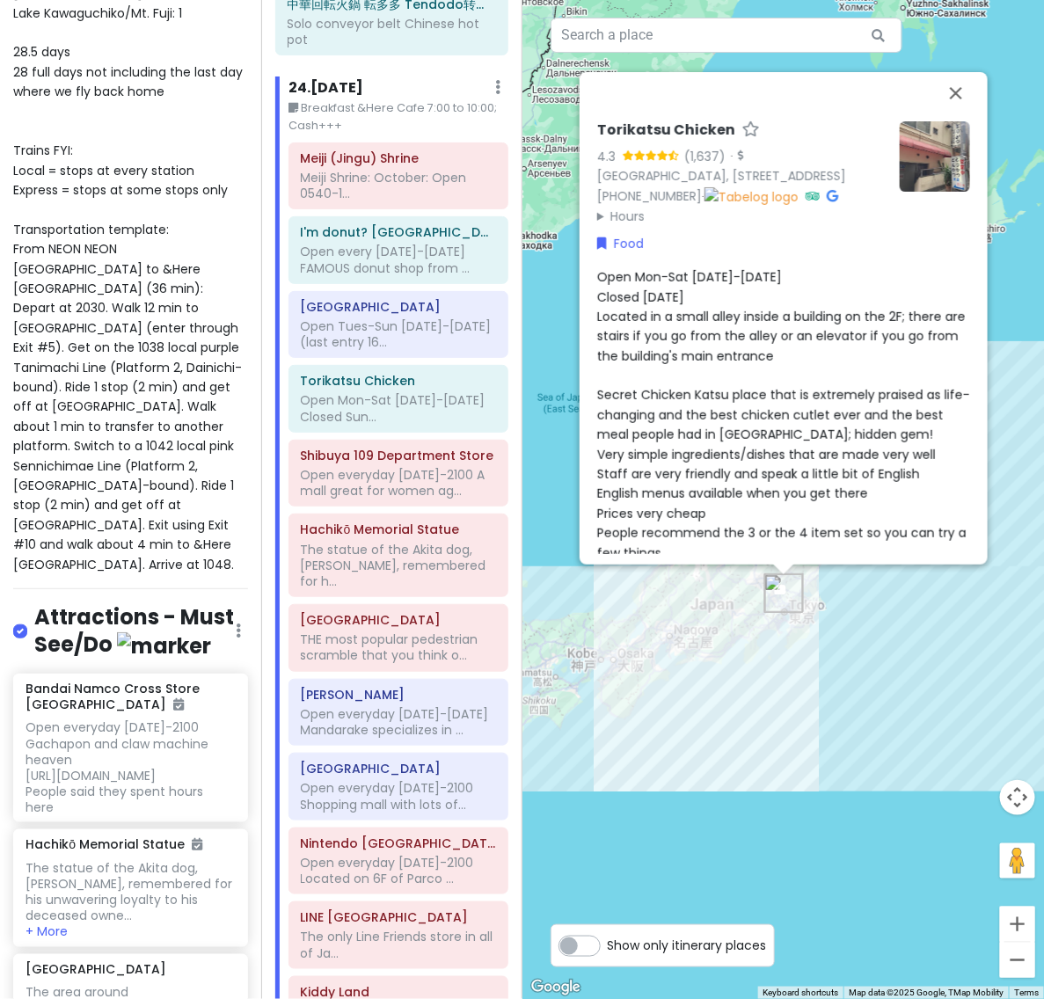
scroll to position [159, 0]
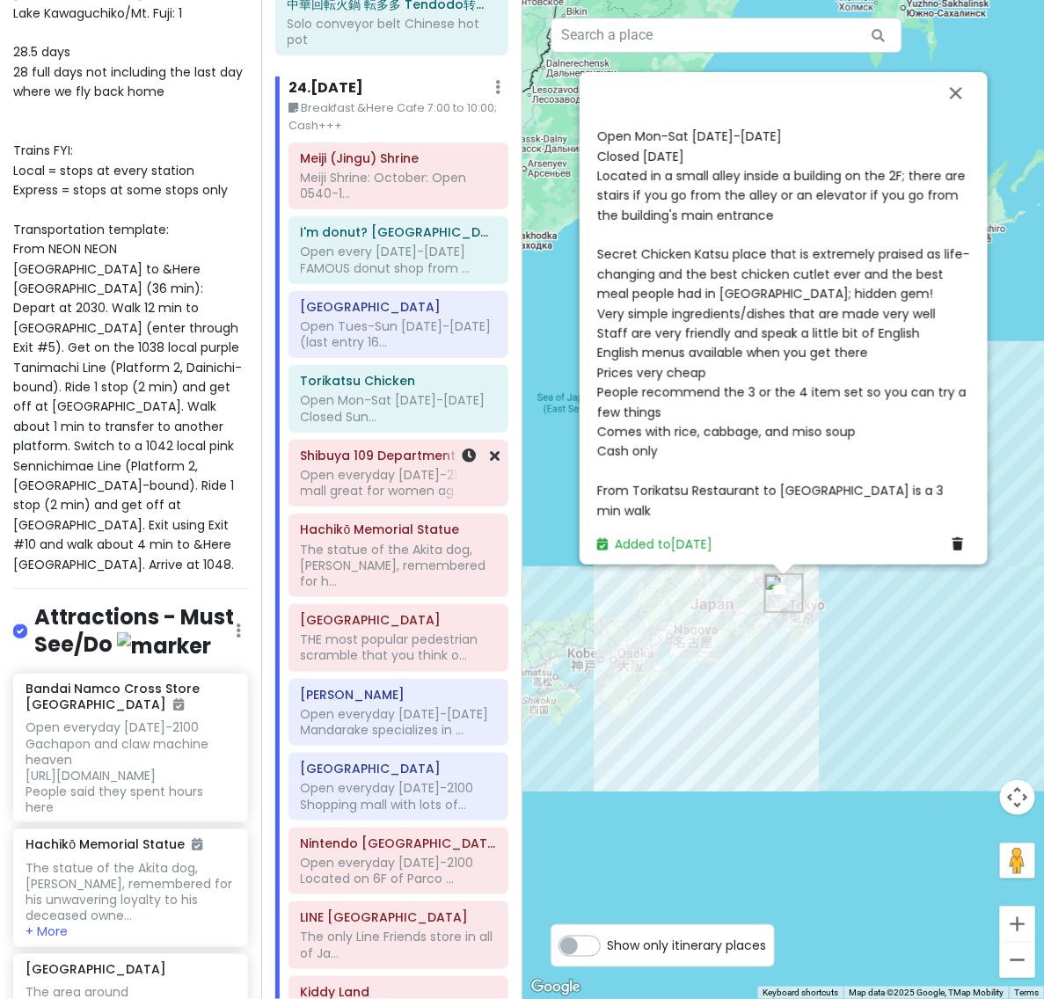
click at [402, 467] on div "Open everyday [DATE]-2100 A mall great for women ag..." at bounding box center [398, 483] width 195 height 32
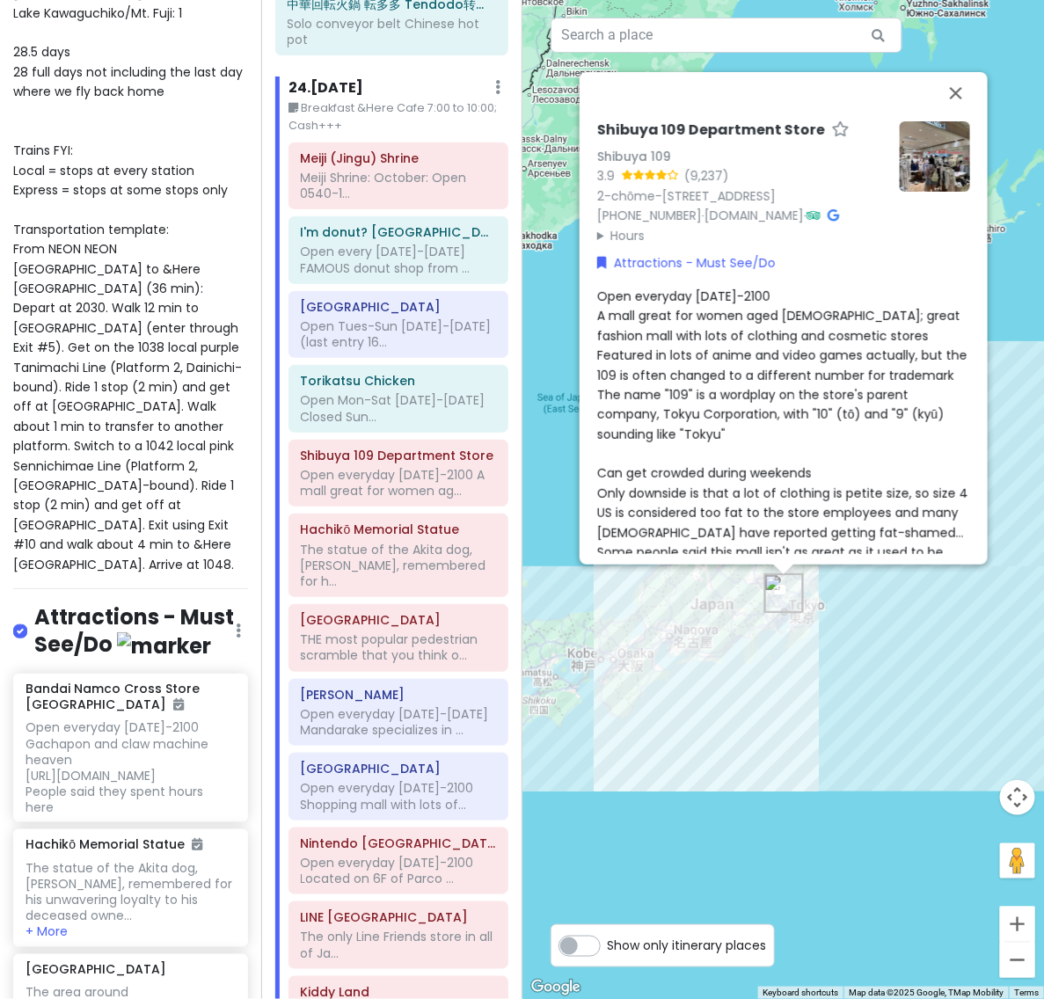
scroll to position [316, 0]
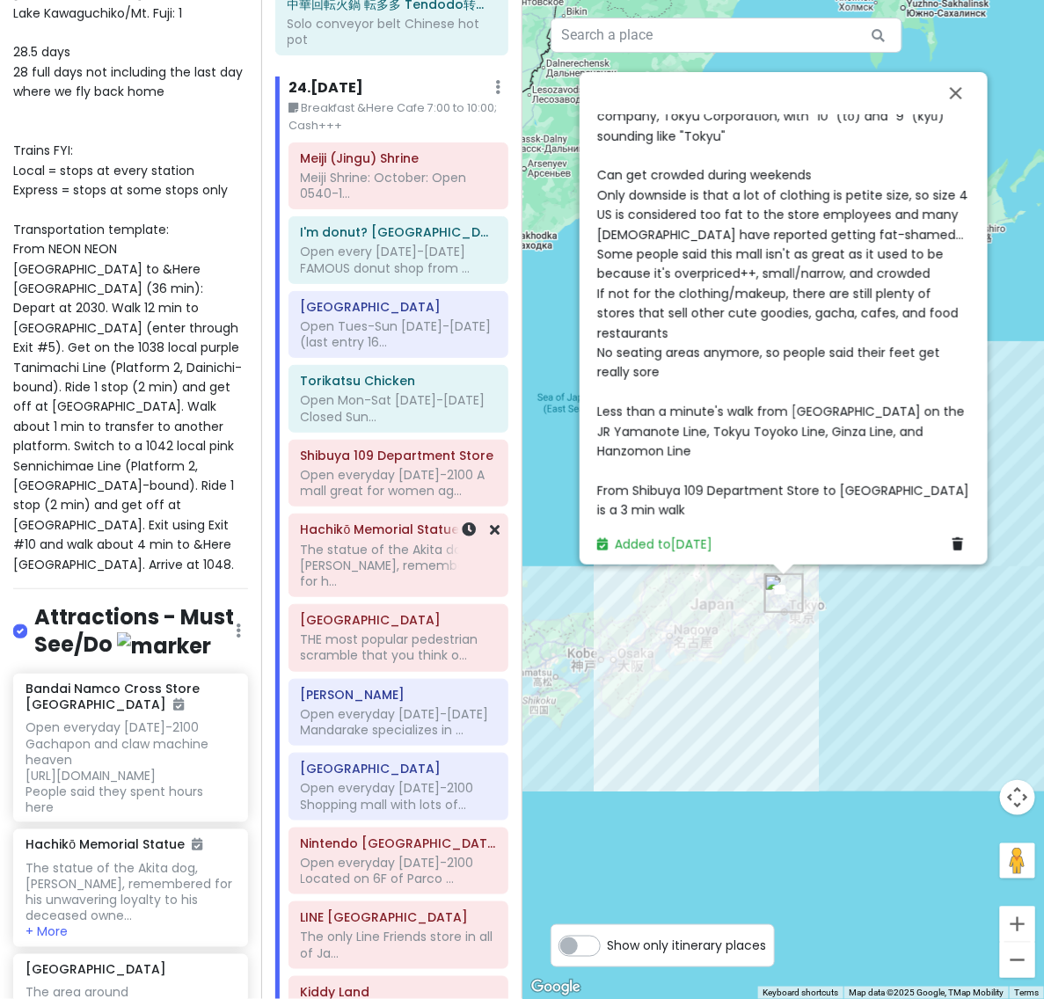
click at [371, 542] on div "The statue of the Akita dog, [PERSON_NAME], remembered for h..." at bounding box center [398, 566] width 195 height 48
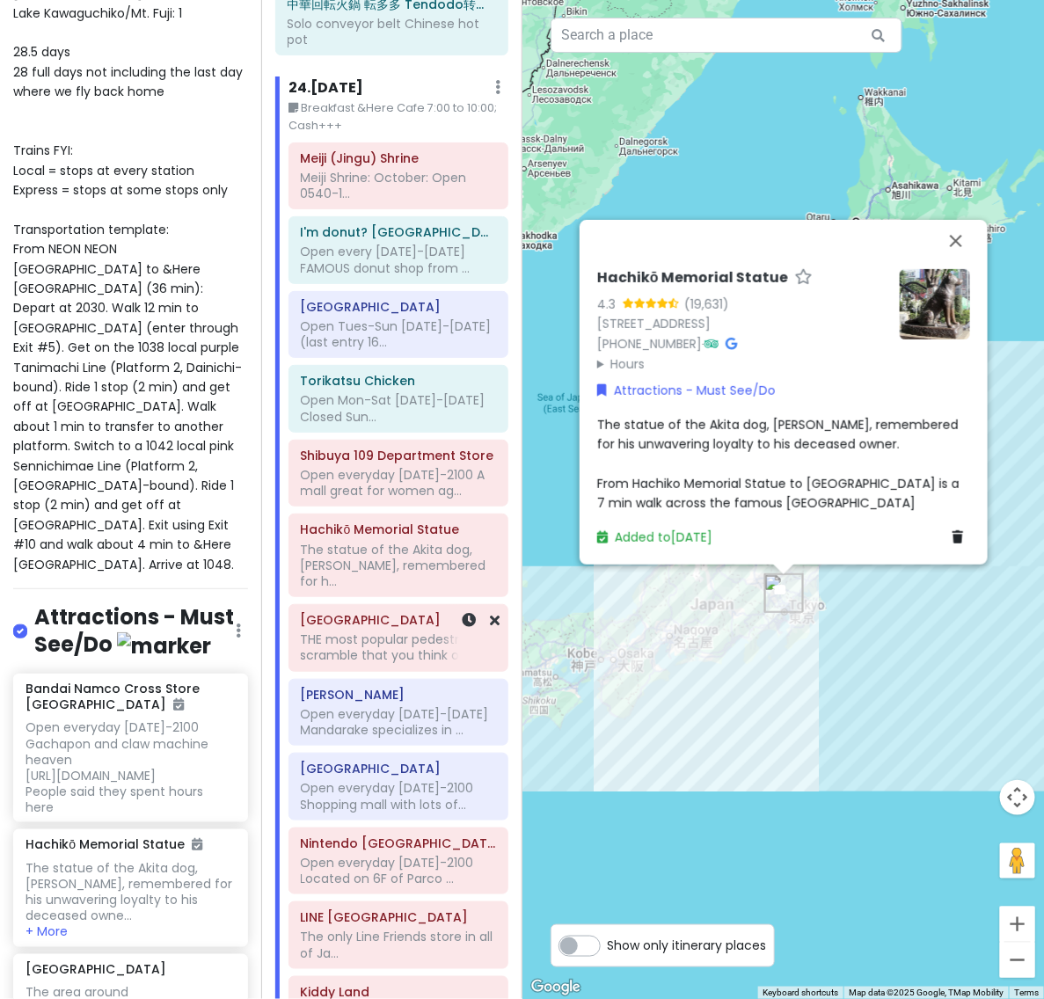
click at [367, 631] on div "THE most popular pedestrian scramble that you think o..." at bounding box center [398, 647] width 195 height 32
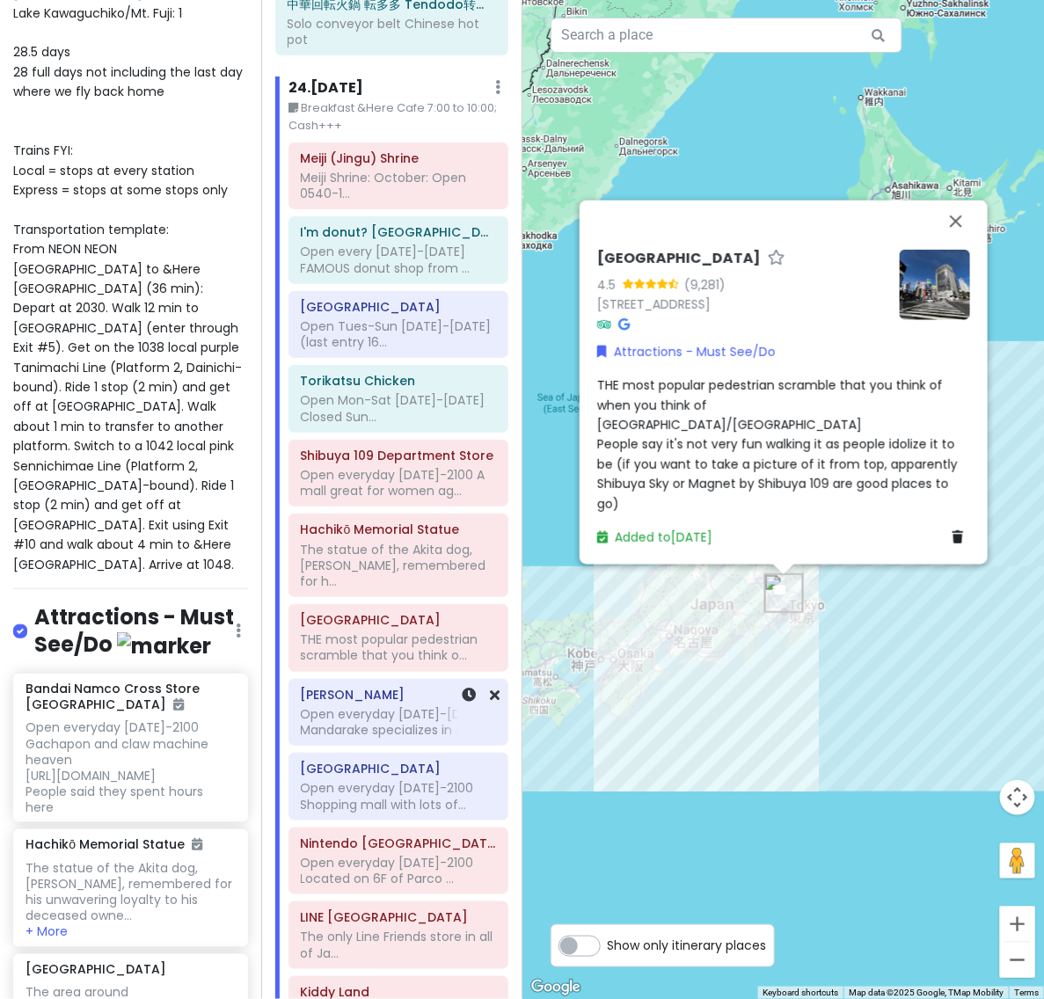
click at [389, 683] on div "[PERSON_NAME] Open everyday [DATE]-[DATE] Mandarake specializes in ..." at bounding box center [398, 713] width 220 height 68
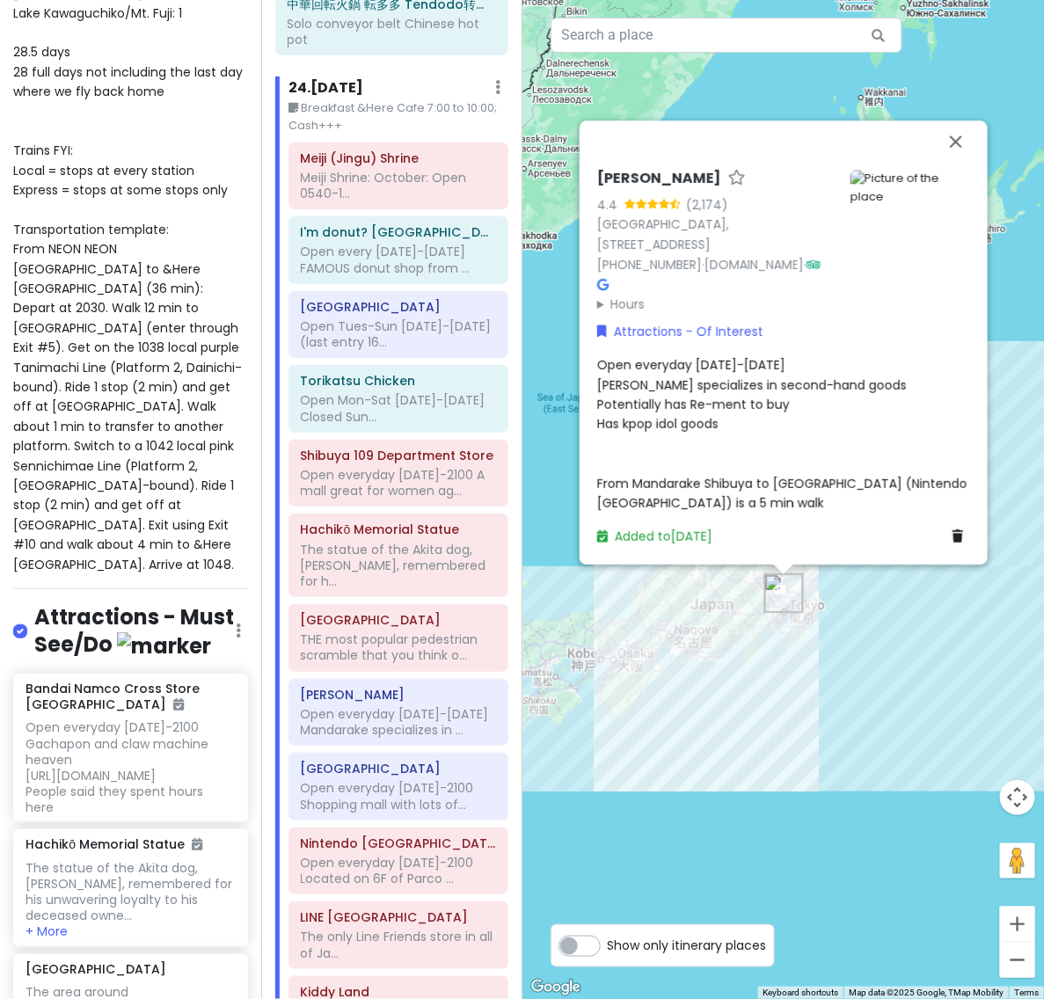
click at [661, 463] on div "Open everyday [DATE]-[DATE] [PERSON_NAME] specializes in second-hand goods Pote…" at bounding box center [783, 433] width 373 height 157
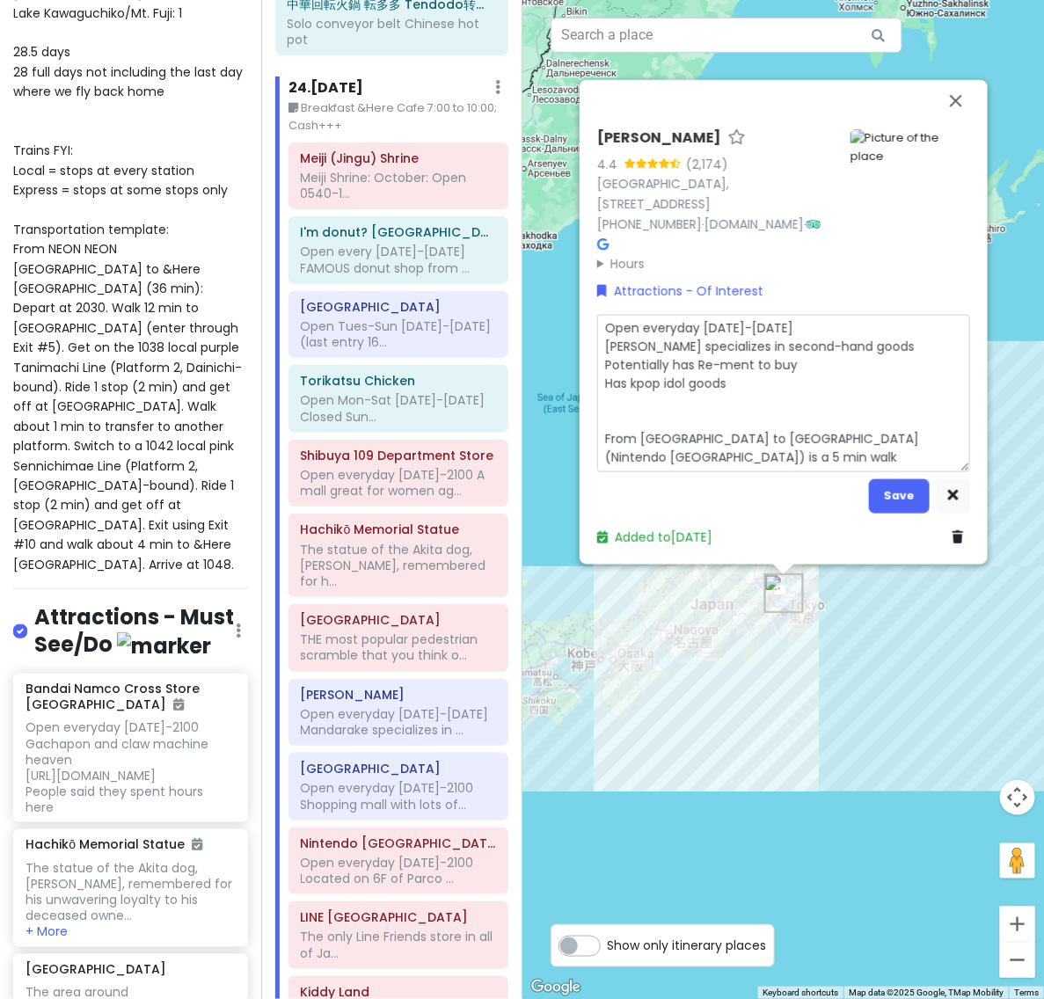
click at [757, 394] on textarea "Open everyday [DATE]-[DATE] [PERSON_NAME] specializes in second-hand goods Pote…" at bounding box center [783, 393] width 373 height 157
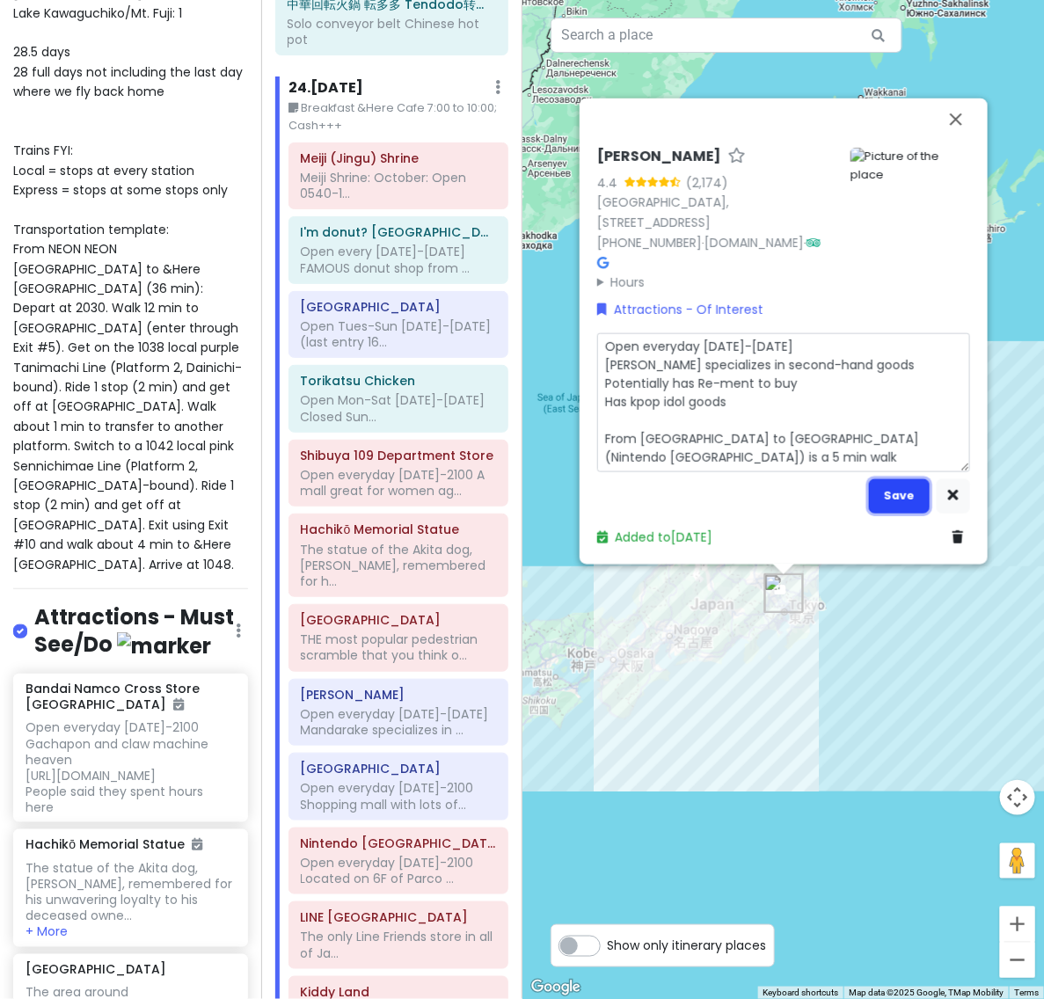
click at [901, 492] on button "Save" at bounding box center [899, 495] width 61 height 34
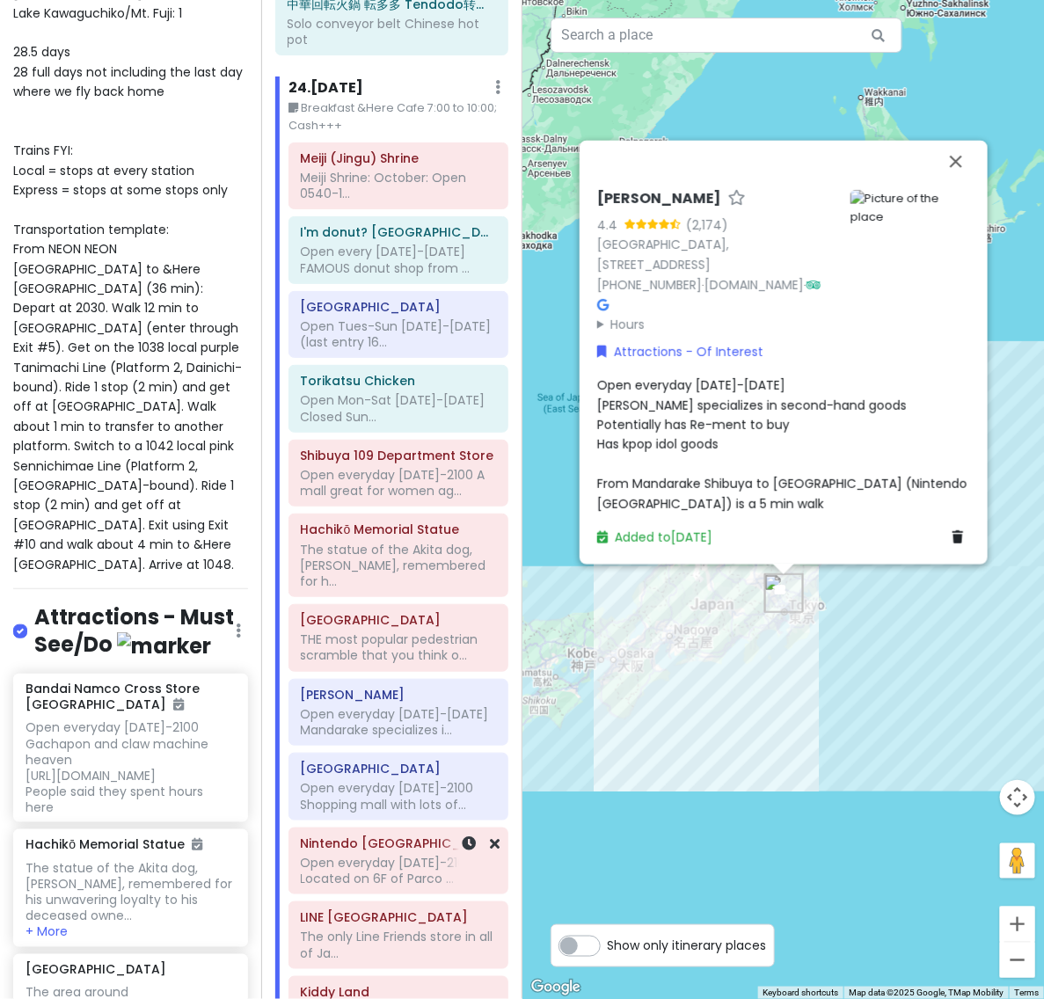
click at [375, 854] on div "Open everyday [DATE]-2100 Located on 6F of Parco ..." at bounding box center [398, 870] width 195 height 32
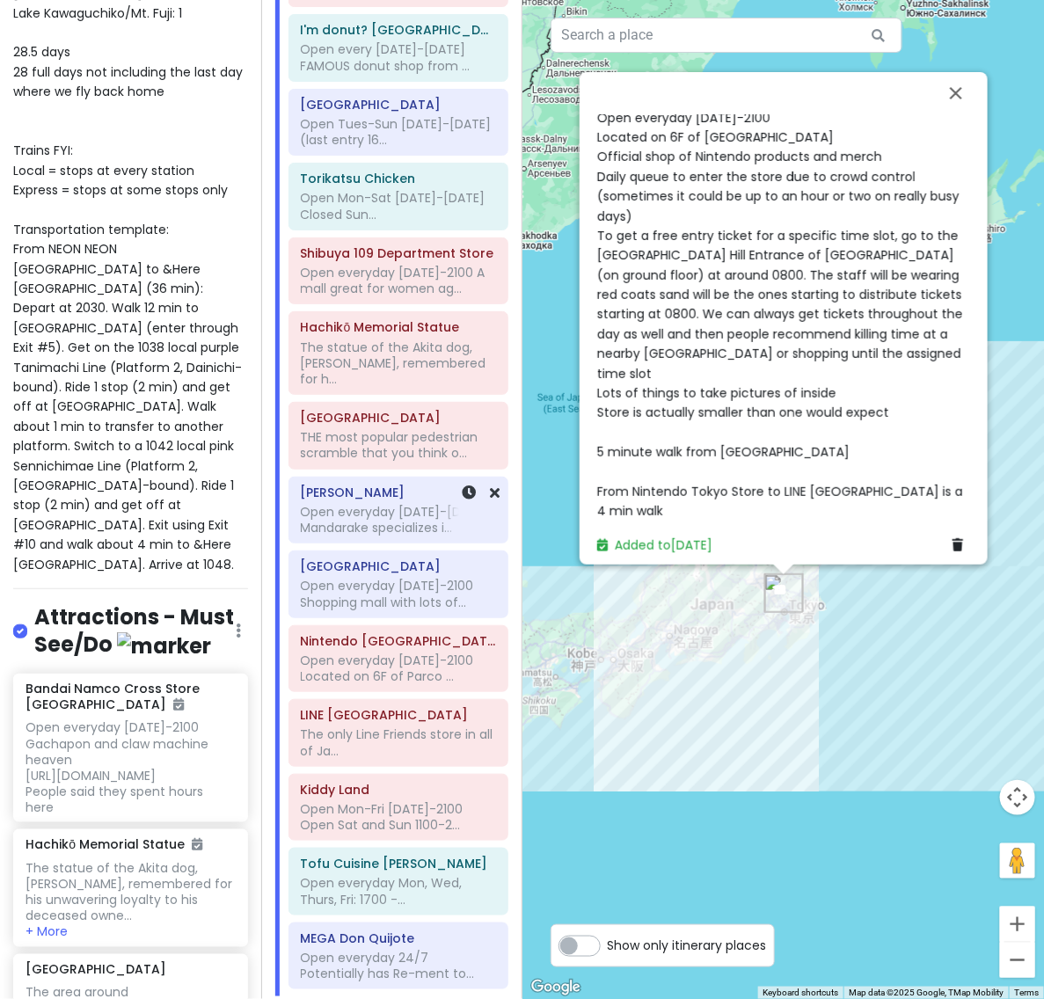
scroll to position [17373, 0]
click at [370, 724] on div "The only Line Friends store in all of Ja..." at bounding box center [398, 740] width 195 height 32
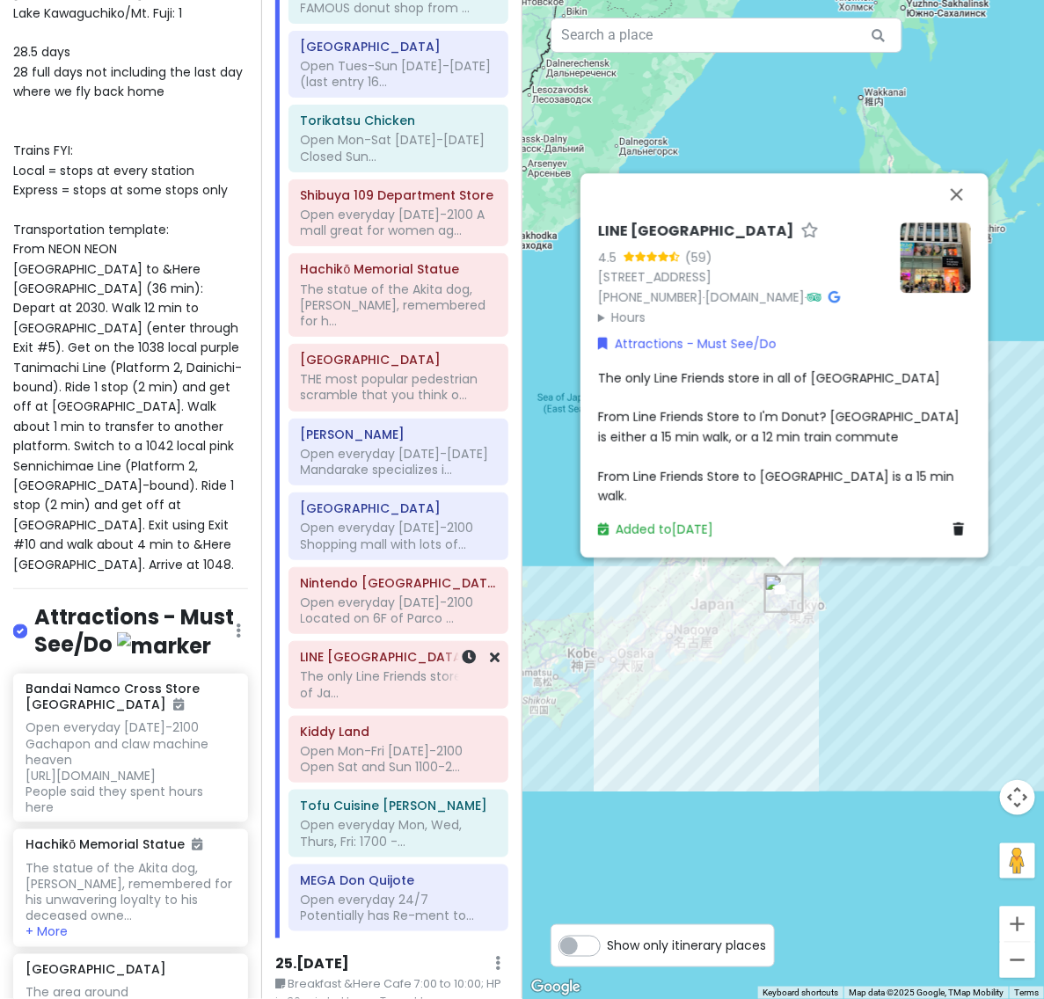
scroll to position [17442, 0]
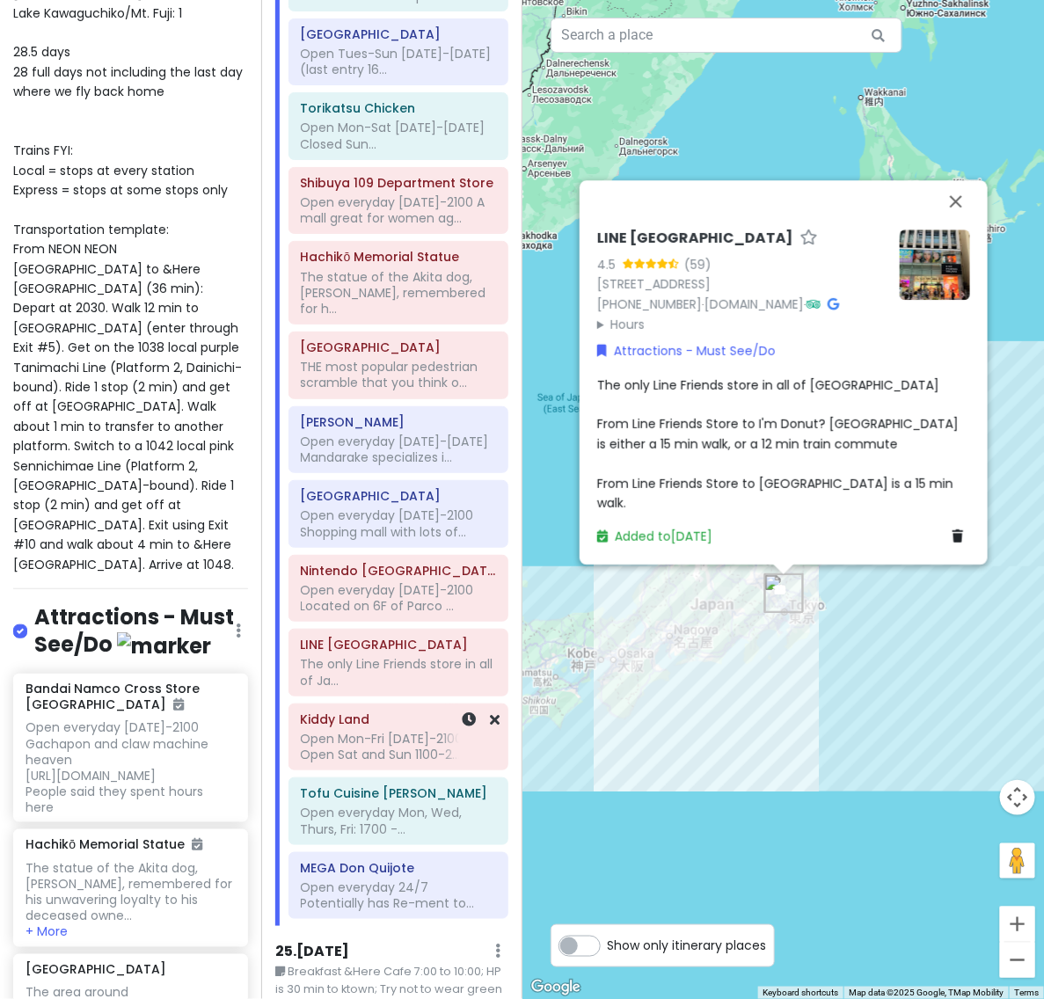
click at [366, 731] on div "Open Mon-Fri [DATE]-2100 Open Sat and Sun 1100-2..." at bounding box center [398, 747] width 195 height 32
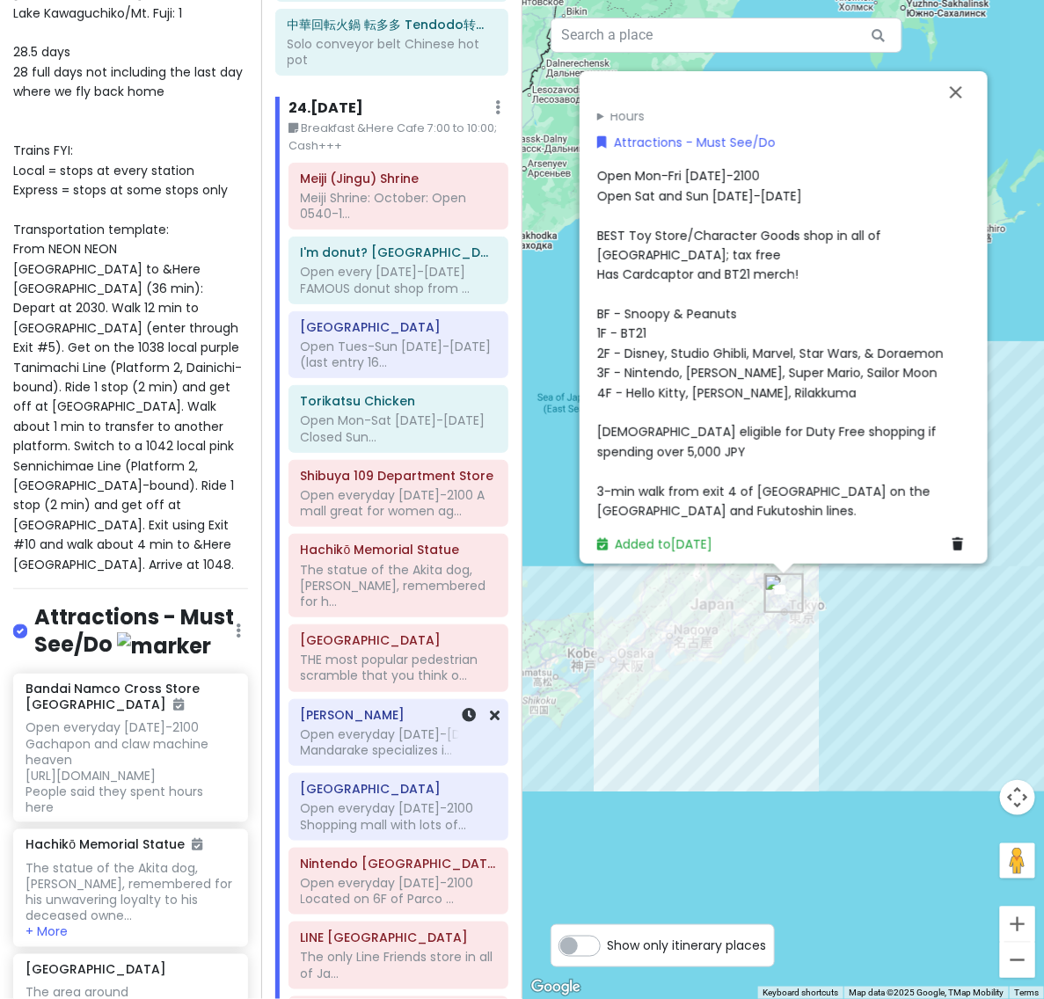
scroll to position [17140, 0]
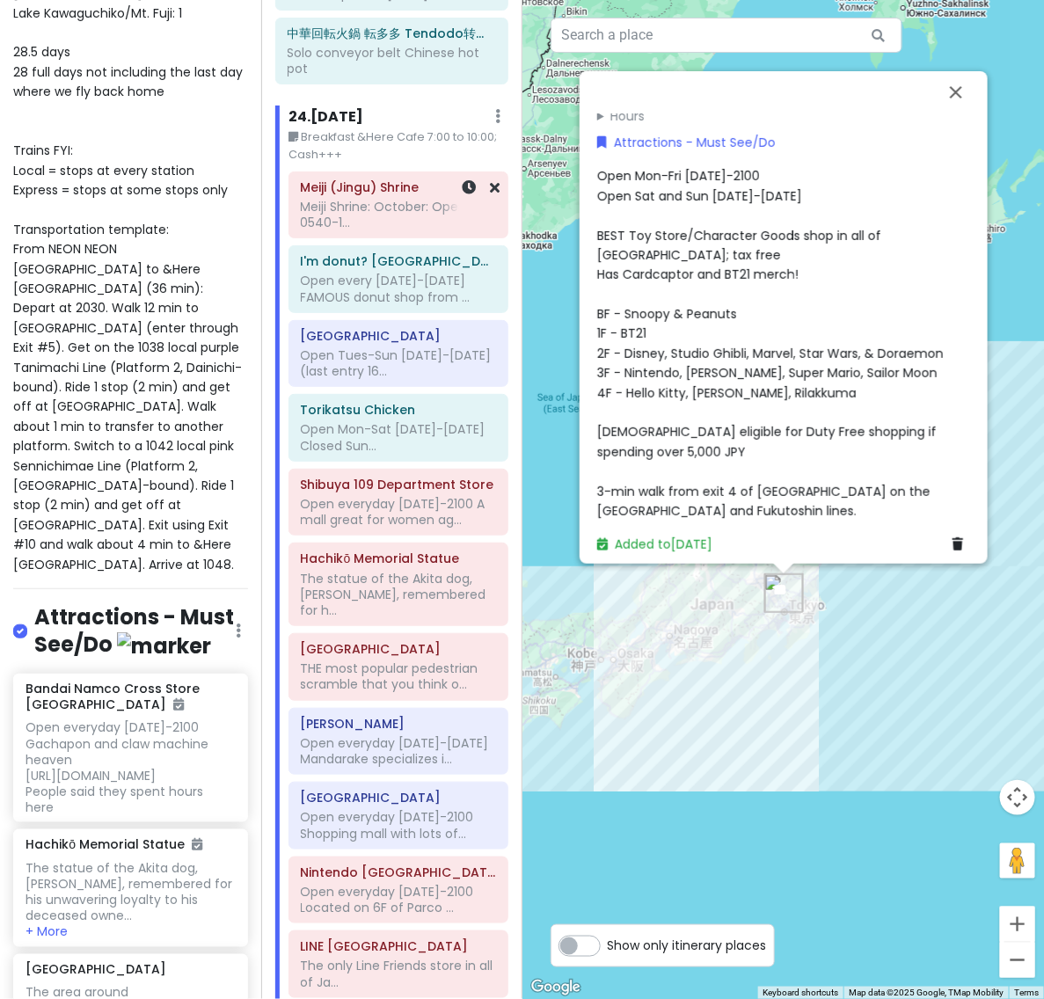
click at [397, 199] on div "Meiji Shrine: October: Open 0540-1..." at bounding box center [398, 215] width 195 height 32
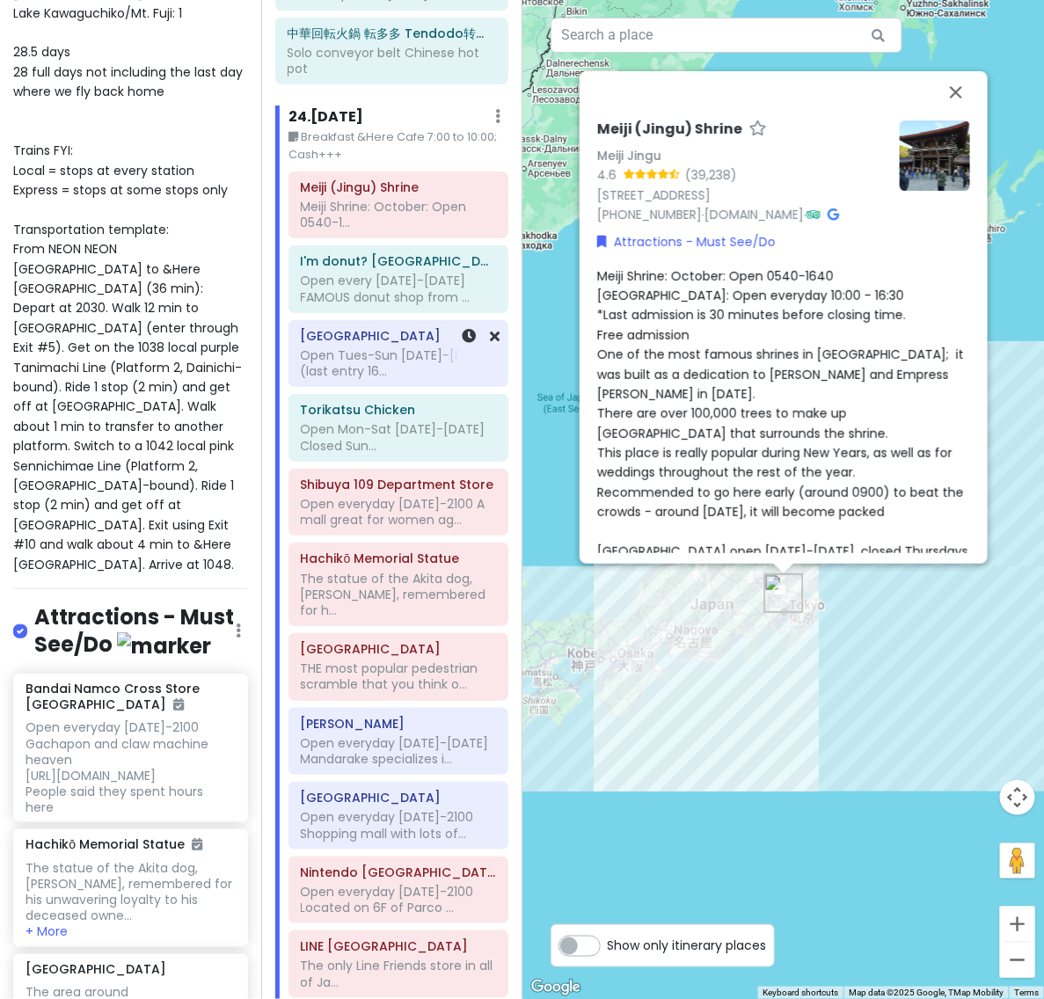
click at [418, 347] on div "Open Tues-Sun [DATE]-[DATE] (last entry 16..." at bounding box center [398, 363] width 195 height 32
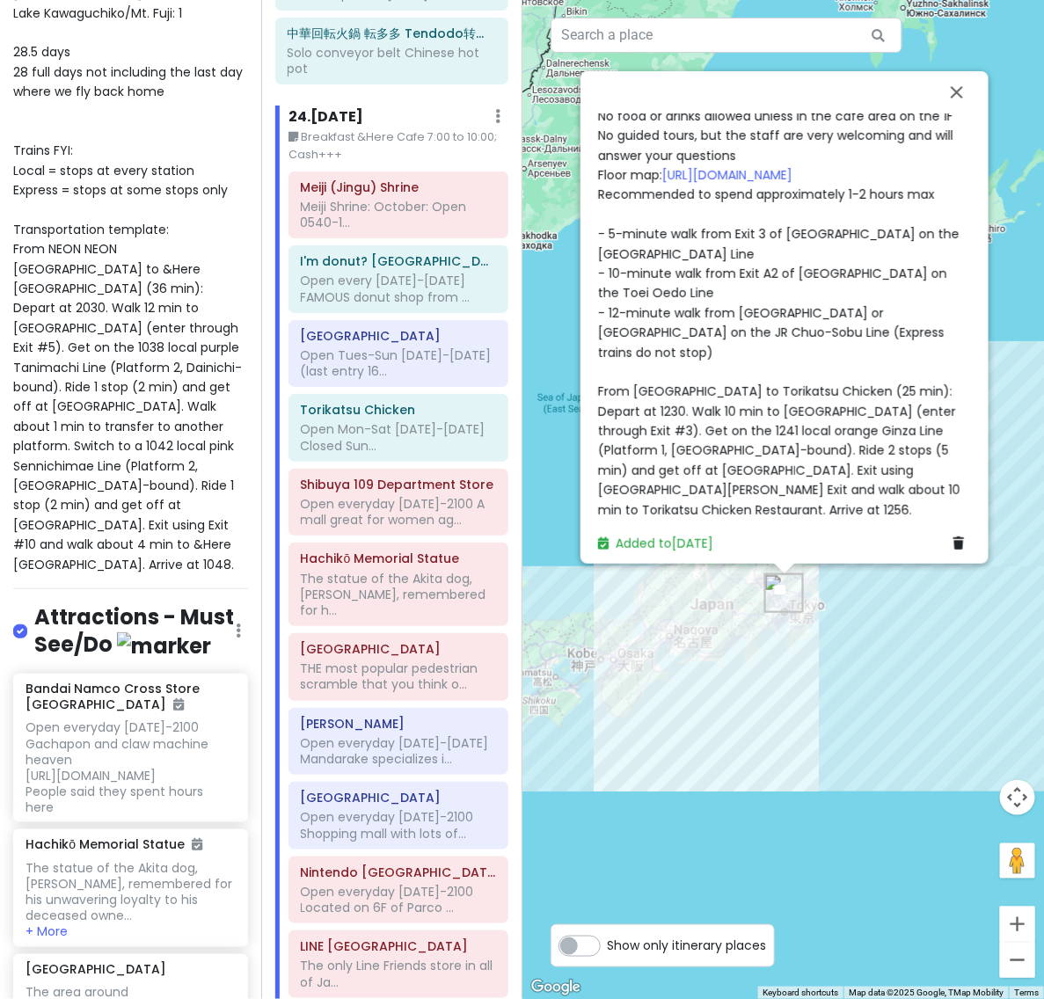
scroll to position [514, 0]
click at [372, 199] on div "Meiji Shrine: October: Open 0540-1..." at bounding box center [398, 215] width 195 height 32
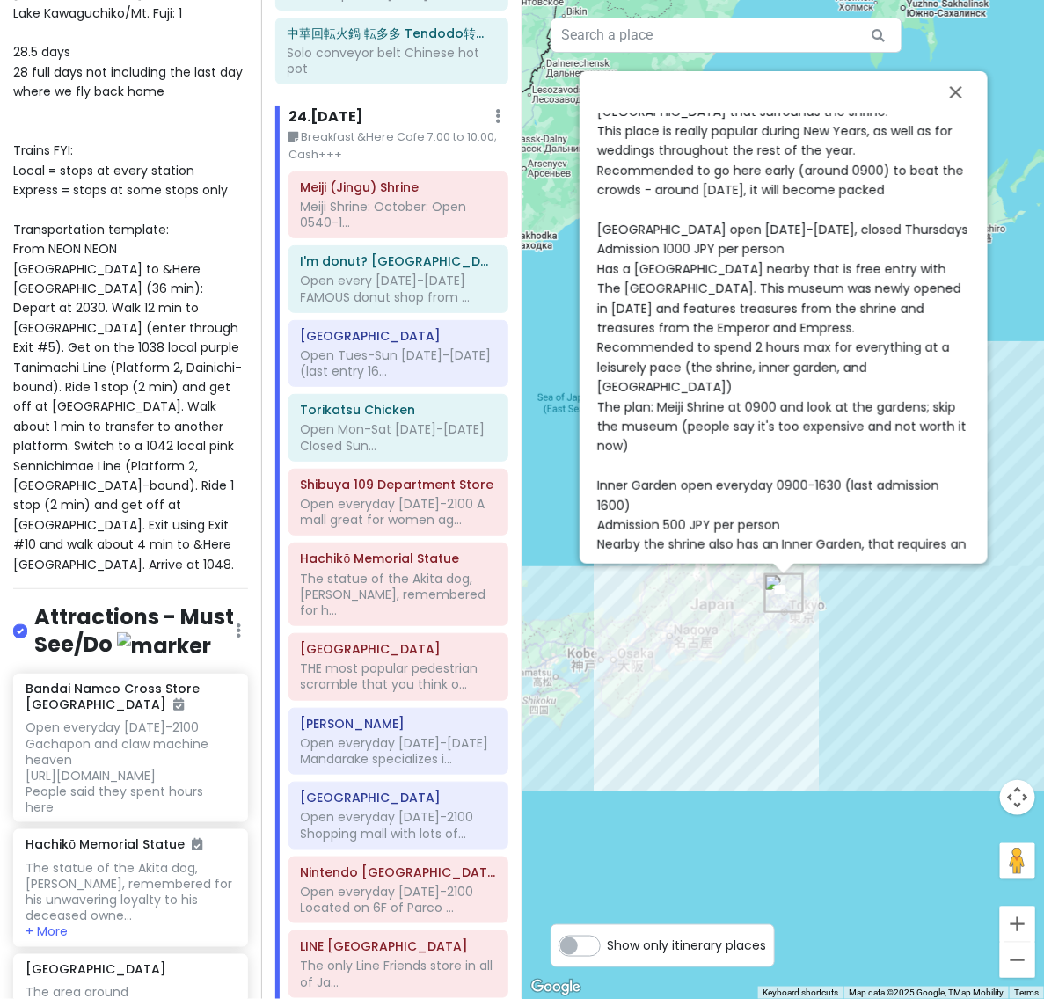
scroll to position [789, 0]
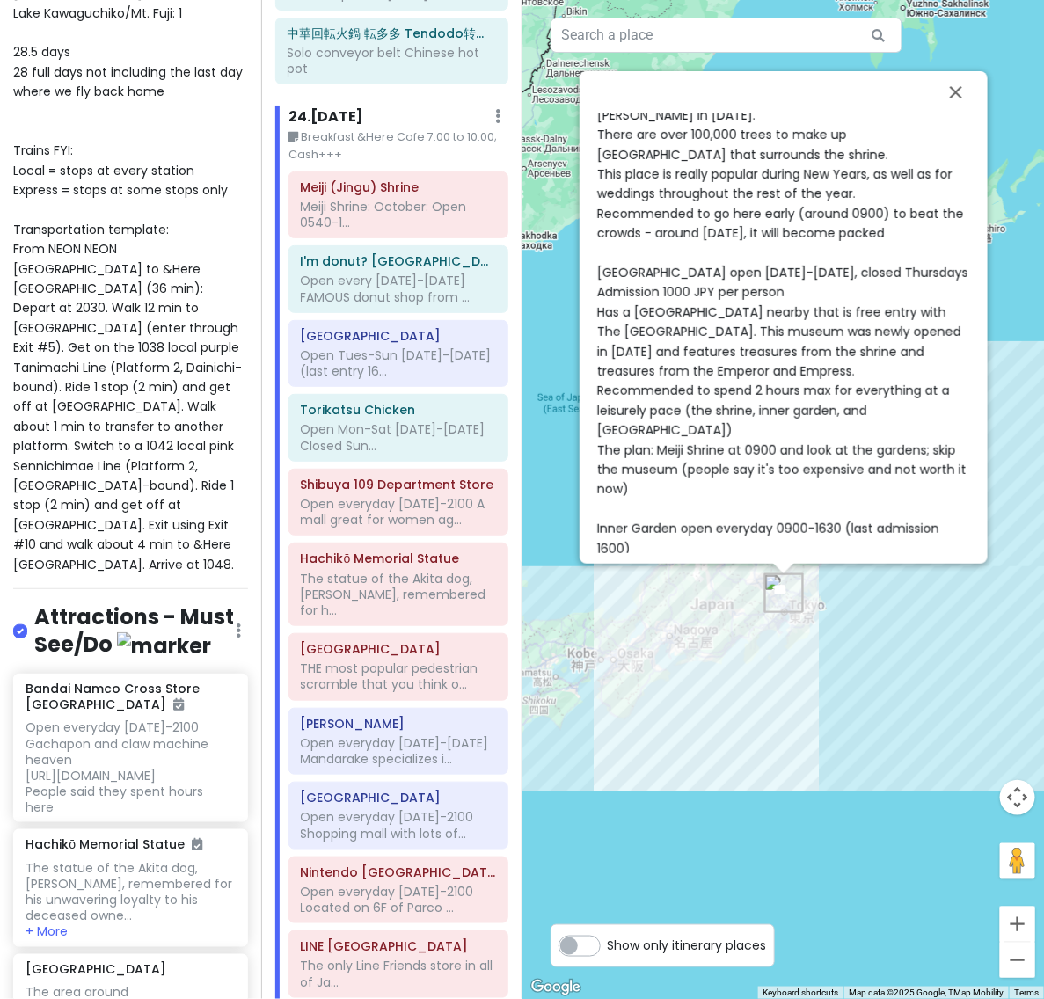
scroll to position [280, 0]
click at [778, 388] on div "Meiji Shrine: October: Open 0540-1640 [GEOGRAPHIC_DATA]: Open everyday 10:00 - …" at bounding box center [783, 509] width 373 height 1044
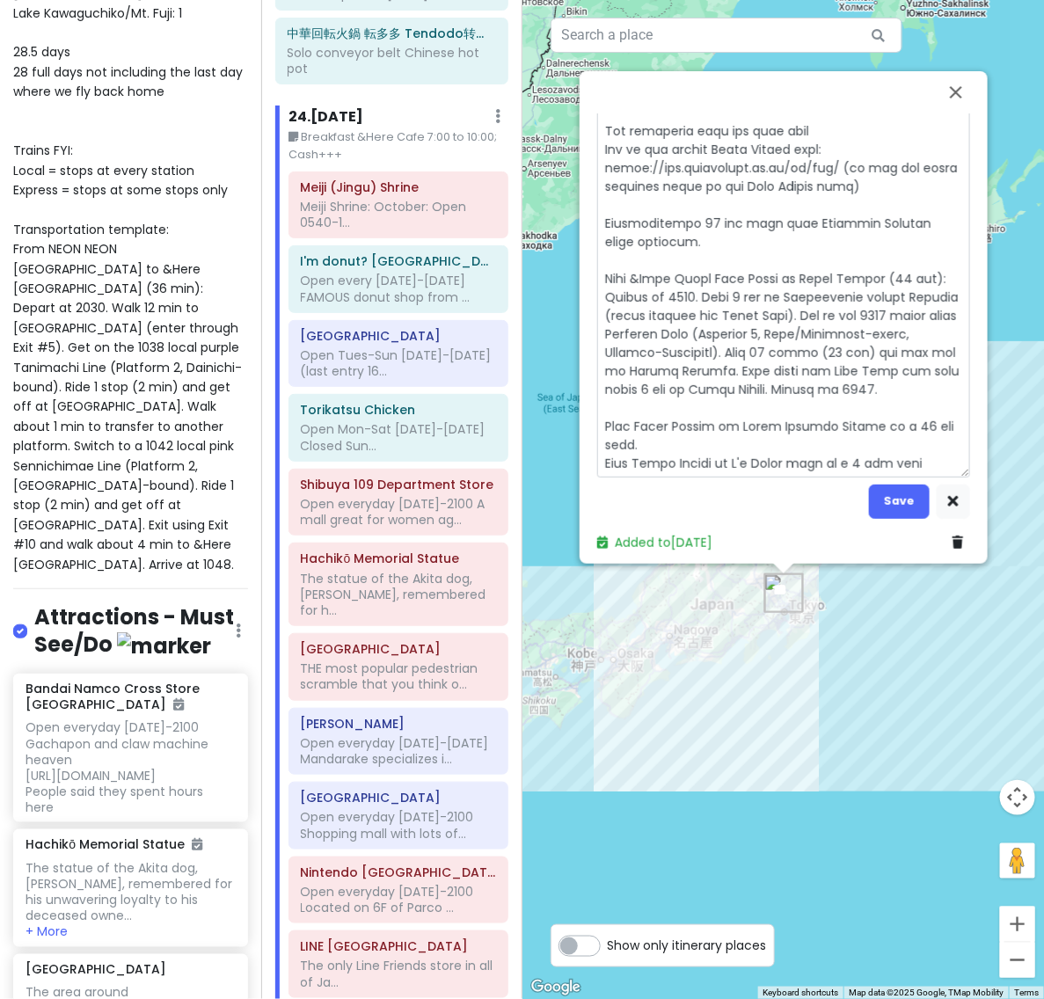
scroll to position [776, 0]
click at [899, 499] on button "Save" at bounding box center [899, 501] width 61 height 34
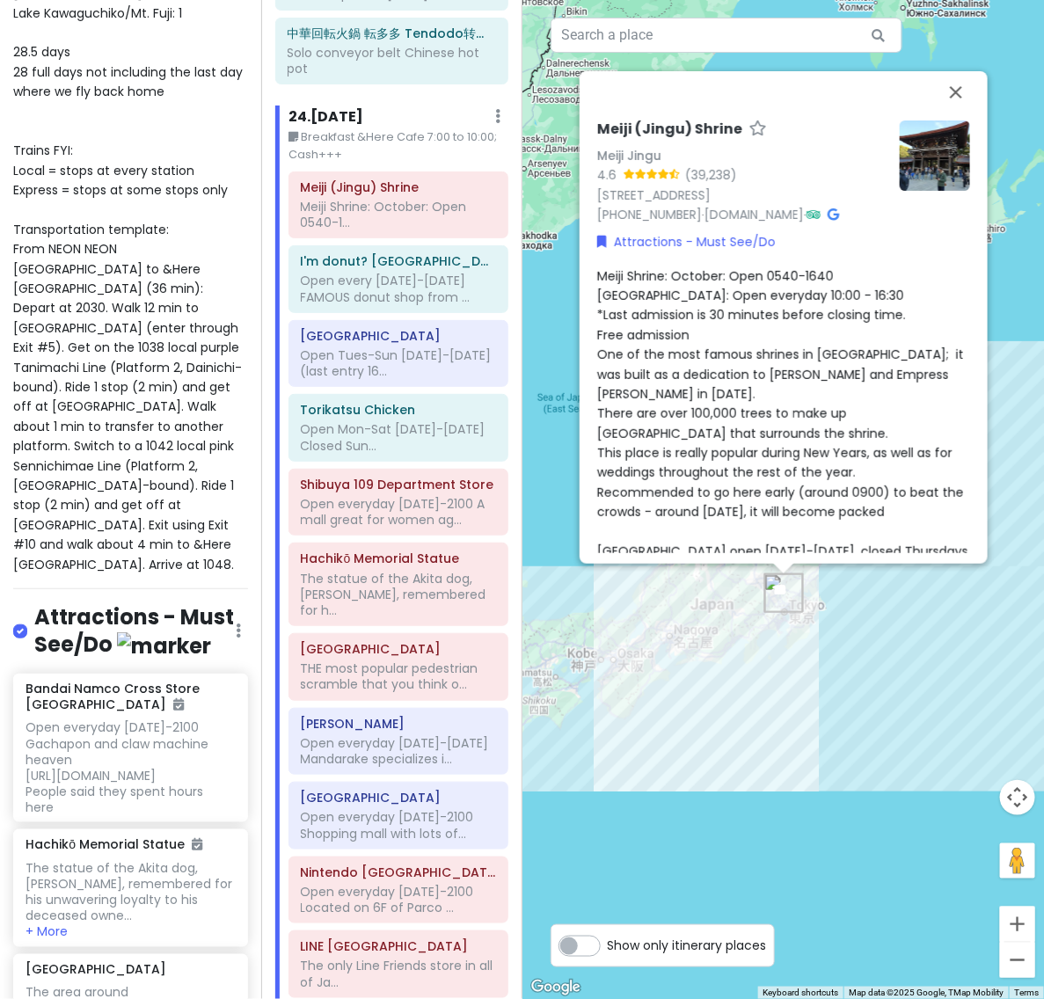
scroll to position [789, 0]
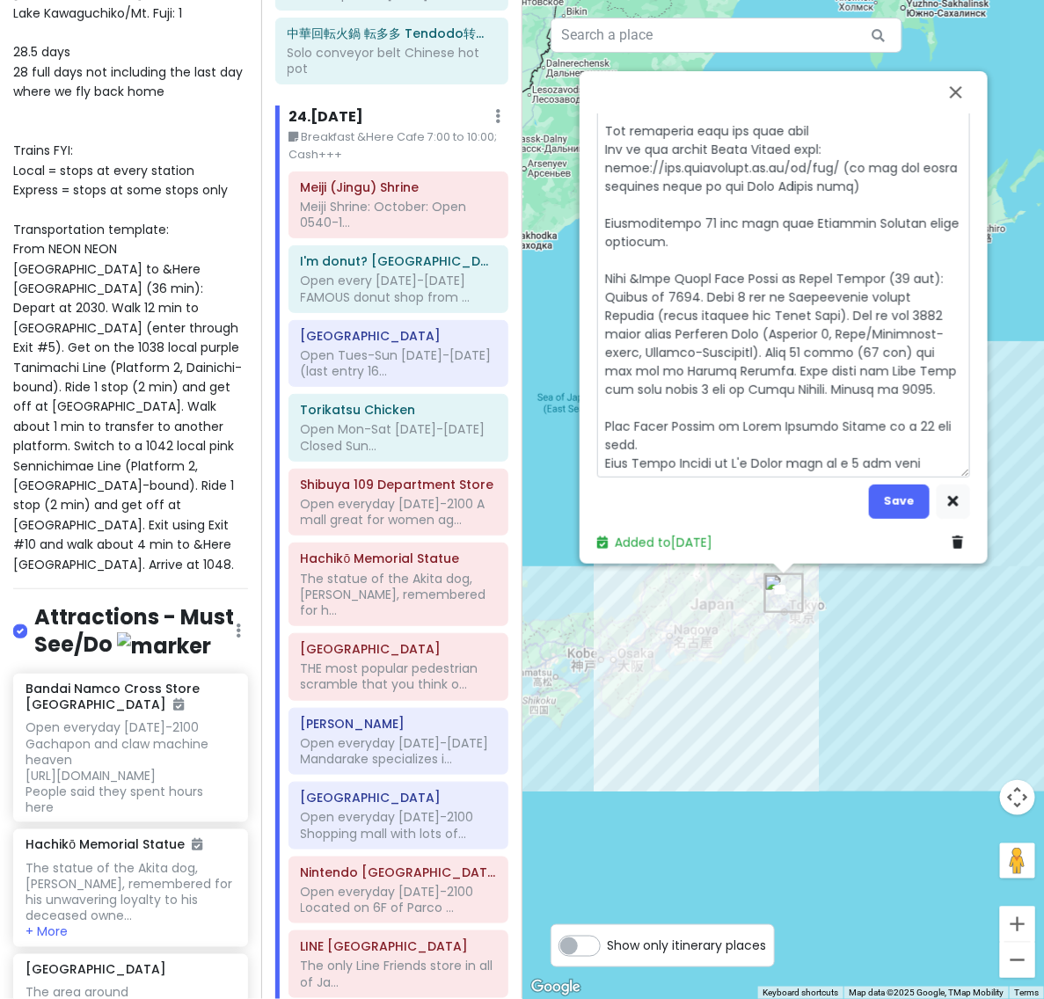
scroll to position [776, 0]
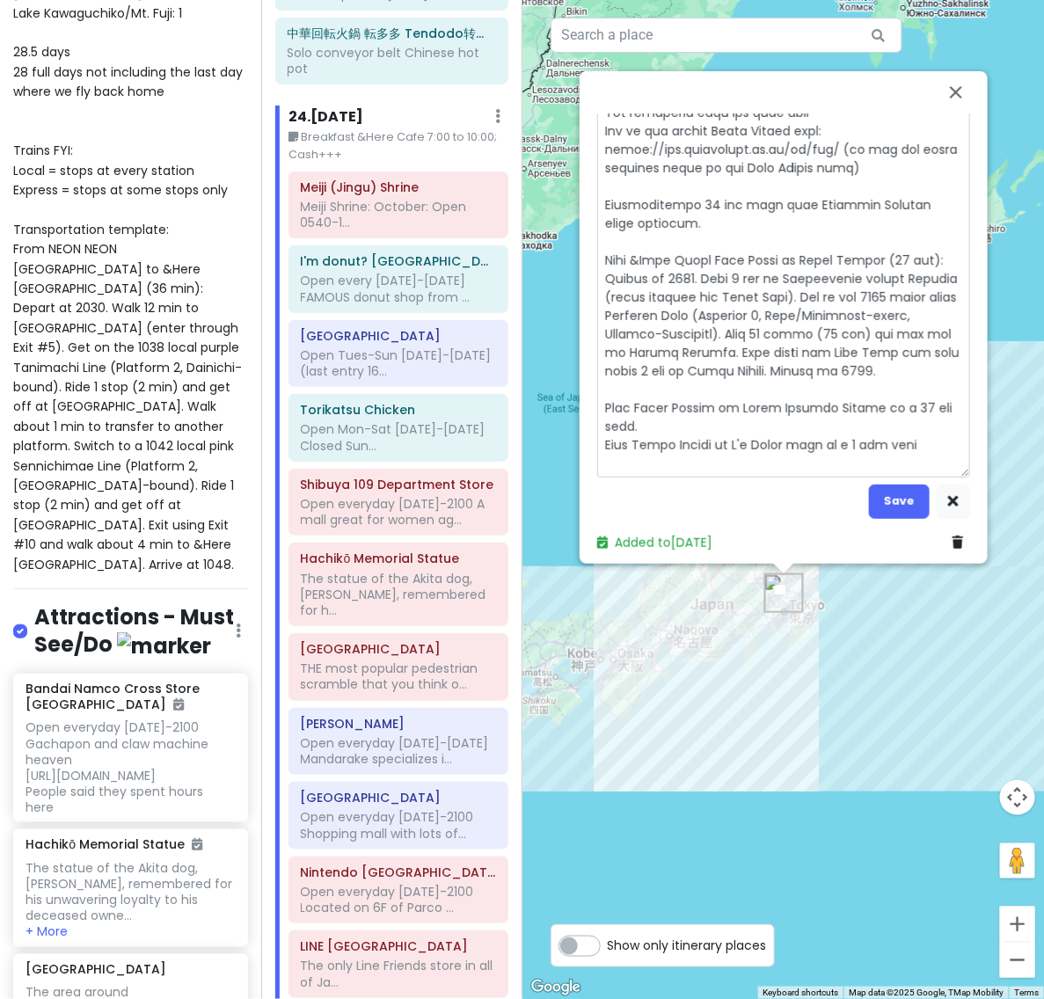
click at [890, 484] on button "Save" at bounding box center [899, 501] width 61 height 34
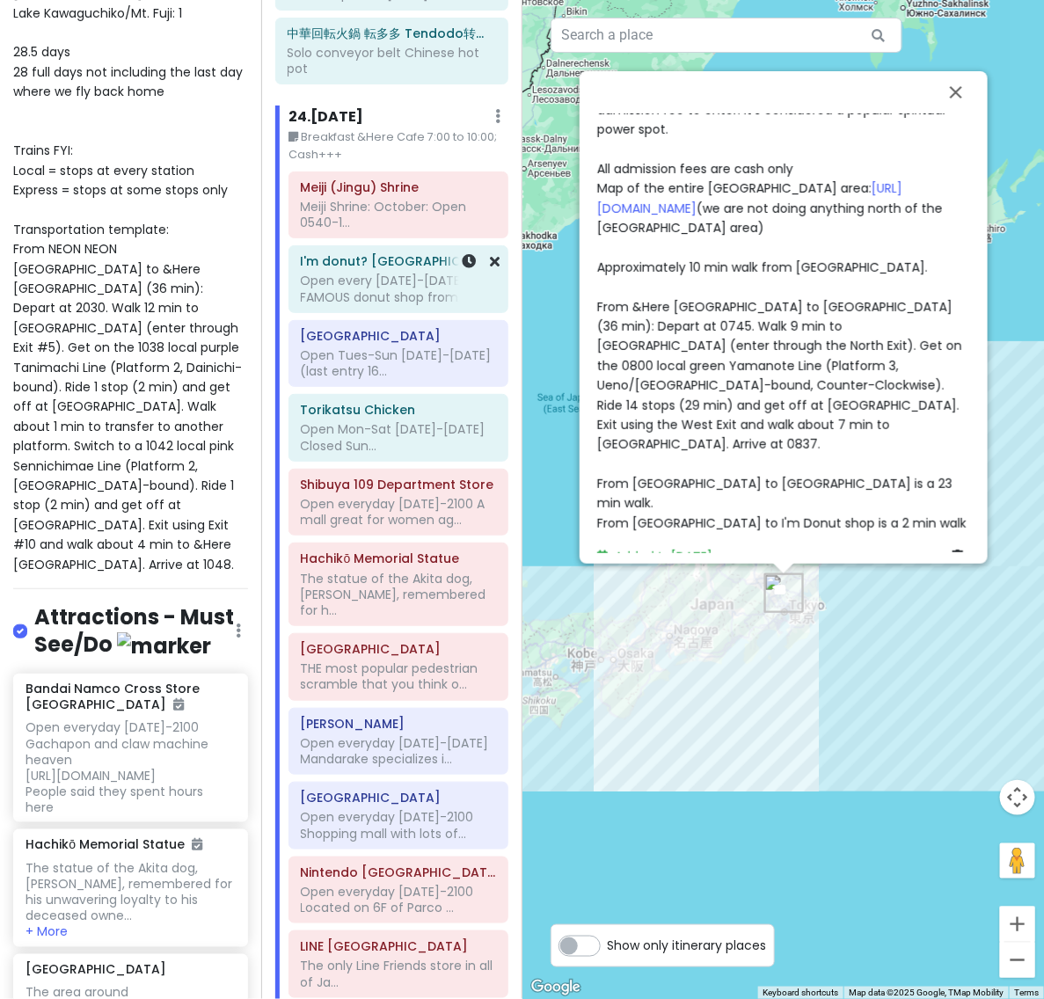
click at [353, 273] on div "Open every [DATE]-[DATE] FAMOUS donut shop from ..." at bounding box center [398, 289] width 195 height 32
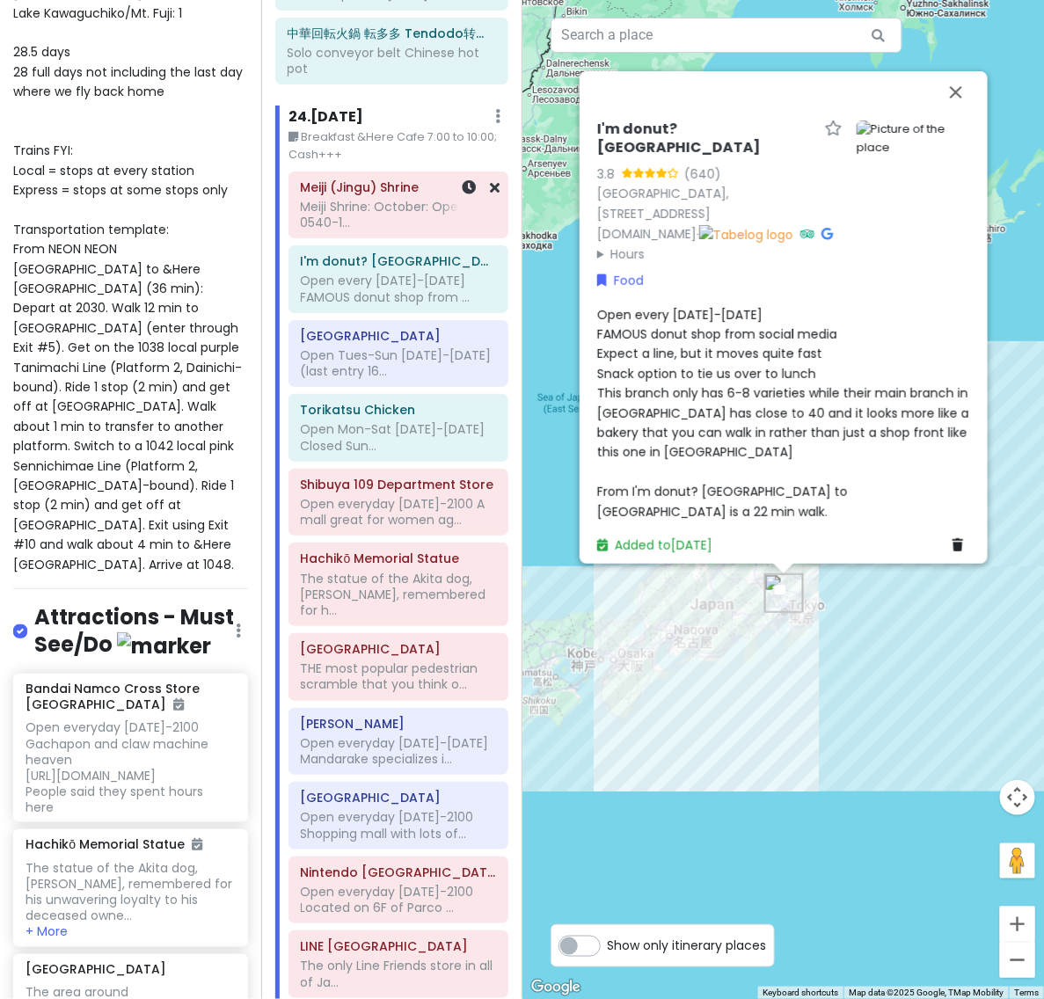
click at [389, 199] on div "Meiji Shrine: October: Open 0540-1..." at bounding box center [398, 215] width 195 height 32
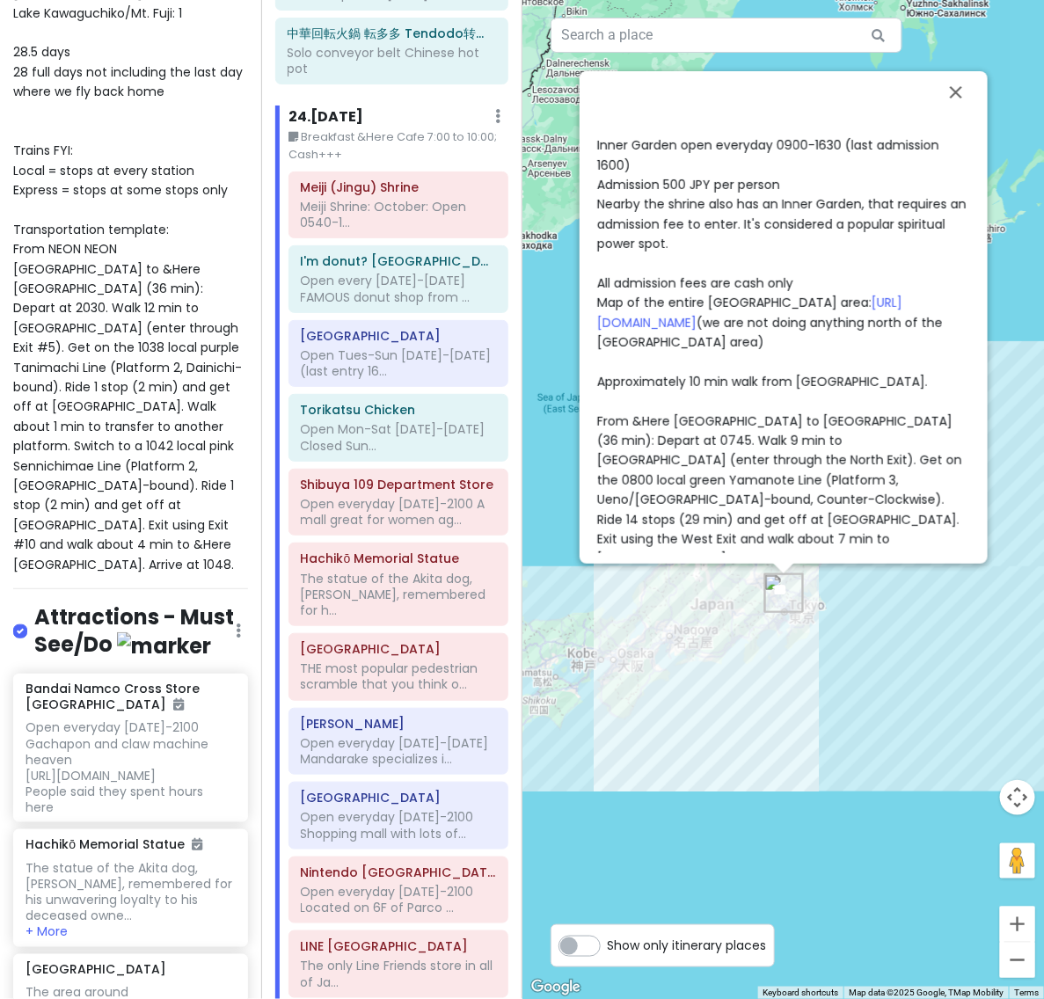
scroll to position [789, 0]
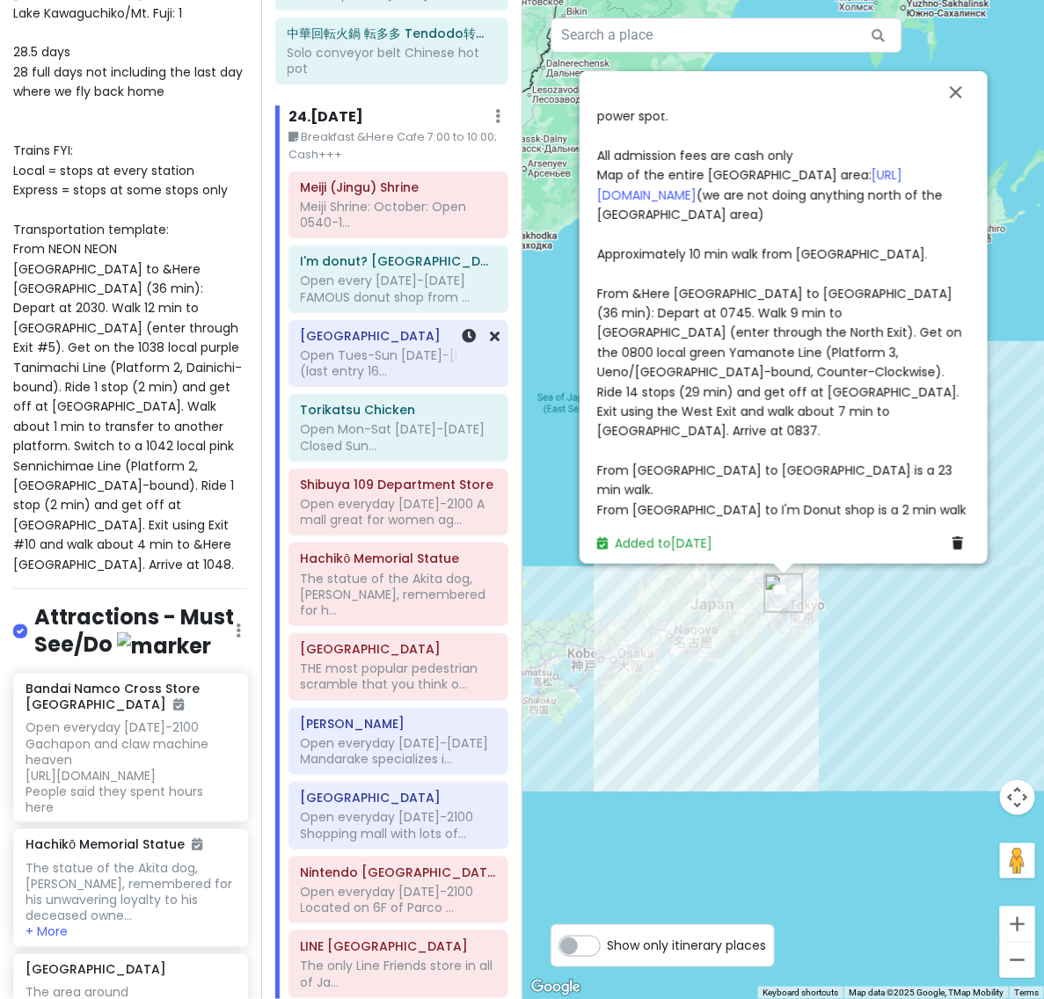
click at [378, 347] on div "Open Tues-Sun [DATE]-[DATE] (last entry 16..." at bounding box center [398, 363] width 195 height 32
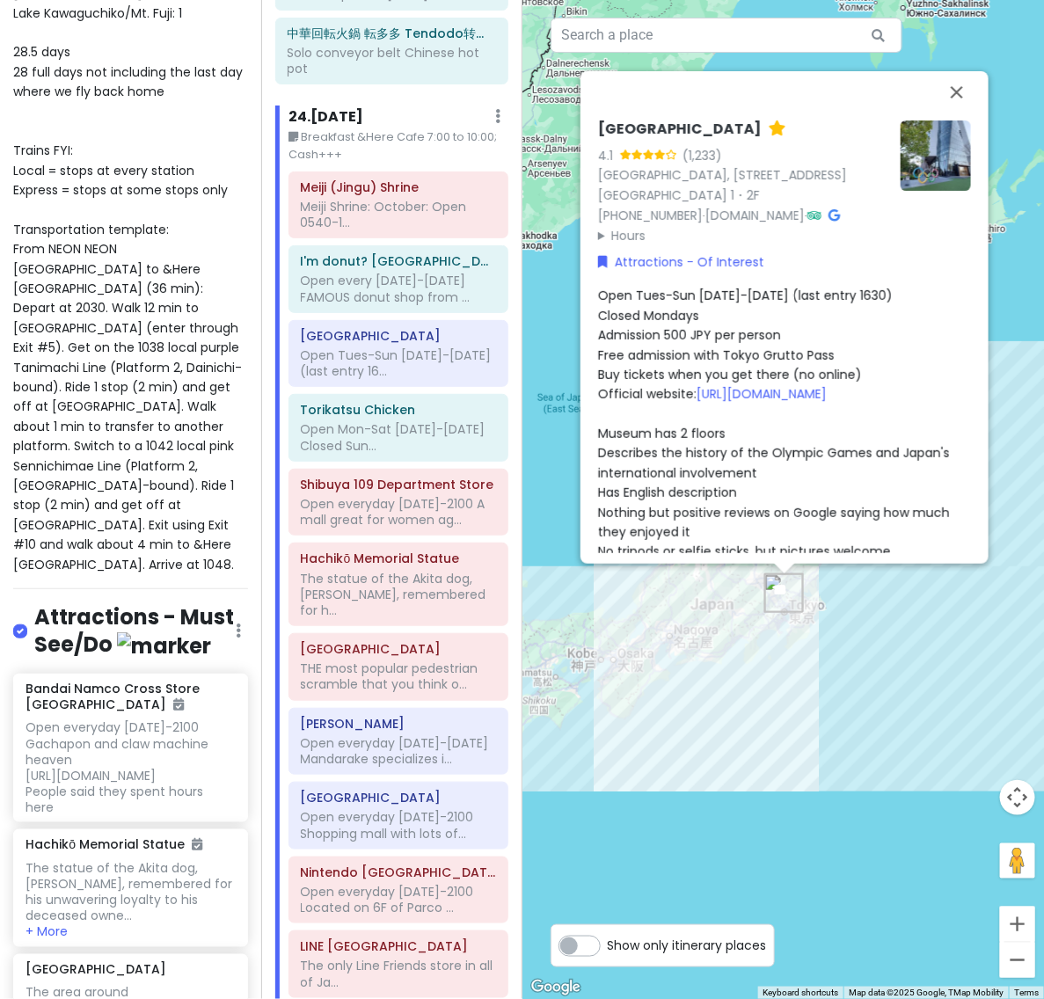
scroll to position [514, 0]
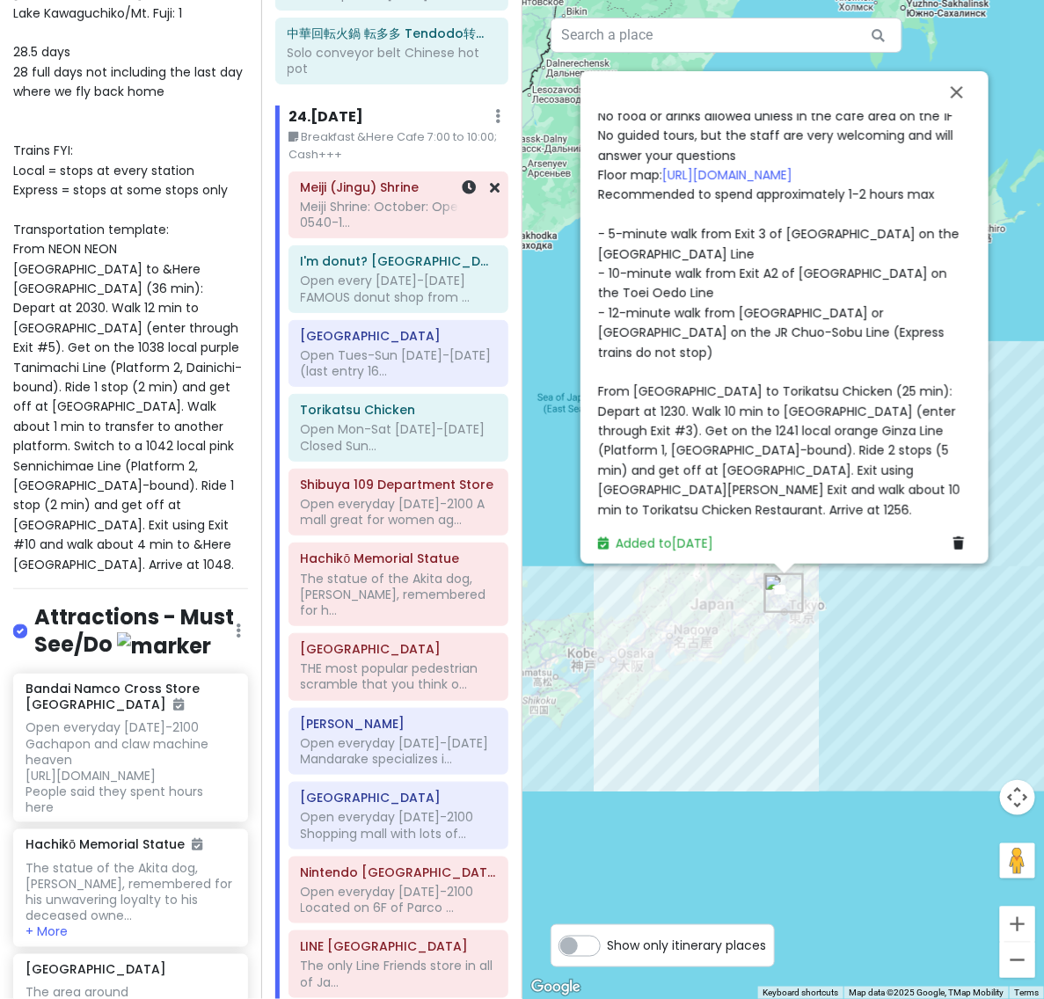
click at [352, 199] on div "Meiji Shrine: October: Open 0540-1..." at bounding box center [398, 215] width 195 height 32
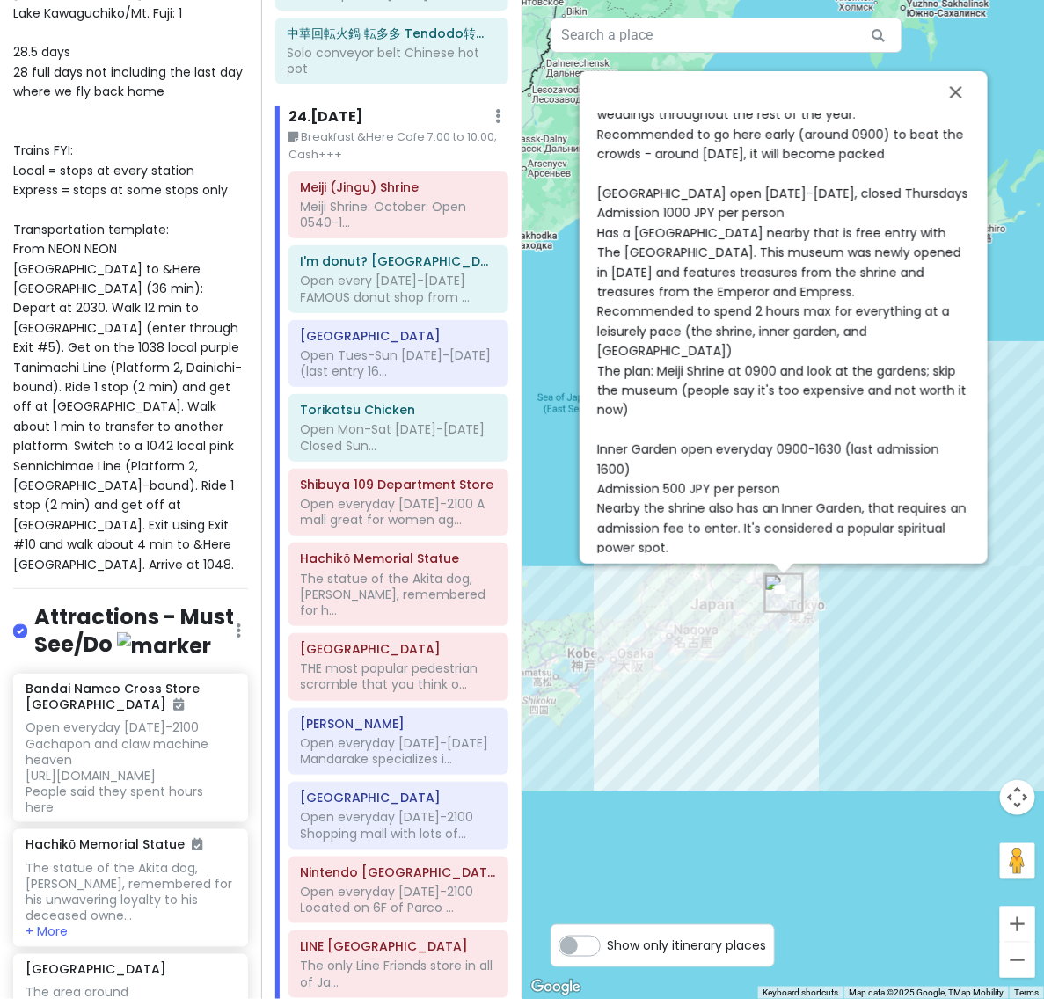
scroll to position [789, 0]
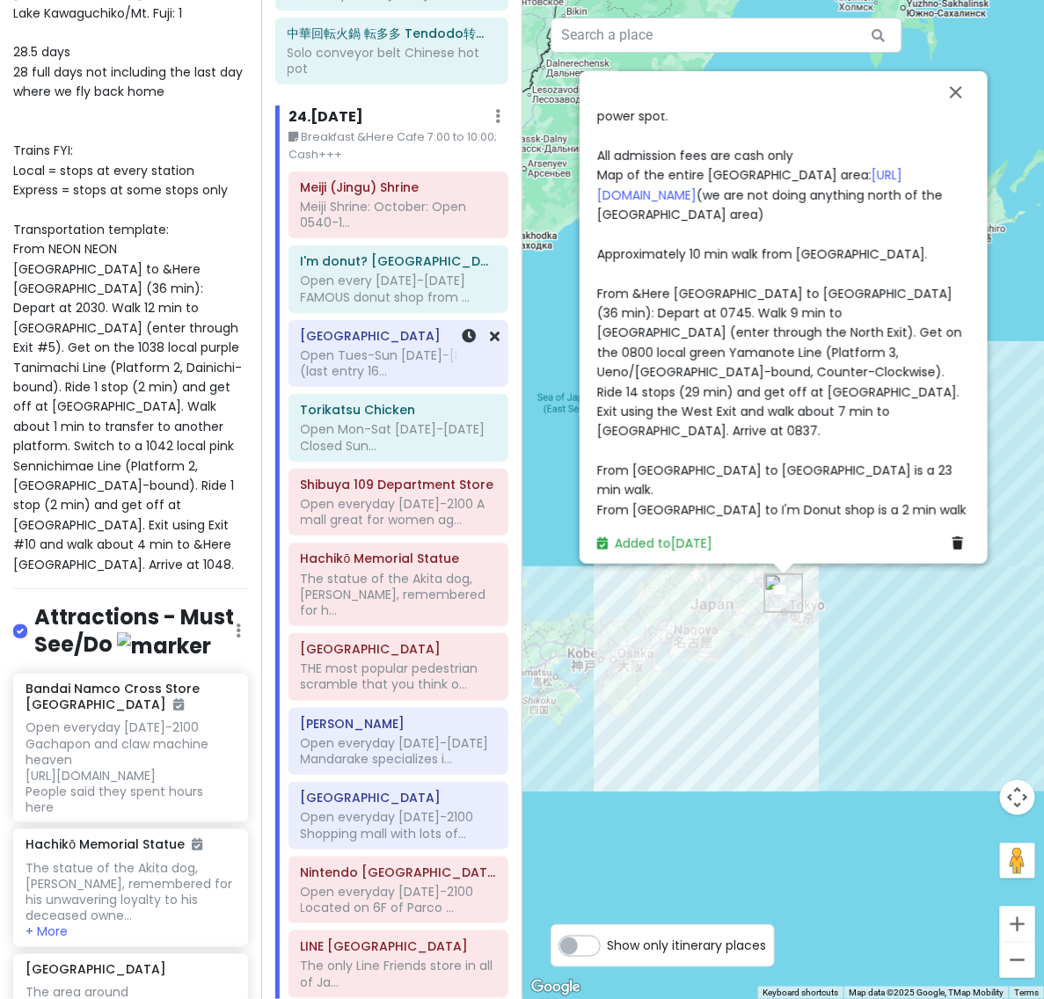
click at [369, 328] on h6 "[GEOGRAPHIC_DATA]" at bounding box center [398, 336] width 195 height 16
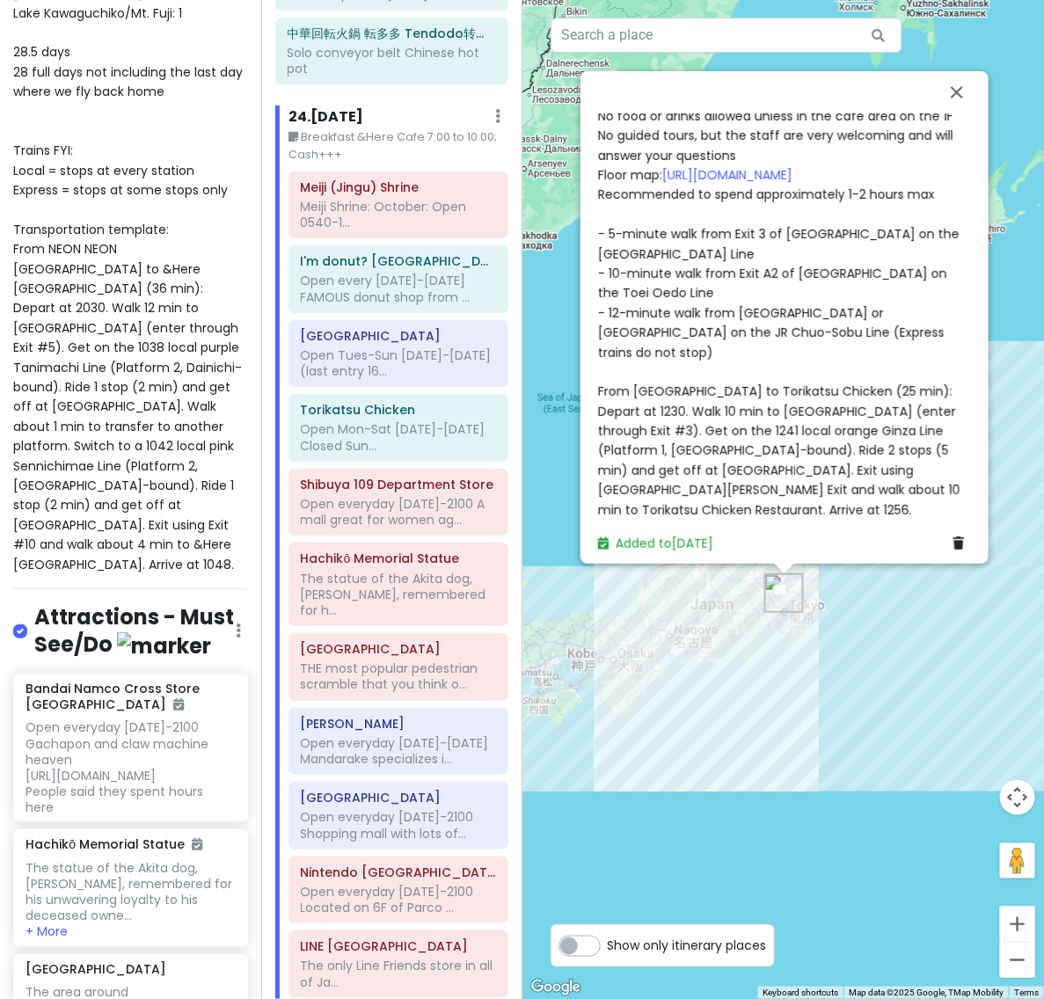
scroll to position [514, 0]
click at [851, 441] on span "Open Tues-Sun [DATE]-[DATE] (last entry 1630) Closed Mondays Admission 500 JPY …" at bounding box center [781, 174] width 366 height 687
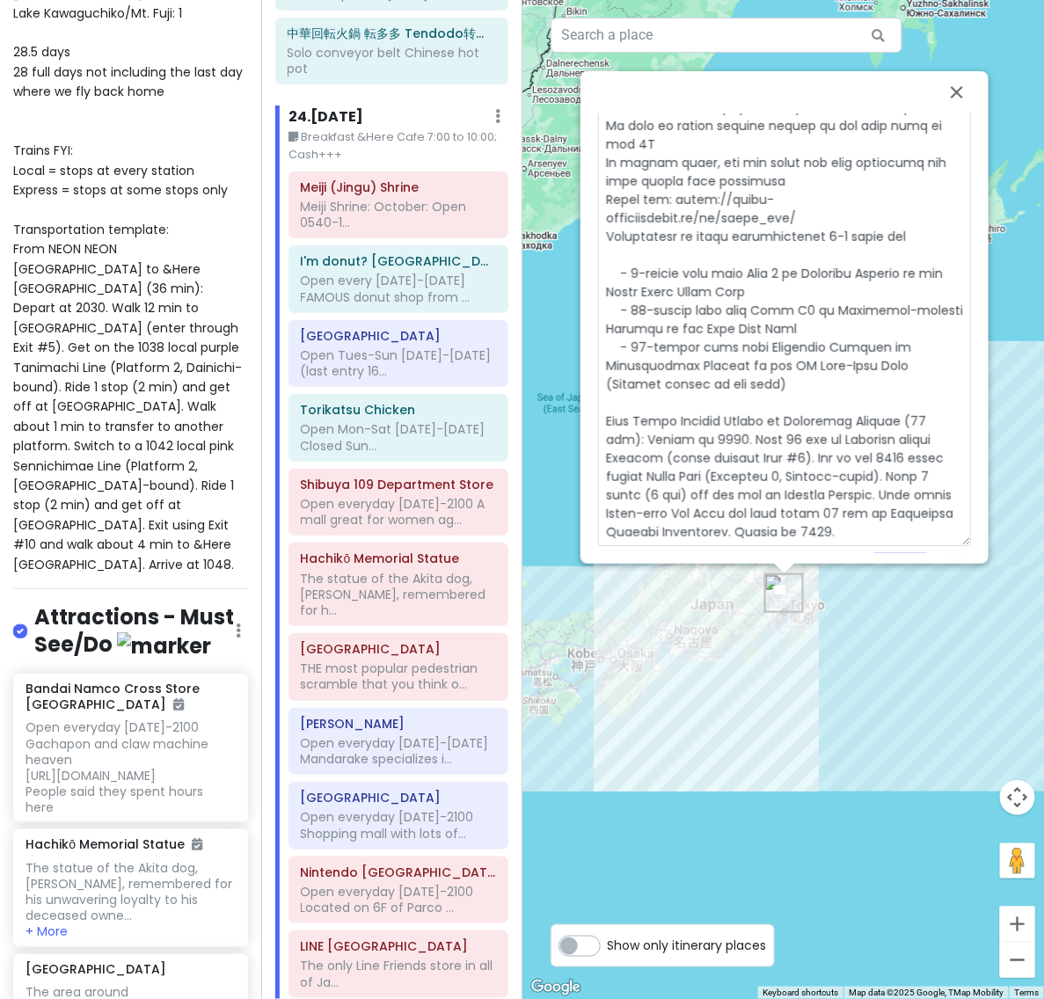
scroll to position [520, 0]
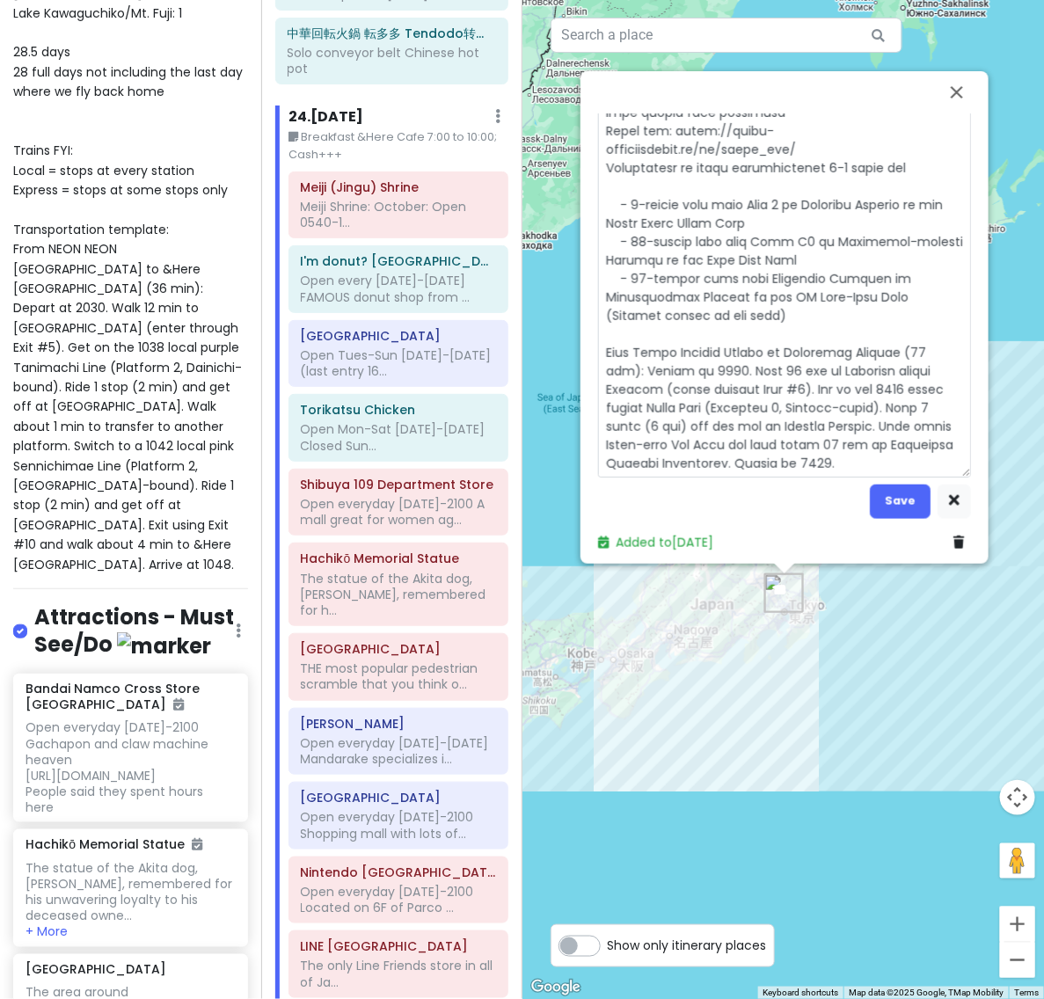
click at [724, 361] on textarea at bounding box center [784, 140] width 373 height 674
click at [885, 376] on textarea at bounding box center [784, 140] width 373 height 674
click at [809, 454] on textarea at bounding box center [784, 140] width 373 height 674
click at [886, 491] on button "Save" at bounding box center [899, 501] width 61 height 34
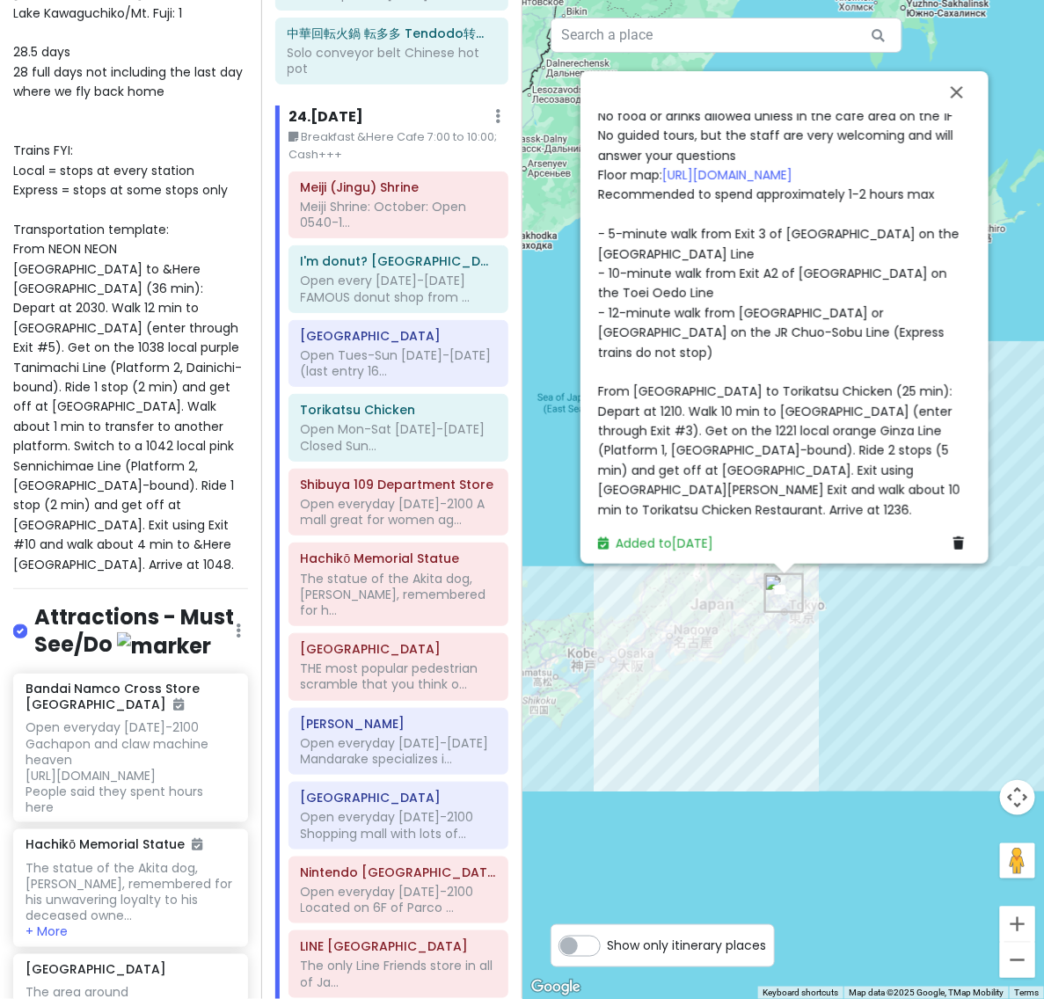
scroll to position [514, 0]
click at [380, 421] on div "Open Mon-Sat [DATE]-[DATE] Closed Sun..." at bounding box center [398, 437] width 195 height 32
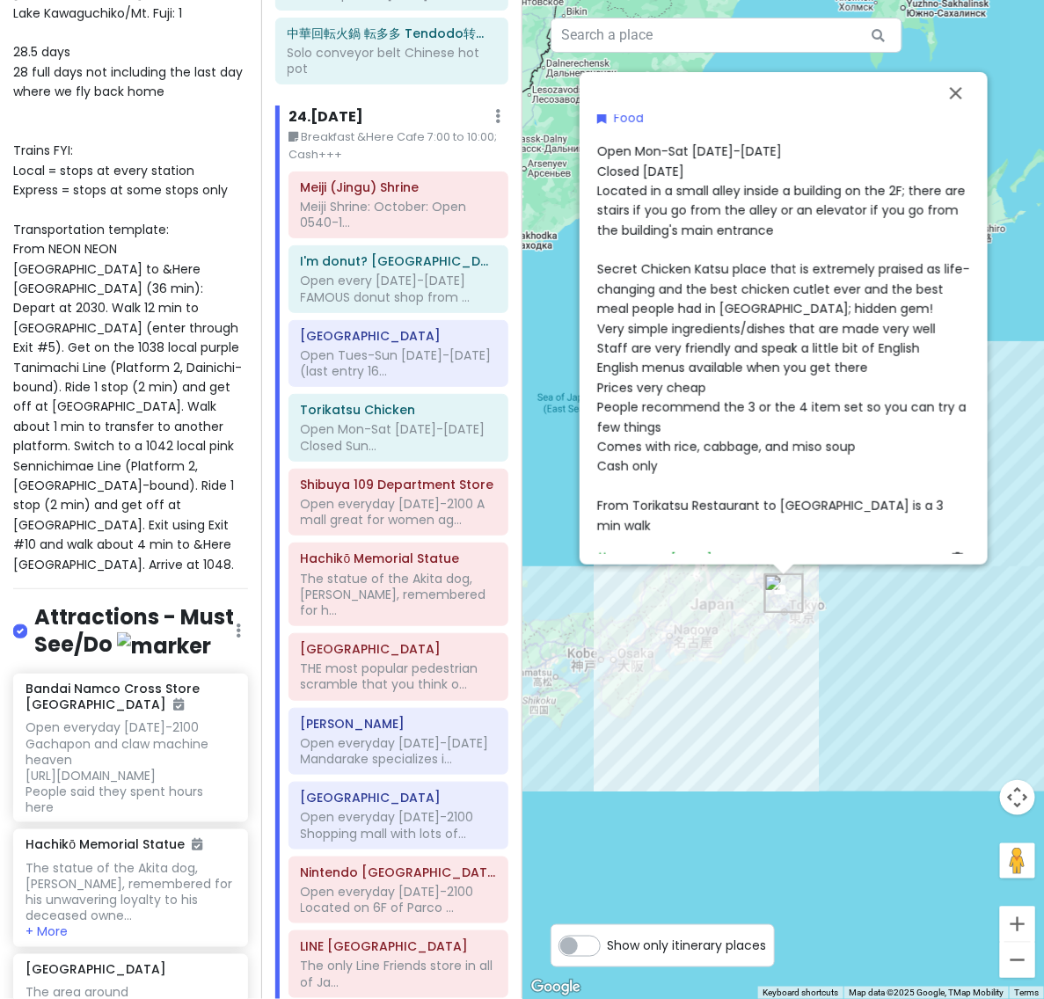
scroll to position [130, 0]
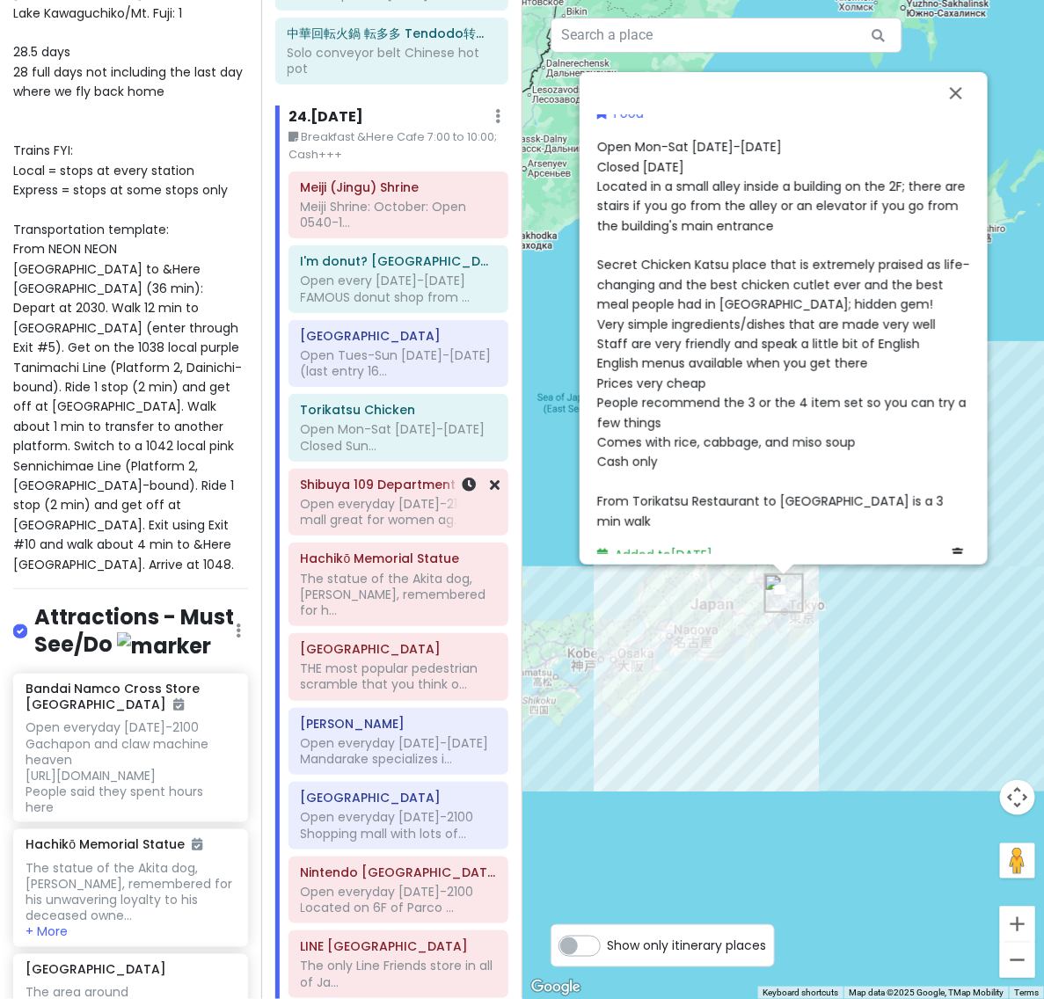
click at [363, 496] on div "Open everyday [DATE]-2100 A mall great for women ag..." at bounding box center [398, 512] width 195 height 32
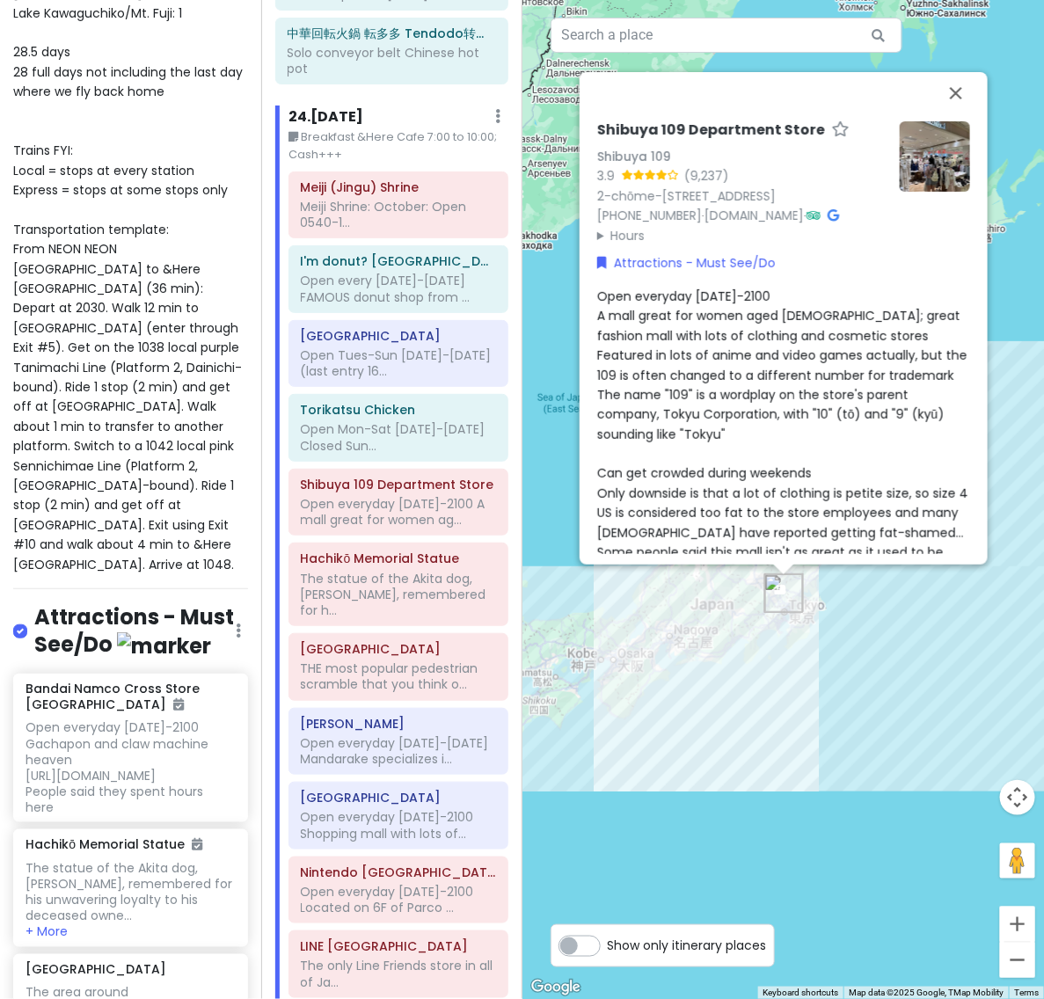
scroll to position [316, 0]
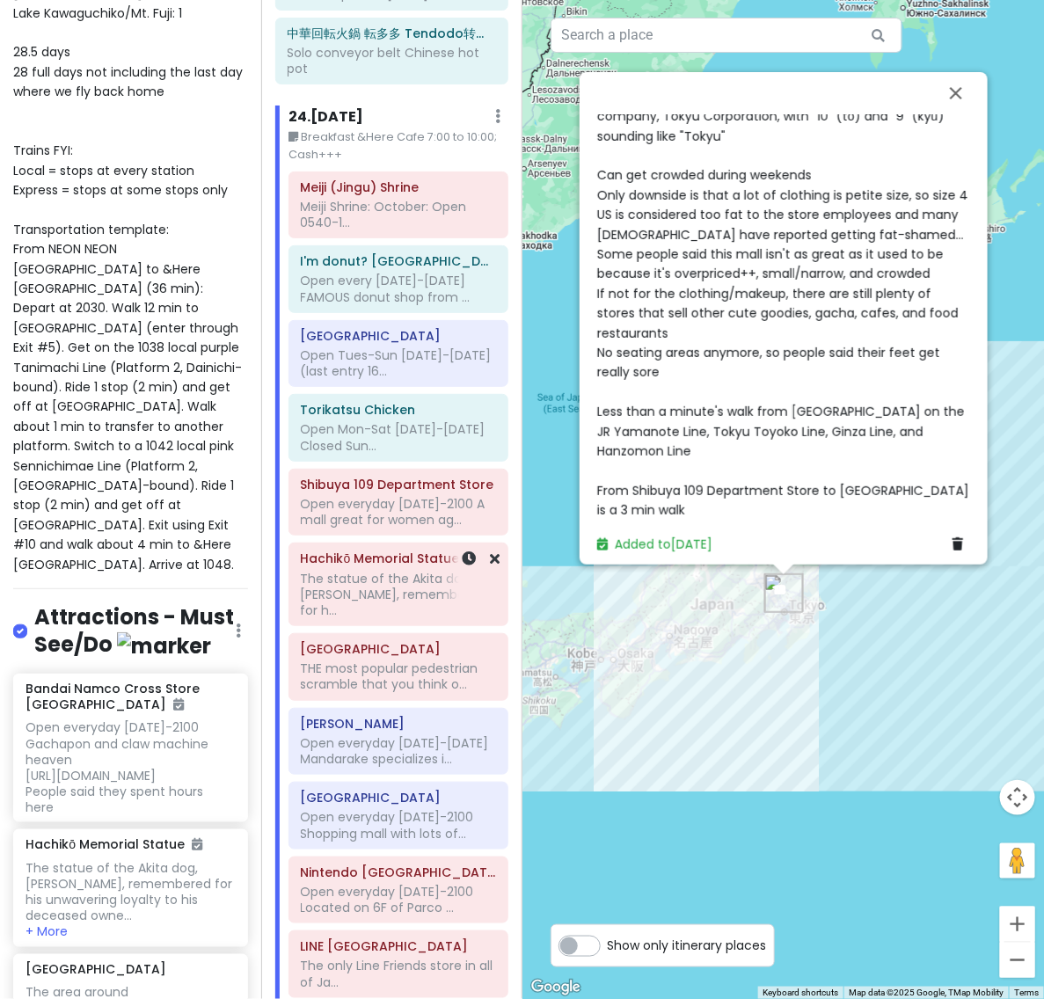
click at [358, 571] on div "The statue of the Akita dog, [PERSON_NAME], remembered for h..." at bounding box center [398, 595] width 195 height 48
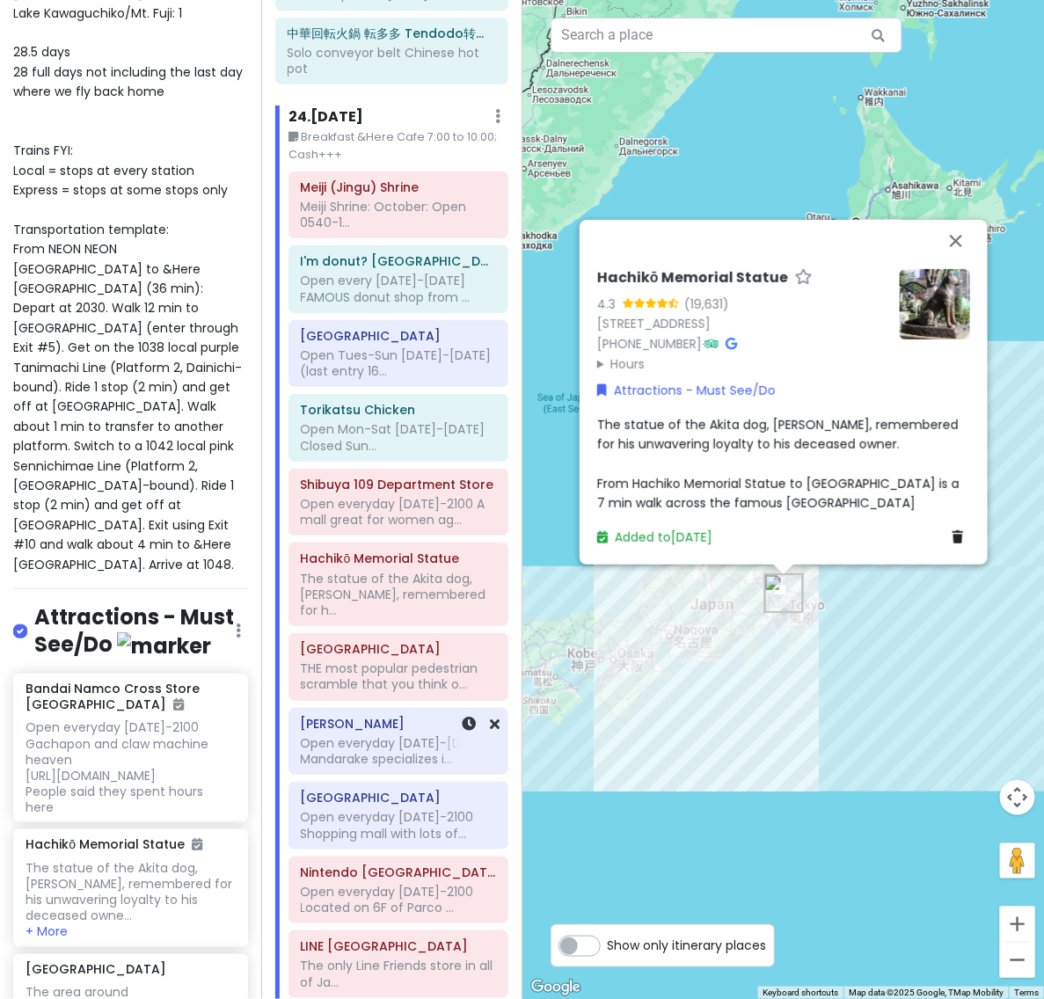
click at [362, 735] on div "Open everyday [DATE]-[DATE] Mandarake specializes i..." at bounding box center [398, 751] width 195 height 32
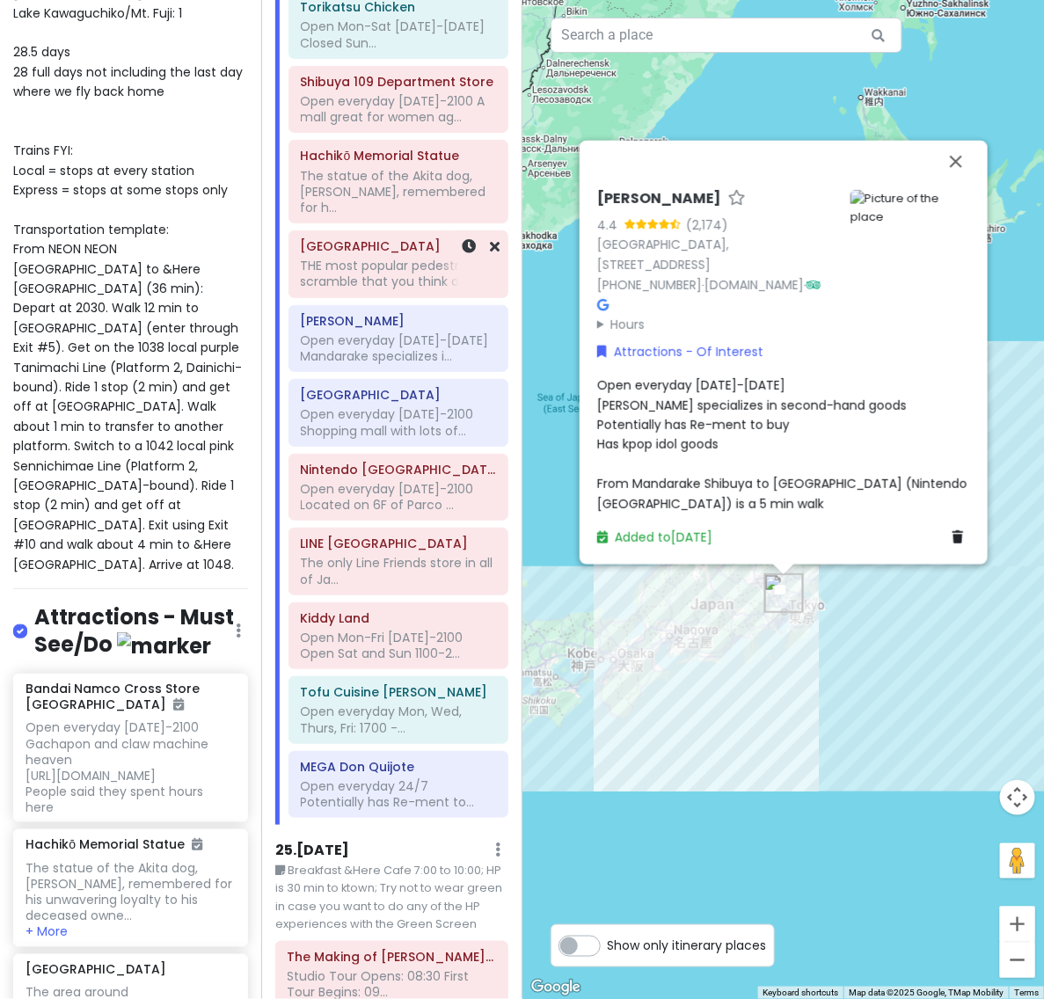
scroll to position [17543, 0]
click at [363, 702] on div "Open everyday Mon, Wed, Thurs, Fri: 1700 -..." at bounding box center [398, 718] width 195 height 32
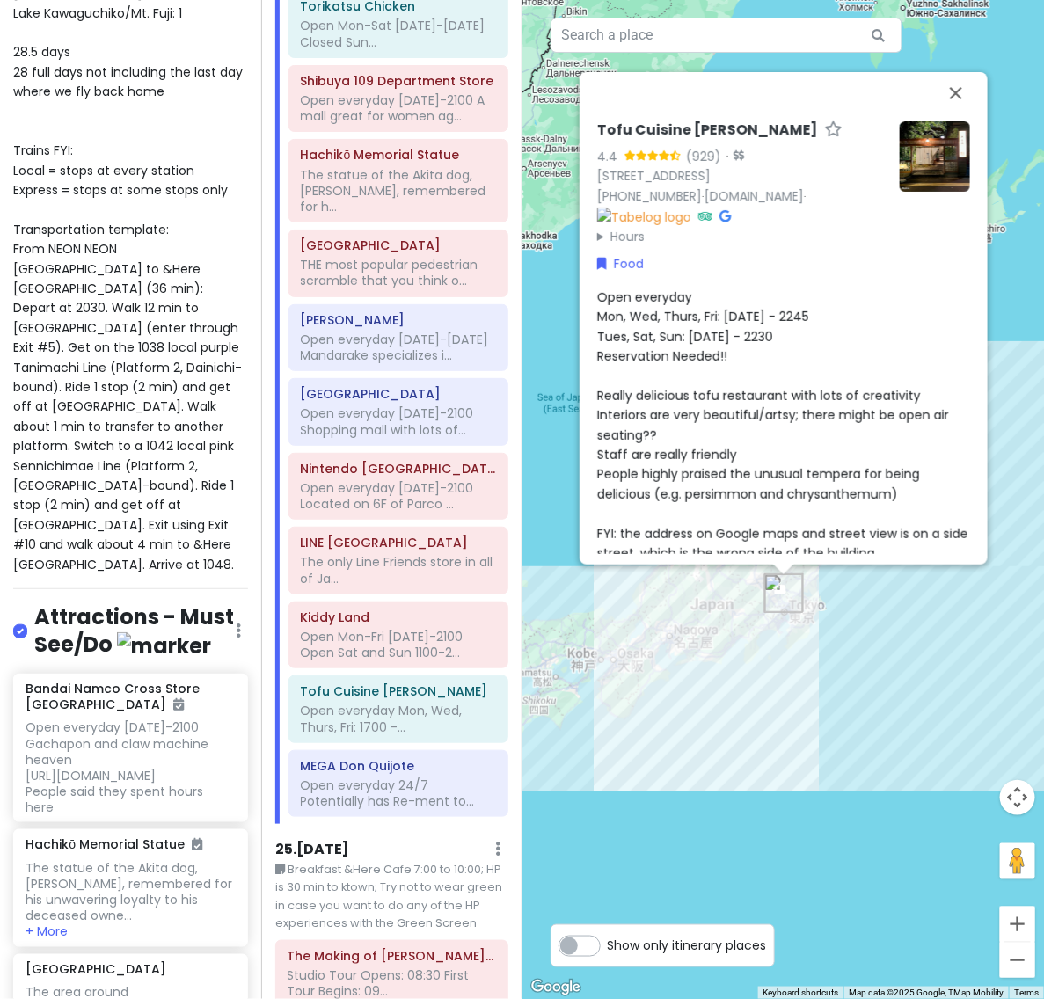
scroll to position [40, 0]
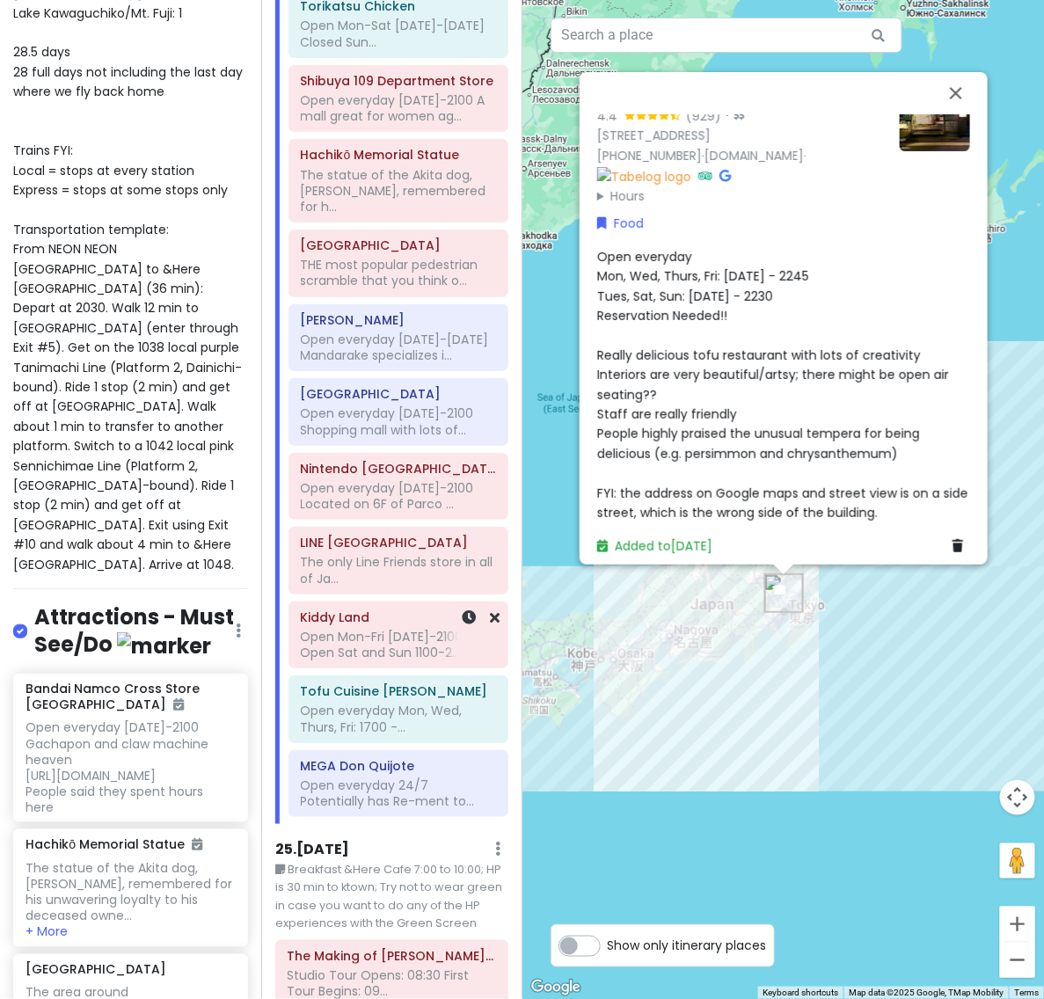
click at [363, 629] on div "Open Mon-Fri [DATE]-2100 Open Sat and Sun 1100-2..." at bounding box center [398, 645] width 195 height 32
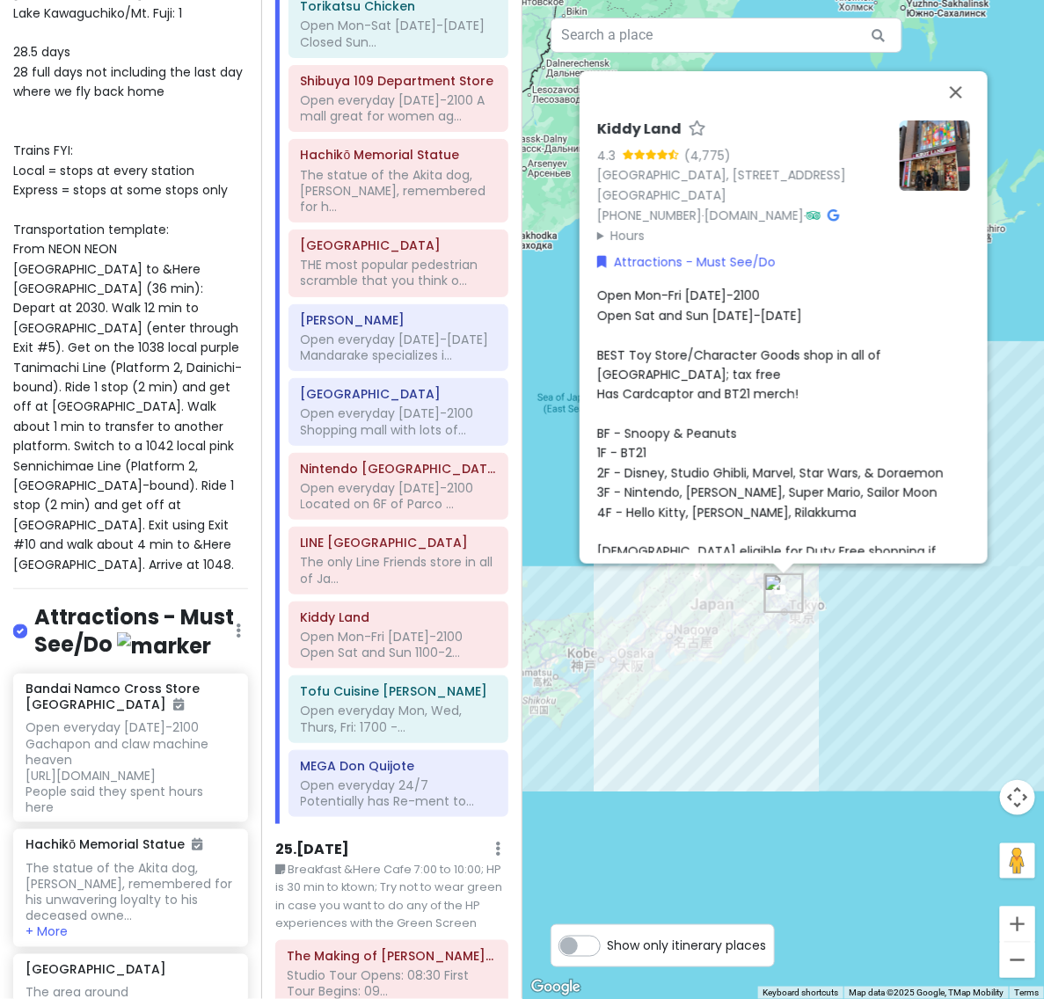
scroll to position [120, 0]
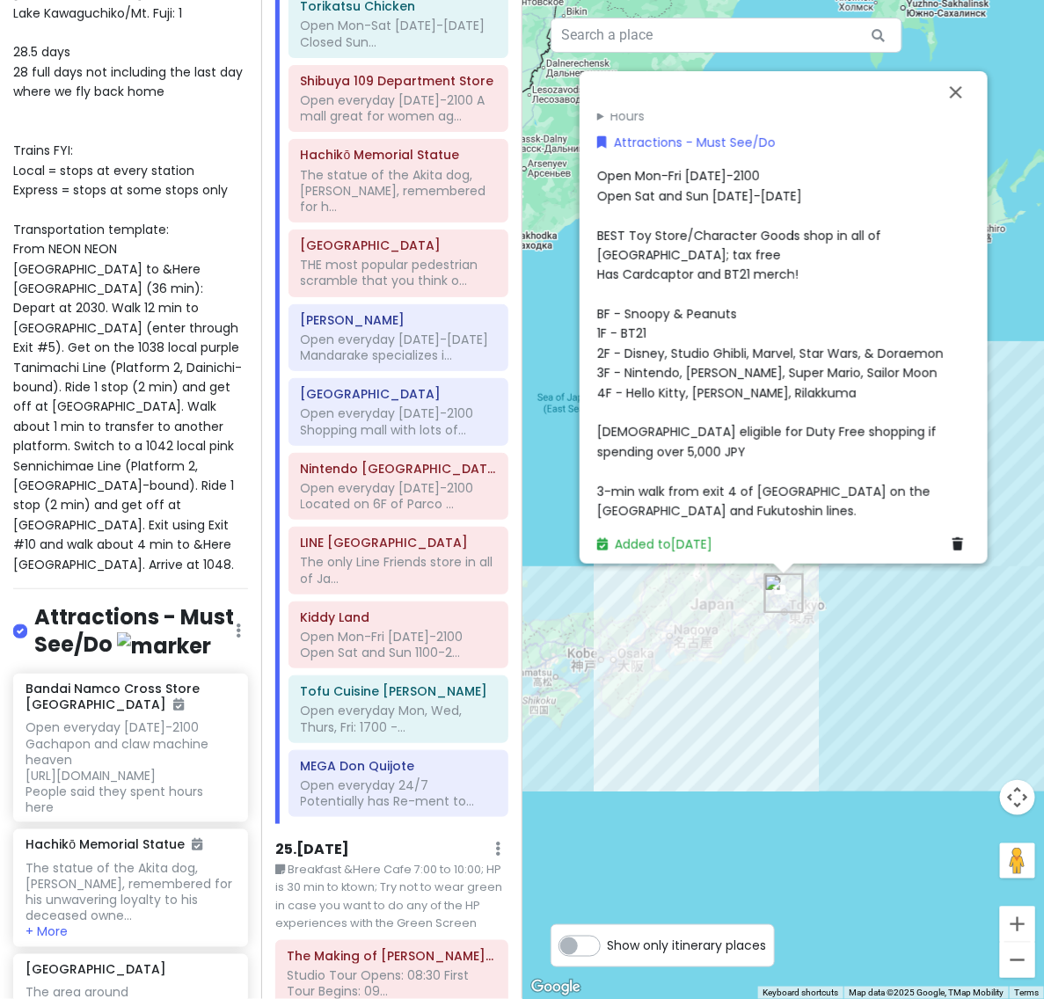
click at [838, 490] on span "Open Mon-Fri [DATE]-2100 Open Sat and Sun [DATE]-[DATE] BEST Toy Store/Characte…" at bounding box center [770, 343] width 346 height 353
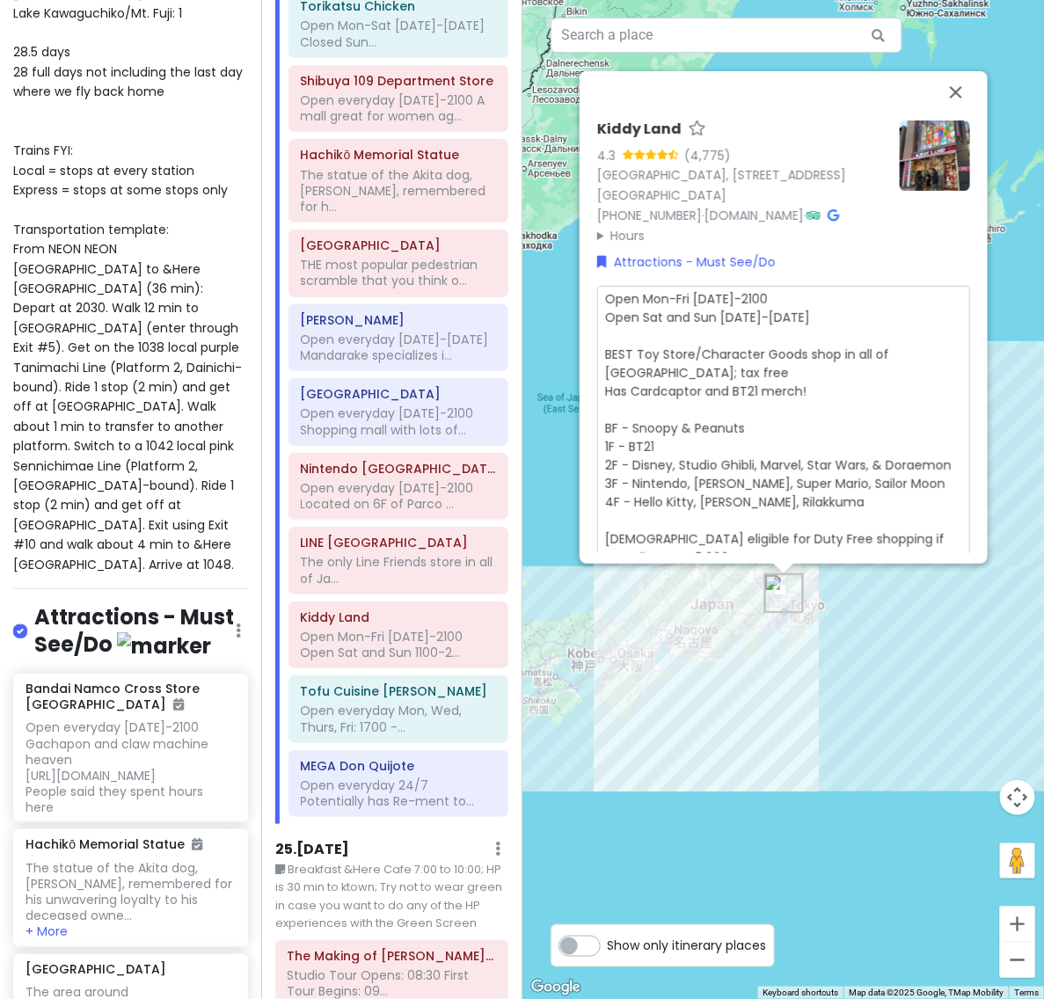
scroll to position [149, 0]
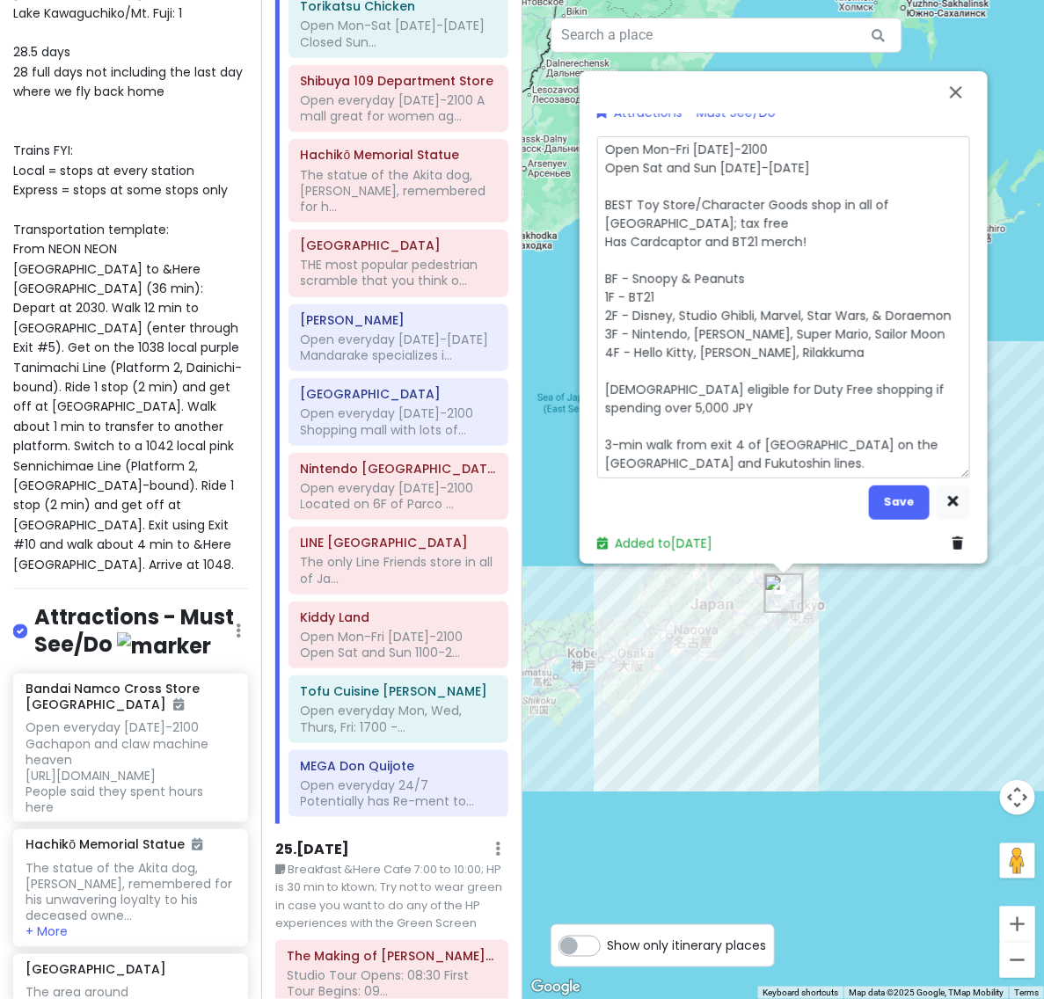
click at [888, 466] on textarea "Open Mon-Fri [DATE]-2100 Open Sat and Sun [DATE]-[DATE] BEST Toy Store/Characte…" at bounding box center [783, 307] width 373 height 342
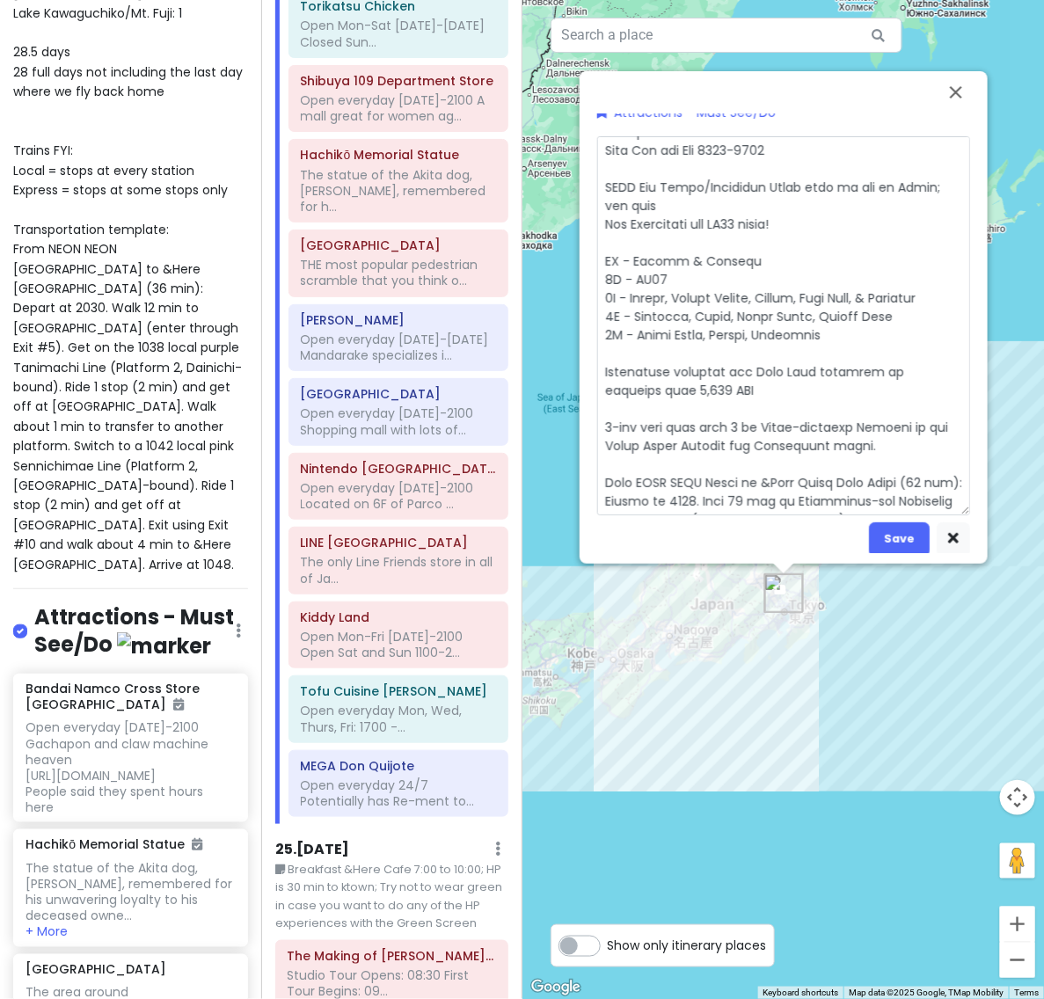
scroll to position [291, 0]
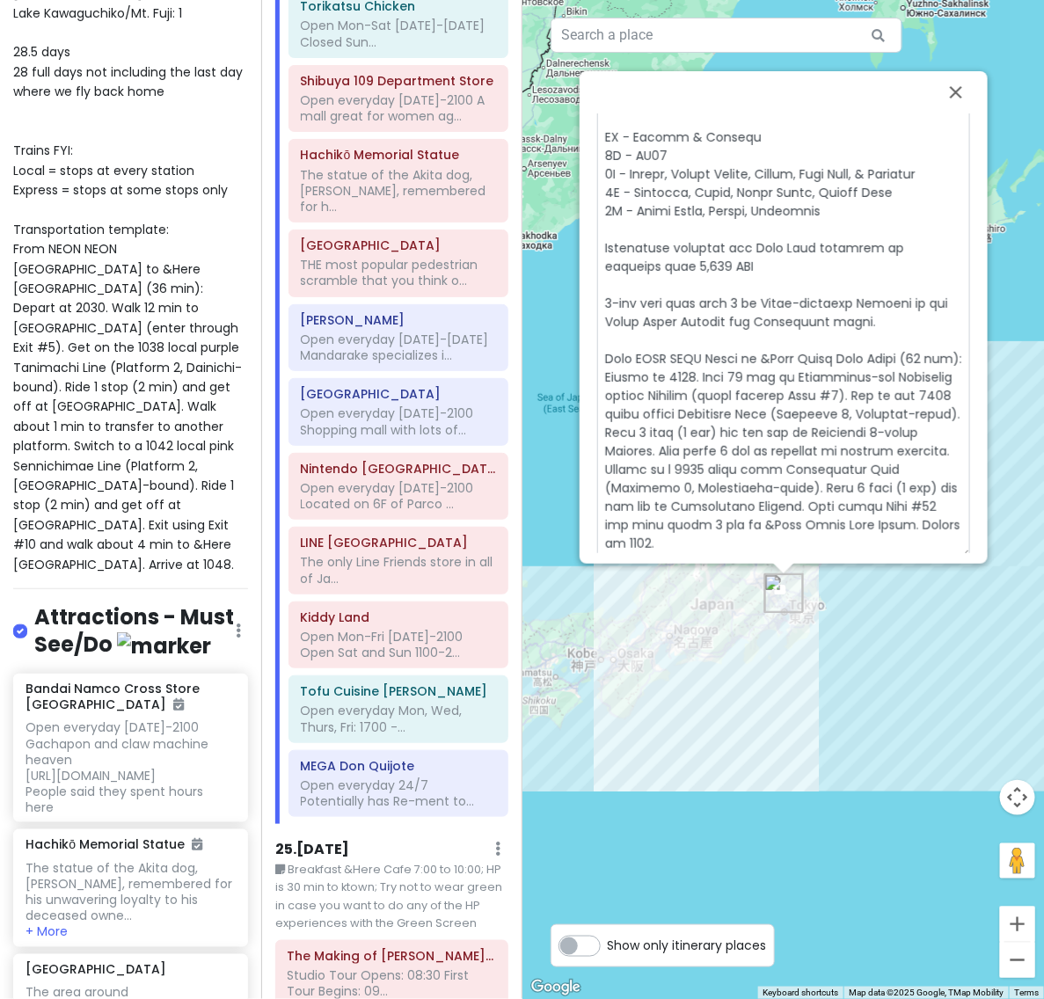
drag, startPoint x: 644, startPoint y: 348, endPoint x: 748, endPoint y: 348, distance: 104.6
click at [748, 348] on textarea at bounding box center [783, 277] width 373 height 564
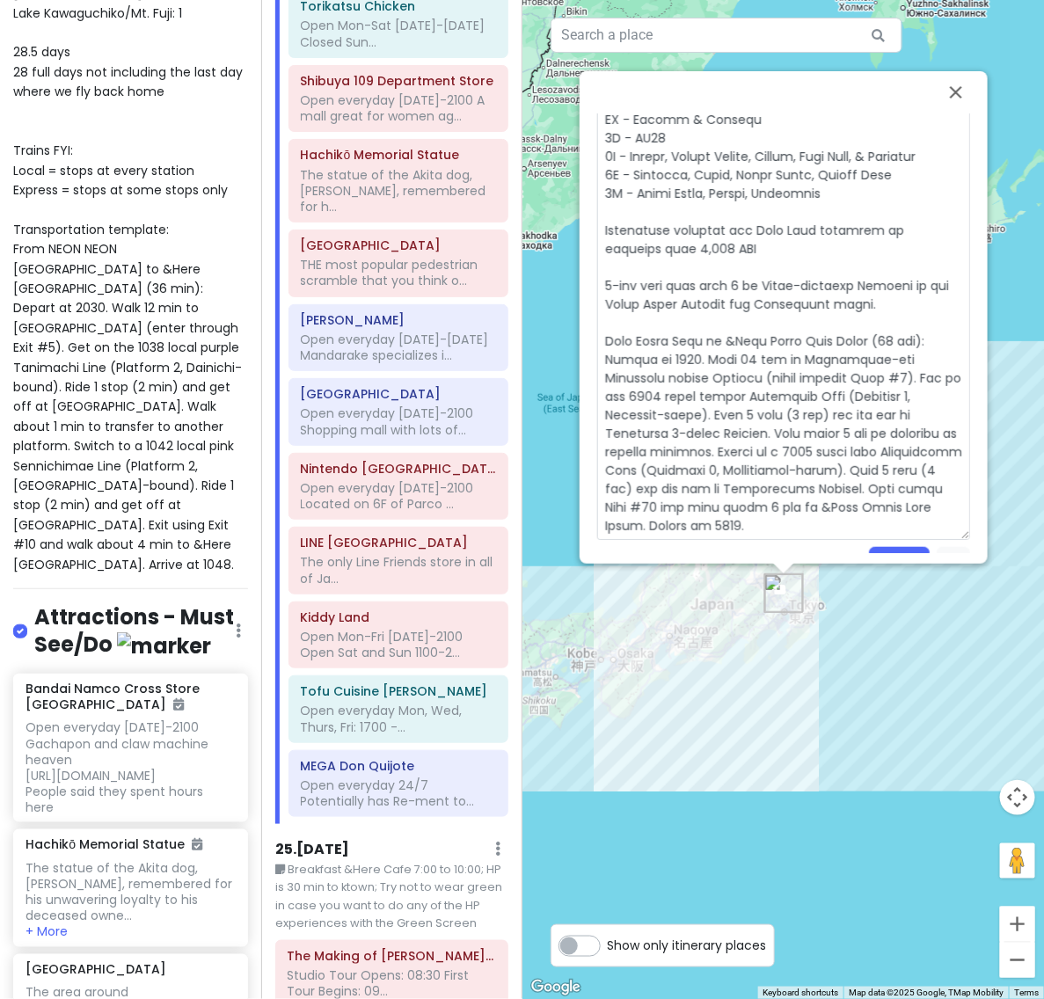
drag, startPoint x: 727, startPoint y: 345, endPoint x: 871, endPoint y: 350, distance: 144.2
click at [871, 350] on textarea at bounding box center [783, 267] width 373 height 545
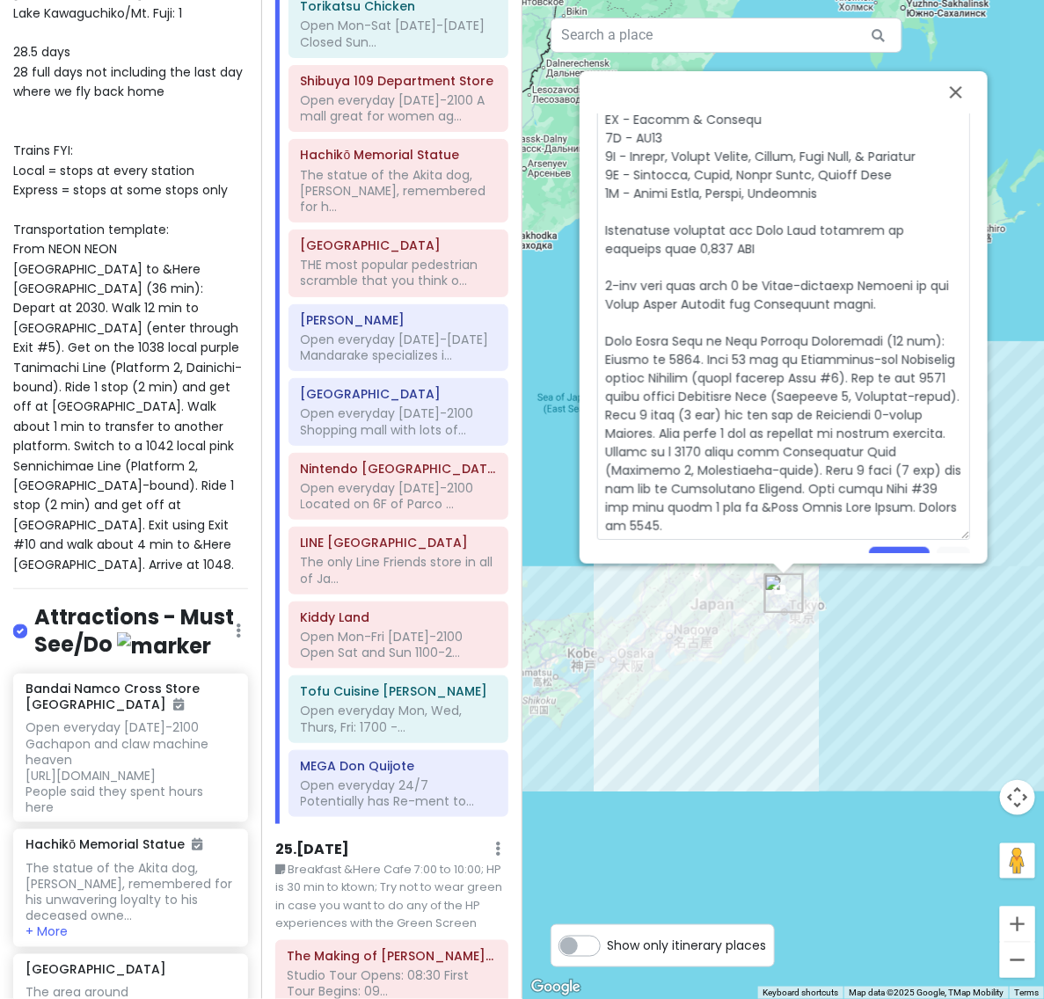
click at [691, 367] on textarea at bounding box center [783, 267] width 373 height 545
drag, startPoint x: 665, startPoint y: 388, endPoint x: 794, endPoint y: 366, distance: 131.1
click at [794, 366] on textarea at bounding box center [783, 267] width 373 height 545
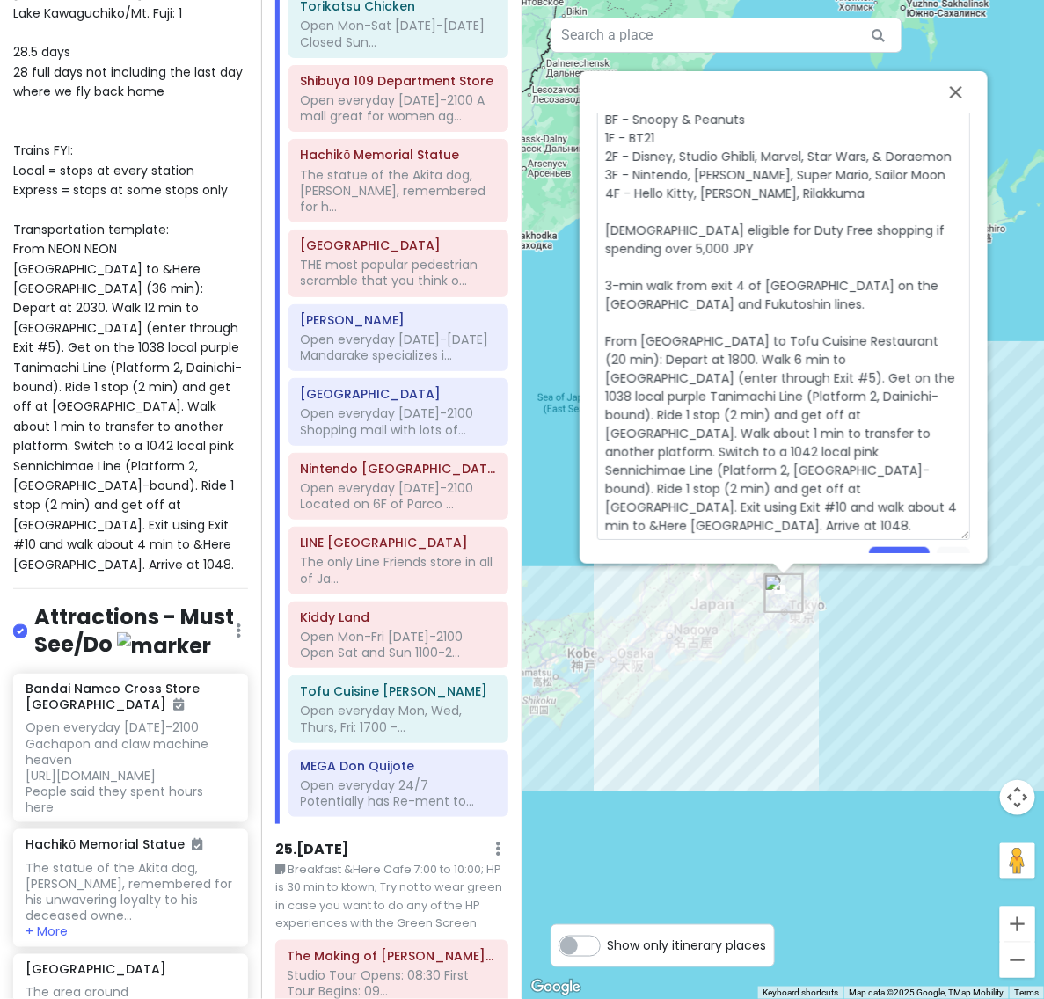
click at [728, 389] on textarea at bounding box center [783, 267] width 373 height 545
click at [842, 393] on textarea at bounding box center [783, 267] width 373 height 545
drag, startPoint x: 671, startPoint y: 411, endPoint x: 595, endPoint y: 405, distance: 75.8
click at [597, 405] on textarea "Open Mon-Fri [DATE]-2100 Open Sat and Sun [DATE]-[DATE] BEST Toy Store/Characte…" at bounding box center [783, 267] width 373 height 545
click at [767, 410] on textarea "Open Mon-Fri [DATE]-2100 Open Sat and Sun [DATE]-[DATE] BEST Toy Store/Characte…" at bounding box center [783, 267] width 373 height 545
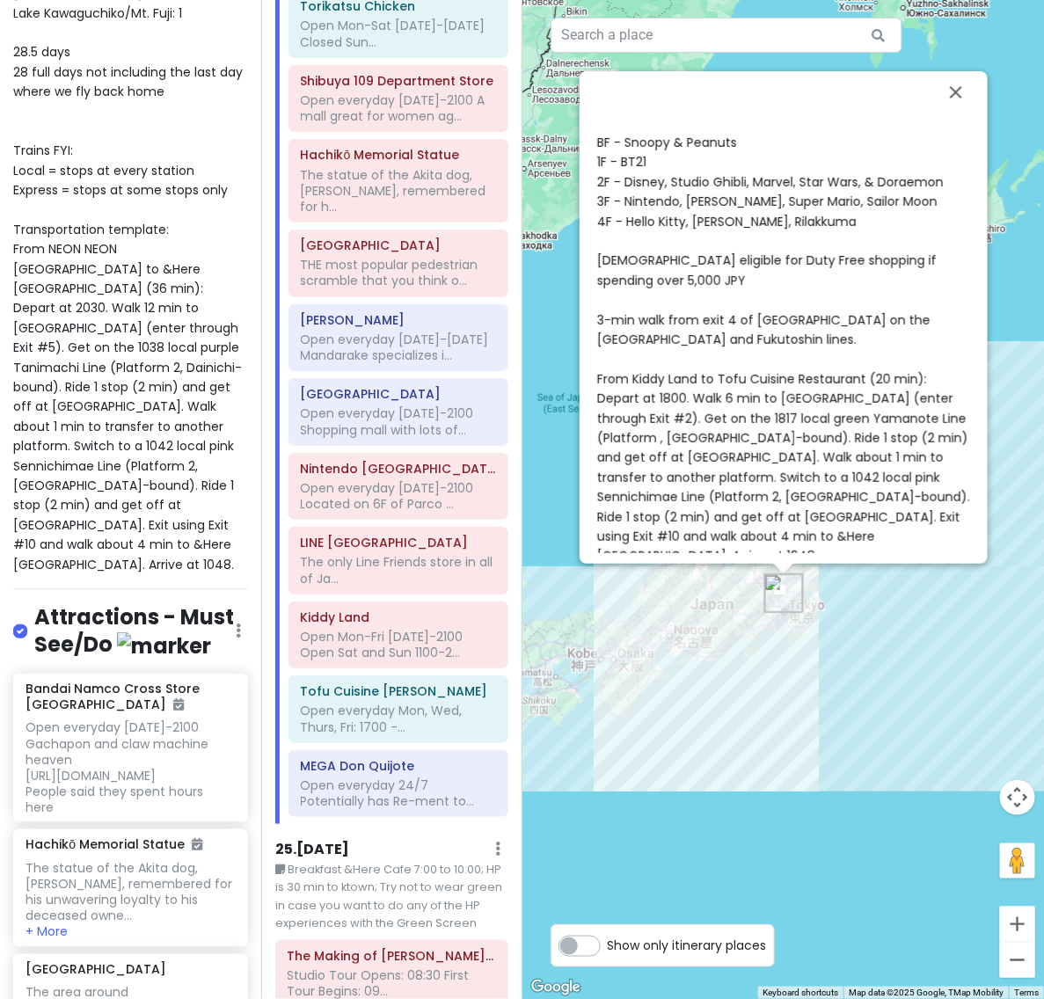
click at [992, 275] on div "Kiddy Land 4.3 (4,775) [GEOGRAPHIC_DATA], [STREET_ADDRESS] [GEOGRAPHIC_DATA] [P…" at bounding box center [783, 499] width 522 height 999
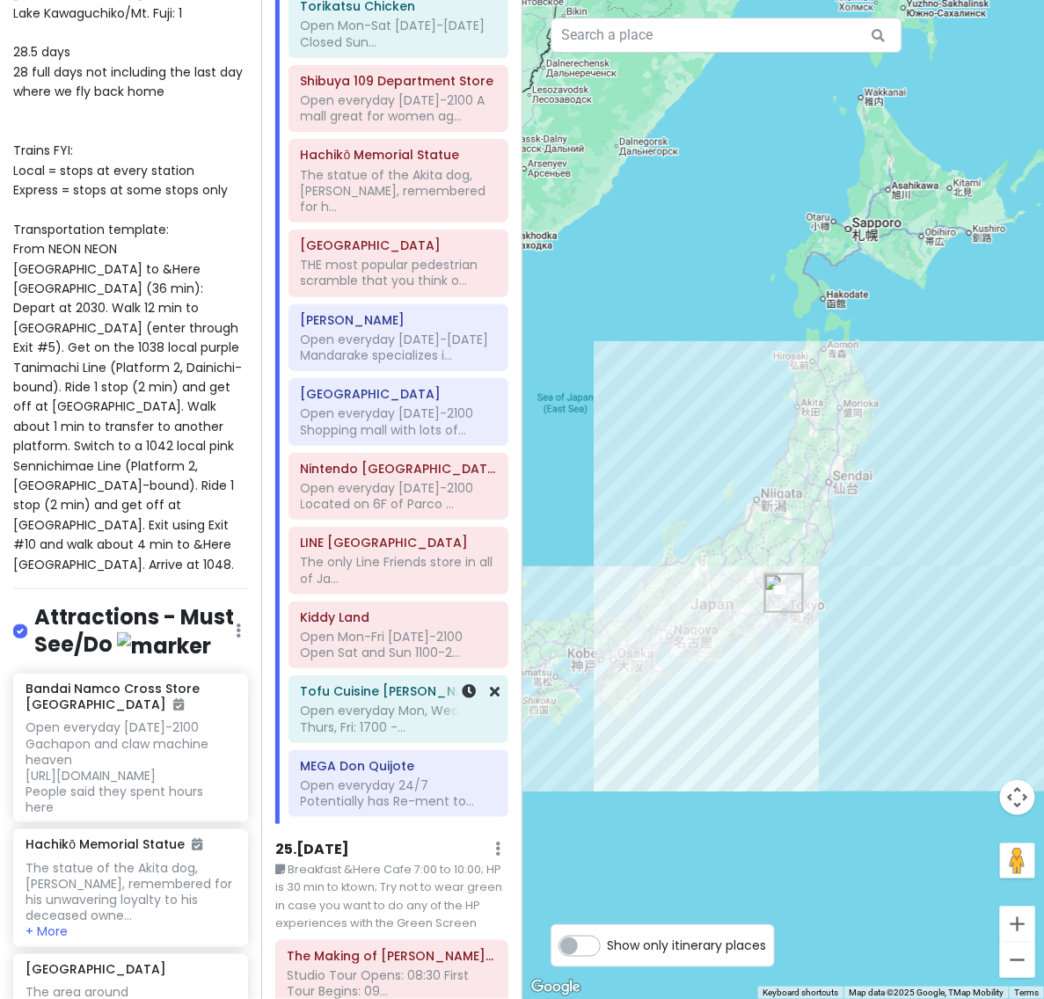
click at [391, 702] on div "Open everyday Mon, Wed, Thurs, Fri: 1700 -..." at bounding box center [398, 718] width 195 height 32
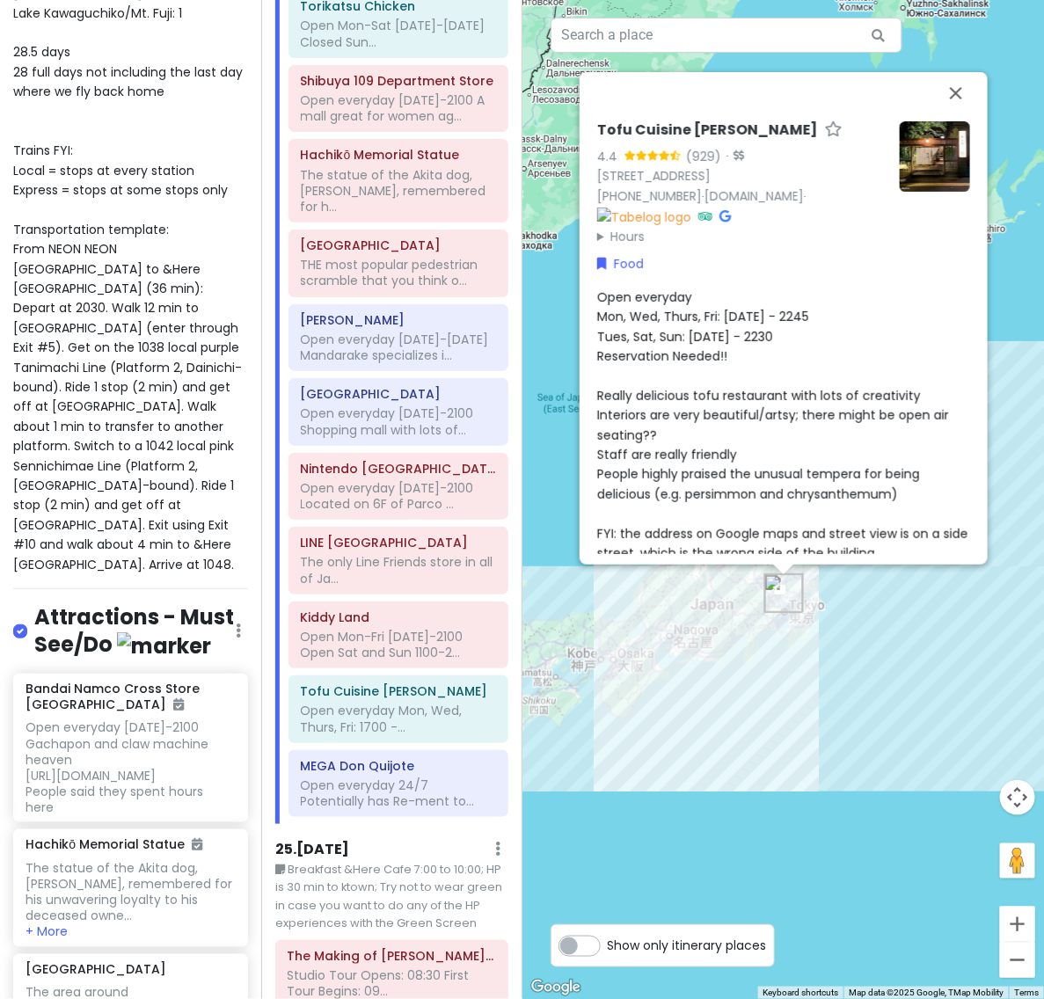
click at [706, 498] on div "Open everyday Mon, Wed, Thurs, Fri: [DATE] - 2245 Tues, Sat, Sun: [DATE] - 2230…" at bounding box center [783, 424] width 373 height 275
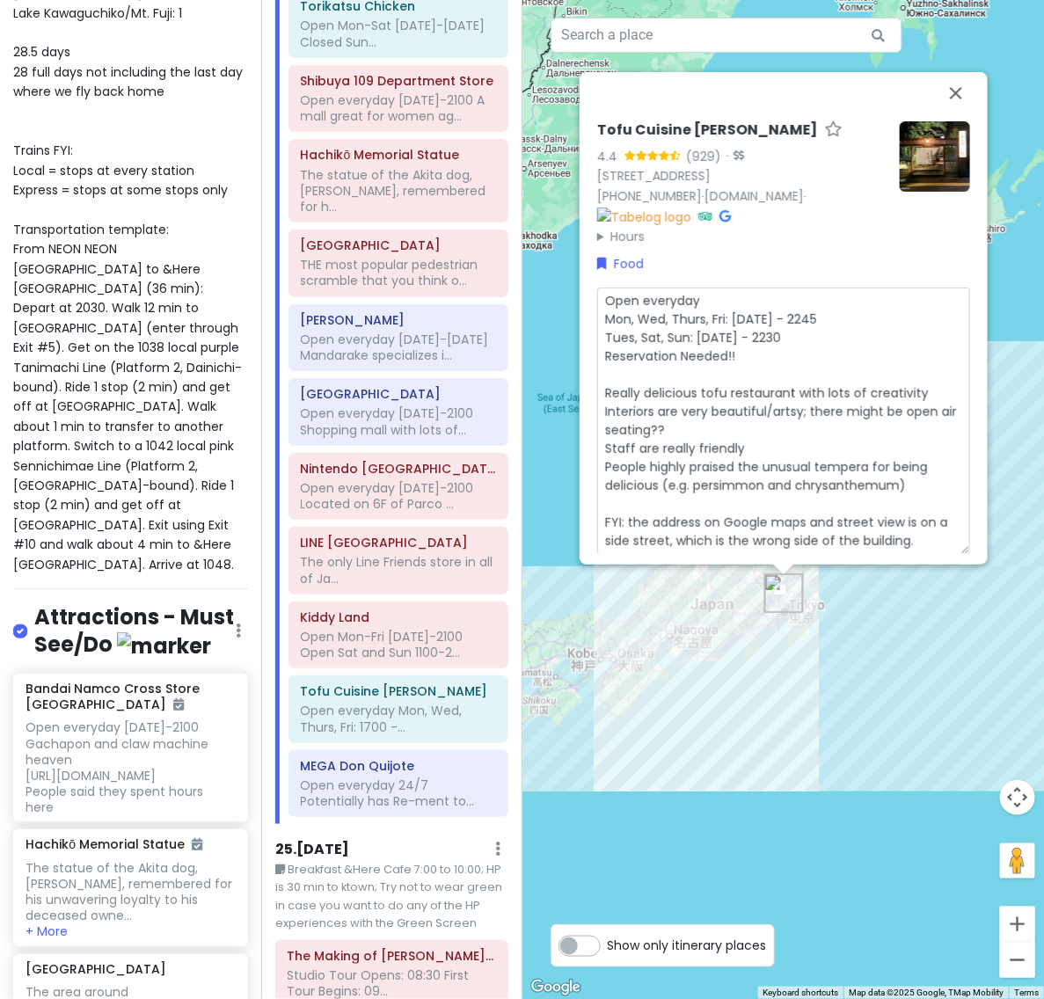
scroll to position [75, 0]
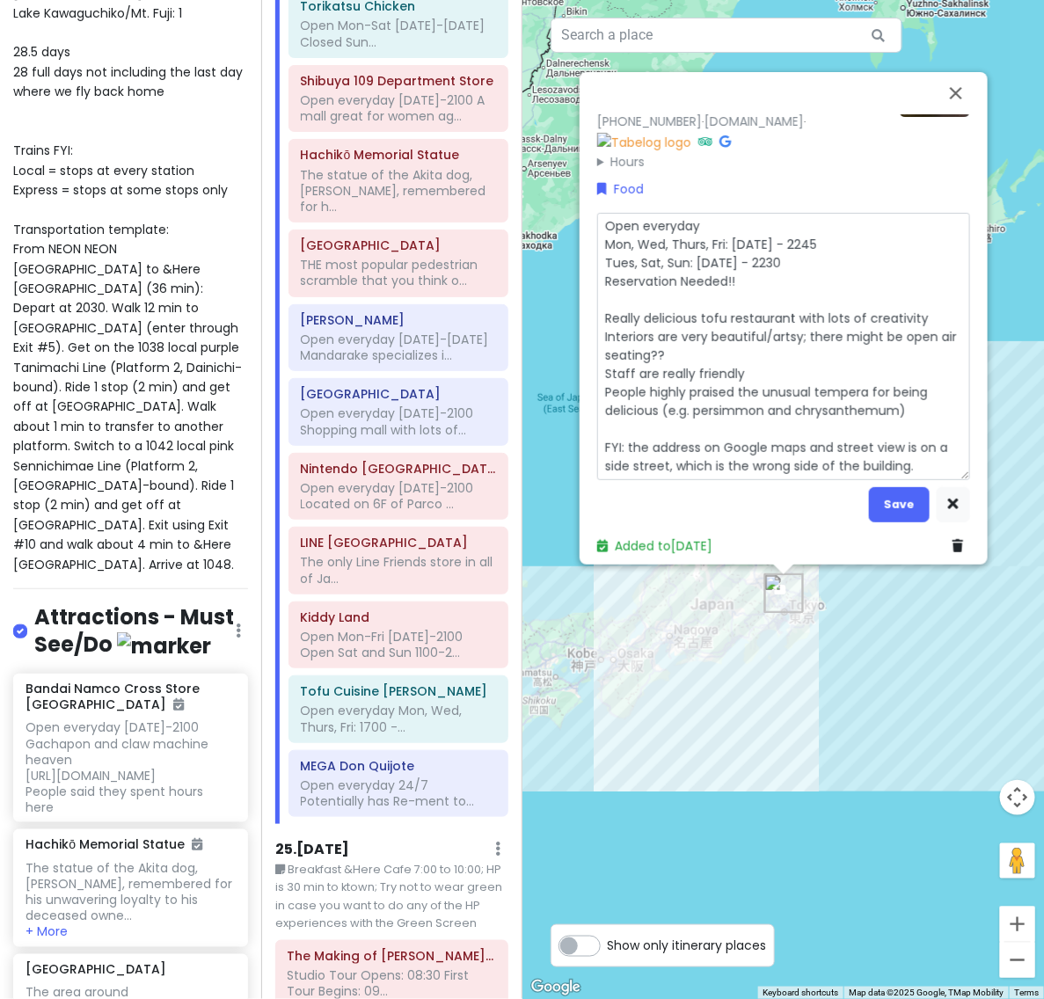
click at [791, 435] on textarea "Open everyday Mon, Wed, Thurs, Fri: [DATE] - 2245 Tues, Sat, Sun: [DATE] - 2230…" at bounding box center [783, 347] width 373 height 268
click at [936, 457] on textarea "Open everyday Mon, Wed, Thurs, Fri: [DATE] - 2245 Tues, Sat, Sun: [DATE] - 2230…" at bounding box center [783, 347] width 373 height 268
click at [341, 629] on div "Open Mon-Fri [DATE]-2100 Open Sat and Sun 1100-2..." at bounding box center [398, 645] width 195 height 32
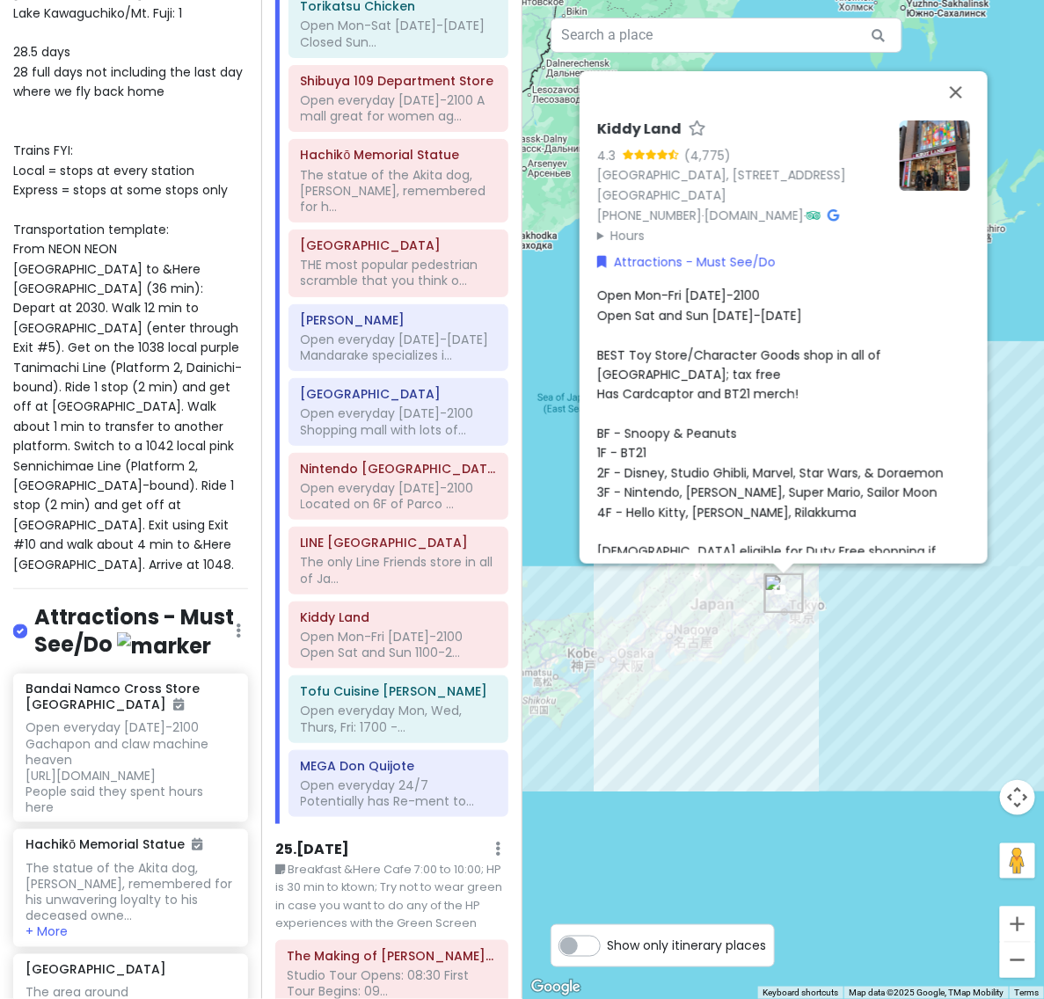
click at [844, 402] on div "Open Mon-Fri [DATE]-2100 Open Sat and Sun [DATE]-[DATE] BEST Toy Store/Characte…" at bounding box center [783, 571] width 373 height 571
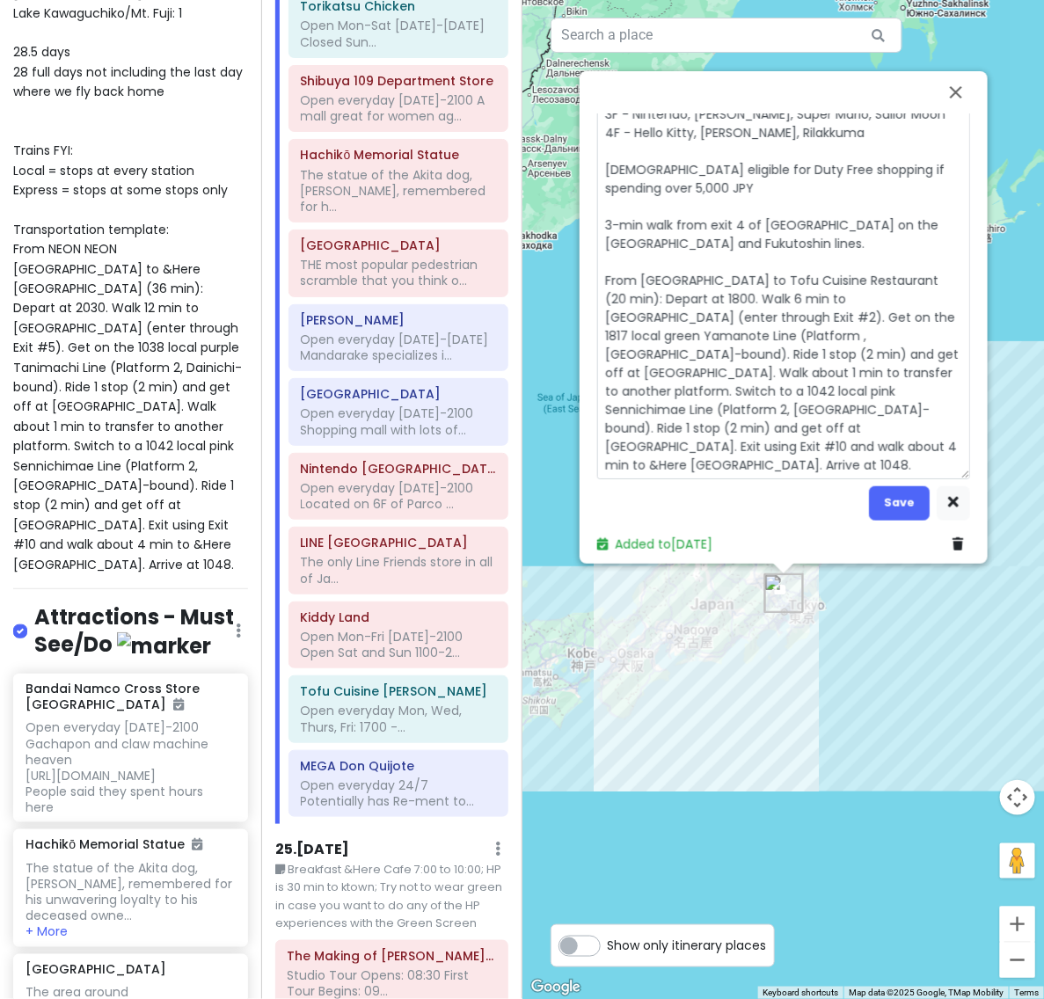
scroll to position [317, 0]
